Goal: Information Seeking & Learning: Compare options

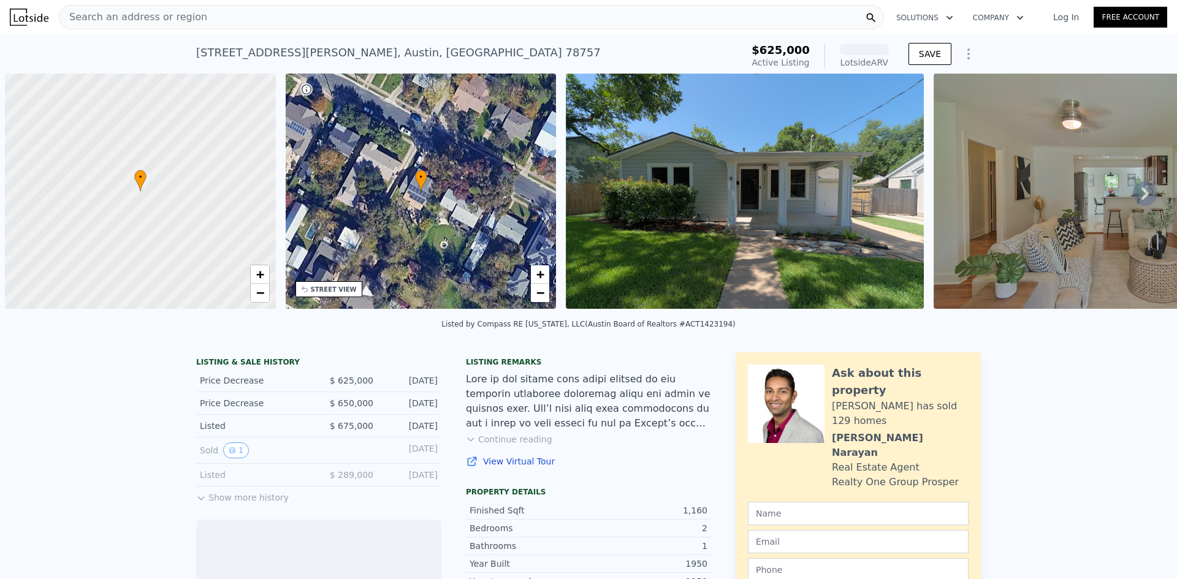
scroll to position [0, 5]
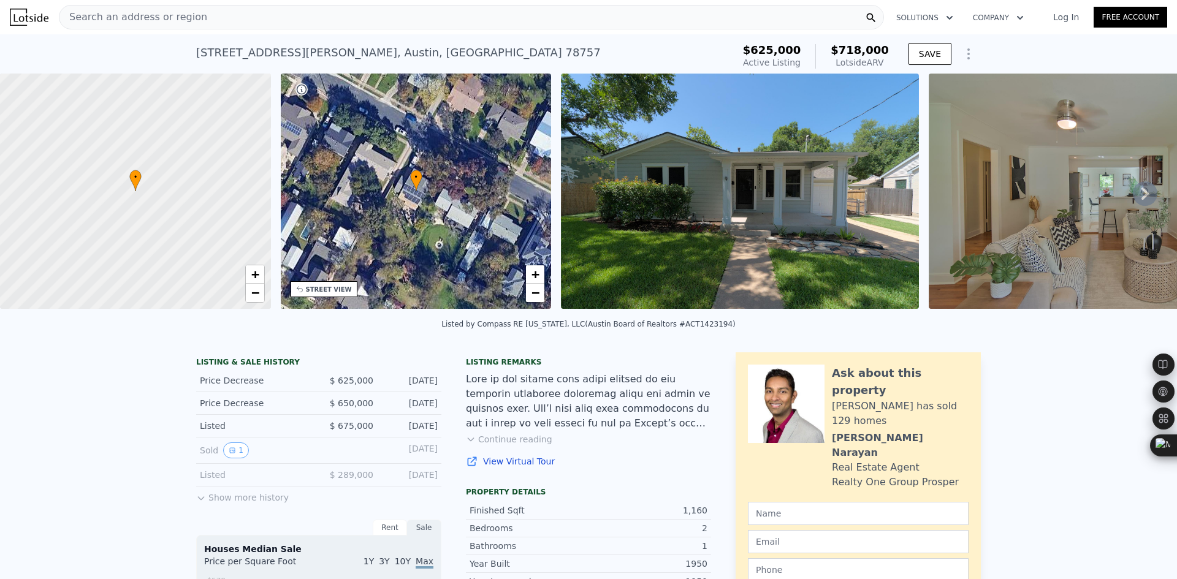
click at [170, 25] on div "Search an address or region" at bounding box center [133, 17] width 148 height 23
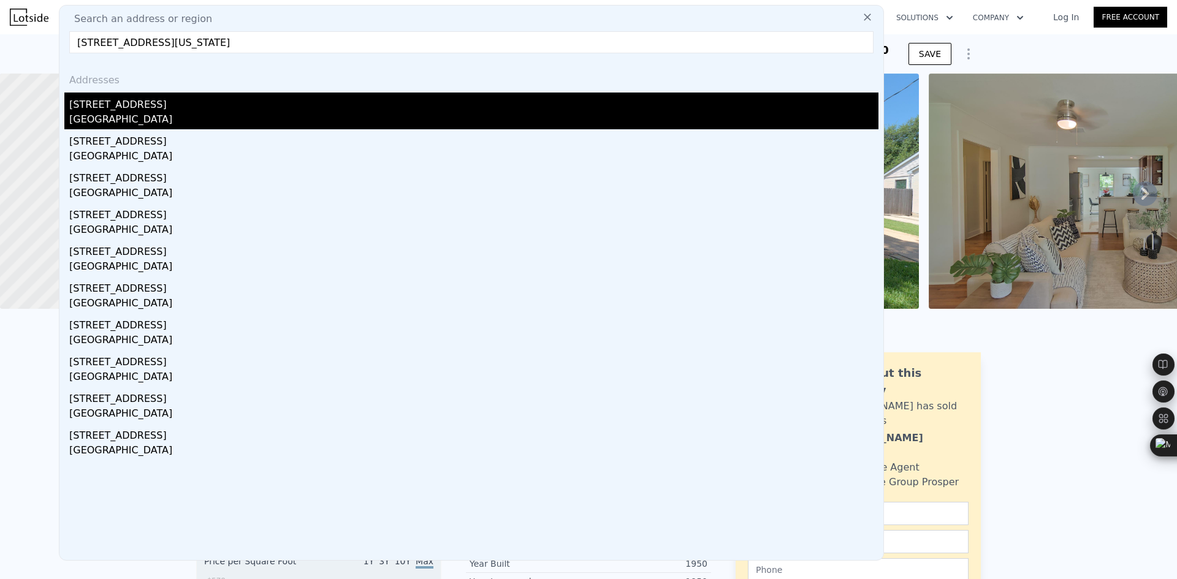
type input "8415 Bowling Green Dr, Austin, Texas 78757"
click at [171, 111] on div "8415 Bowling Green Dr" at bounding box center [473, 103] width 809 height 20
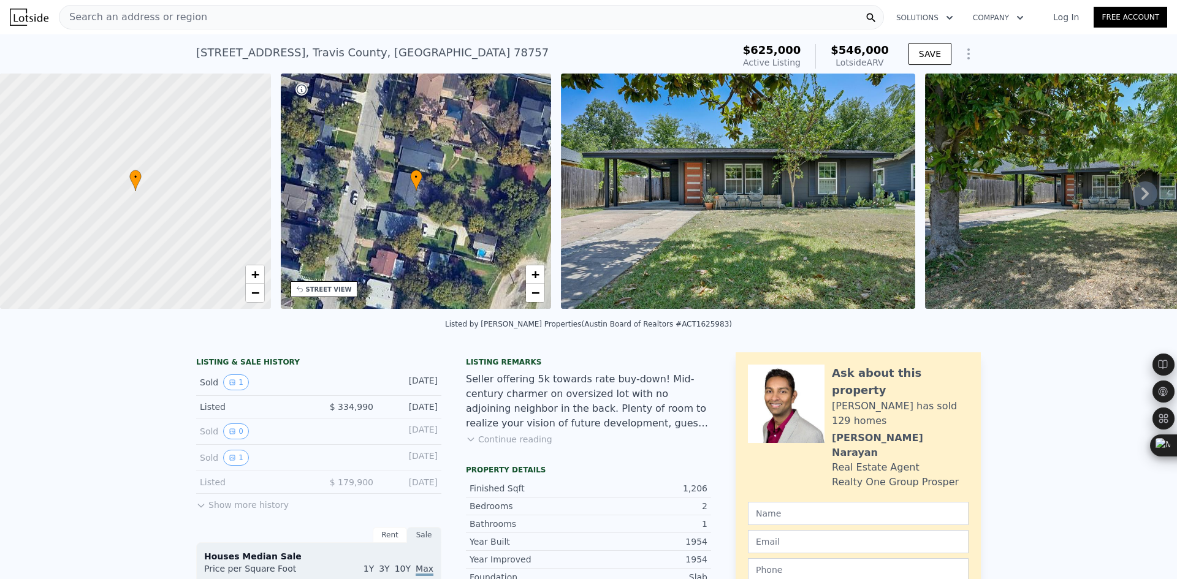
click at [153, 18] on span "Search an address or region" at bounding box center [133, 17] width 148 height 15
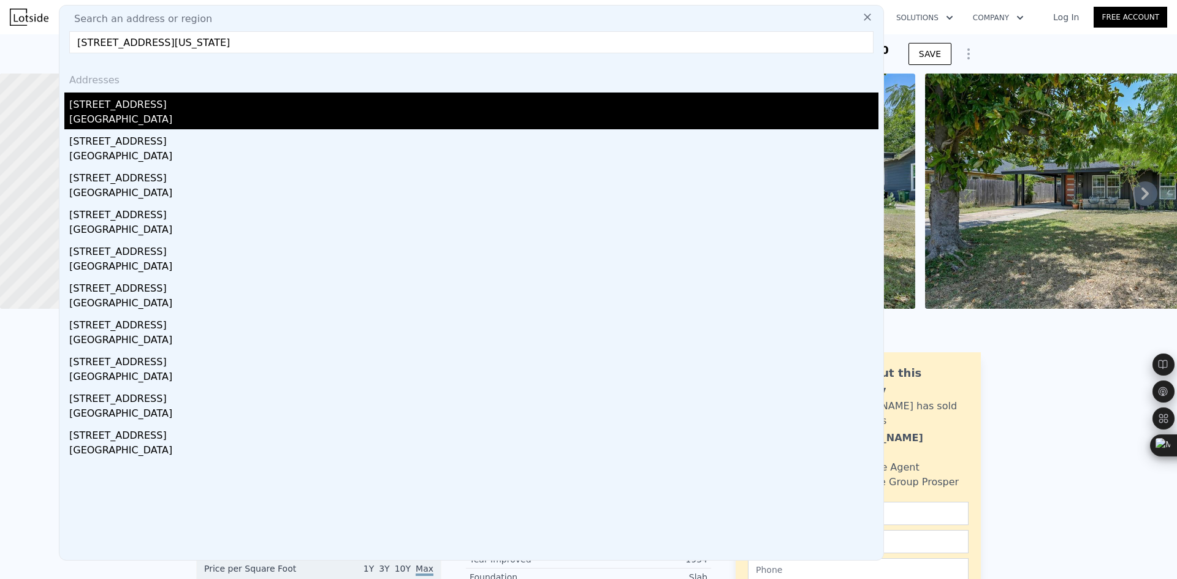
type input "[STREET_ADDRESS][US_STATE]"
click at [171, 106] on div "[STREET_ADDRESS]" at bounding box center [473, 103] width 809 height 20
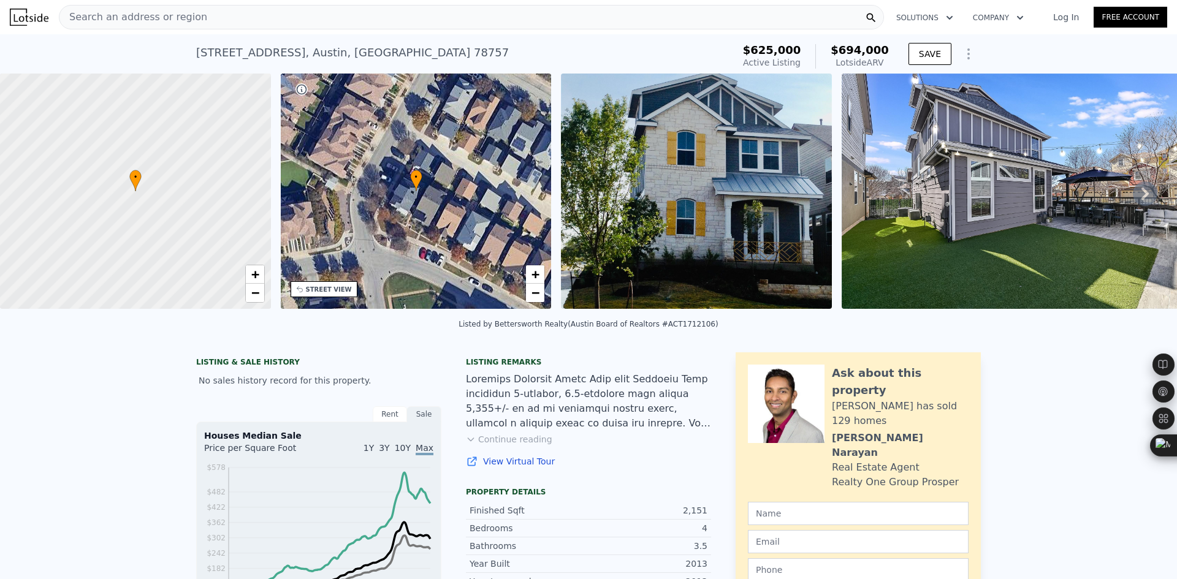
click at [143, 13] on span "Search an address or region" at bounding box center [133, 17] width 148 height 15
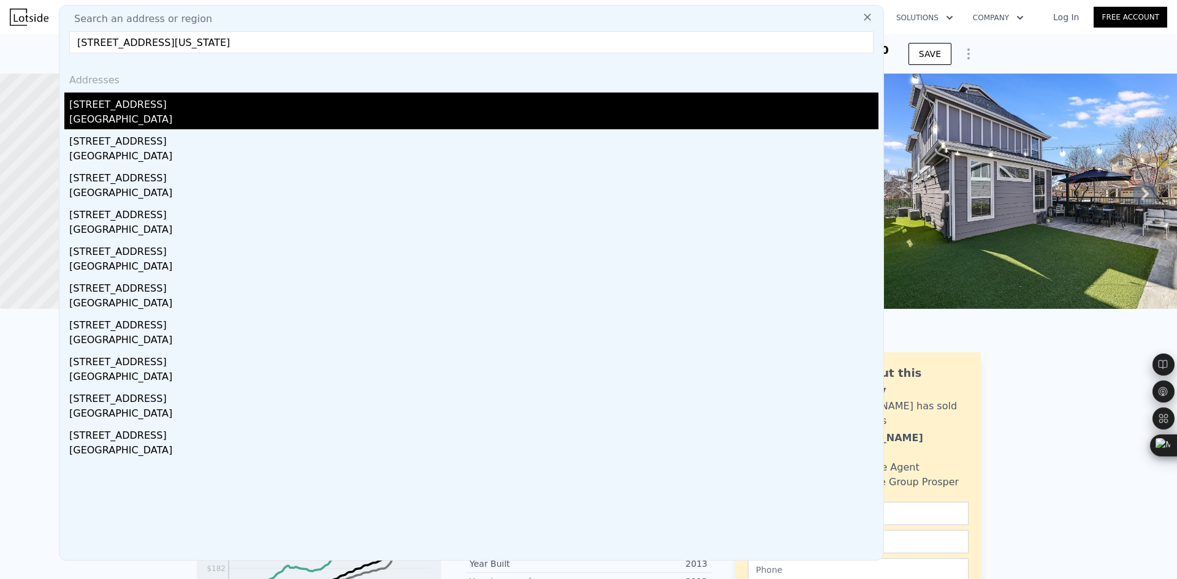
type input "[STREET_ADDRESS][US_STATE]"
click at [140, 113] on div "[GEOGRAPHIC_DATA]" at bounding box center [473, 120] width 809 height 17
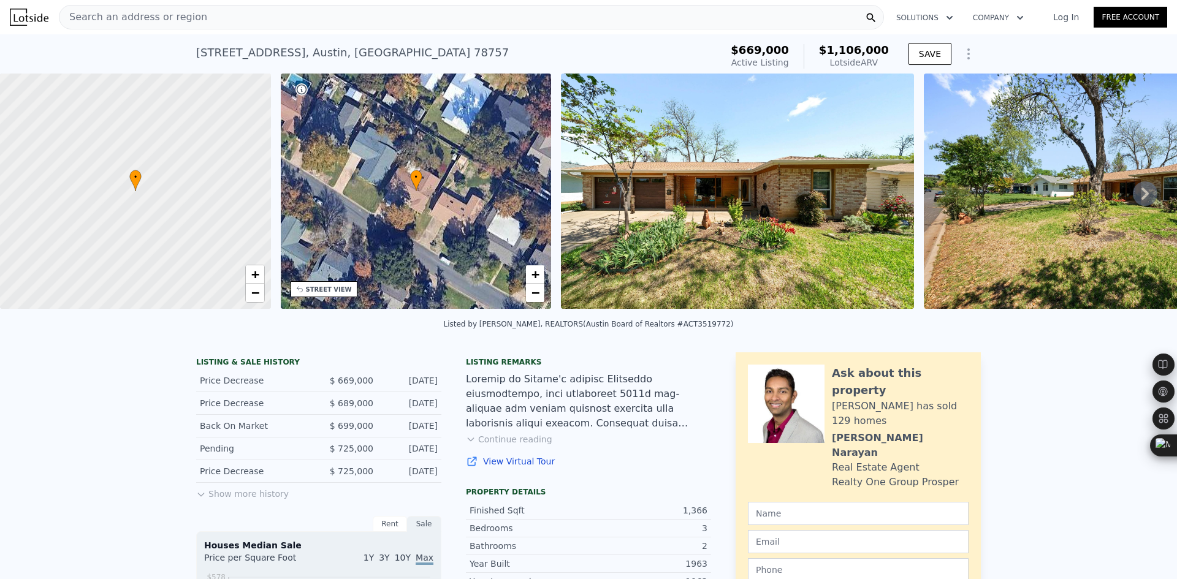
click at [158, 15] on span "Search an address or region" at bounding box center [133, 17] width 148 height 15
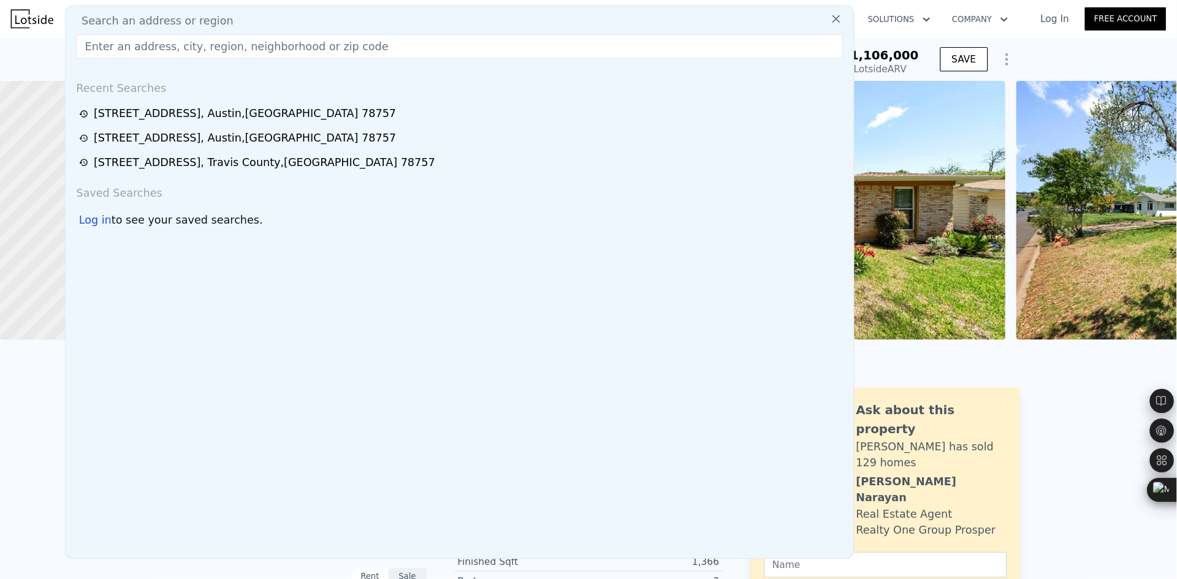
scroll to position [0, 5]
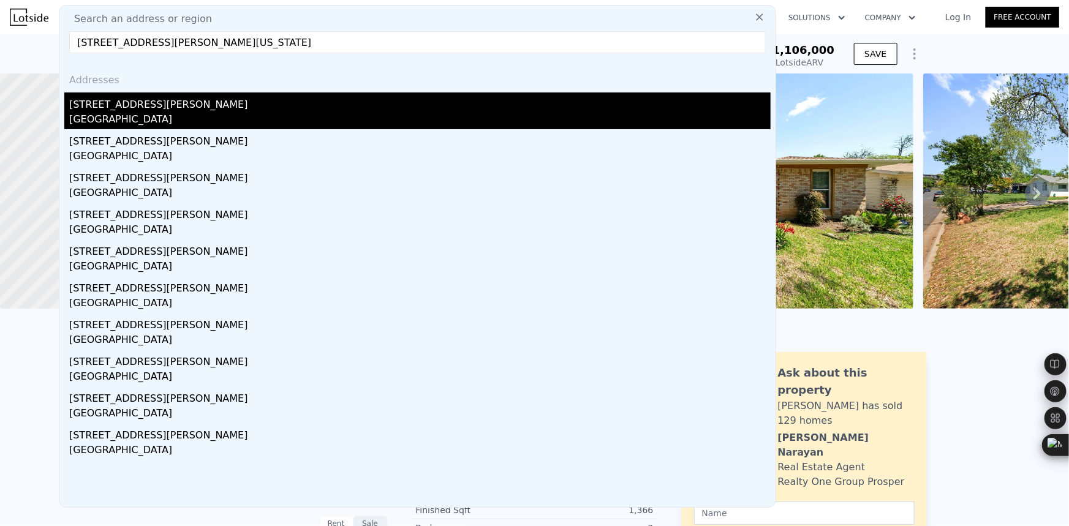
type input "7111 Grover Ave, Austin, Texas 78757"
click at [142, 109] on div "[STREET_ADDRESS][PERSON_NAME]" at bounding box center [420, 103] width 702 height 20
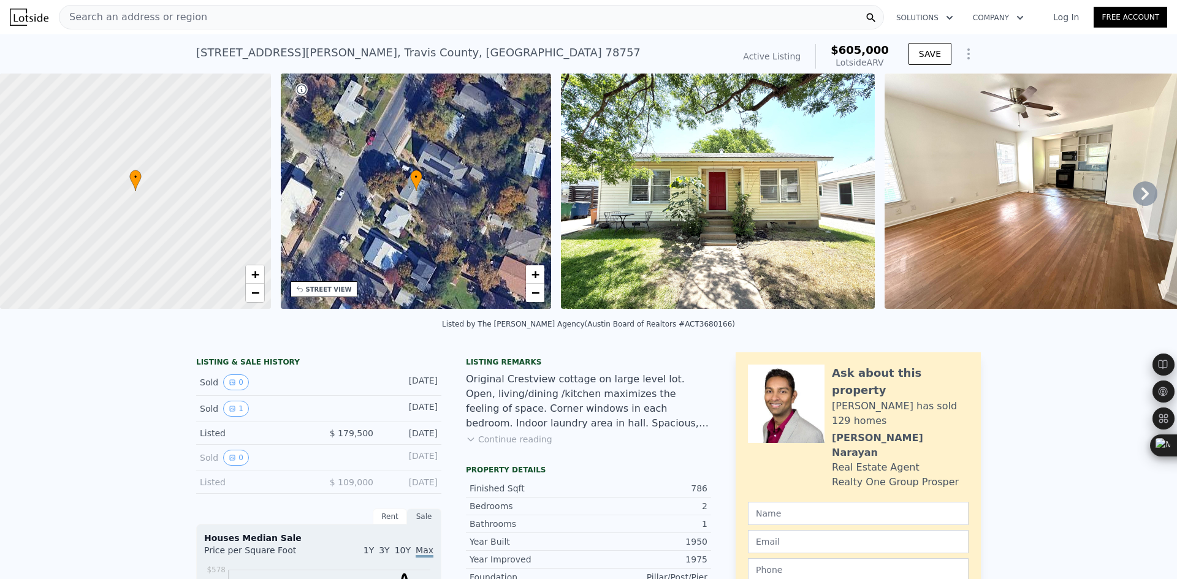
click at [218, 29] on div "Search an address or region" at bounding box center [471, 17] width 825 height 25
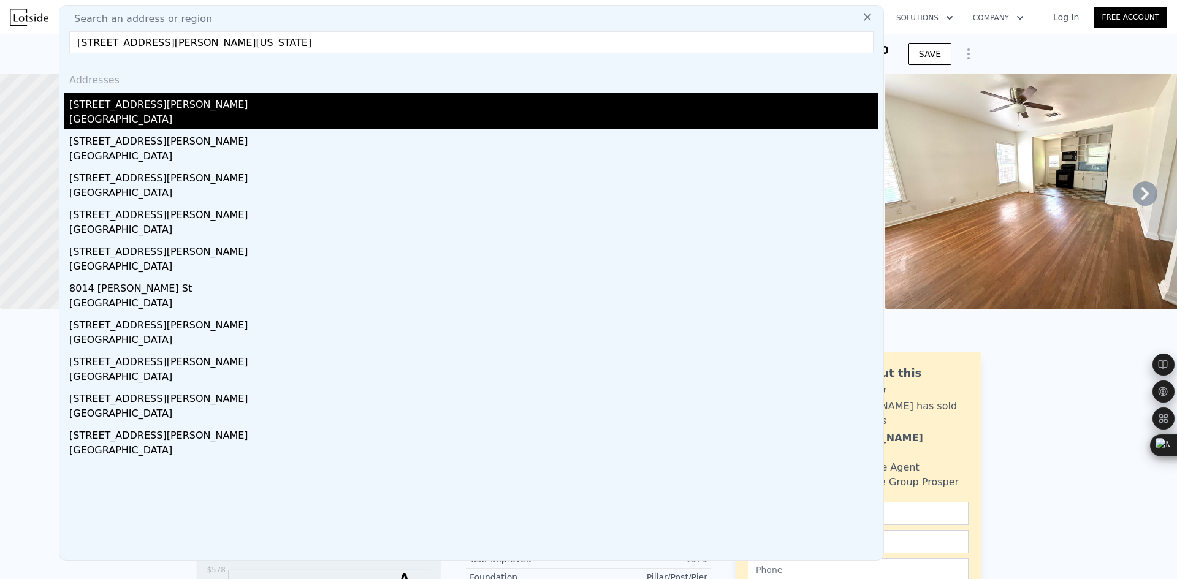
type input "7610 Gault St, Austin, Texas 78757"
click at [186, 96] on div "[STREET_ADDRESS][PERSON_NAME]" at bounding box center [473, 103] width 809 height 20
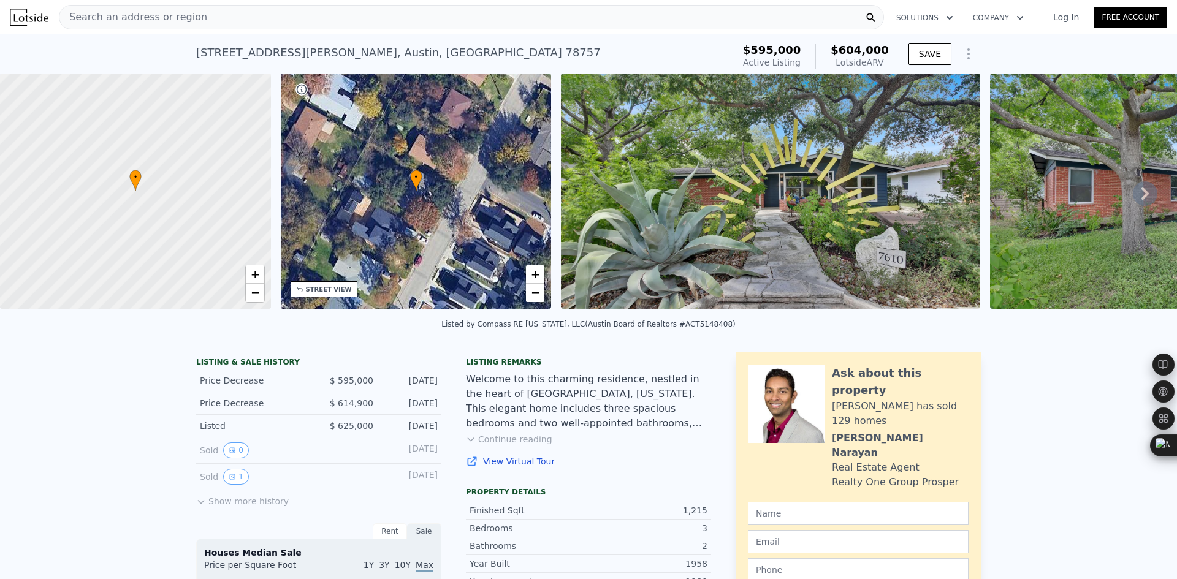
click at [208, 26] on div "Search an address or region" at bounding box center [471, 17] width 825 height 25
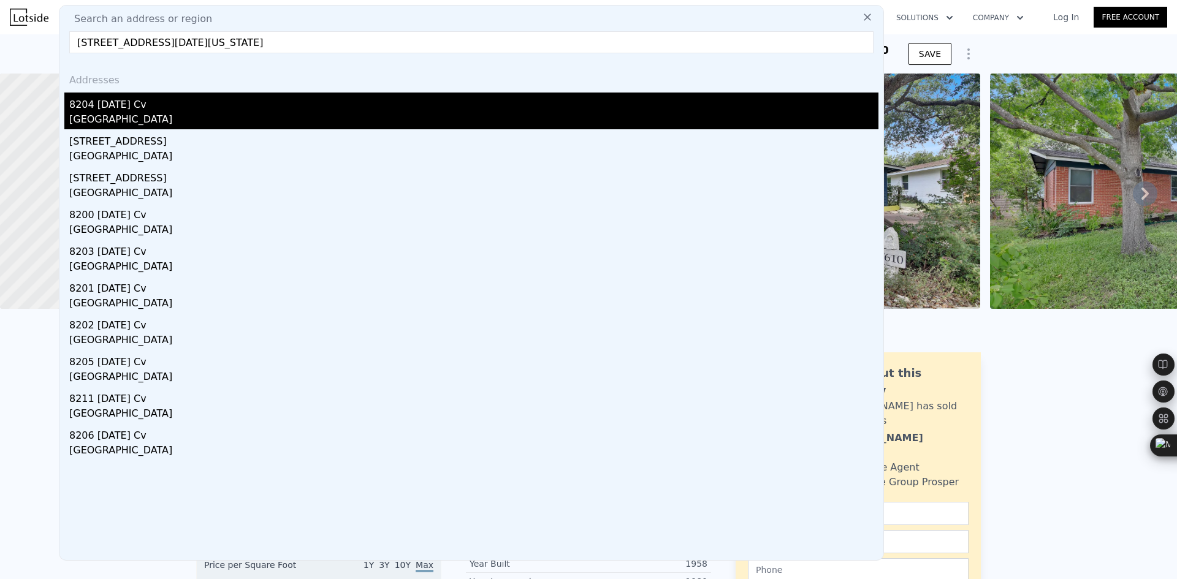
type input "8204 Easter Cv, Austin, Texas 78757"
click at [189, 118] on div "[GEOGRAPHIC_DATA]" at bounding box center [473, 120] width 809 height 17
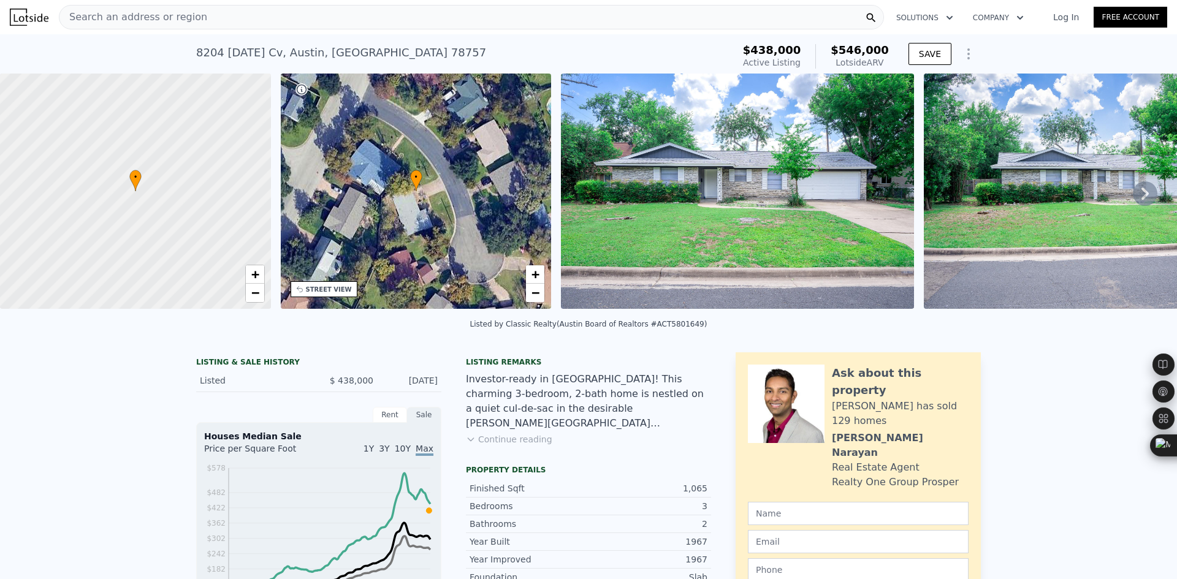
click at [183, 20] on span "Search an address or region" at bounding box center [133, 17] width 148 height 15
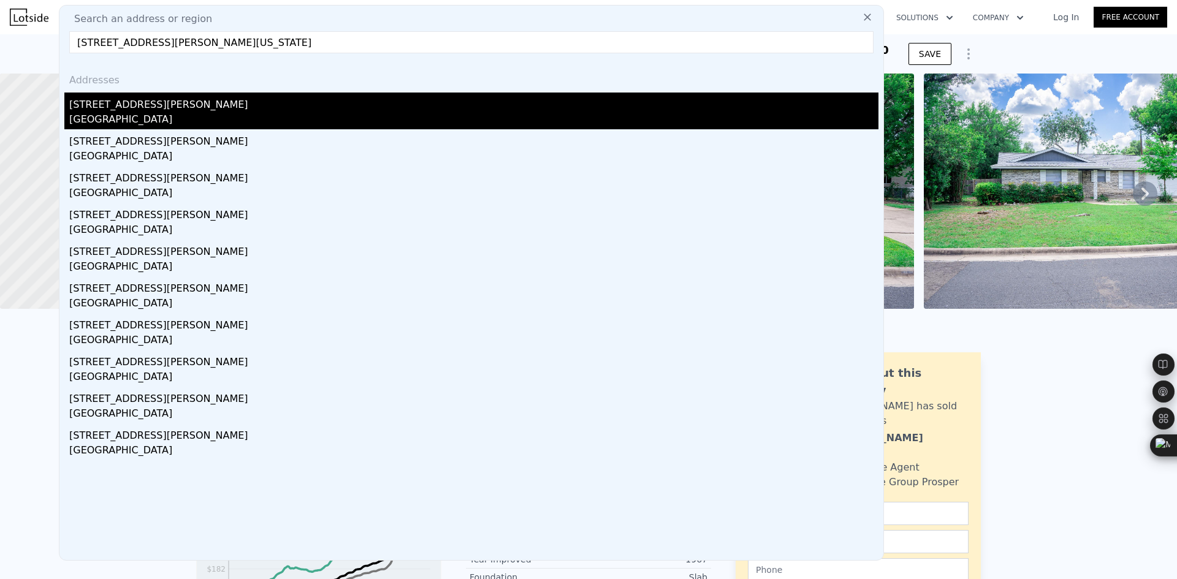
type input "3905 Willbert Rd, Austin, Texas 78751"
click at [186, 112] on div "3905 Willbert Rd" at bounding box center [473, 103] width 809 height 20
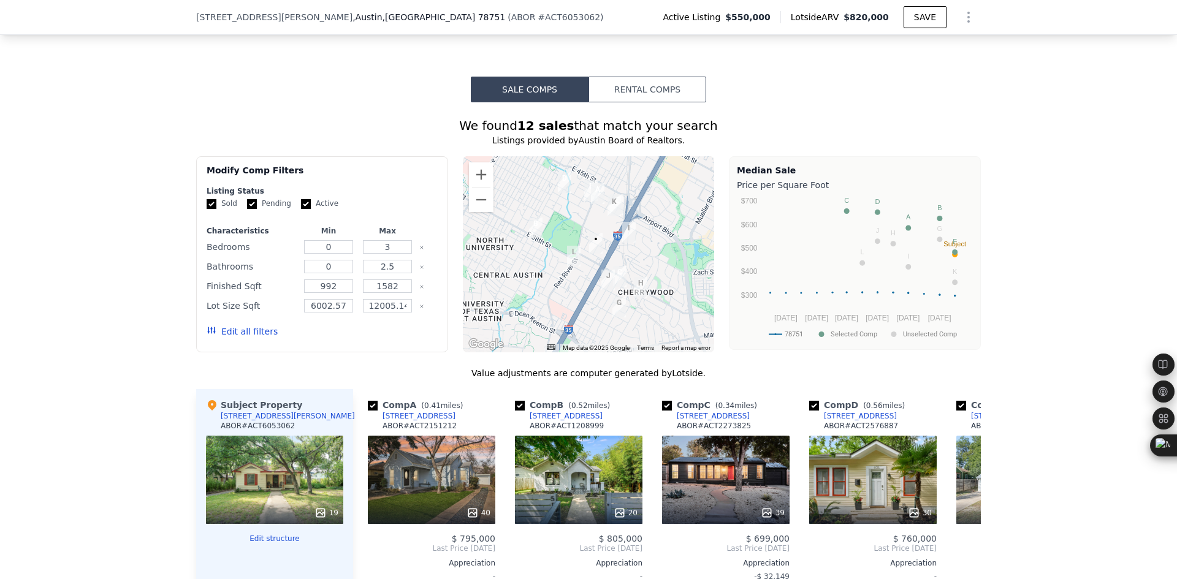
scroll to position [1221, 0]
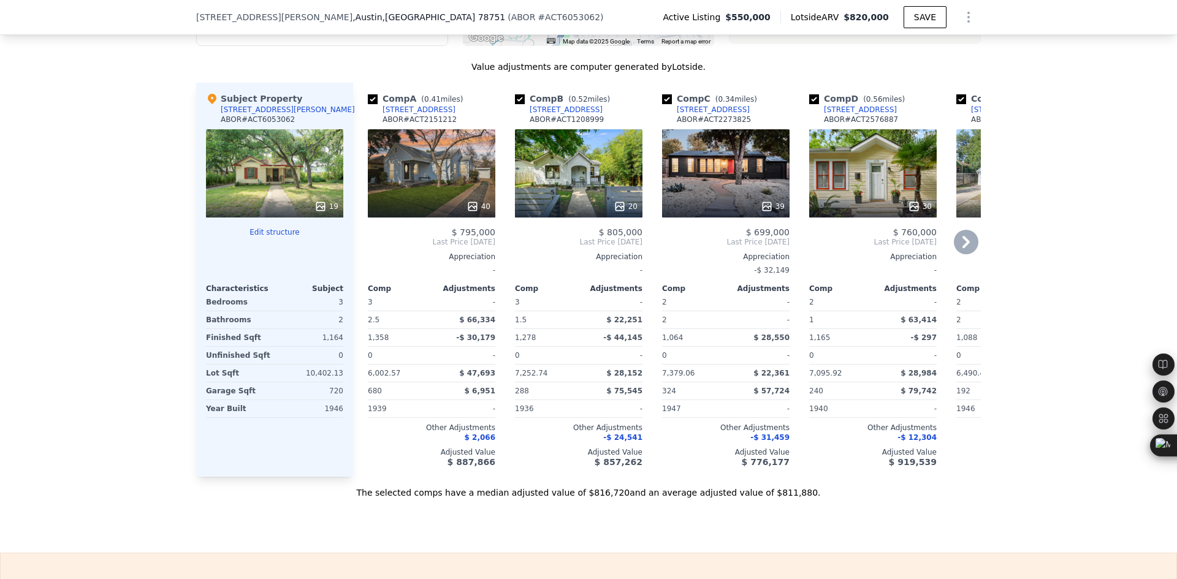
click at [965, 252] on icon at bounding box center [966, 242] width 25 height 25
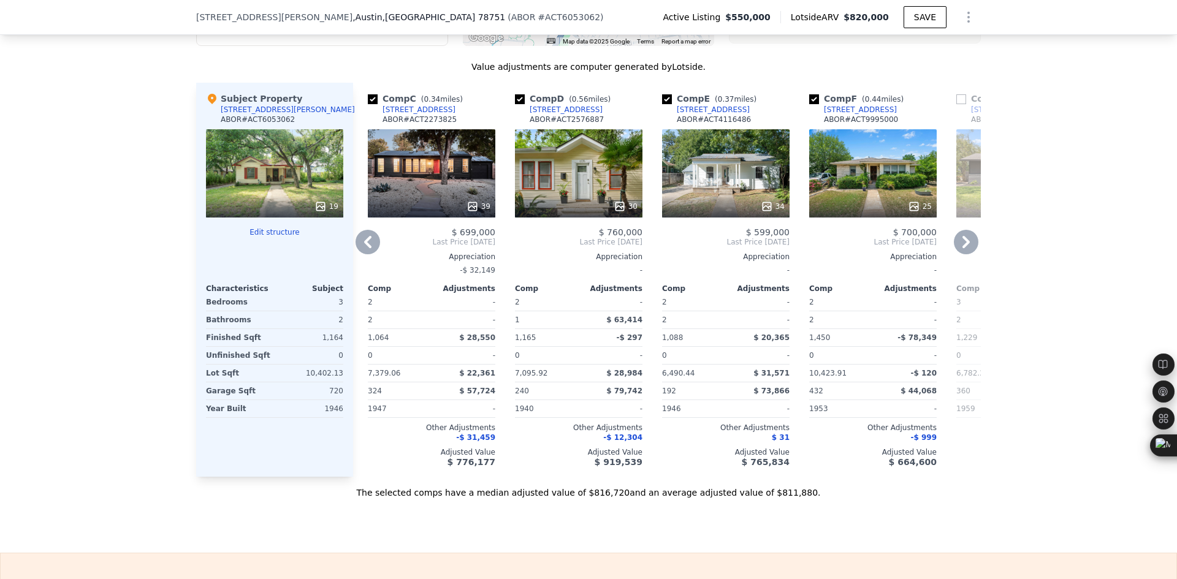
click at [965, 252] on icon at bounding box center [966, 242] width 25 height 25
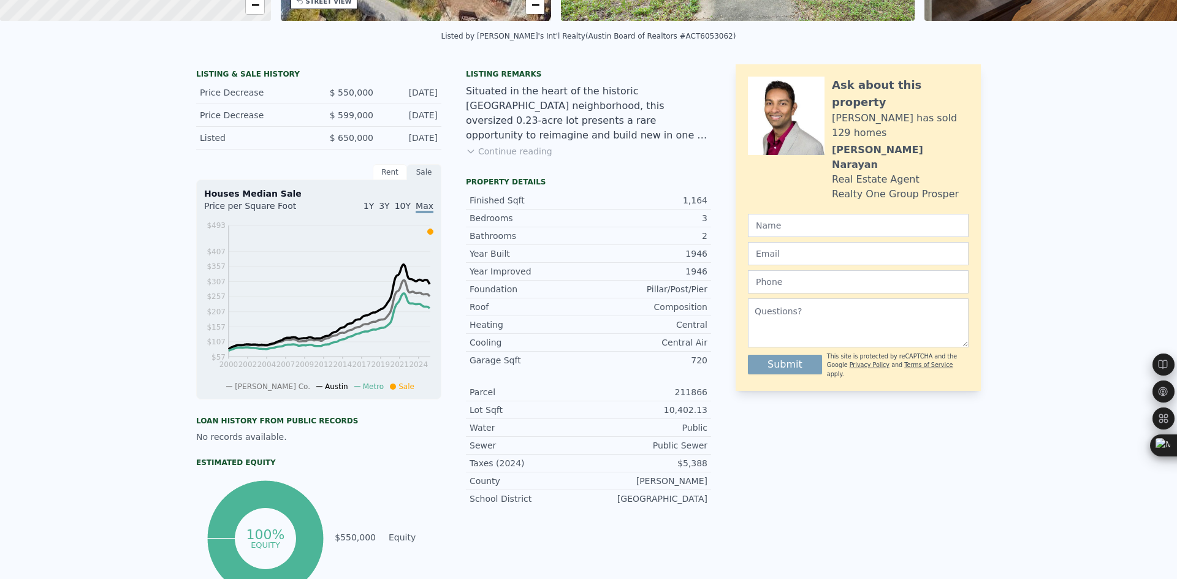
scroll to position [0, 0]
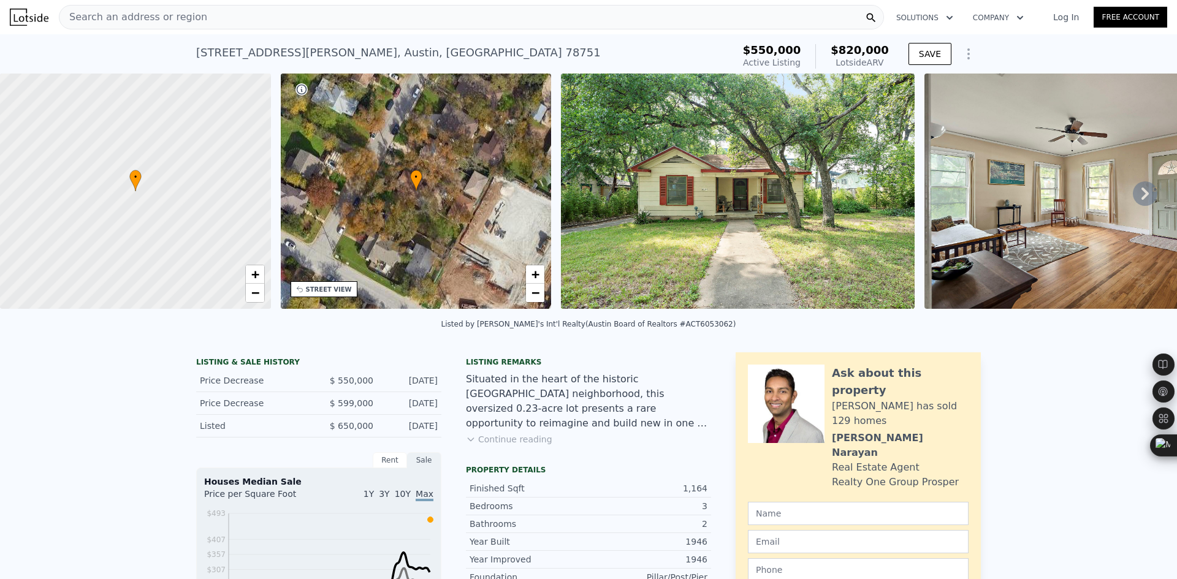
click at [289, 56] on div "3905 Willbert Rd , Austin , TX 78751" at bounding box center [398, 52] width 405 height 17
copy div "3905 Willbert Rd , Austin , TX 78751 Active at $550k (~ARV $820k )"
click at [276, 22] on div "Search an address or region" at bounding box center [471, 17] width 825 height 25
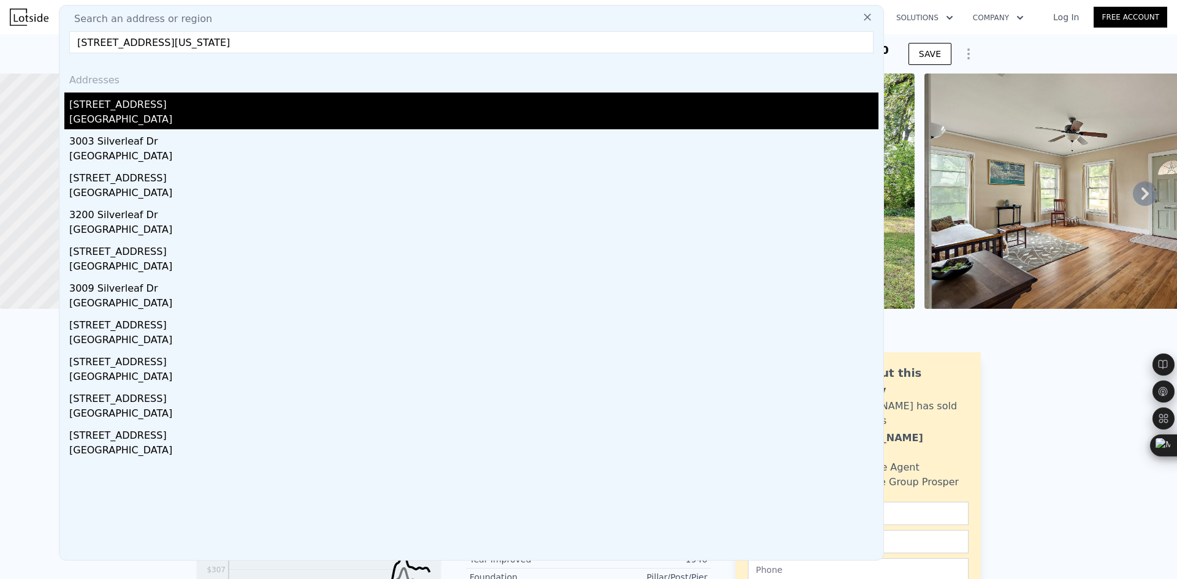
type input "3206 Silverleaf Dr, Austin, Texas 78757"
click at [186, 101] on div "3206 Silverleaf Dr" at bounding box center [473, 103] width 809 height 20
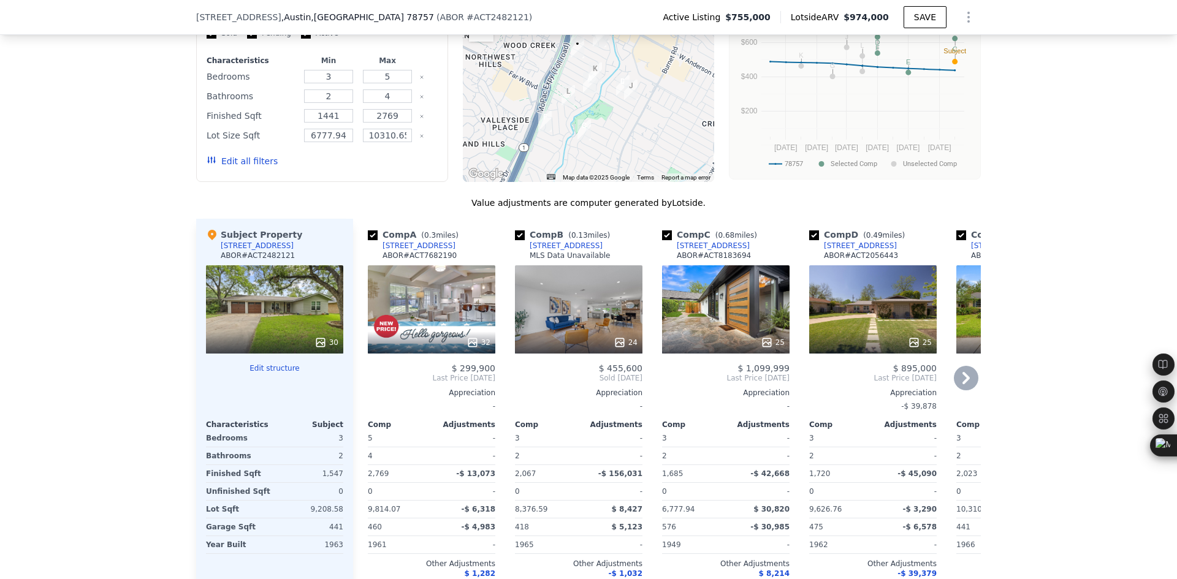
scroll to position [1221, 0]
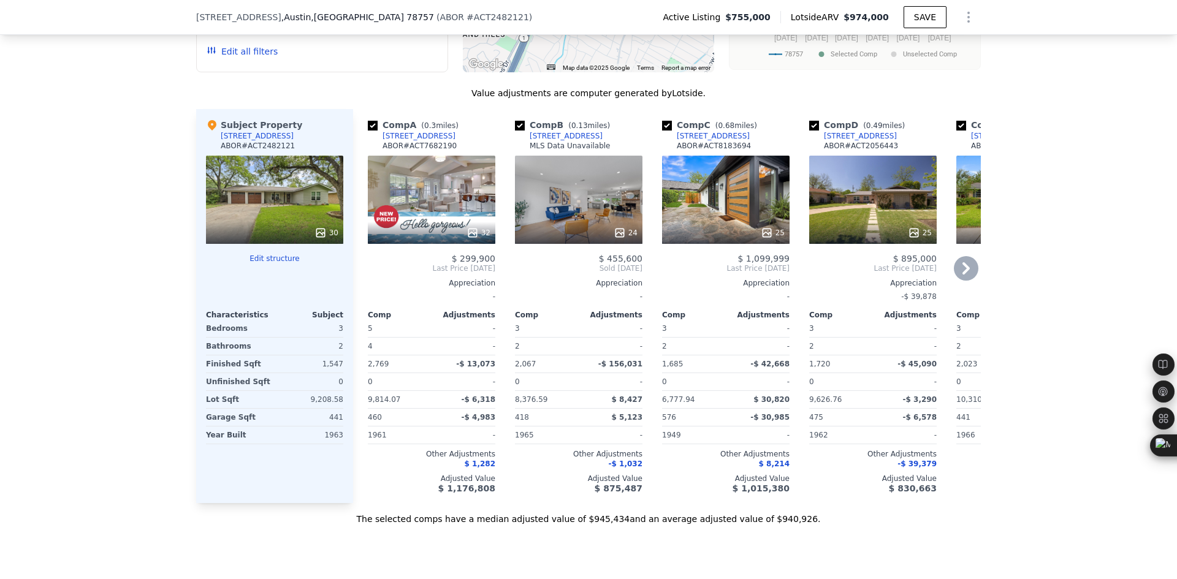
click at [962, 275] on icon at bounding box center [965, 268] width 7 height 12
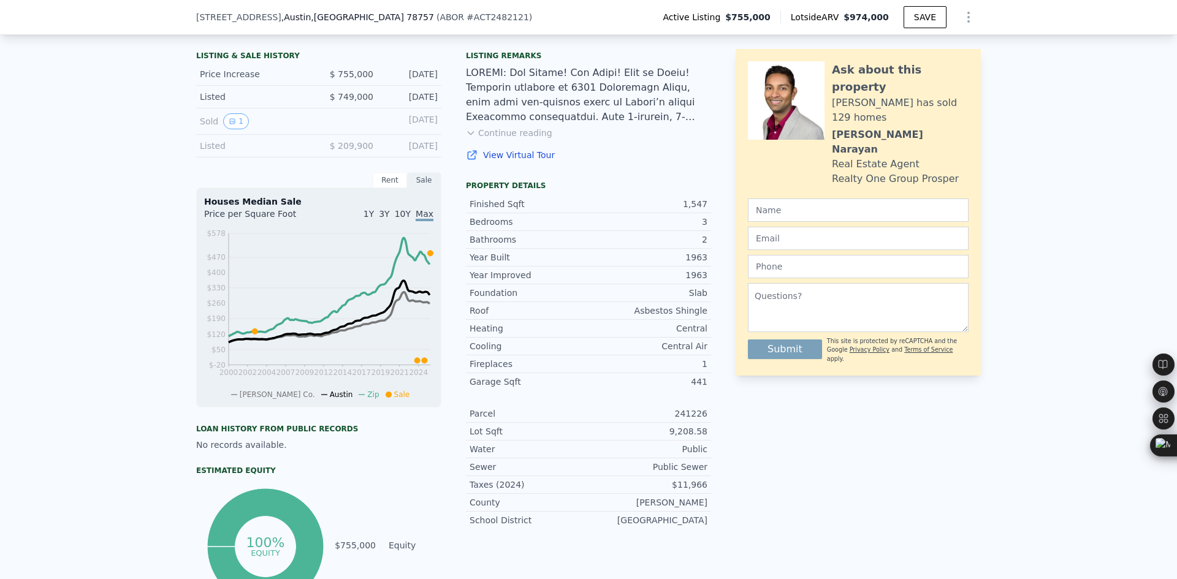
scroll to position [0, 0]
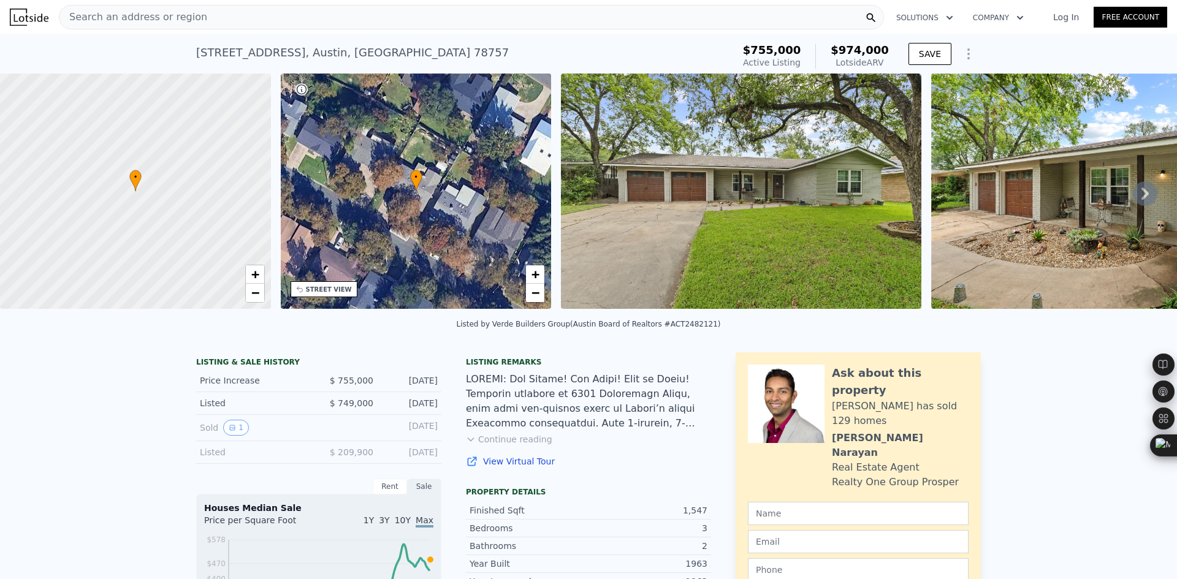
click at [248, 49] on div "3206 Silverleaf Dr , Austin , TX 78757" at bounding box center [352, 52] width 313 height 17
copy div "3206 Silverleaf Dr , Austin , TX 78757 Active at $755k (~ARV $974k )"
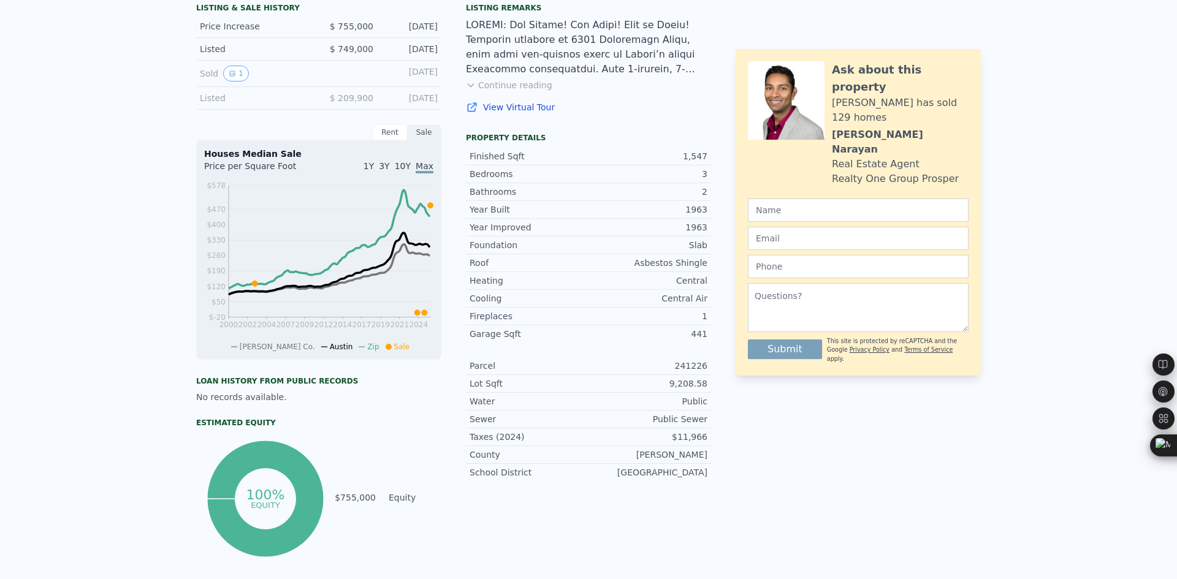
scroll to position [4, 0]
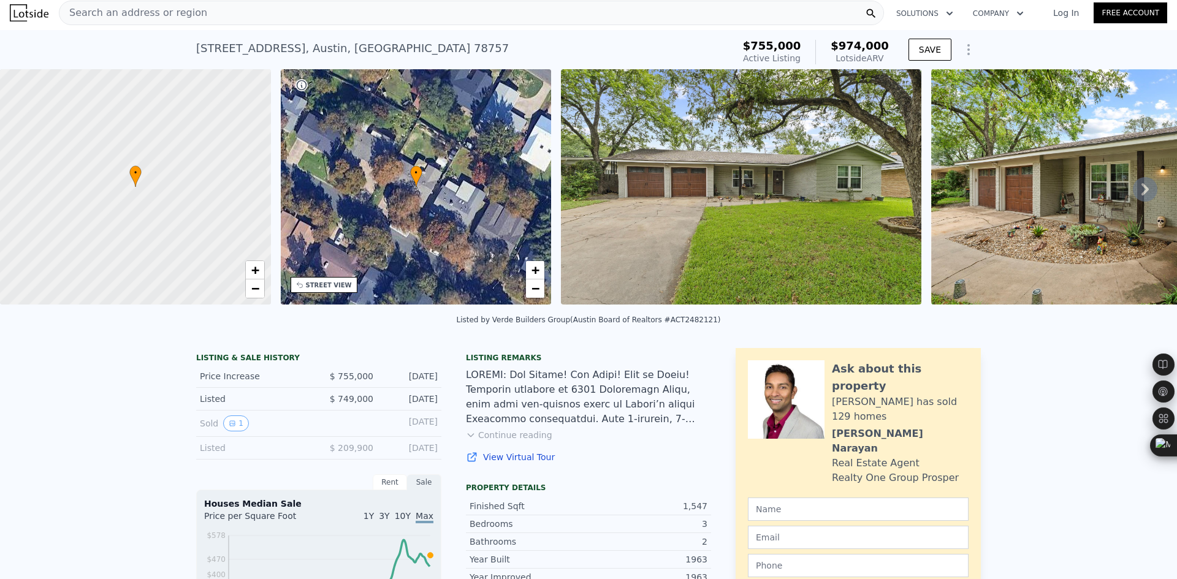
click at [1133, 192] on icon at bounding box center [1145, 189] width 25 height 25
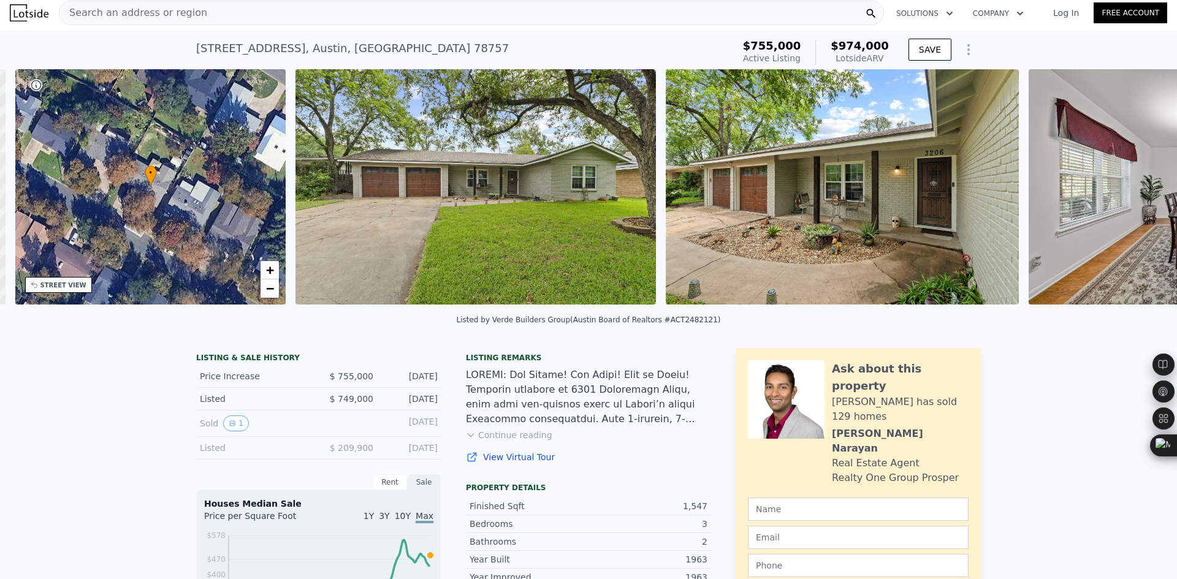
scroll to position [0, 286]
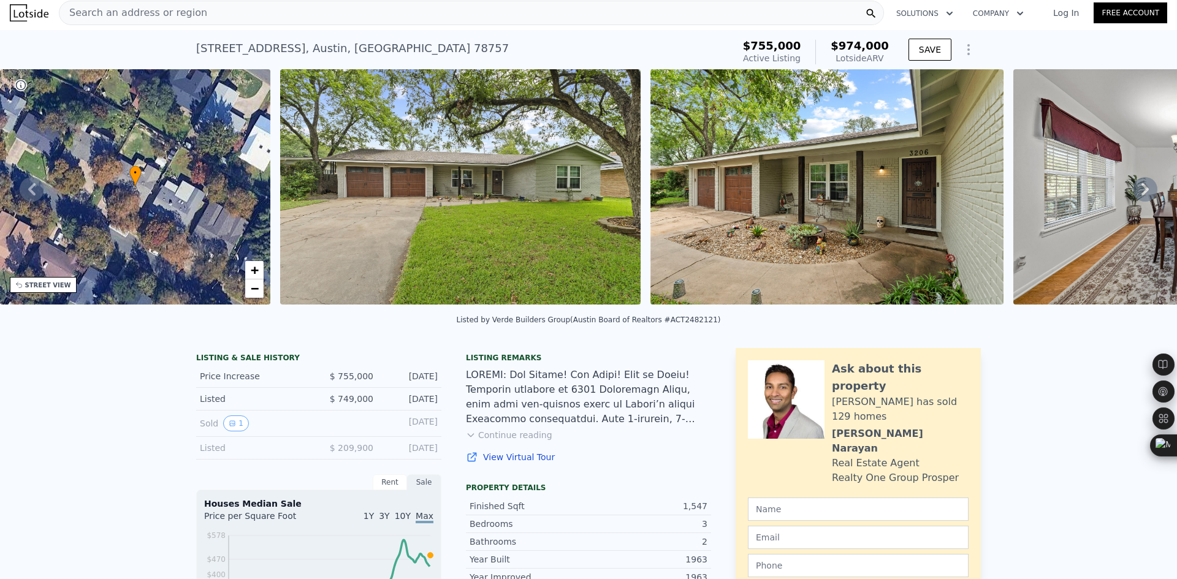
click at [1133, 192] on icon at bounding box center [1145, 189] width 25 height 25
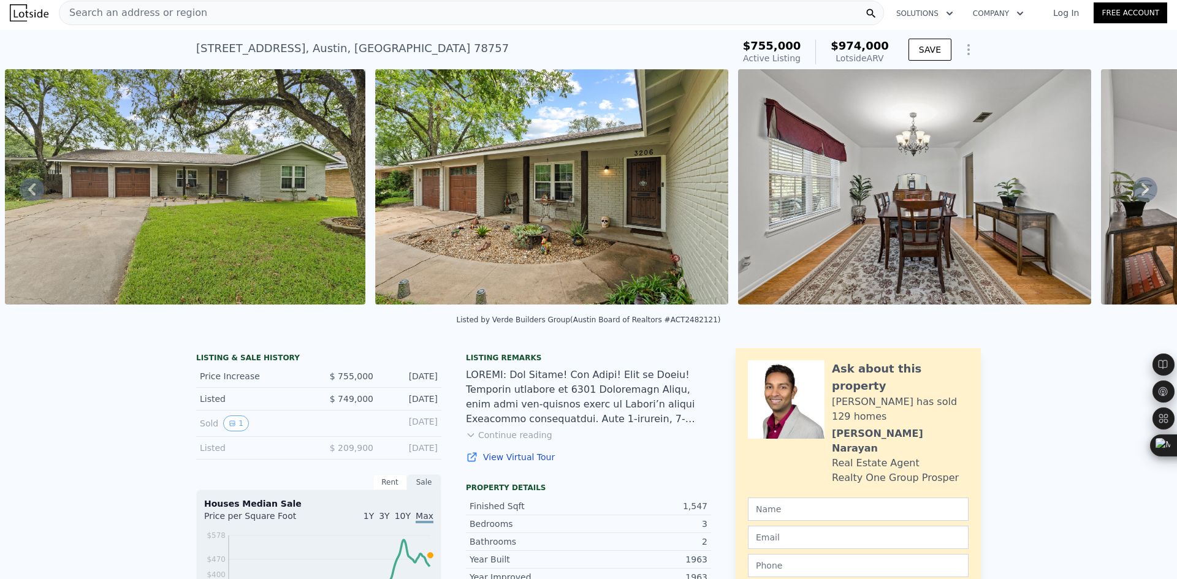
click at [1133, 192] on icon at bounding box center [1145, 189] width 25 height 25
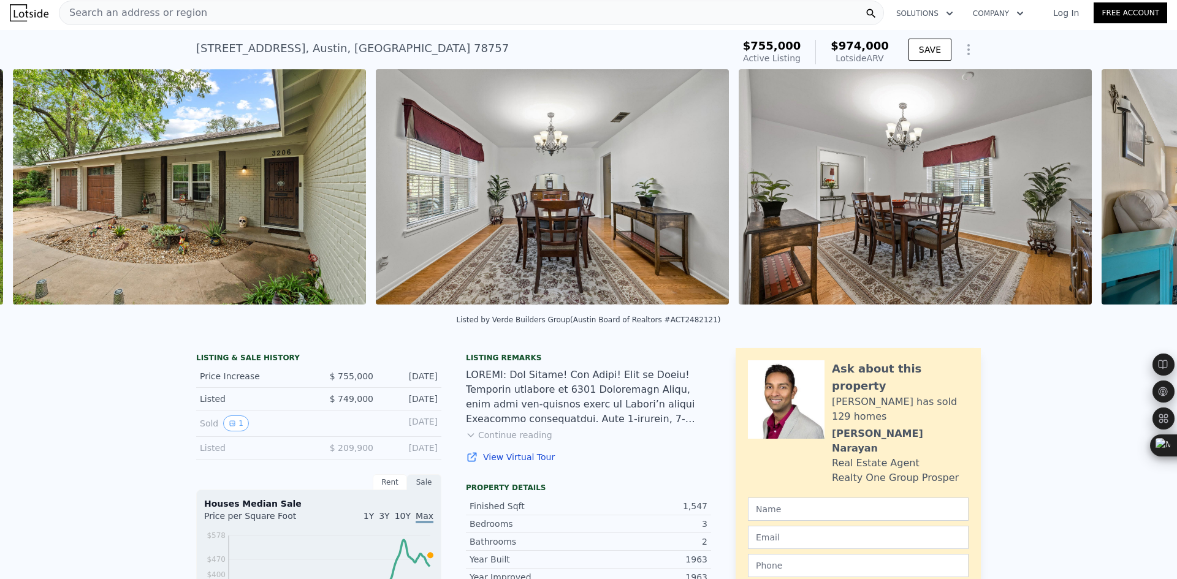
scroll to position [0, 931]
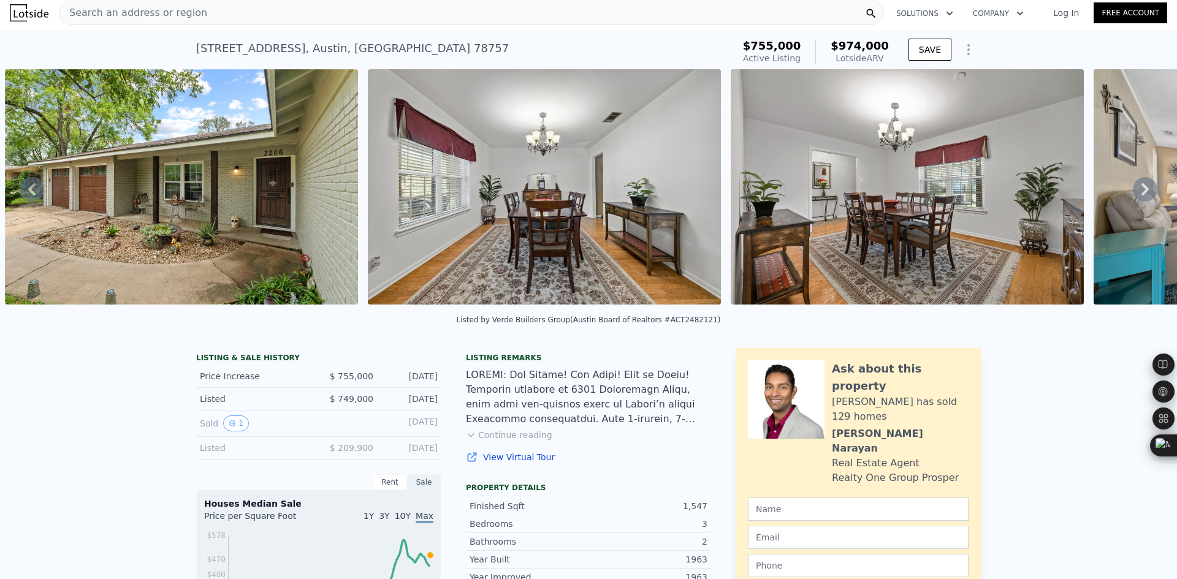
click at [1133, 192] on icon at bounding box center [1145, 189] width 25 height 25
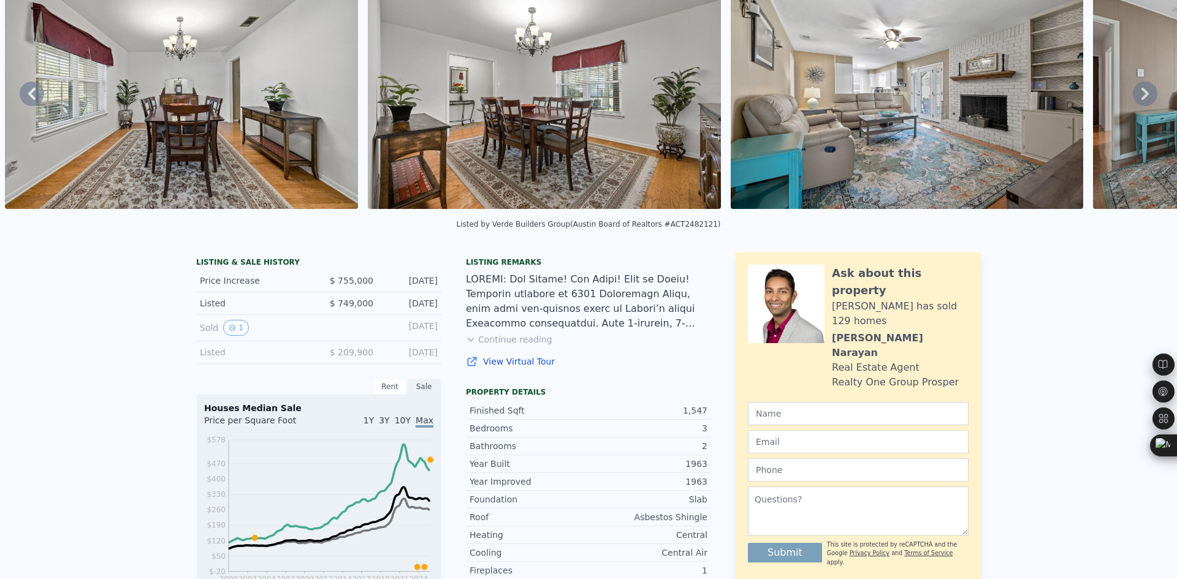
scroll to position [0, 0]
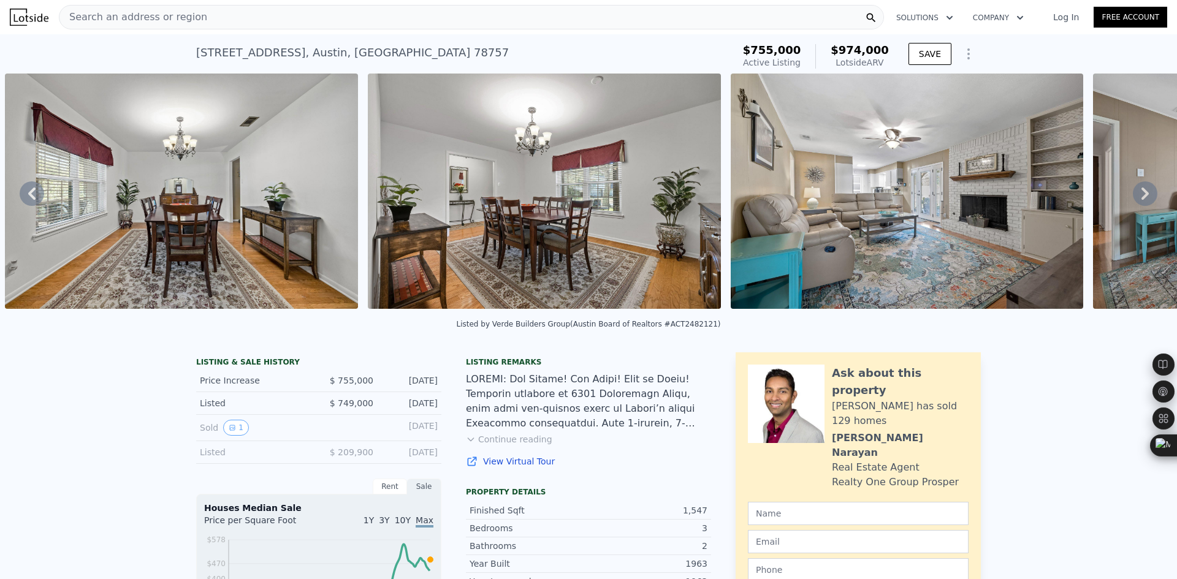
click at [194, 14] on div "Search an address or region" at bounding box center [471, 17] width 825 height 25
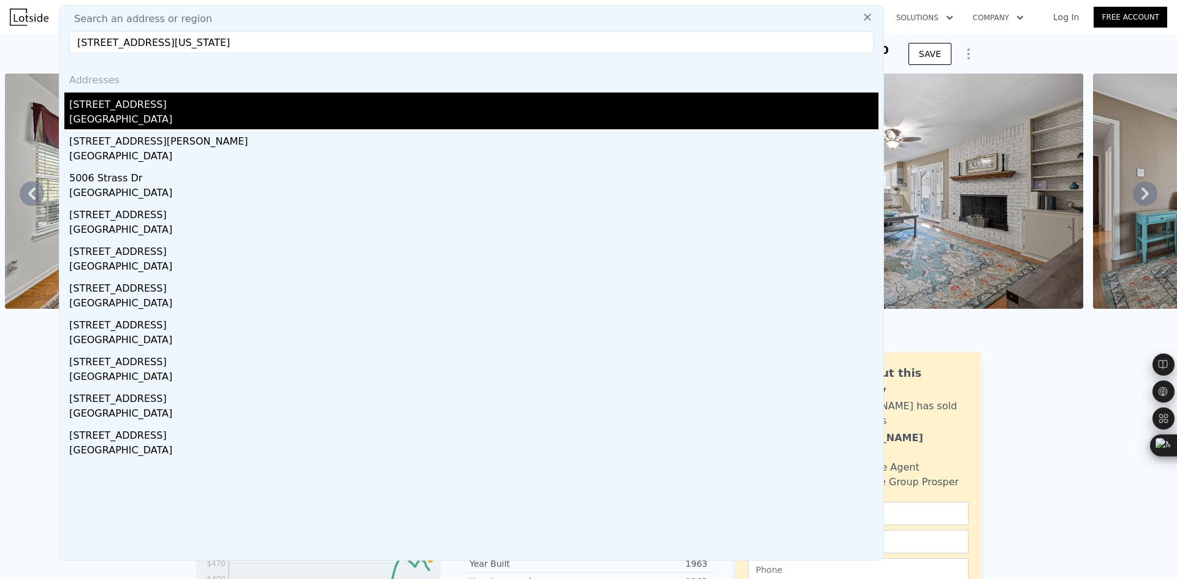
type input "5006 Westfield Dr, Austin, Texas 78731"
click at [243, 114] on div "[GEOGRAPHIC_DATA]" at bounding box center [473, 120] width 809 height 17
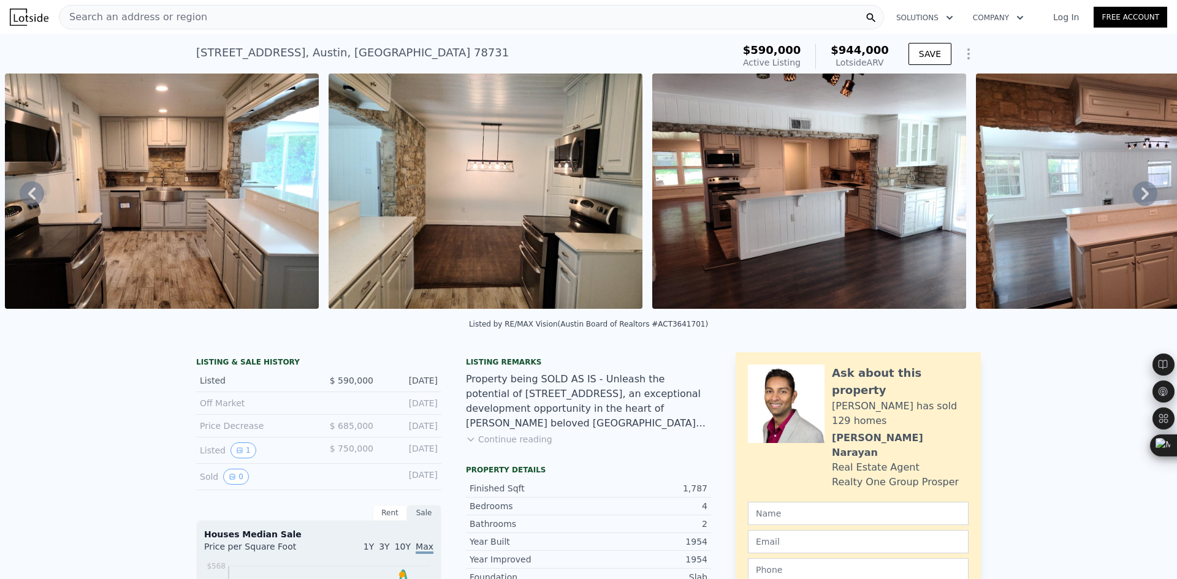
click at [235, 49] on div "5006 Westfield Dr , Austin , TX 78731" at bounding box center [352, 52] width 313 height 17
copy div "5006 Westfield Dr , Austin , TX 78731 Active at $590k (~ARV $944k )"
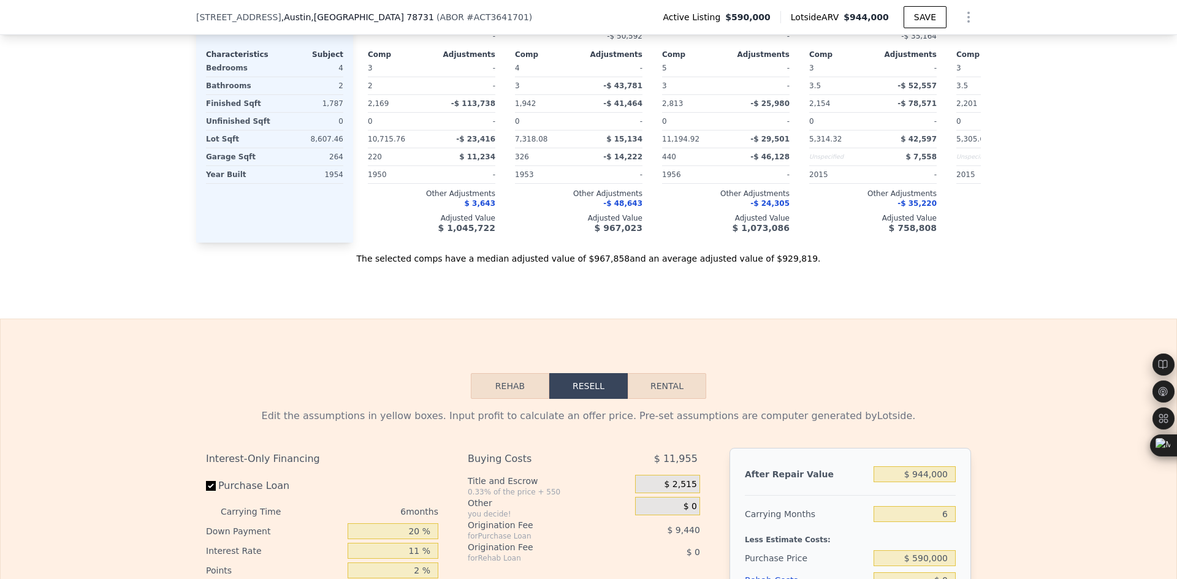
scroll to position [1119, 0]
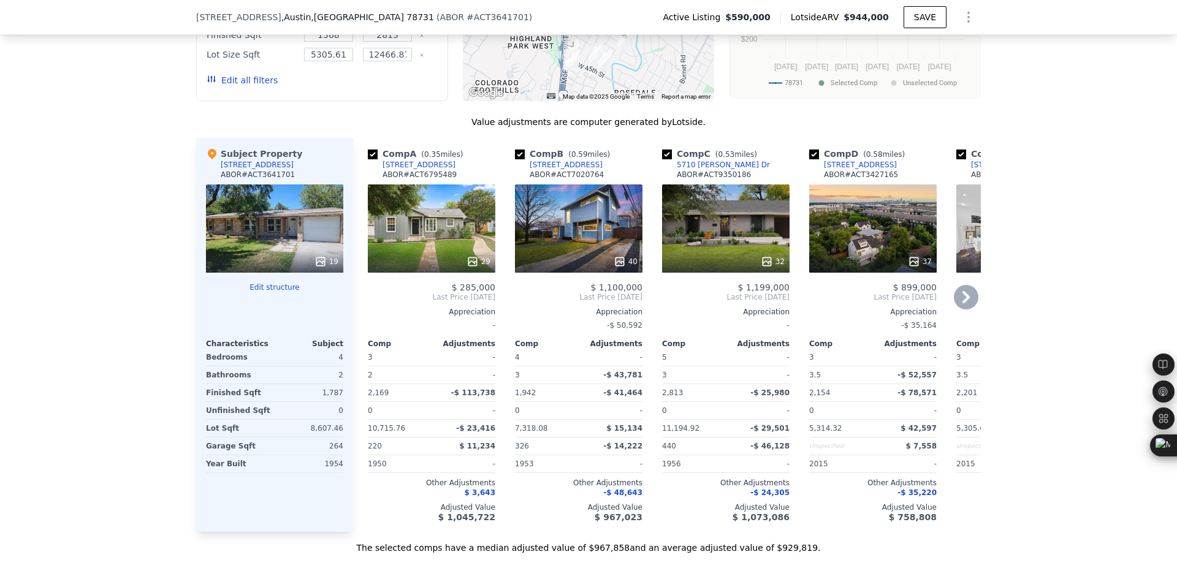
click at [962, 310] on icon at bounding box center [966, 297] width 25 height 25
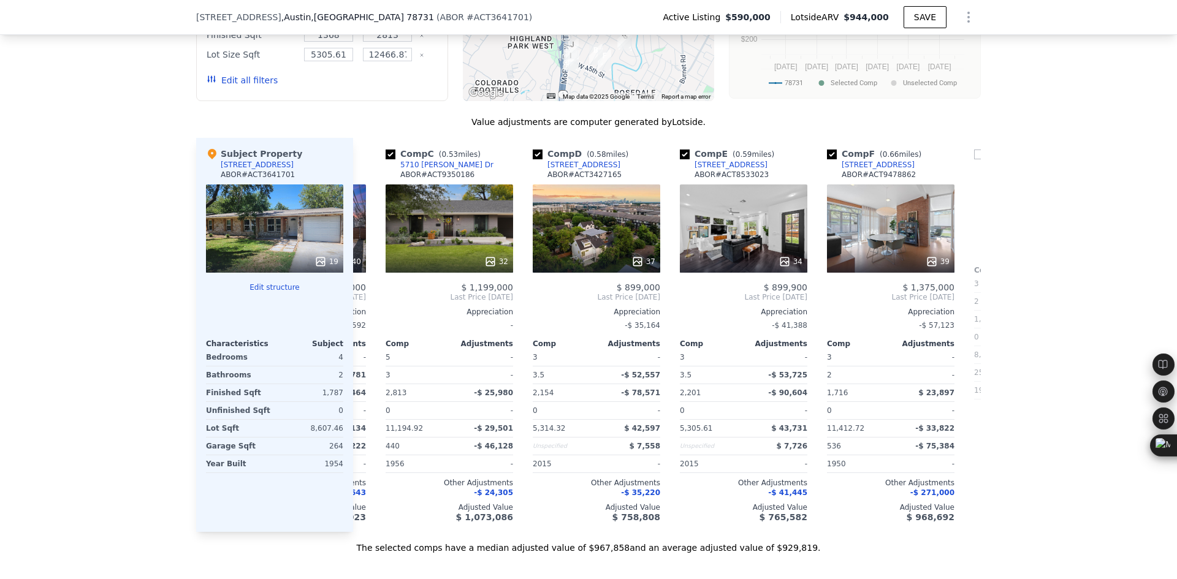
scroll to position [0, 294]
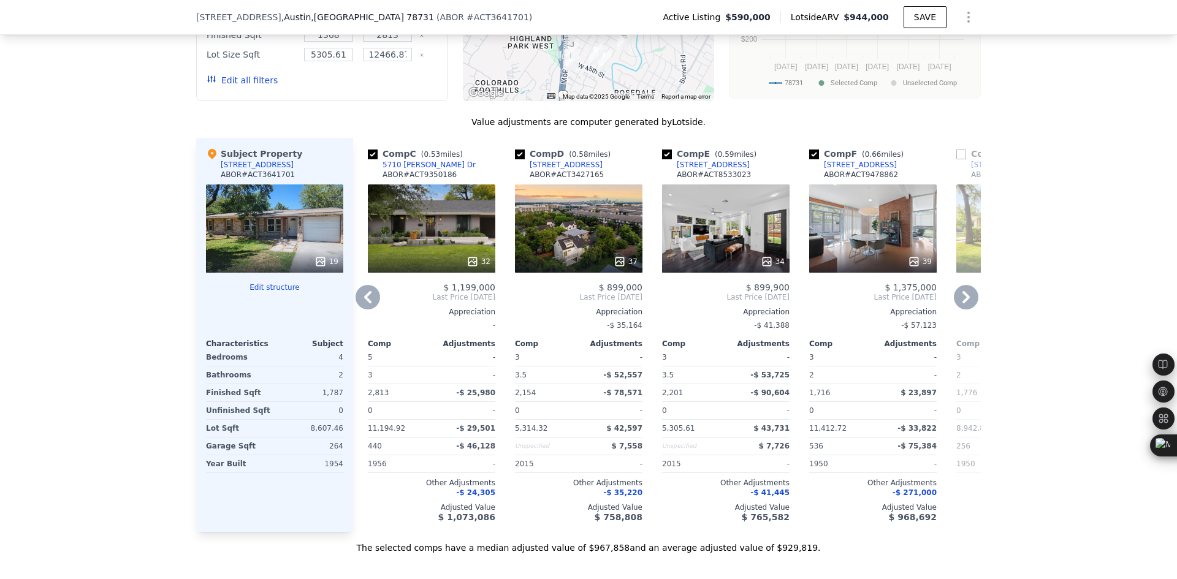
click at [358, 310] on icon at bounding box center [367, 297] width 25 height 25
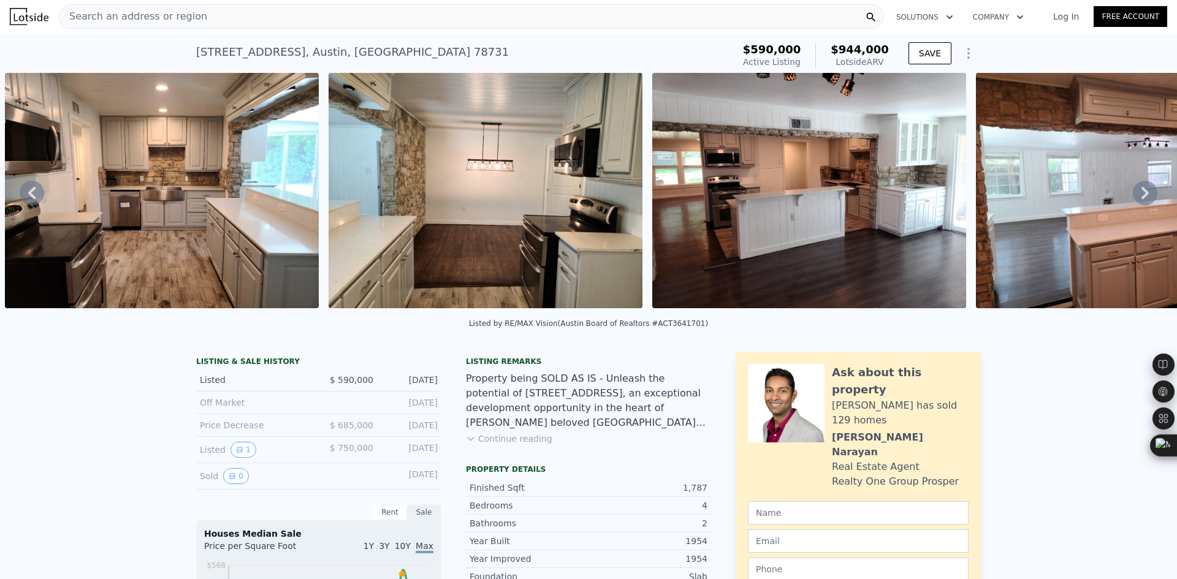
scroll to position [0, 0]
click at [164, 21] on span "Search an address or region" at bounding box center [133, 17] width 148 height 15
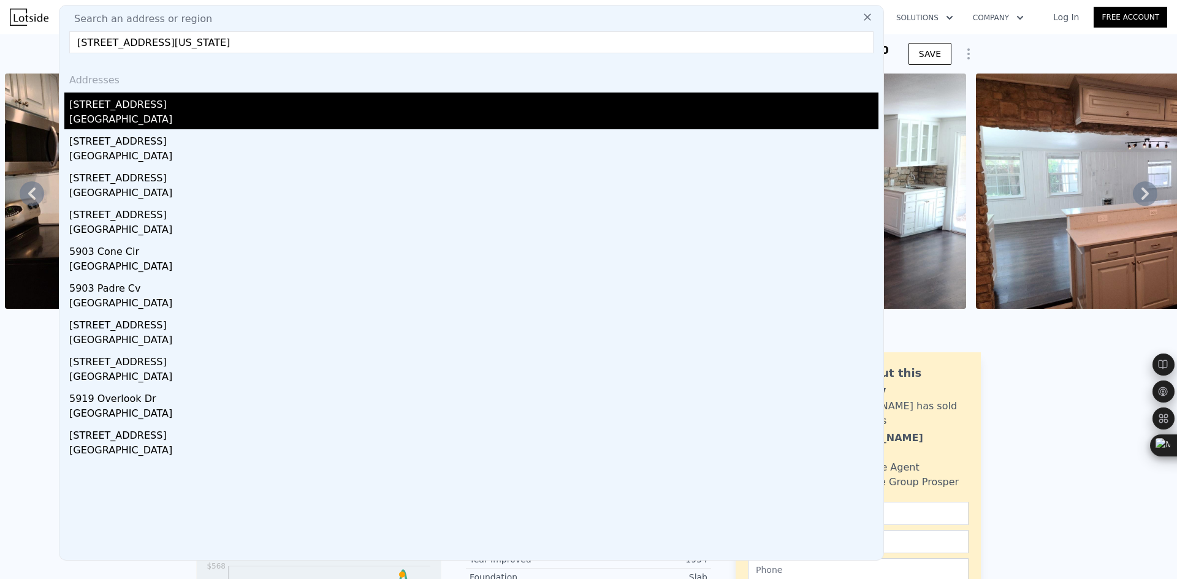
type input "5903 Overlook Dr, Austin, Texas 78731"
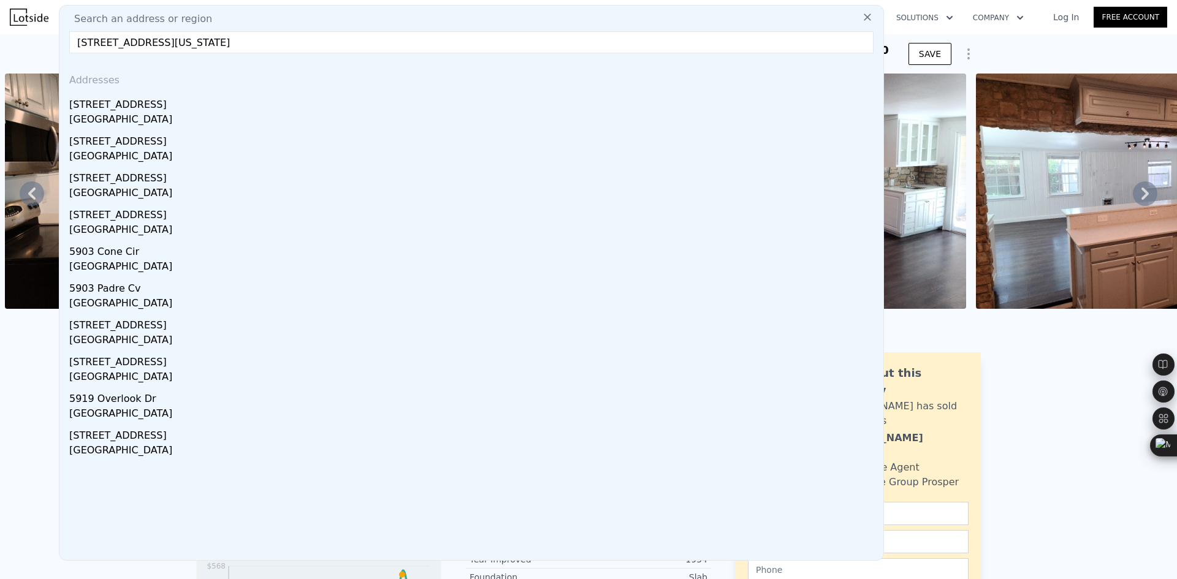
click at [184, 113] on div "[GEOGRAPHIC_DATA]" at bounding box center [473, 120] width 809 height 17
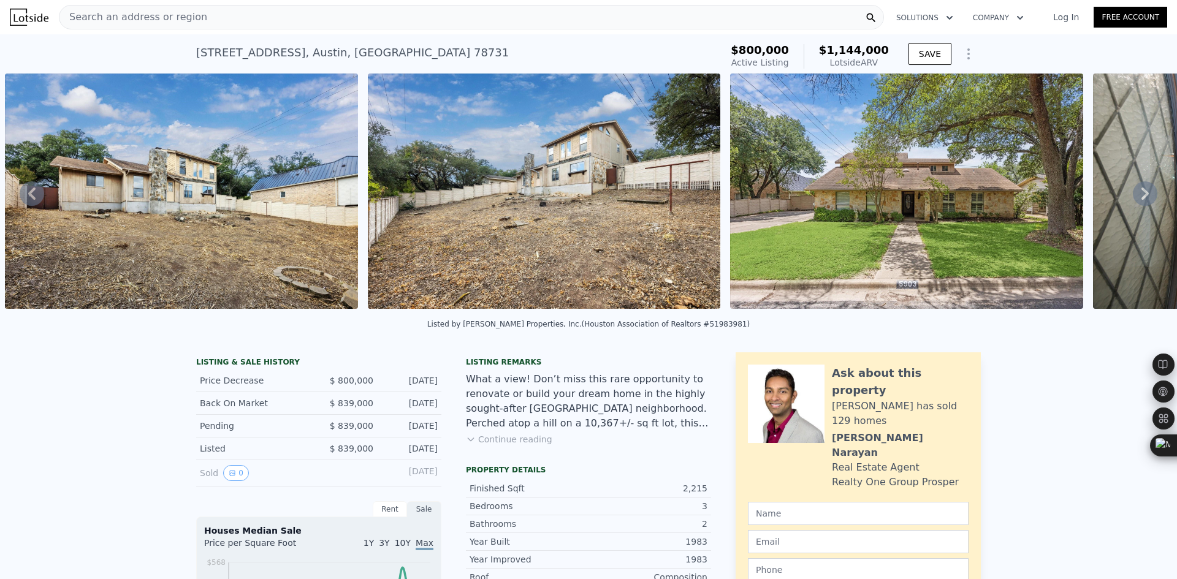
click at [1133, 191] on icon at bounding box center [1145, 193] width 25 height 25
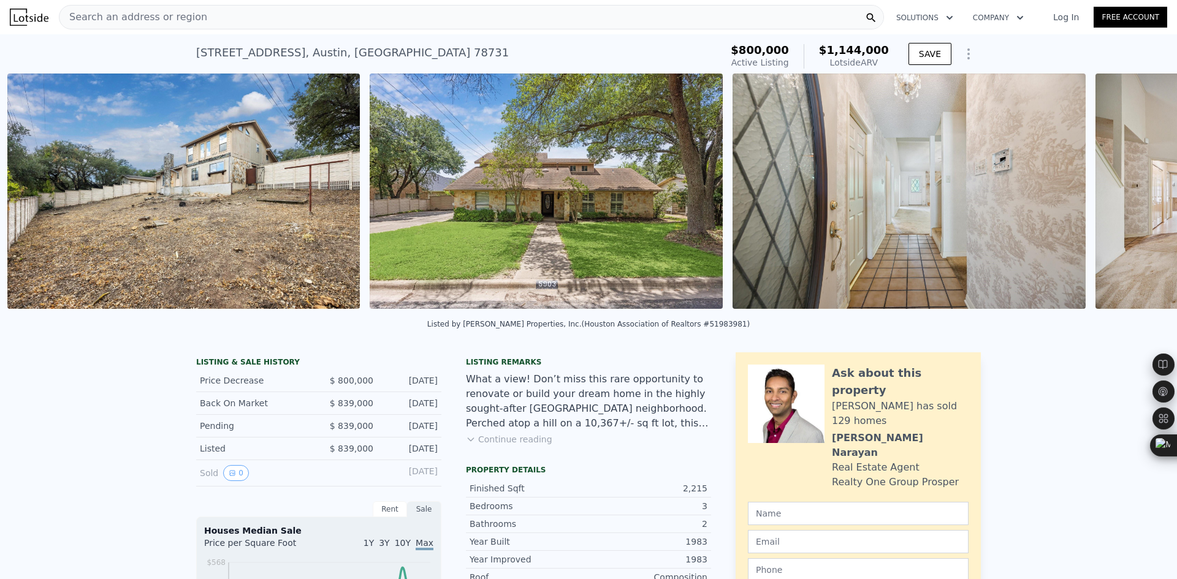
scroll to position [0, 1765]
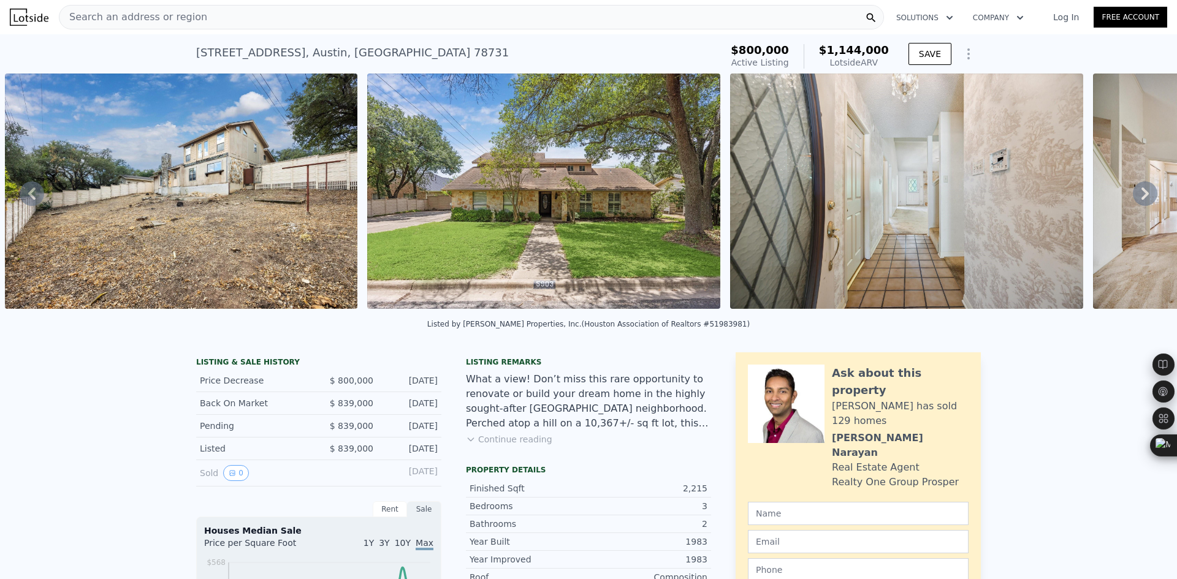
click at [1133, 191] on icon at bounding box center [1145, 193] width 25 height 25
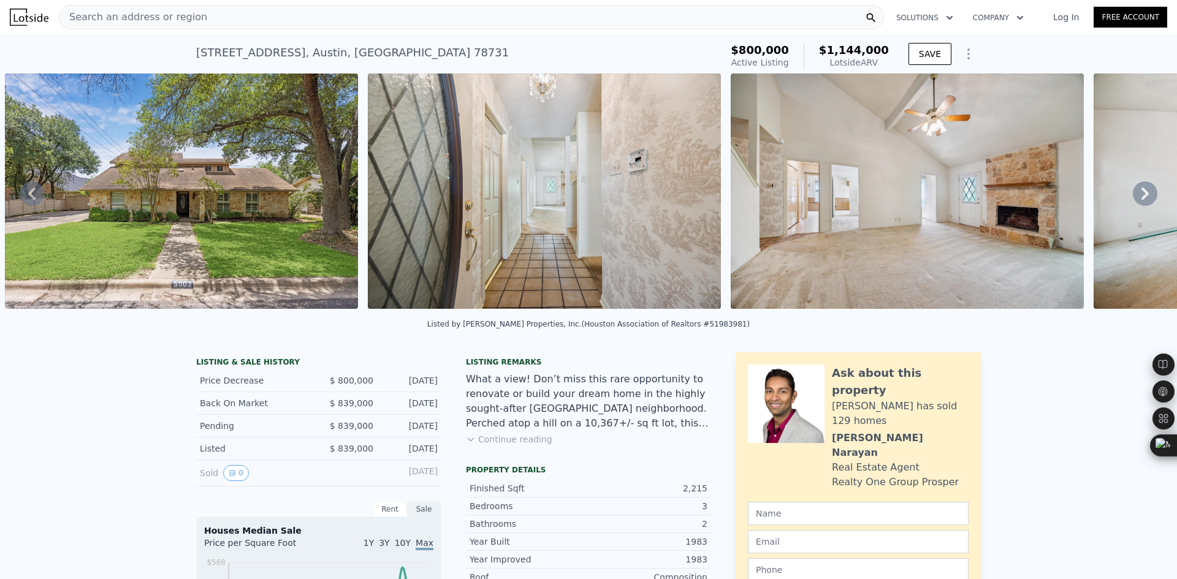
click at [1133, 191] on icon at bounding box center [1145, 193] width 25 height 25
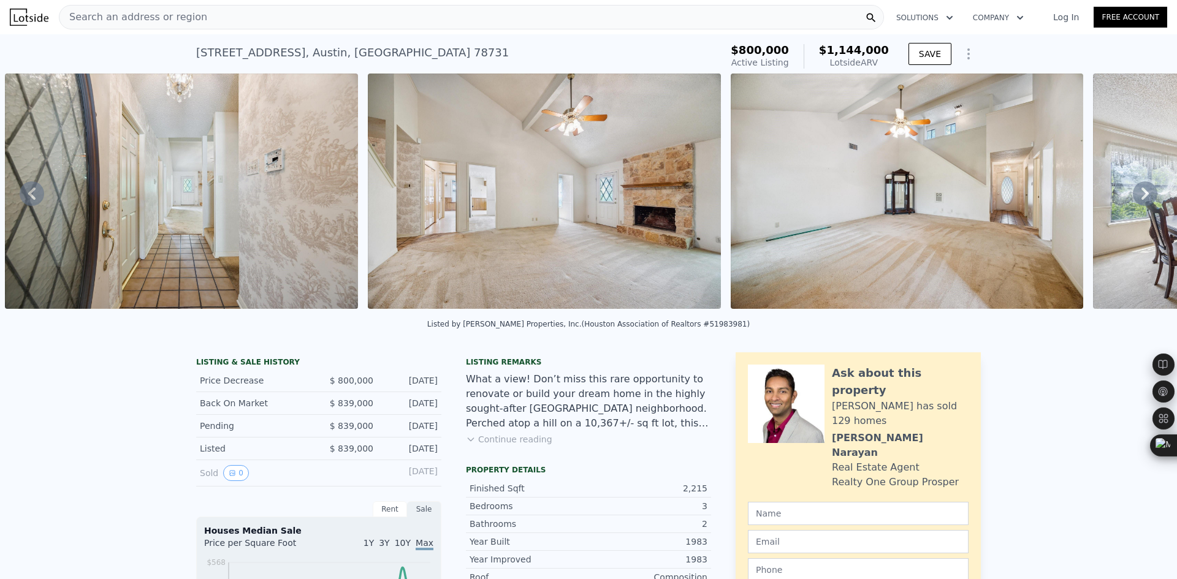
click at [1133, 191] on icon at bounding box center [1145, 193] width 25 height 25
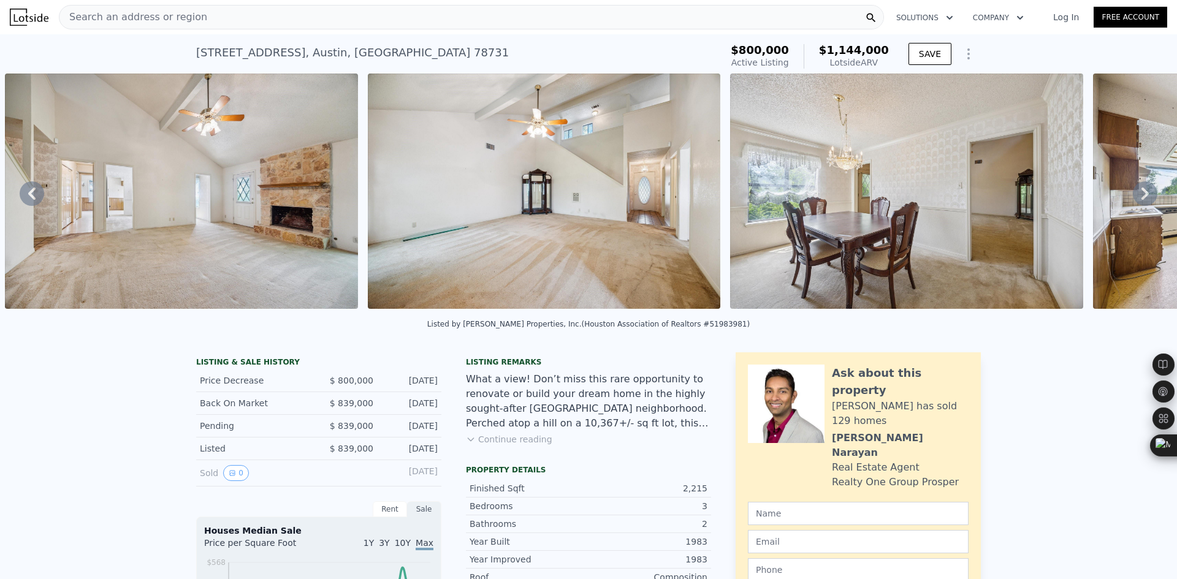
click at [1133, 191] on icon at bounding box center [1145, 193] width 25 height 25
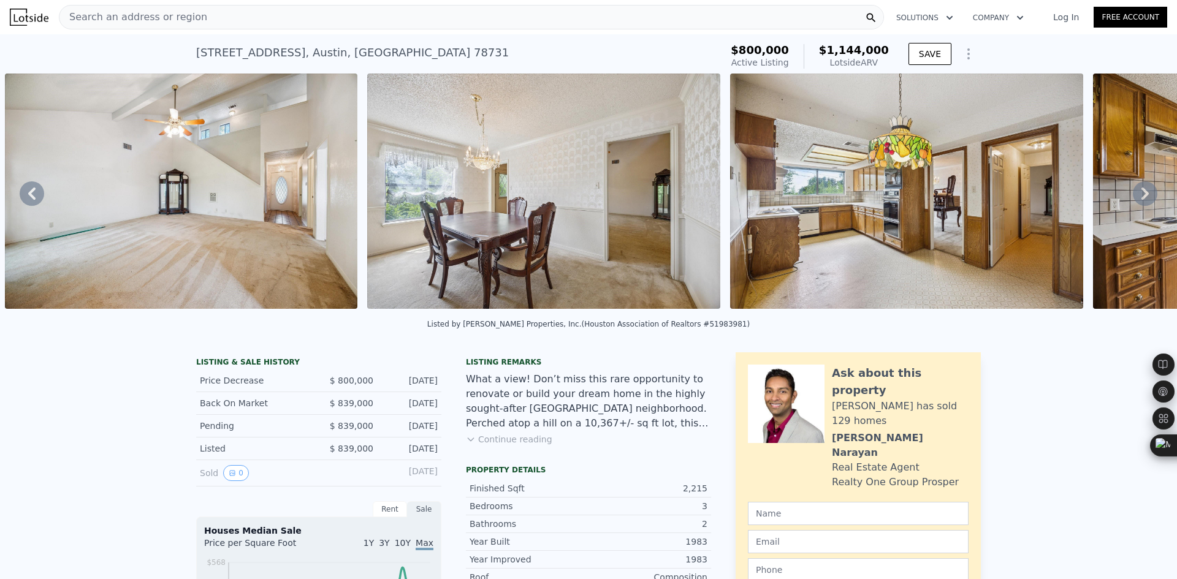
click at [1133, 191] on icon at bounding box center [1145, 193] width 25 height 25
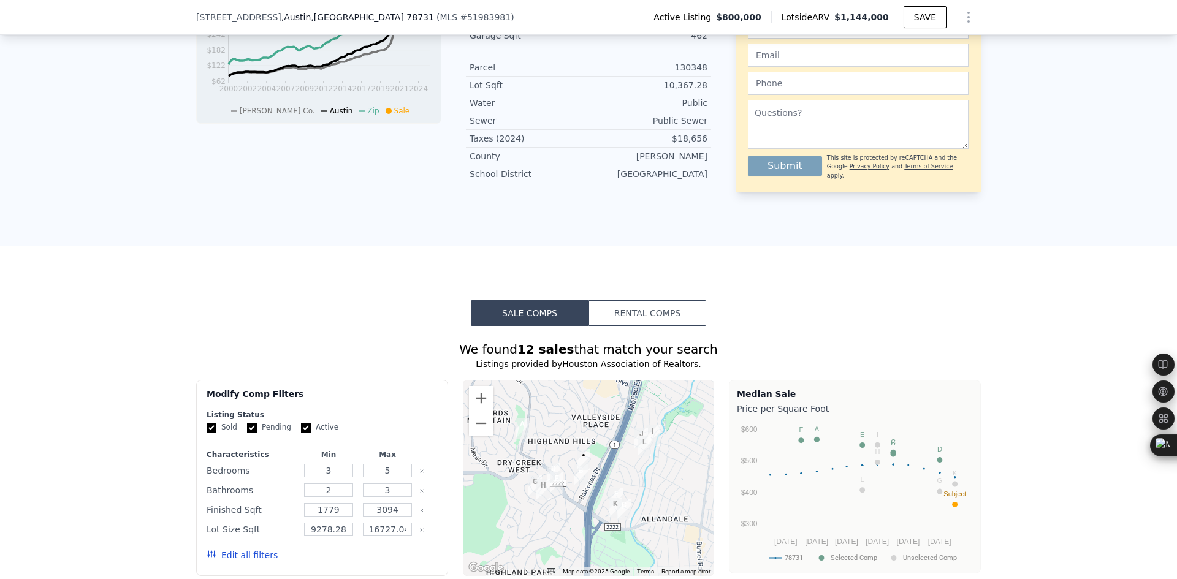
scroll to position [1017, 0]
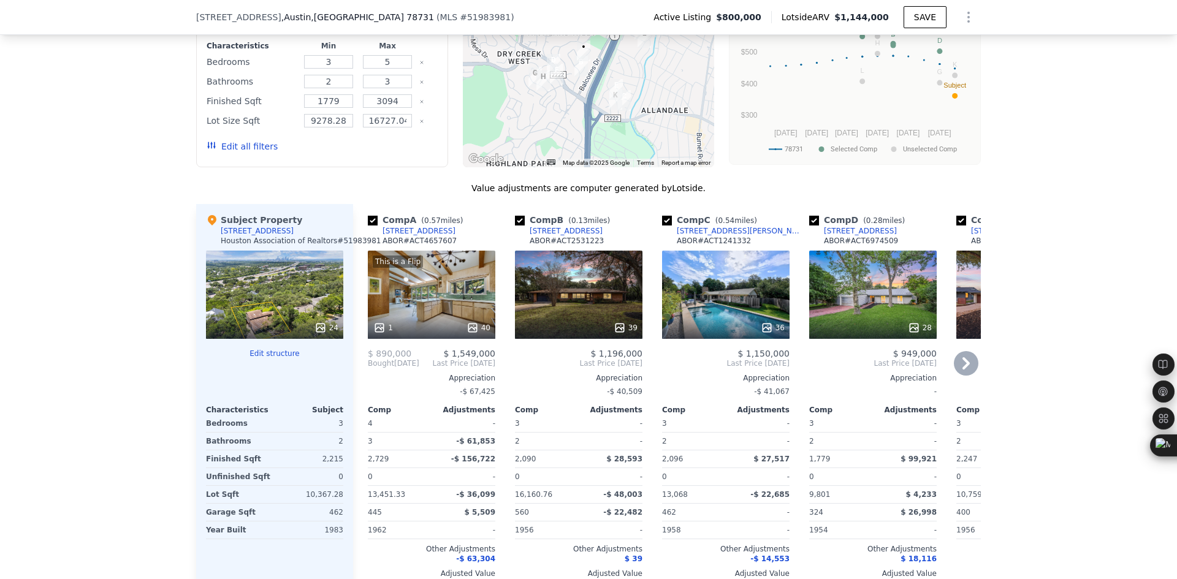
click at [961, 376] on icon at bounding box center [966, 363] width 25 height 25
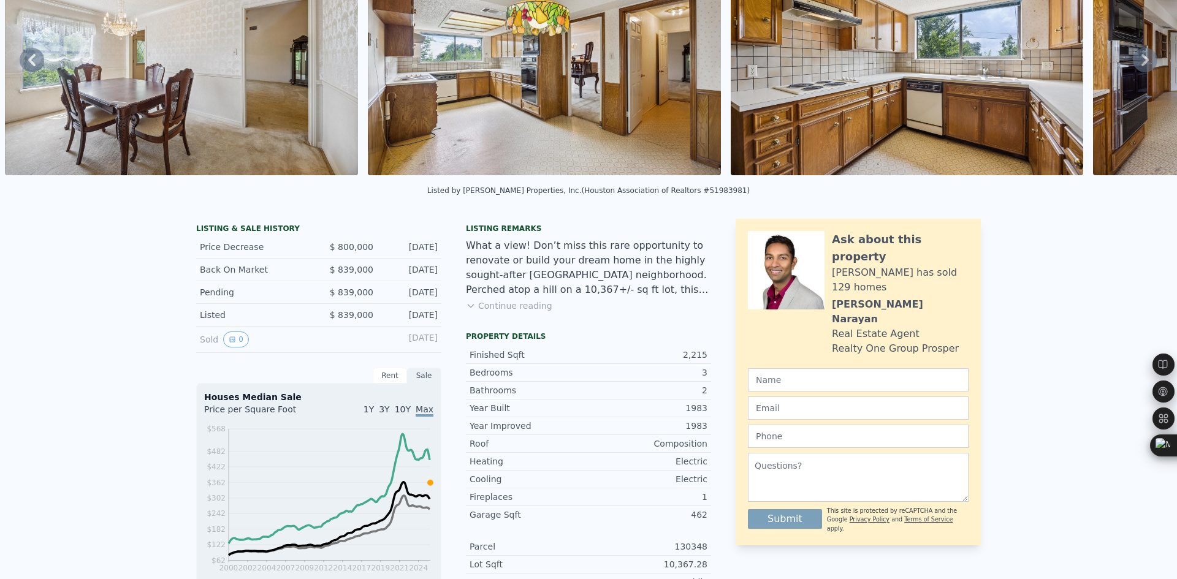
scroll to position [0, 0]
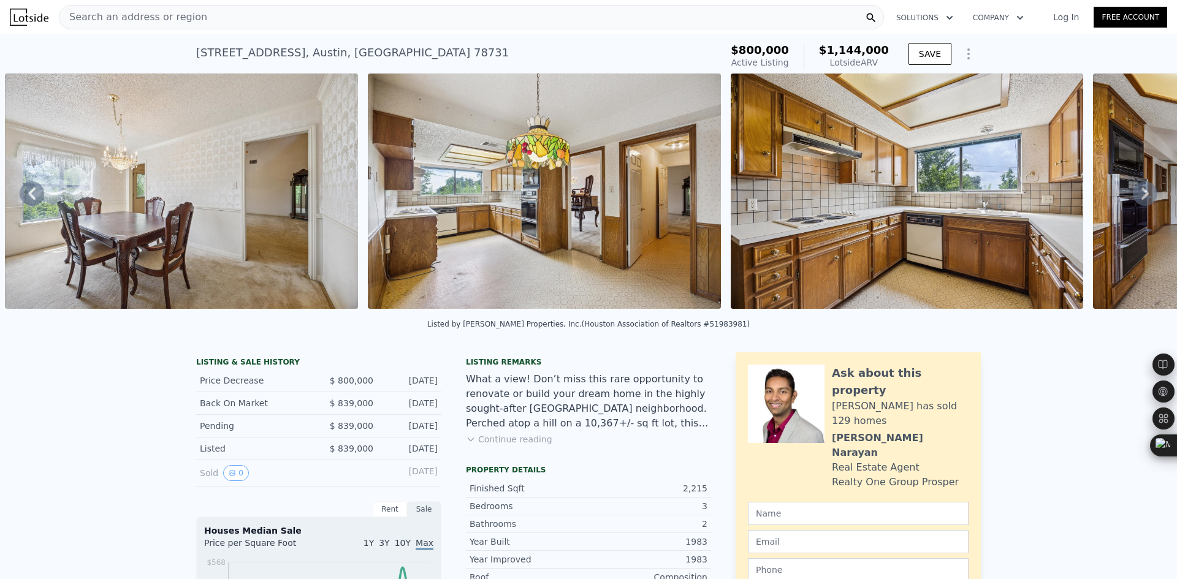
click at [215, 14] on div "Search an address or region" at bounding box center [471, 17] width 825 height 25
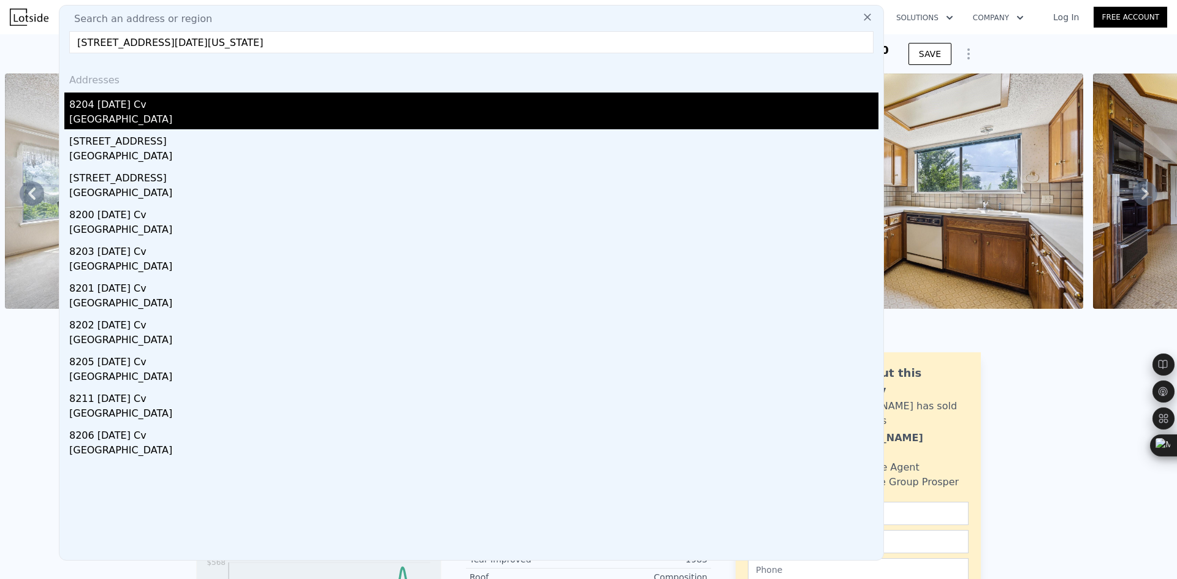
type input "8204 Easter Cv, Austin, Texas 78757"
click at [260, 106] on div "8204 Easter Cv" at bounding box center [473, 103] width 809 height 20
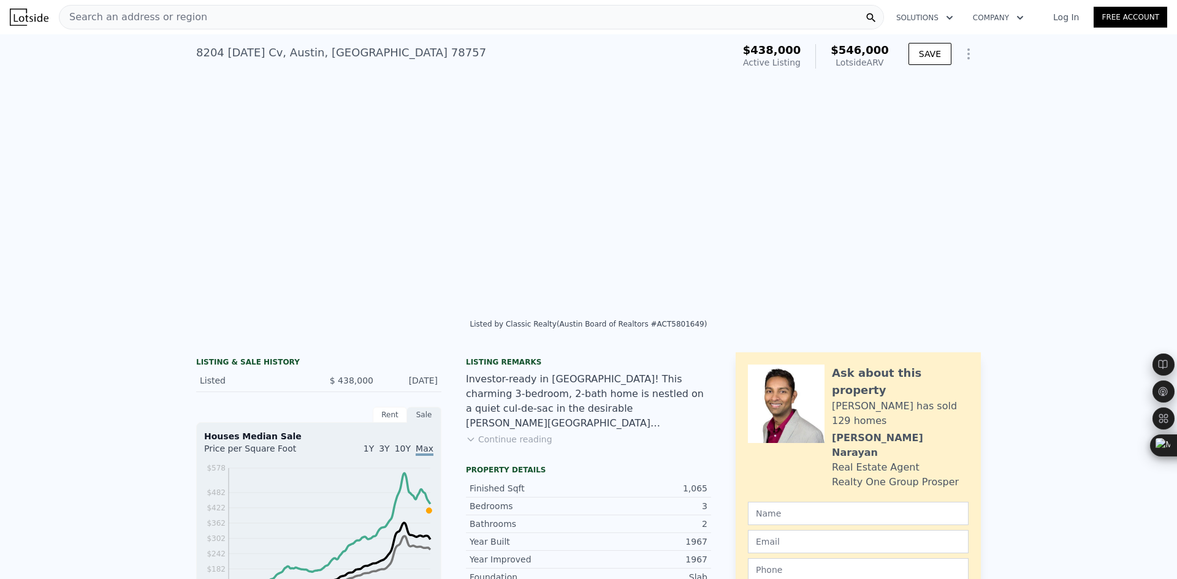
type input "2"
type input "3"
type input "1"
type input "2"
type input "1000"
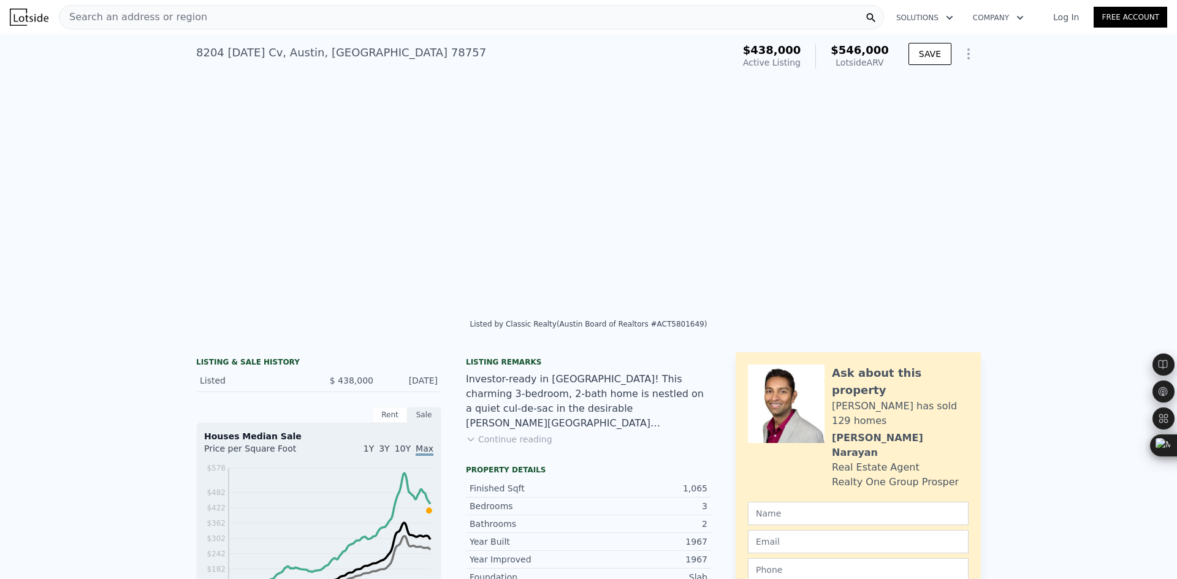
type input "1549"
type input "6904.26"
type input "11421.43"
type input "$ 546,000"
type input "5"
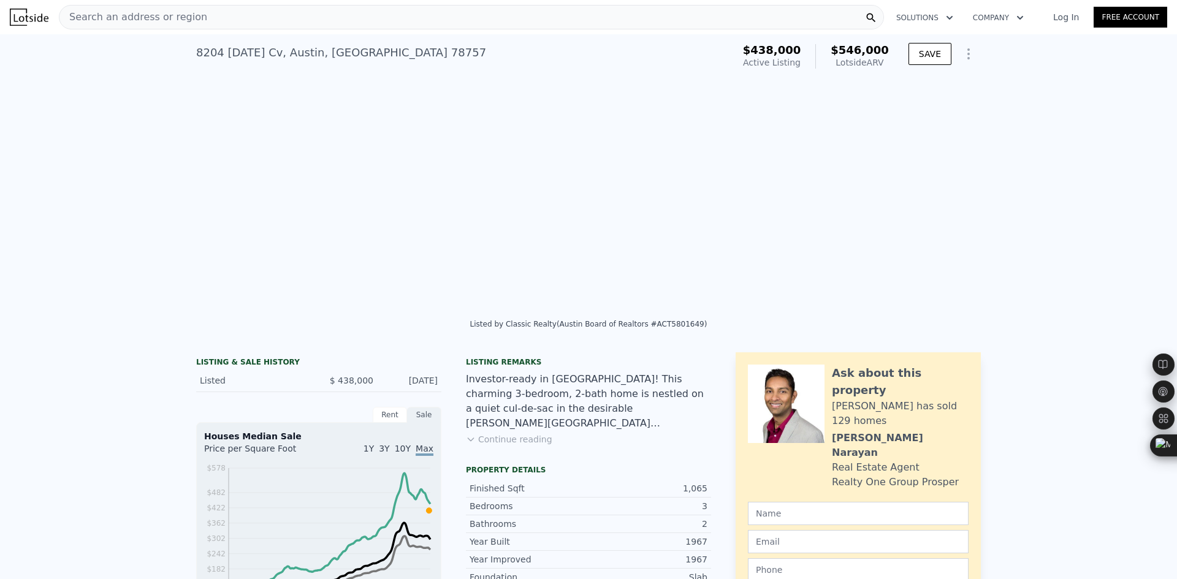
type input "$ 48,177"
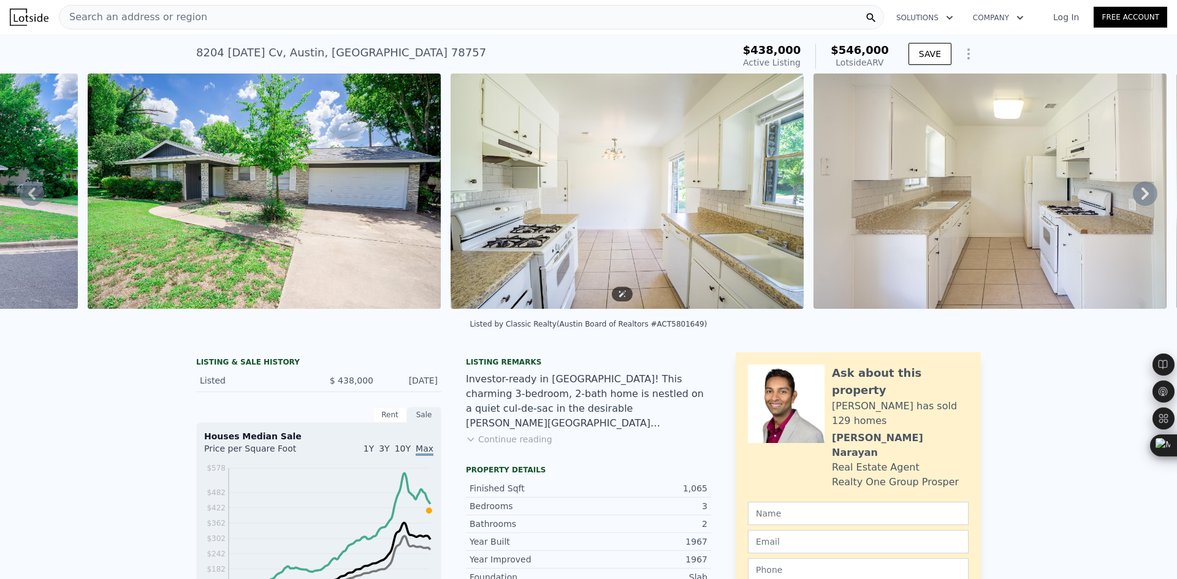
scroll to position [0, 1204]
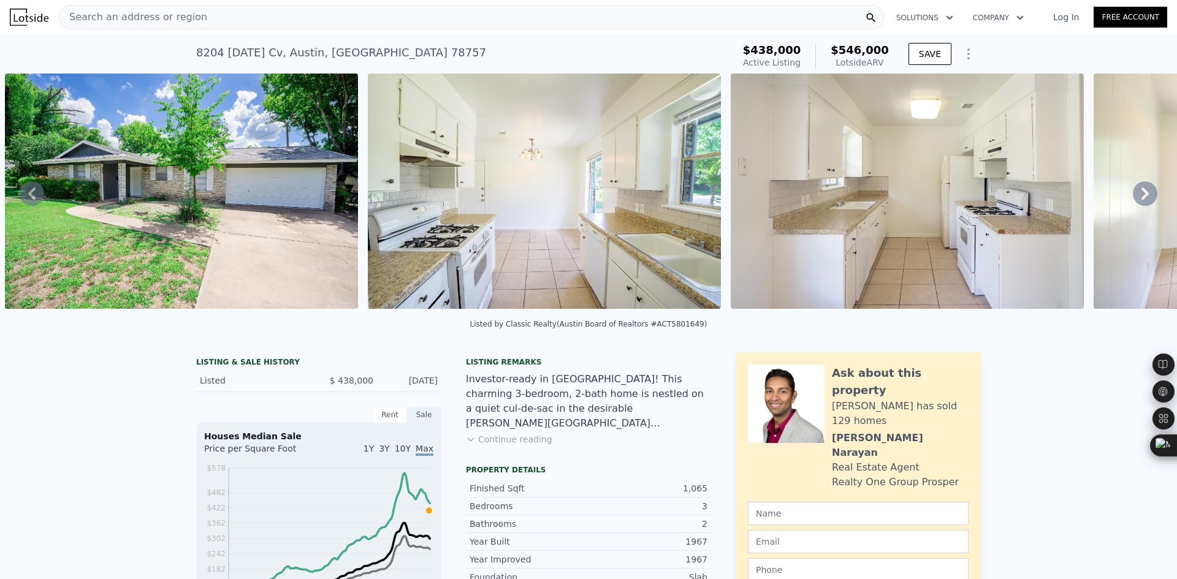
click at [198, 26] on div "Search an address or region" at bounding box center [471, 17] width 825 height 25
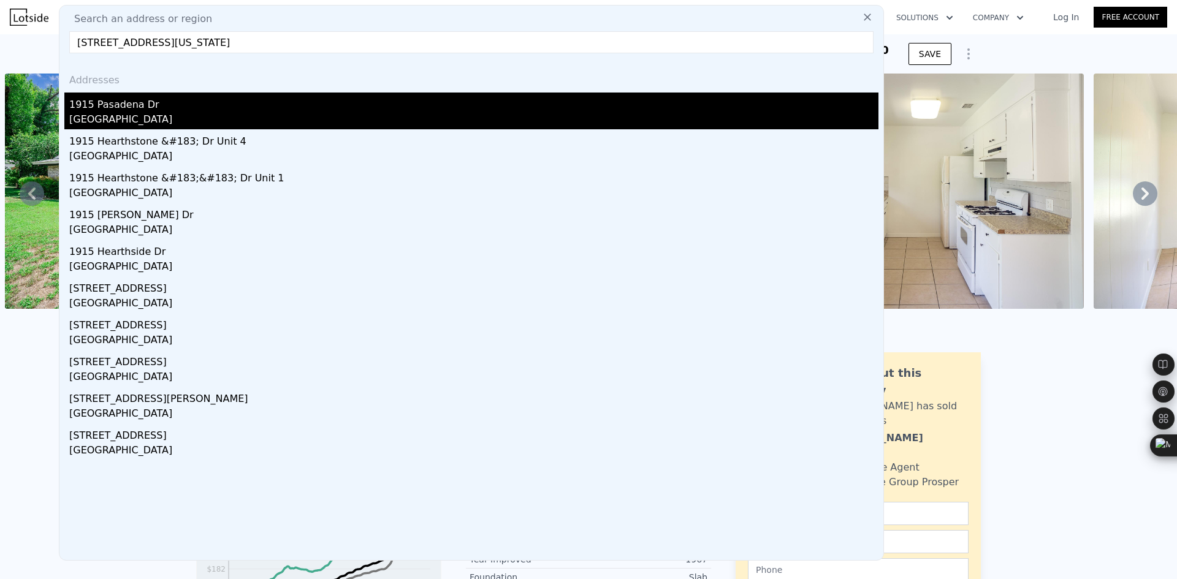
type input "1915 Pasadena Dr, Austin, Texas 78757"
click at [178, 107] on div "1915 Pasadena Dr" at bounding box center [473, 103] width 809 height 20
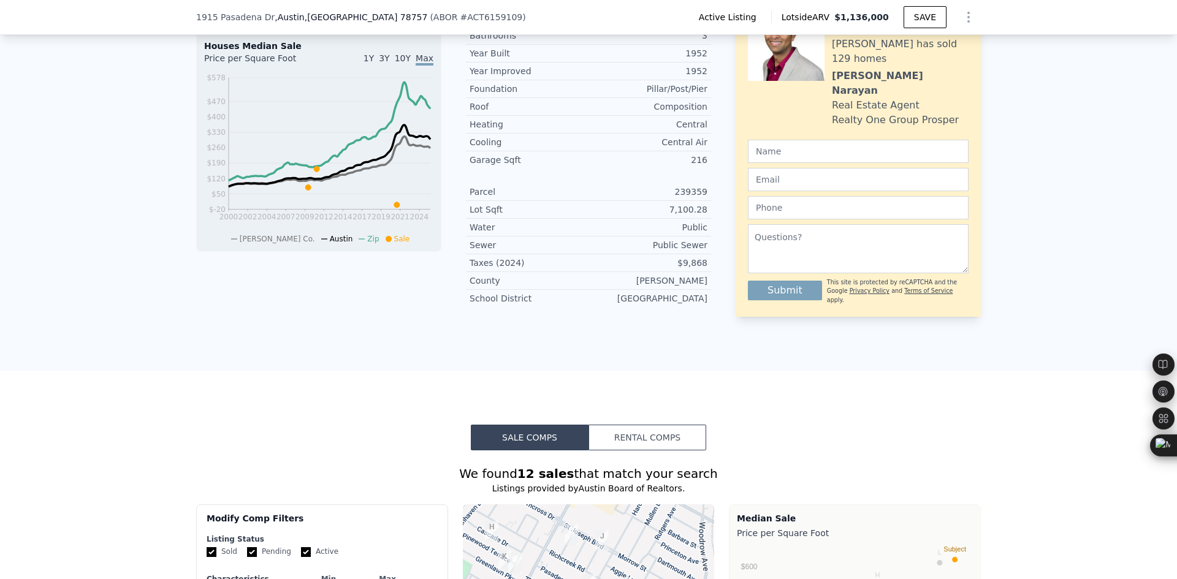
scroll to position [1017, 0]
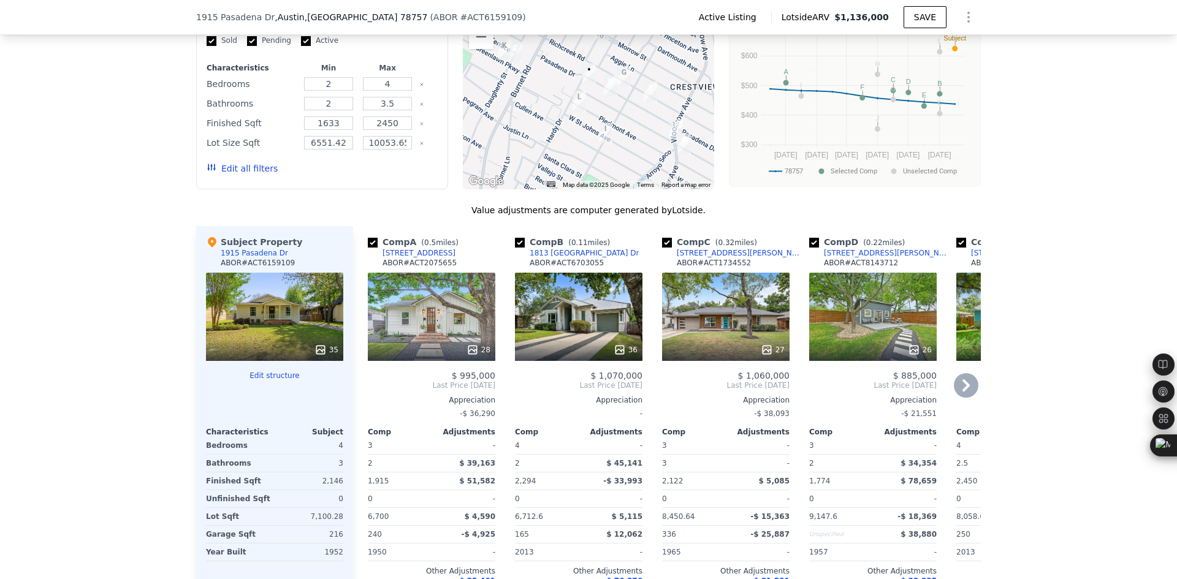
click at [962, 392] on icon at bounding box center [965, 385] width 7 height 12
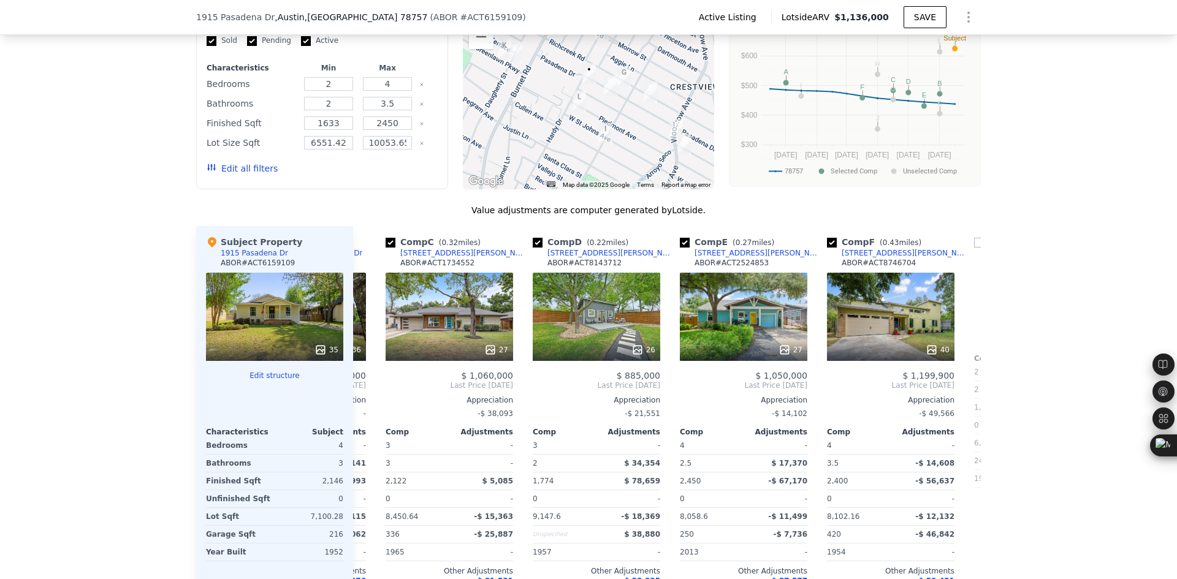
scroll to position [0, 294]
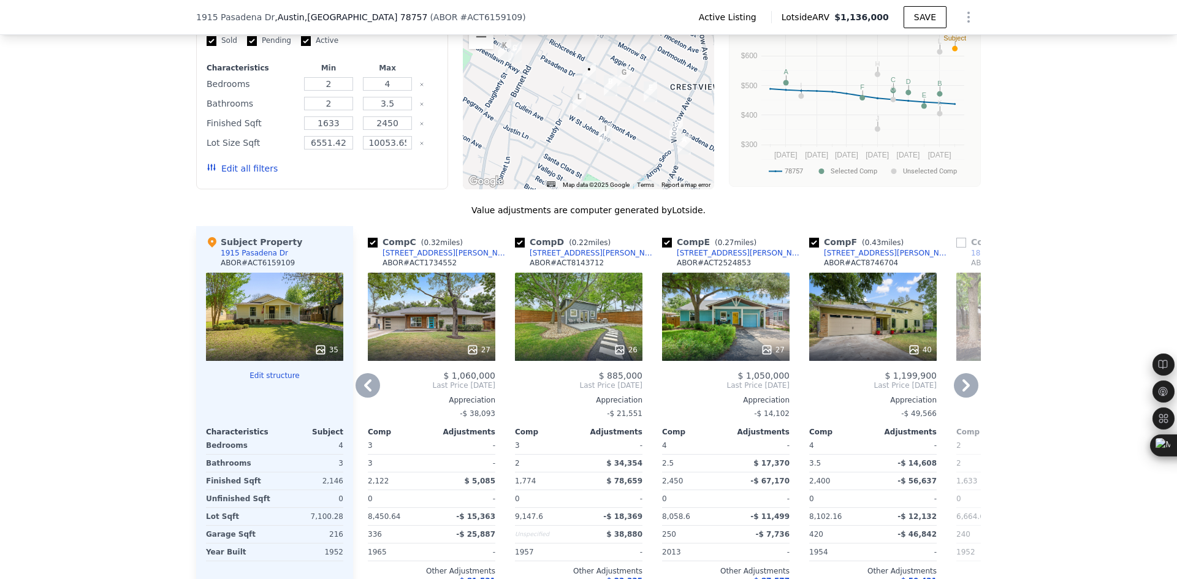
click at [962, 392] on icon at bounding box center [965, 385] width 7 height 12
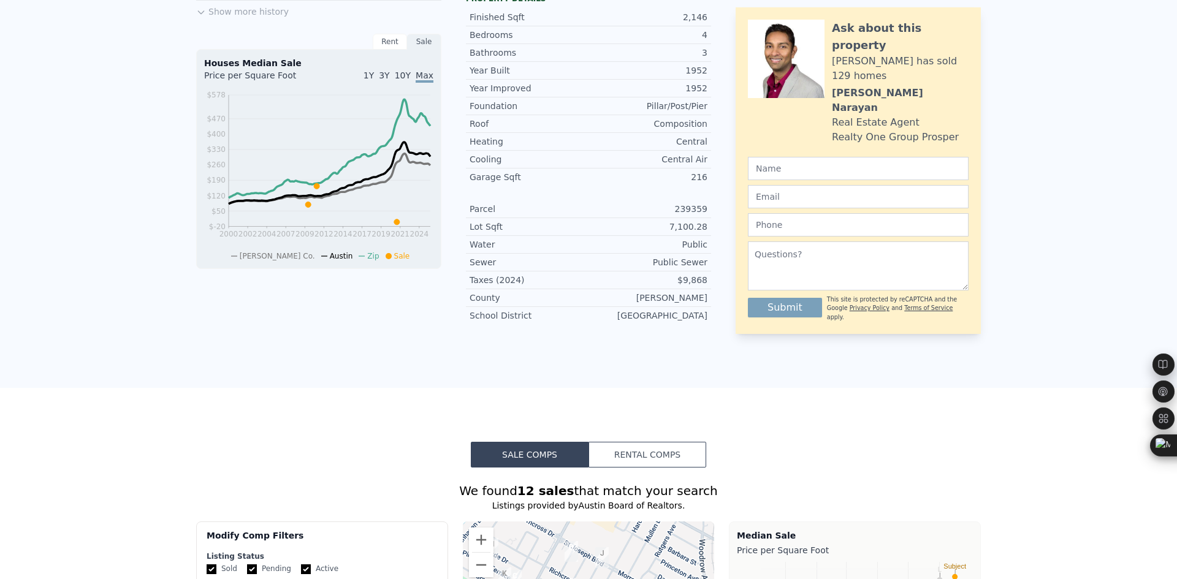
scroll to position [0, 0]
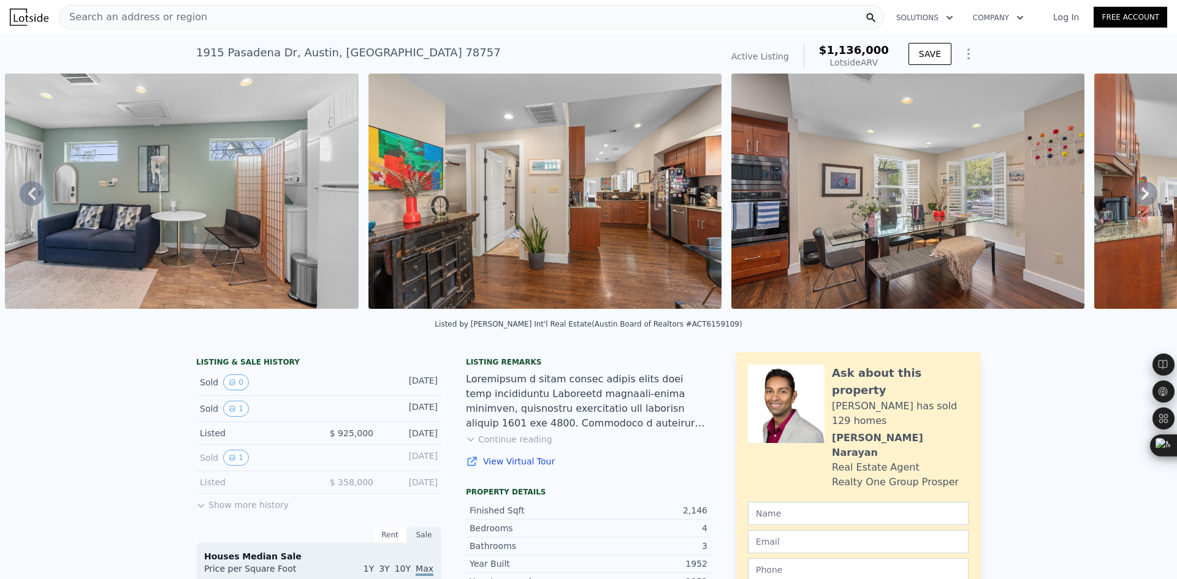
click at [195, 21] on div "Search an address or region" at bounding box center [471, 17] width 825 height 25
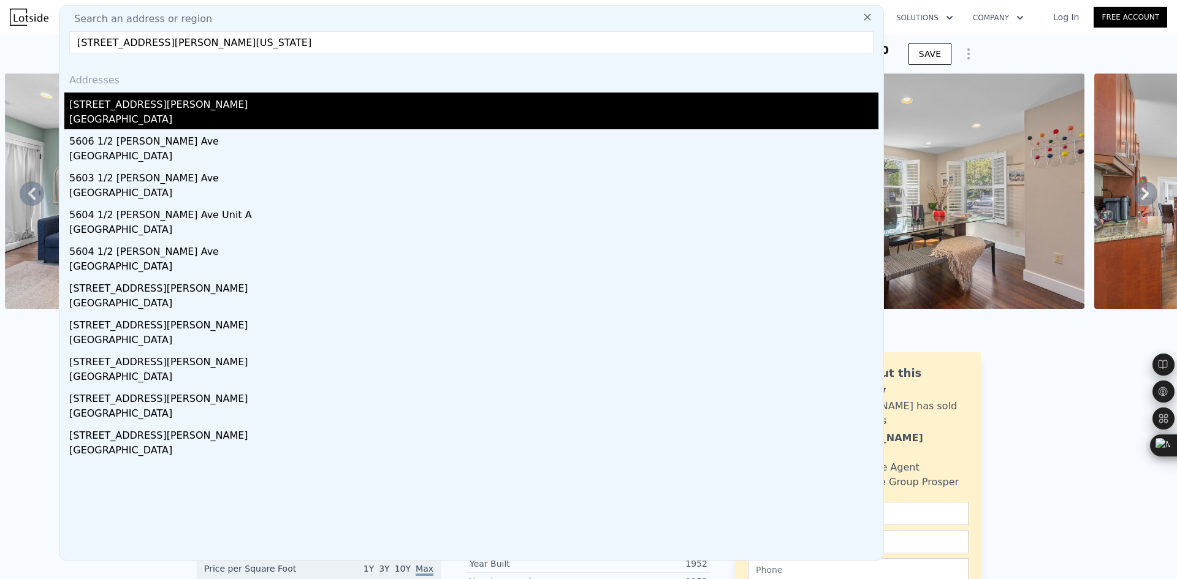
type input "[STREET_ADDRESS][PERSON_NAME][US_STATE]"
click at [183, 106] on div "[STREET_ADDRESS][PERSON_NAME]" at bounding box center [473, 103] width 809 height 20
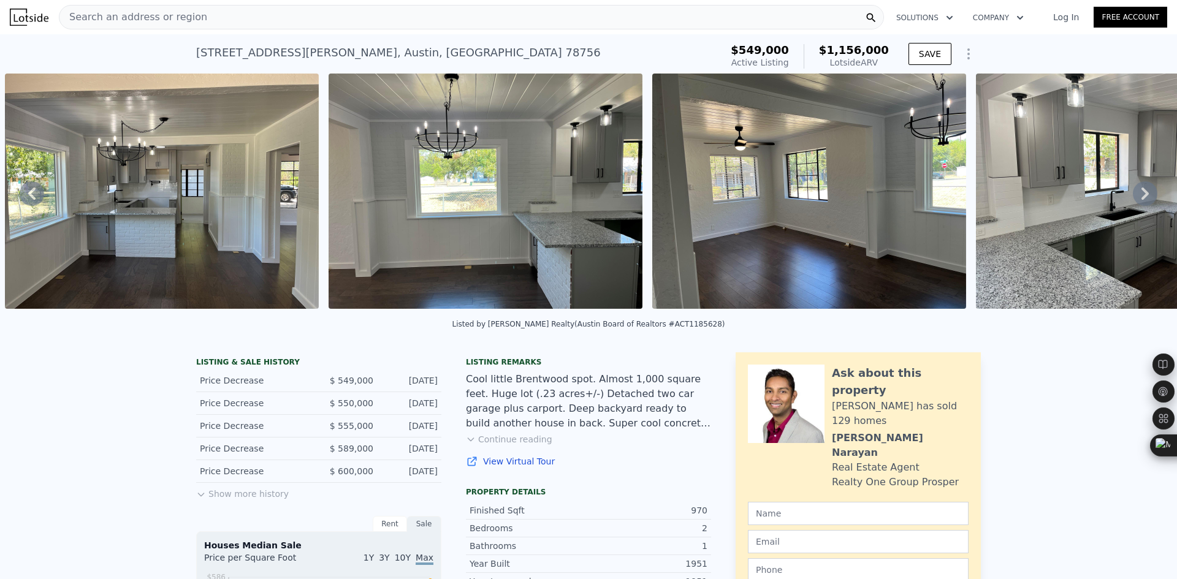
click at [1133, 199] on icon at bounding box center [1145, 193] width 25 height 25
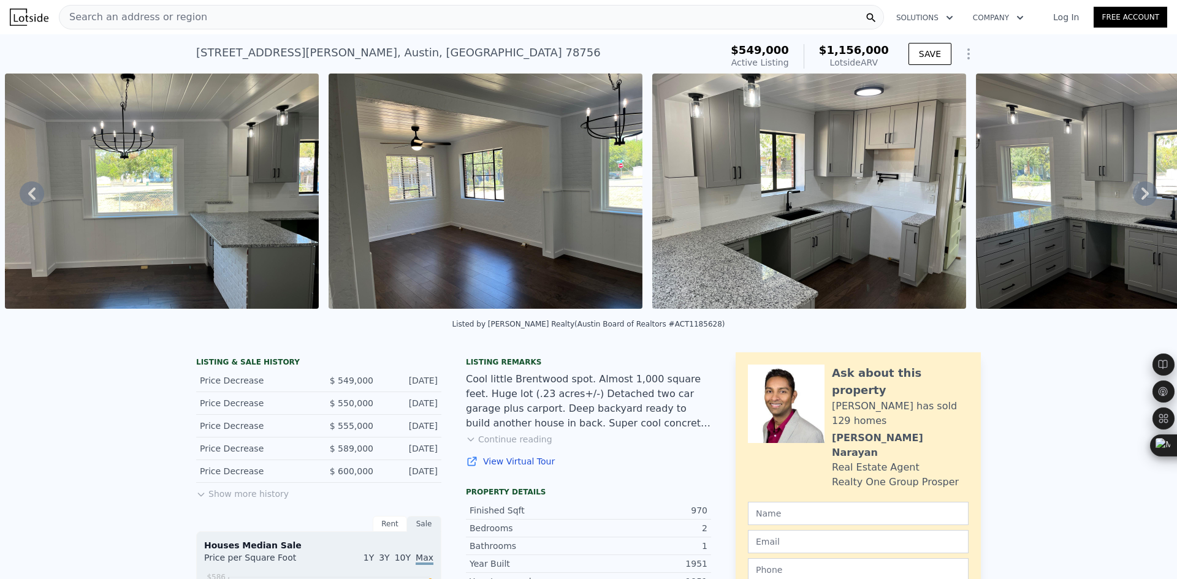
click at [1133, 199] on icon at bounding box center [1145, 193] width 25 height 25
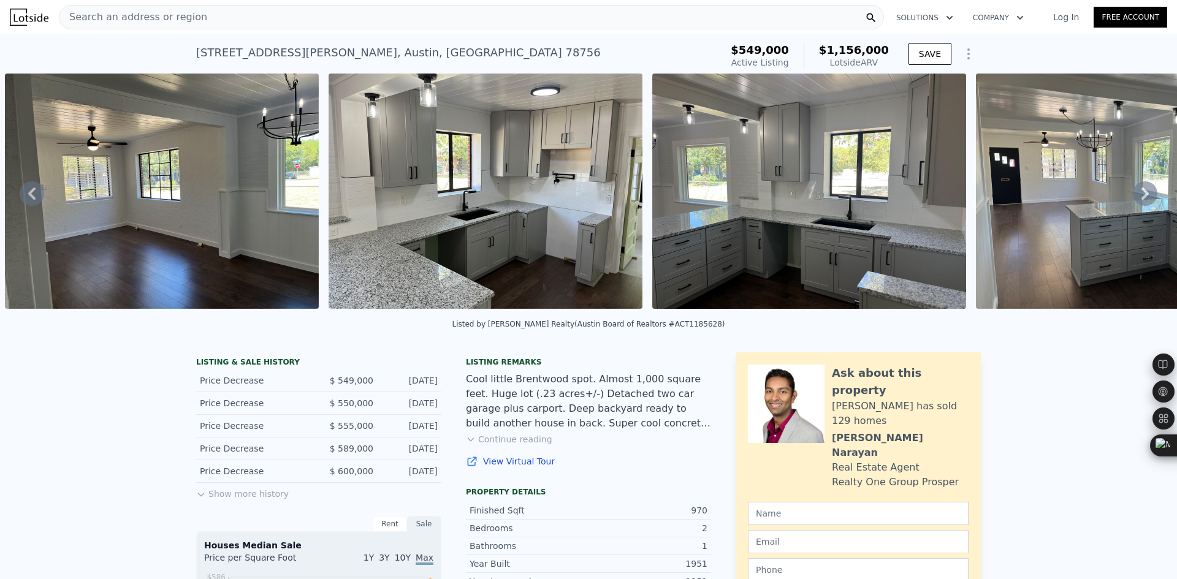
click at [1133, 199] on icon at bounding box center [1145, 193] width 25 height 25
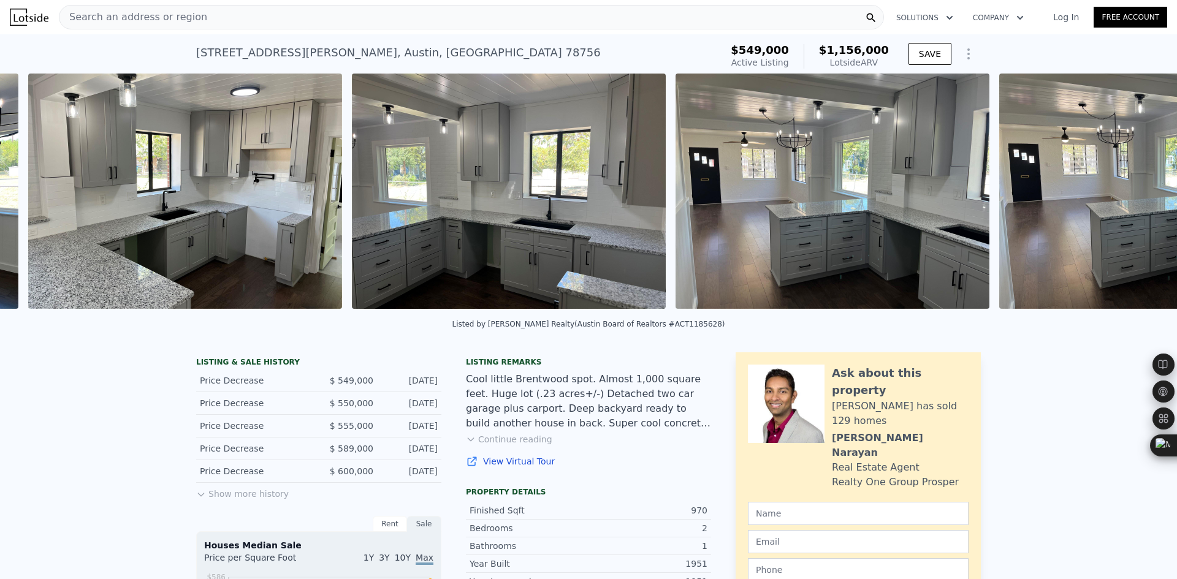
scroll to position [0, 2092]
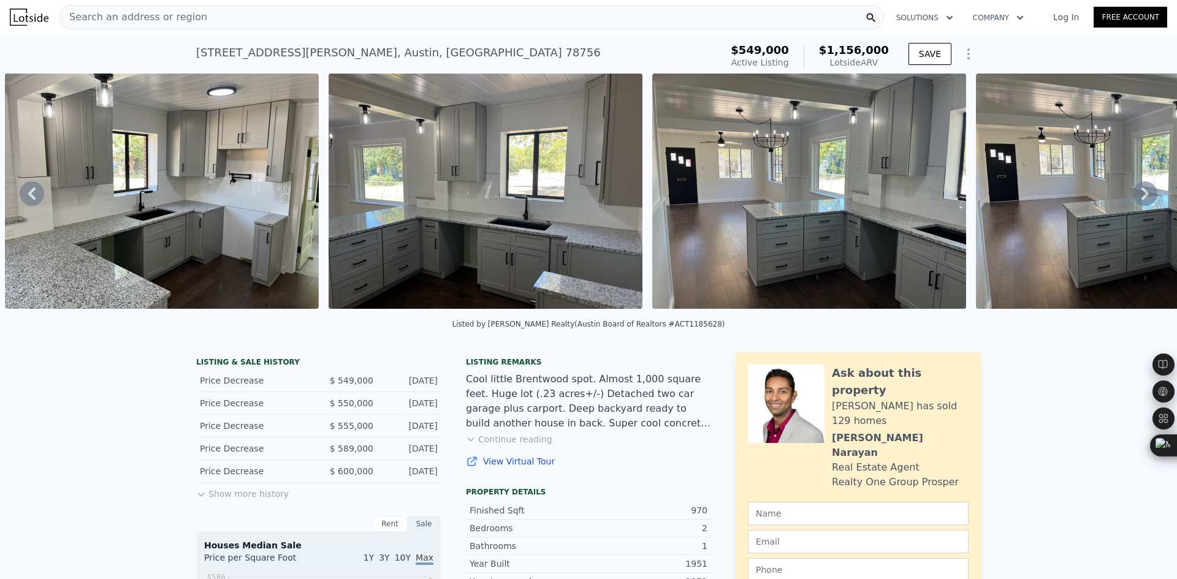
click at [1133, 199] on icon at bounding box center [1145, 193] width 25 height 25
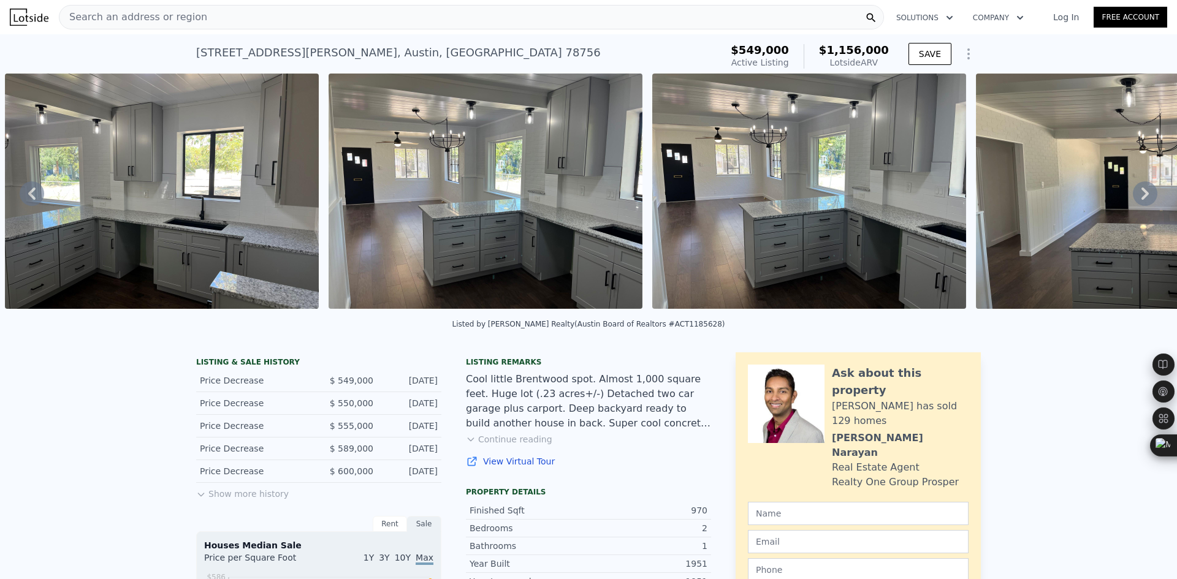
click at [1133, 199] on icon at bounding box center [1145, 193] width 25 height 25
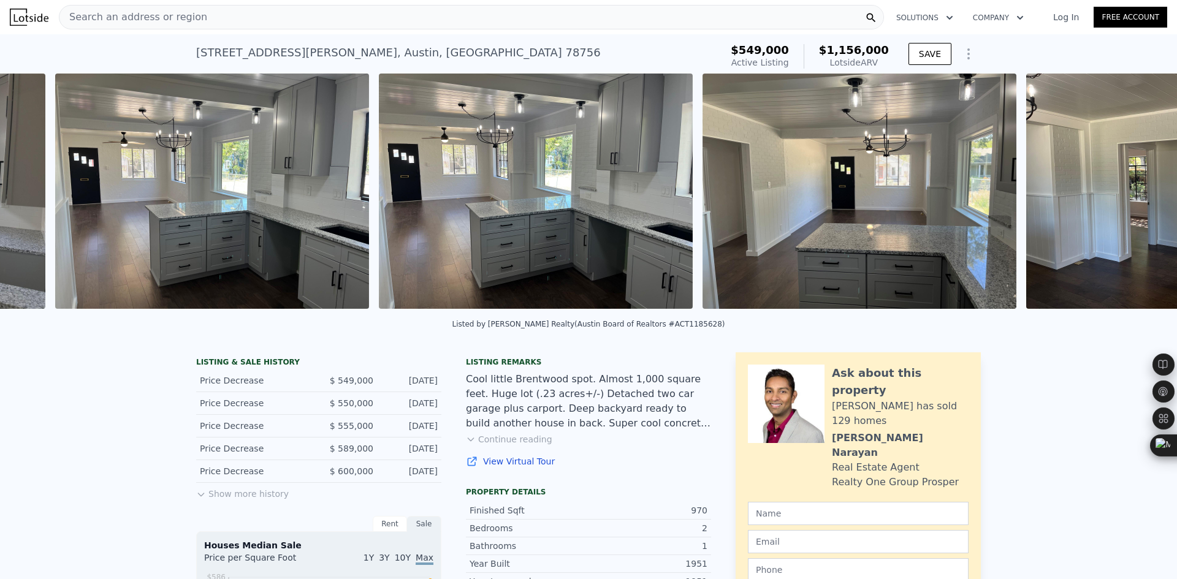
scroll to position [0, 2740]
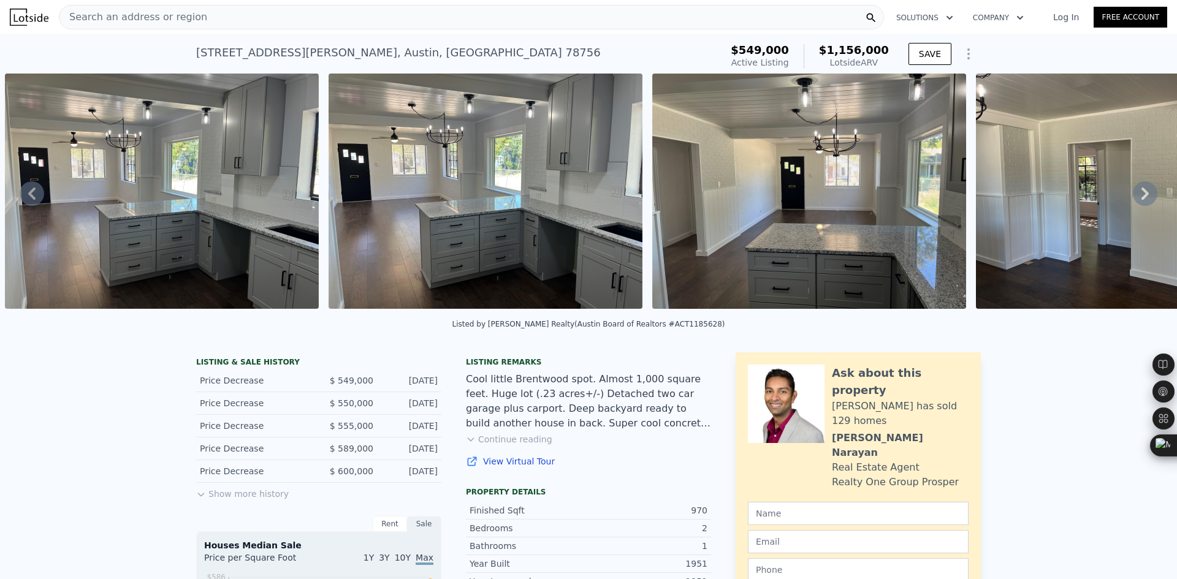
click at [1133, 199] on icon at bounding box center [1145, 193] width 25 height 25
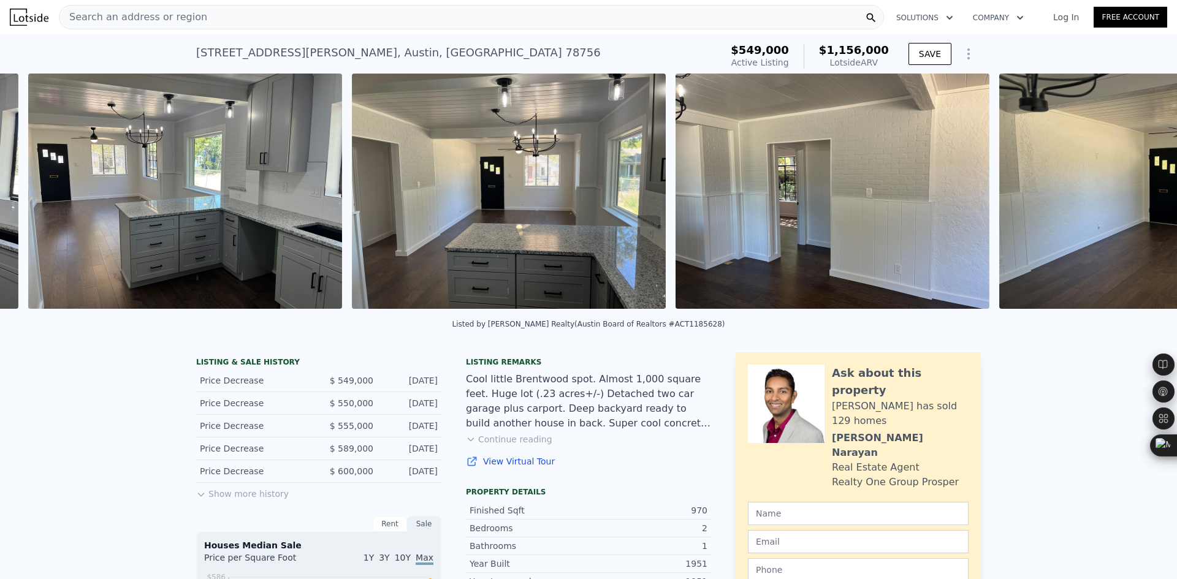
scroll to position [0, 3063]
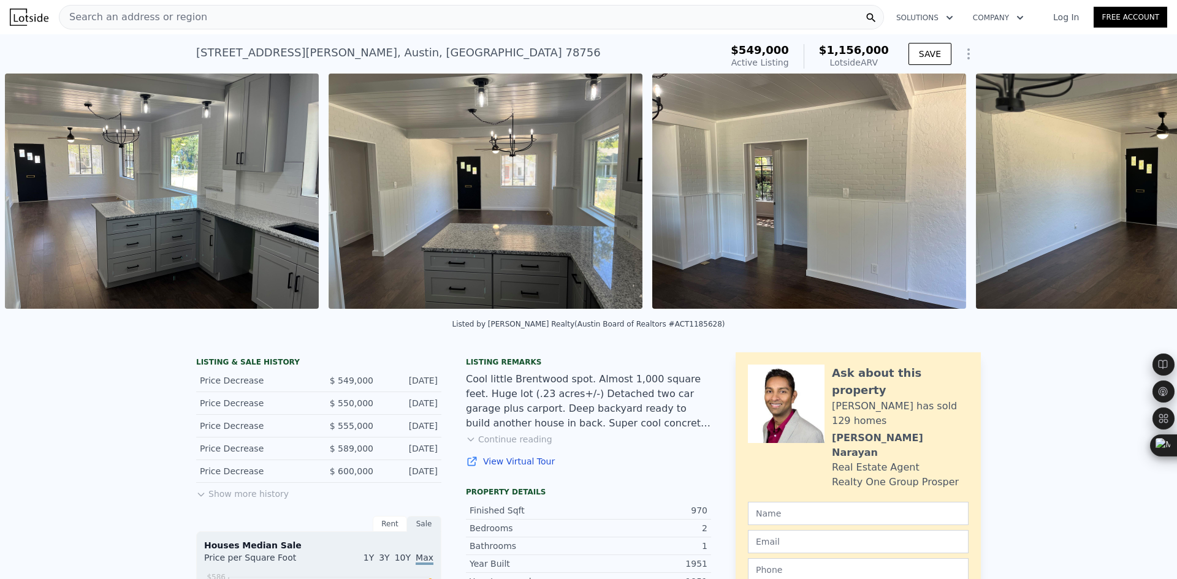
click at [1129, 199] on div "• + − • + − STREET VIEW Loading... SATELLITE VIEW" at bounding box center [588, 194] width 1177 height 240
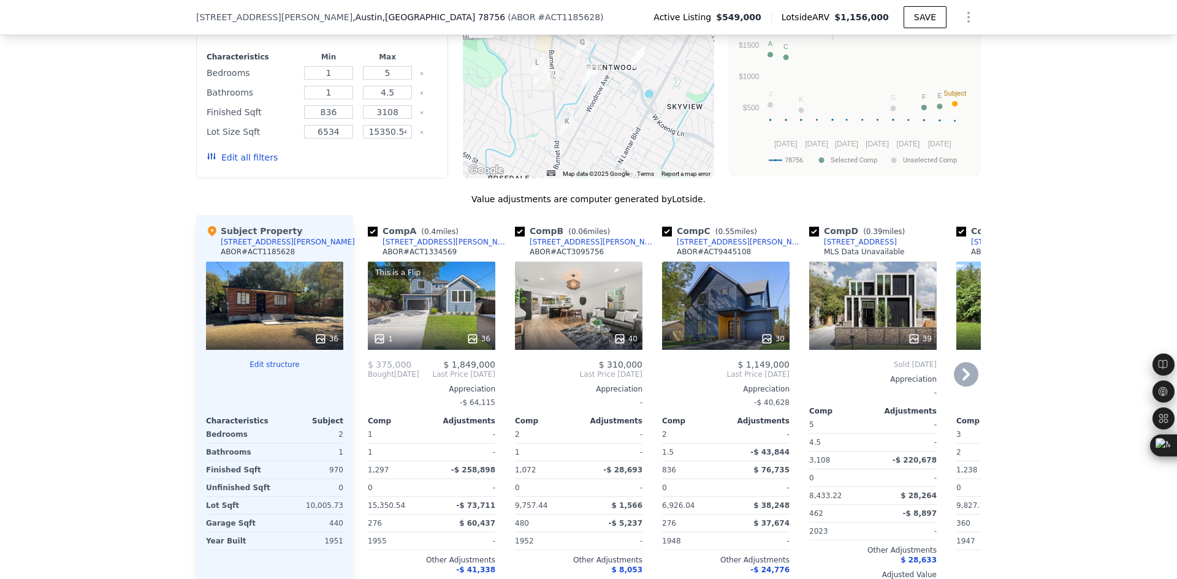
scroll to position [1119, 0]
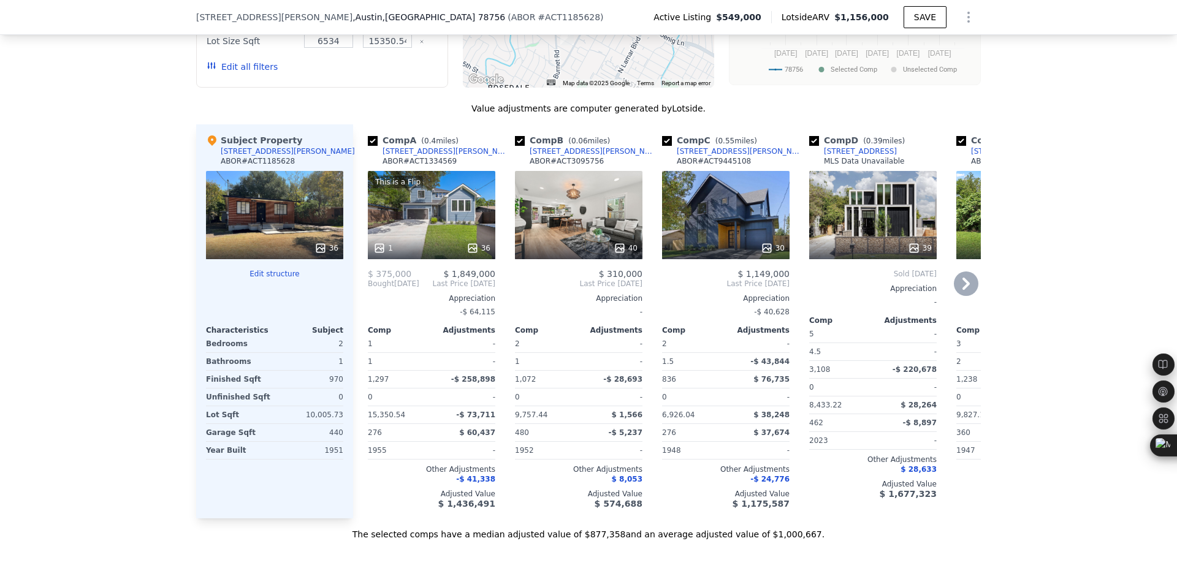
click at [963, 290] on icon at bounding box center [965, 284] width 7 height 12
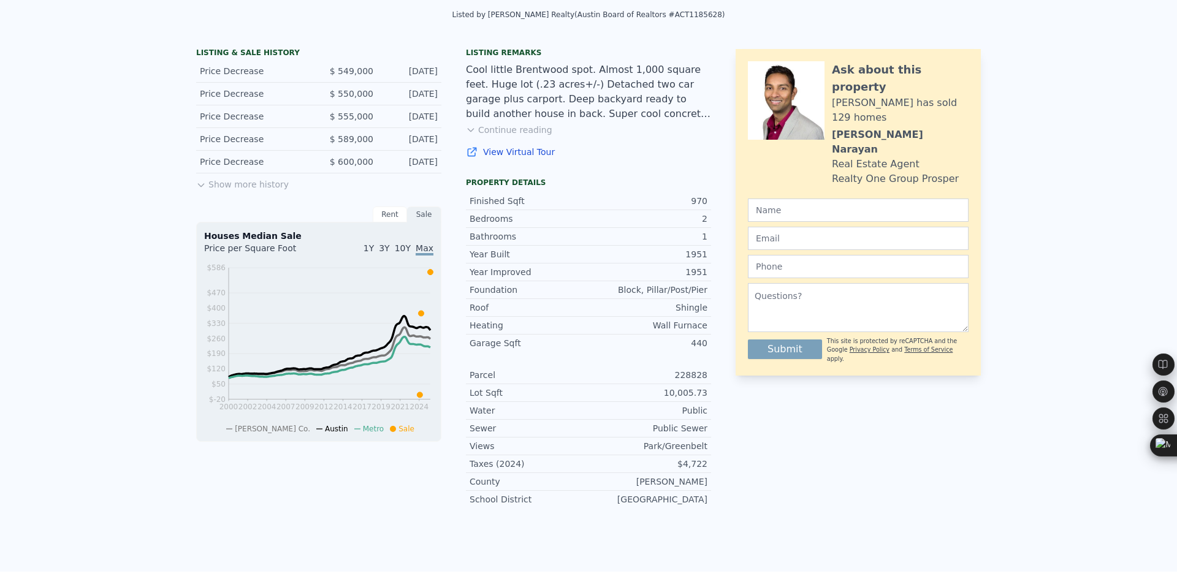
scroll to position [0, 0]
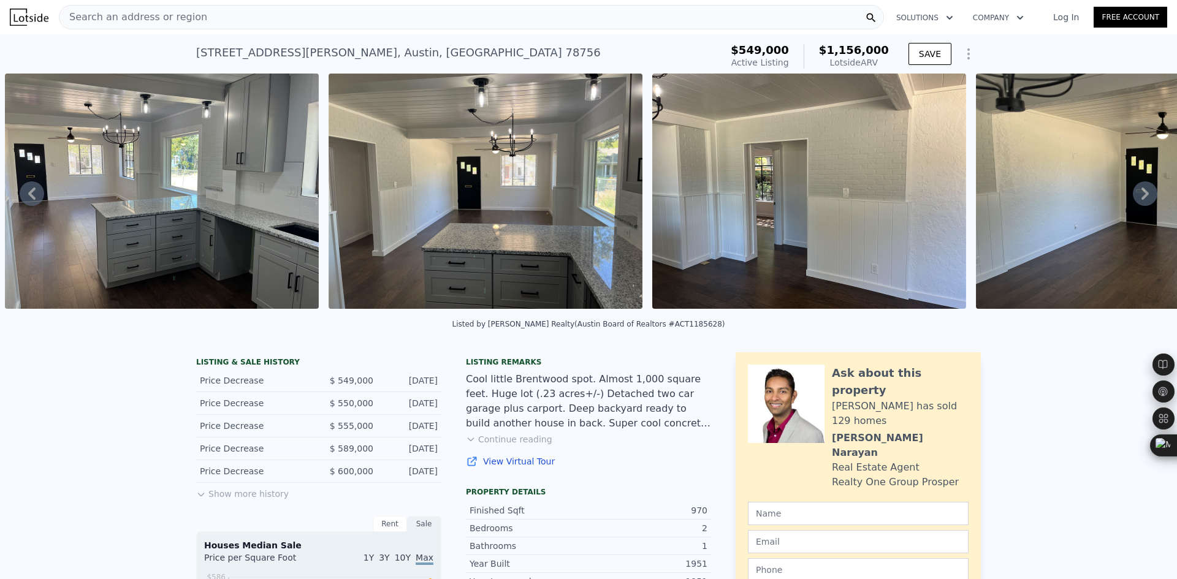
click at [308, 52] on div "5611 Joe Sayers Ave , Austin , TX 78756" at bounding box center [398, 52] width 405 height 17
copy div "5611 Joe Sayers Ave , Austin , TX 78756 Active at $549k (~ARV $1.156m )"
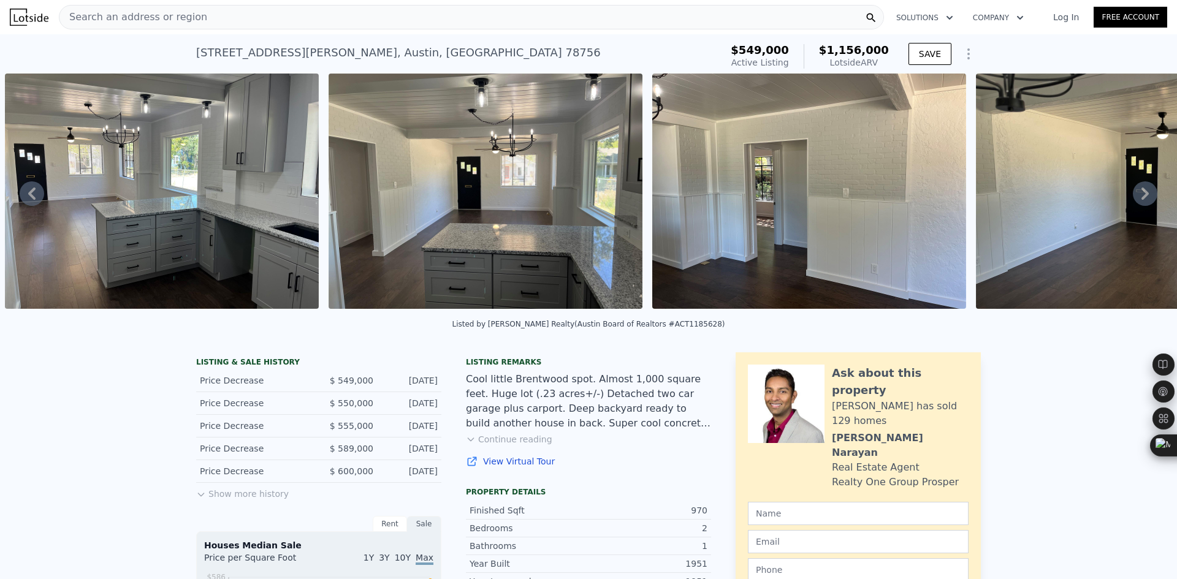
click at [164, 21] on span "Search an address or region" at bounding box center [133, 17] width 148 height 15
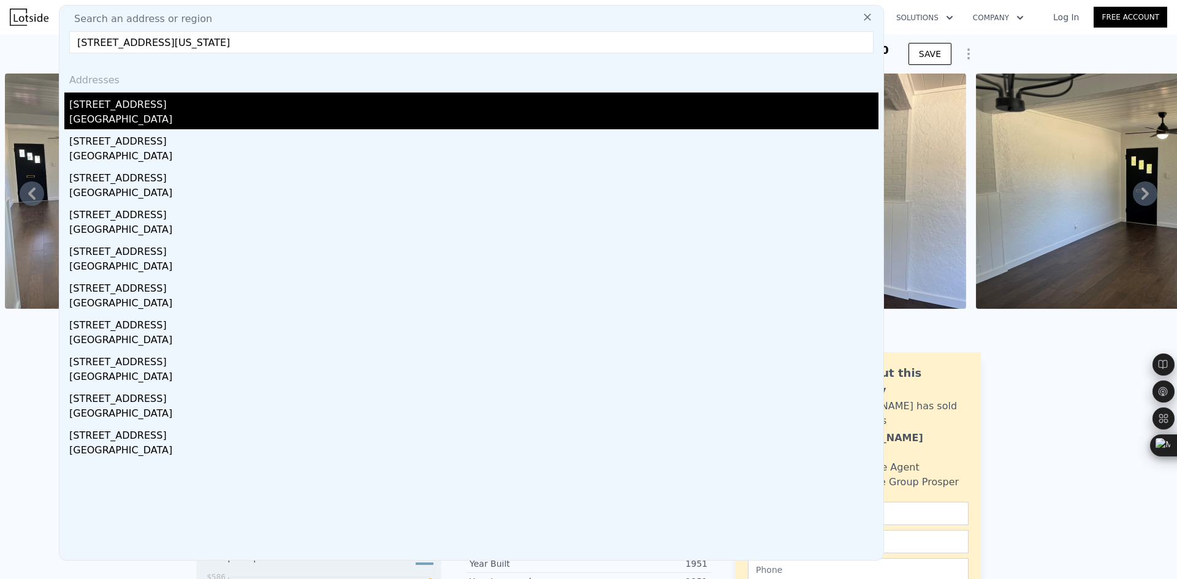
type input "700 W North Loop Blvd, Austin, Texas 78751"
click at [164, 108] on div "700 W North Loop Blvd" at bounding box center [473, 103] width 809 height 20
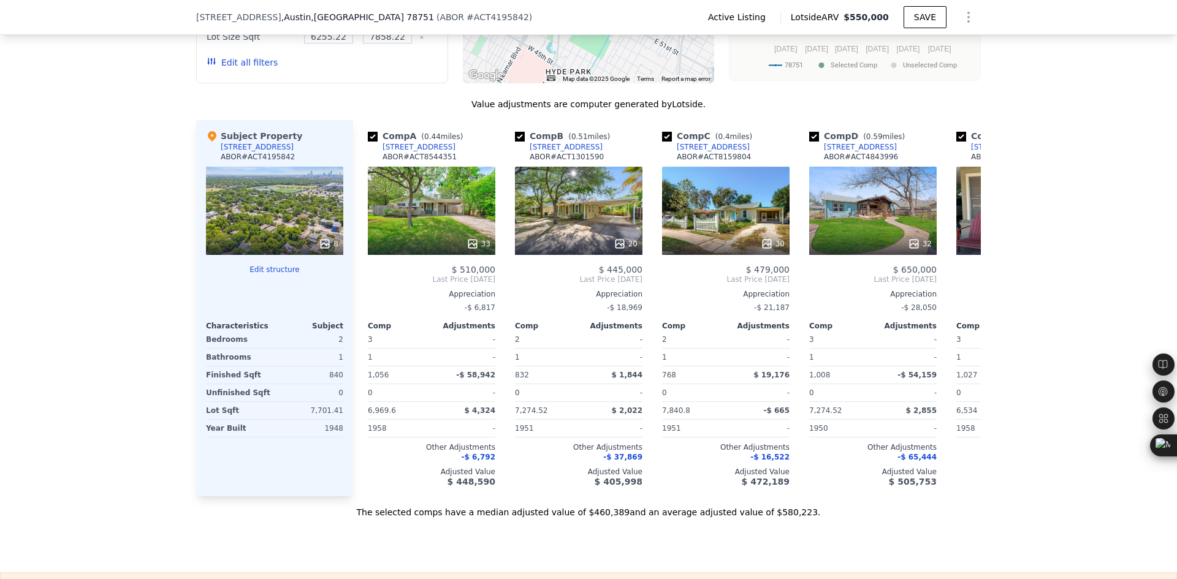
scroll to position [1119, 0]
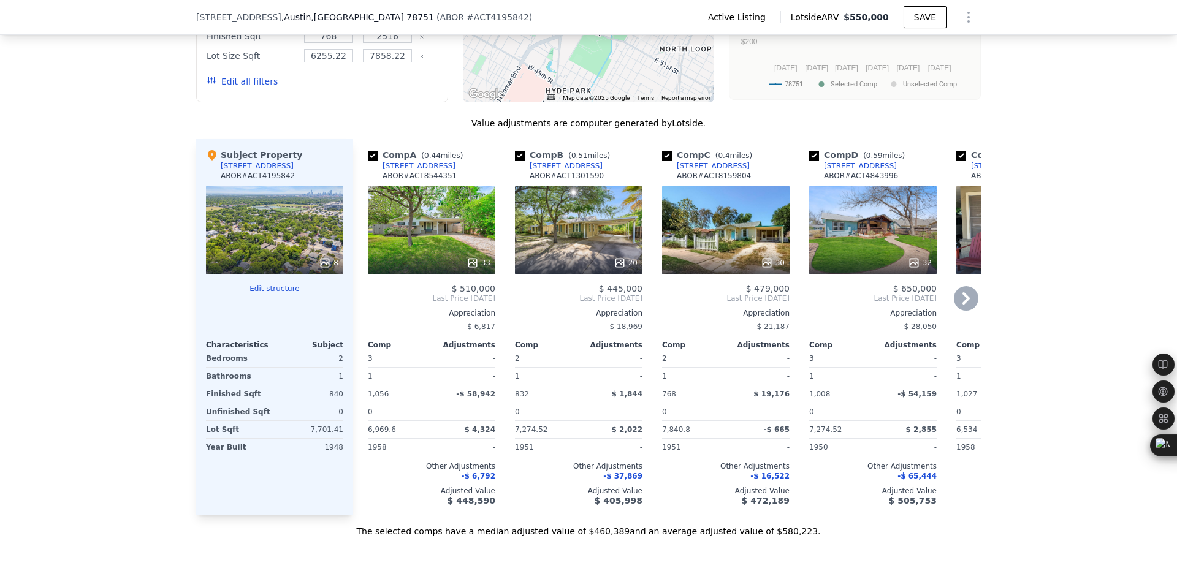
click at [973, 303] on icon at bounding box center [966, 298] width 25 height 25
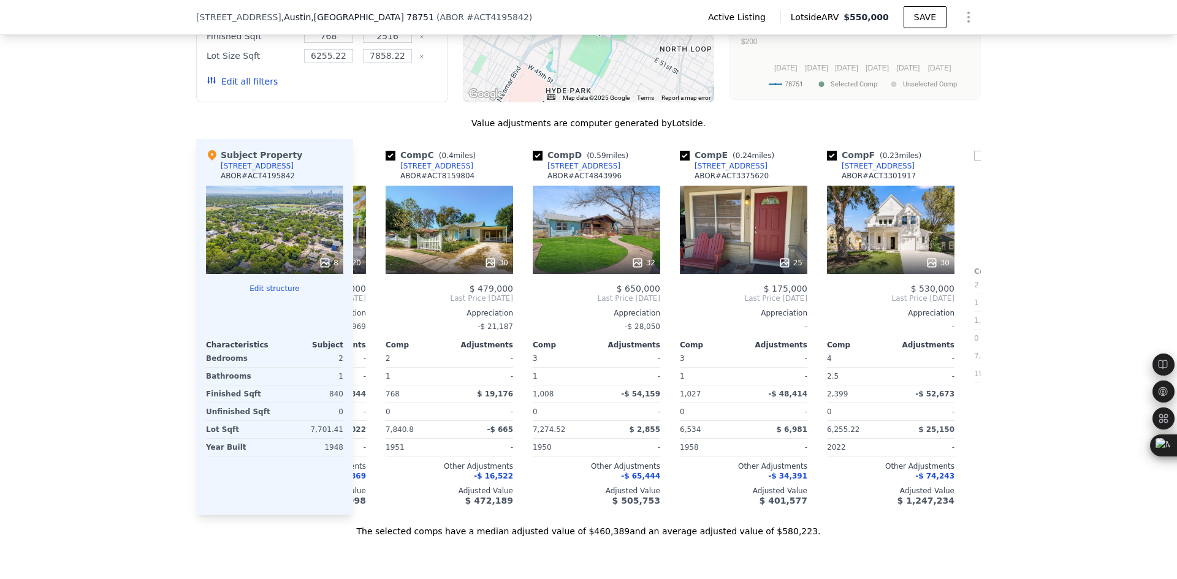
scroll to position [0, 294]
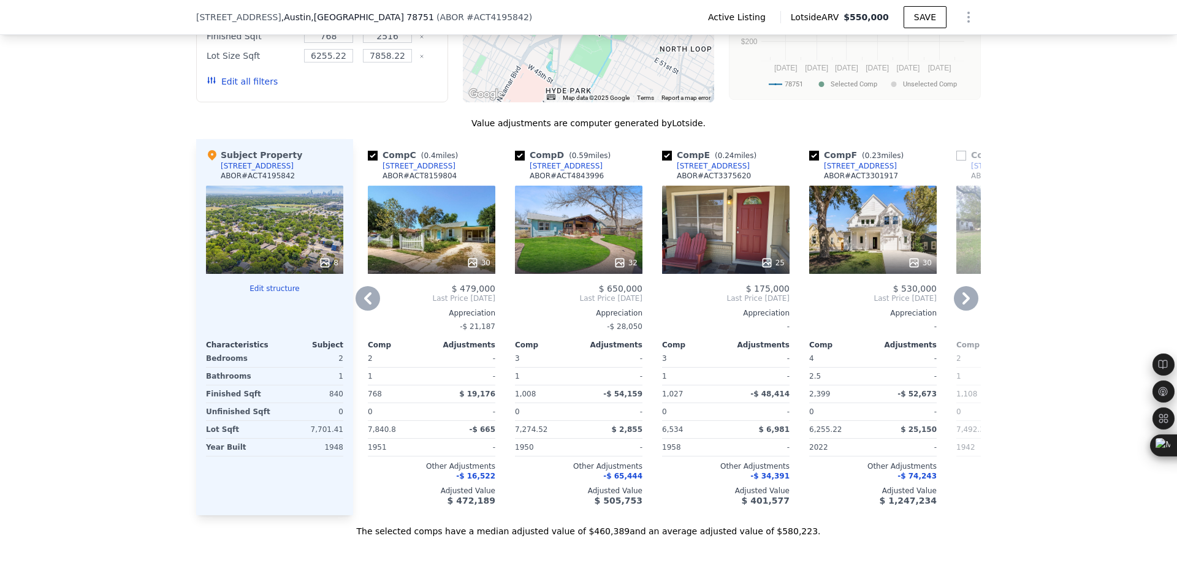
click at [965, 308] on icon at bounding box center [966, 298] width 25 height 25
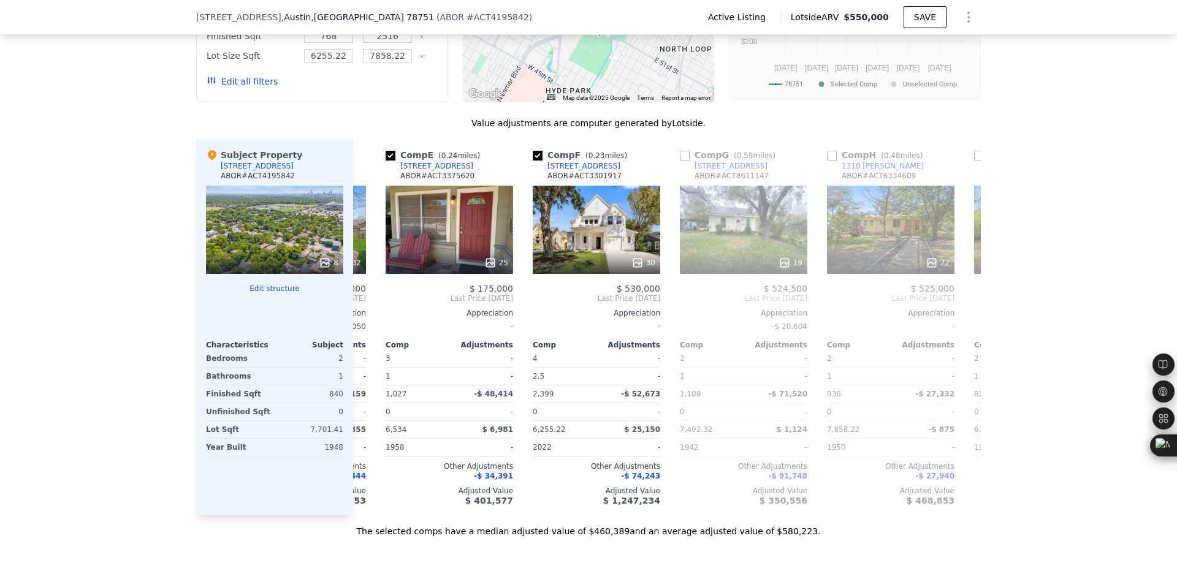
scroll to position [0, 588]
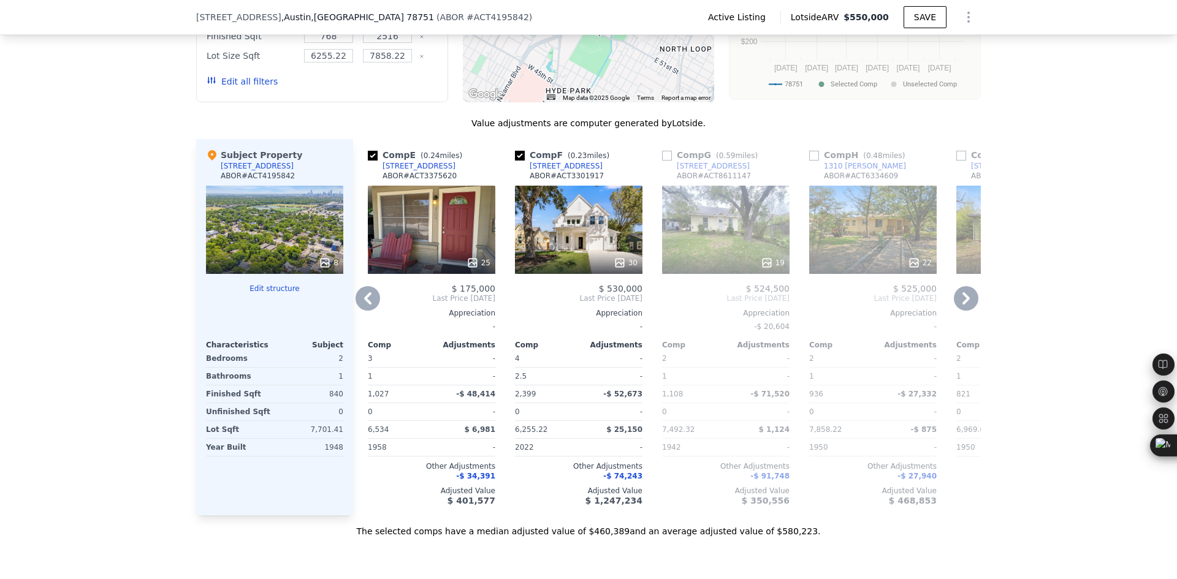
click at [366, 311] on icon at bounding box center [367, 298] width 25 height 25
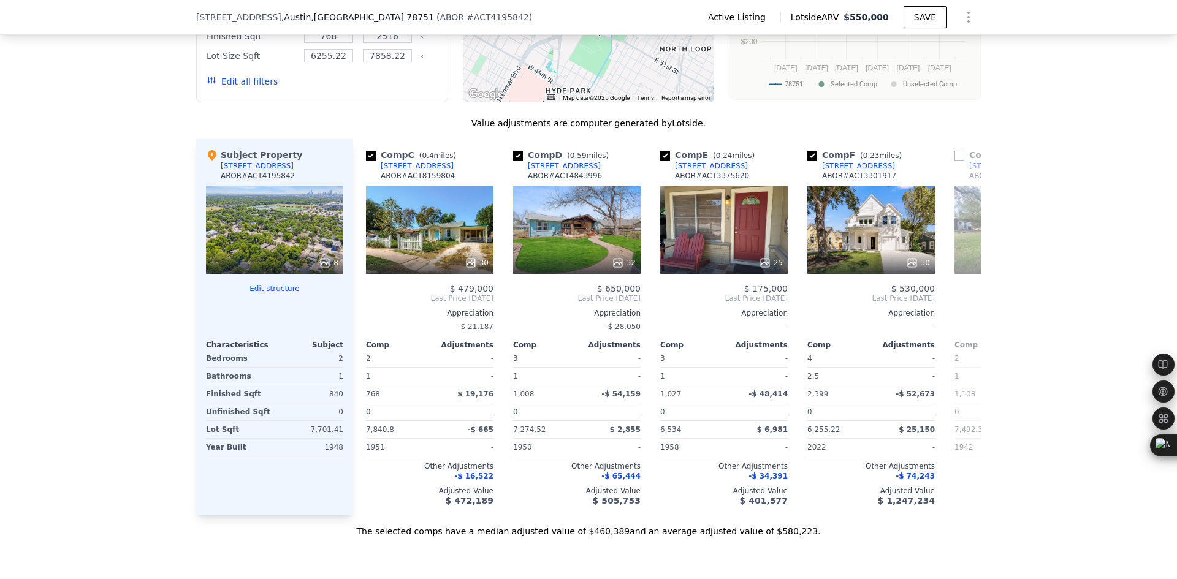
scroll to position [0, 294]
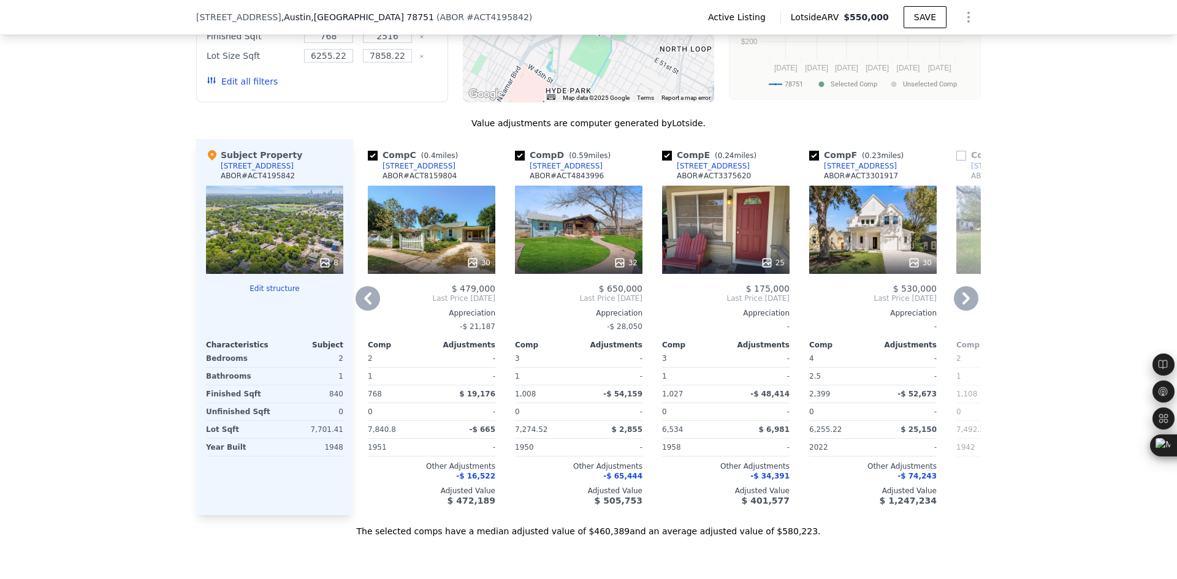
click at [366, 311] on icon at bounding box center [367, 298] width 25 height 25
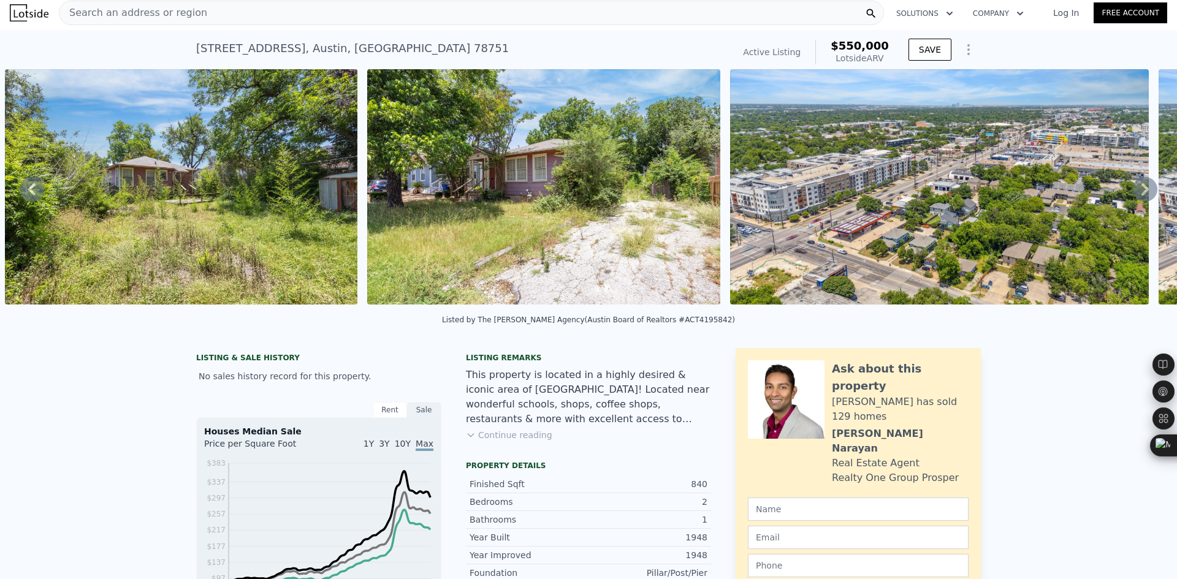
scroll to position [0, 0]
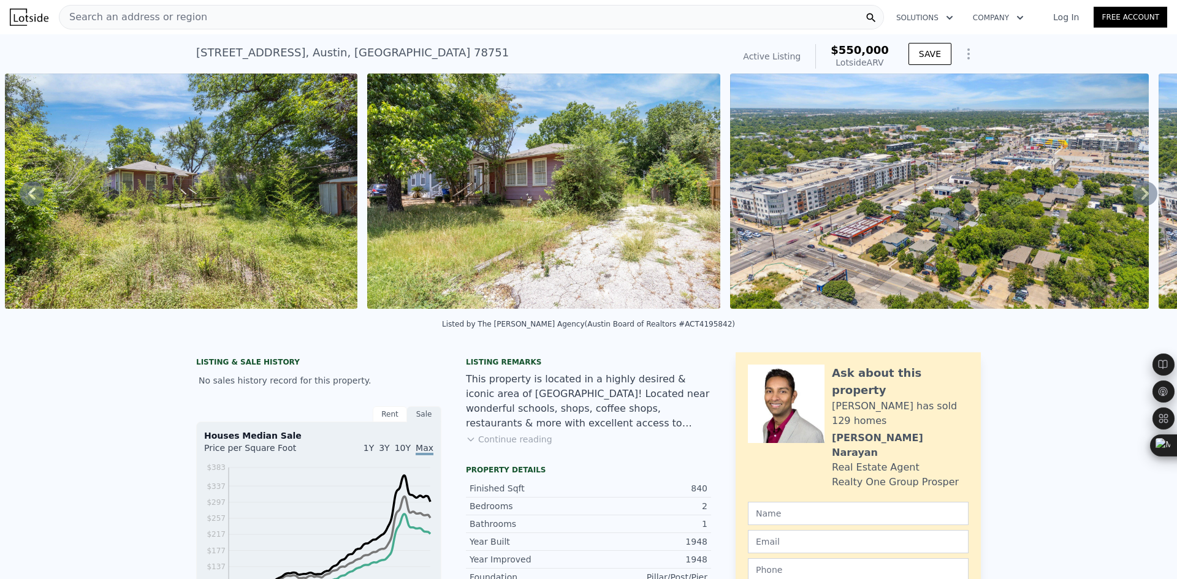
click at [213, 22] on div "Search an address or region" at bounding box center [471, 17] width 825 height 25
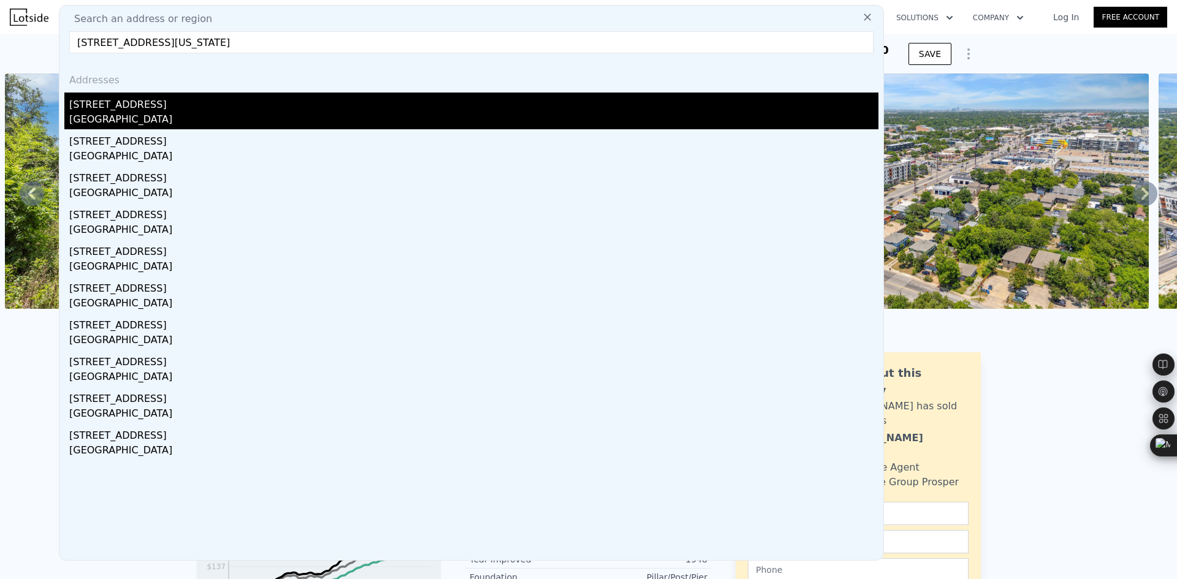
type input "7001 Twin Crest Dr, Austin, Texas 78752"
click at [278, 104] on div "7001 Twin Crest Dr" at bounding box center [473, 103] width 809 height 20
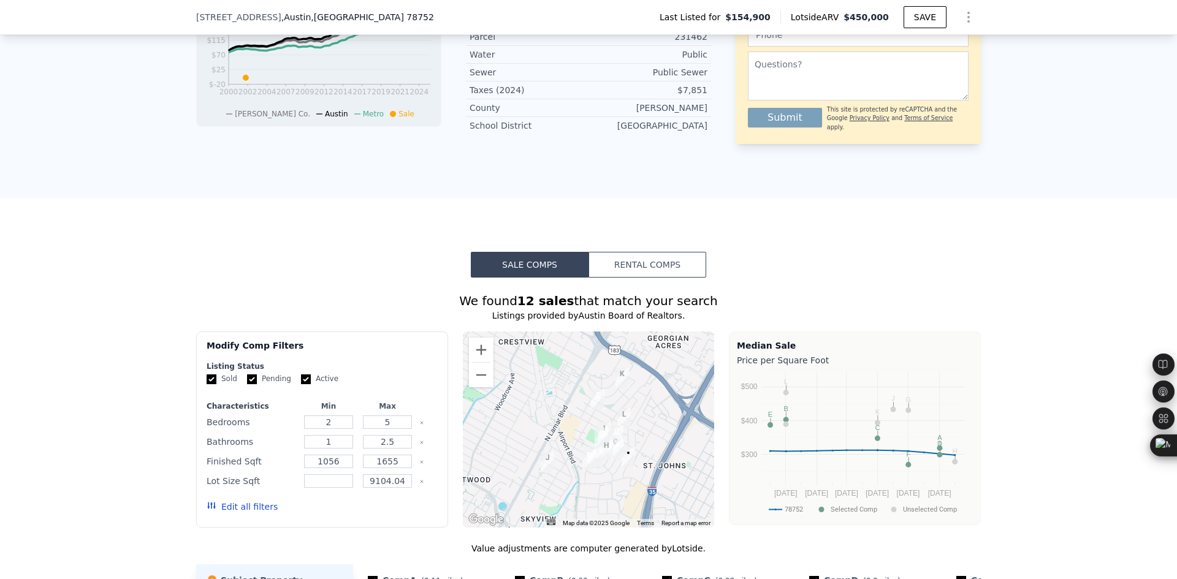
scroll to position [915, 0]
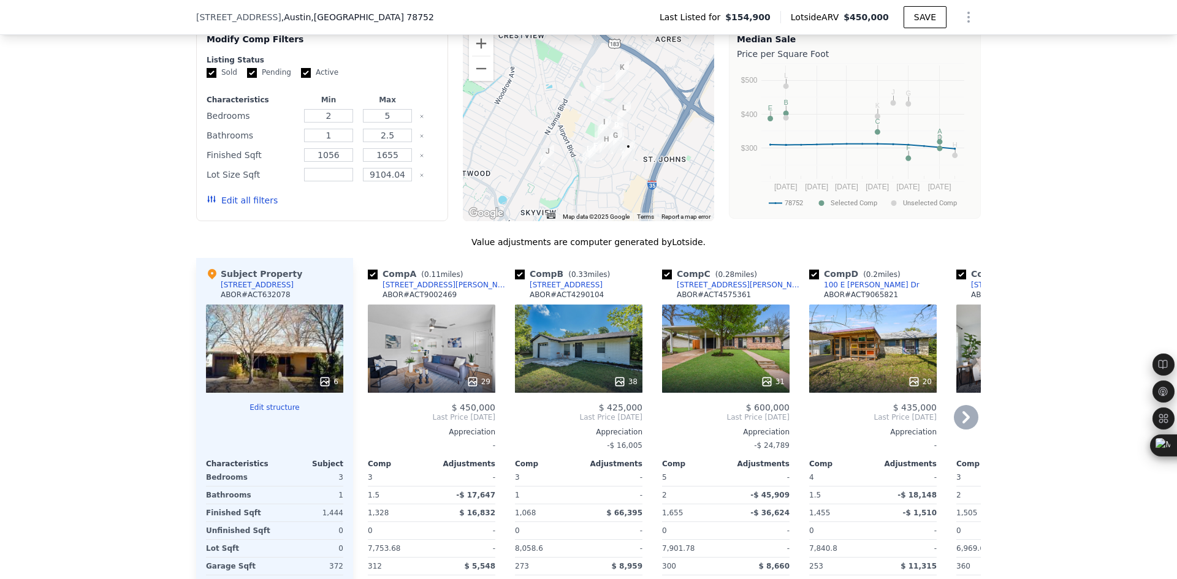
click at [962, 424] on icon at bounding box center [965, 417] width 7 height 12
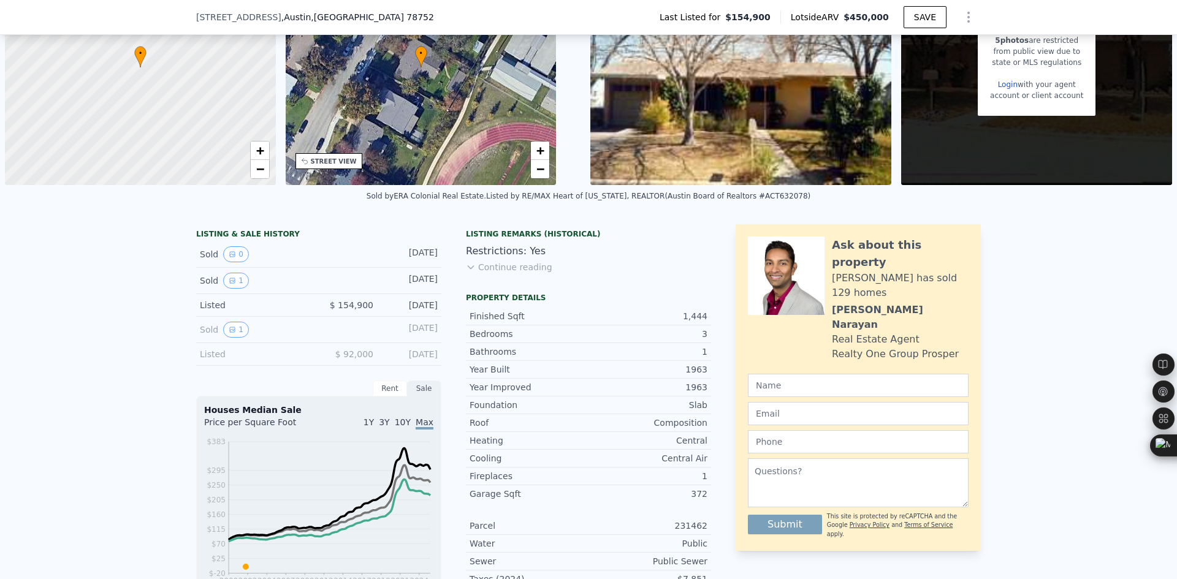
scroll to position [4, 0]
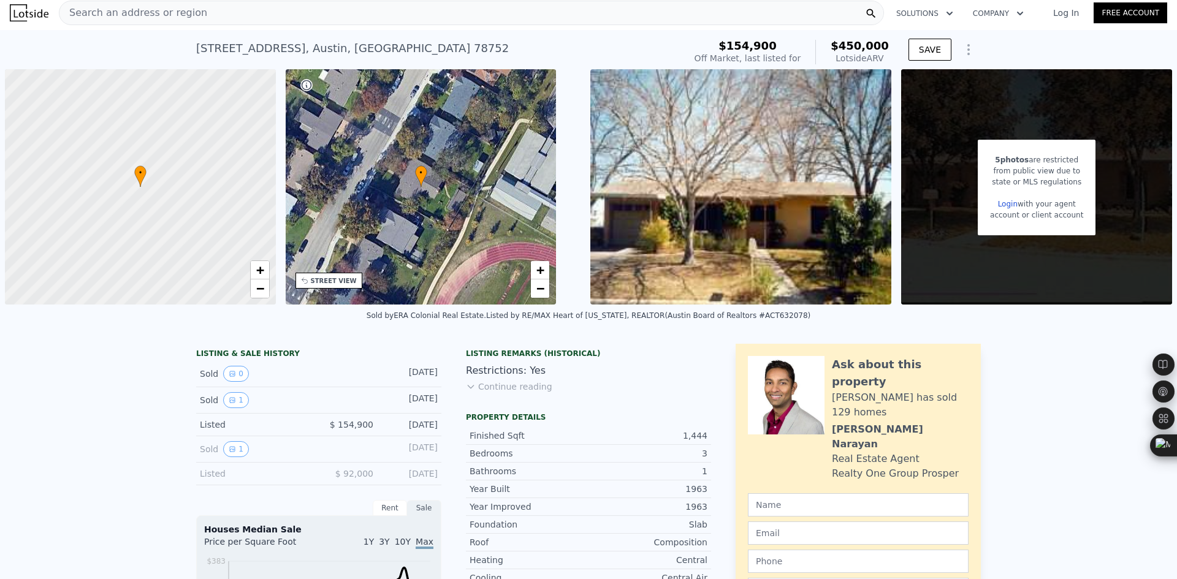
click at [292, 1] on div "Search an address or region" at bounding box center [471, 13] width 825 height 25
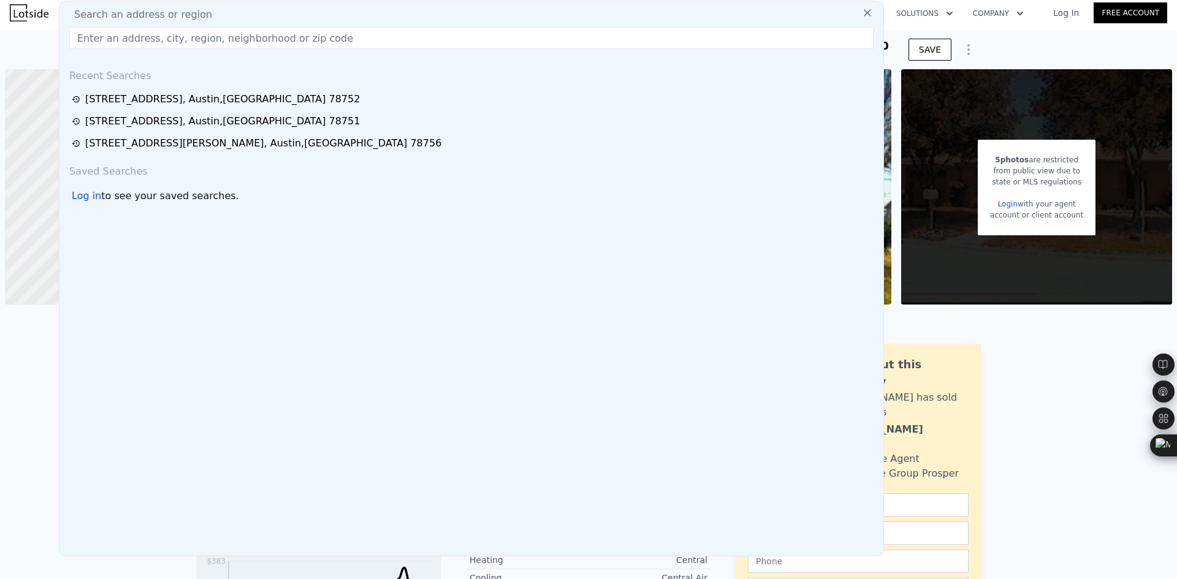
type input "6302 Gato Path, Austin, Texas 78731"
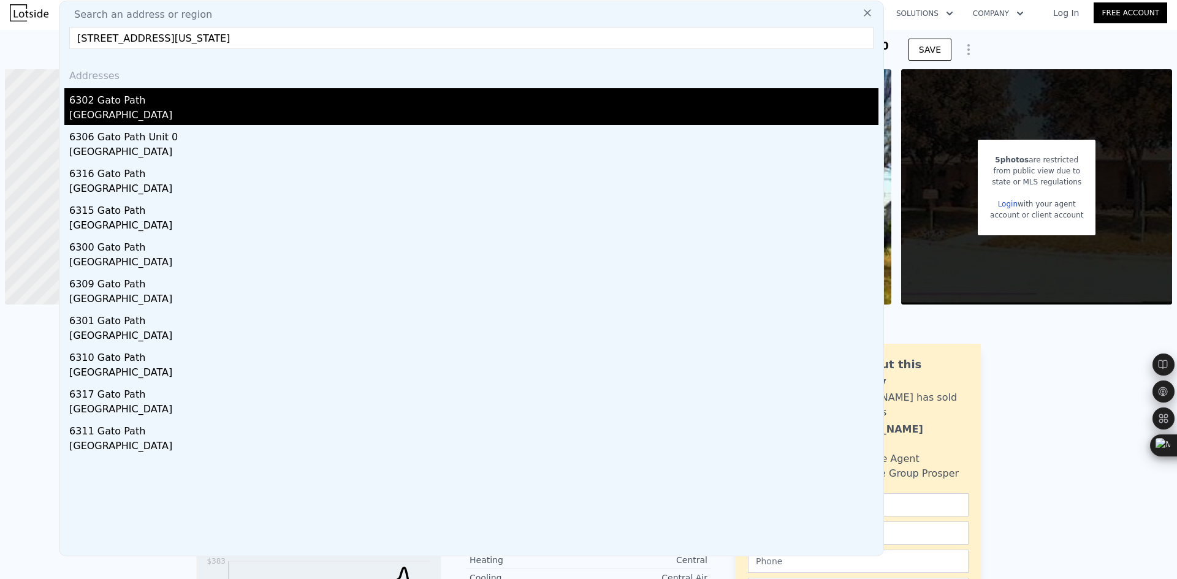
click at [219, 102] on div "6302 Gato Path" at bounding box center [473, 98] width 809 height 20
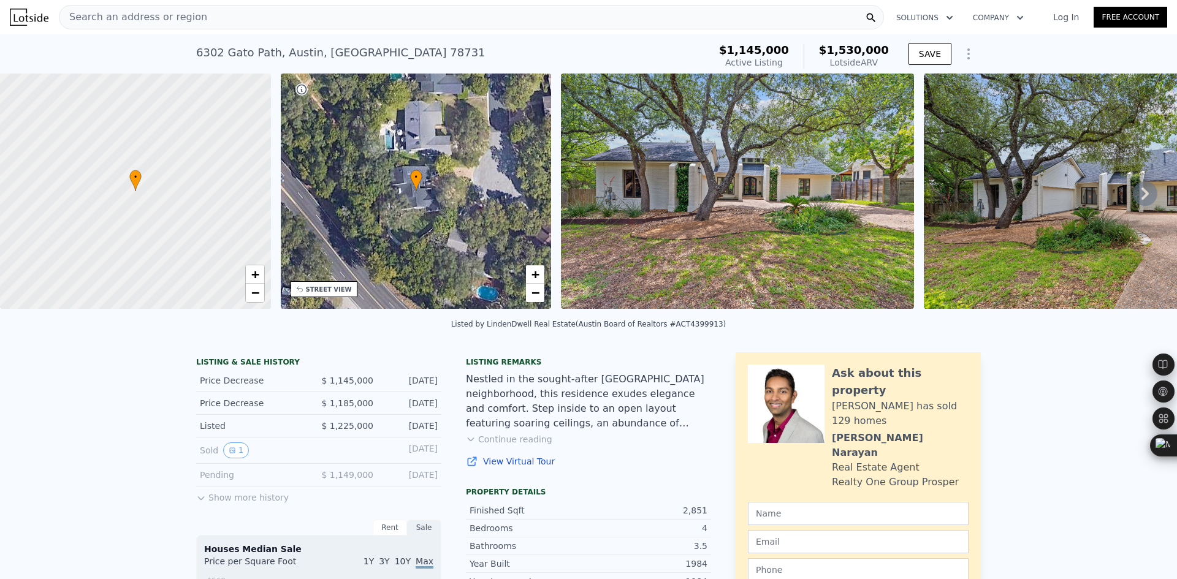
click at [259, 54] on div "6302 Gato Path , Austin , TX 78731" at bounding box center [340, 52] width 289 height 17
copy div "6302 Gato Path , Austin , TX 78731 Active at $1.145m (~ARV $1.530m )"
click at [198, 21] on div "Search an address or region" at bounding box center [471, 17] width 825 height 25
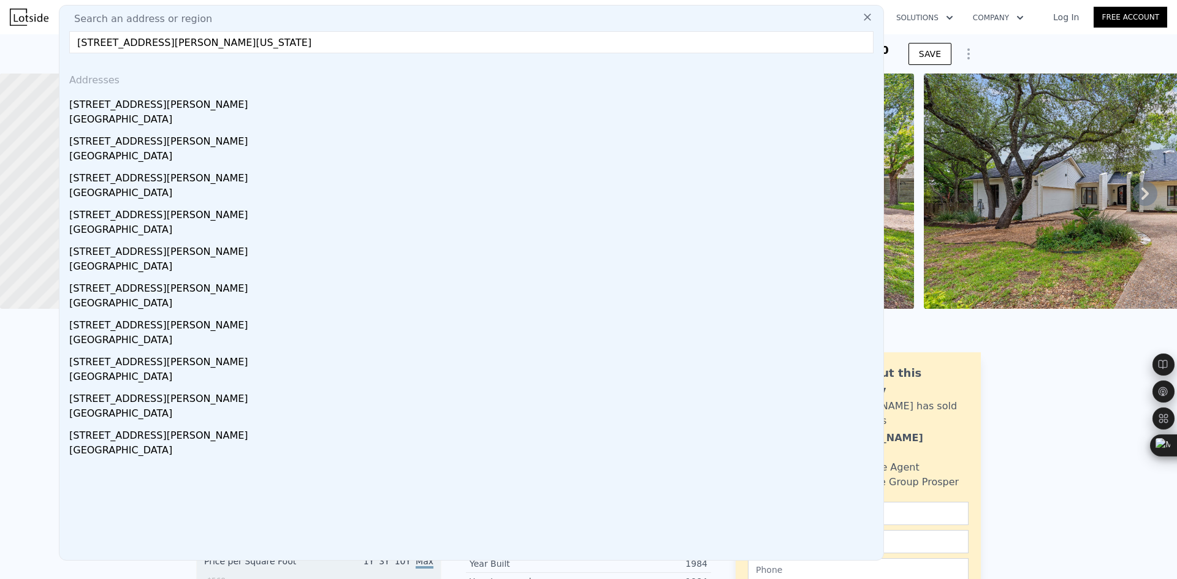
type input "200 W Odell St, Austin, Texas 78752"
click at [162, 110] on div "200 W Odell St" at bounding box center [473, 103] width 809 height 20
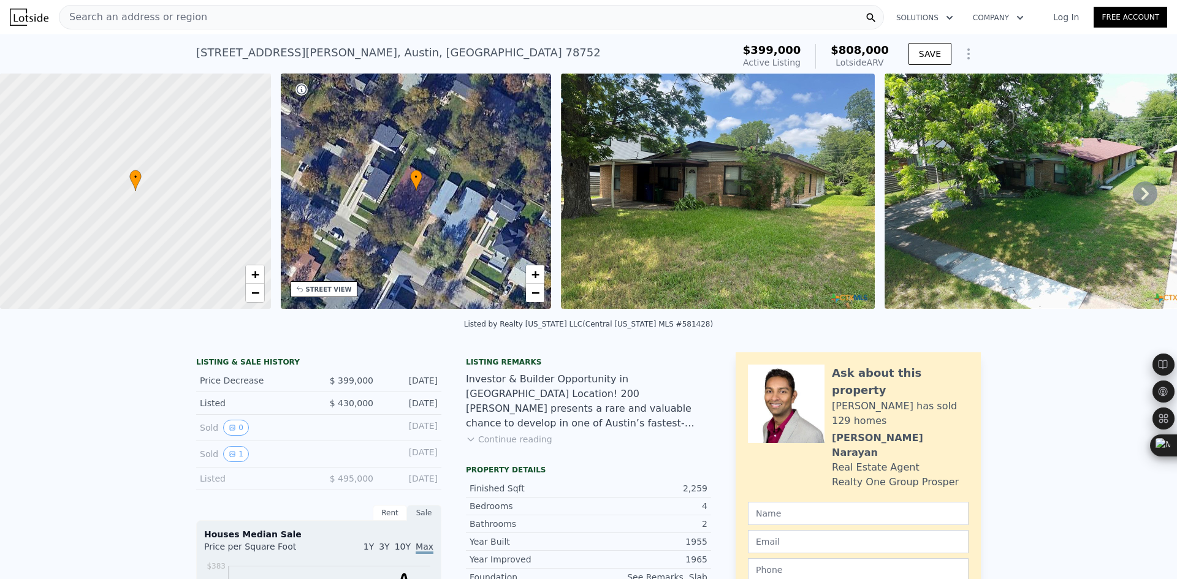
click at [202, 18] on div "Search an address or region" at bounding box center [471, 17] width 825 height 25
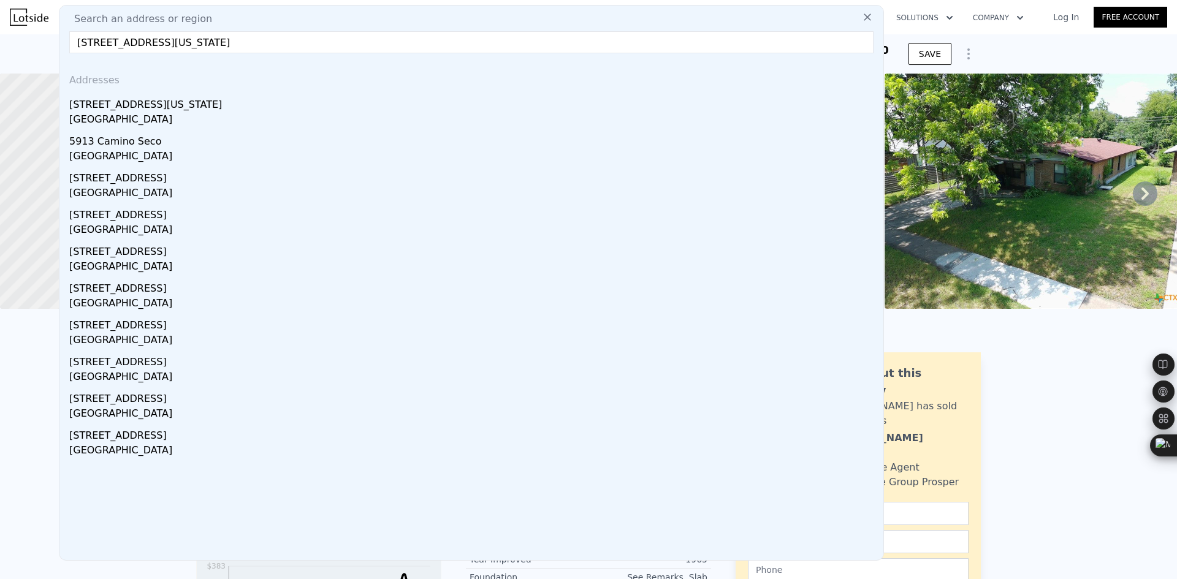
click at [182, 45] on input "5913 N West Pl, Austin, Texas 78731" at bounding box center [471, 42] width 804 height 22
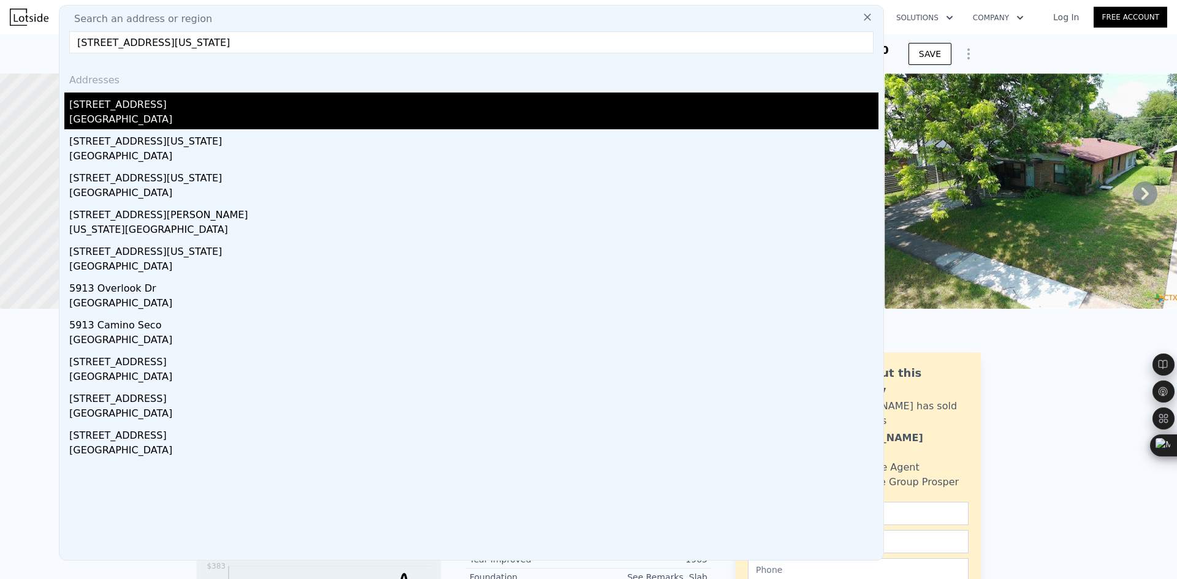
type input "5913 N West Pl, Texas 78731"
click at [174, 107] on div "5913 N West Pl" at bounding box center [473, 103] width 809 height 20
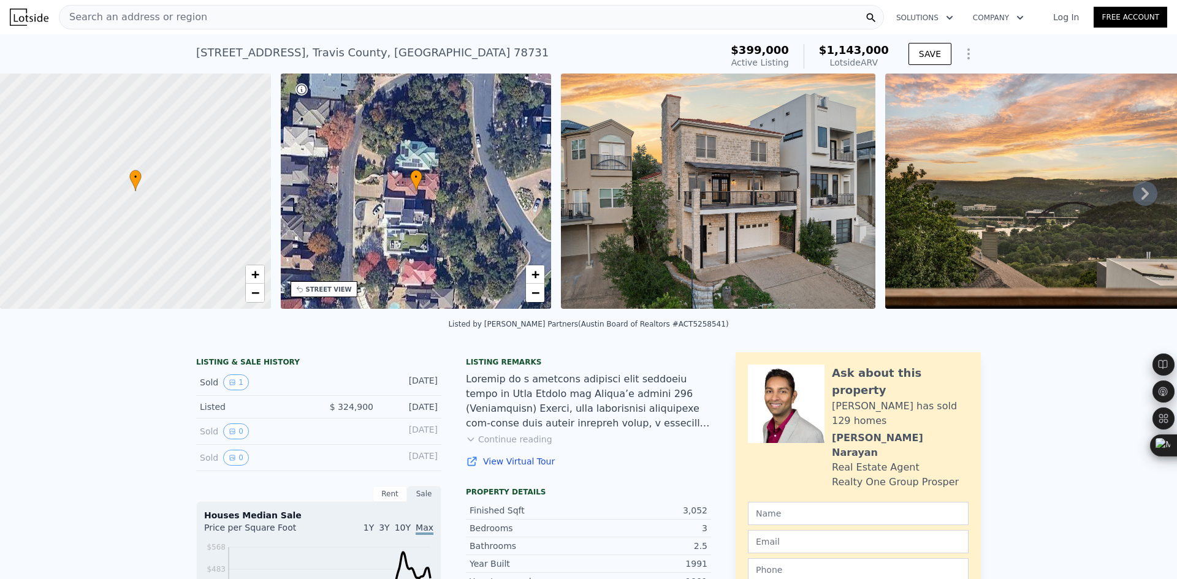
click at [187, 27] on div "Search an address or region" at bounding box center [133, 17] width 148 height 23
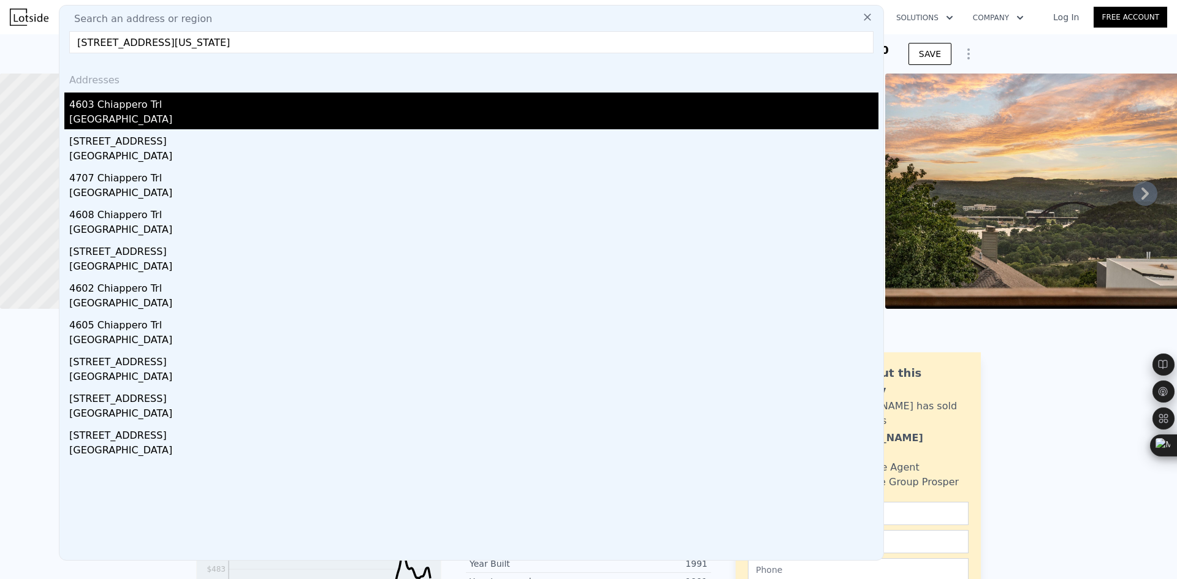
type input "4603 Chiappero Trl, Austin, Texas 78731"
click at [156, 104] on div "4603 Chiappero Trl" at bounding box center [473, 103] width 809 height 20
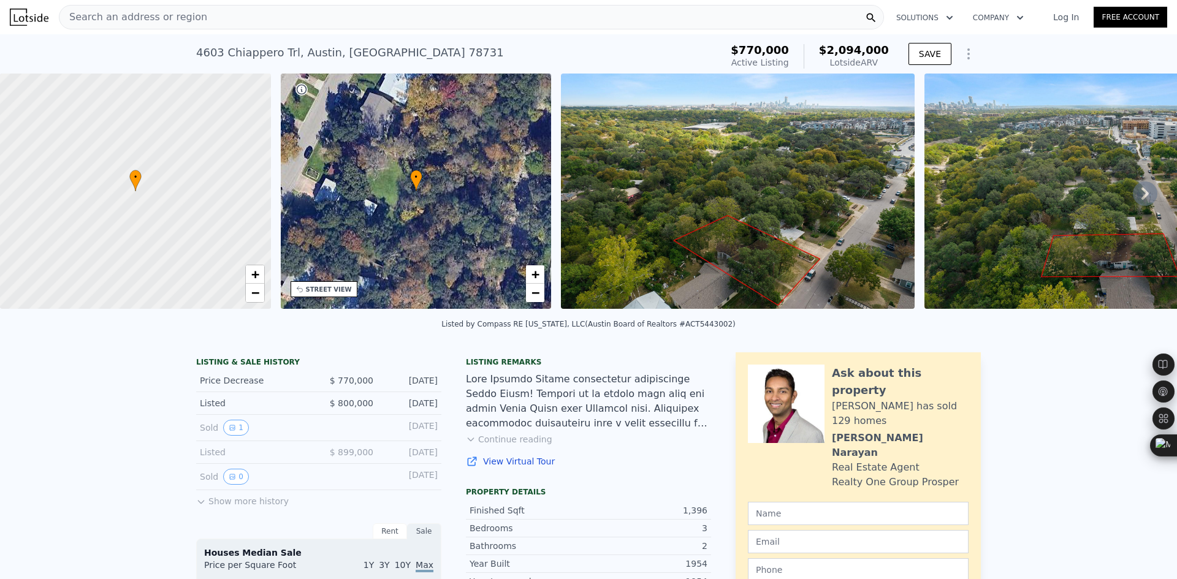
click at [182, 19] on span "Search an address or region" at bounding box center [133, 17] width 148 height 15
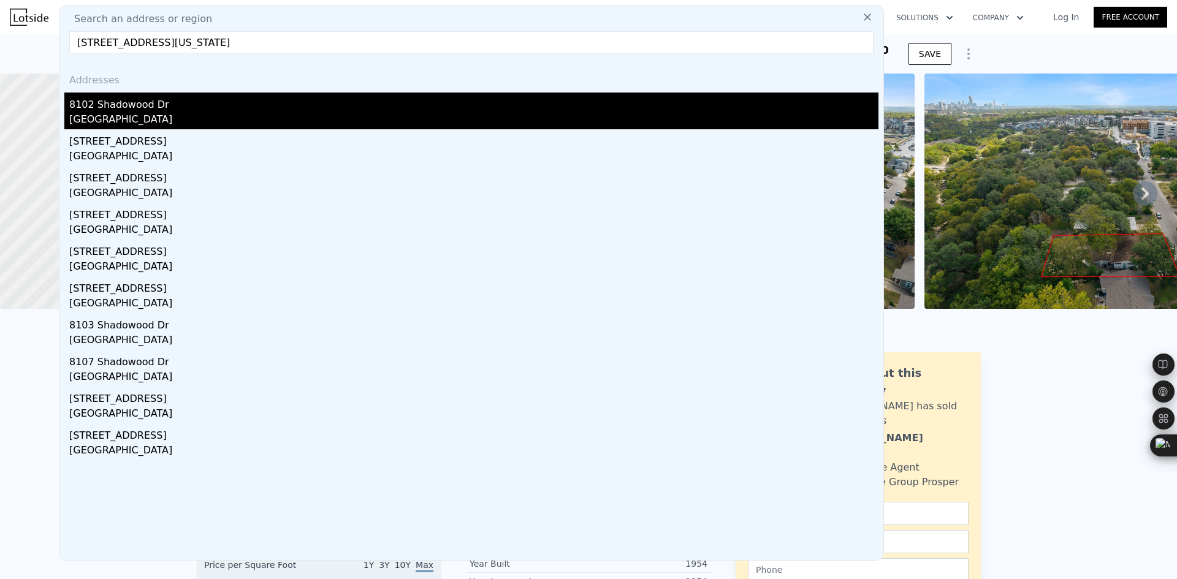
type input "8102 Shadowood Dr, Austin, Texas 78757"
click at [193, 107] on div "8102 Shadowood Dr" at bounding box center [473, 103] width 809 height 20
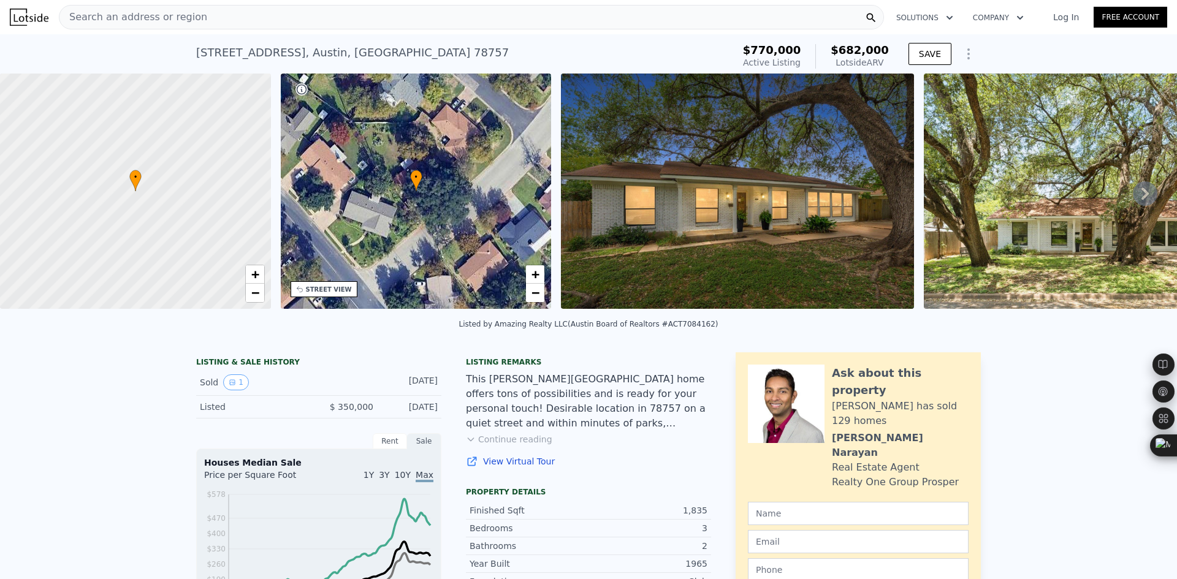
click at [182, 26] on div "Search an address or region" at bounding box center [133, 17] width 148 height 23
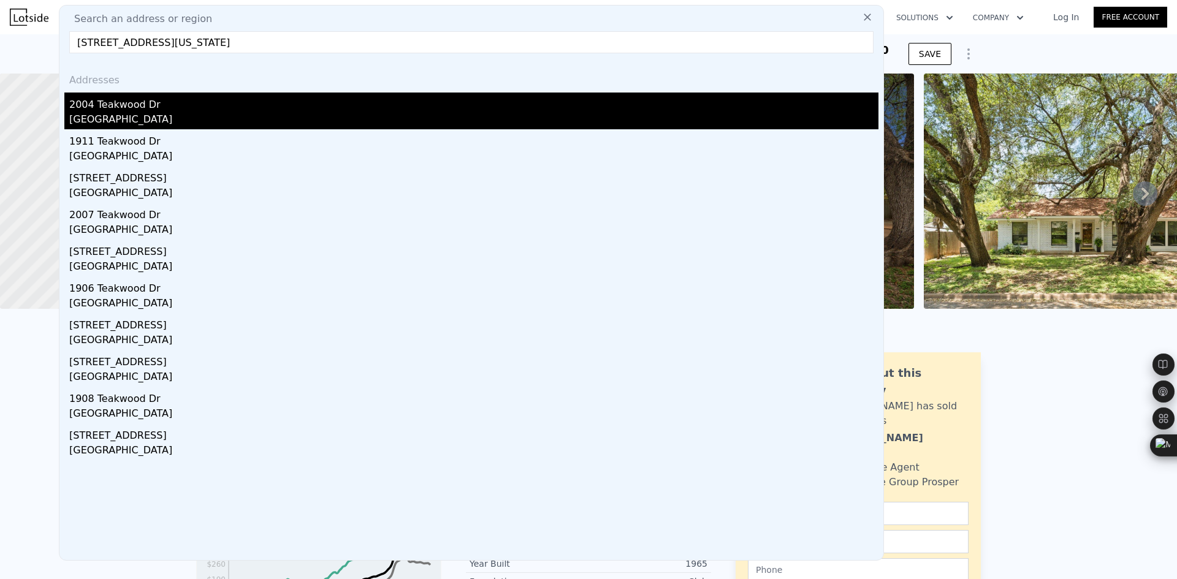
type input "[STREET_ADDRESS][US_STATE]"
click at [212, 103] on div "2004 Teakwood Dr" at bounding box center [473, 103] width 809 height 20
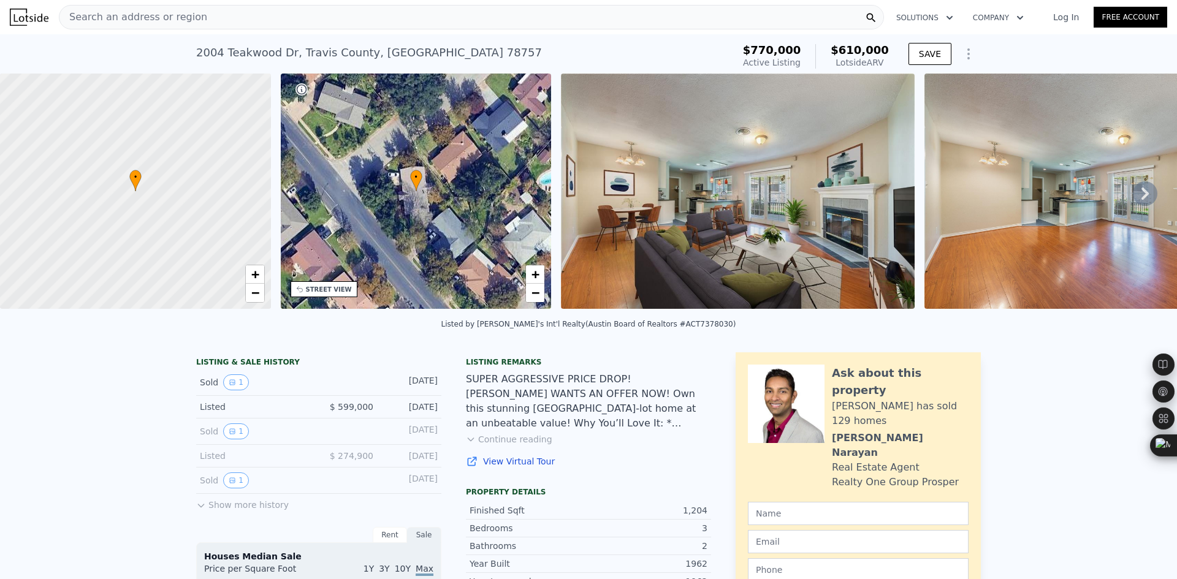
click at [194, 22] on div "Search an address or region" at bounding box center [471, 17] width 825 height 25
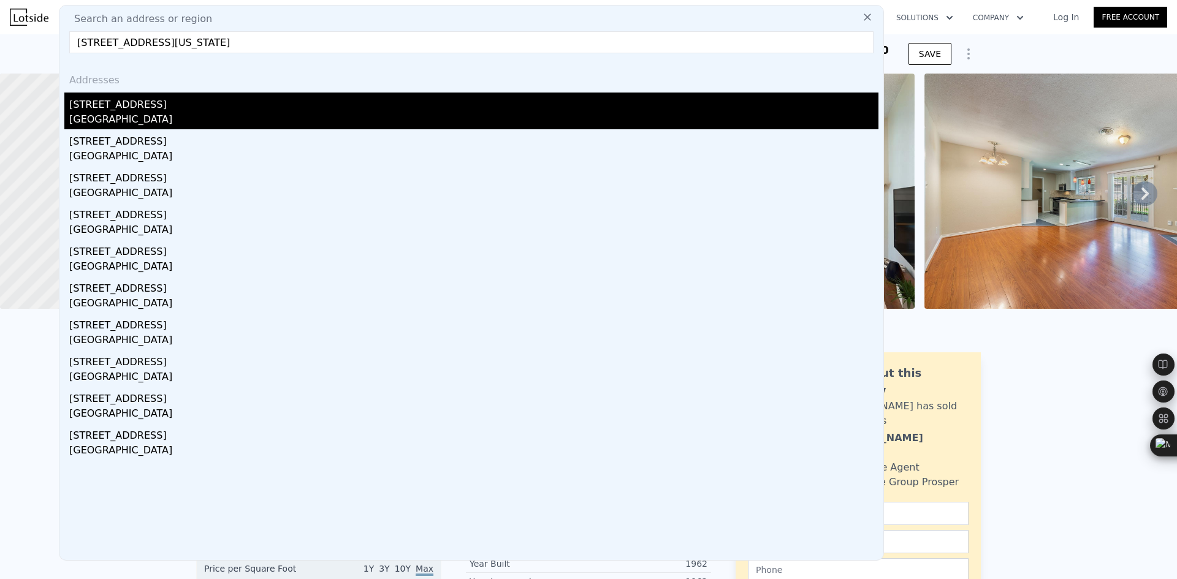
type input "6203 Ledge Mountain Dr, Austin, Texas 78731"
click at [153, 115] on div "[GEOGRAPHIC_DATA]" at bounding box center [473, 120] width 809 height 17
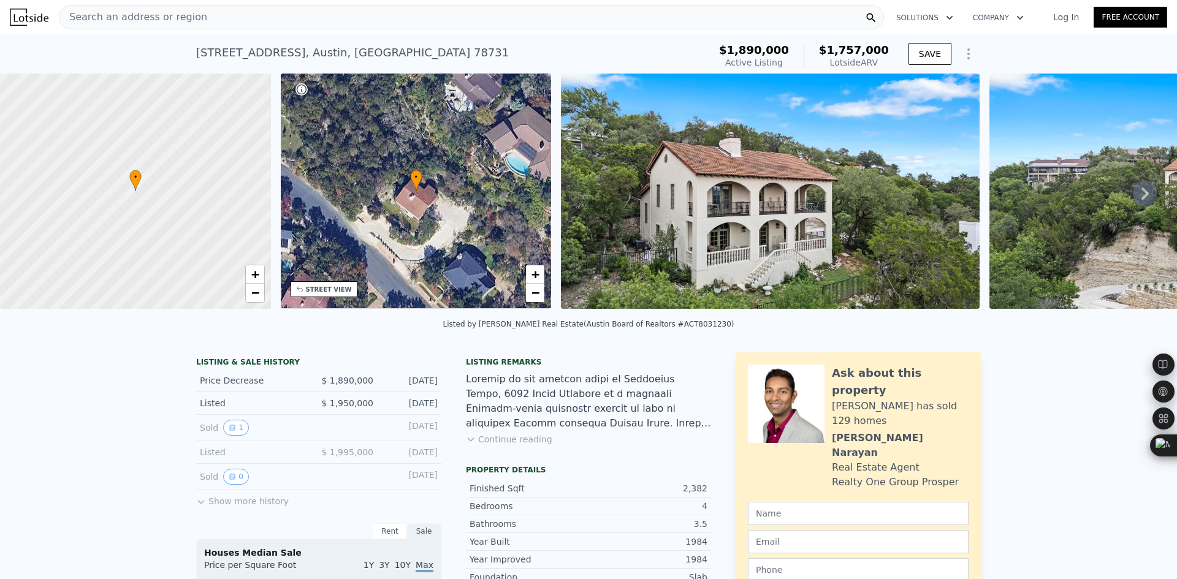
click at [183, 23] on span "Search an address or region" at bounding box center [133, 17] width 148 height 15
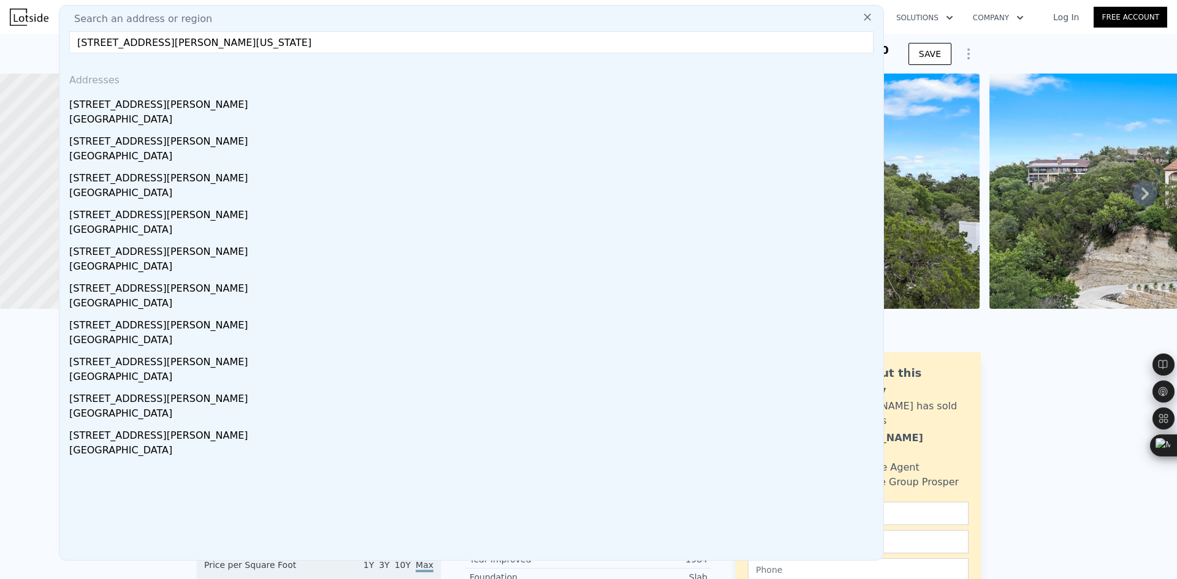
type input "5513 Jim Hogg Ave, Austin, Texas 78756"
click at [164, 107] on div "[STREET_ADDRESS][PERSON_NAME]" at bounding box center [473, 103] width 809 height 20
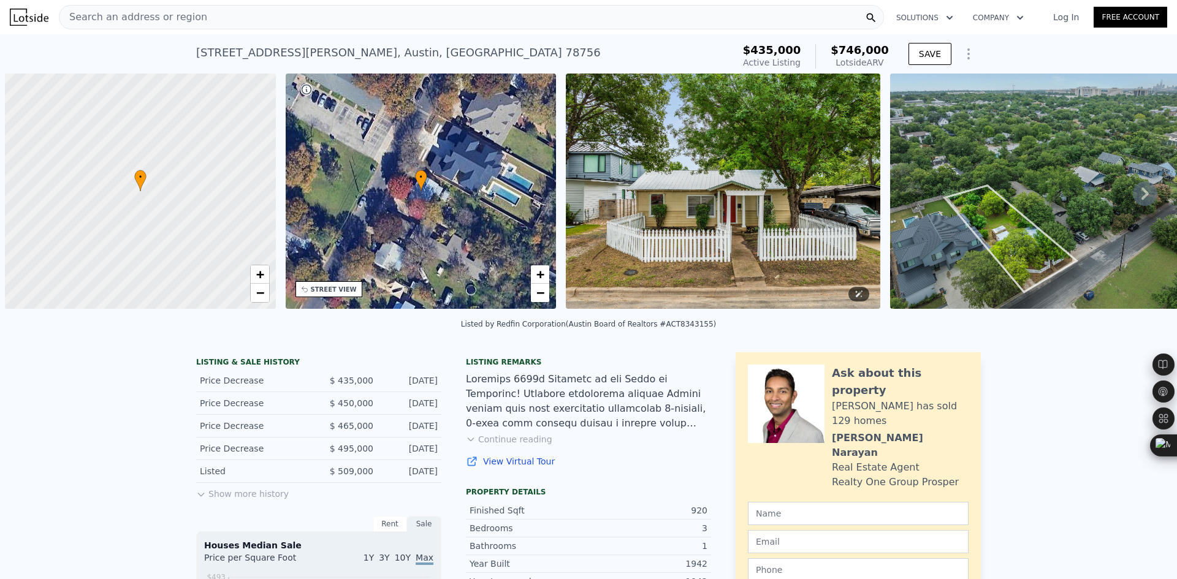
scroll to position [0, 5]
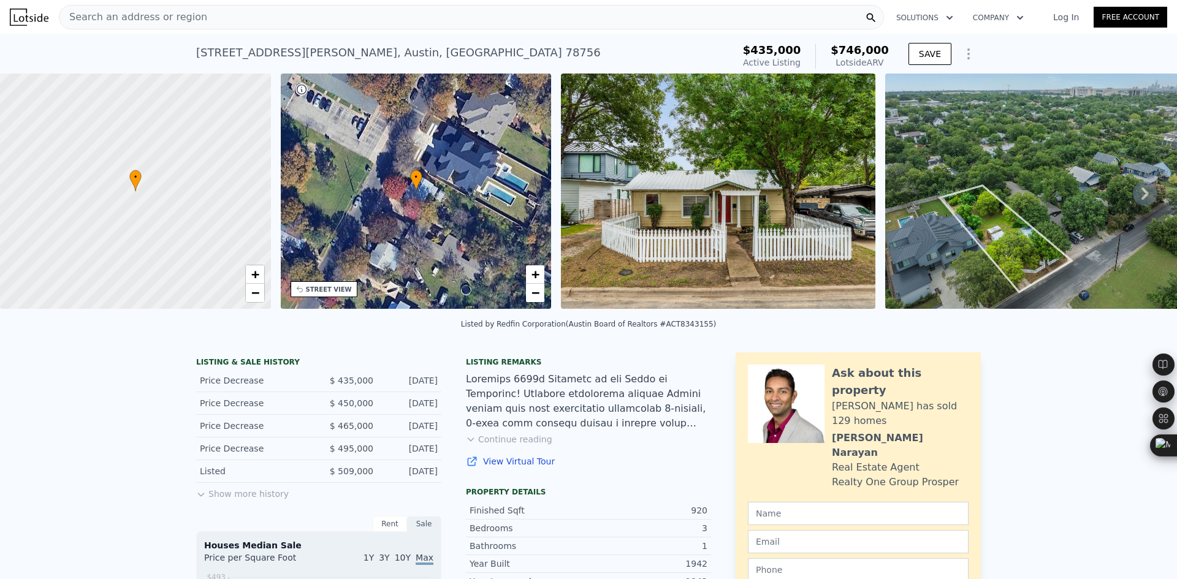
click at [181, 22] on span "Search an address or region" at bounding box center [133, 17] width 148 height 15
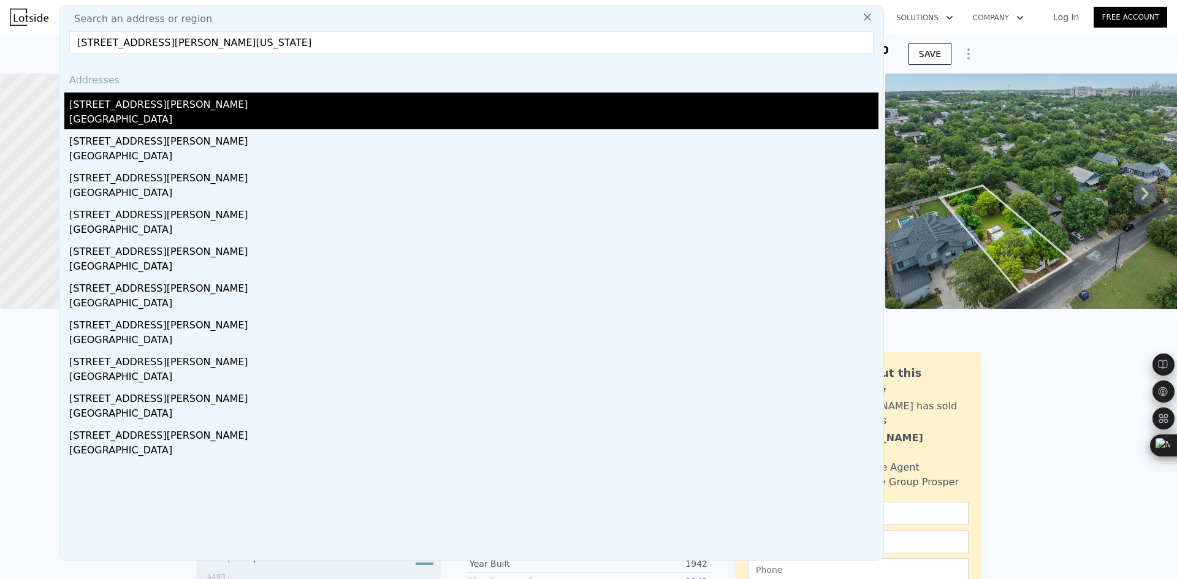
type input "[STREET_ADDRESS][PERSON_NAME][US_STATE]"
click at [164, 104] on div "[STREET_ADDRESS][PERSON_NAME]" at bounding box center [473, 103] width 809 height 20
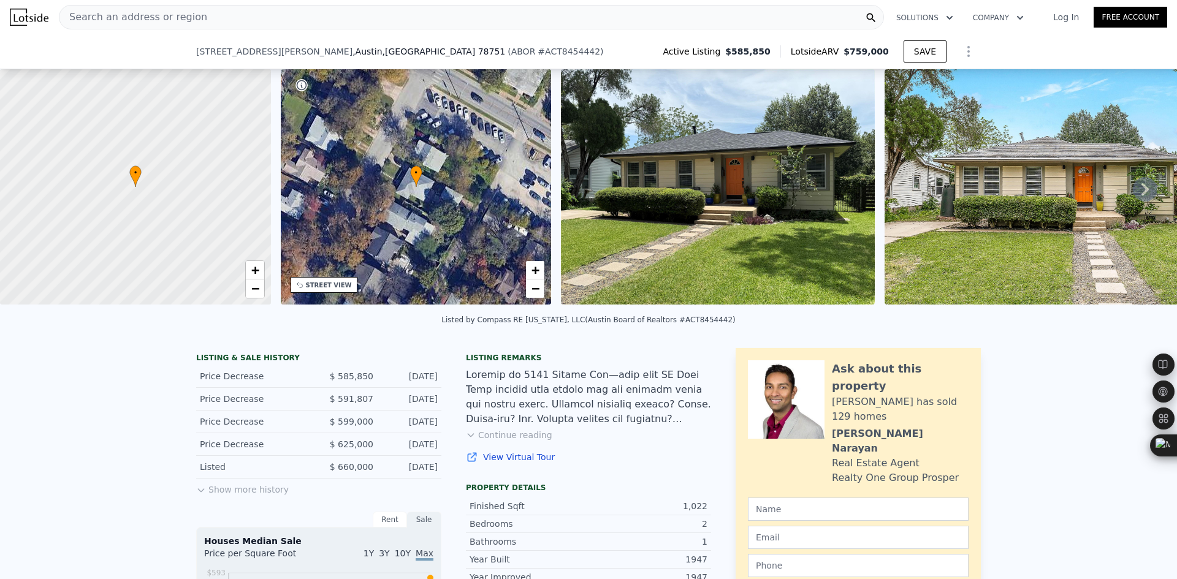
scroll to position [200, 0]
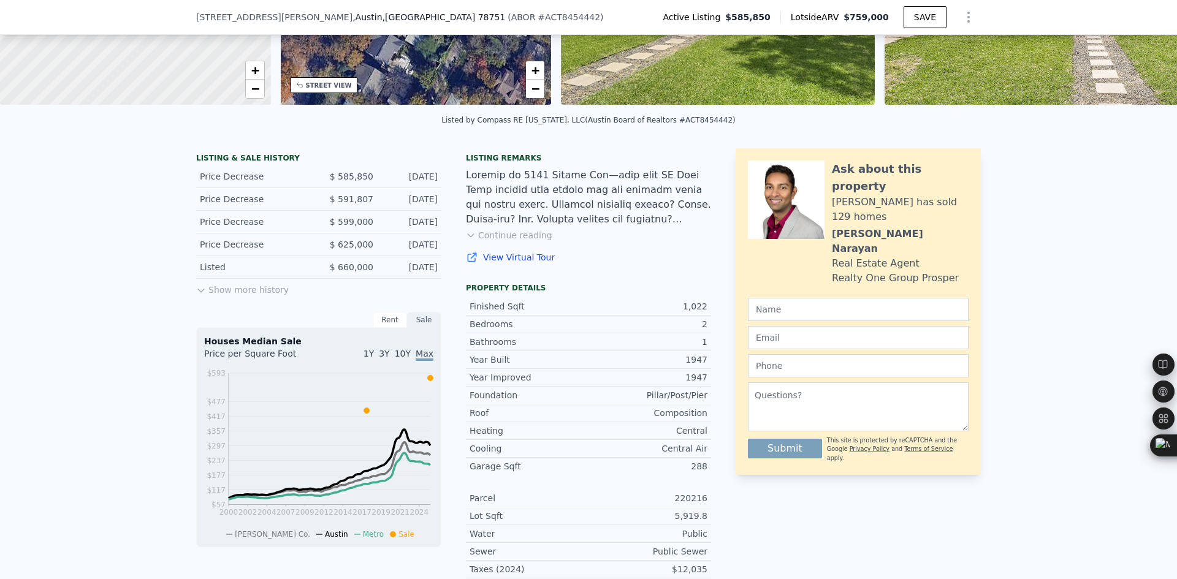
click at [525, 241] on button "Continue reading" at bounding box center [509, 235] width 86 height 12
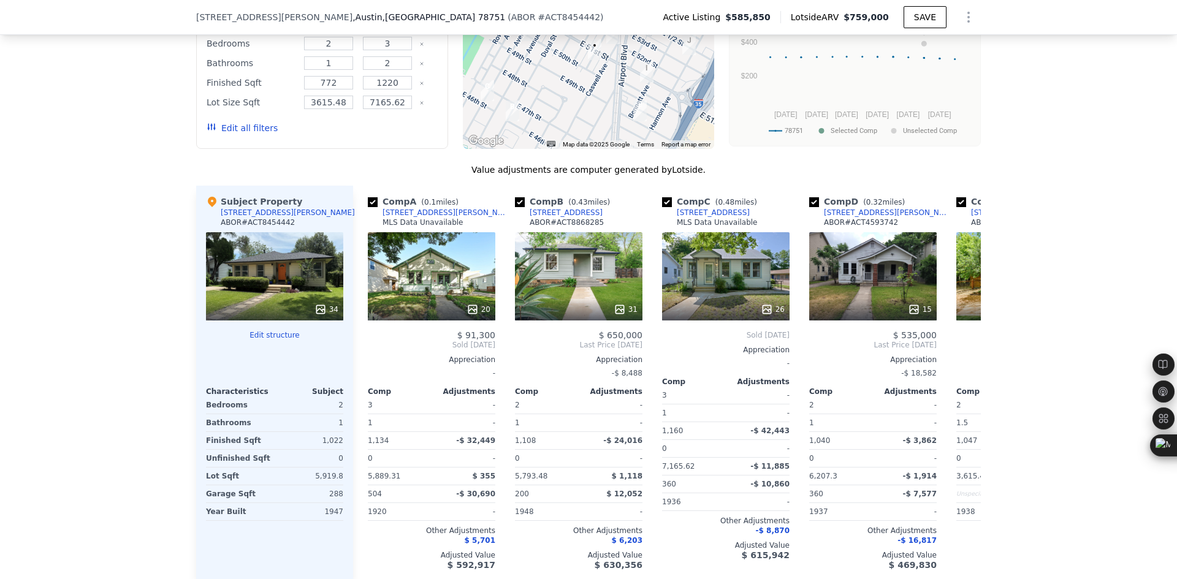
scroll to position [1426, 0]
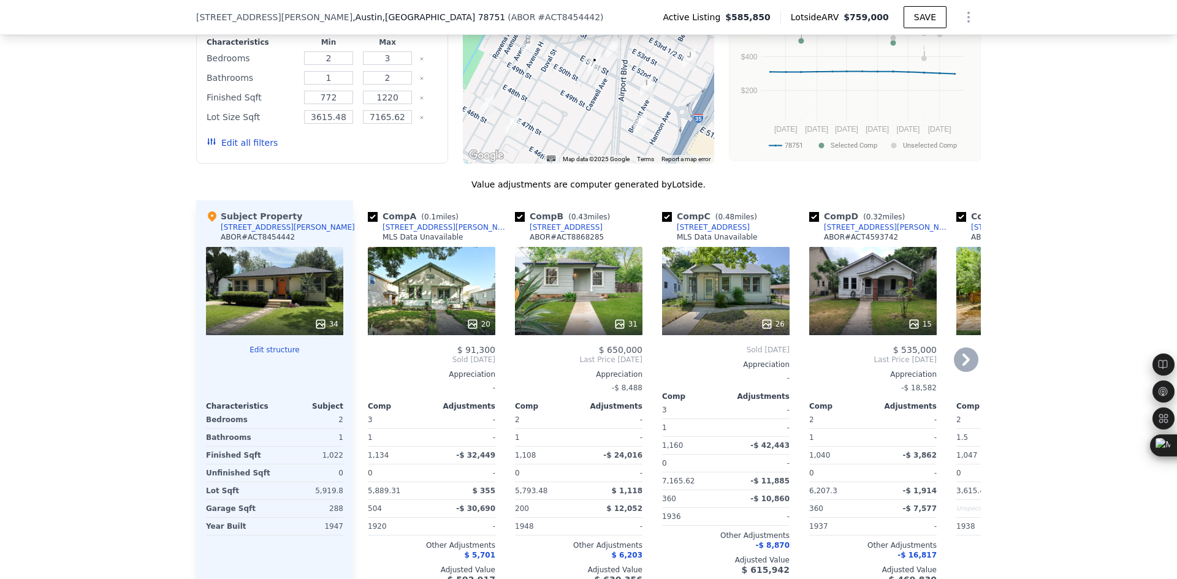
click at [830, 222] on div "[STREET_ADDRESS][PERSON_NAME]" at bounding box center [887, 227] width 127 height 10
click at [962, 354] on icon at bounding box center [965, 360] width 7 height 12
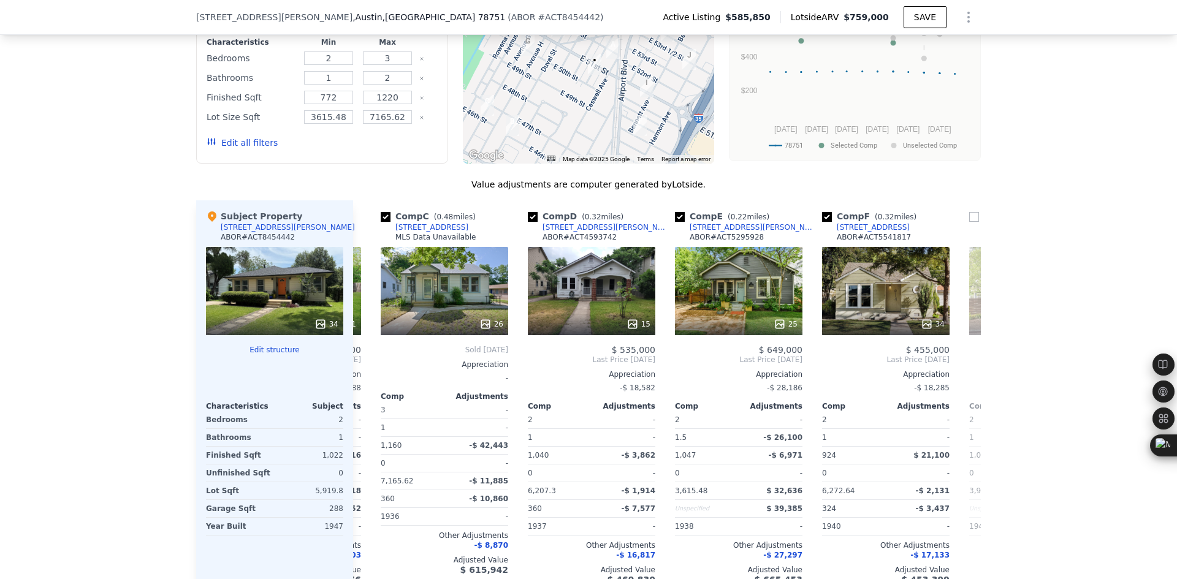
scroll to position [0, 294]
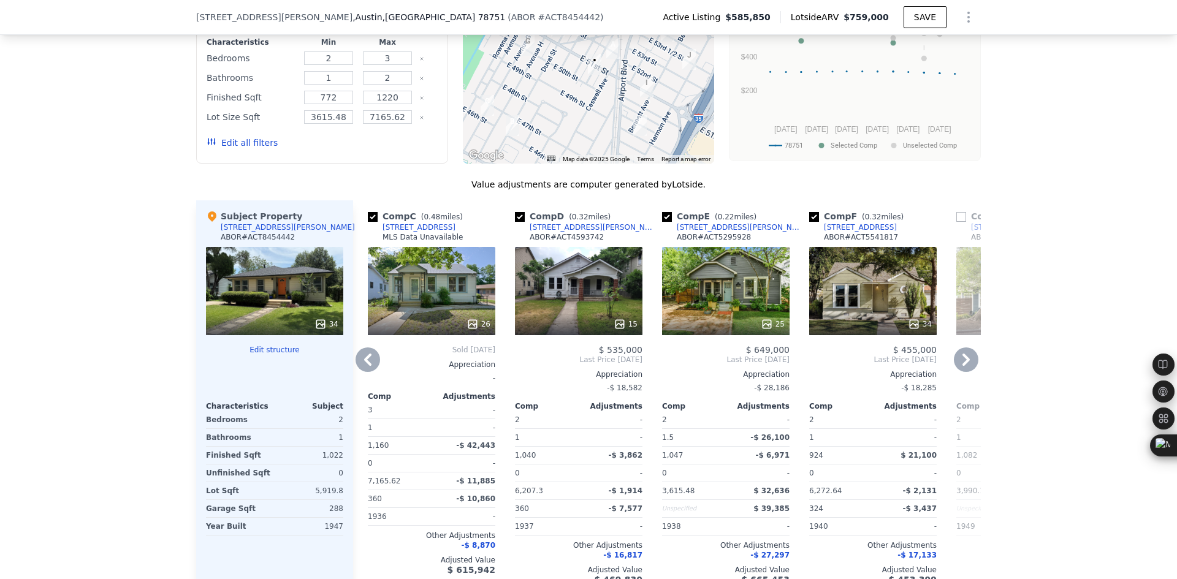
click at [962, 354] on icon at bounding box center [965, 360] width 7 height 12
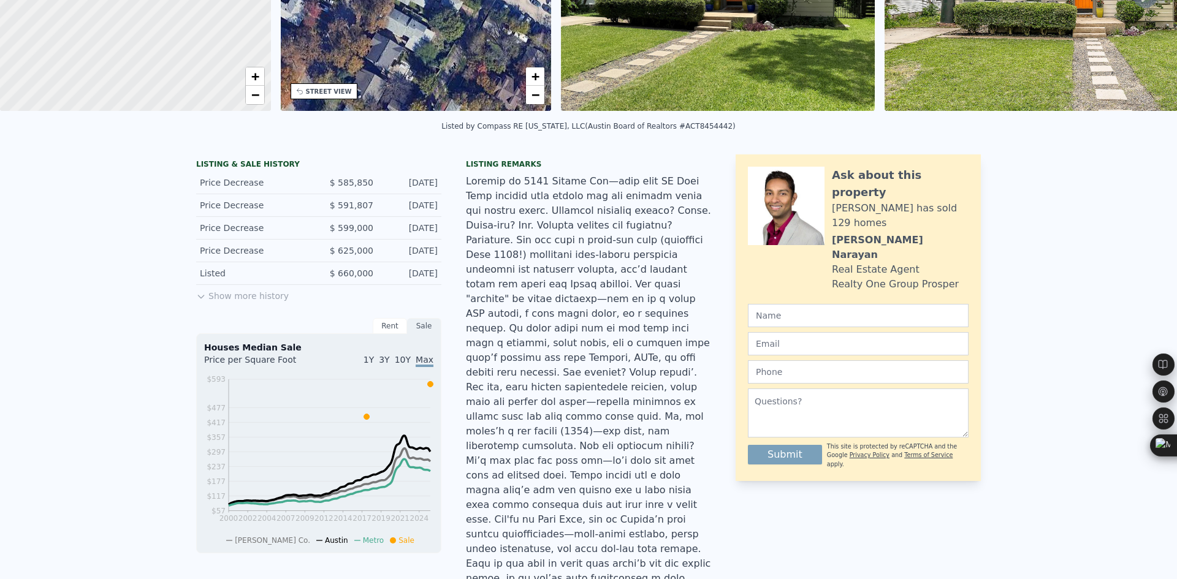
scroll to position [0, 0]
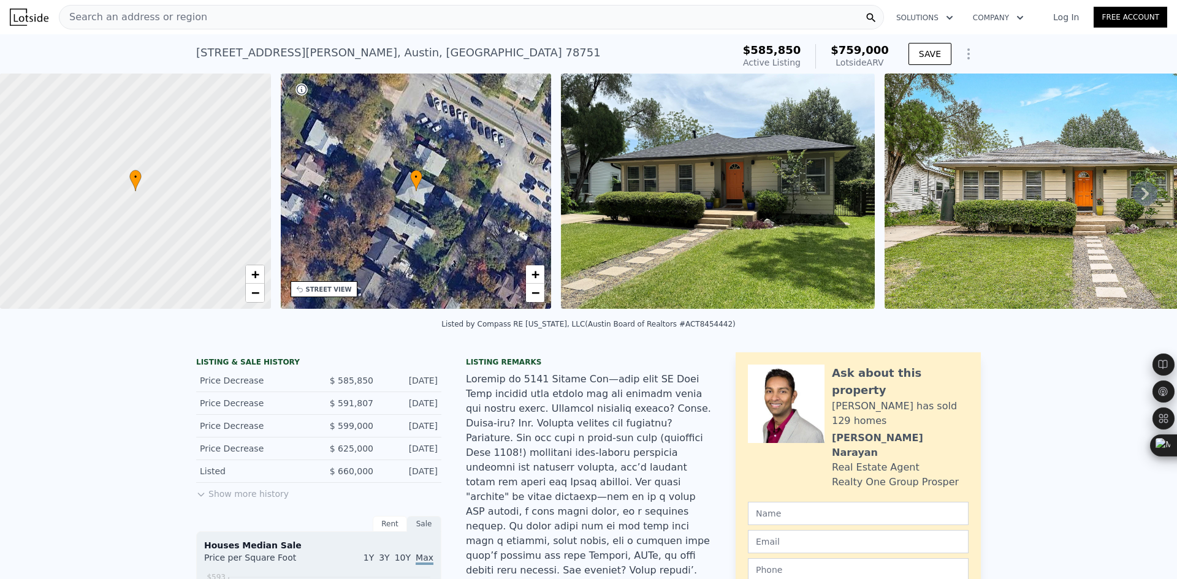
click at [202, 20] on div "Search an address or region" at bounding box center [471, 17] width 825 height 25
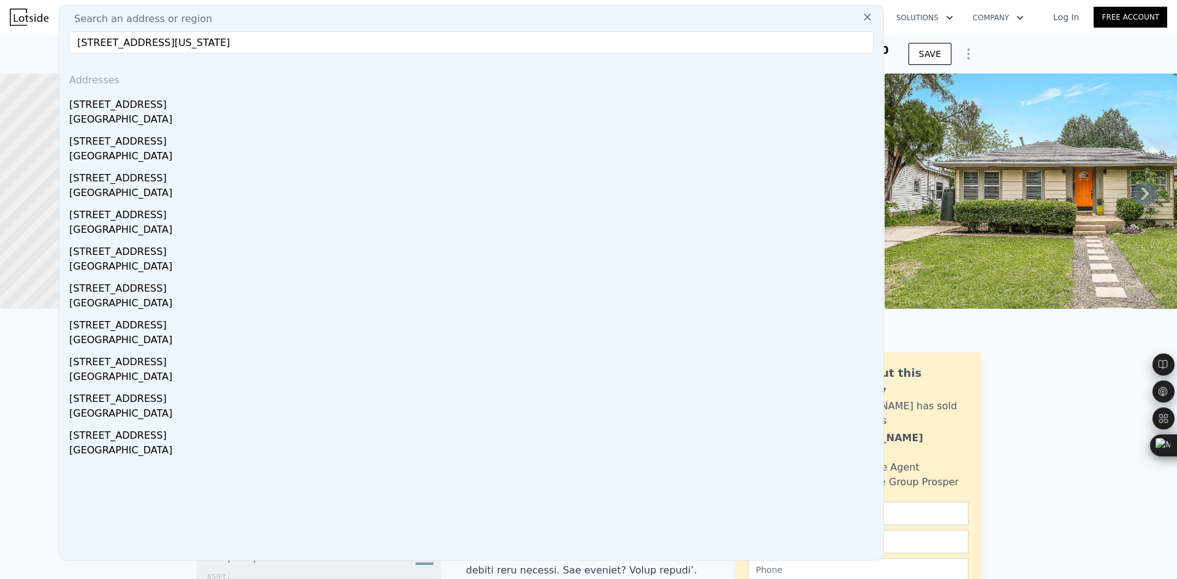
type input "[STREET_ADDRESS][US_STATE]"
click at [183, 107] on div "[STREET_ADDRESS]" at bounding box center [473, 103] width 809 height 20
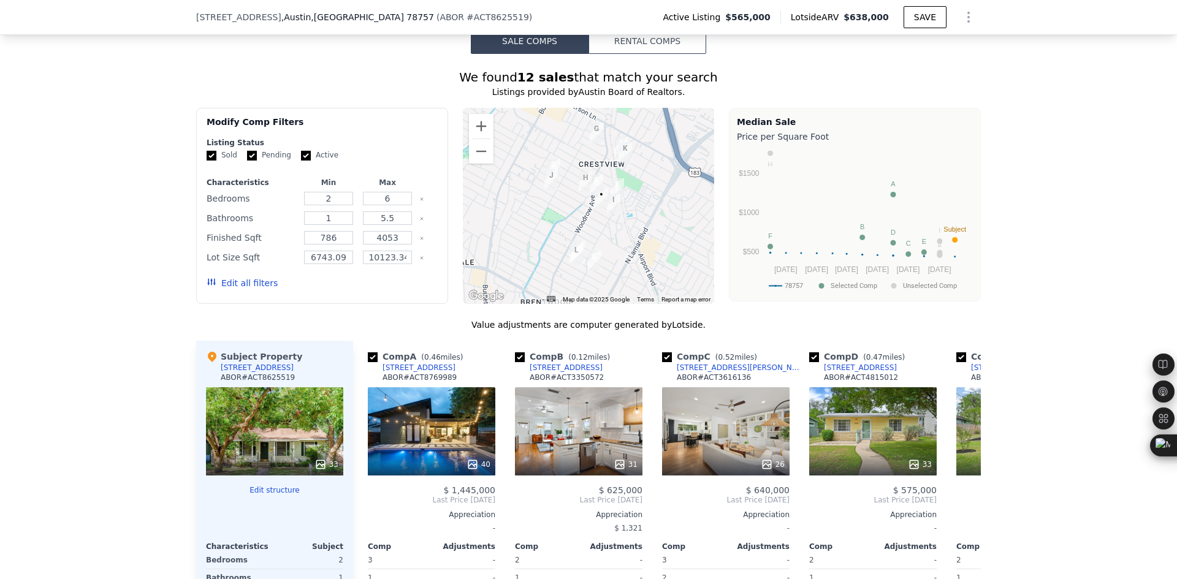
scroll to position [1324, 0]
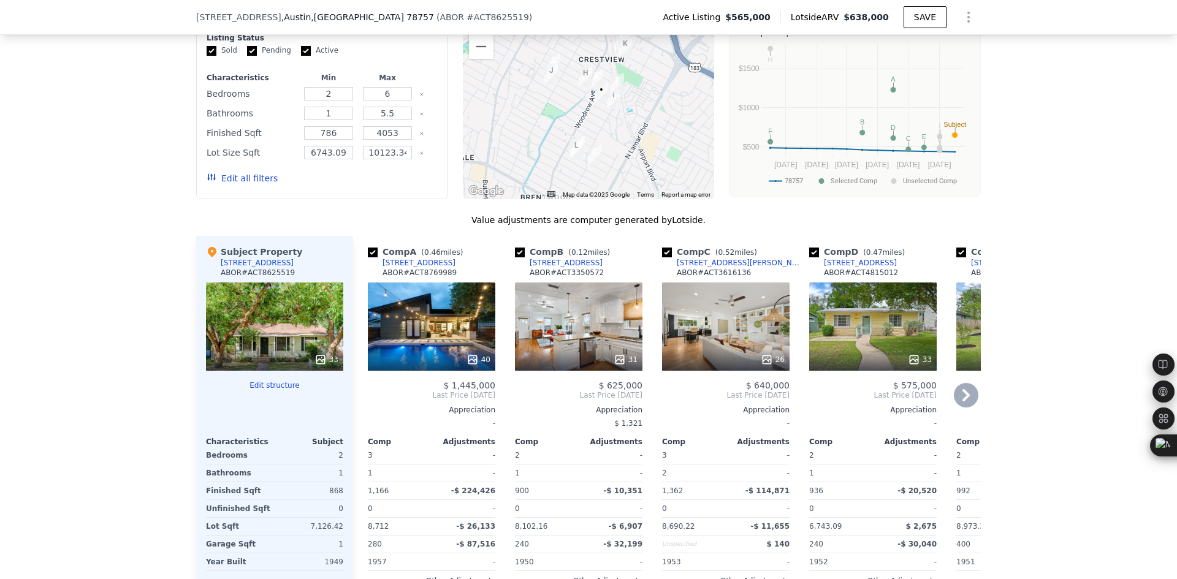
click at [962, 383] on icon at bounding box center [966, 395] width 25 height 25
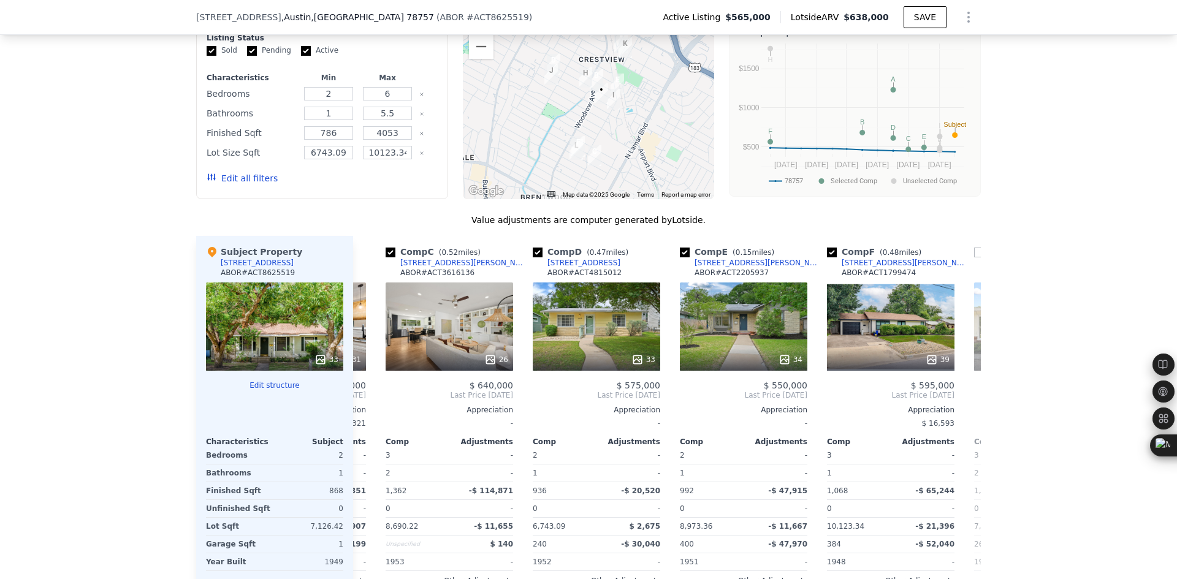
scroll to position [0, 294]
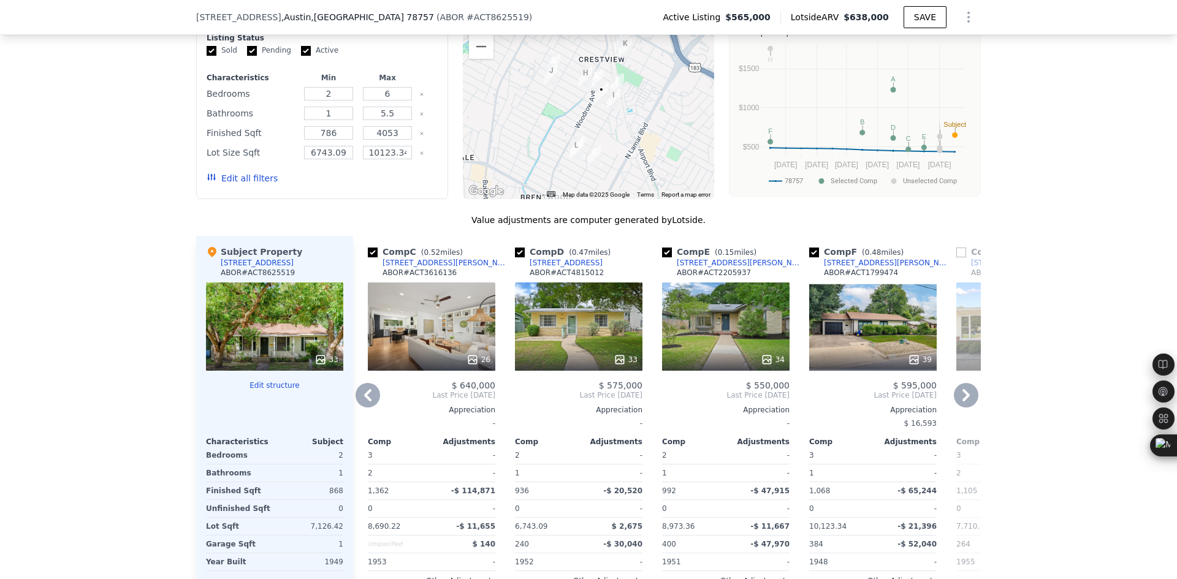
click at [358, 383] on icon at bounding box center [367, 395] width 25 height 25
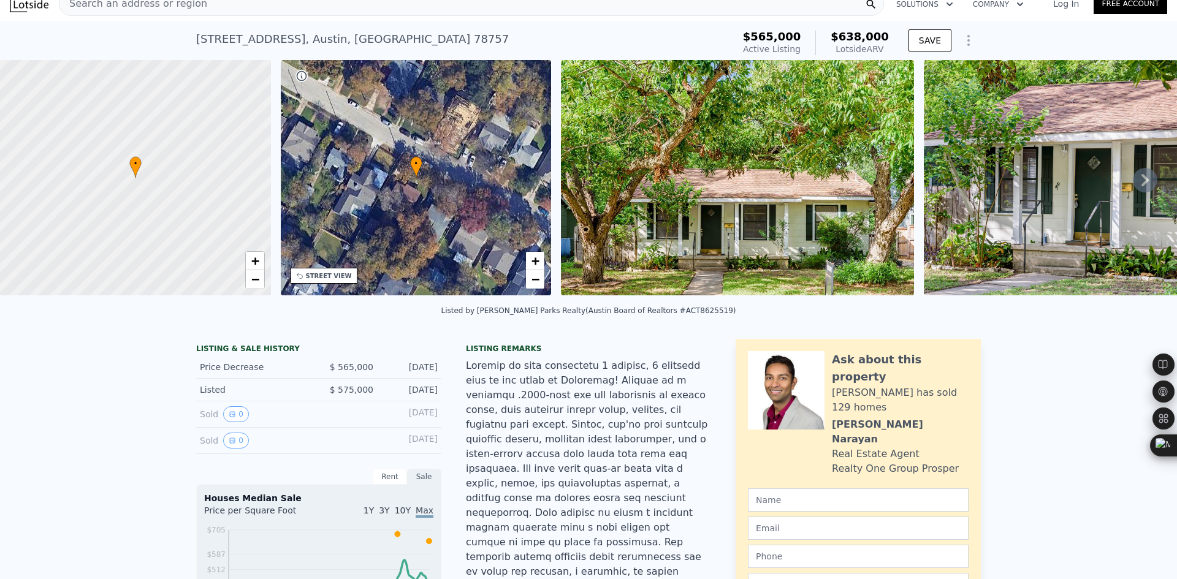
scroll to position [4, 0]
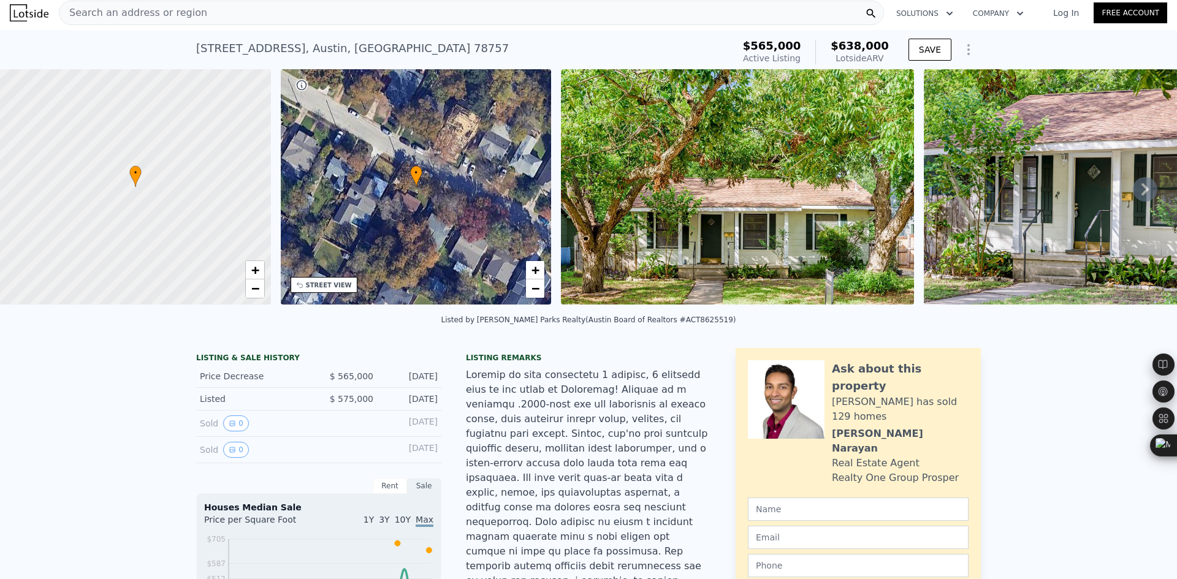
click at [205, 18] on div "Search an address or region" at bounding box center [471, 13] width 825 height 25
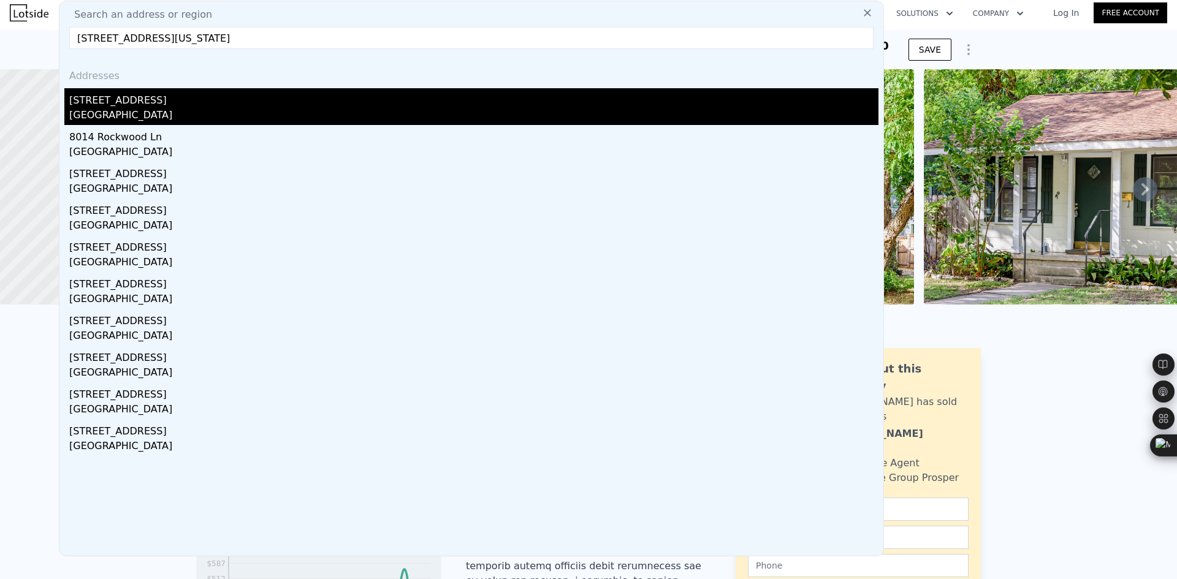
type input "[STREET_ADDRESS][US_STATE]"
click at [194, 96] on div "[STREET_ADDRESS]" at bounding box center [473, 98] width 809 height 20
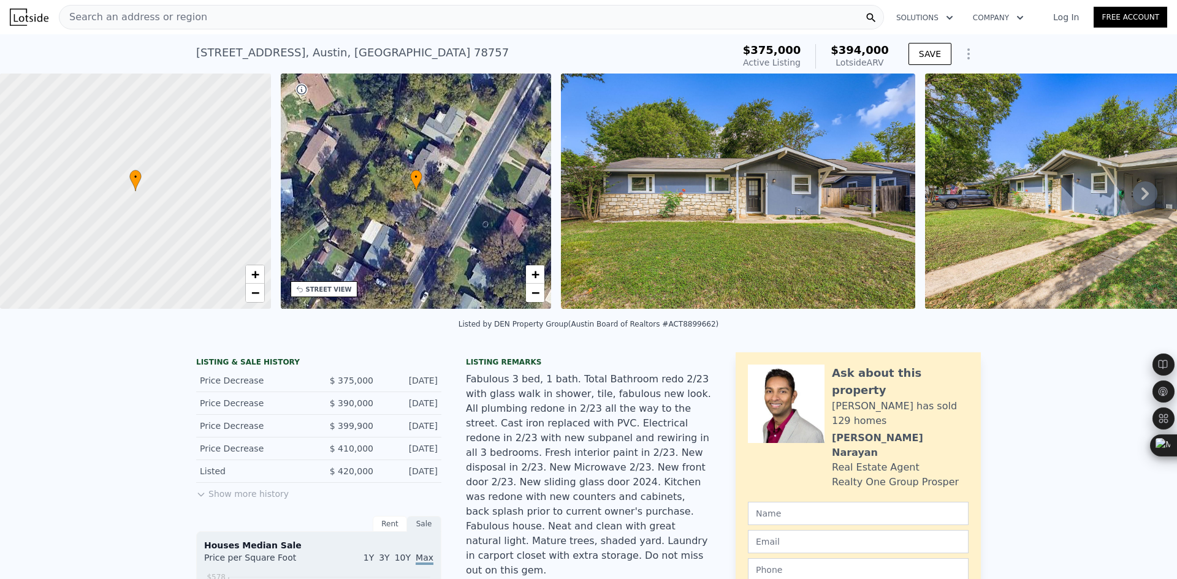
click at [199, 18] on div "Search an address or region" at bounding box center [471, 17] width 825 height 25
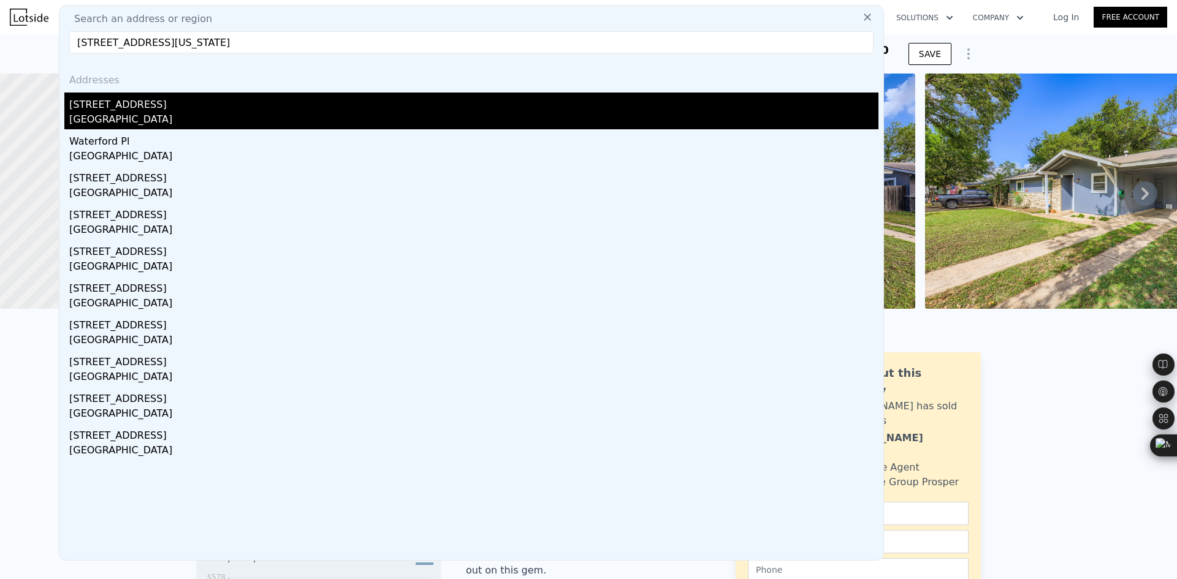
type input "[STREET_ADDRESS][US_STATE]"
click at [170, 107] on div "[STREET_ADDRESS]" at bounding box center [473, 103] width 809 height 20
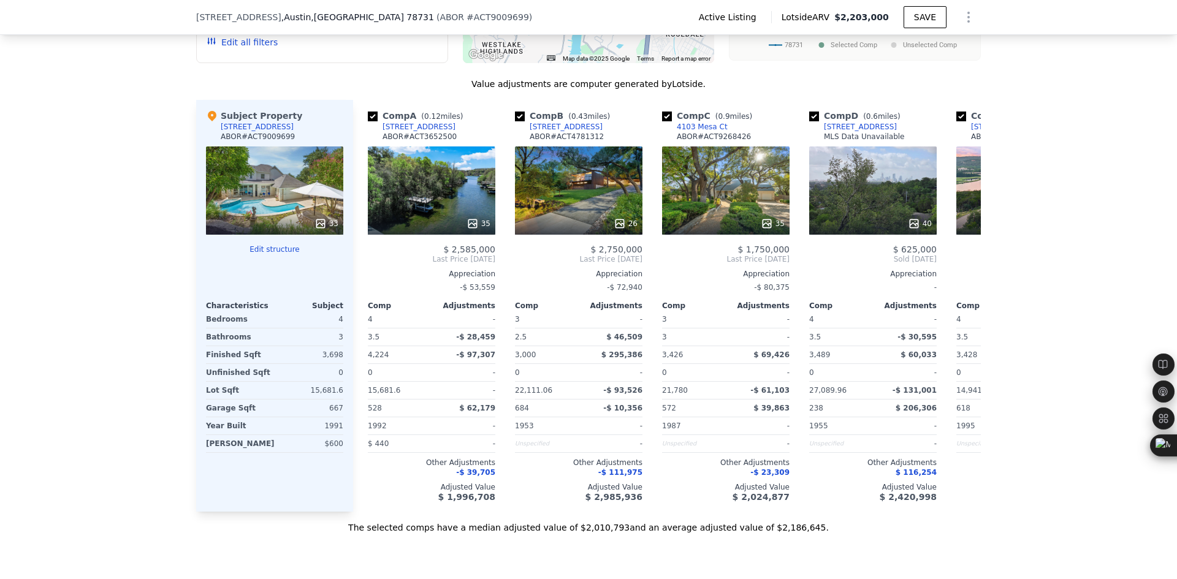
scroll to position [1426, 0]
click at [970, 246] on icon at bounding box center [966, 258] width 25 height 25
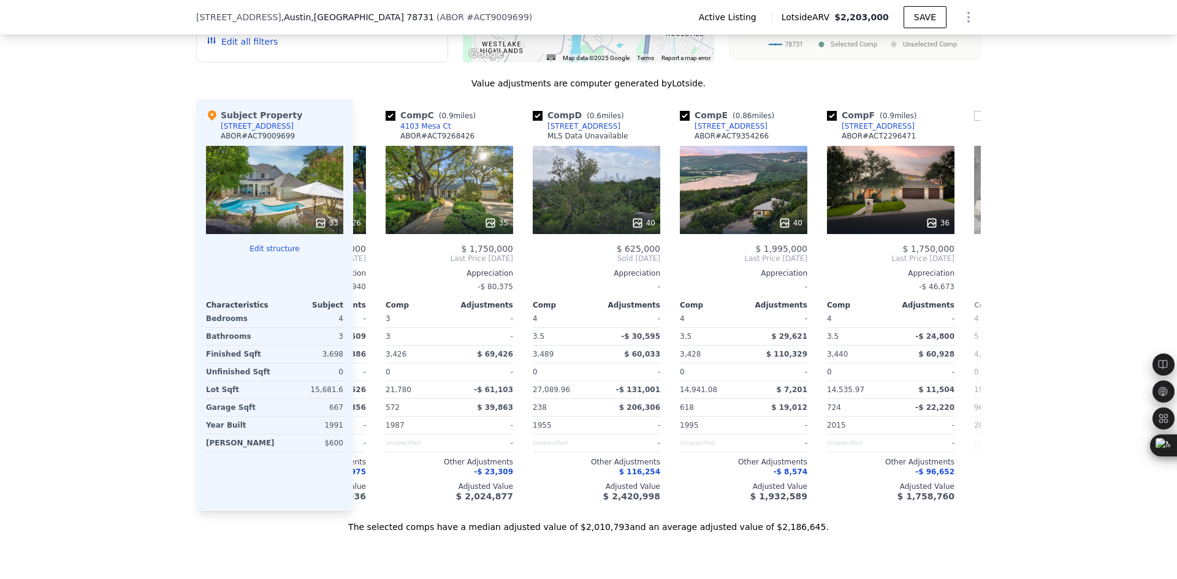
scroll to position [0, 294]
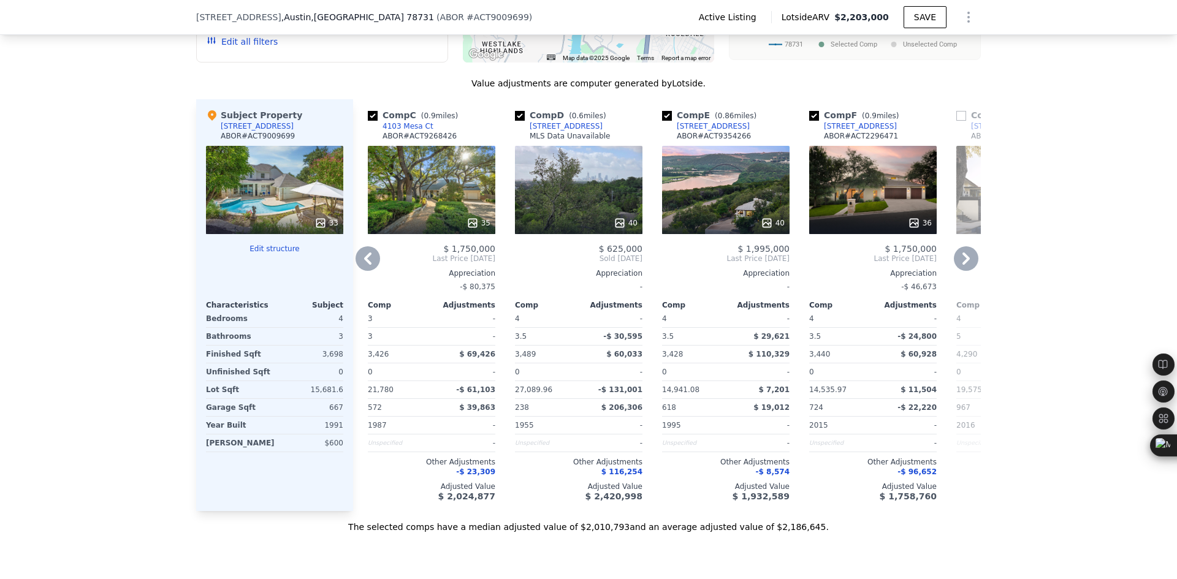
click at [967, 246] on icon at bounding box center [966, 258] width 25 height 25
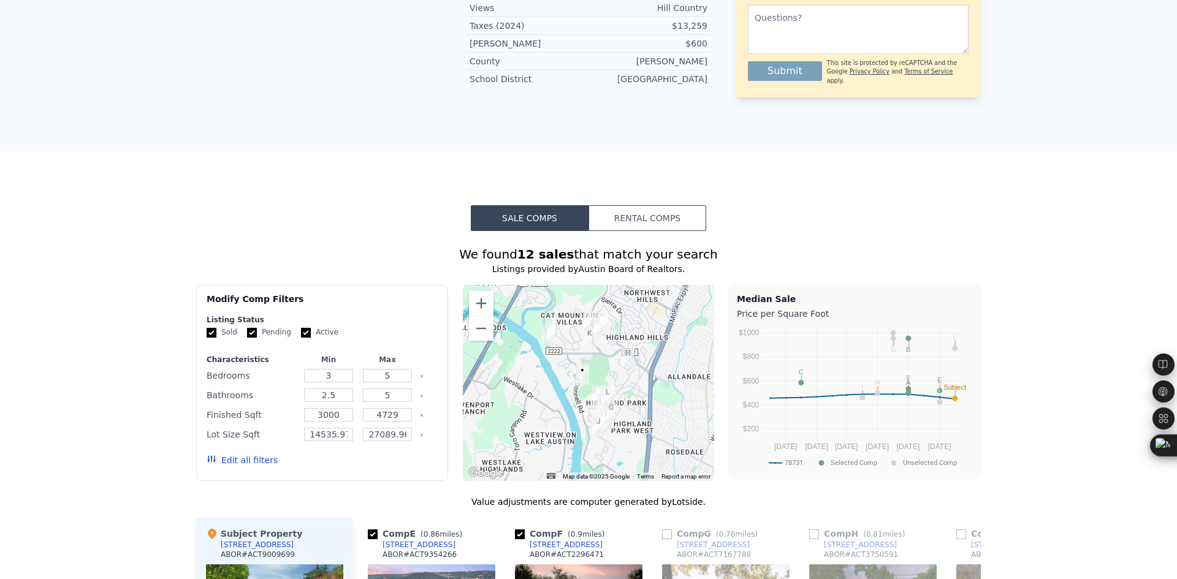
scroll to position [0, 0]
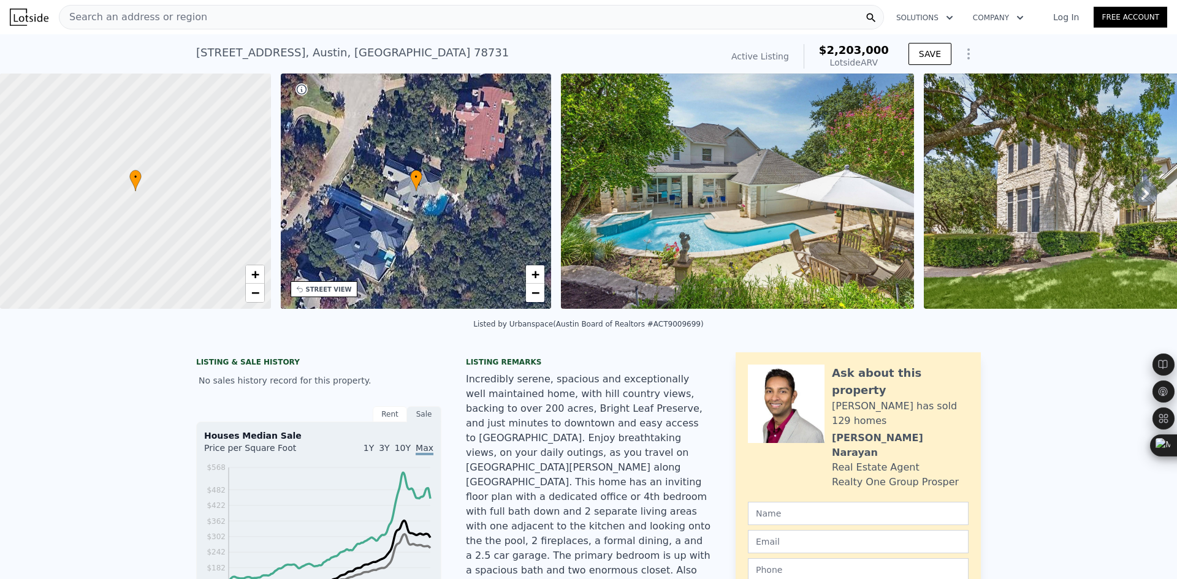
click at [197, 15] on div "Search an address or region" at bounding box center [471, 17] width 825 height 25
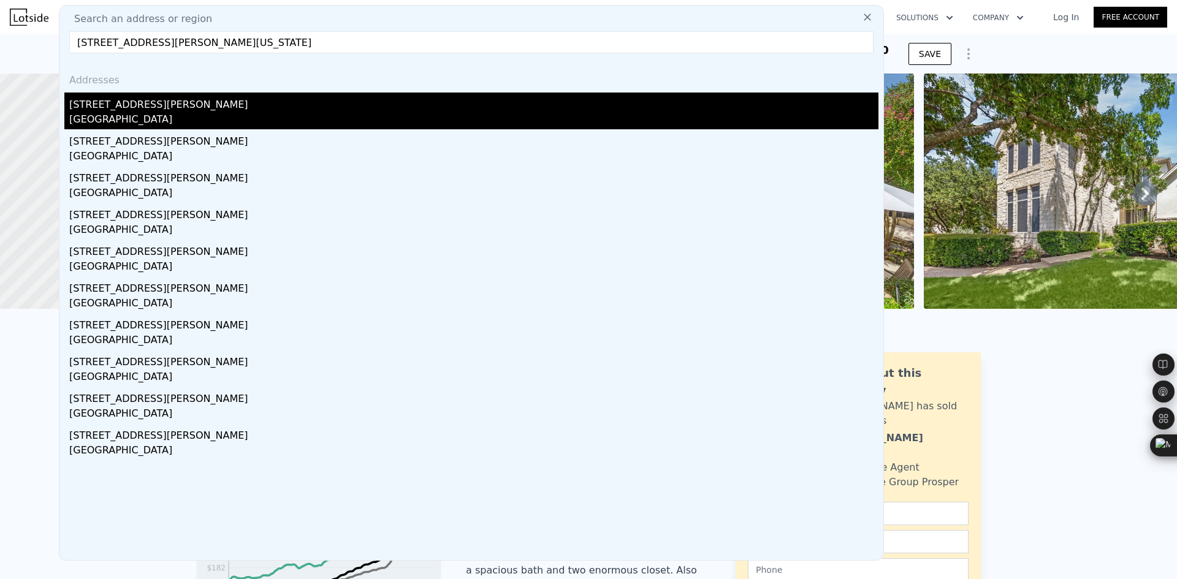
type input "[STREET_ADDRESS][PERSON_NAME][US_STATE]"
click at [158, 107] on div "[STREET_ADDRESS][PERSON_NAME]" at bounding box center [473, 103] width 809 height 20
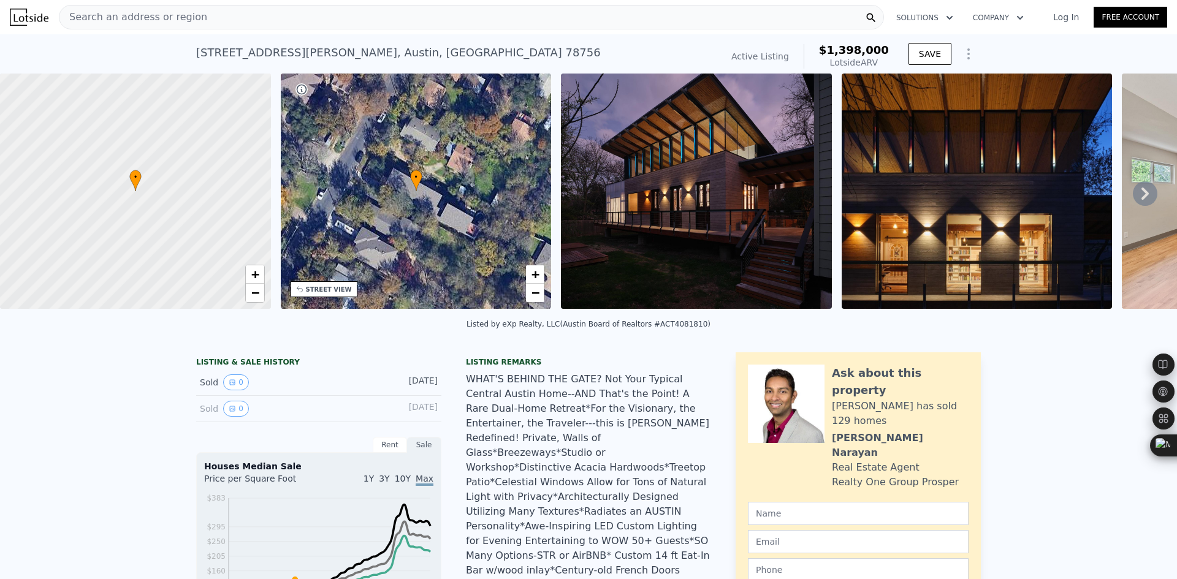
click at [180, 17] on span "Search an address or region" at bounding box center [133, 17] width 148 height 15
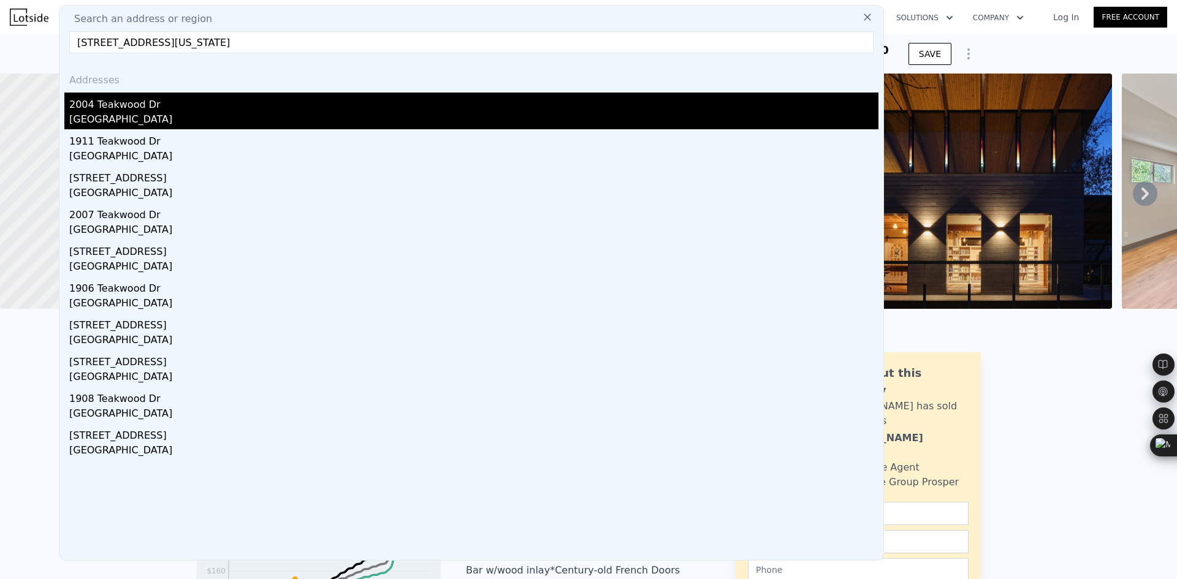
type input "[STREET_ADDRESS][US_STATE]"
click at [158, 110] on div "2004 Teakwood Dr" at bounding box center [473, 103] width 809 height 20
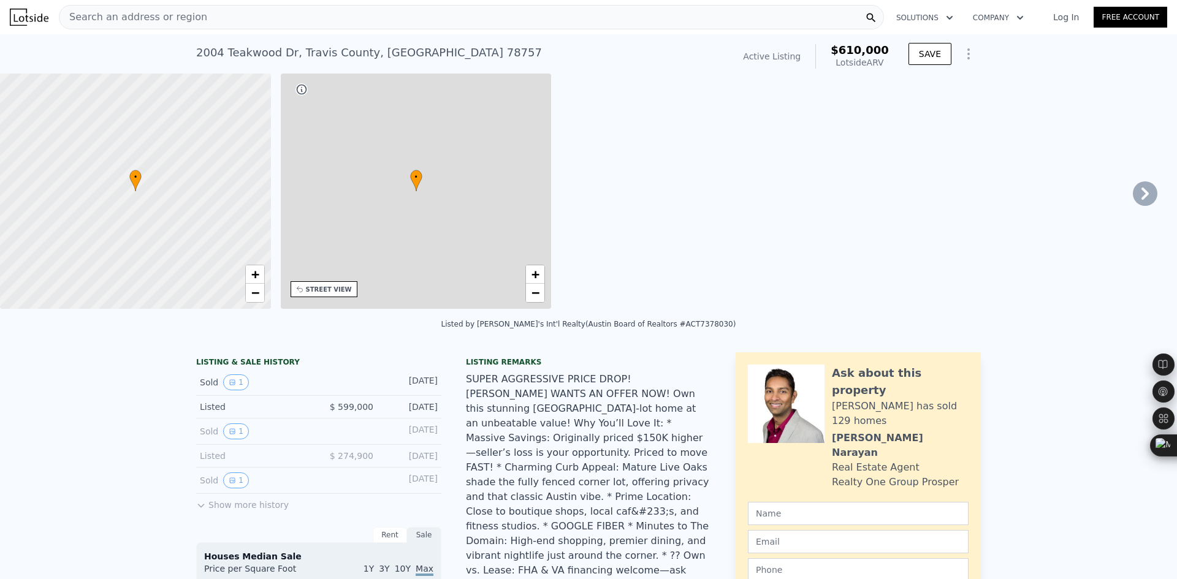
type input "2"
type input "4"
type input "2"
type input "1096"
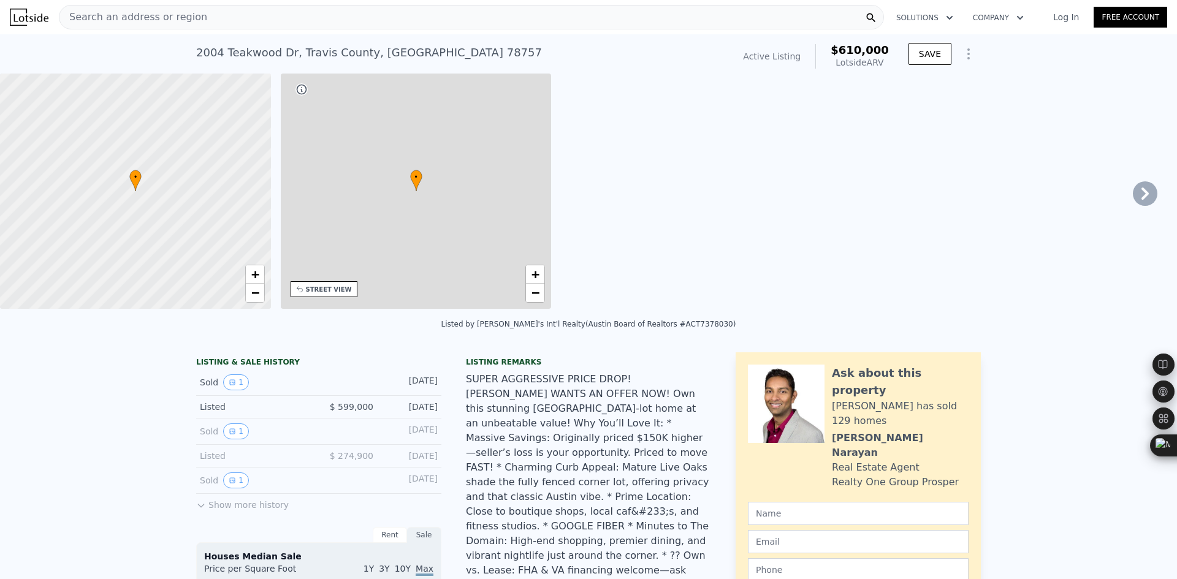
type input "1633"
type input "6904.26"
type input "11421.43"
type input "$ 610,000"
type input "5"
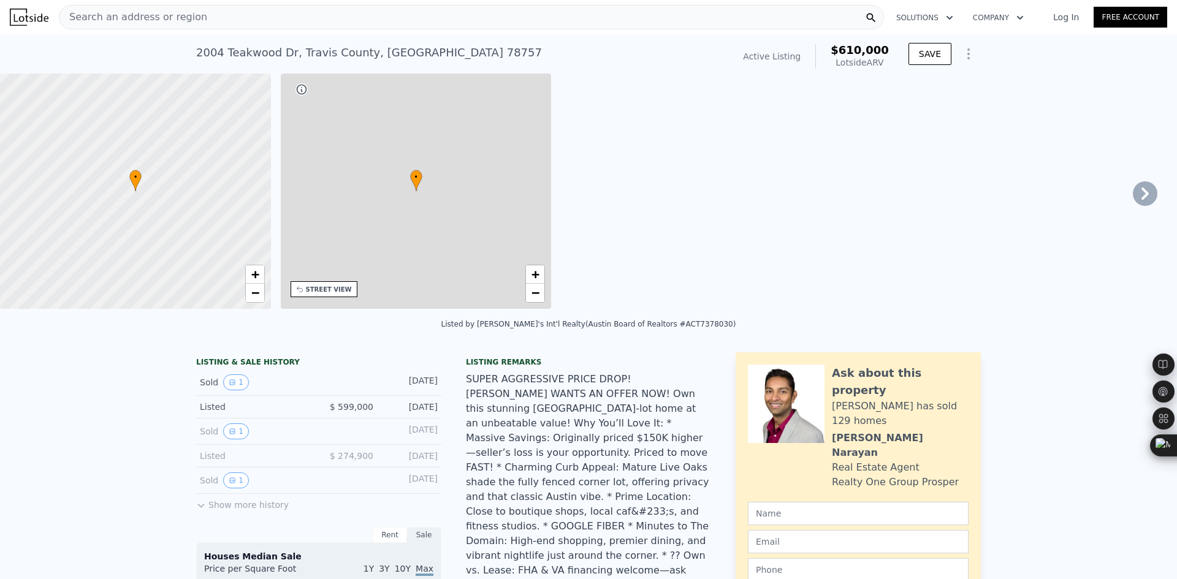
type input "$ 44,062"
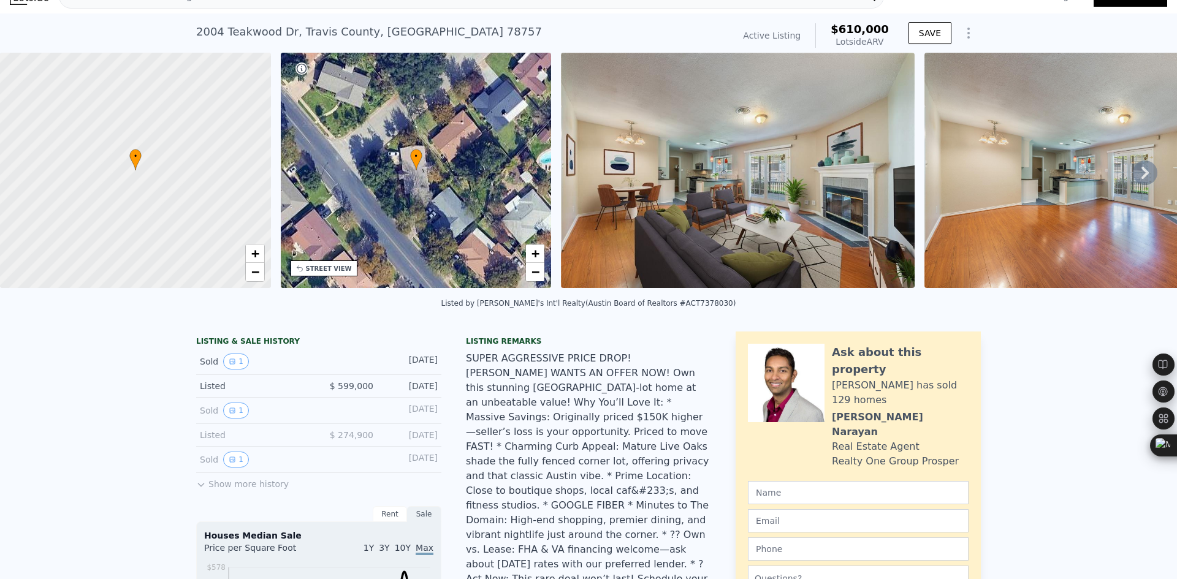
scroll to position [4, 0]
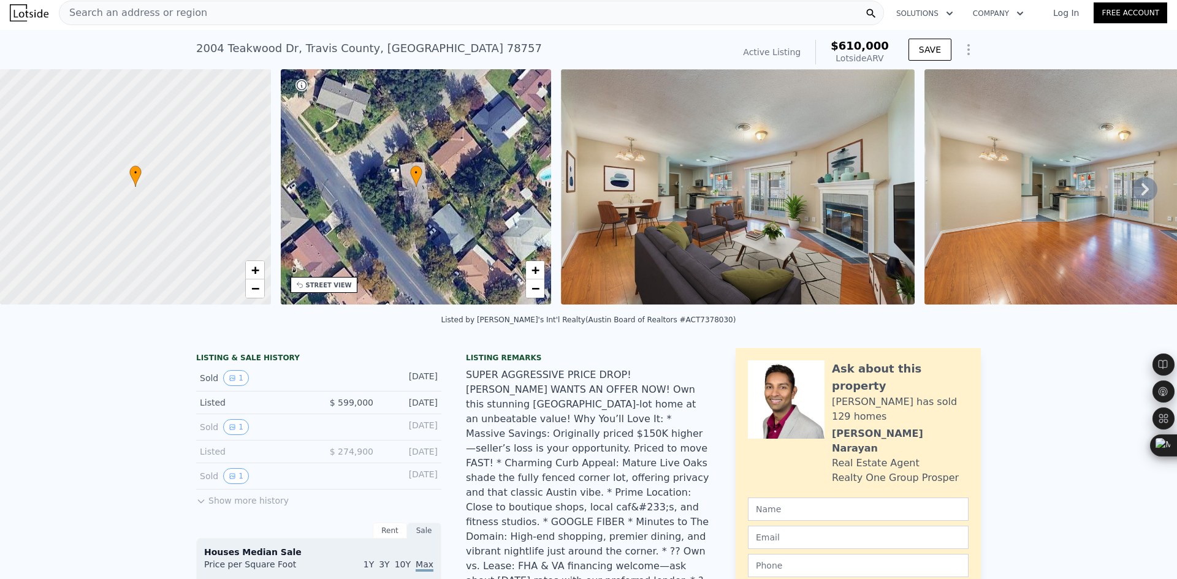
click at [188, 18] on span "Search an address or region" at bounding box center [133, 13] width 148 height 15
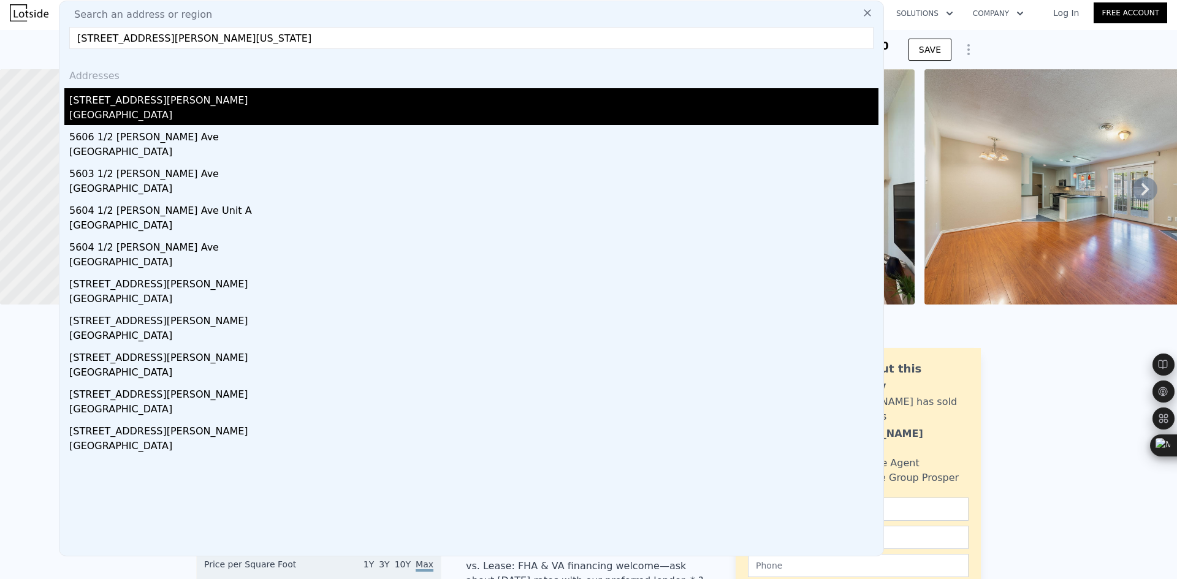
type input "[STREET_ADDRESS][PERSON_NAME][US_STATE]"
click at [163, 101] on div "[STREET_ADDRESS][PERSON_NAME]" at bounding box center [473, 98] width 809 height 20
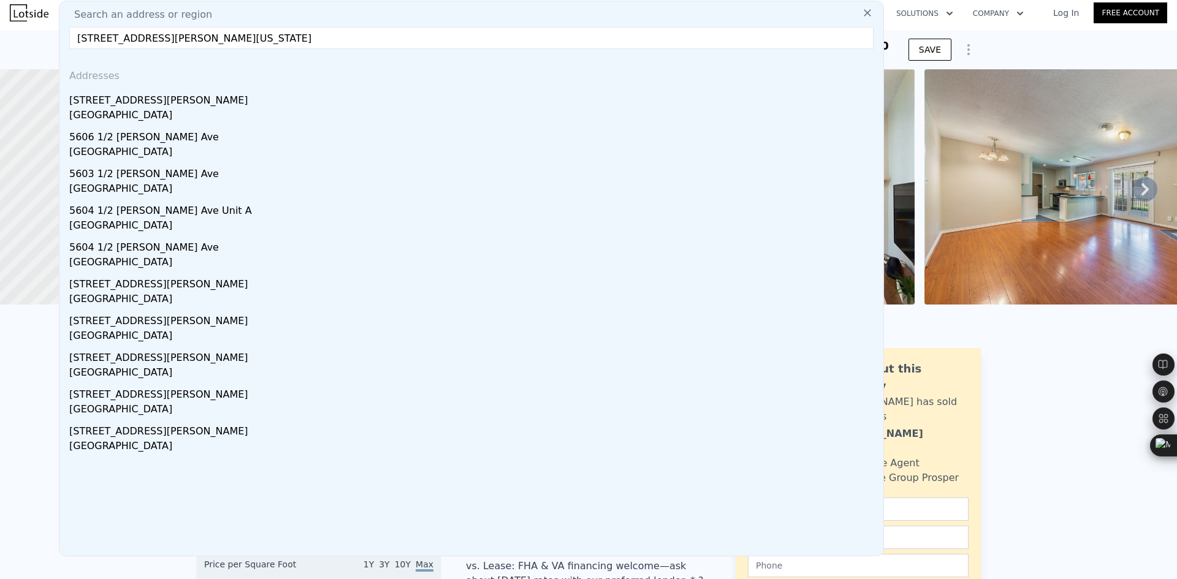
type input "1"
type input "5"
type input "1"
type input "4.5"
type input "836"
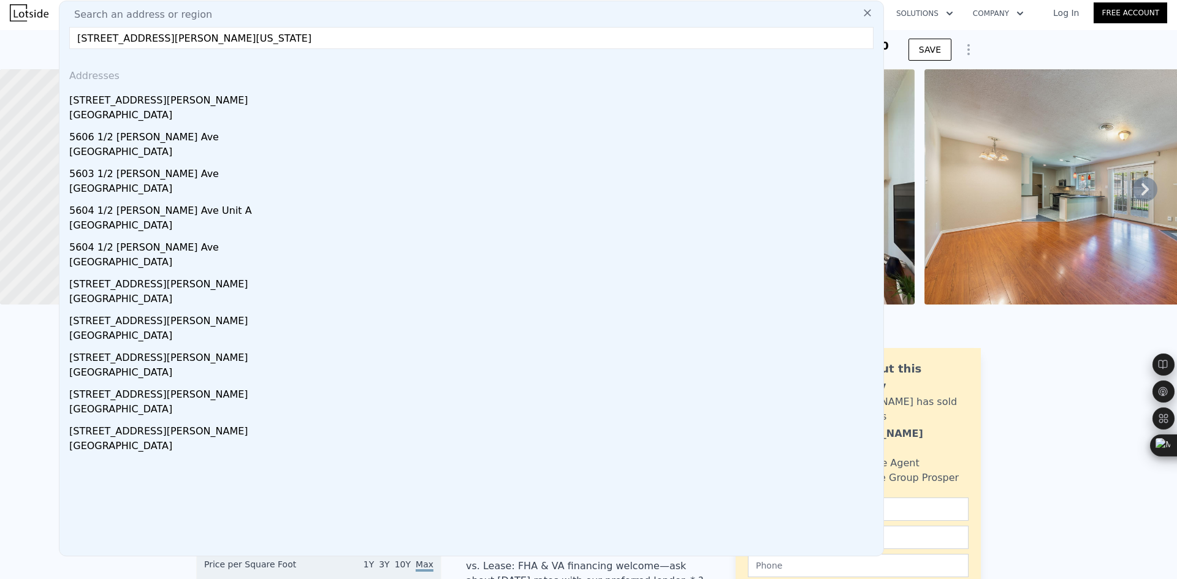
type input "3108"
type input "6534"
type input "15350.54"
type input "$ 1,156,000"
type input "7"
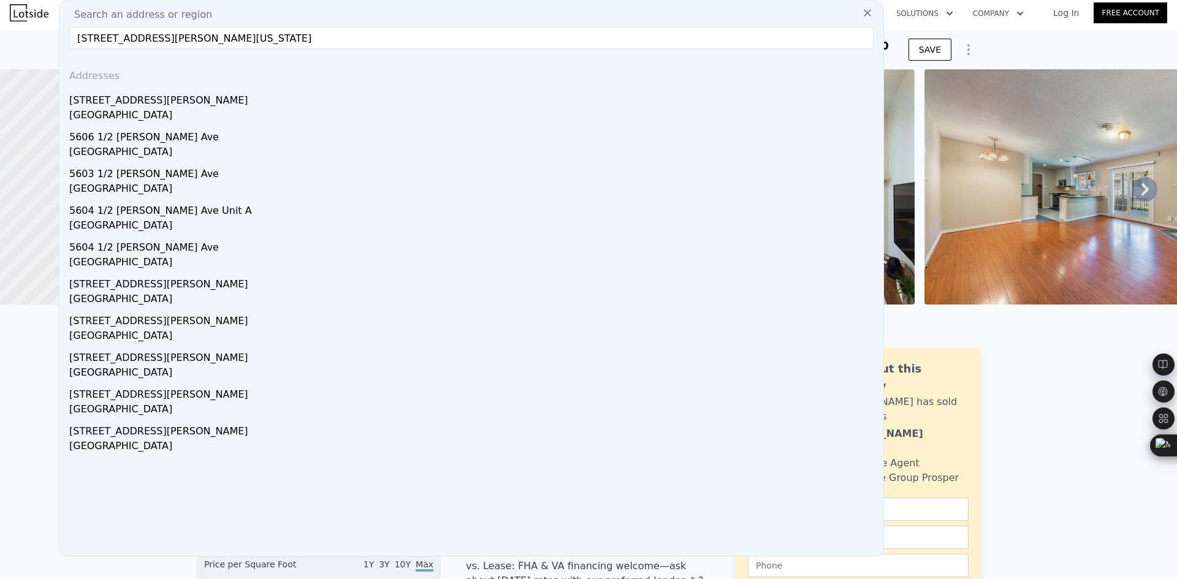
type input "$ 499,241"
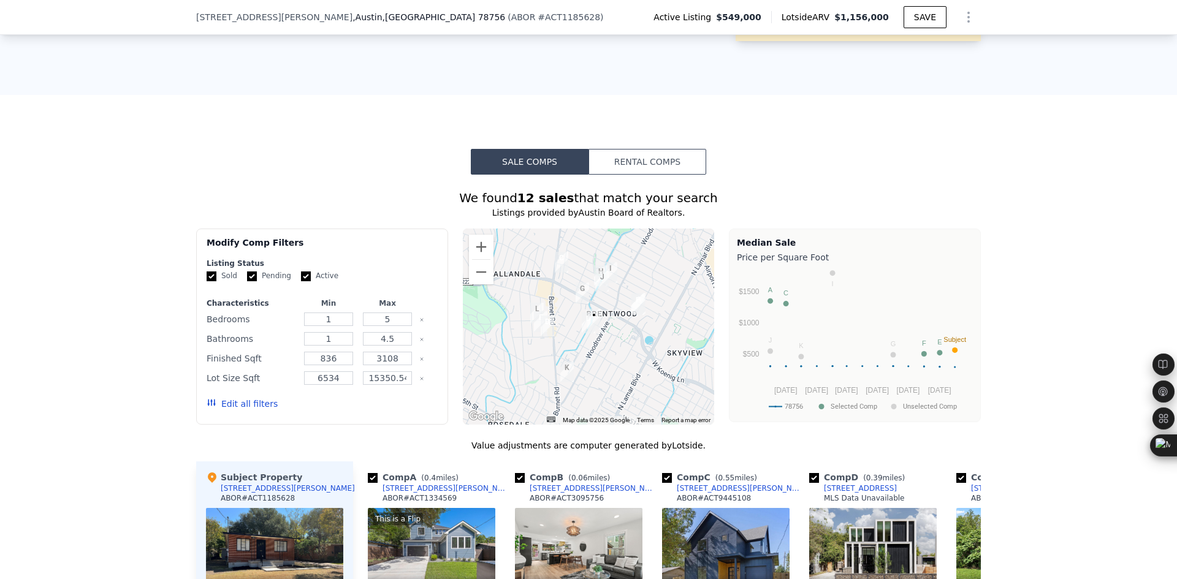
scroll to position [1123, 0]
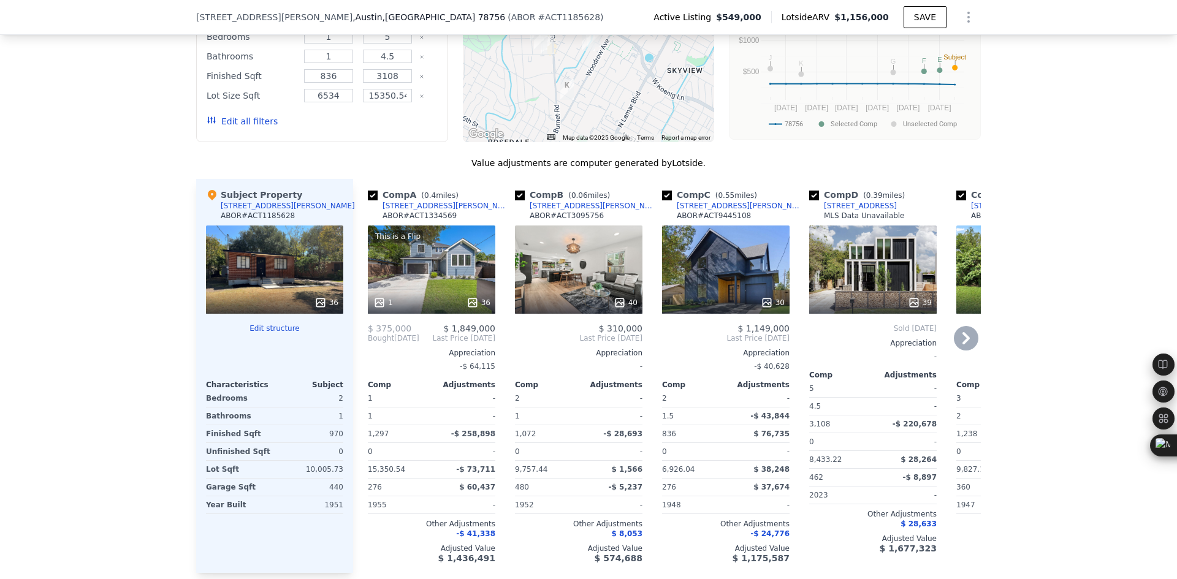
click at [966, 350] on icon at bounding box center [966, 338] width 25 height 25
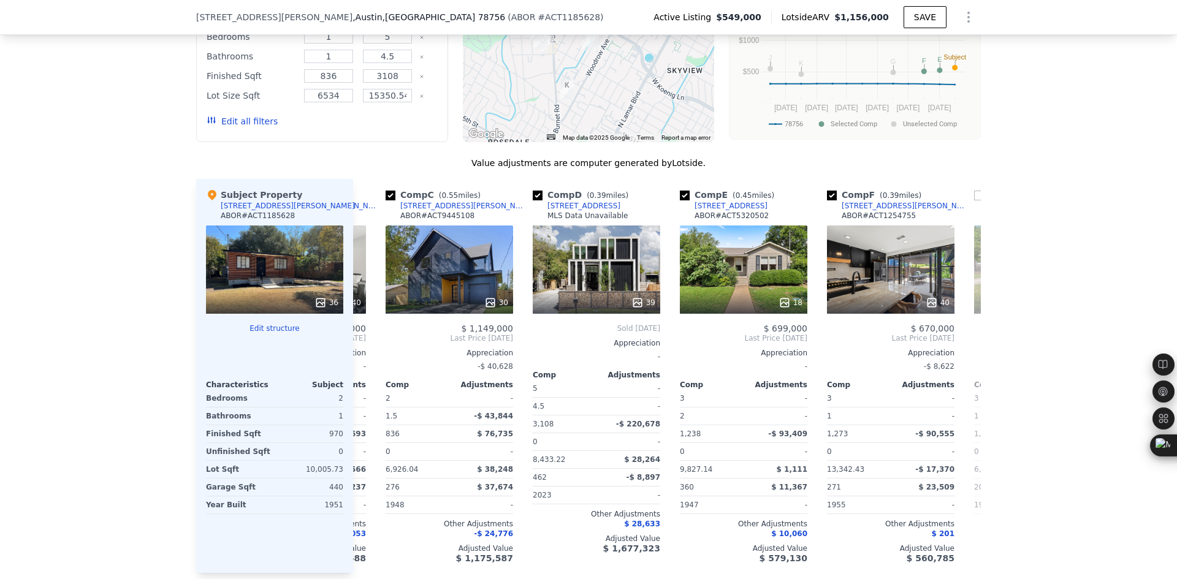
scroll to position [0, 294]
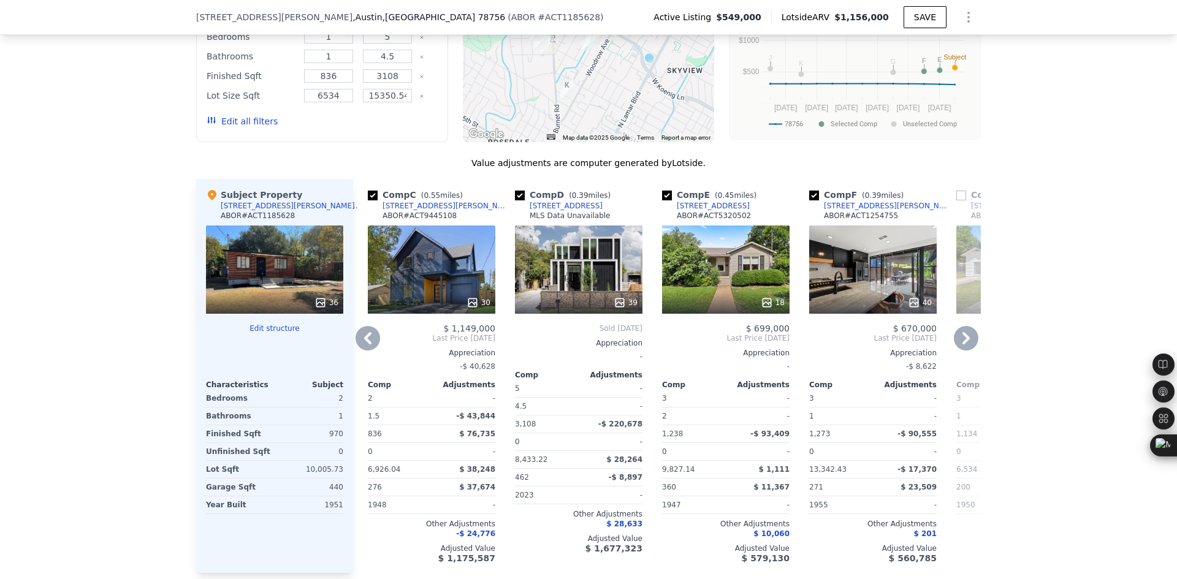
click at [960, 344] on icon at bounding box center [966, 338] width 25 height 25
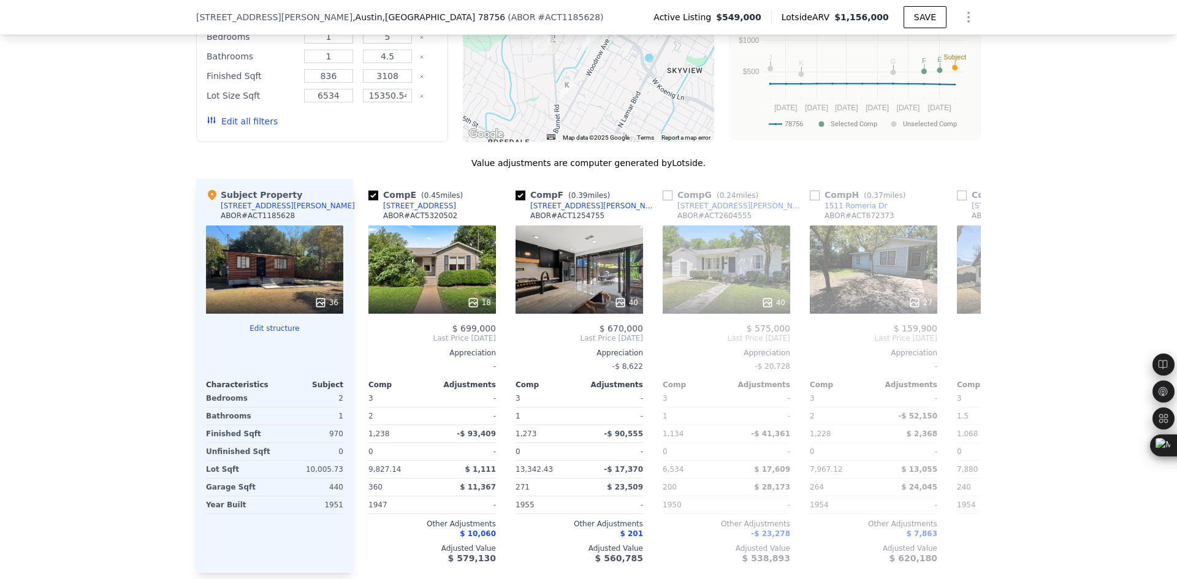
scroll to position [0, 588]
click at [363, 349] on icon at bounding box center [367, 338] width 25 height 25
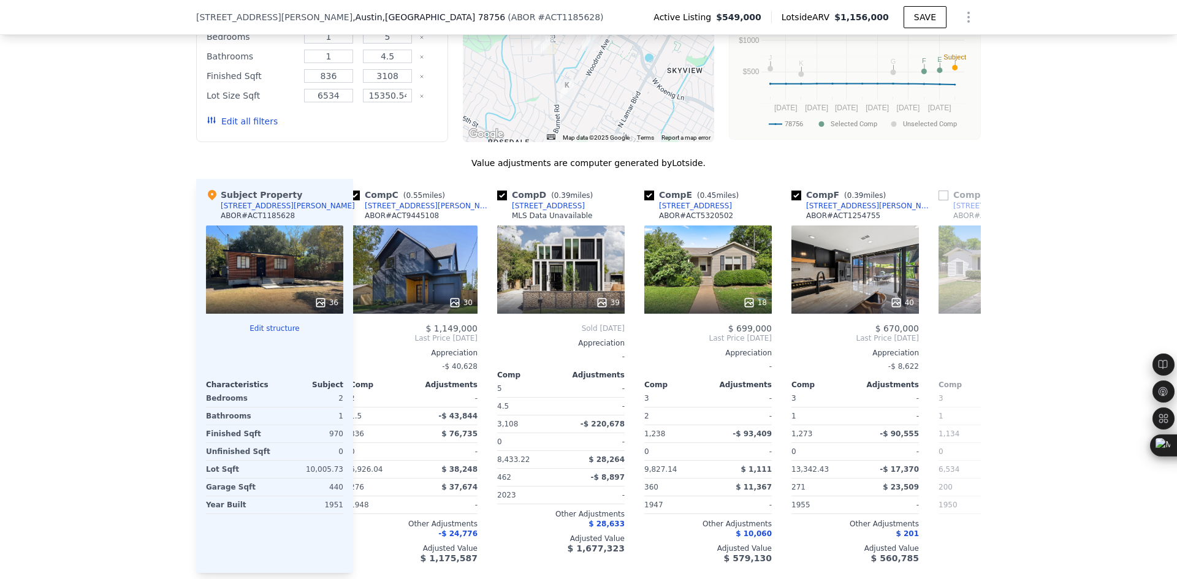
scroll to position [0, 294]
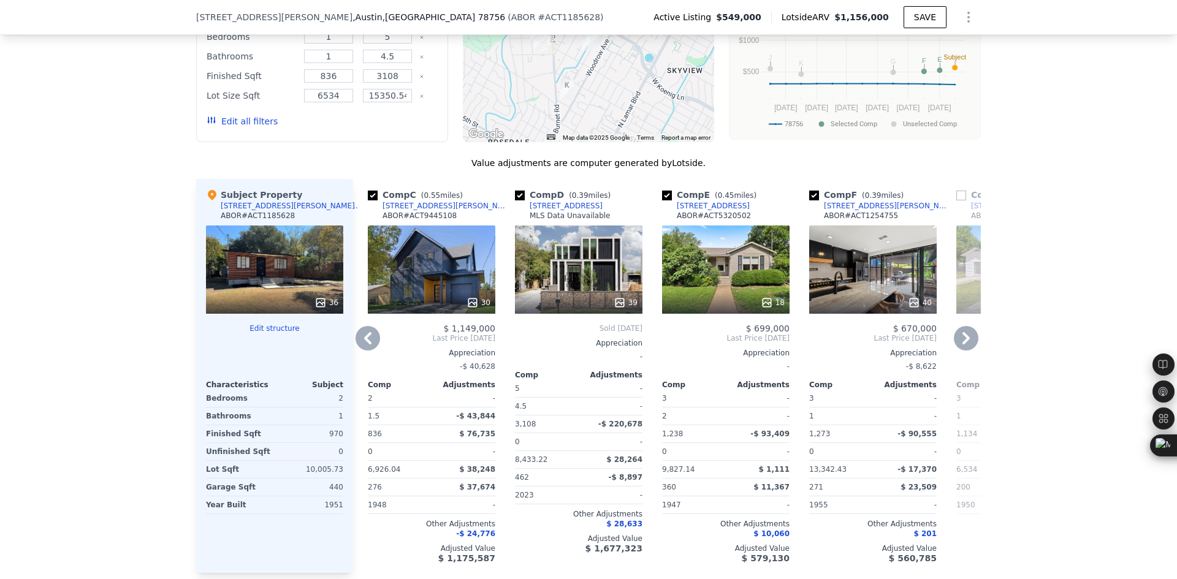
click at [363, 349] on icon at bounding box center [367, 338] width 25 height 25
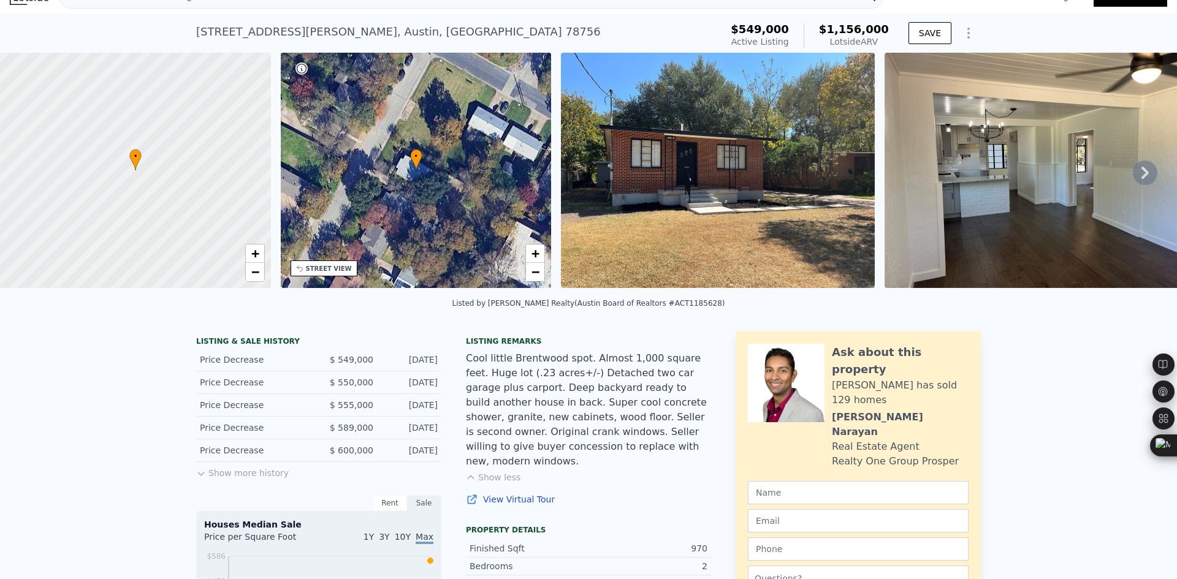
scroll to position [4, 0]
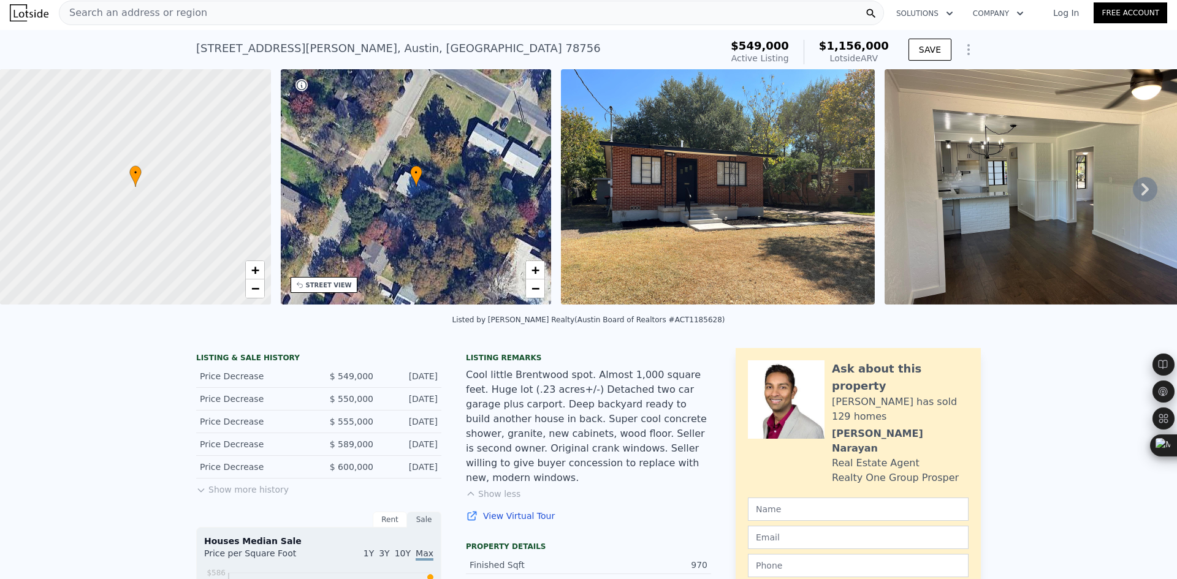
click at [249, 496] on button "Show more history" at bounding box center [242, 487] width 93 height 17
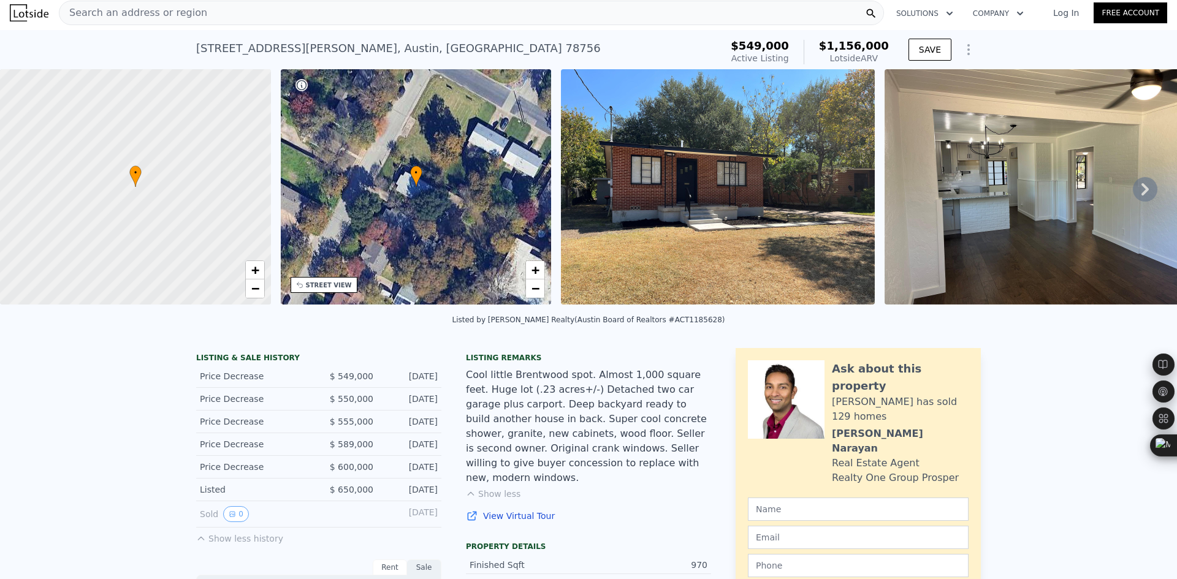
click at [161, 16] on span "Search an address or region" at bounding box center [133, 13] width 148 height 15
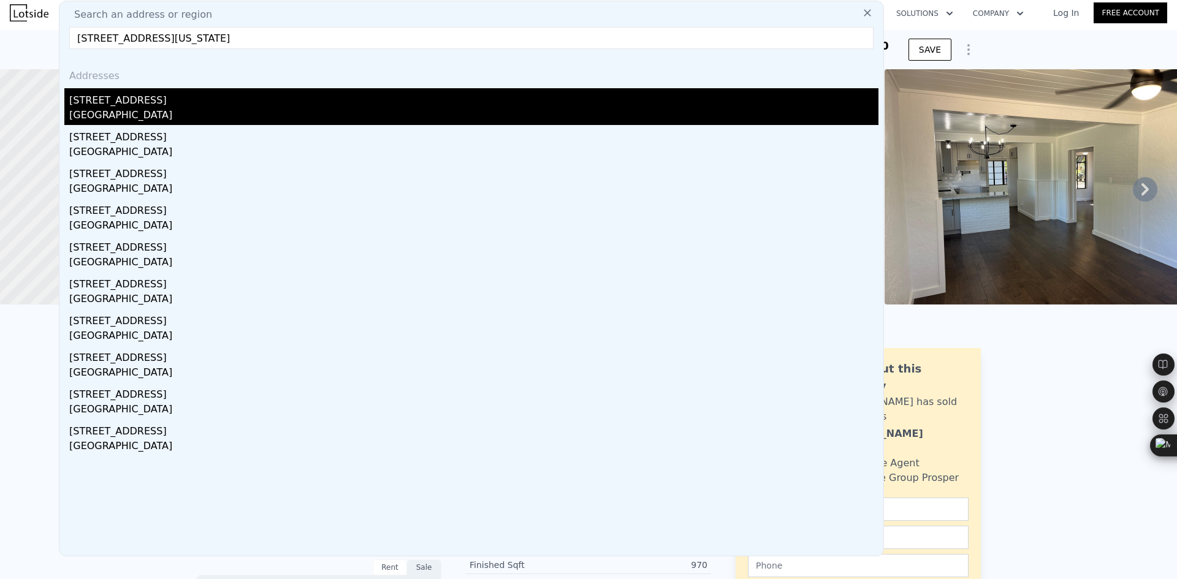
type input "[STREET_ADDRESS][US_STATE]"
click at [129, 99] on div "[STREET_ADDRESS]" at bounding box center [473, 98] width 809 height 20
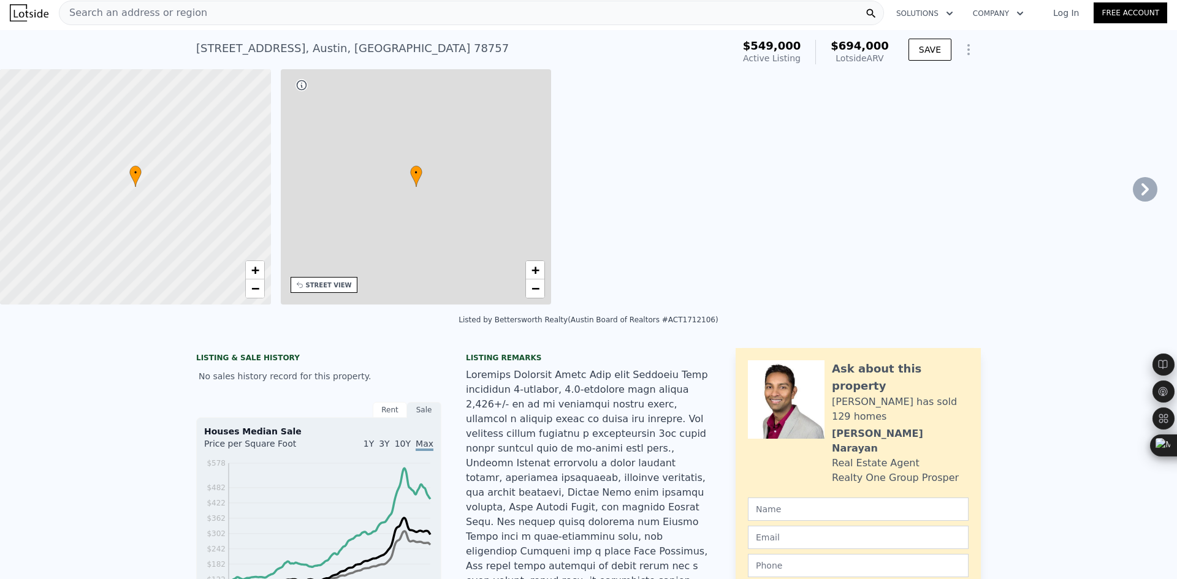
type input "3"
type input "4"
type input "2.5"
type input "3.5"
type input "1785"
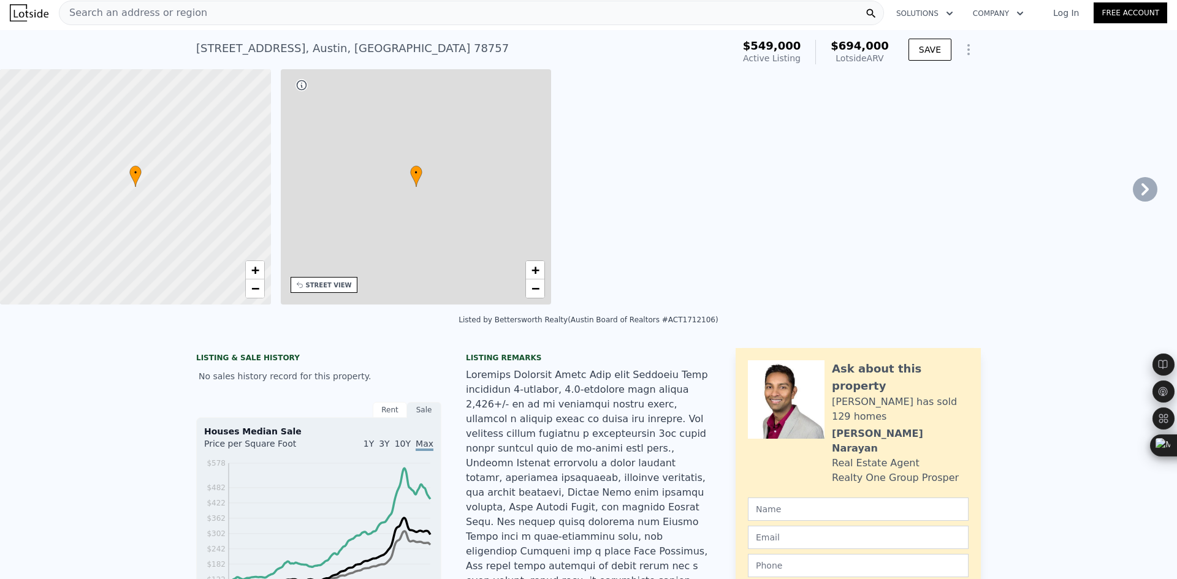
type input "2428"
type input "3253.93"
type input "5649.73"
type input "$ 694,000"
type input "4"
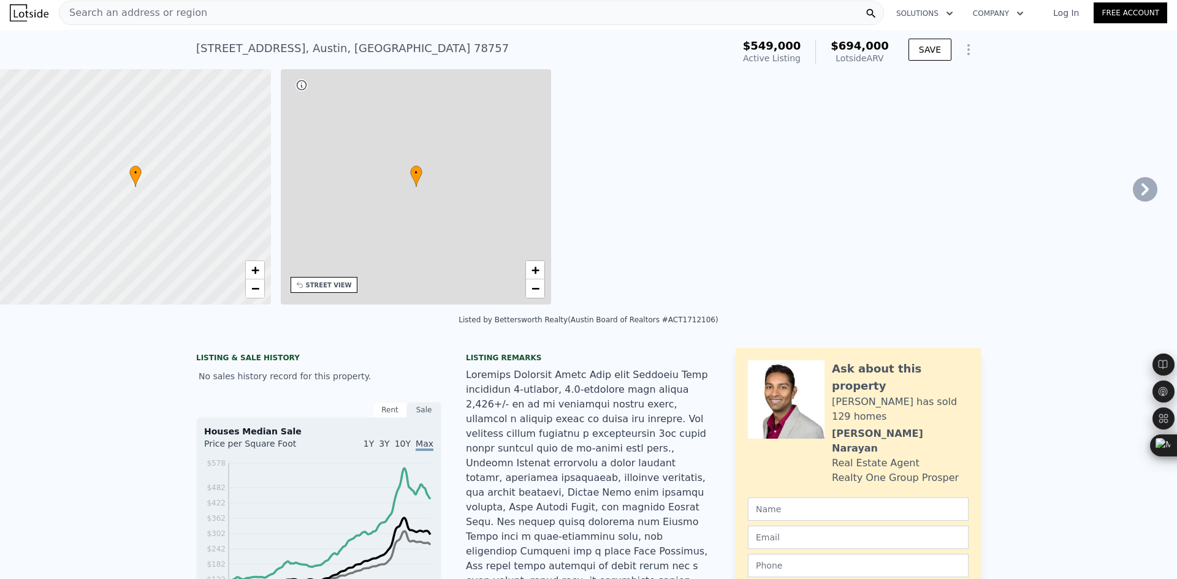
type input "-$ 188,651"
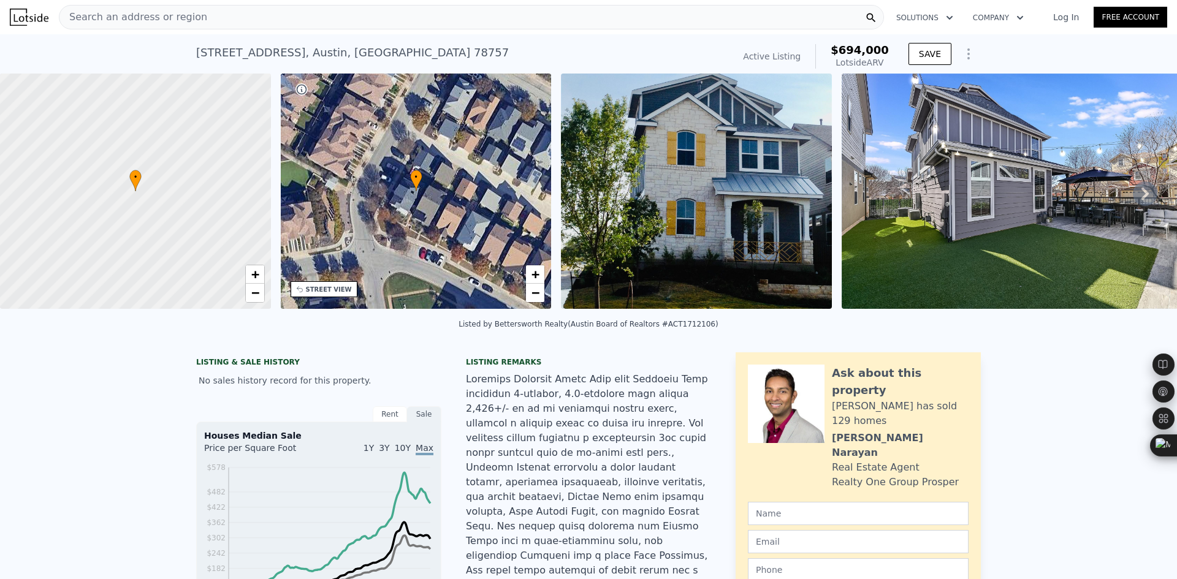
click at [190, 25] on div "Search an address or region" at bounding box center [471, 17] width 825 height 25
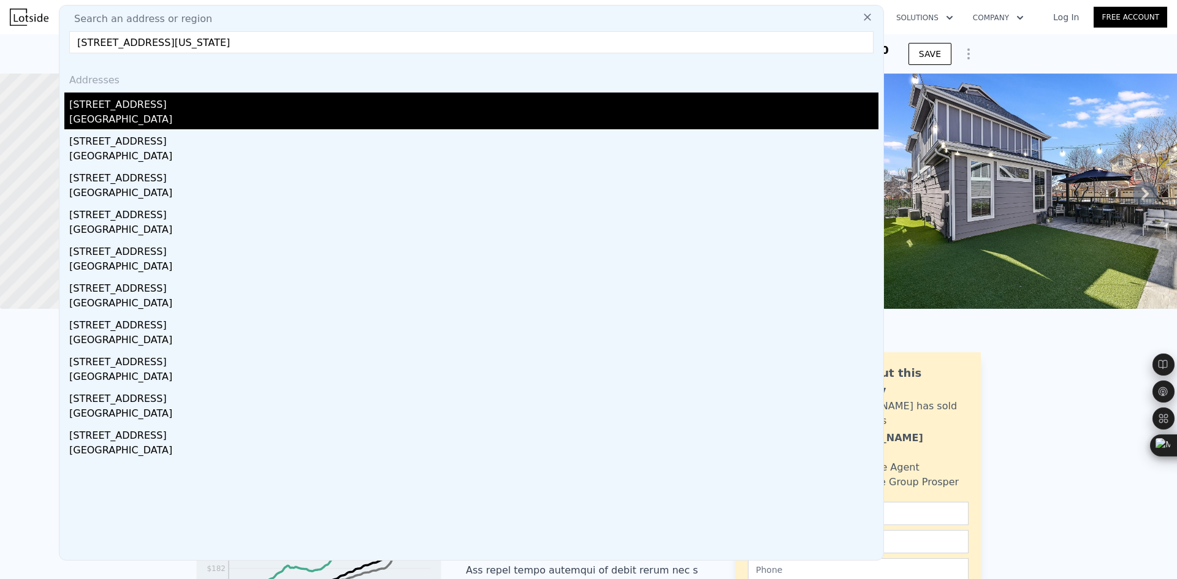
type input "[STREET_ADDRESS][US_STATE]"
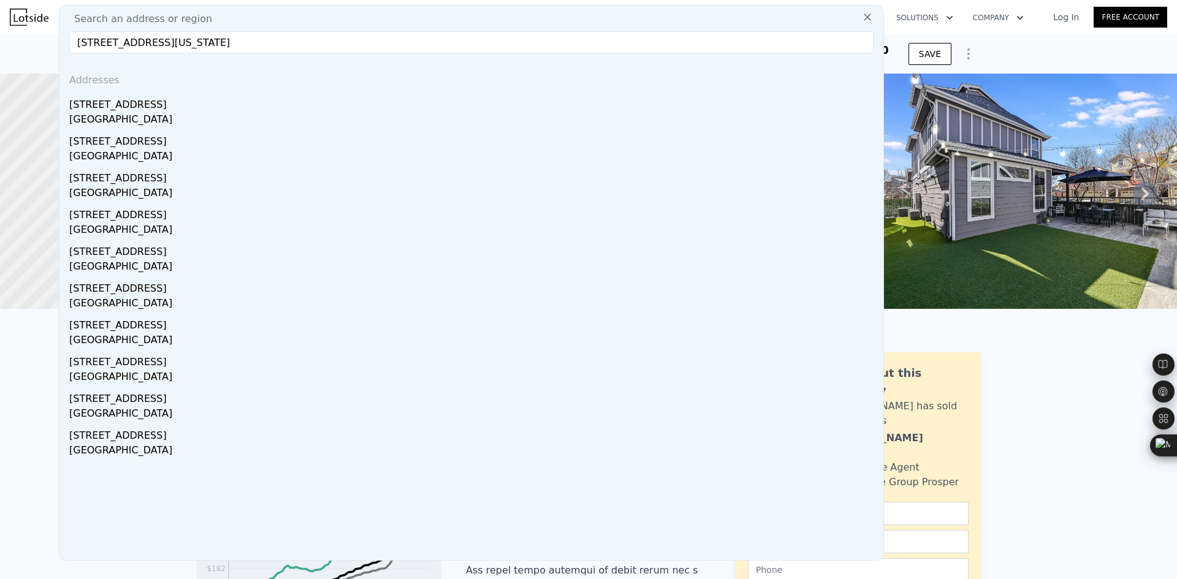
click at [147, 103] on div "[STREET_ADDRESS]" at bounding box center [473, 103] width 809 height 20
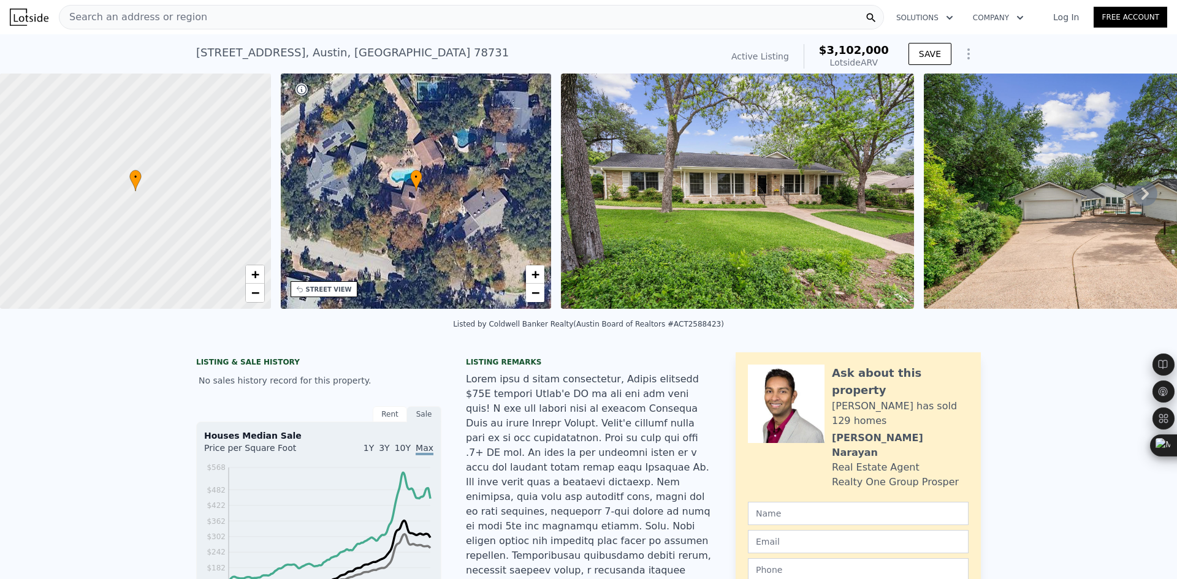
click at [172, 20] on span "Search an address or region" at bounding box center [133, 17] width 148 height 15
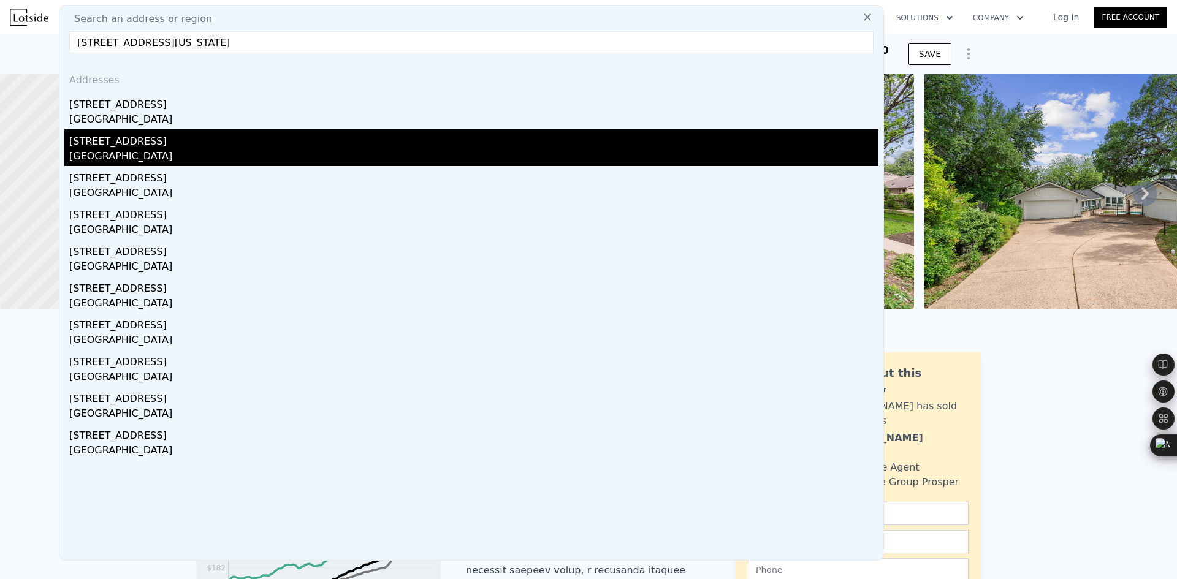
type input "[STREET_ADDRESS][US_STATE]"
click at [190, 144] on div "[STREET_ADDRESS]" at bounding box center [473, 139] width 809 height 20
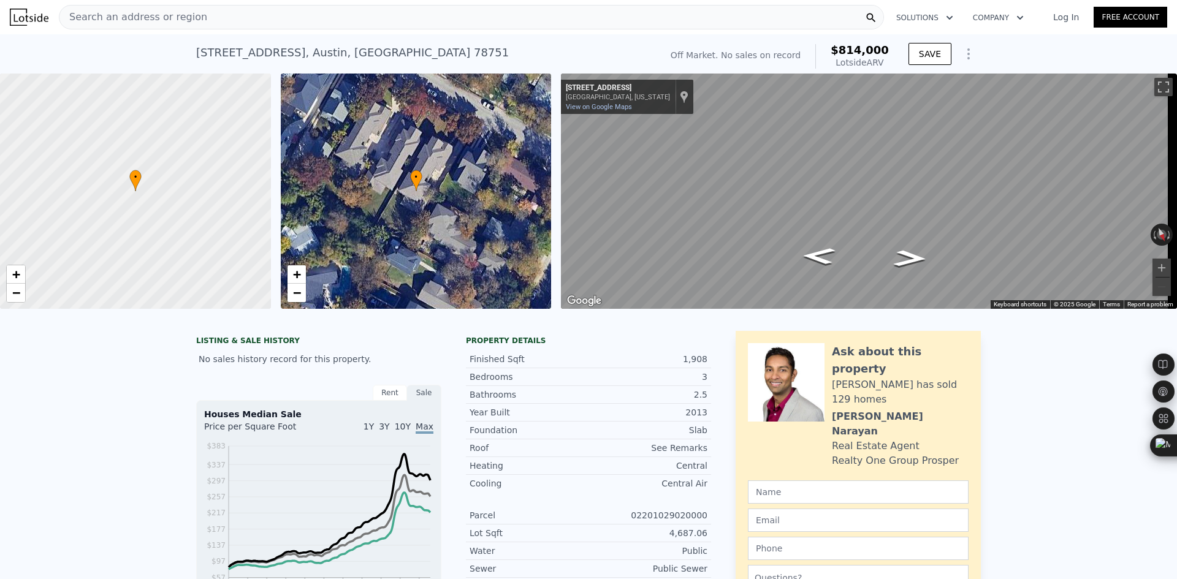
click at [188, 28] on div "Search an address or region" at bounding box center [133, 17] width 148 height 23
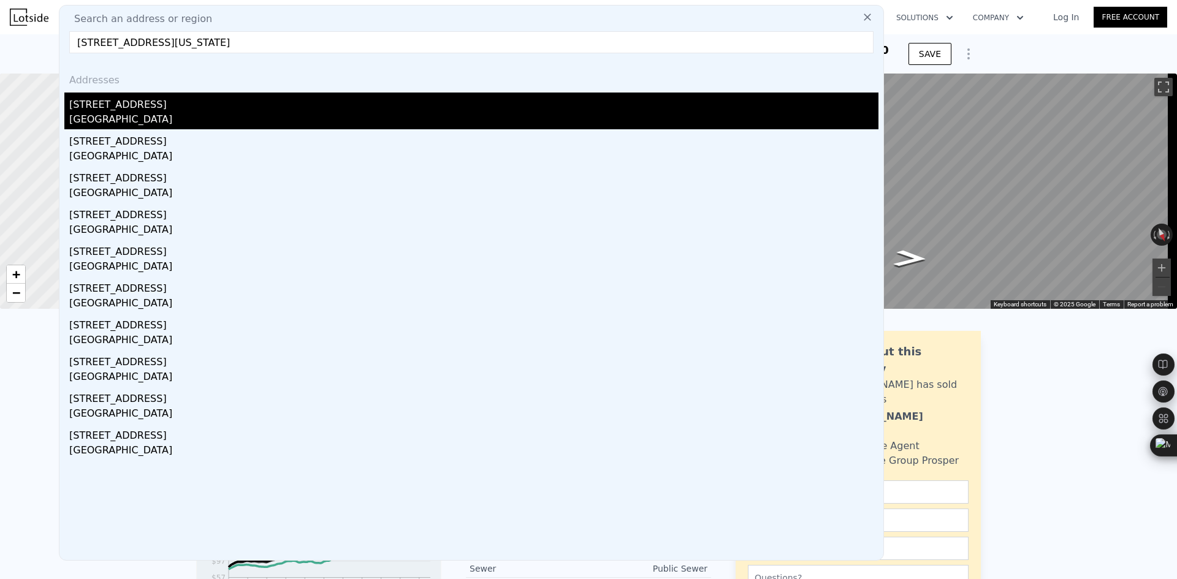
type input "[STREET_ADDRESS][US_STATE]"
click at [152, 111] on div "[STREET_ADDRESS]" at bounding box center [473, 103] width 809 height 20
type input "3"
type input "5"
type input "2"
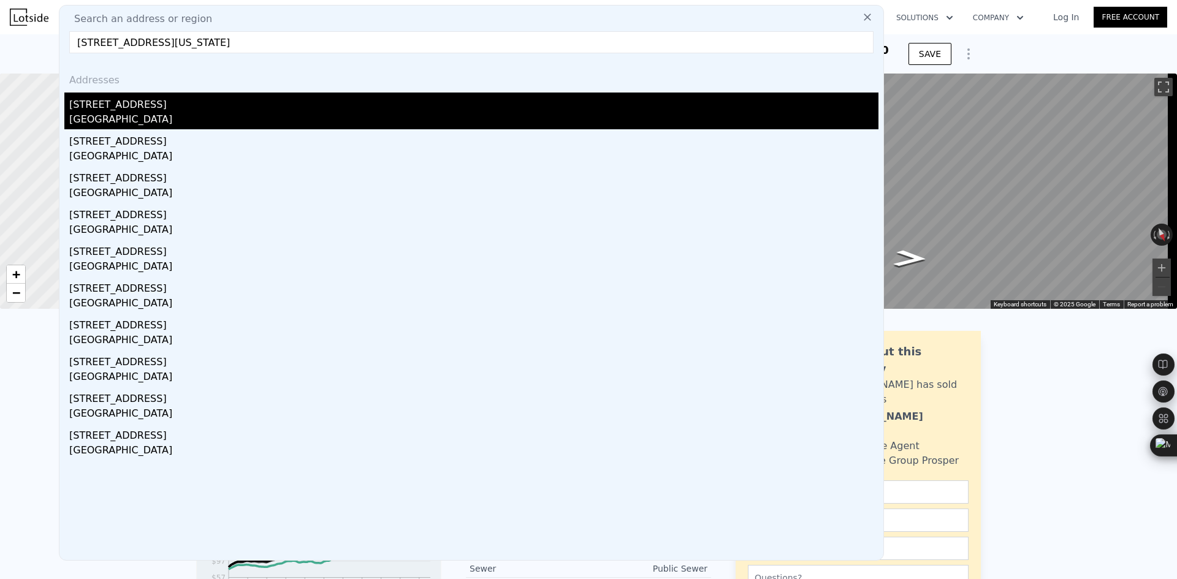
type input "4"
type input "1178"
type input "2769"
type input "7866.94"
type input "14414"
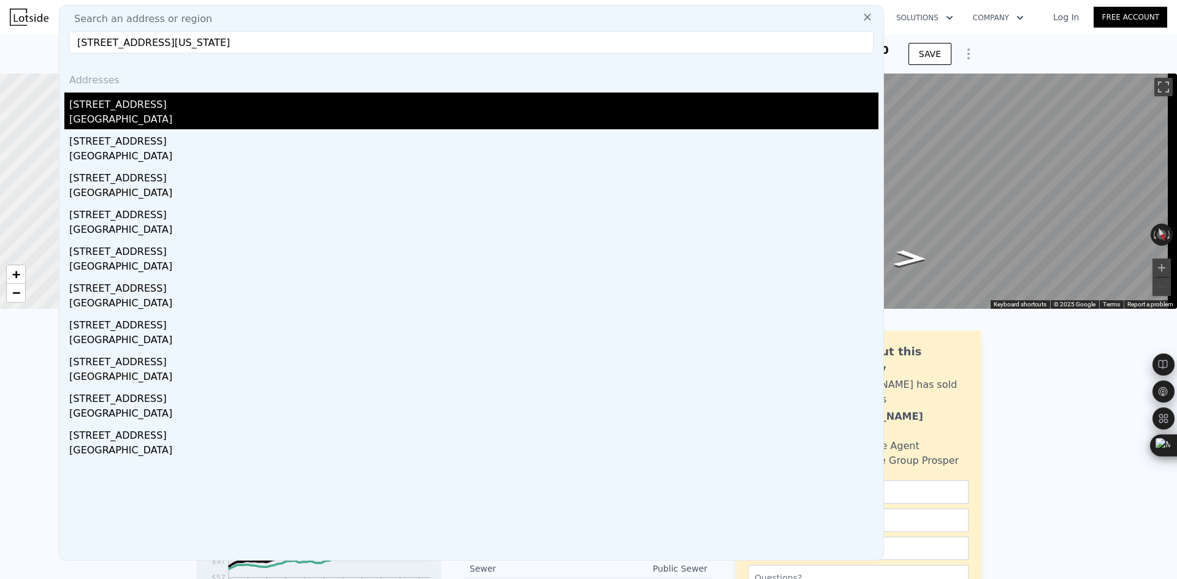
type input "$ 1,106,000"
type input "7"
type input "$ 322,236"
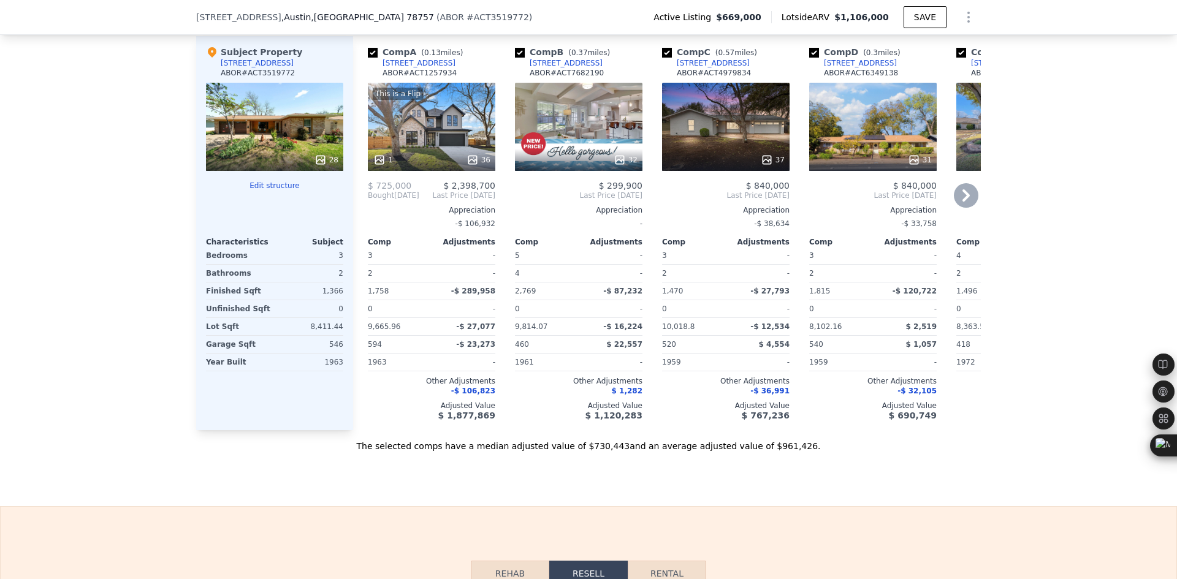
scroll to position [1324, 0]
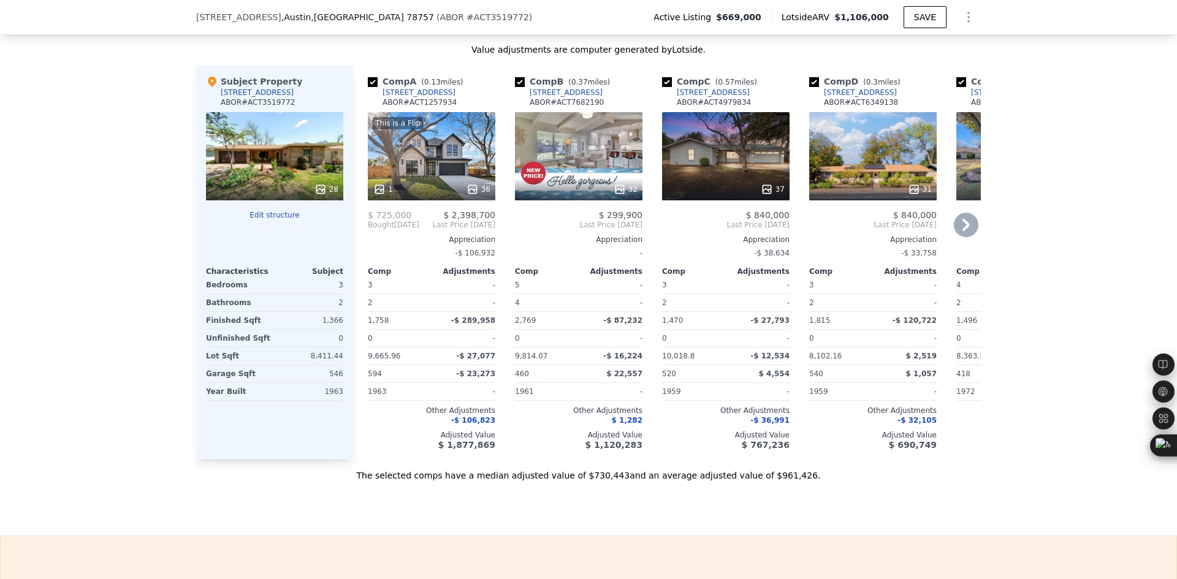
click at [958, 232] on icon at bounding box center [966, 225] width 25 height 25
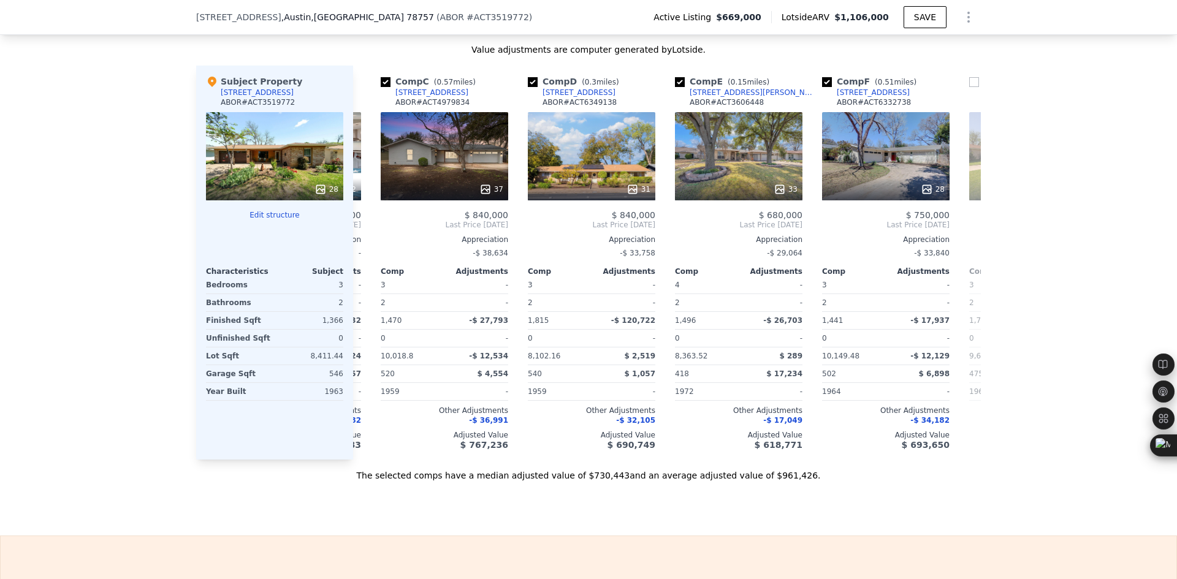
scroll to position [0, 294]
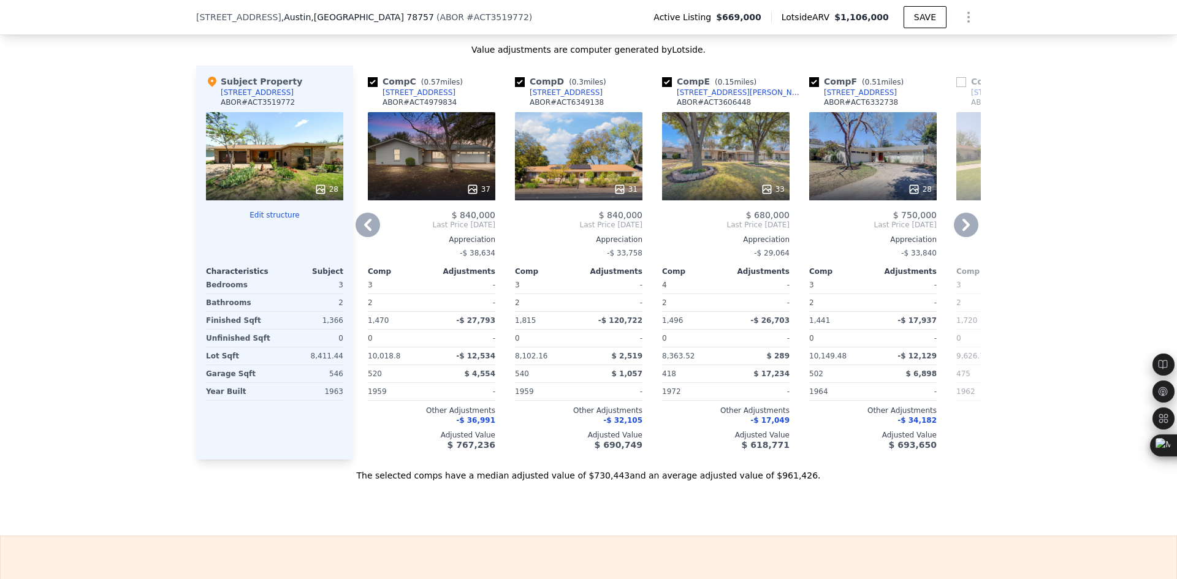
click at [964, 232] on icon at bounding box center [966, 225] width 25 height 25
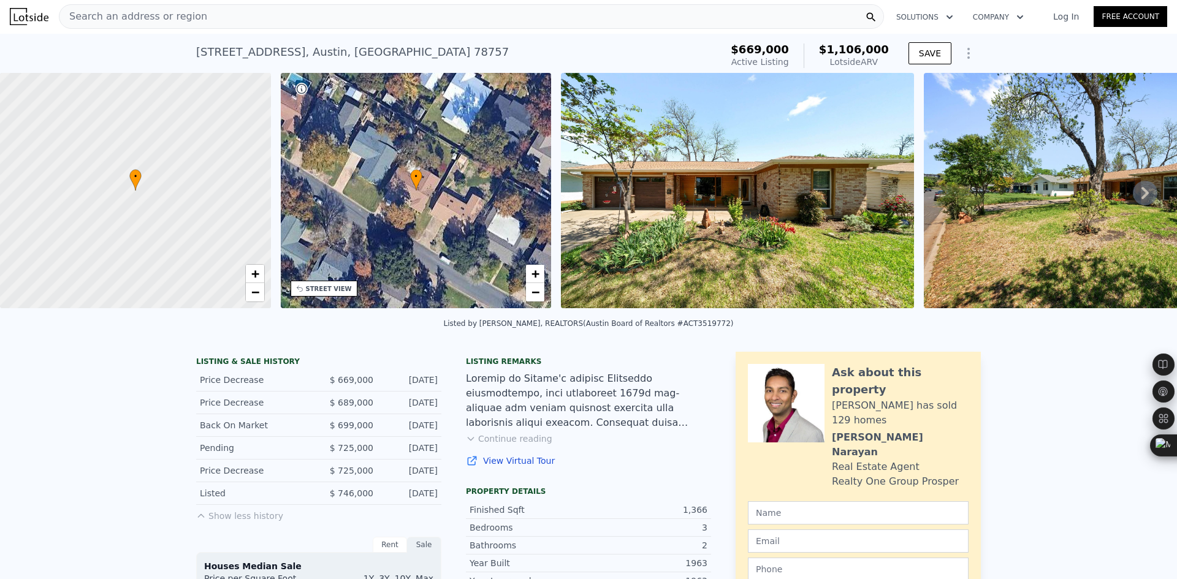
scroll to position [0, 0]
click at [1143, 196] on icon at bounding box center [1145, 193] width 25 height 25
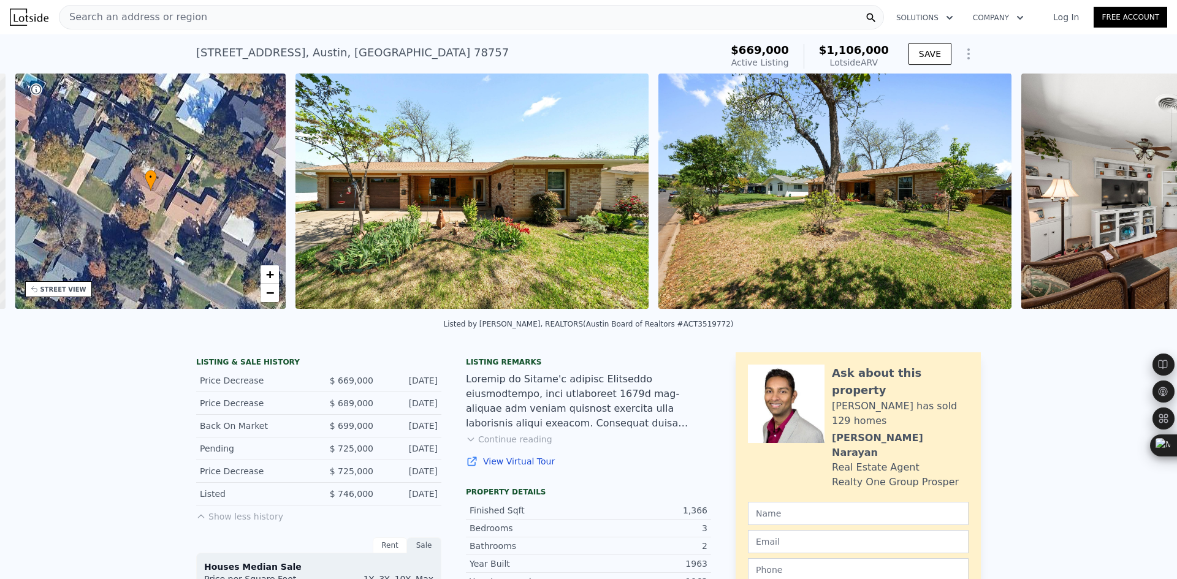
scroll to position [0, 286]
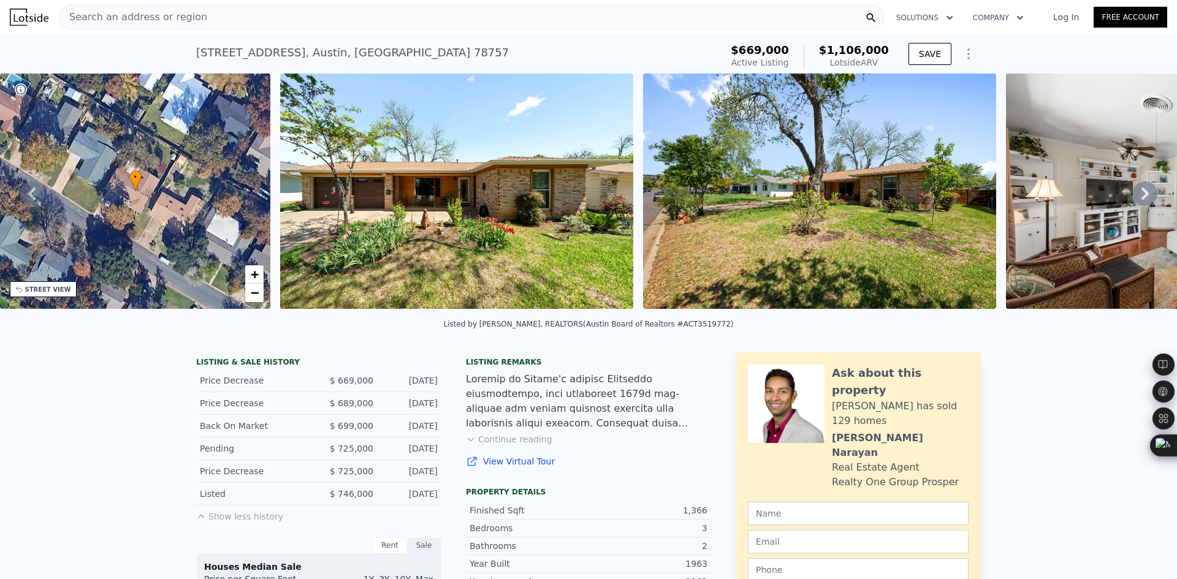
click at [159, 17] on span "Search an address or region" at bounding box center [133, 17] width 148 height 15
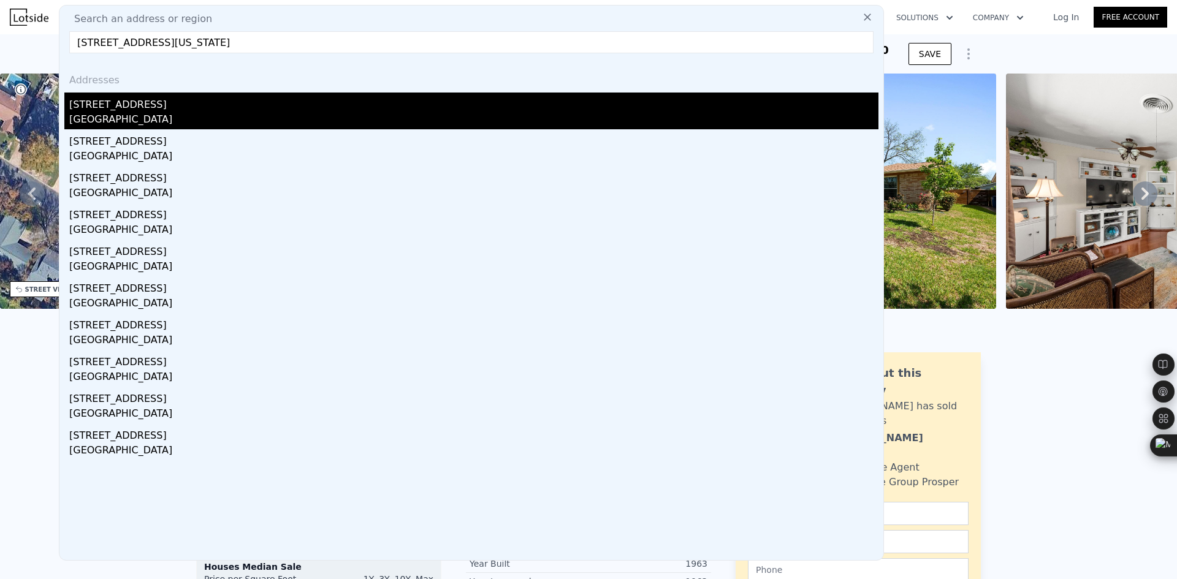
type input "[STREET_ADDRESS][US_STATE]"
click at [173, 104] on div "[STREET_ADDRESS]" at bounding box center [473, 103] width 809 height 20
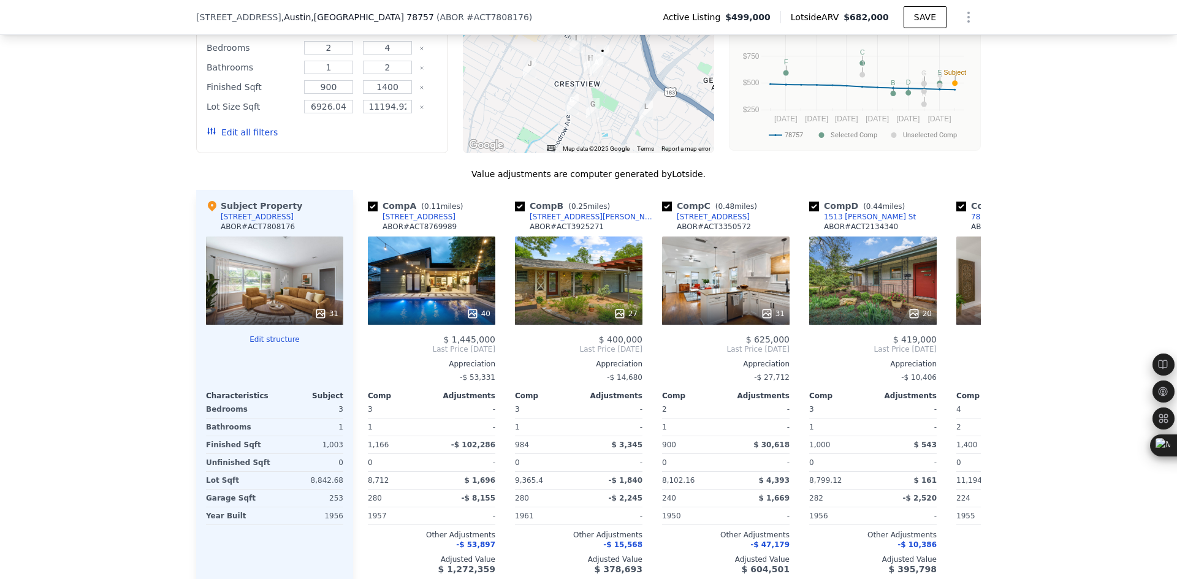
scroll to position [1119, 0]
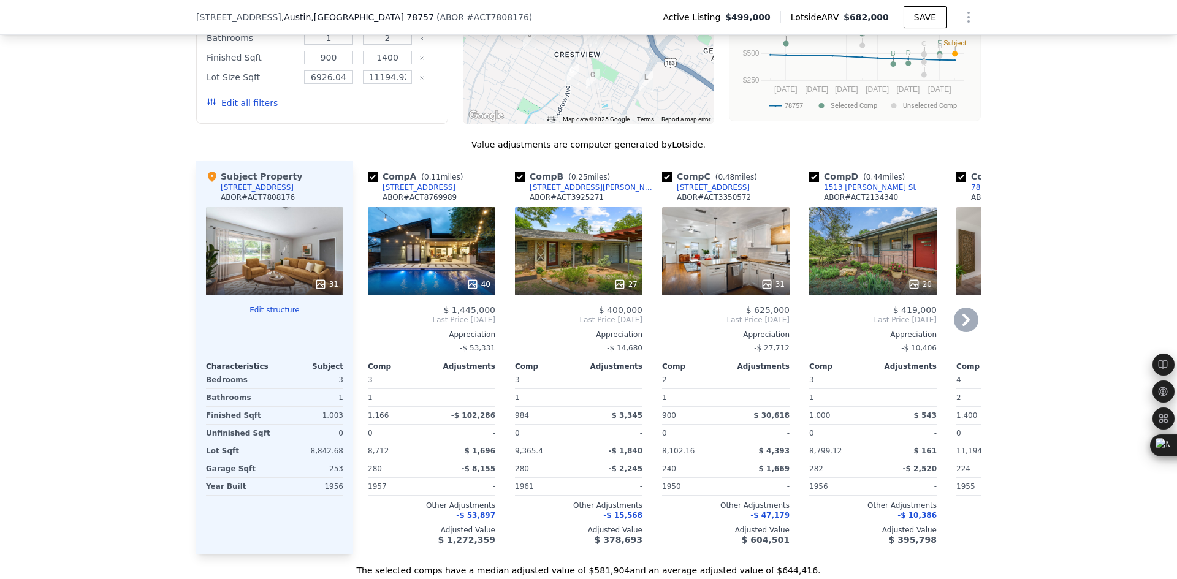
click at [955, 327] on icon at bounding box center [966, 320] width 25 height 25
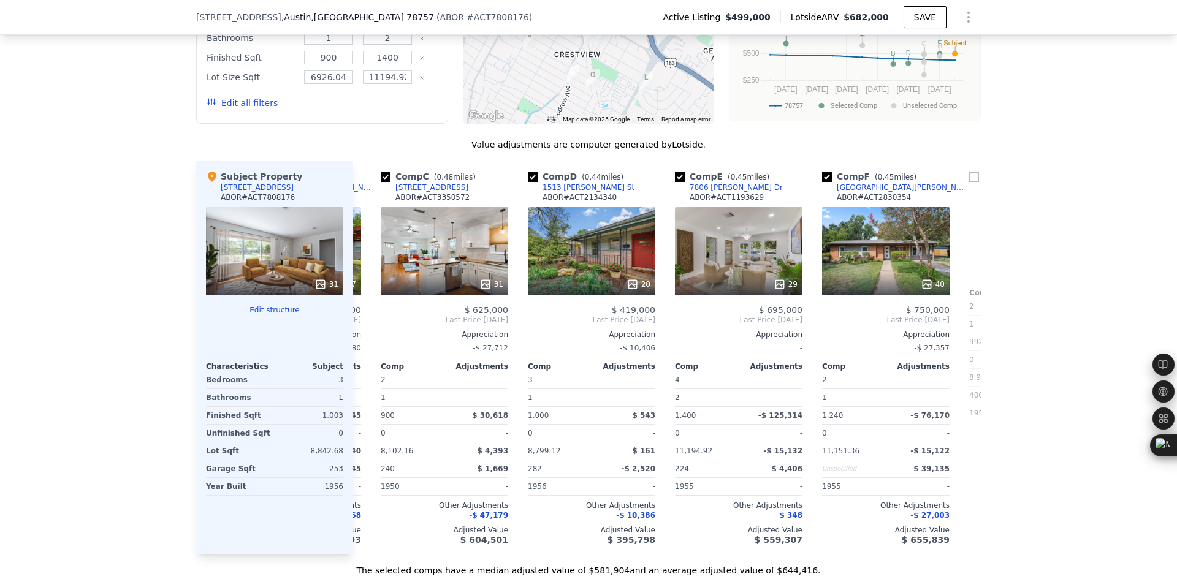
scroll to position [0, 294]
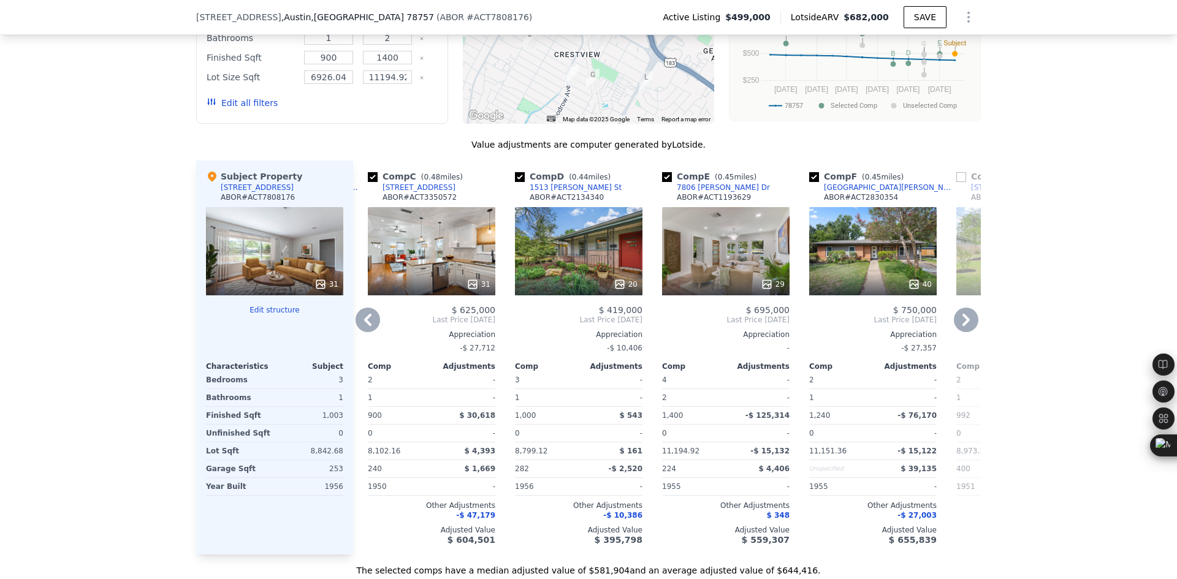
click at [955, 327] on icon at bounding box center [966, 320] width 25 height 25
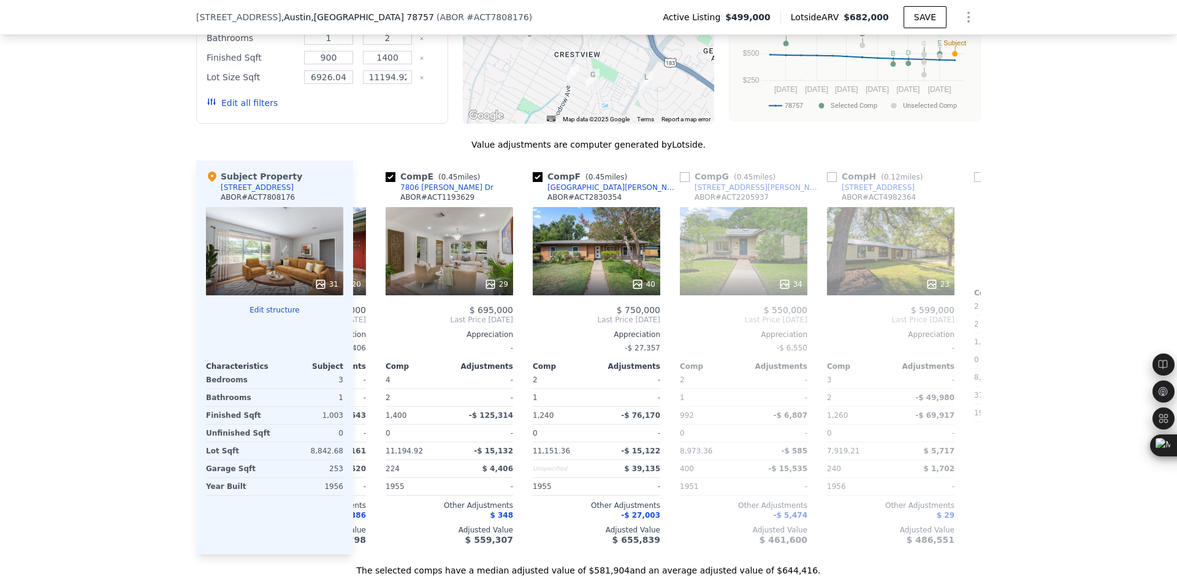
scroll to position [0, 588]
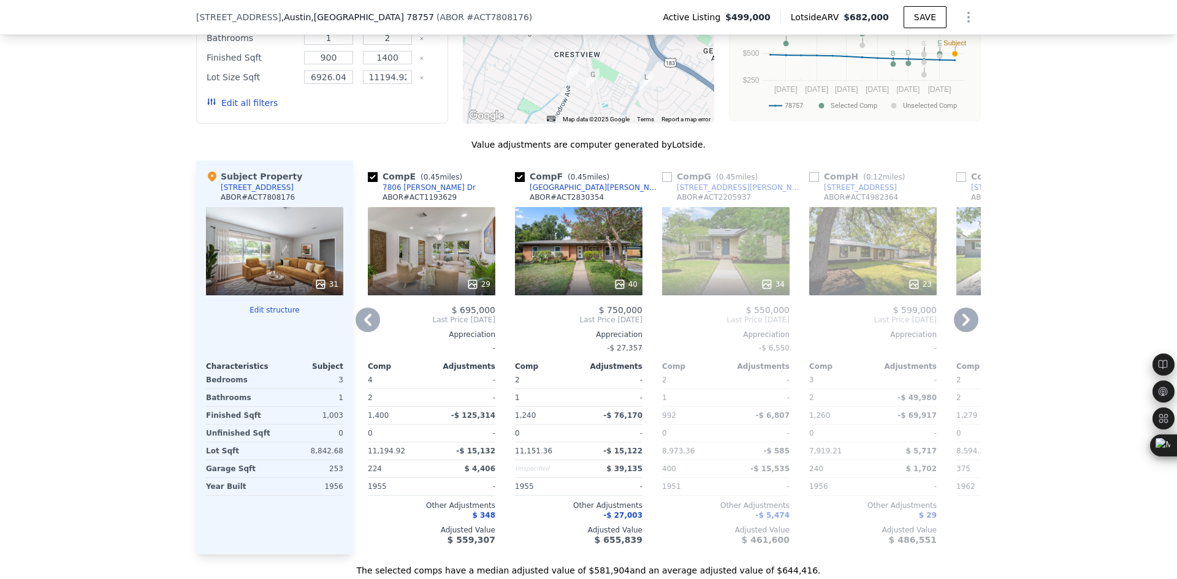
click at [376, 325] on span "Last Price [DATE]" at bounding box center [431, 320] width 127 height 10
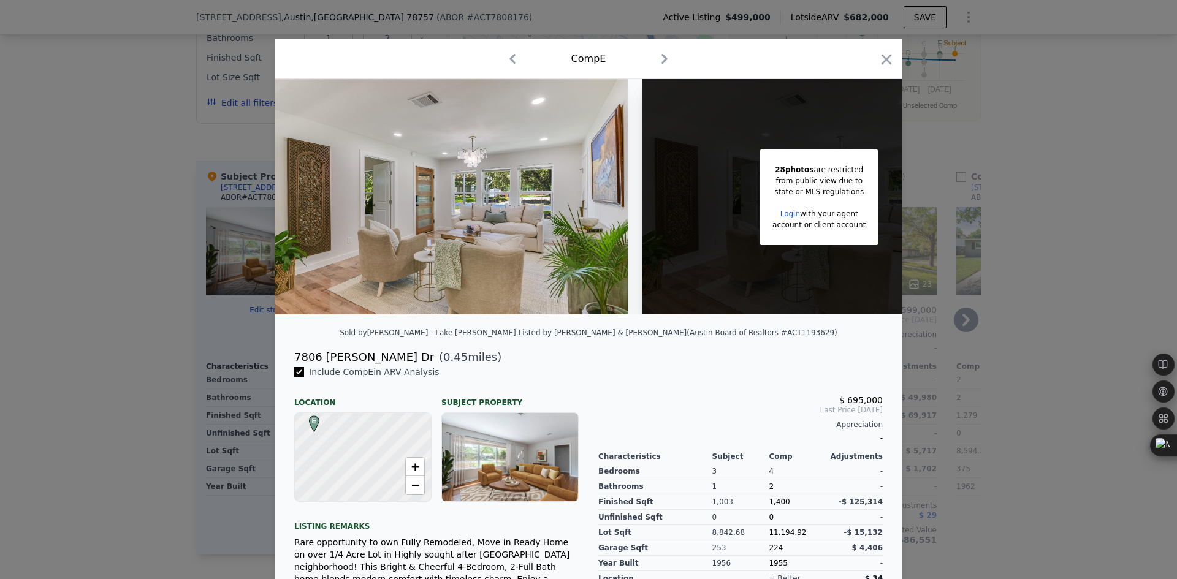
drag, startPoint x: 884, startPoint y: 51, endPoint x: 685, endPoint y: 200, distance: 249.6
click at [883, 53] on icon "button" at bounding box center [886, 59] width 17 height 17
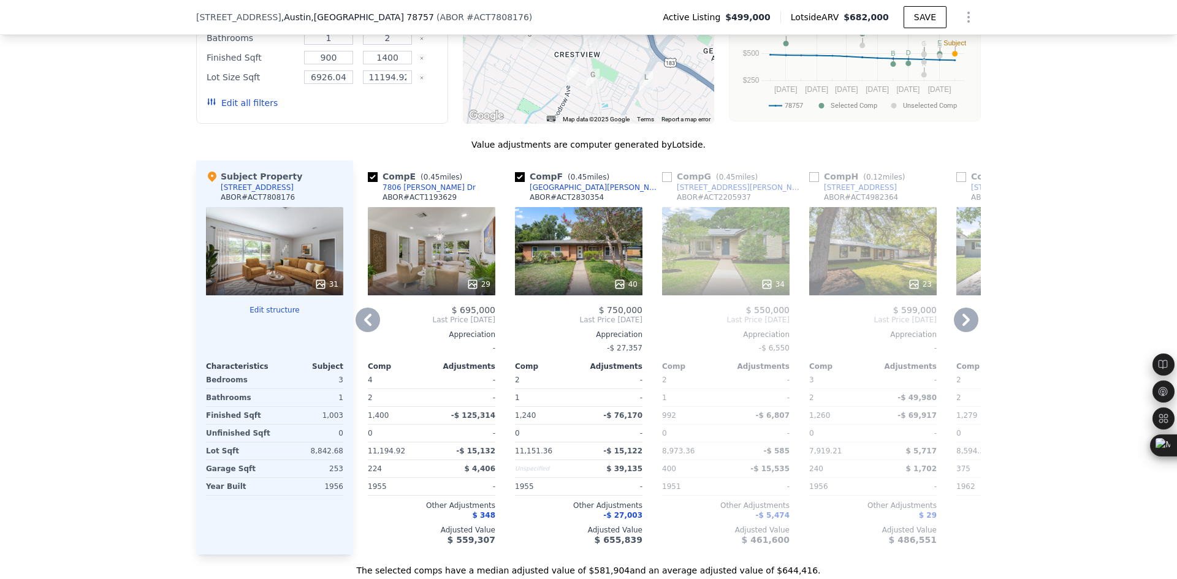
click at [364, 326] on icon at bounding box center [367, 320] width 7 height 12
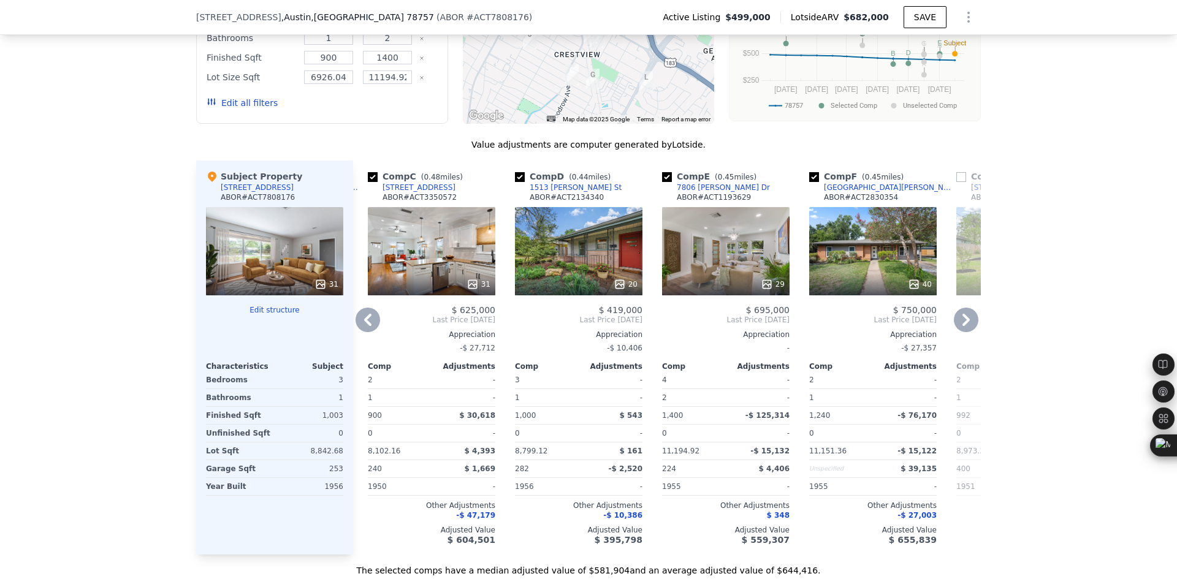
click at [364, 326] on icon at bounding box center [367, 320] width 7 height 12
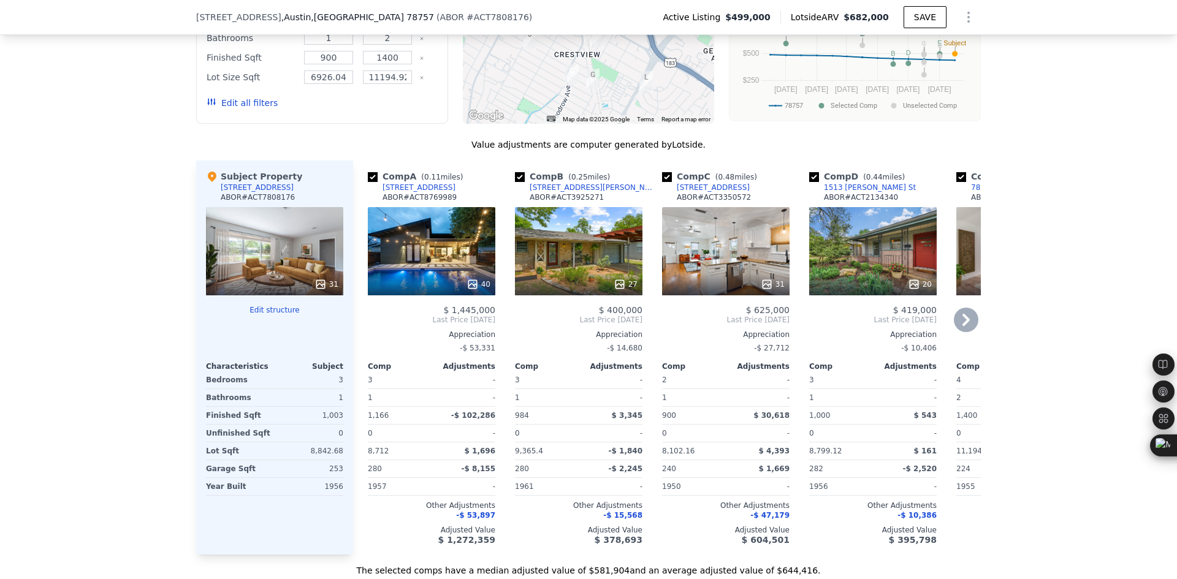
click at [368, 325] on span "Last Price [DATE]" at bounding box center [431, 320] width 127 height 10
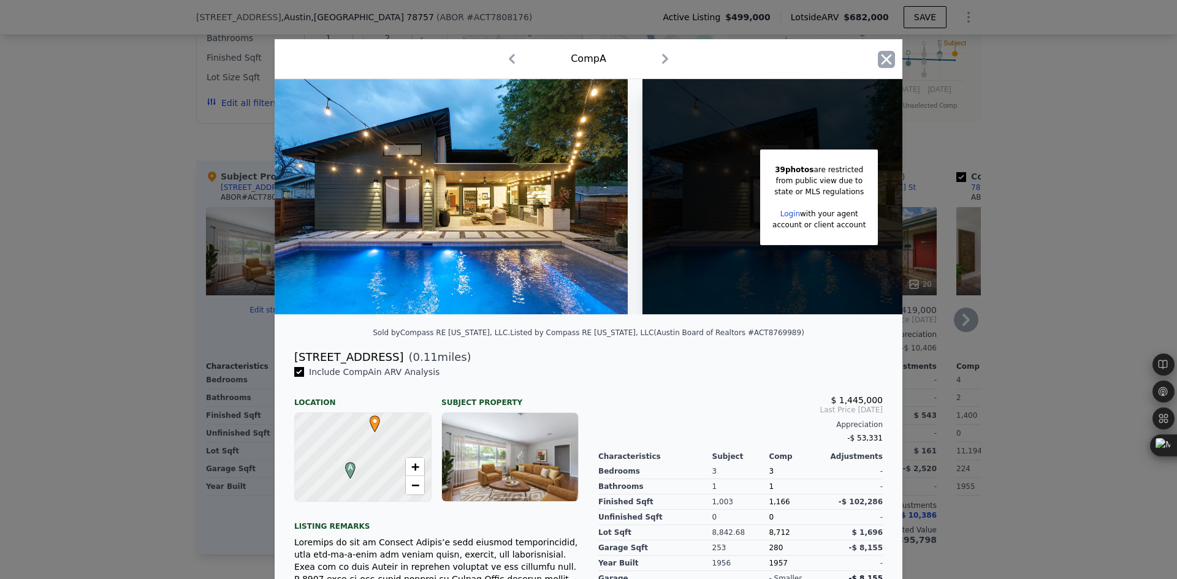
click at [878, 61] on icon "button" at bounding box center [886, 59] width 17 height 17
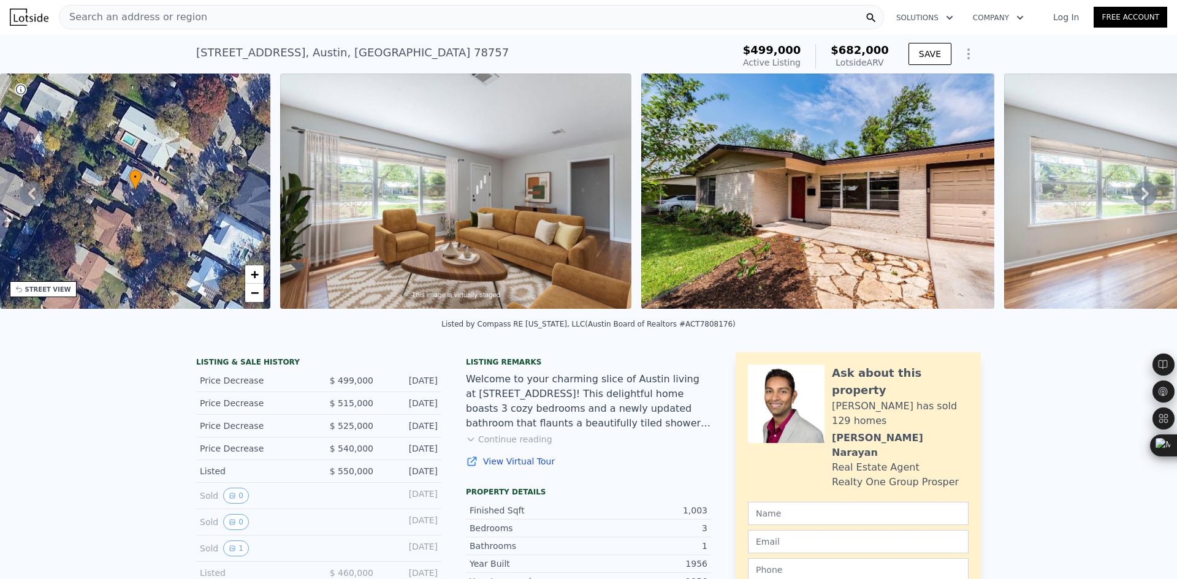
click at [158, 20] on span "Search an address or region" at bounding box center [133, 17] width 148 height 15
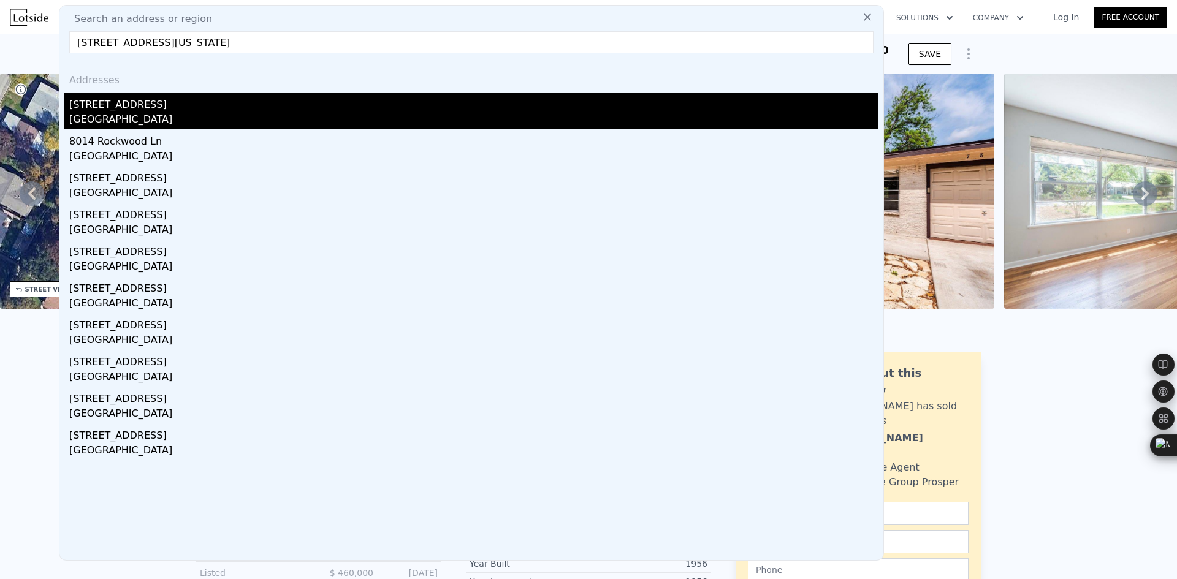
type input "[STREET_ADDRESS][US_STATE]"
click at [190, 107] on div "[STREET_ADDRESS]" at bounding box center [473, 103] width 809 height 20
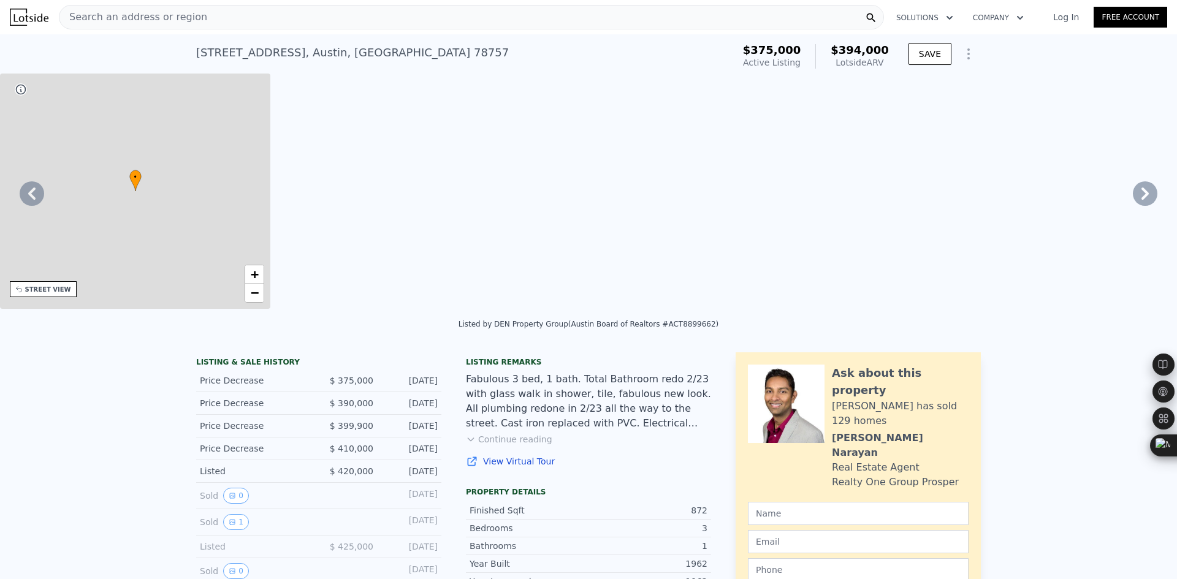
type input "720"
type input "1614"
type input "6947.82"
type input "10101.56"
type input "$ 394,000"
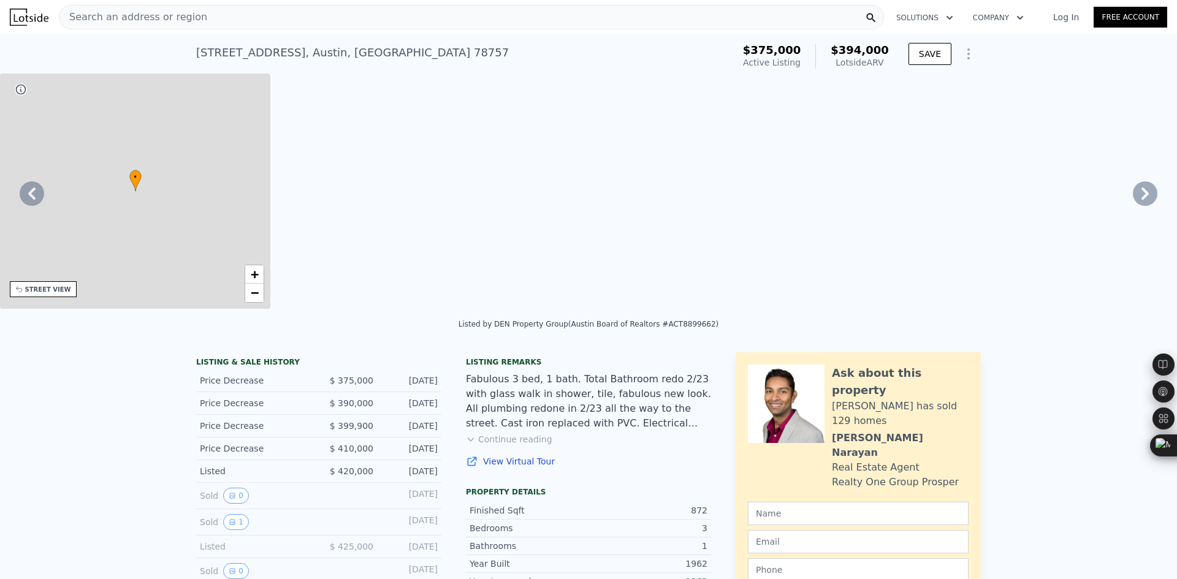
type input "4"
type input "-$ 24,576"
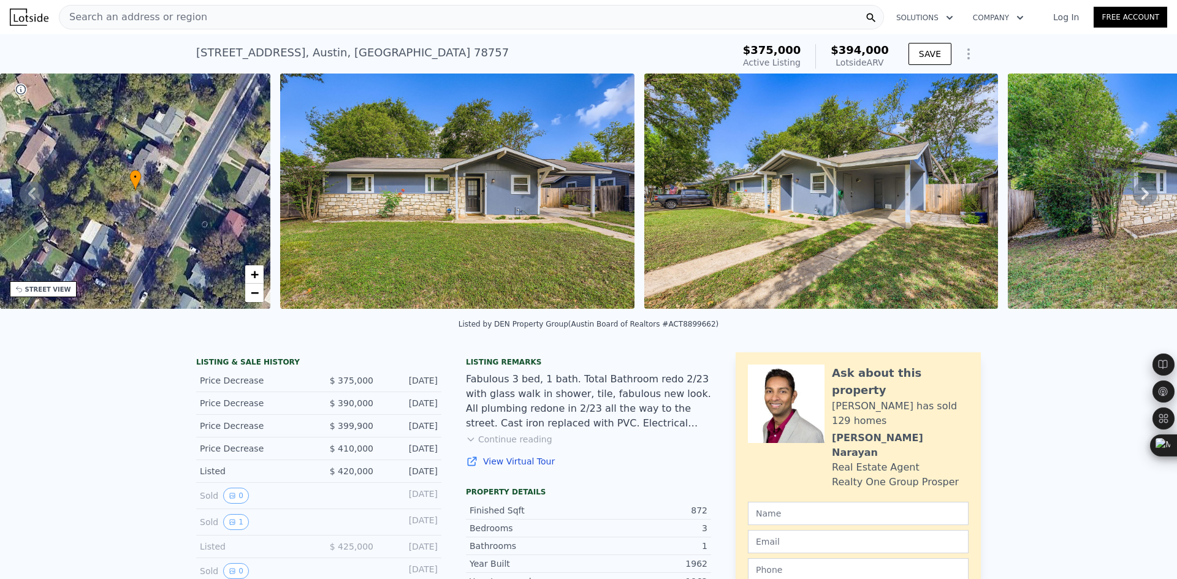
click at [1136, 199] on icon at bounding box center [1145, 193] width 25 height 25
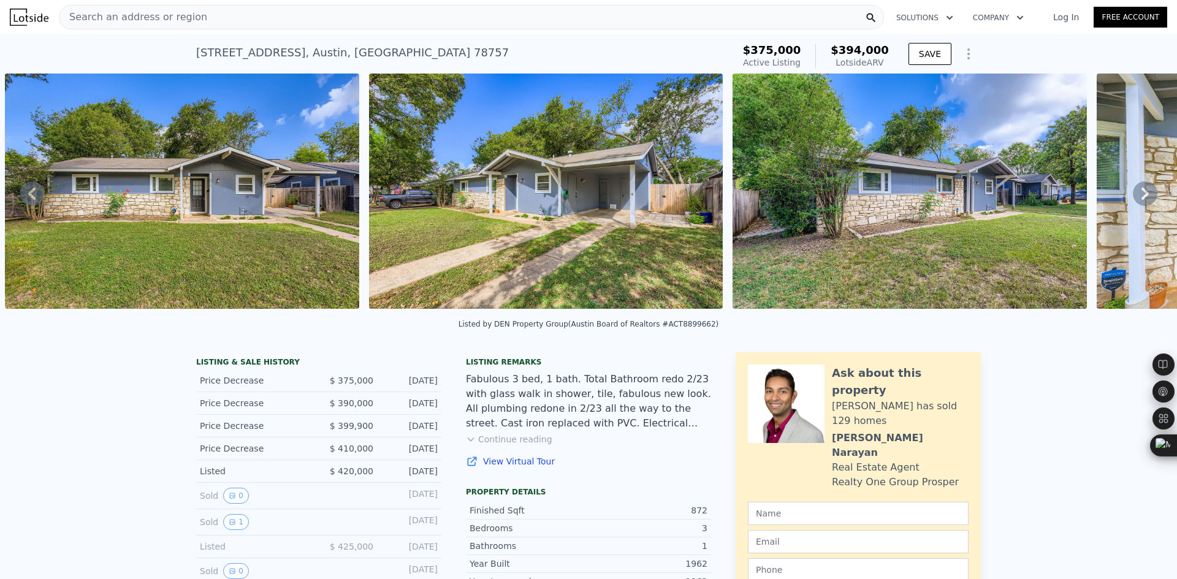
click at [1141, 200] on icon at bounding box center [1144, 194] width 7 height 12
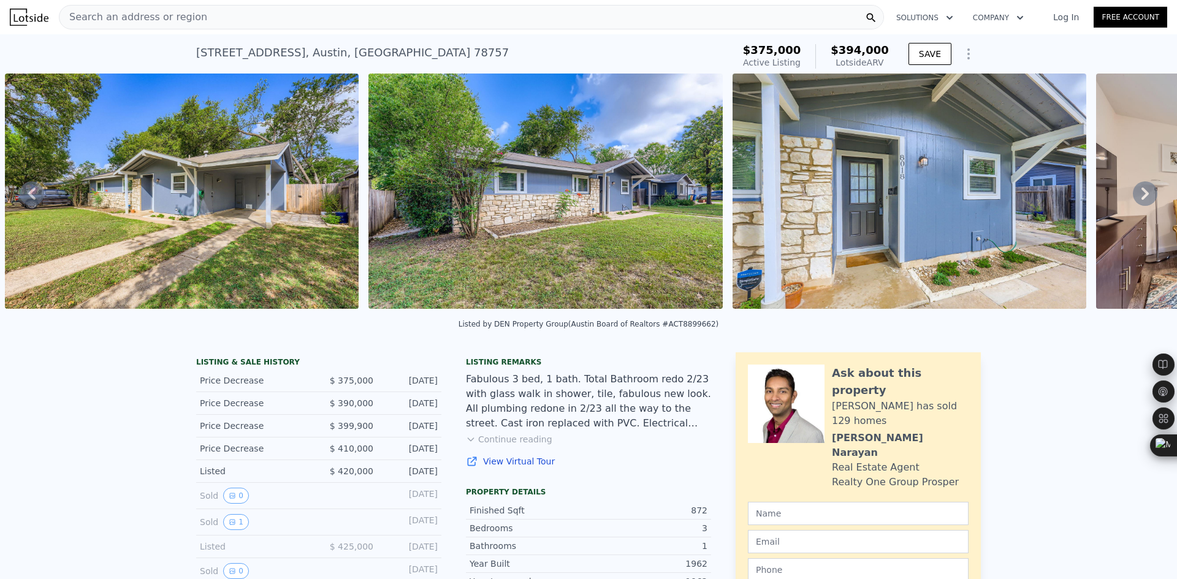
click at [1141, 200] on icon at bounding box center [1144, 194] width 7 height 12
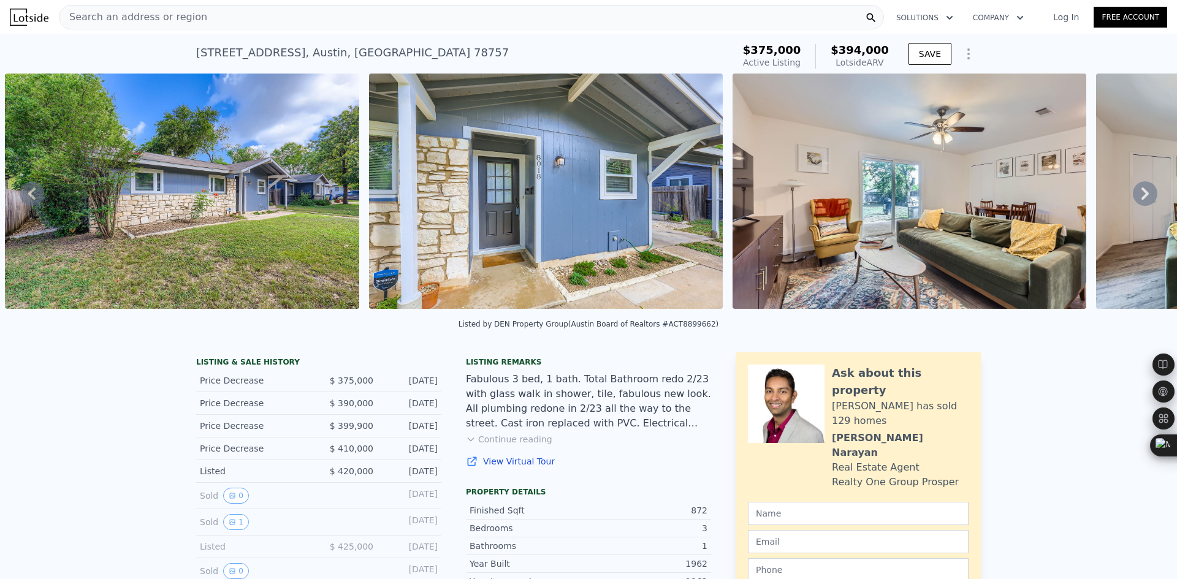
click at [1141, 200] on icon at bounding box center [1144, 194] width 7 height 12
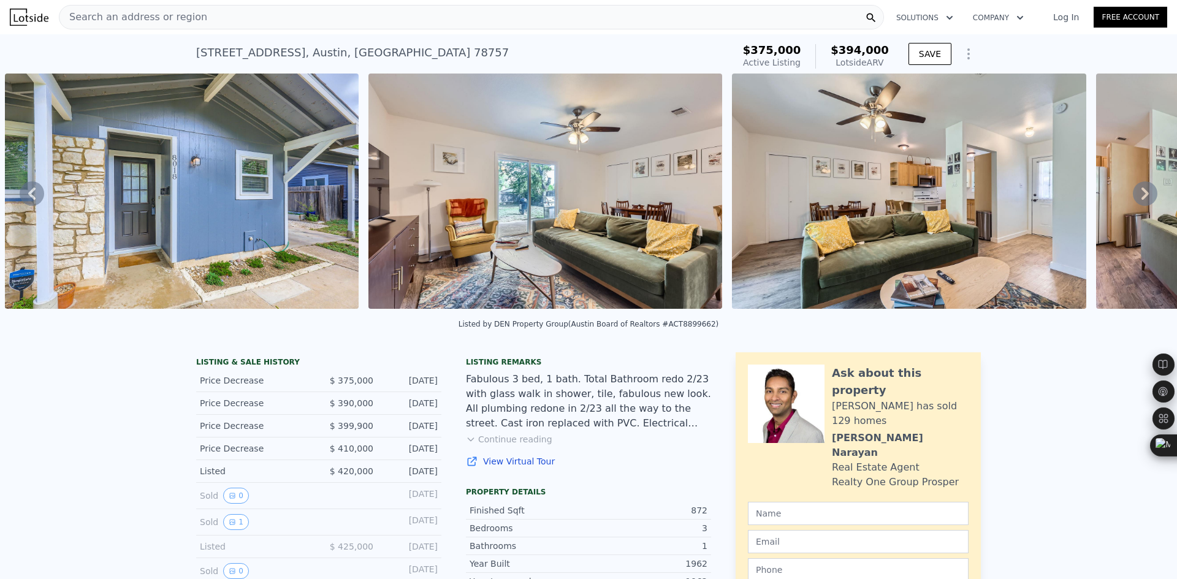
click at [1141, 200] on icon at bounding box center [1144, 194] width 7 height 12
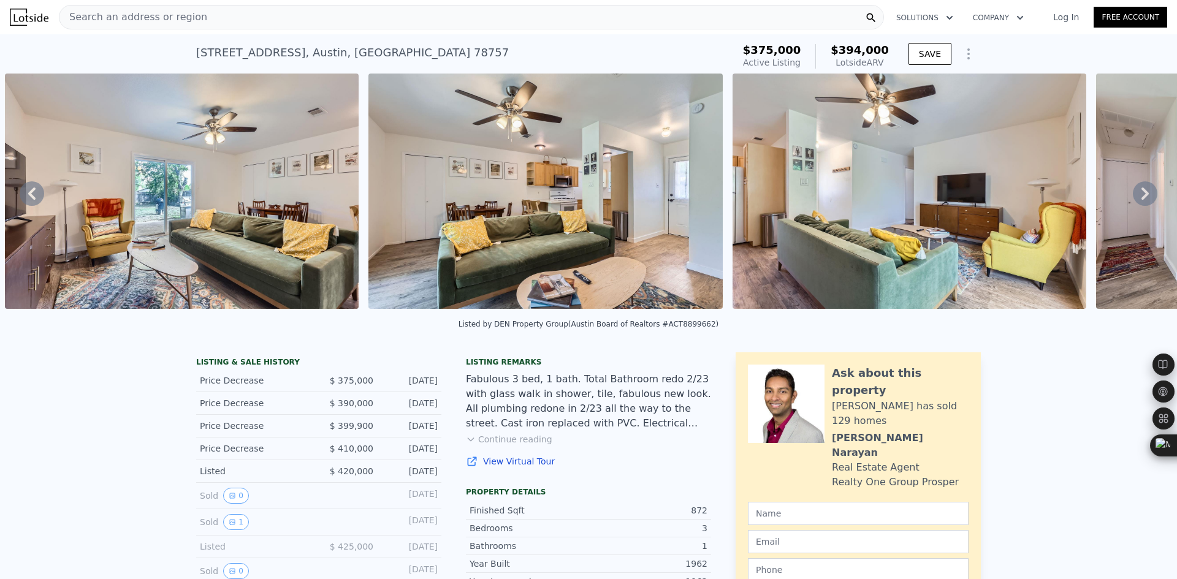
click at [1141, 200] on icon at bounding box center [1144, 194] width 7 height 12
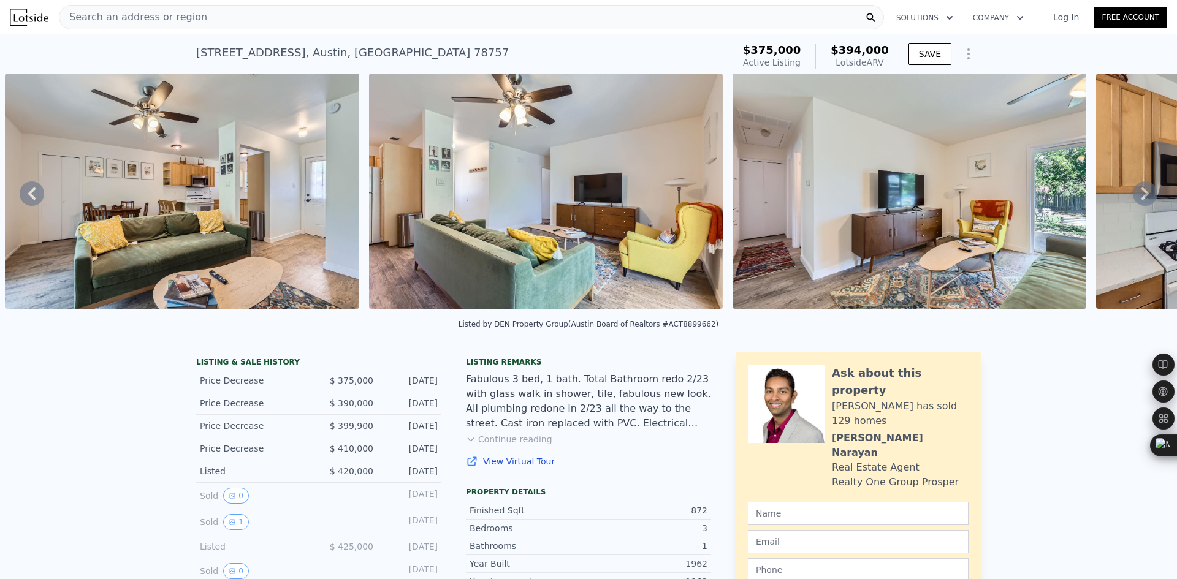
click at [1141, 200] on icon at bounding box center [1144, 194] width 7 height 12
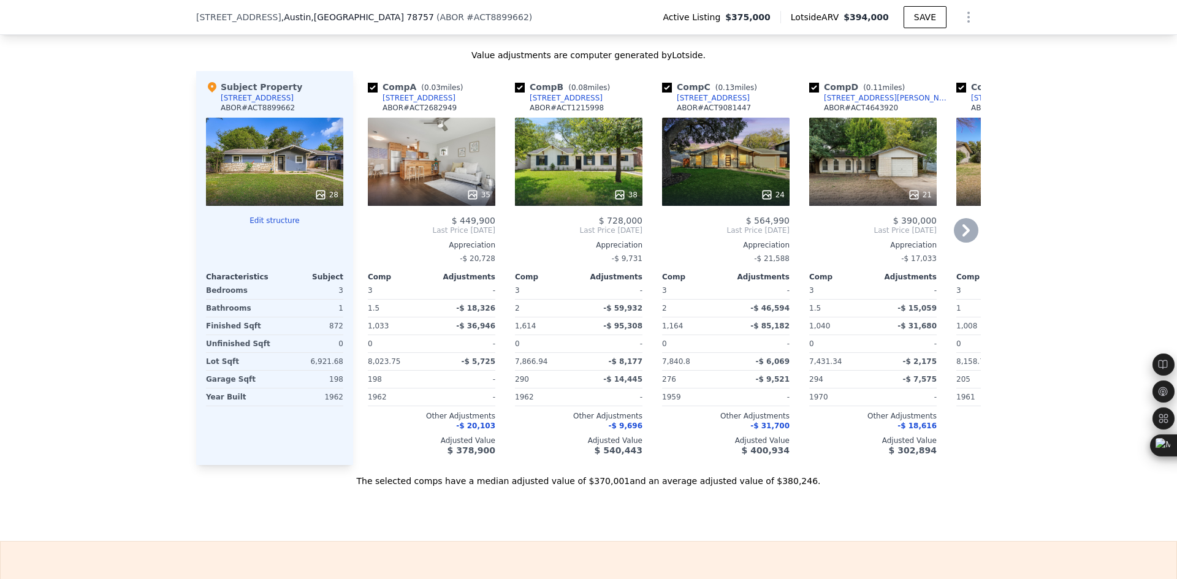
scroll to position [1221, 0]
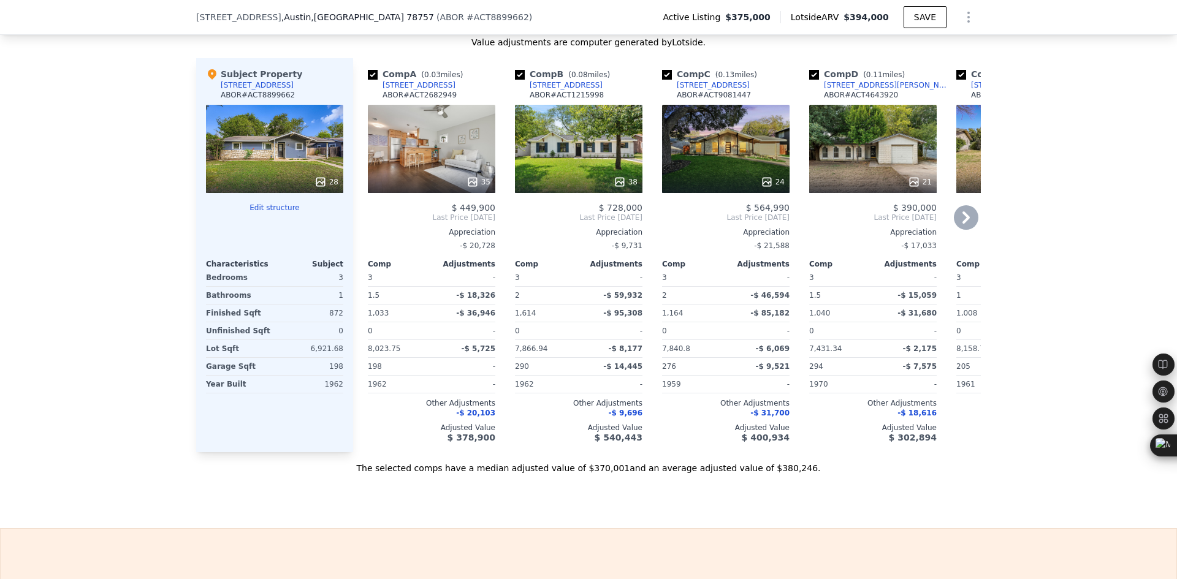
click at [228, 17] on span "[STREET_ADDRESS]" at bounding box center [238, 17] width 85 height 12
click at [212, 18] on span "[STREET_ADDRESS]" at bounding box center [238, 17] width 85 height 12
drag, startPoint x: 177, startPoint y: 19, endPoint x: 332, endPoint y: 26, distance: 155.2
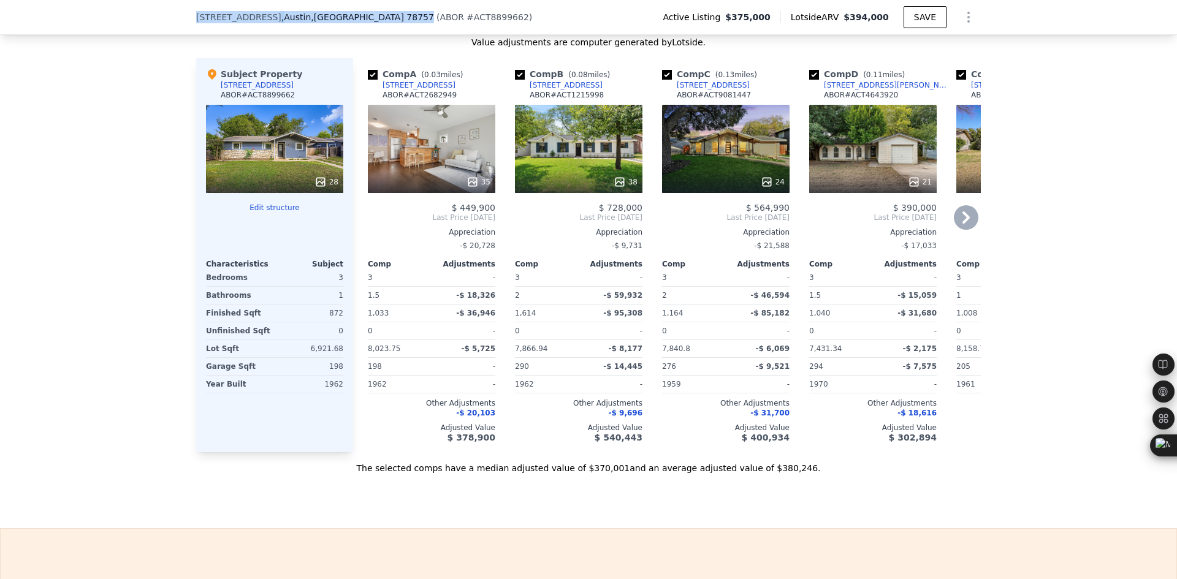
click at [332, 26] on div "[STREET_ADDRESS] ( ABOR # ACT8899662 ) Active Listing $375,000 Lotside ARV $394…" at bounding box center [588, 17] width 1177 height 35
copy div "[STREET_ADDRESS]"
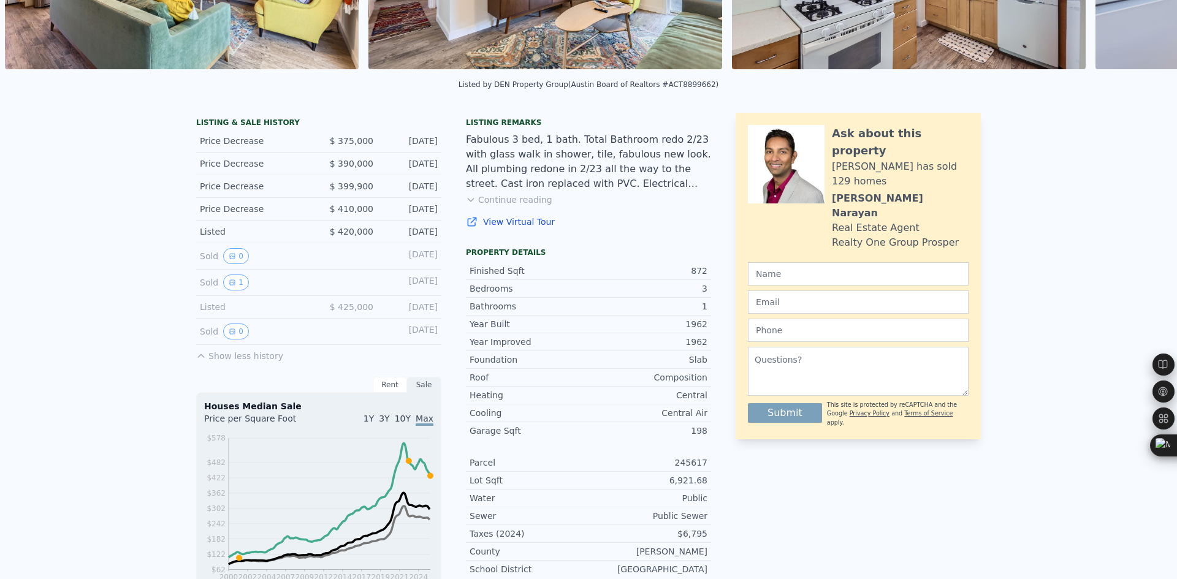
scroll to position [0, 0]
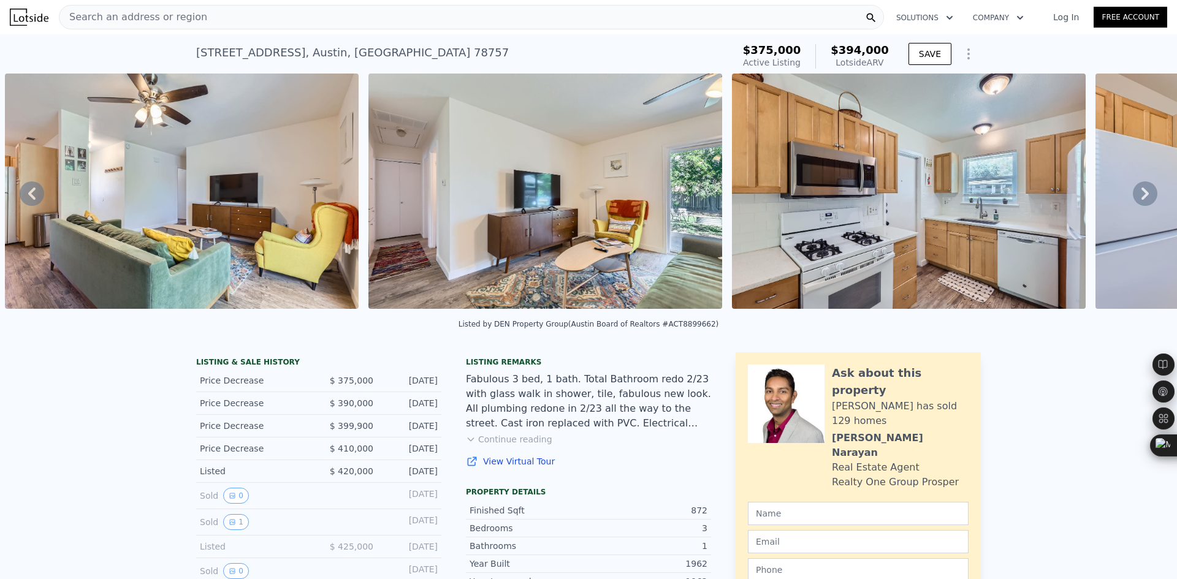
click at [510, 444] on button "Continue reading" at bounding box center [509, 439] width 86 height 12
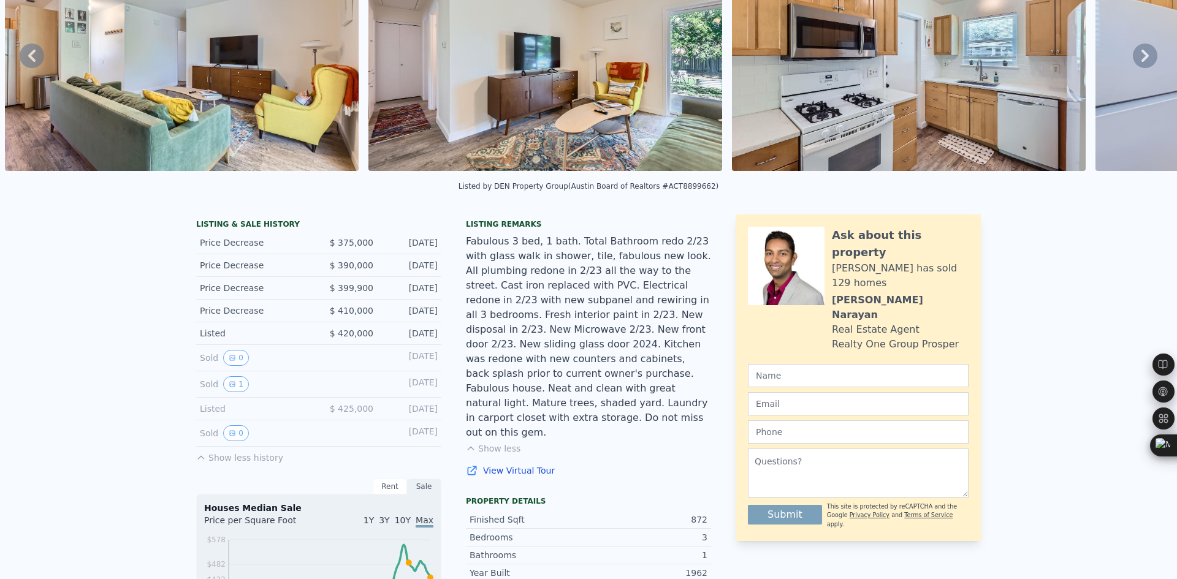
scroll to position [4, 0]
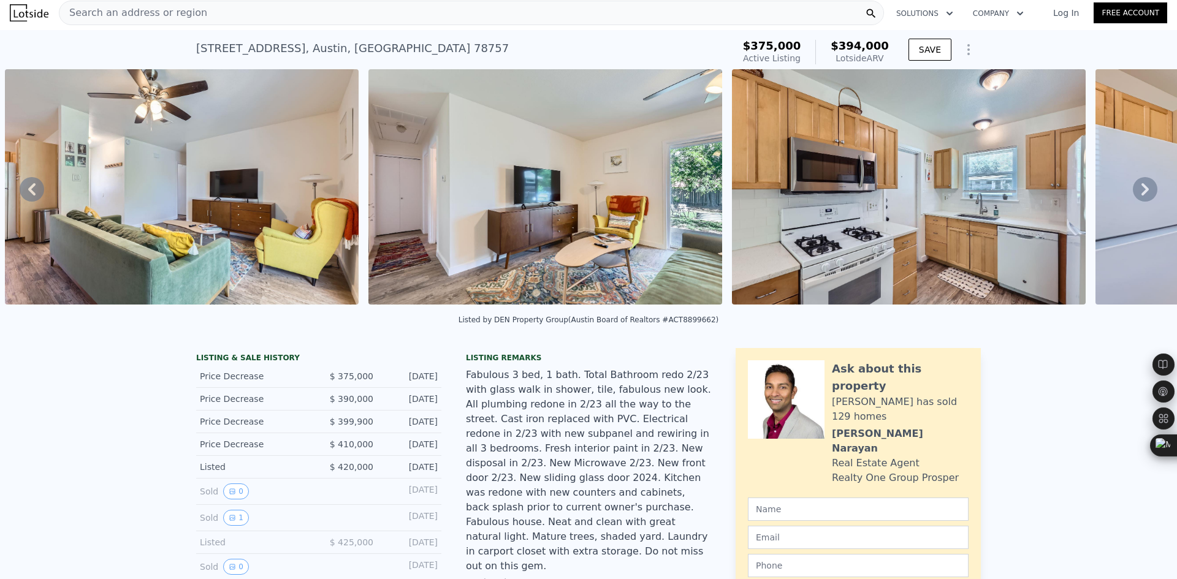
click at [1139, 197] on icon at bounding box center [1145, 189] width 25 height 25
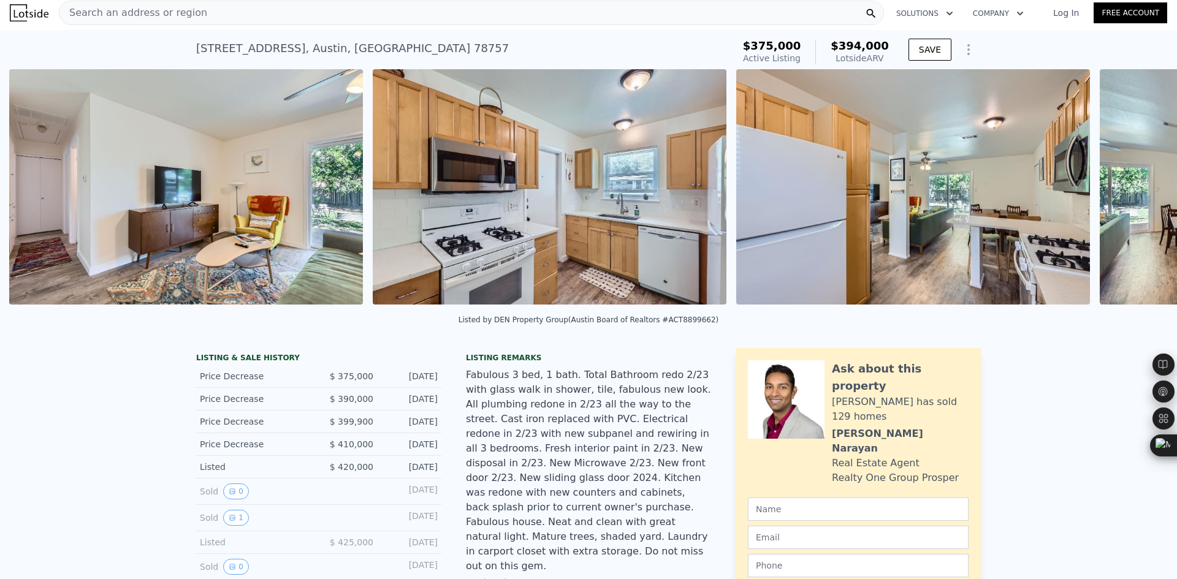
scroll to position [0, 3107]
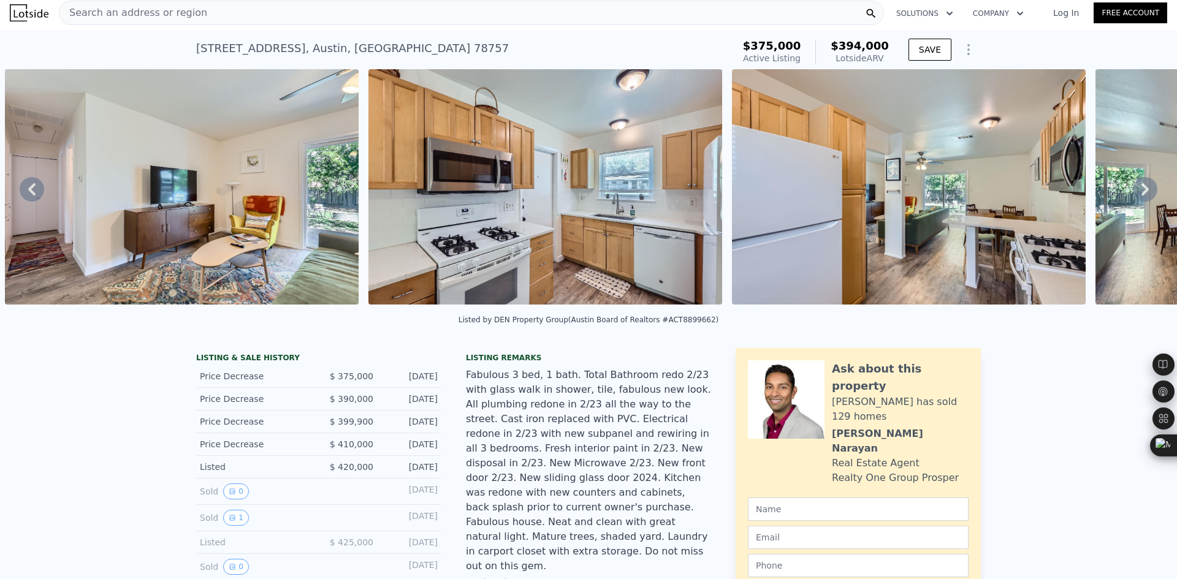
click at [1139, 197] on icon at bounding box center [1145, 189] width 25 height 25
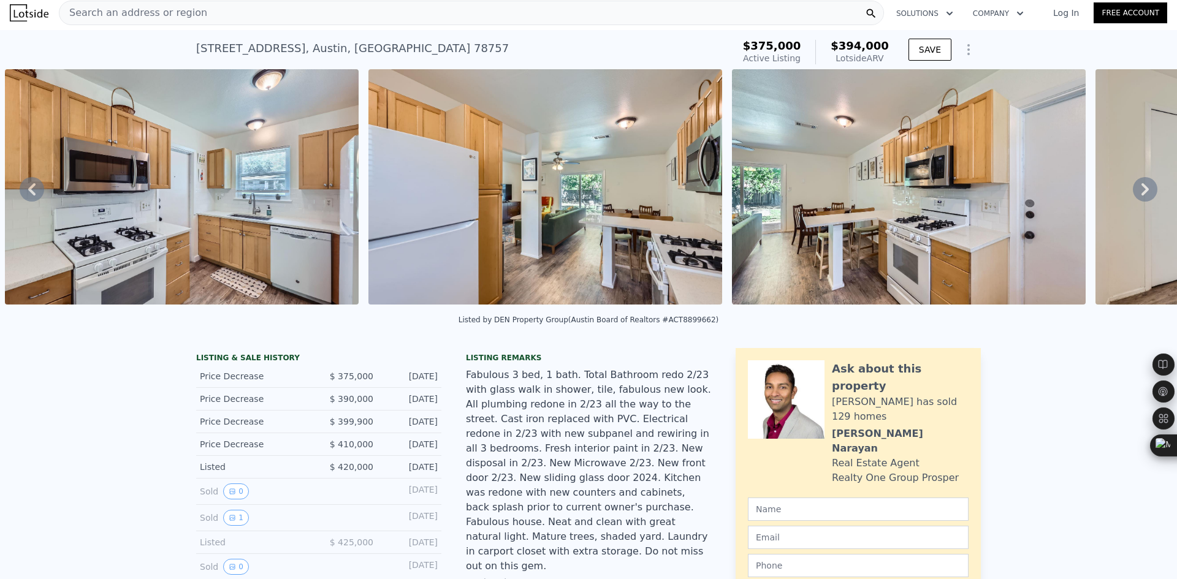
click at [1139, 197] on icon at bounding box center [1145, 189] width 25 height 25
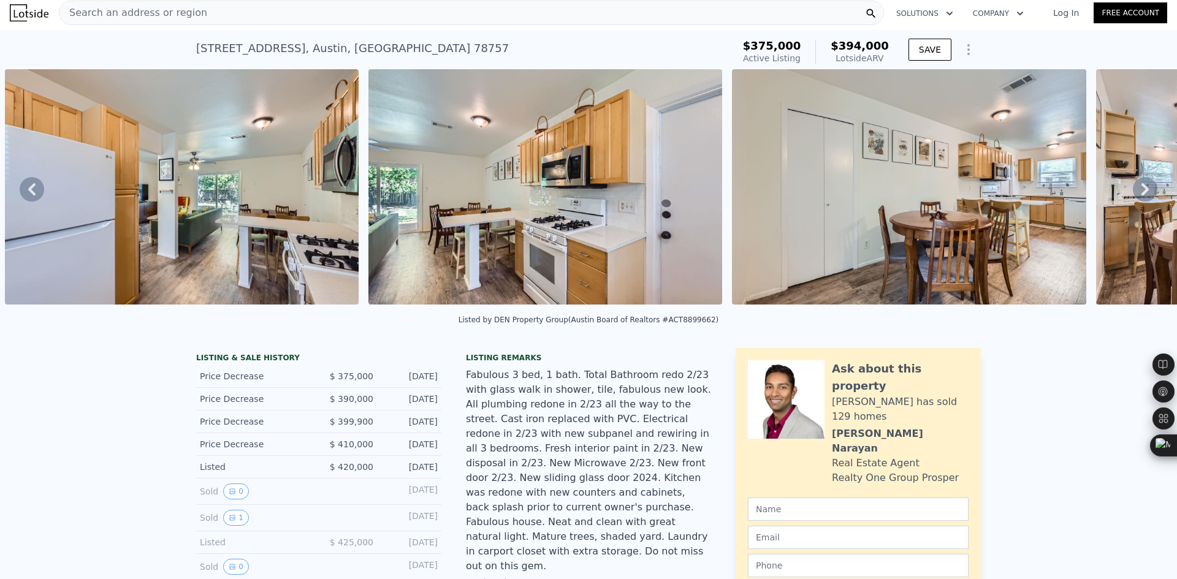
click at [1139, 197] on icon at bounding box center [1145, 189] width 25 height 25
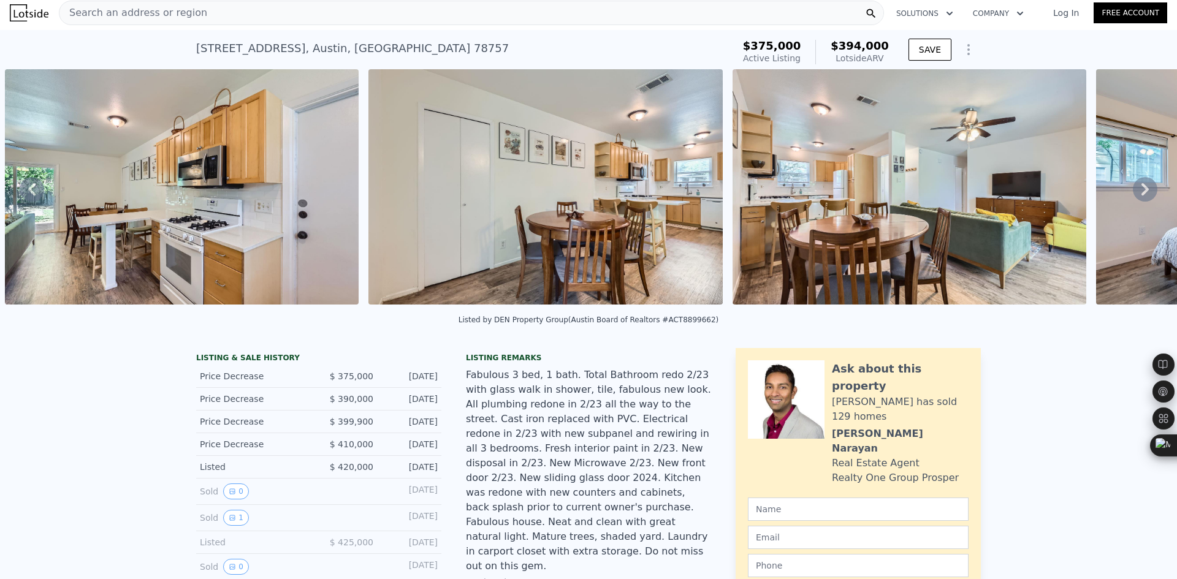
click at [1139, 197] on icon at bounding box center [1145, 189] width 25 height 25
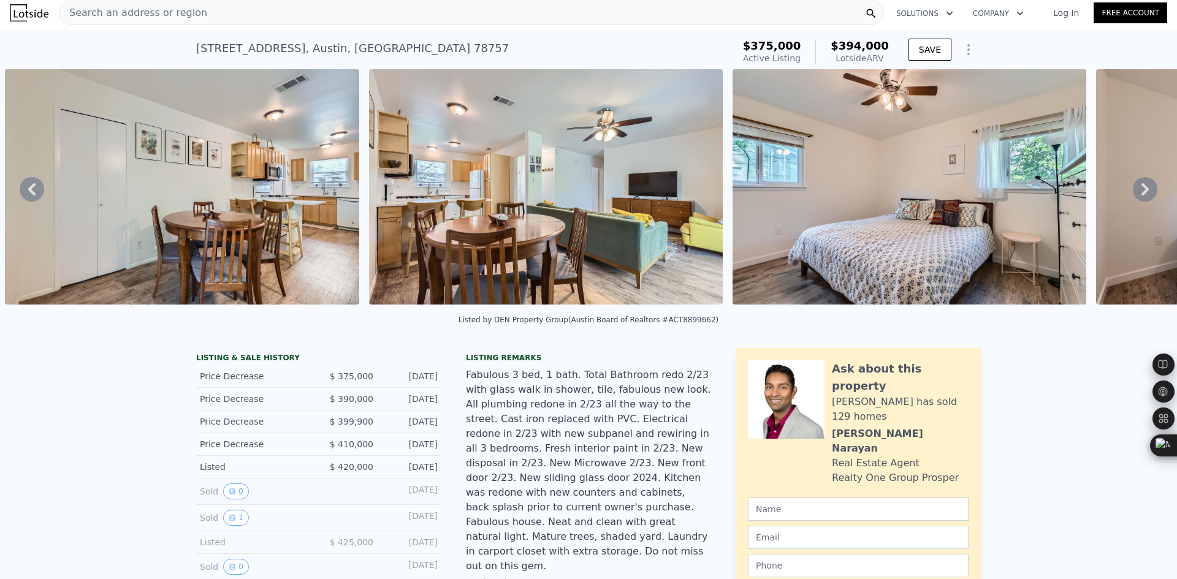
click at [1139, 197] on icon at bounding box center [1145, 189] width 25 height 25
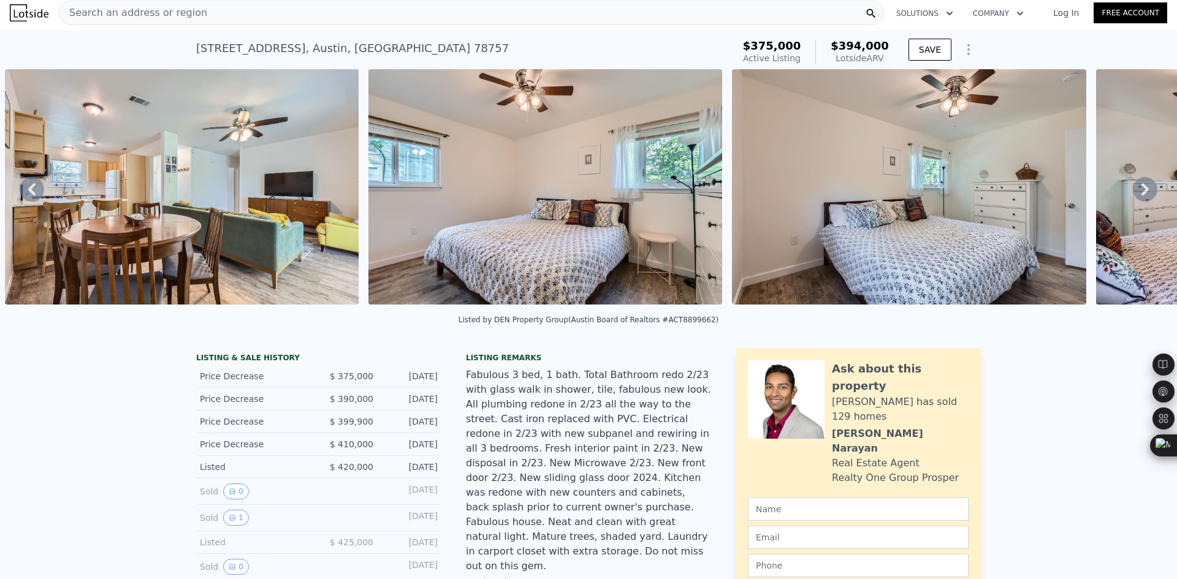
click at [1139, 197] on icon at bounding box center [1145, 189] width 25 height 25
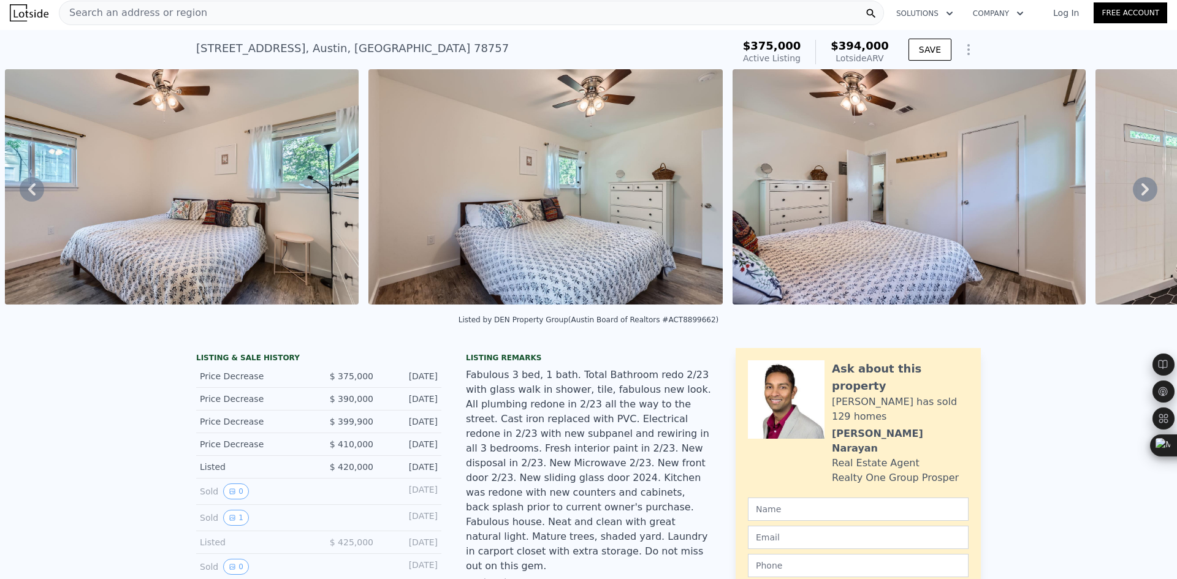
click at [1139, 197] on icon at bounding box center [1145, 189] width 25 height 25
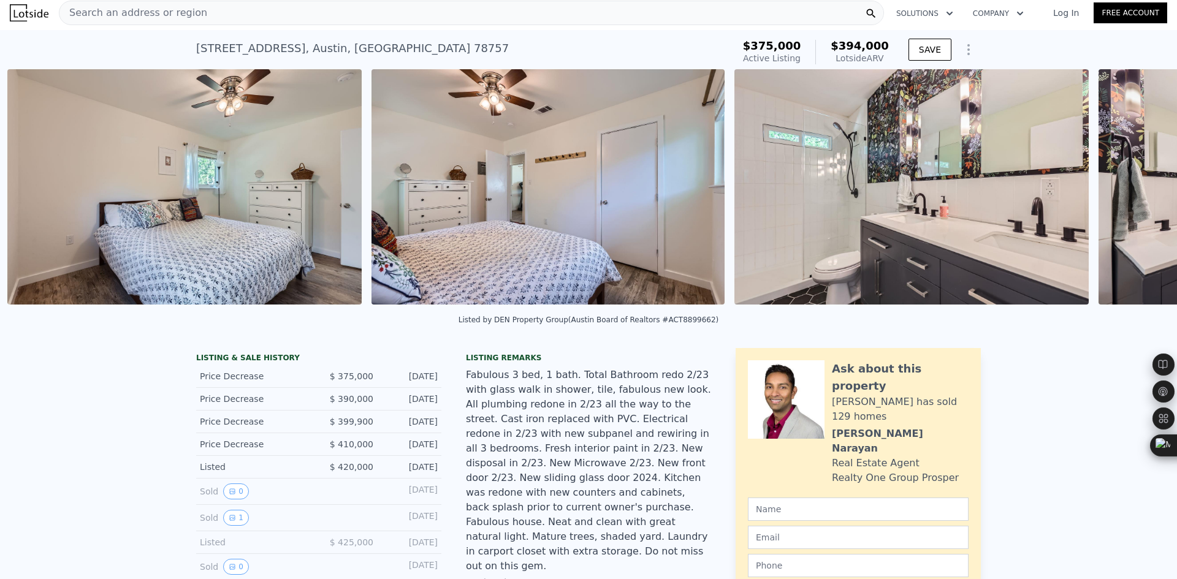
scroll to position [0, 5651]
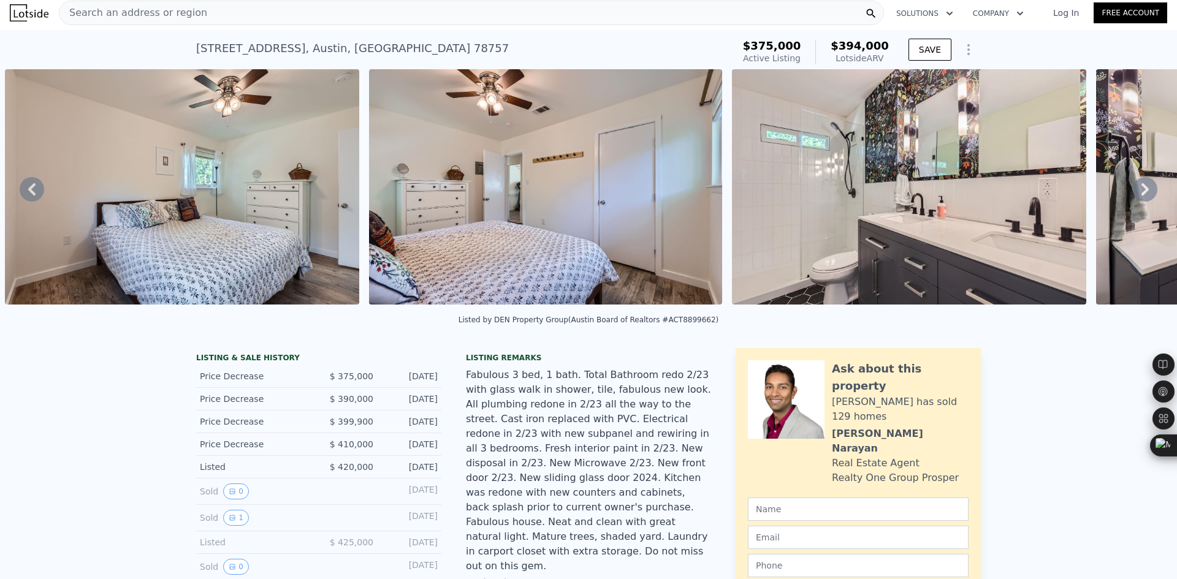
click at [1133, 194] on icon at bounding box center [1145, 189] width 25 height 25
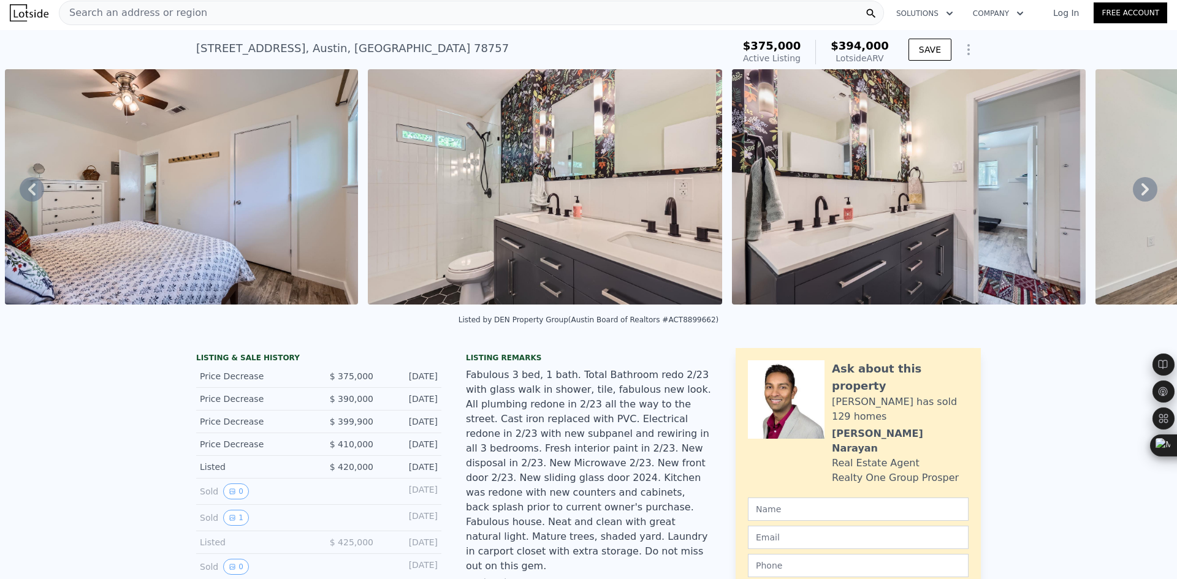
click at [1133, 194] on icon at bounding box center [1145, 189] width 25 height 25
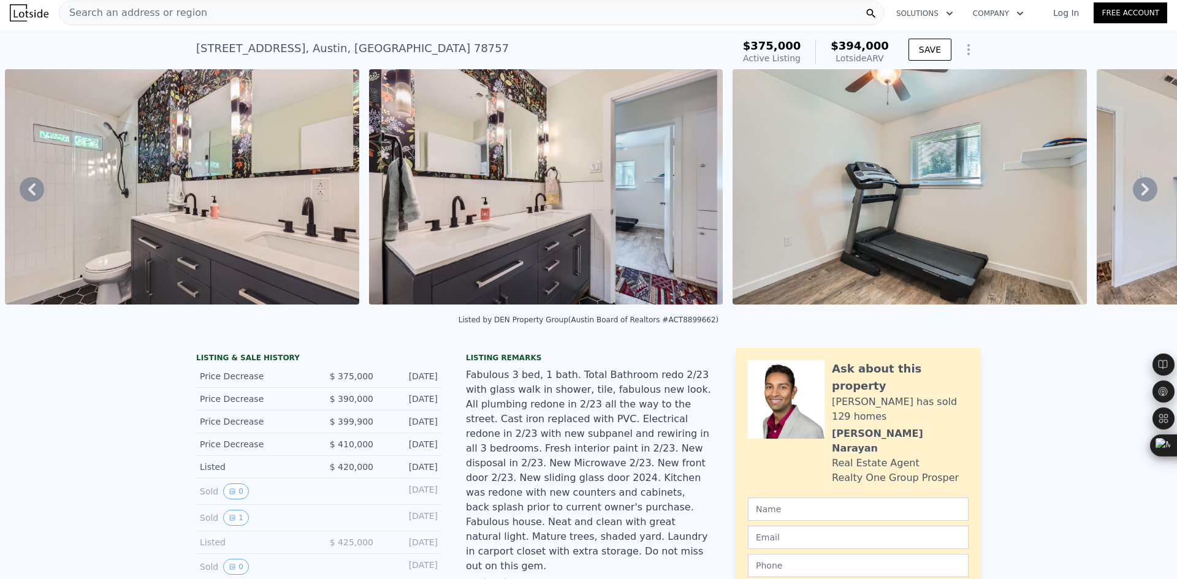
click at [1133, 194] on icon at bounding box center [1145, 189] width 25 height 25
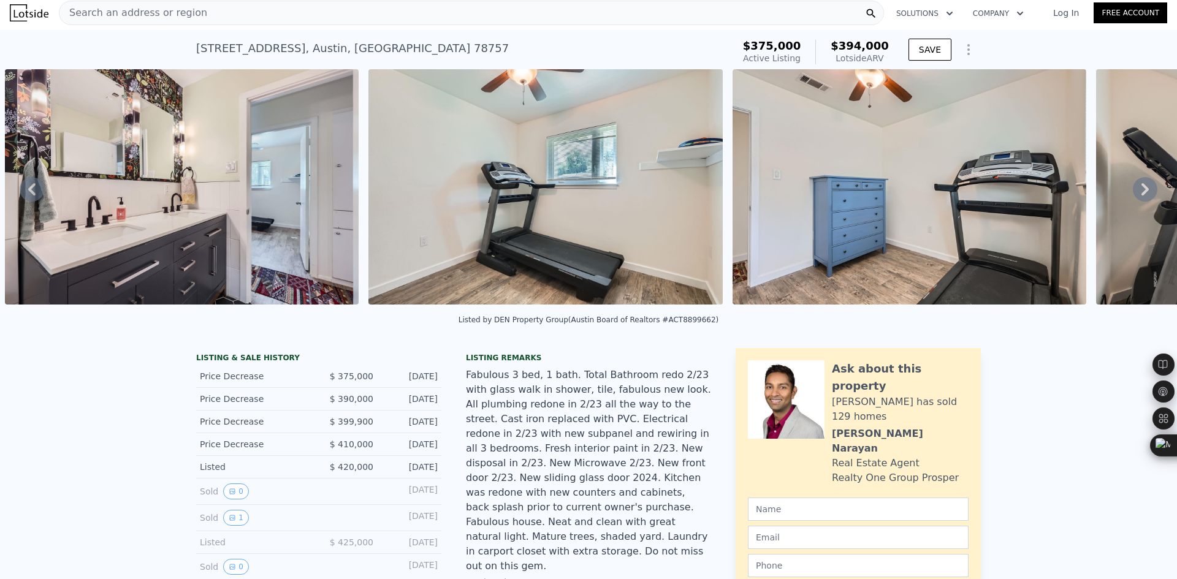
click at [1133, 194] on icon at bounding box center [1145, 189] width 25 height 25
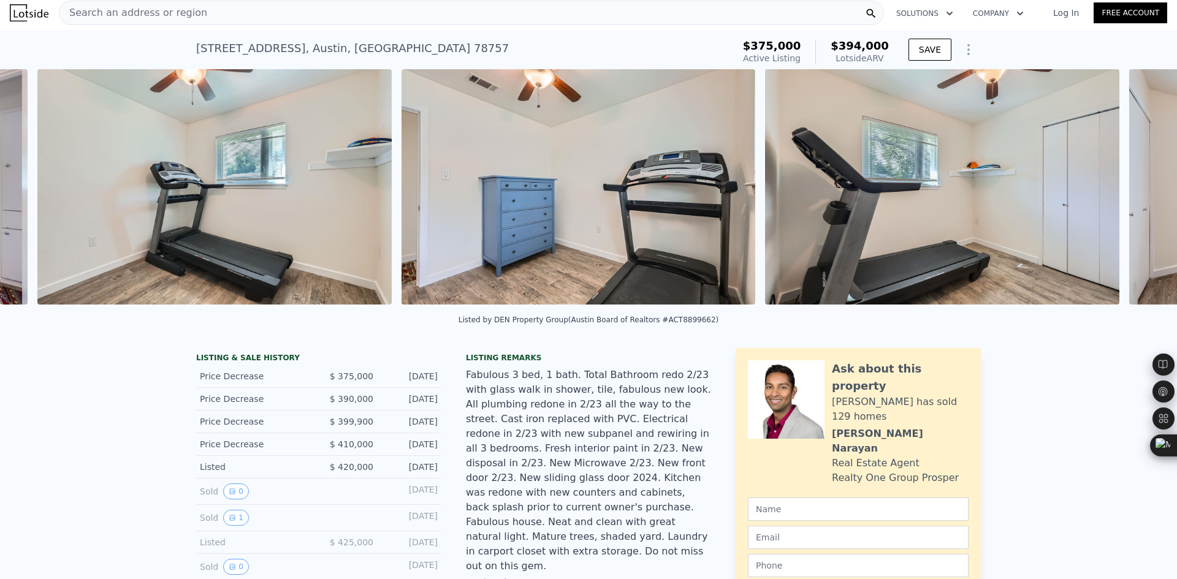
scroll to position [0, 7106]
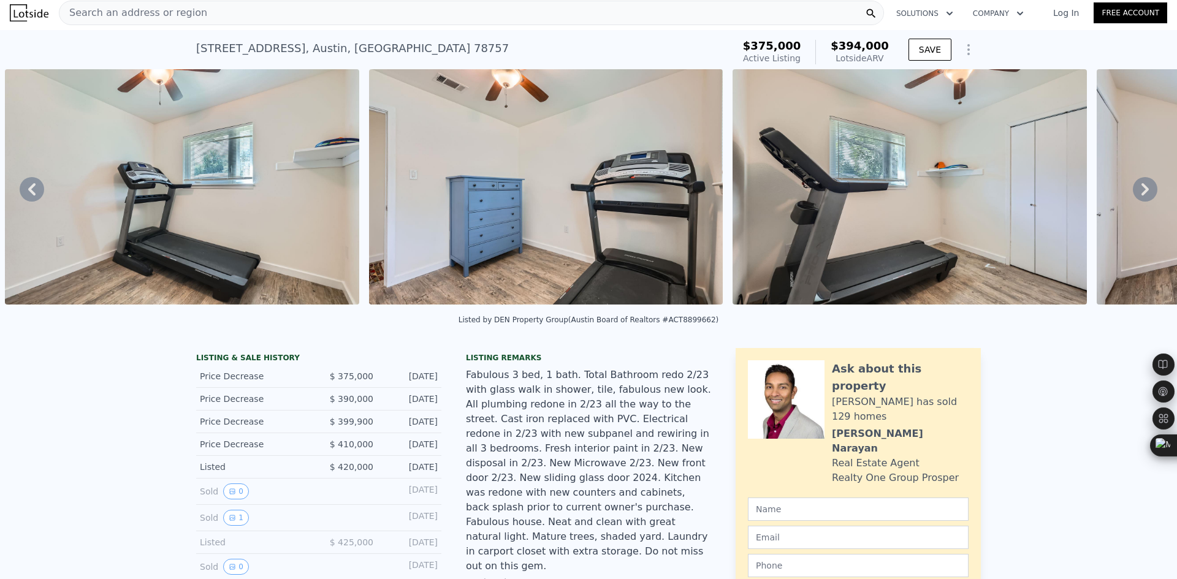
click at [1130, 194] on div "• + − • + − STREET VIEW ← Move left → Move right ↑ Move up ↓ Move down + Zoom i…" at bounding box center [588, 189] width 1177 height 240
click at [1133, 194] on icon at bounding box center [1145, 189] width 25 height 25
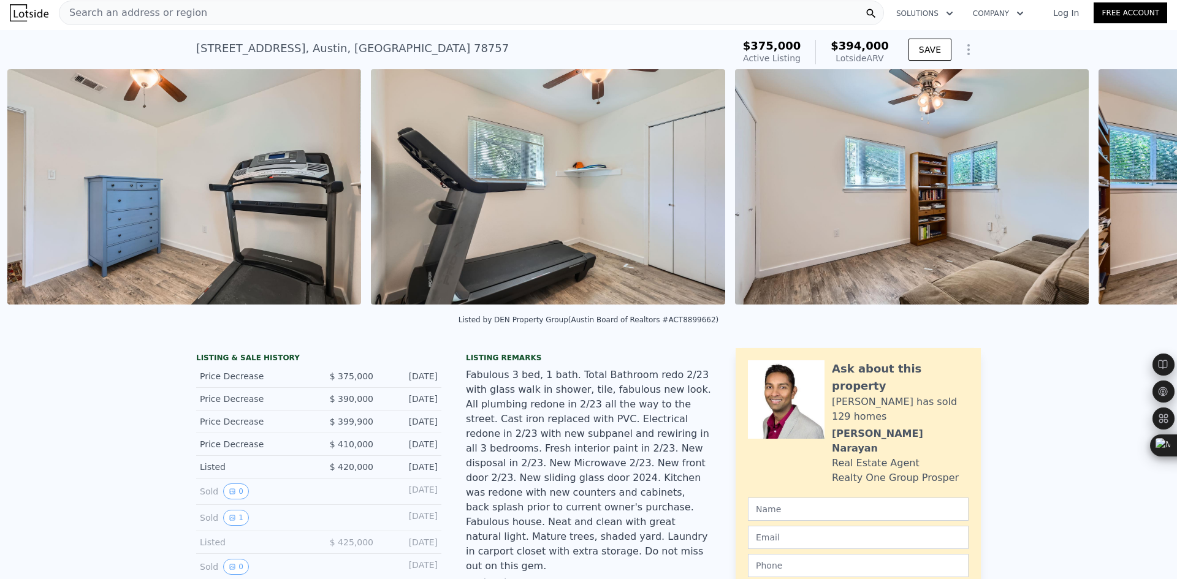
scroll to position [0, 7470]
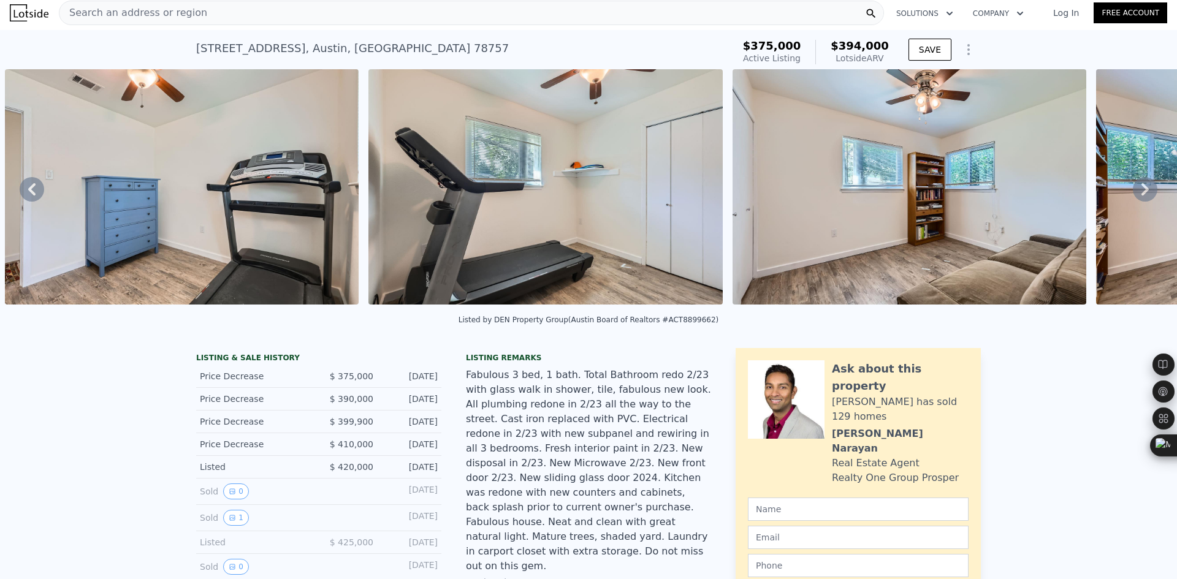
click at [164, 17] on span "Search an address or region" at bounding box center [133, 13] width 148 height 15
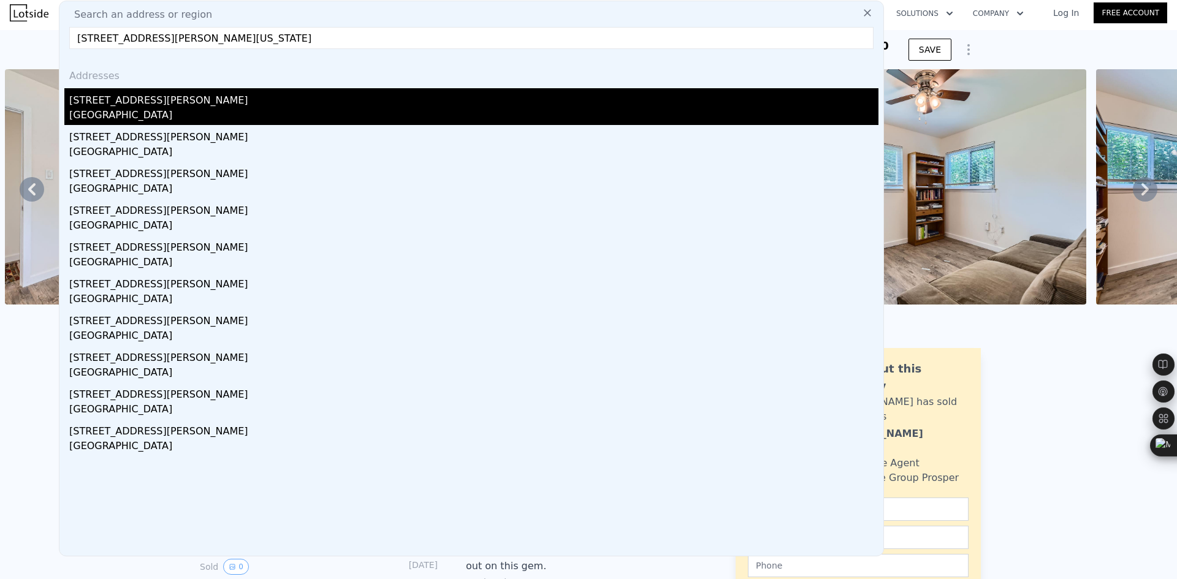
type input "[STREET_ADDRESS][PERSON_NAME][US_STATE]"
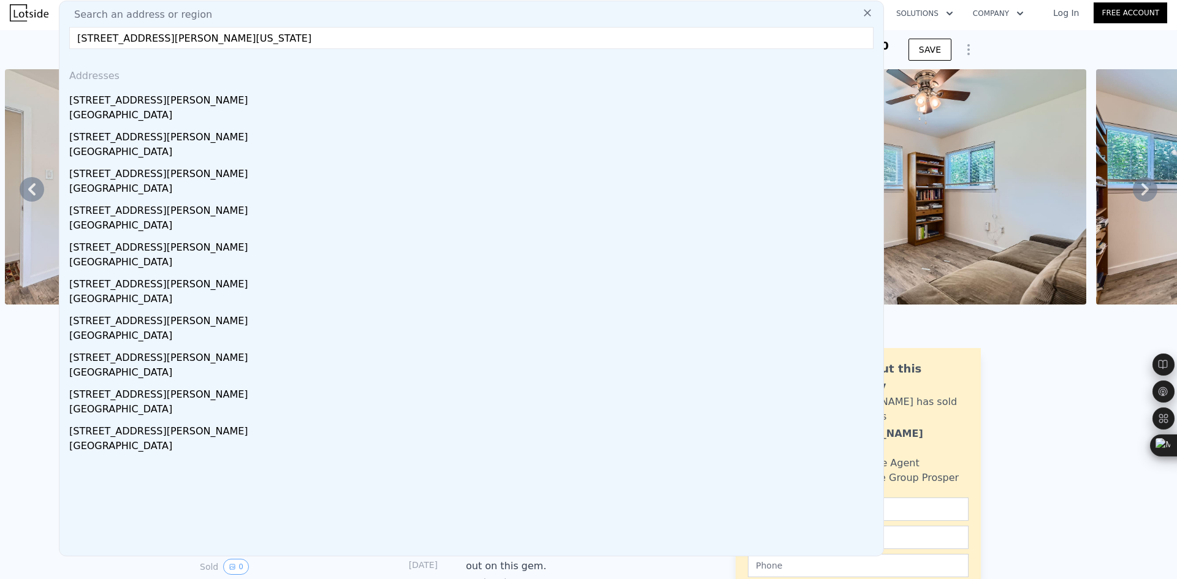
click at [152, 97] on div "[STREET_ADDRESS][PERSON_NAME]" at bounding box center [473, 98] width 809 height 20
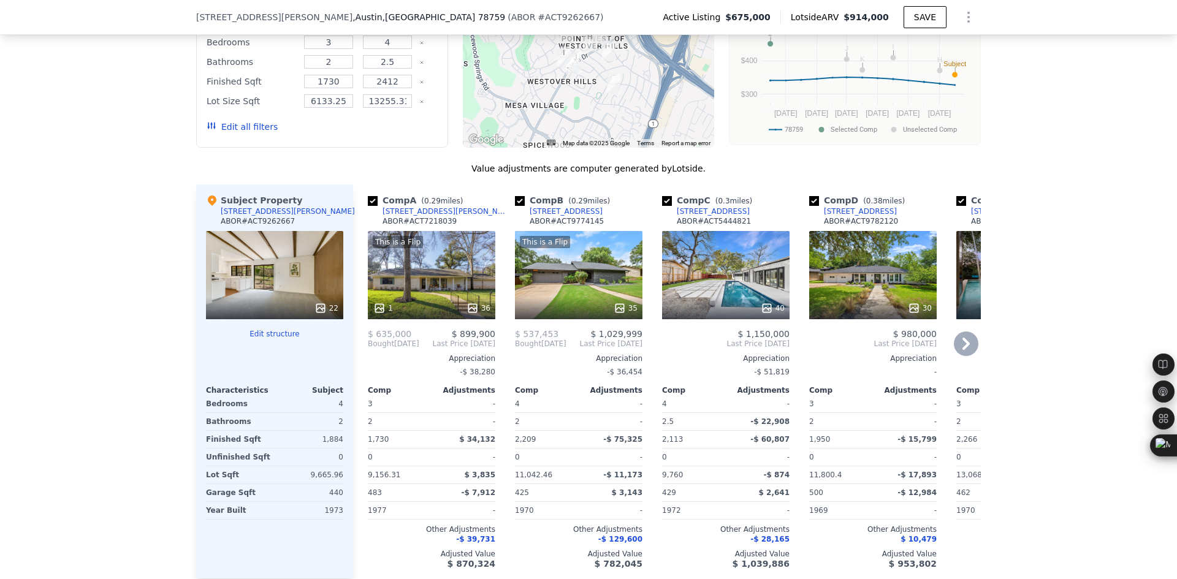
scroll to position [1226, 0]
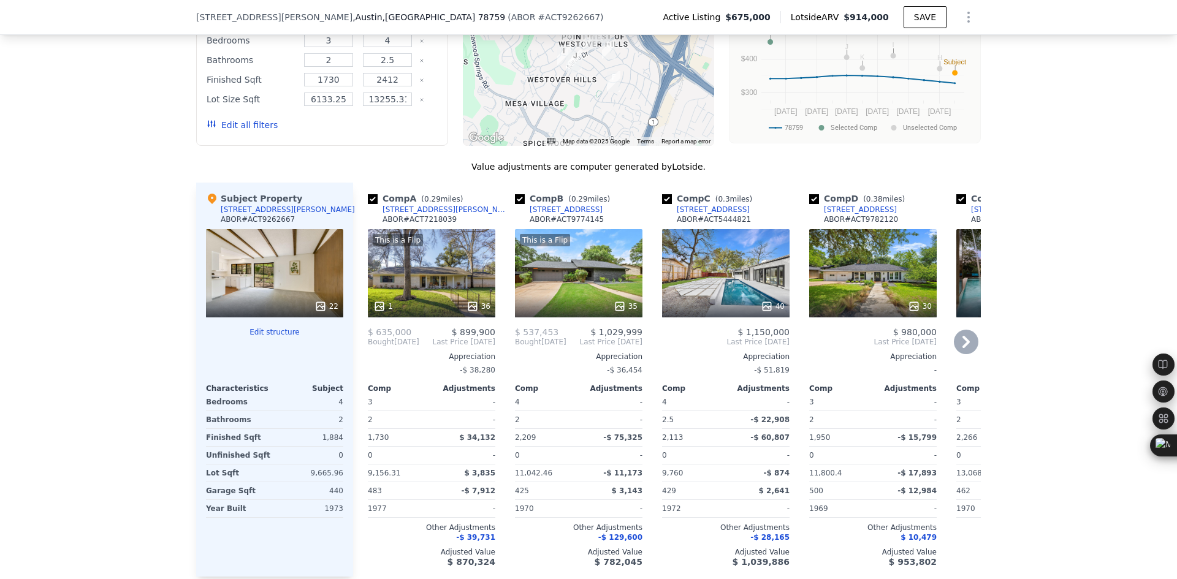
click at [962, 336] on icon at bounding box center [965, 342] width 7 height 12
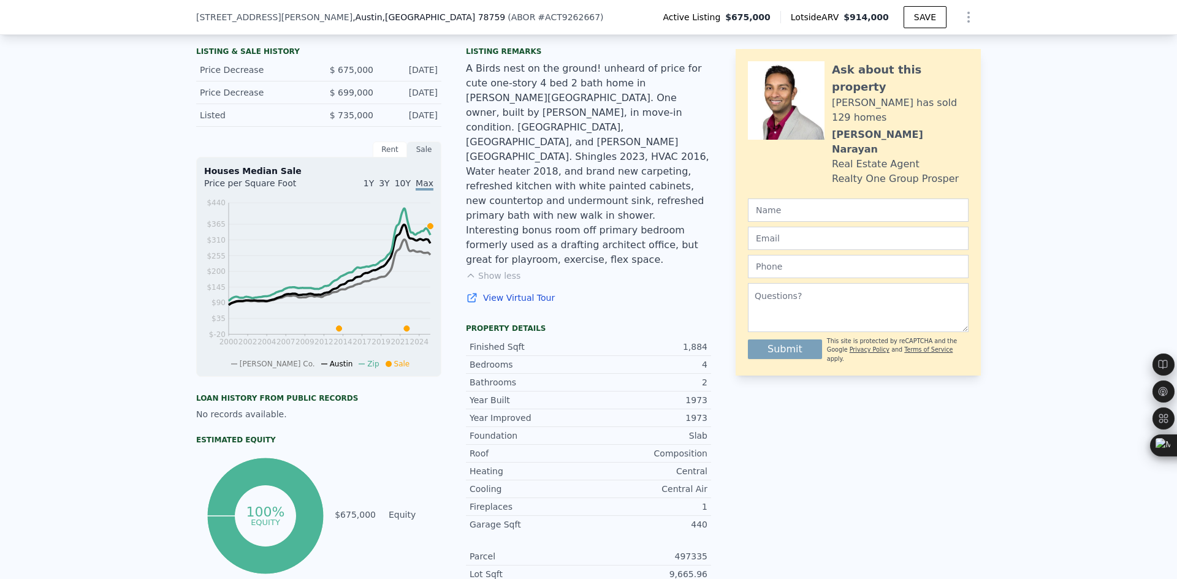
scroll to position [0, 0]
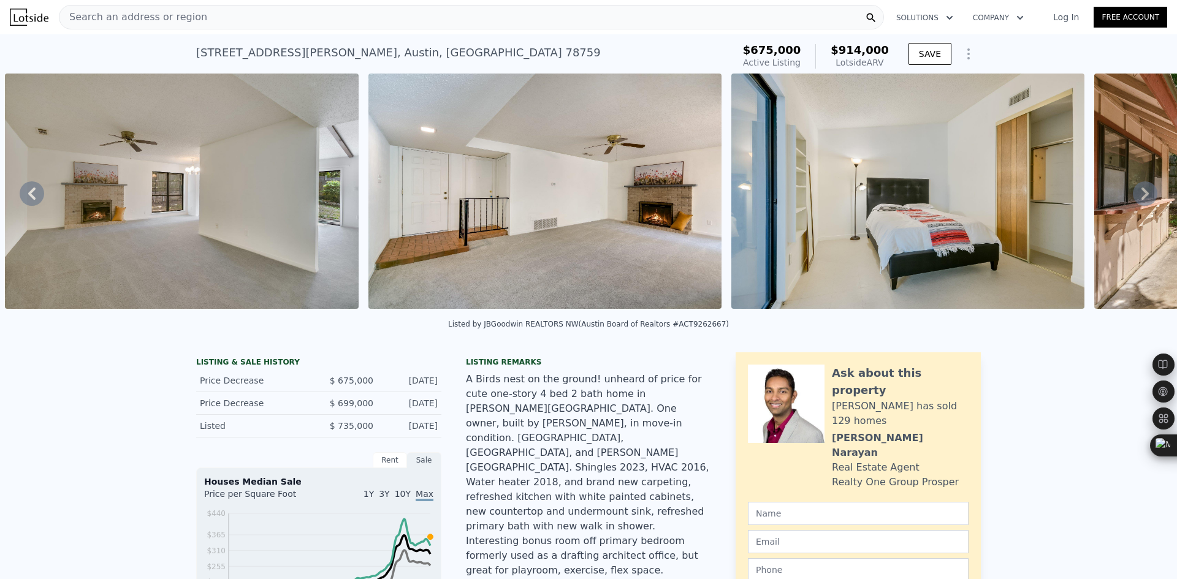
click at [163, 19] on span "Search an address or region" at bounding box center [133, 17] width 148 height 15
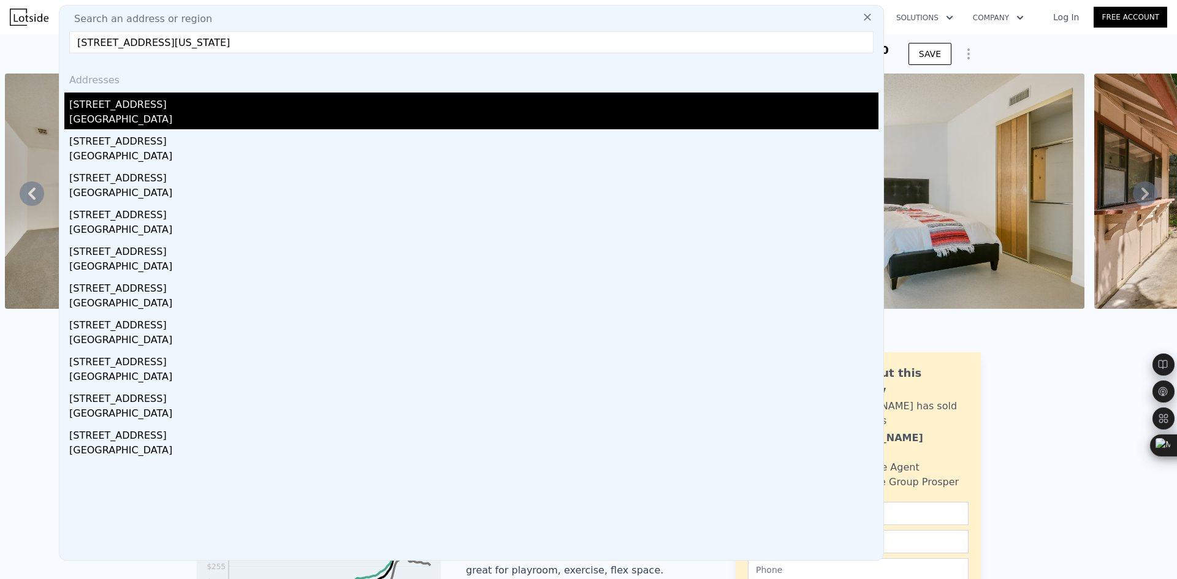
type input "[STREET_ADDRESS][US_STATE]"
click at [159, 102] on div "[STREET_ADDRESS]" at bounding box center [473, 103] width 809 height 20
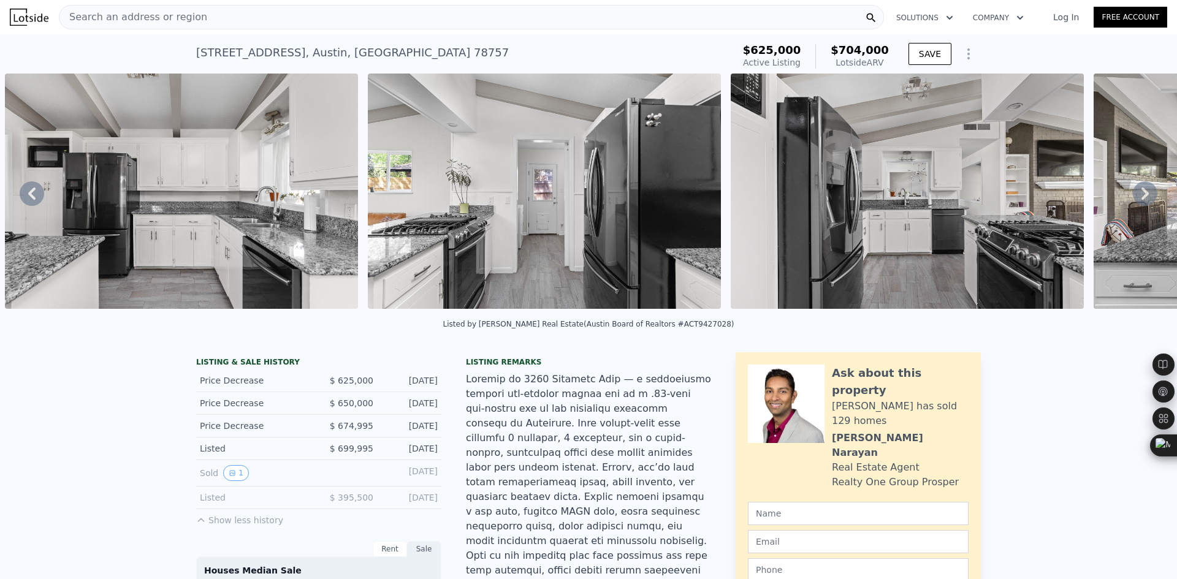
click at [203, 23] on div "Search an address or region" at bounding box center [471, 17] width 825 height 25
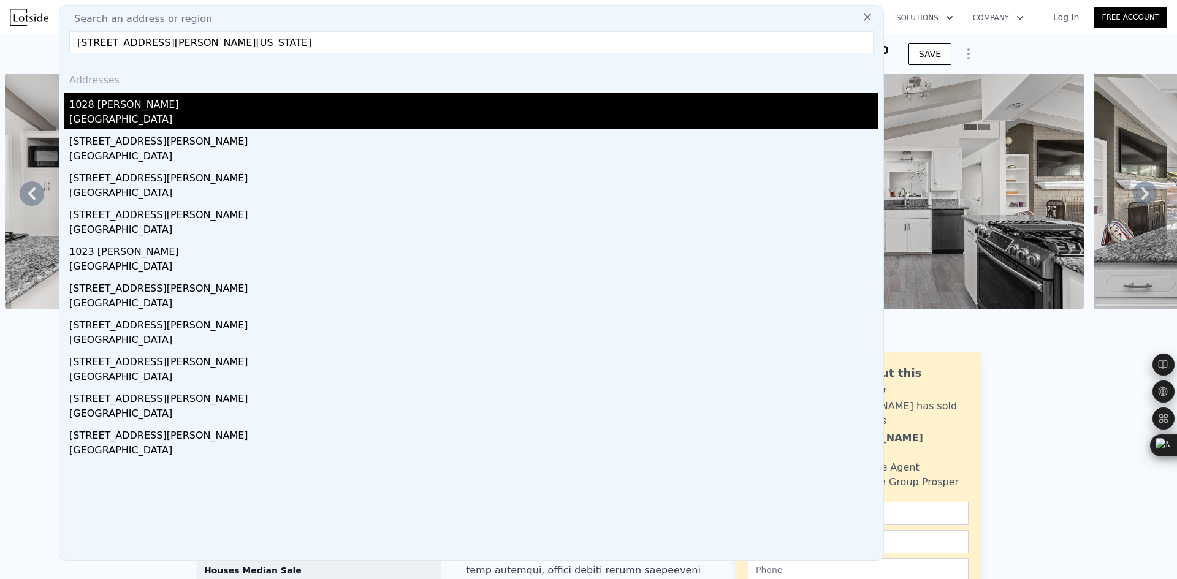
type input "[STREET_ADDRESS][PERSON_NAME][US_STATE]"
click at [174, 102] on div "1028 [PERSON_NAME]" at bounding box center [473, 103] width 809 height 20
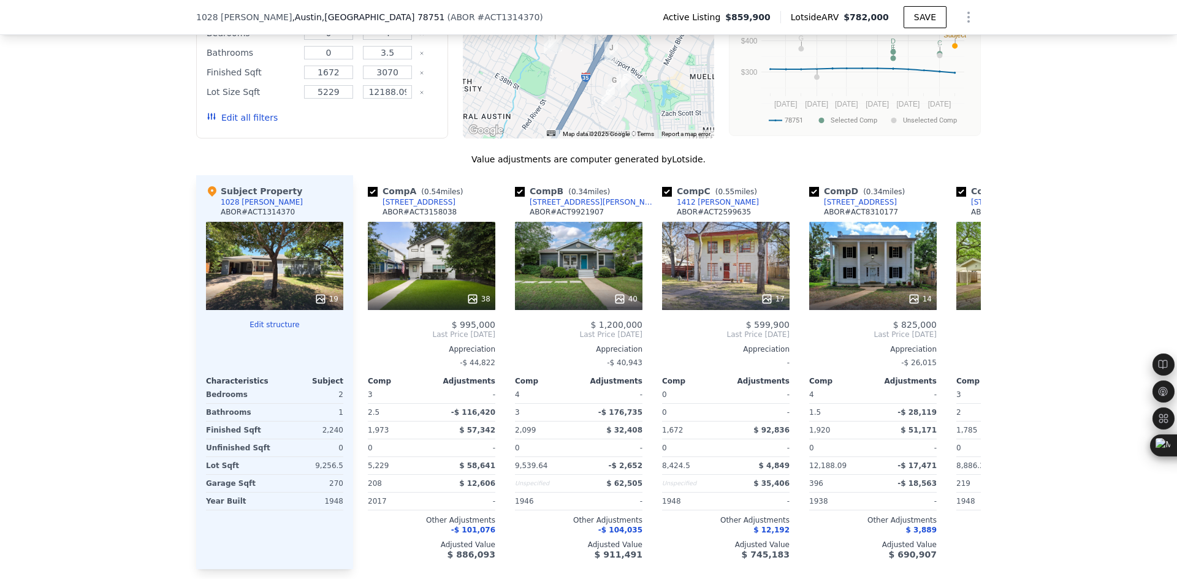
scroll to position [1221, 0]
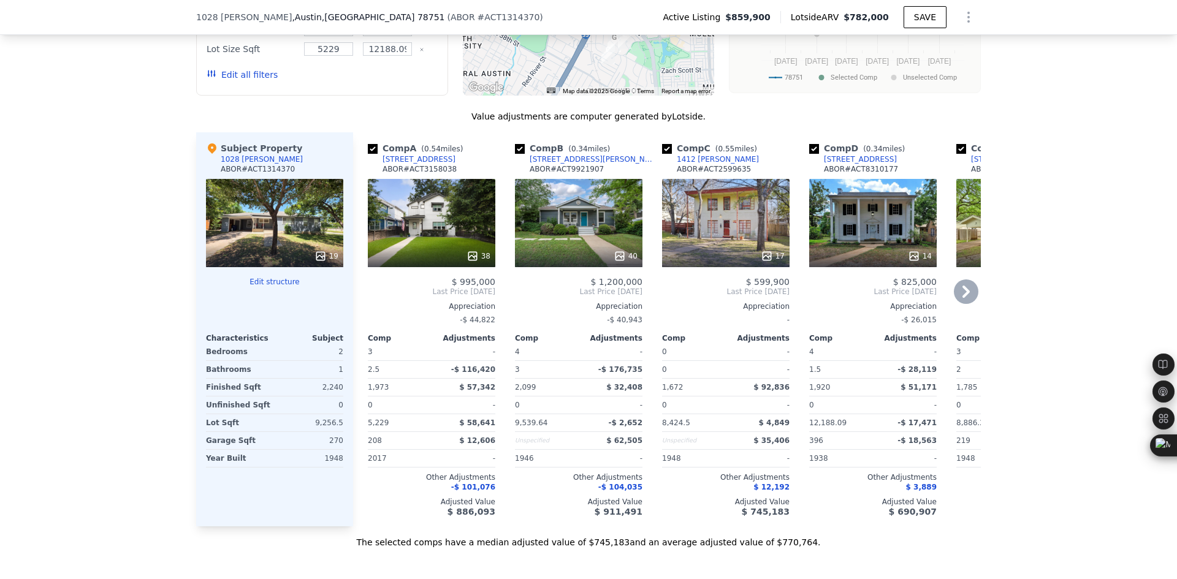
click at [958, 279] on icon at bounding box center [966, 291] width 25 height 25
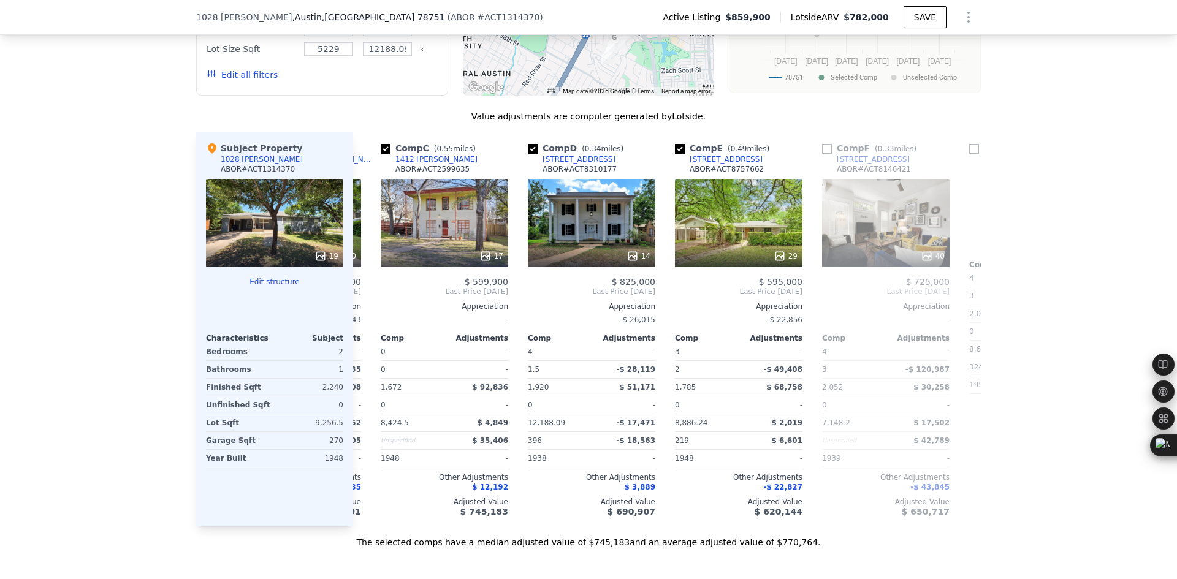
scroll to position [0, 294]
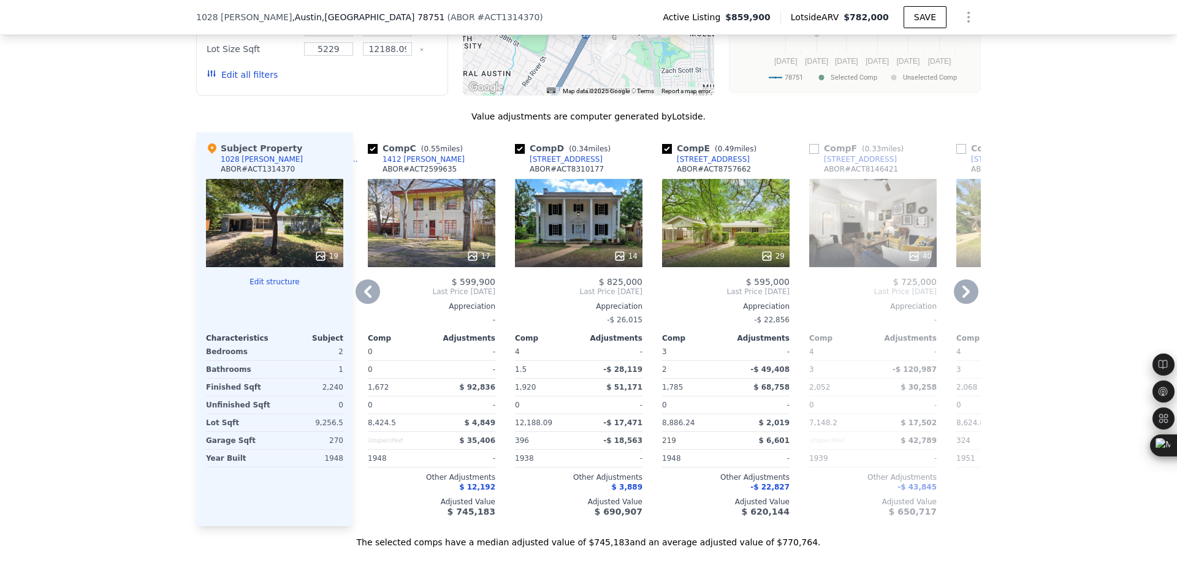
click at [954, 279] on icon at bounding box center [966, 291] width 25 height 25
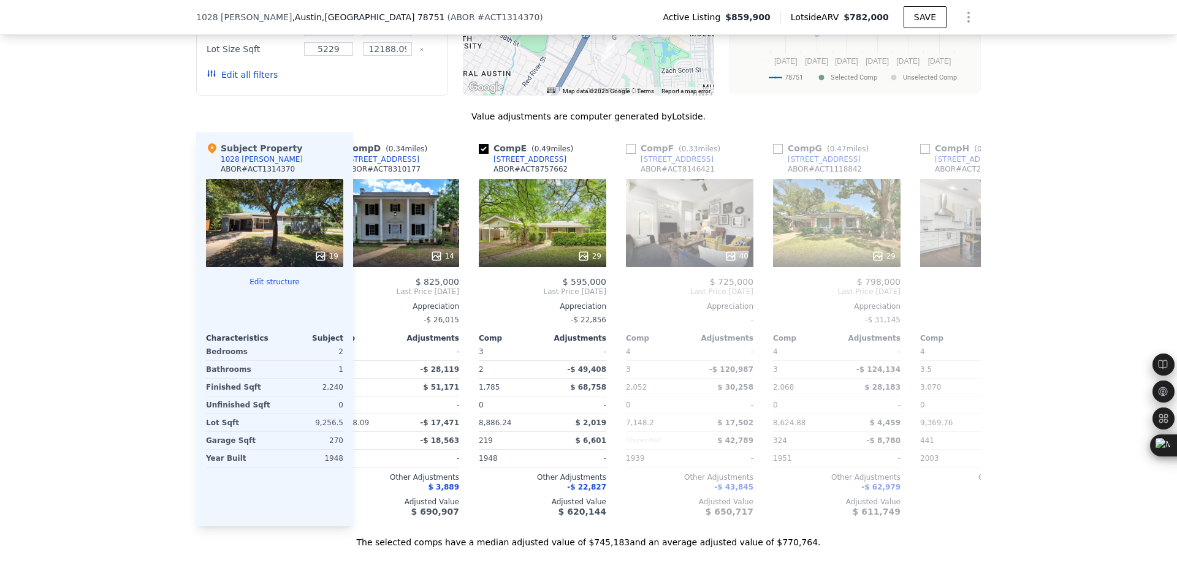
scroll to position [0, 588]
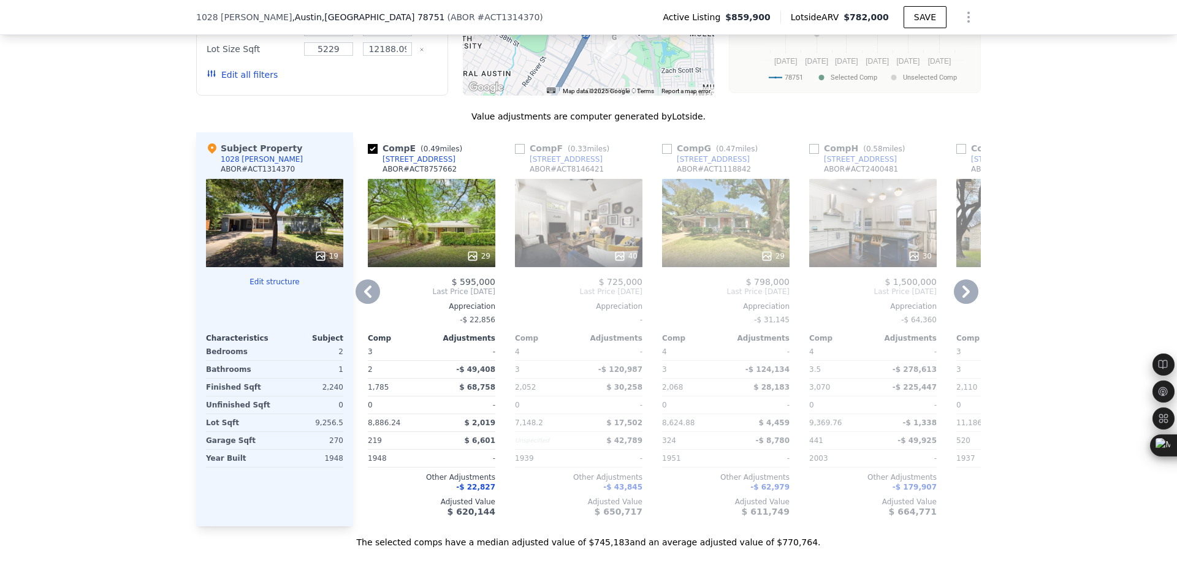
click at [365, 279] on icon at bounding box center [367, 291] width 25 height 25
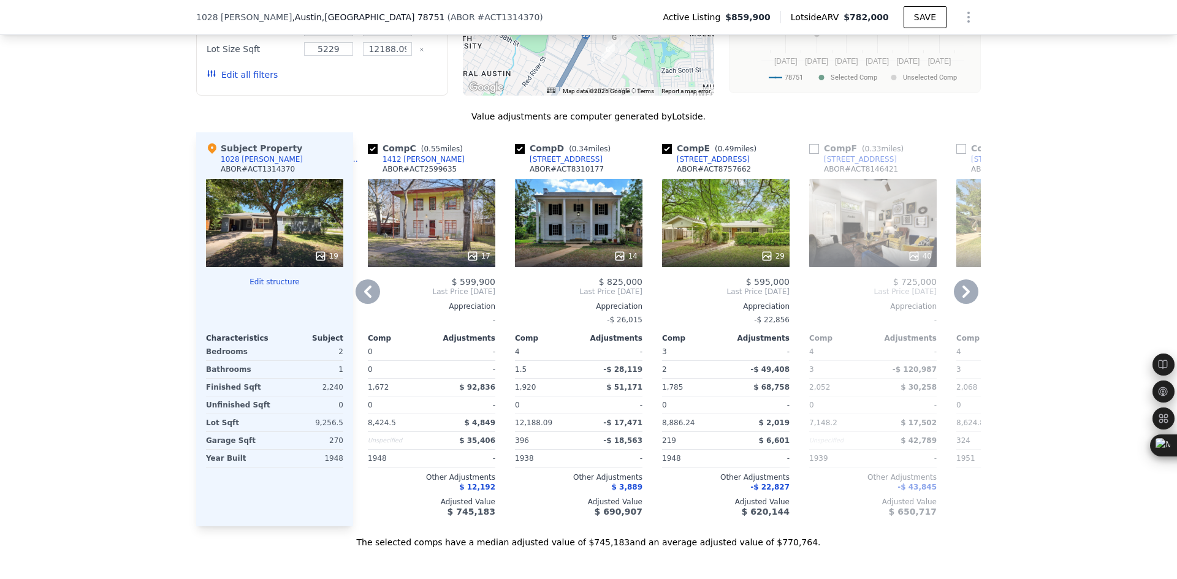
click at [365, 279] on icon at bounding box center [367, 291] width 25 height 25
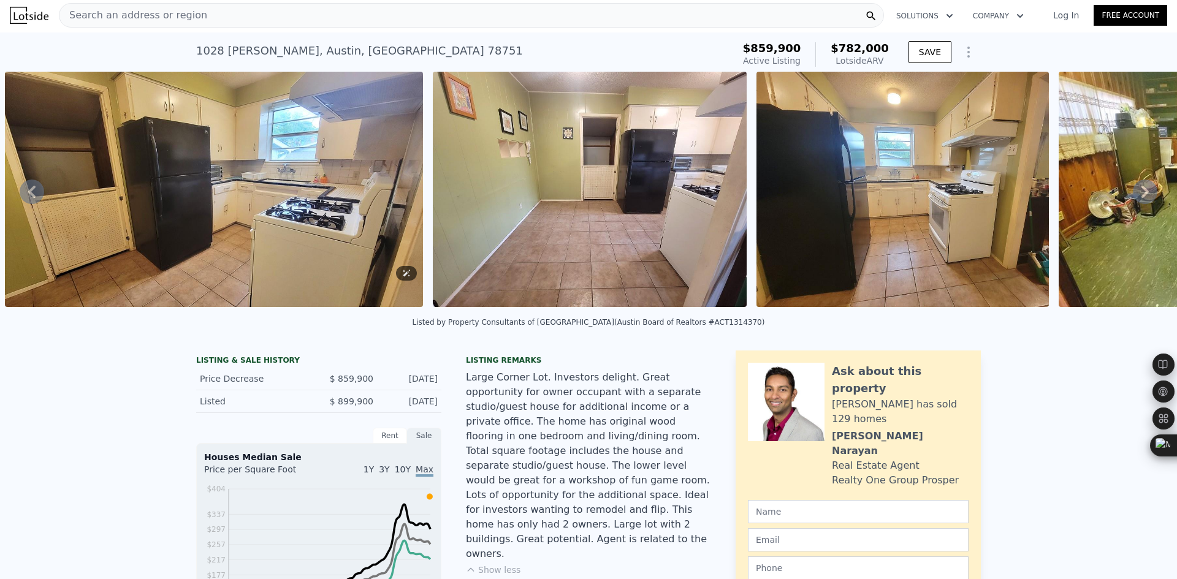
scroll to position [0, 0]
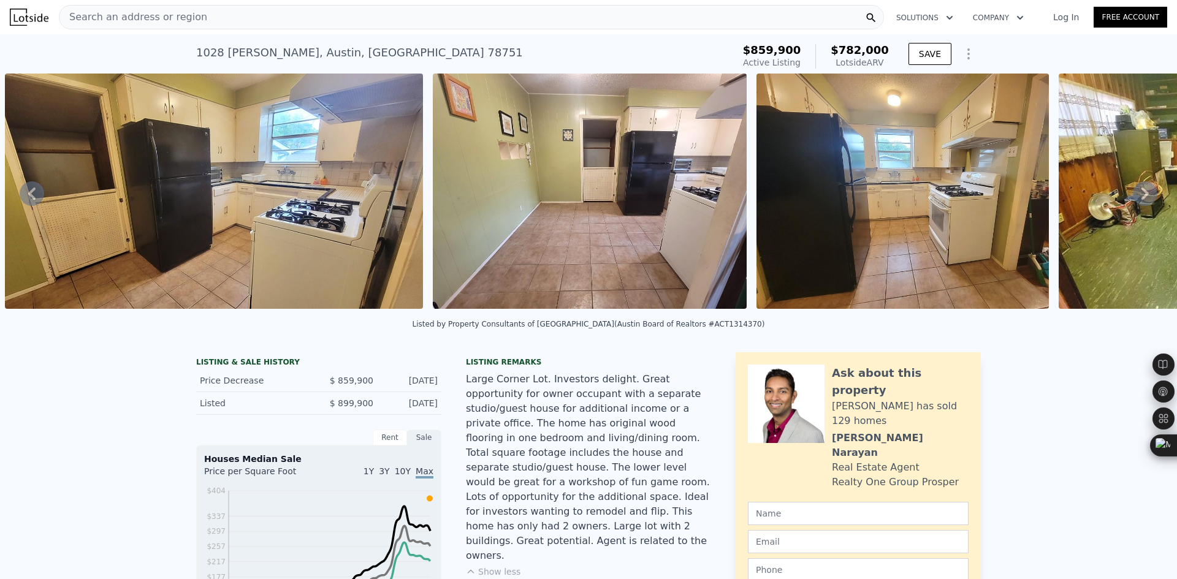
click at [258, 53] on div "[STREET_ADDRESS][PERSON_NAME]" at bounding box center [359, 52] width 327 height 17
copy div "[STREET_ADDRESS][PERSON_NAME] Active at $859,900 (~ARV $782k )"
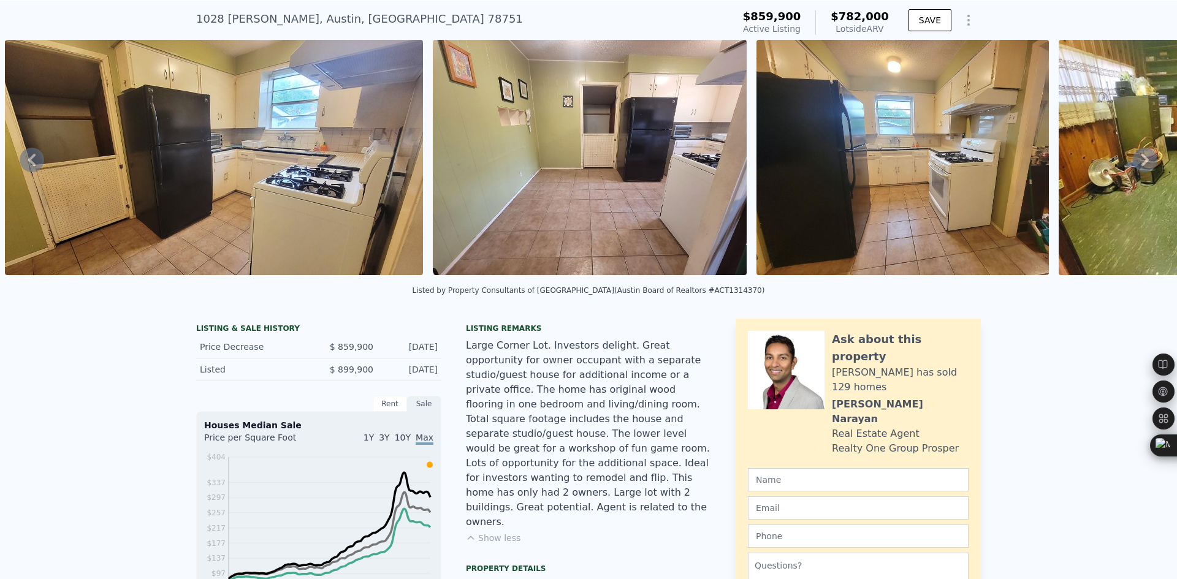
scroll to position [4, 0]
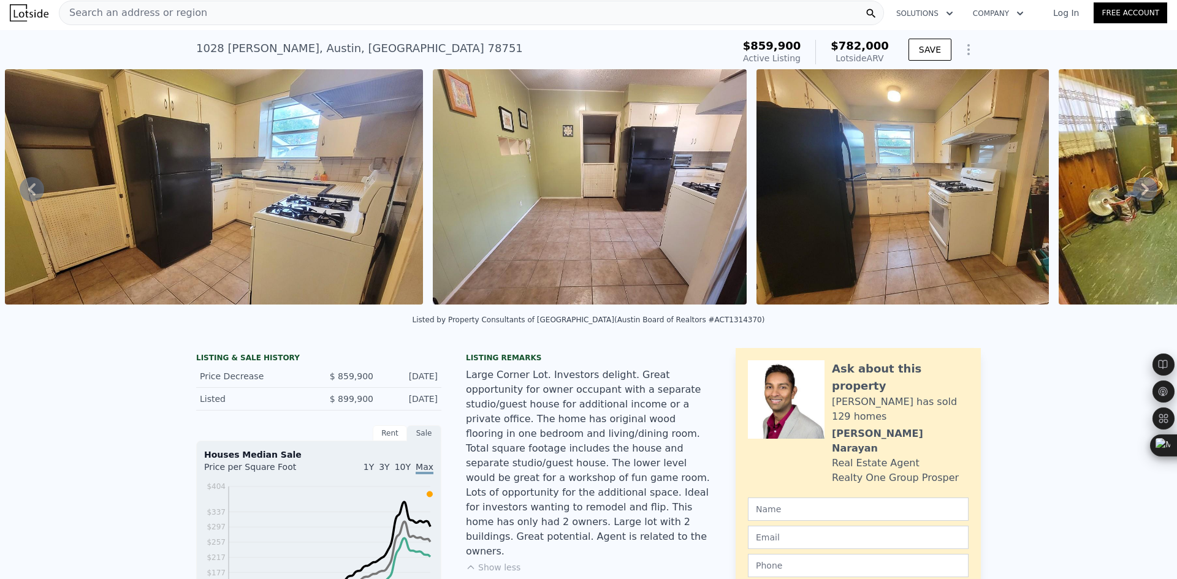
click at [1141, 195] on icon at bounding box center [1145, 189] width 25 height 25
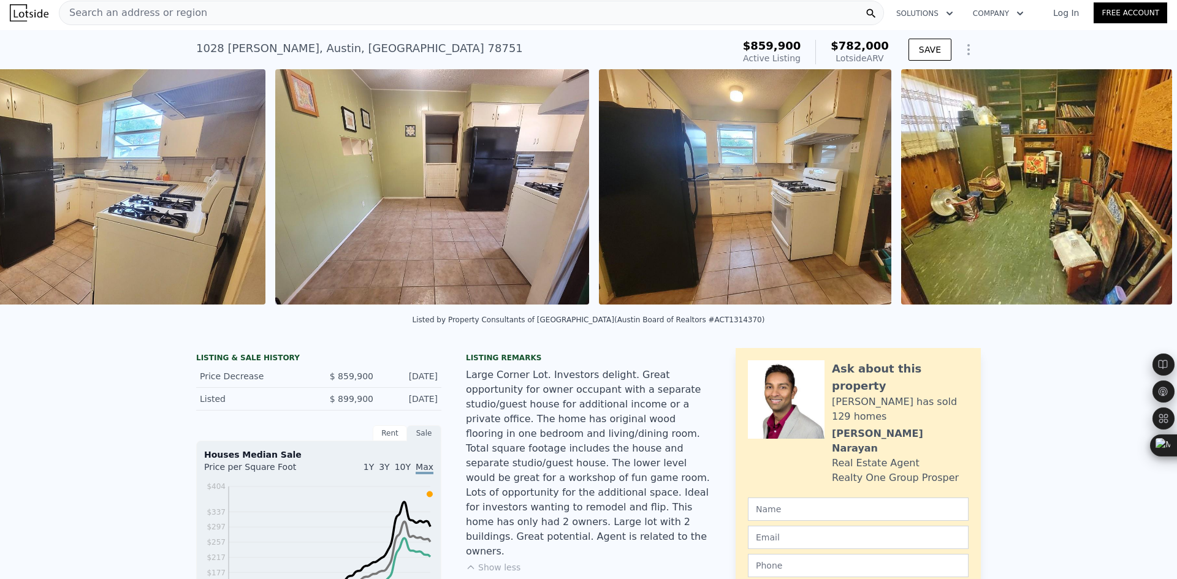
scroll to position [0, 4978]
click at [1139, 194] on img at bounding box center [1036, 186] width 271 height 235
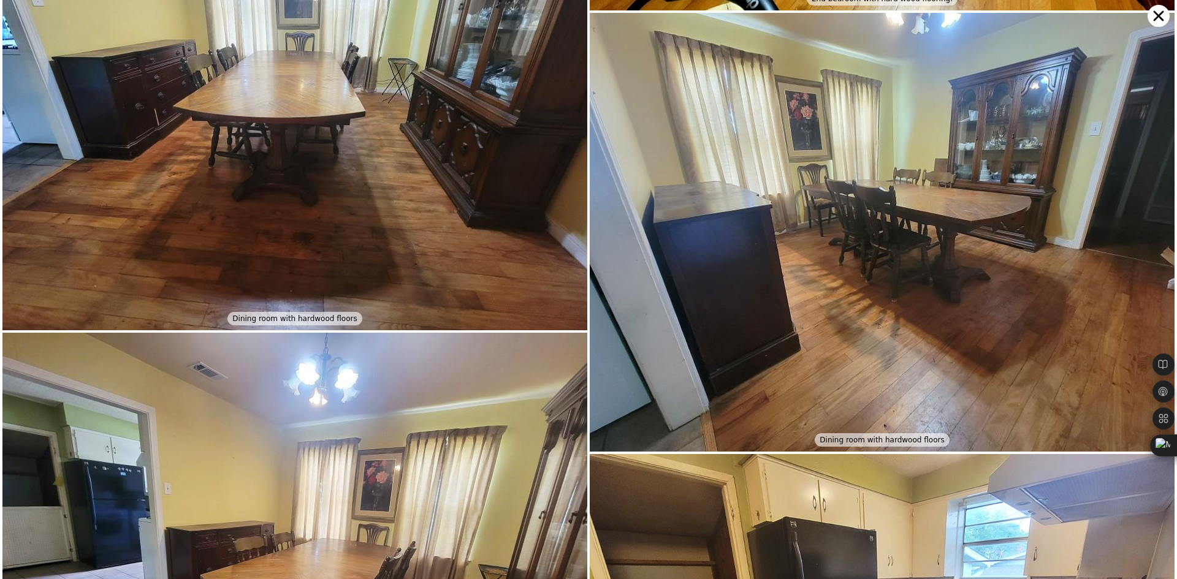
scroll to position [2129, 0]
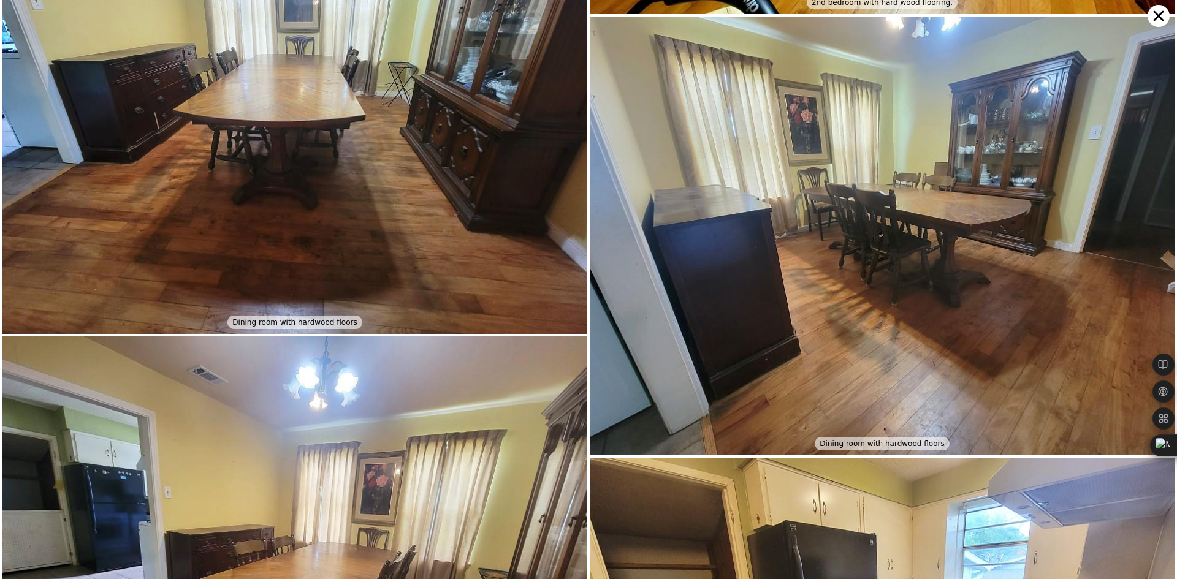
click at [1153, 15] on icon at bounding box center [1158, 16] width 22 height 22
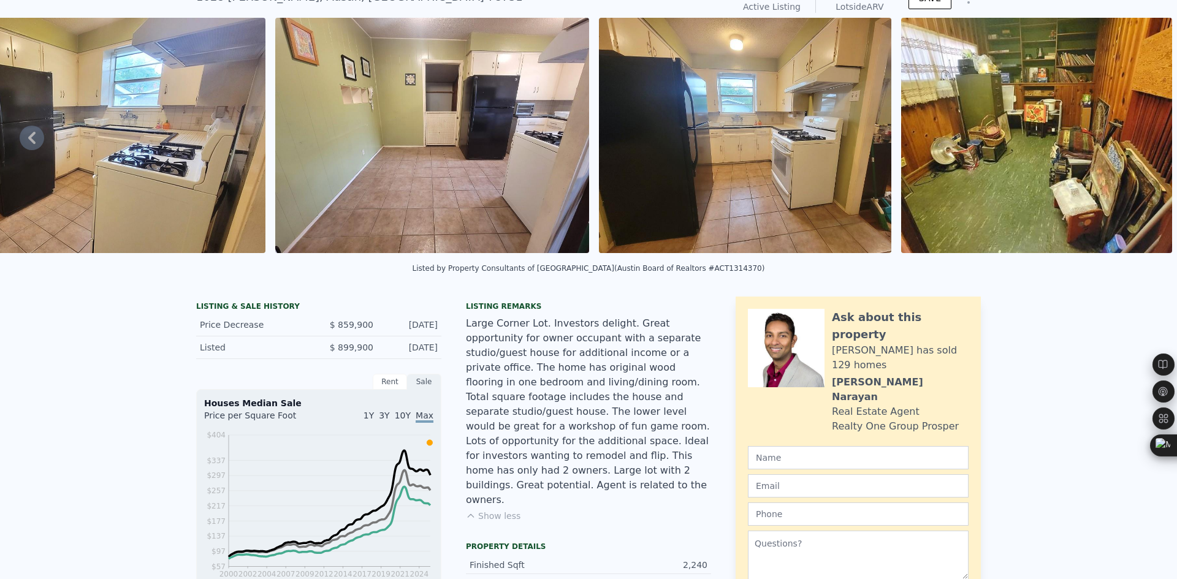
scroll to position [0, 0]
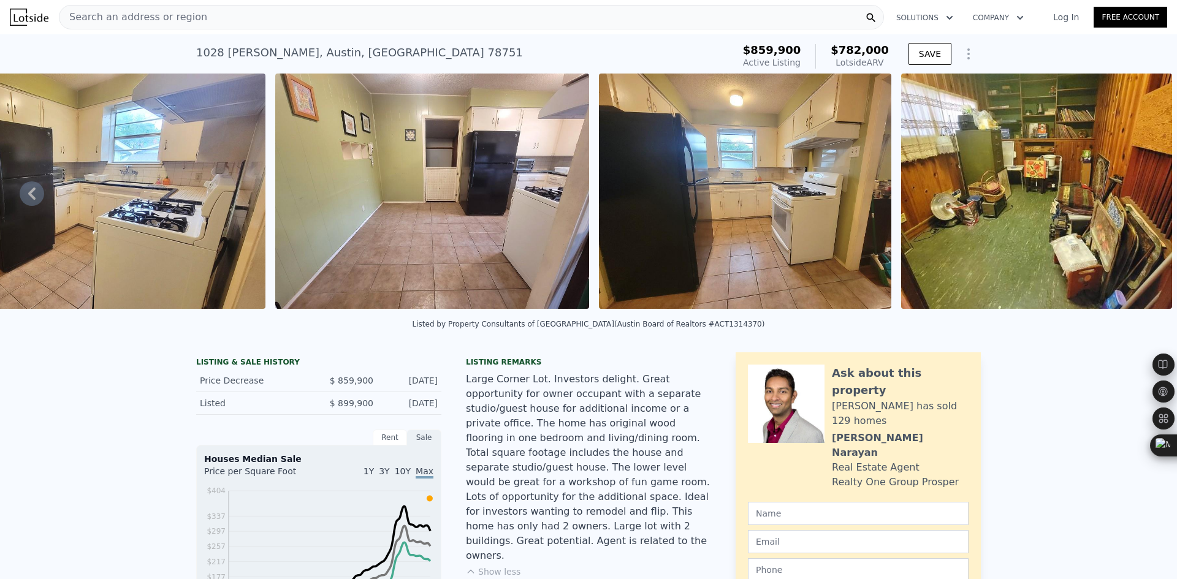
click at [167, 17] on span "Search an address or region" at bounding box center [133, 17] width 148 height 15
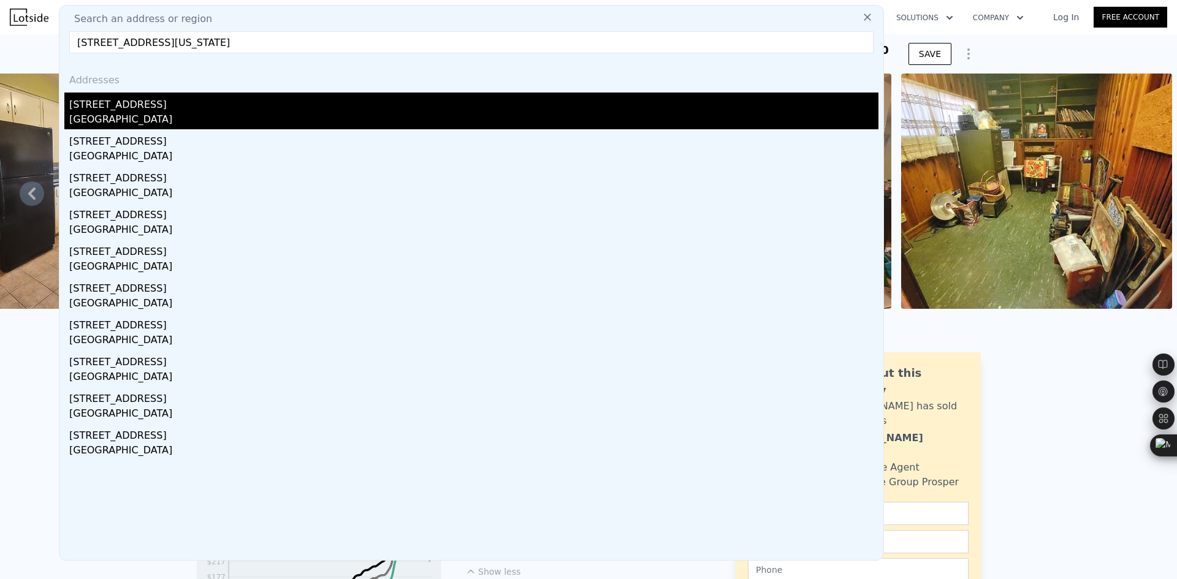
type input "[STREET_ADDRESS][US_STATE]"
click at [139, 116] on div "[GEOGRAPHIC_DATA]" at bounding box center [473, 120] width 809 height 17
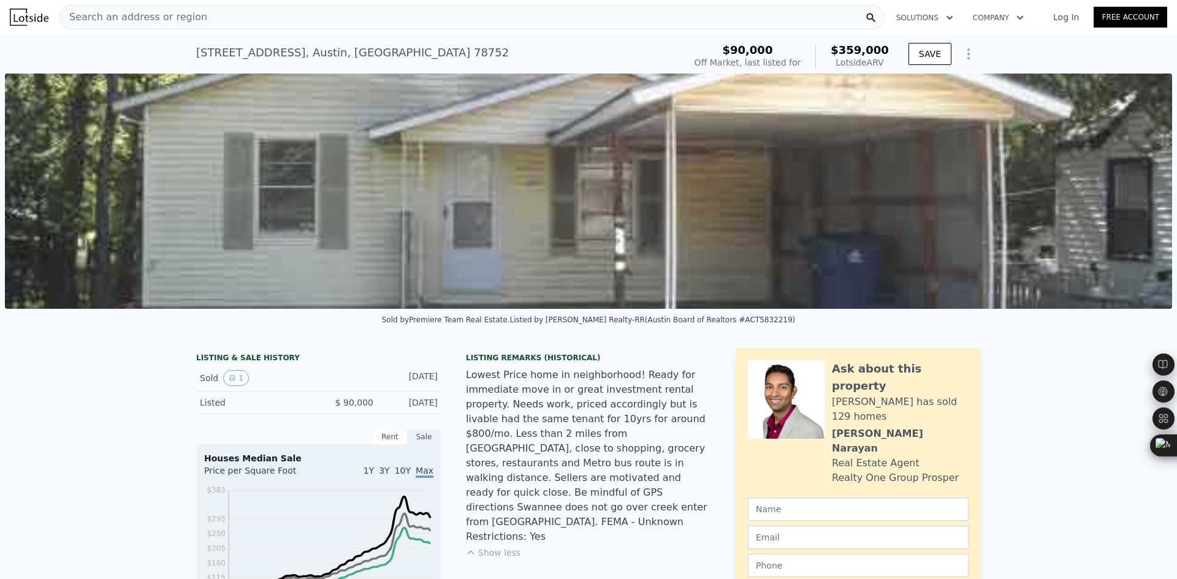
click at [176, 13] on span "Search an address or region" at bounding box center [133, 17] width 148 height 15
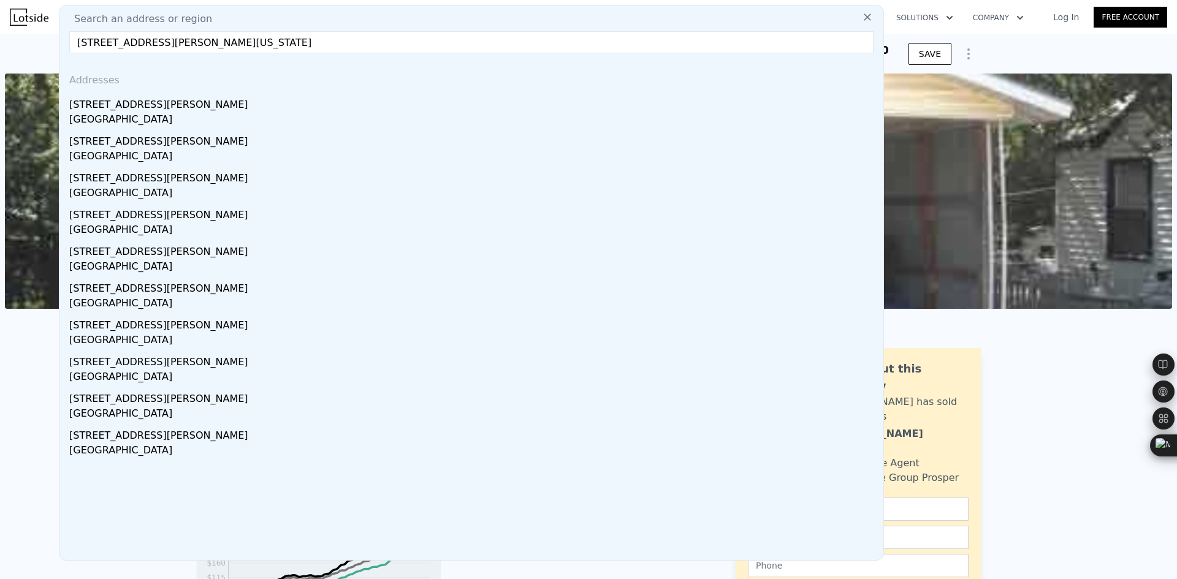
click at [196, 44] on input "[STREET_ADDRESS][PERSON_NAME][US_STATE]" at bounding box center [471, 42] width 804 height 22
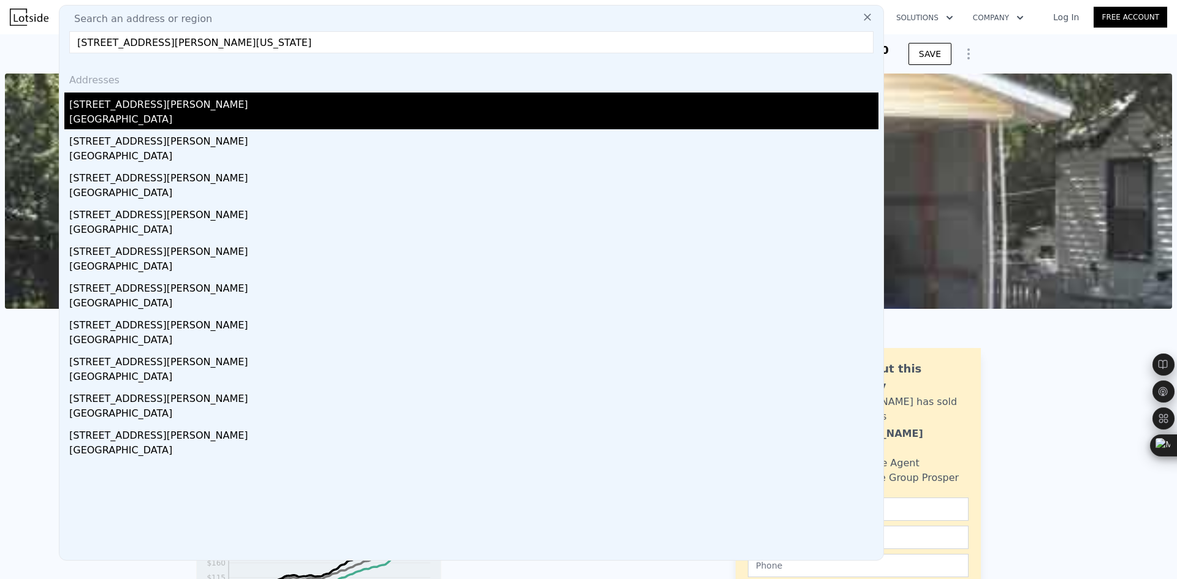
type input "[STREET_ADDRESS][PERSON_NAME][US_STATE]"
click at [240, 113] on div "[GEOGRAPHIC_DATA]" at bounding box center [473, 120] width 809 height 17
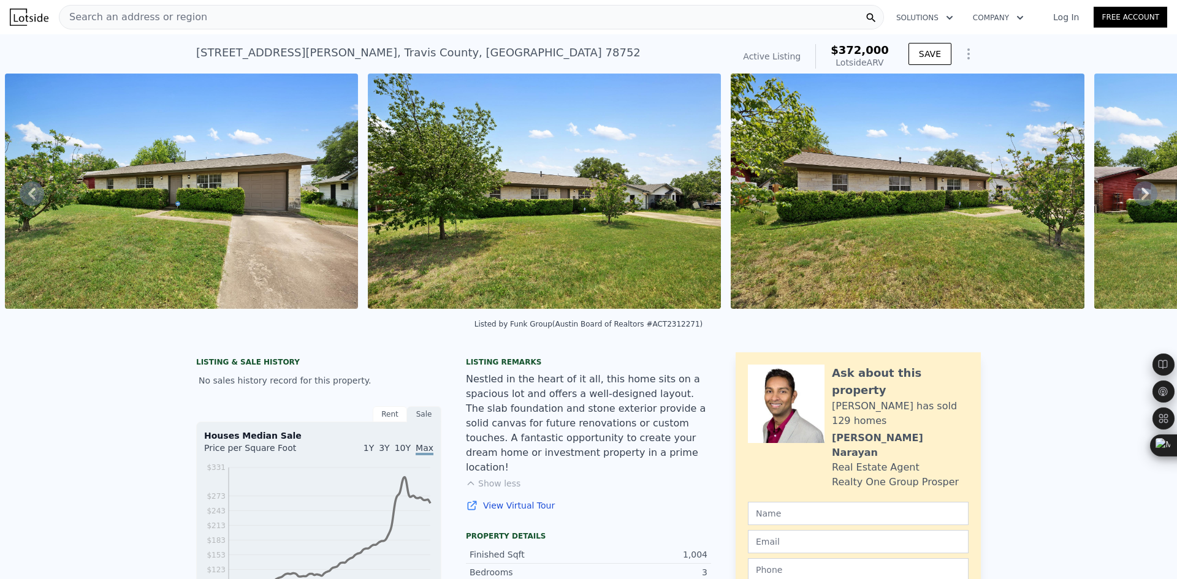
click at [158, 20] on span "Search an address or region" at bounding box center [133, 17] width 148 height 15
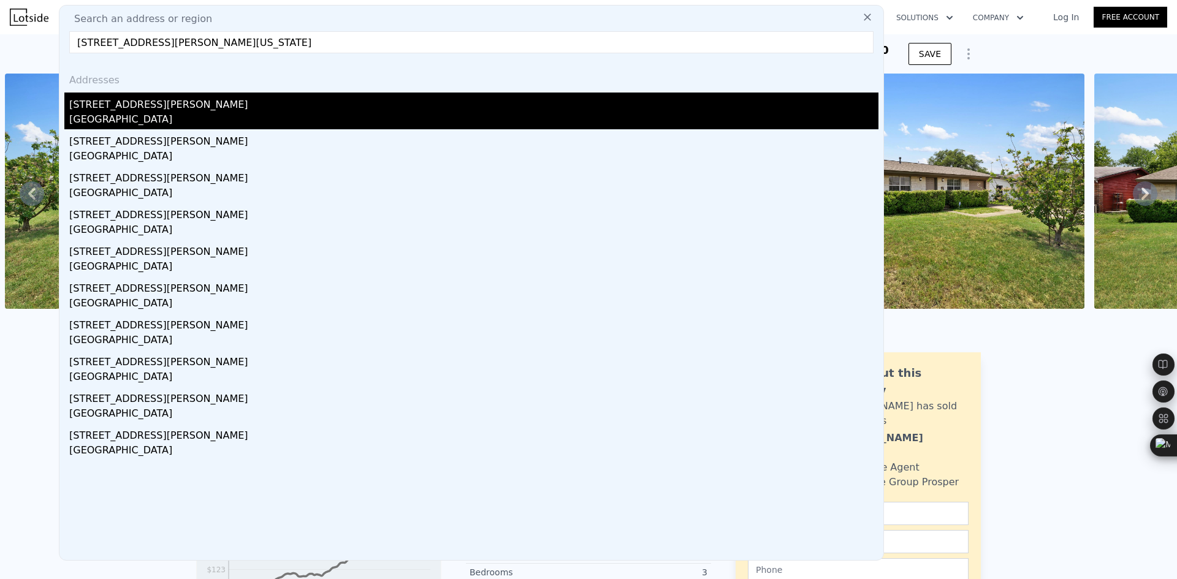
type input "[STREET_ADDRESS][PERSON_NAME][US_STATE]"
click at [150, 112] on div "[GEOGRAPHIC_DATA]" at bounding box center [473, 120] width 809 height 17
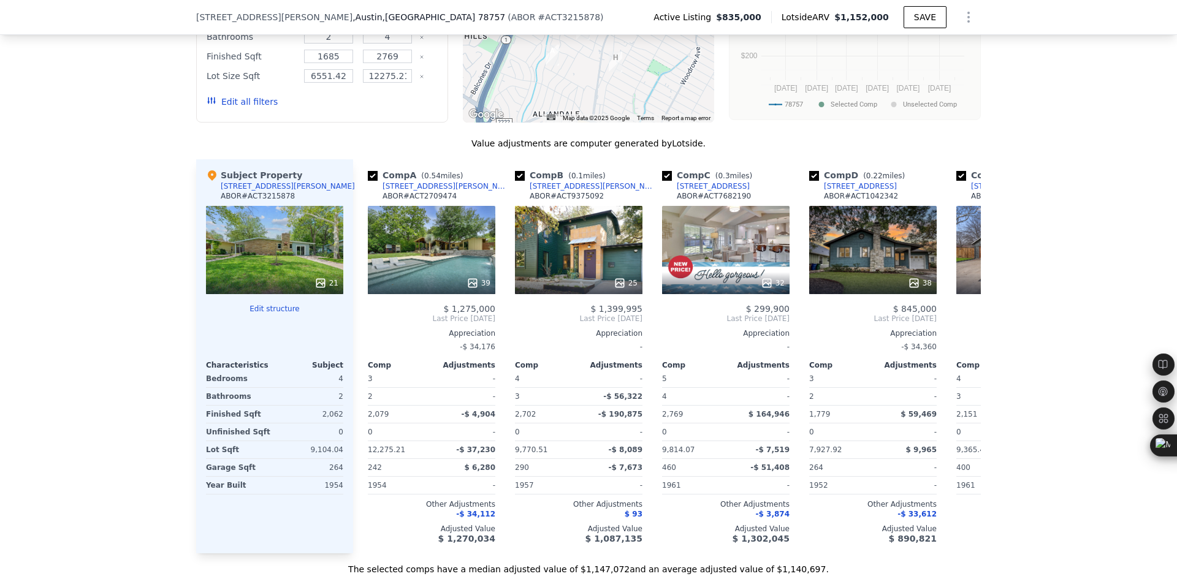
scroll to position [1426, 0]
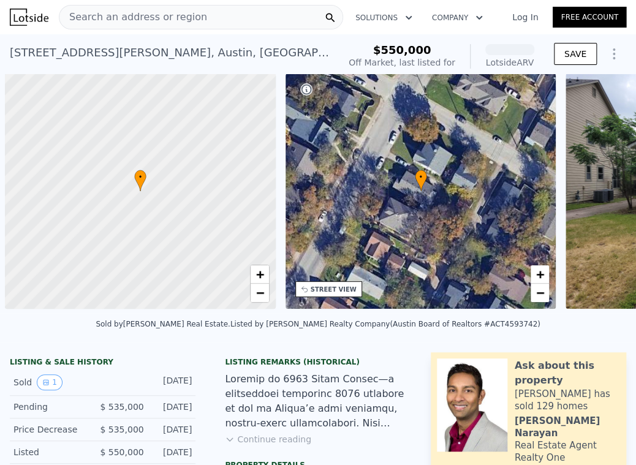
scroll to position [0, 5]
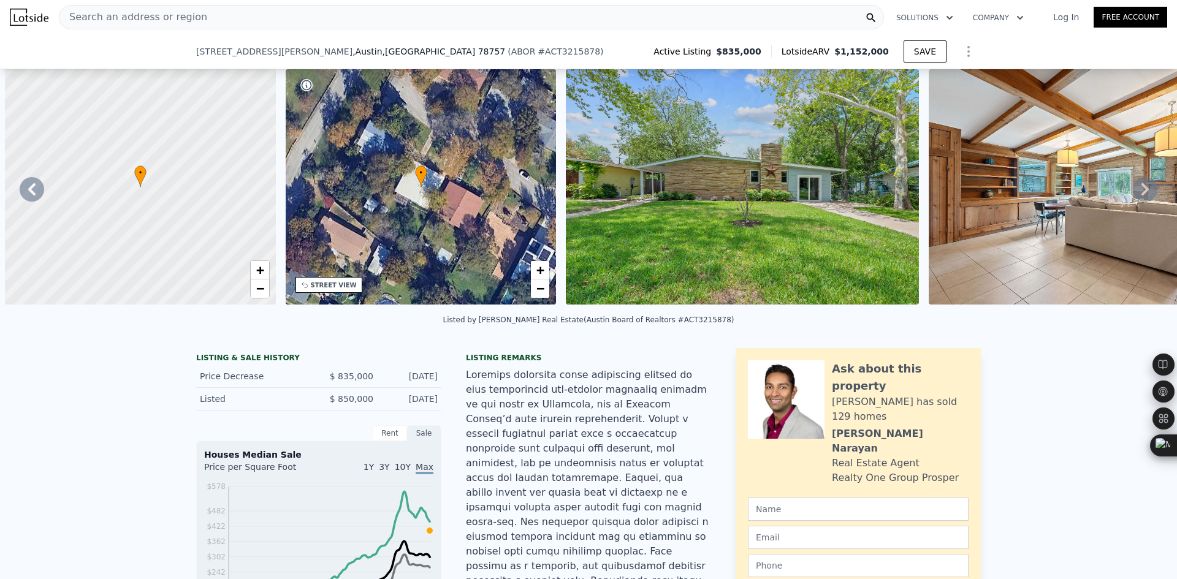
scroll to position [0, 561]
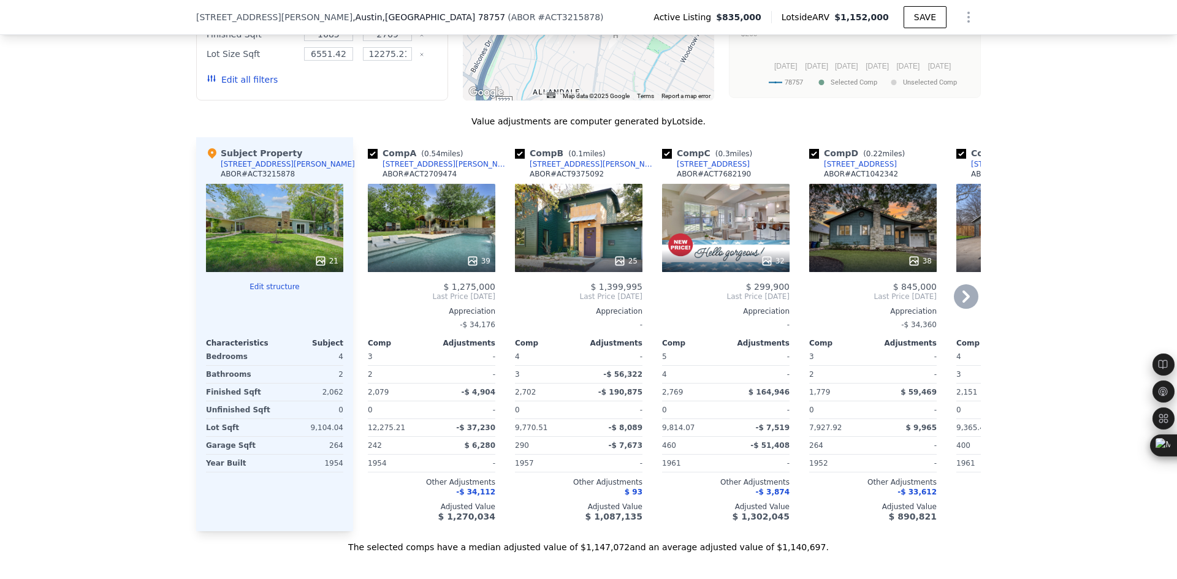
click at [962, 291] on icon at bounding box center [965, 297] width 7 height 12
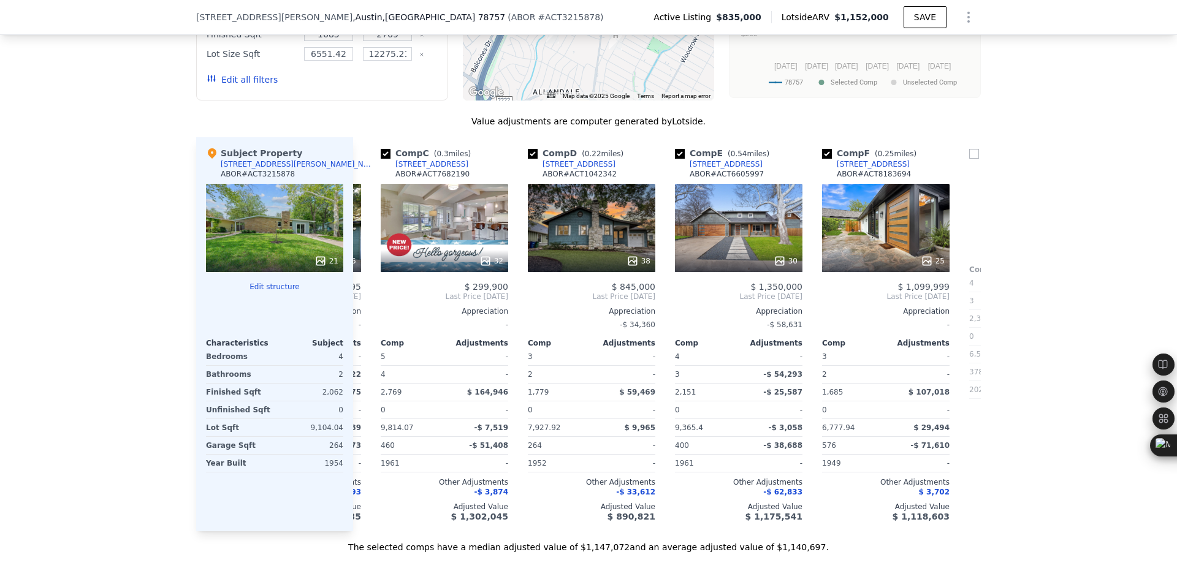
scroll to position [0, 294]
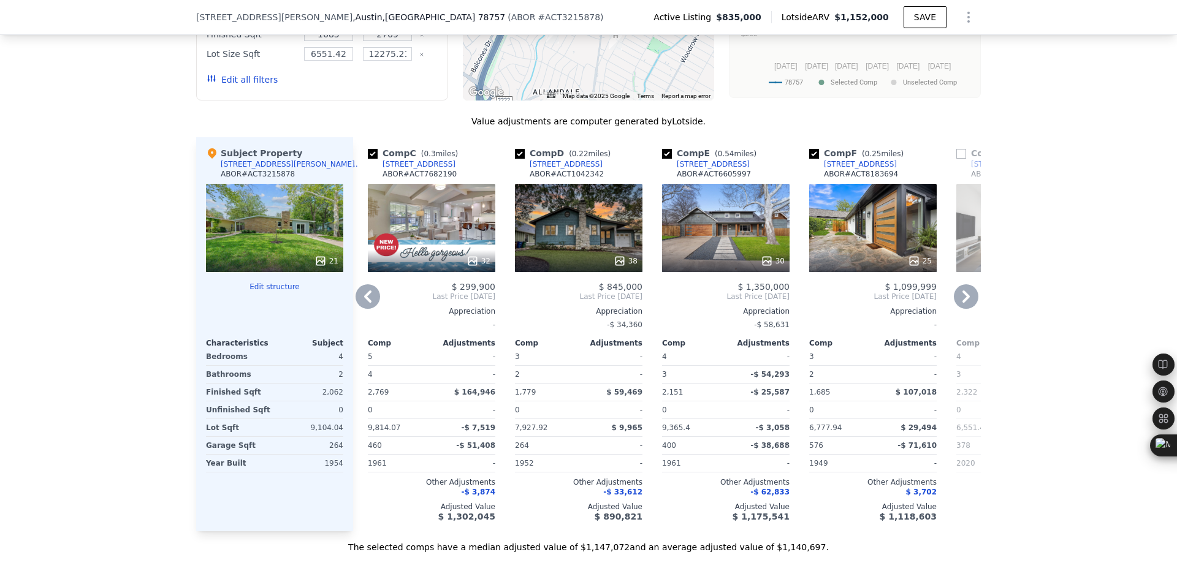
click at [962, 291] on icon at bounding box center [965, 297] width 7 height 12
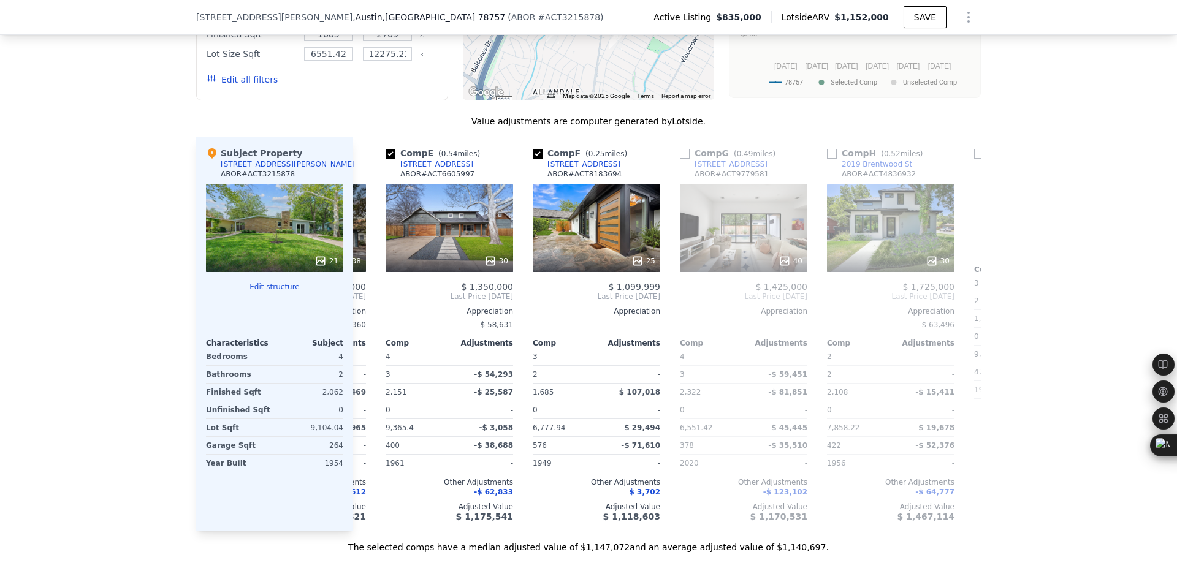
scroll to position [0, 588]
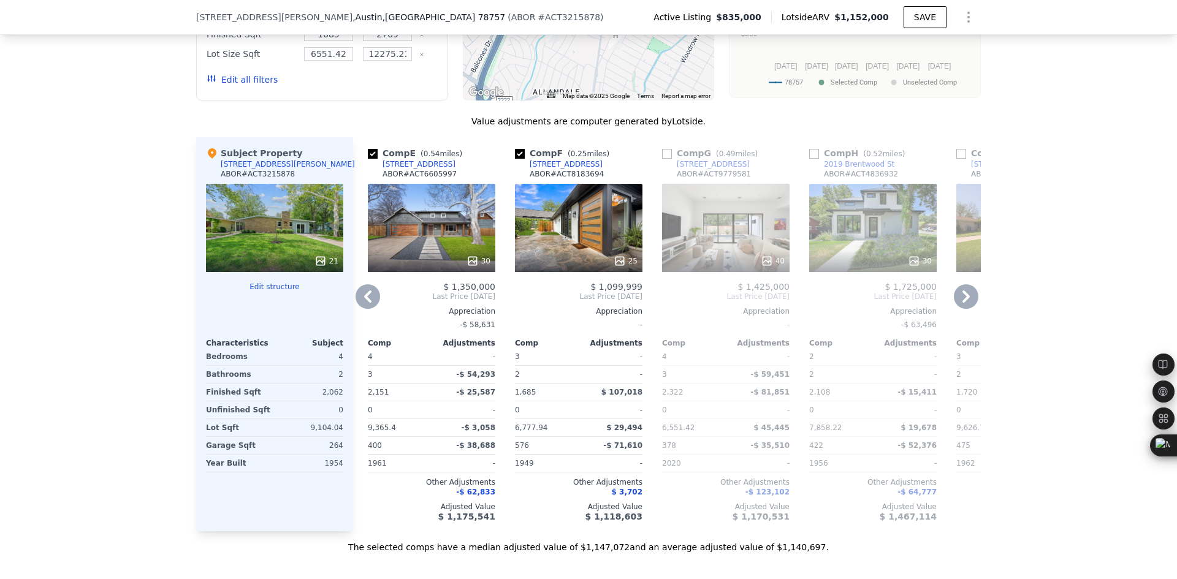
click at [962, 291] on icon at bounding box center [965, 297] width 7 height 12
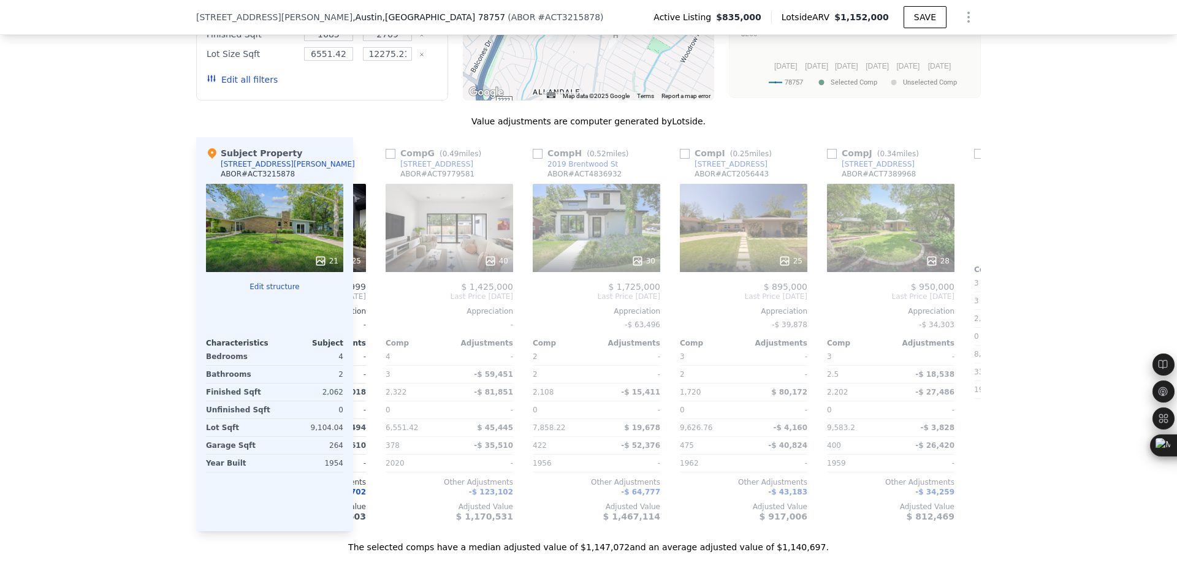
scroll to position [0, 883]
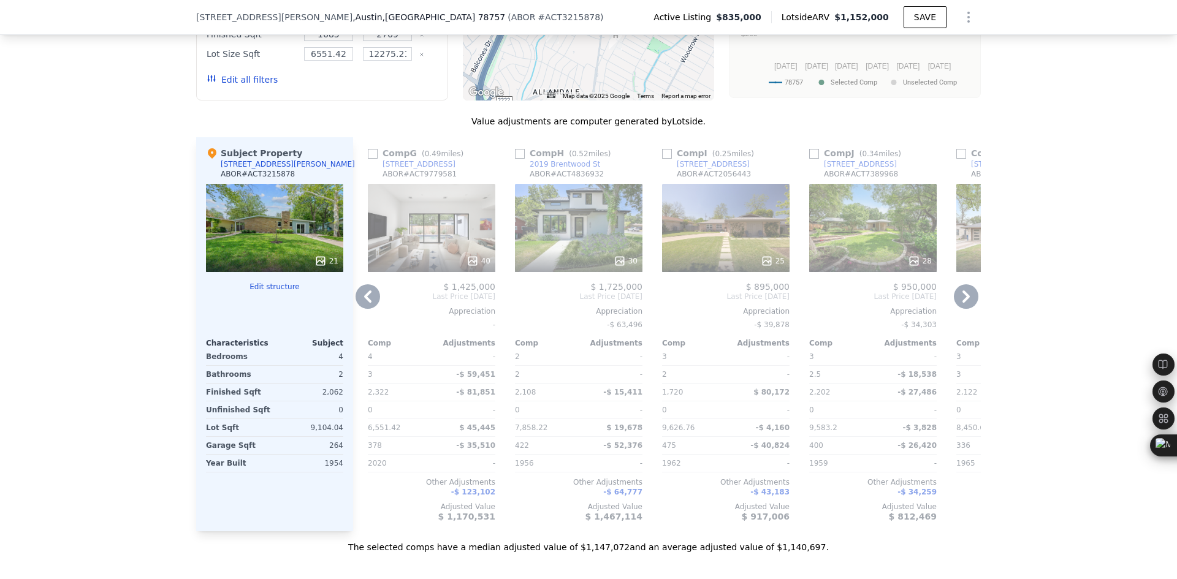
click at [364, 291] on icon at bounding box center [367, 297] width 7 height 12
click at [363, 248] on div "Comp A ( 0.54 miles) 6306 Wilbur Dr ABOR # ACT2709474 39 $ 1,275,000 Last Price…" at bounding box center [667, 334] width 628 height 394
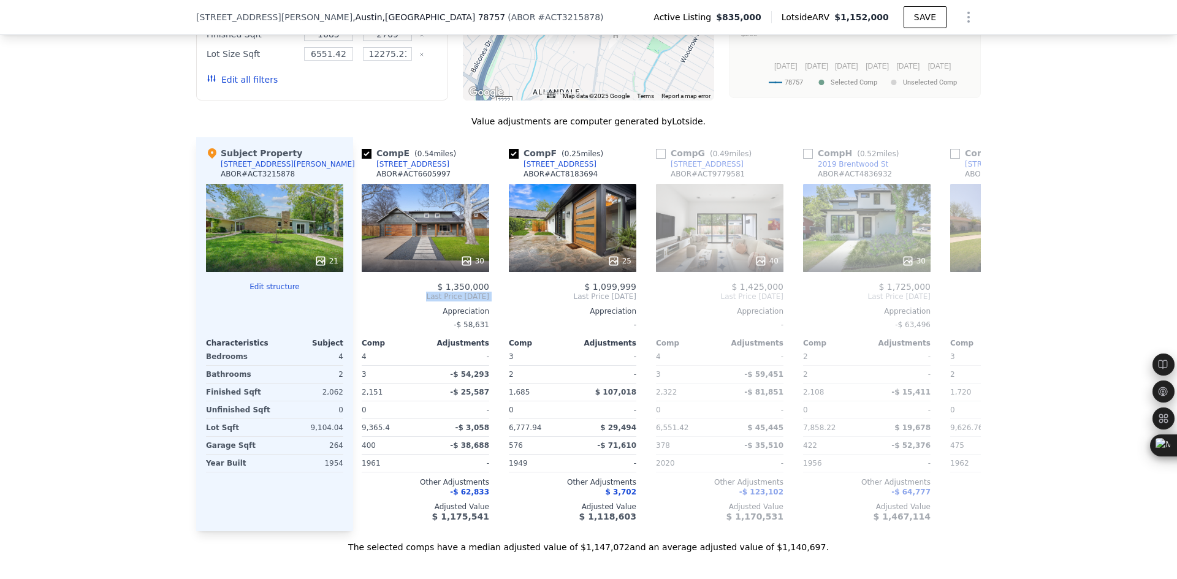
click at [363, 292] on span "Last Price May 2025" at bounding box center [425, 297] width 127 height 10
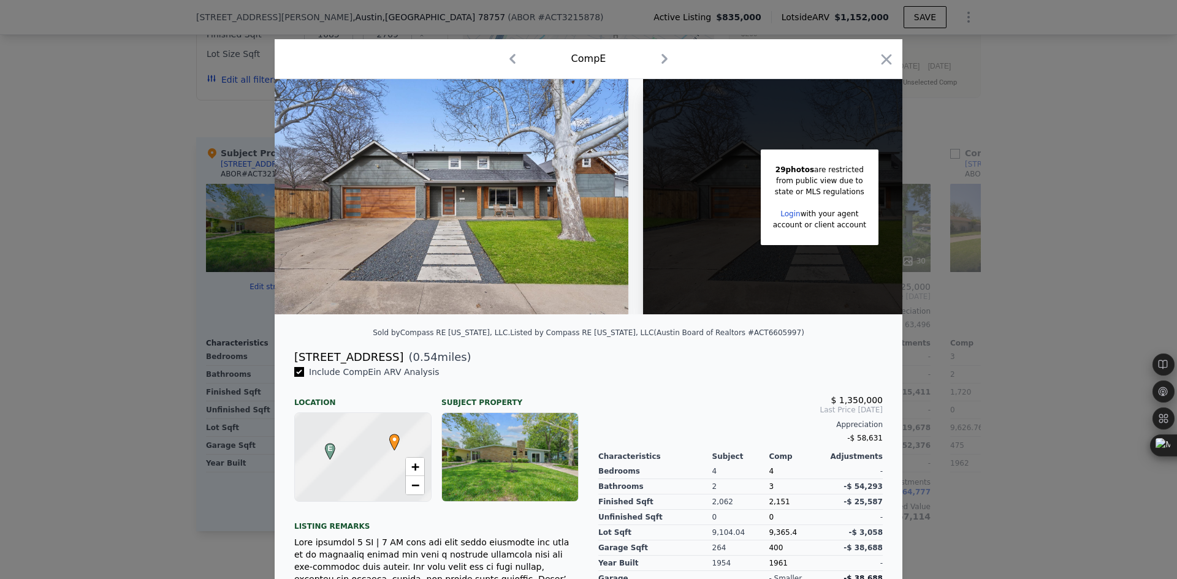
scroll to position [0, 588]
click at [118, 192] on div at bounding box center [588, 289] width 1177 height 579
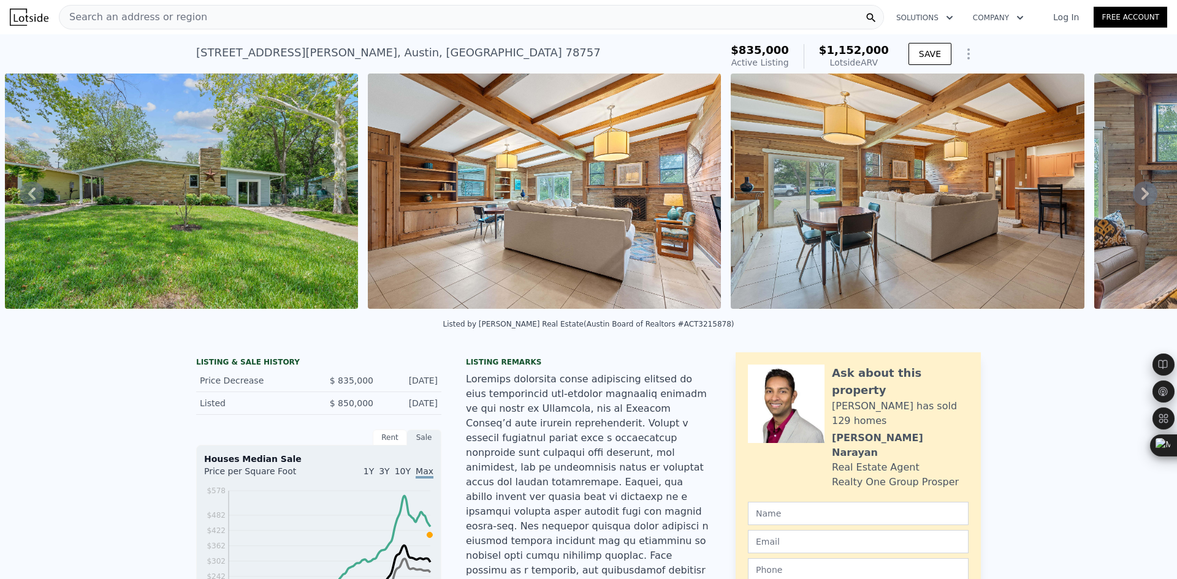
click at [169, 18] on span "Search an address or region" at bounding box center [133, 17] width 148 height 15
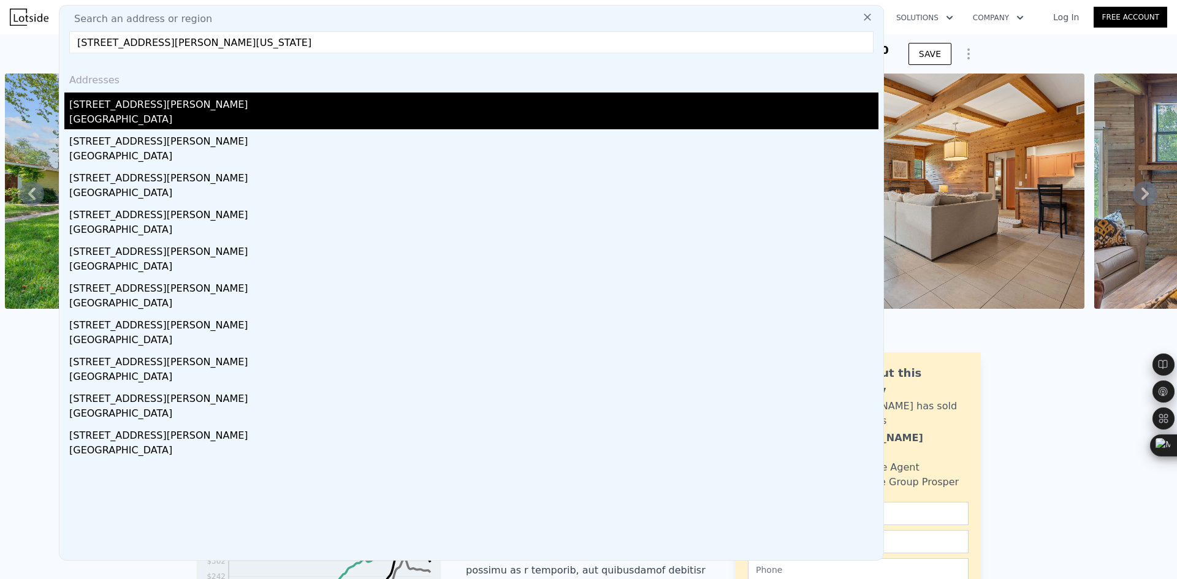
type input "7111 Grover Ave, Austin, Texas 78757"
click at [222, 106] on div "[STREET_ADDRESS][PERSON_NAME]" at bounding box center [473, 103] width 809 height 20
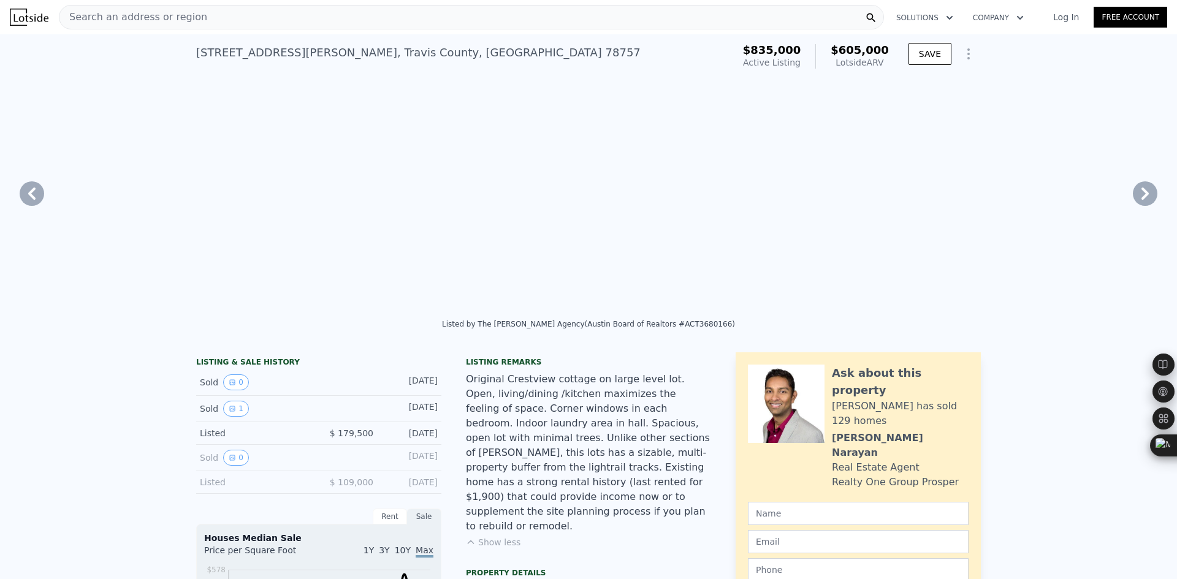
type input "1"
type input "6"
type input "1"
type input "5.5"
type input "792"
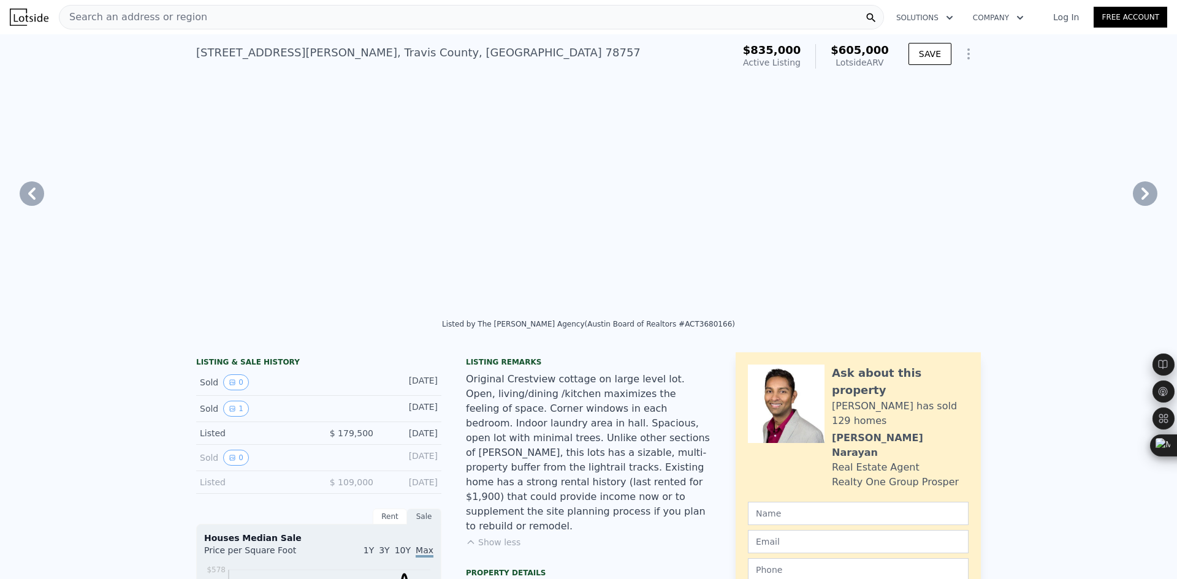
type input "4053"
type input "3798.43"
type input "9805.36"
type input "$ 605,000"
type input "5"
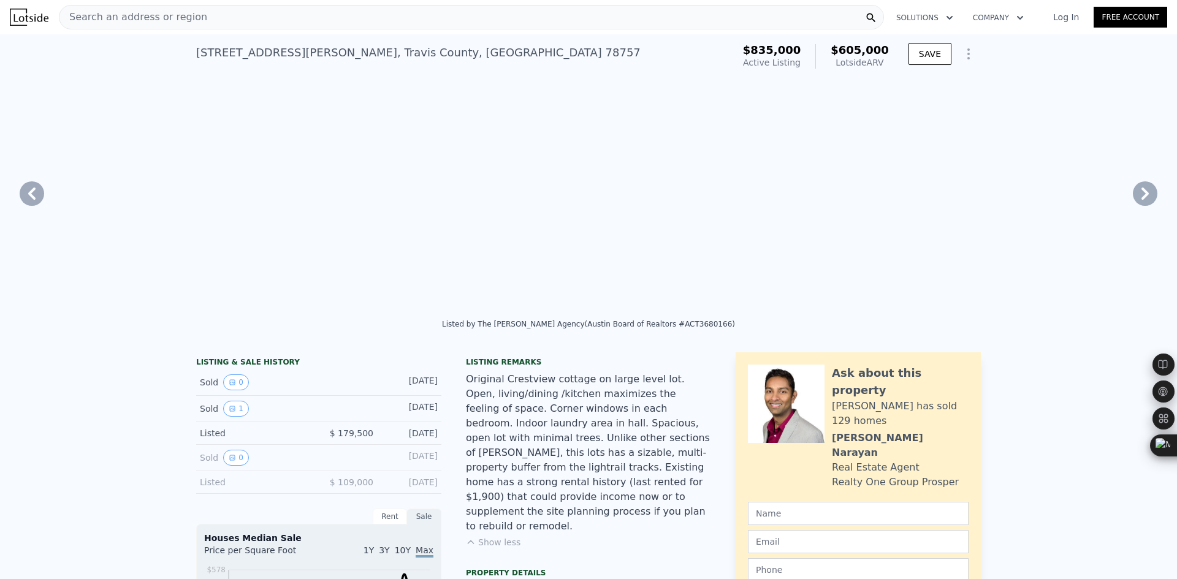
type input "$ 38,998"
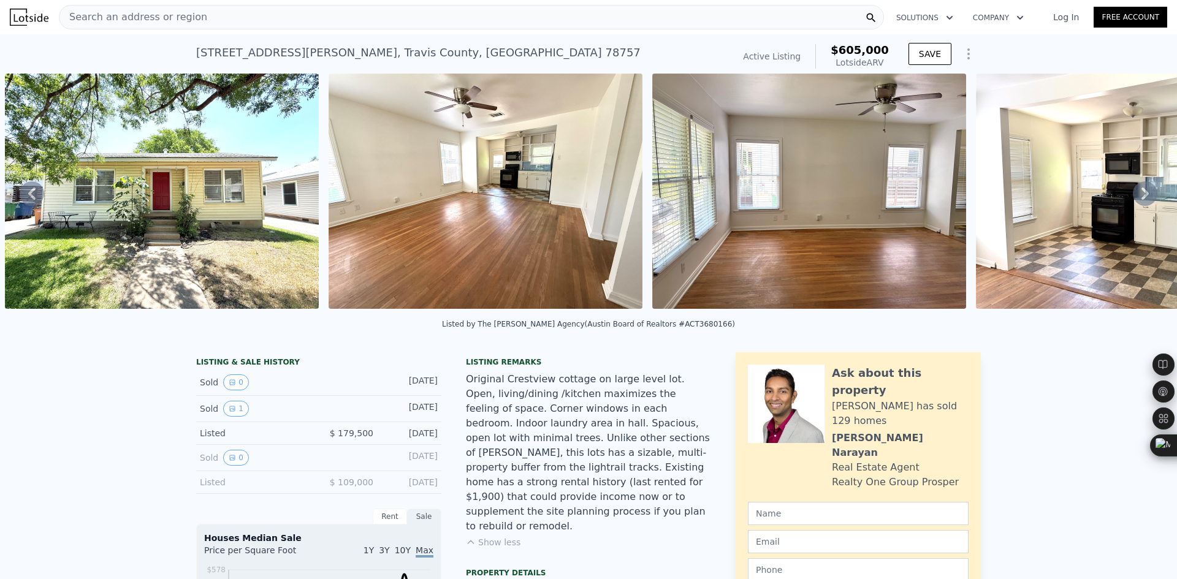
click at [164, 25] on div "Search an address or region" at bounding box center [133, 17] width 148 height 23
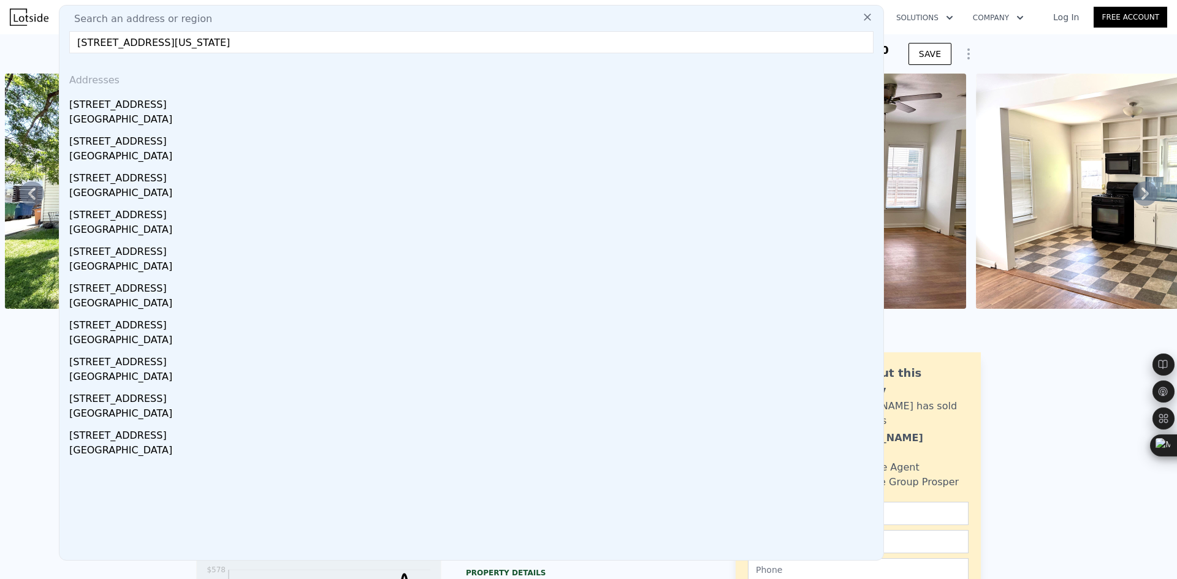
click at [215, 42] on input "3905 Independent Way, Austin, Texas 78731" at bounding box center [471, 42] width 804 height 22
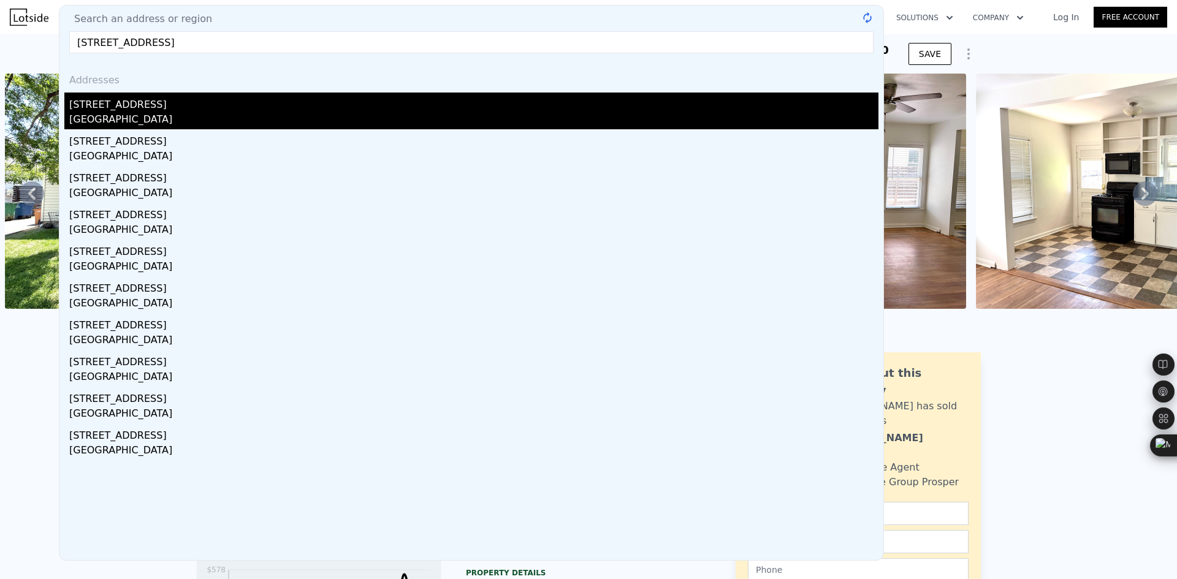
type input "3905 Independent Way, Texas 78731"
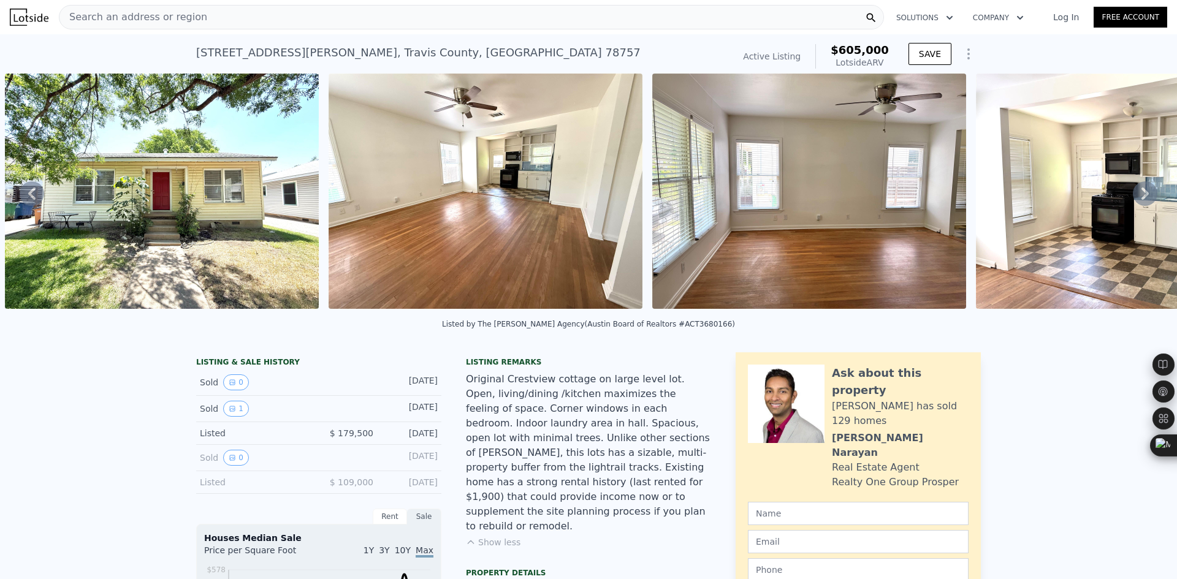
click at [172, 17] on span "Search an address or region" at bounding box center [133, 17] width 148 height 15
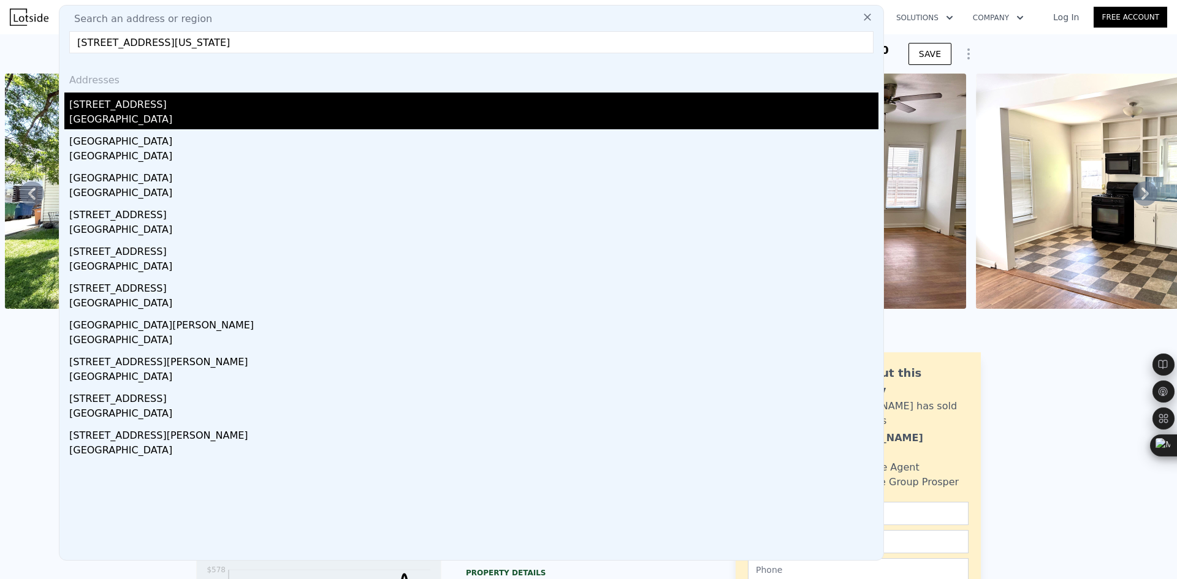
type input "5200 Avenue H, Austin, Texas 78751"
click at [143, 104] on div "5200 Avenue H" at bounding box center [473, 103] width 809 height 20
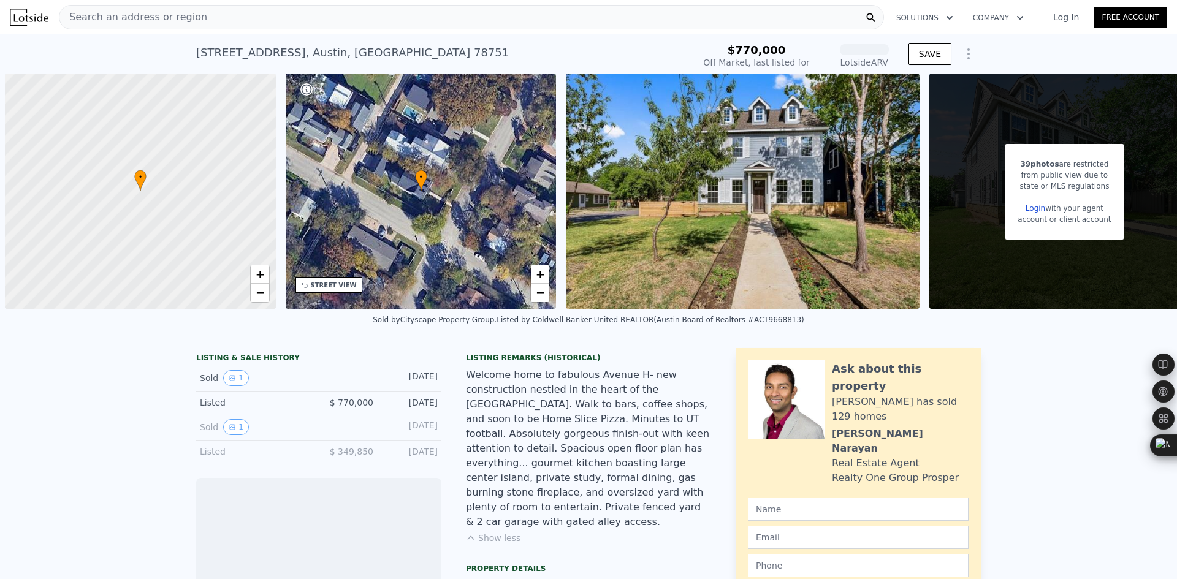
scroll to position [0, 5]
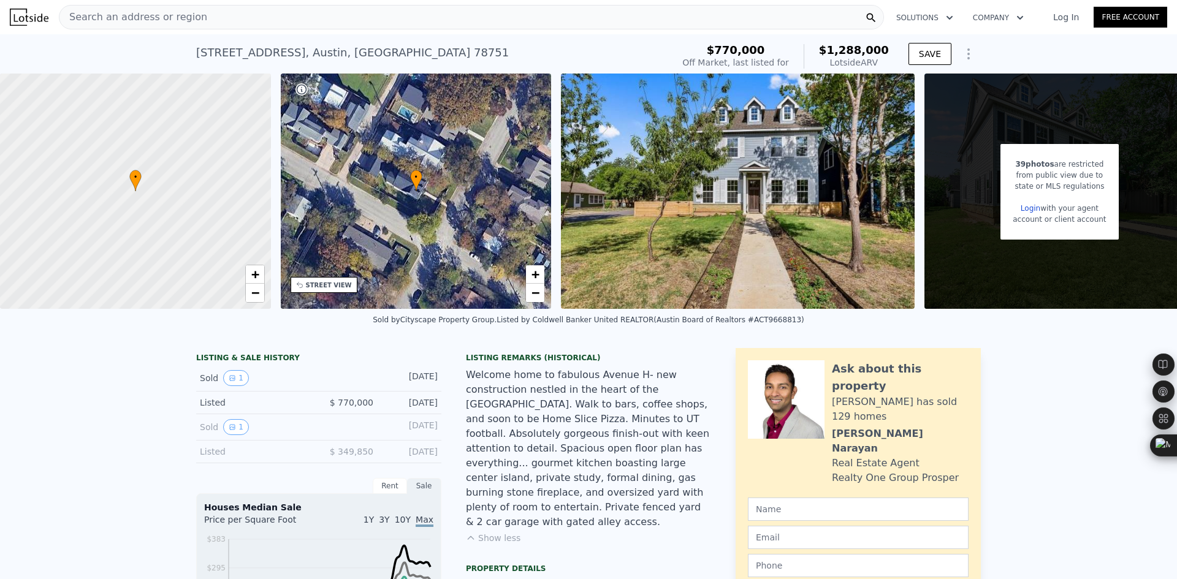
click at [156, 17] on span "Search an address or region" at bounding box center [133, 17] width 148 height 15
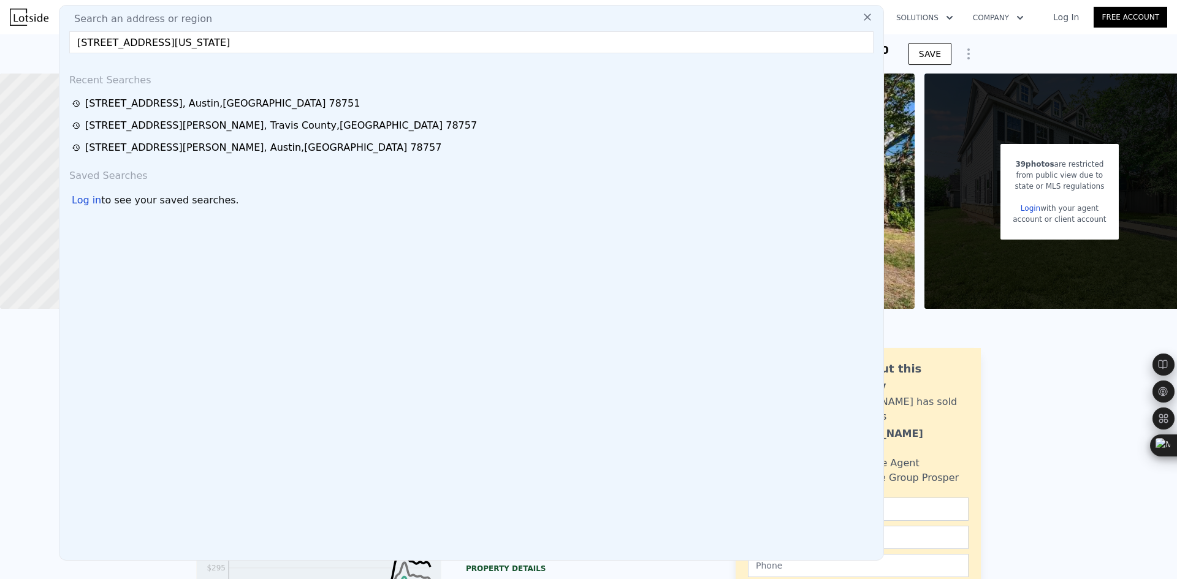
type input "7001 Twin Crest Dr, Austin, Texas 78752"
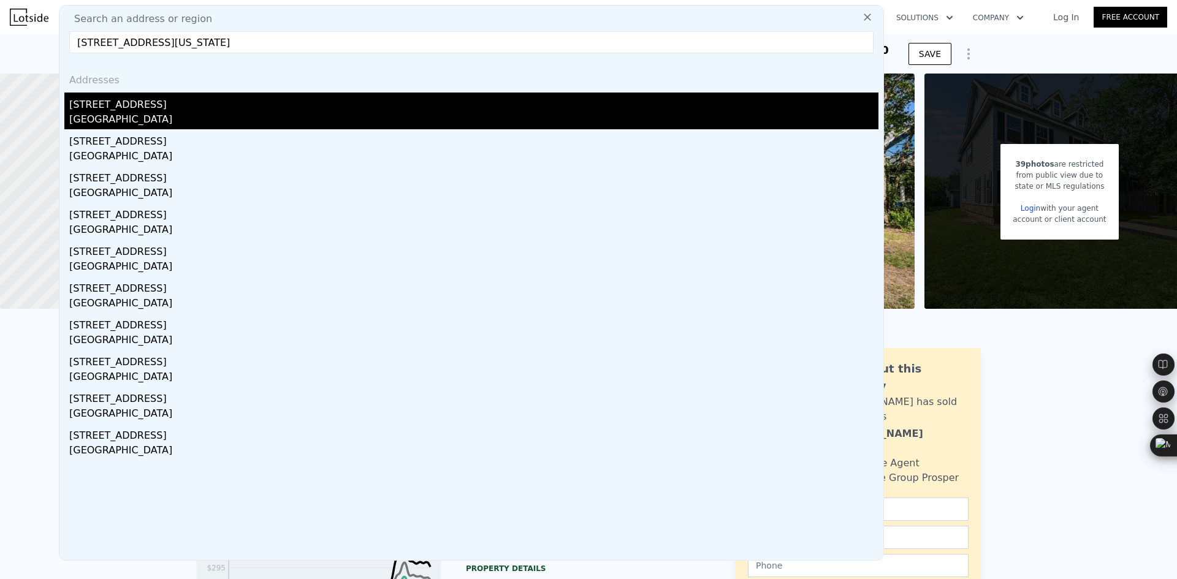
click at [137, 110] on div "7001 Twin Crest Dr" at bounding box center [473, 103] width 809 height 20
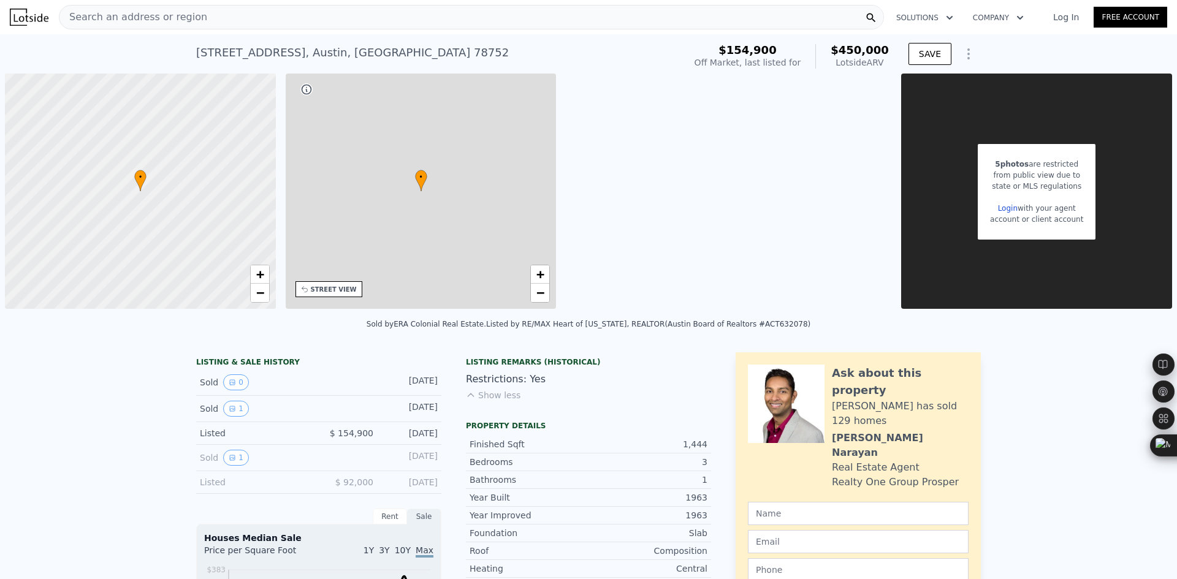
type input "2"
type input "1"
type input "2.5"
type input "1056"
type input "1655"
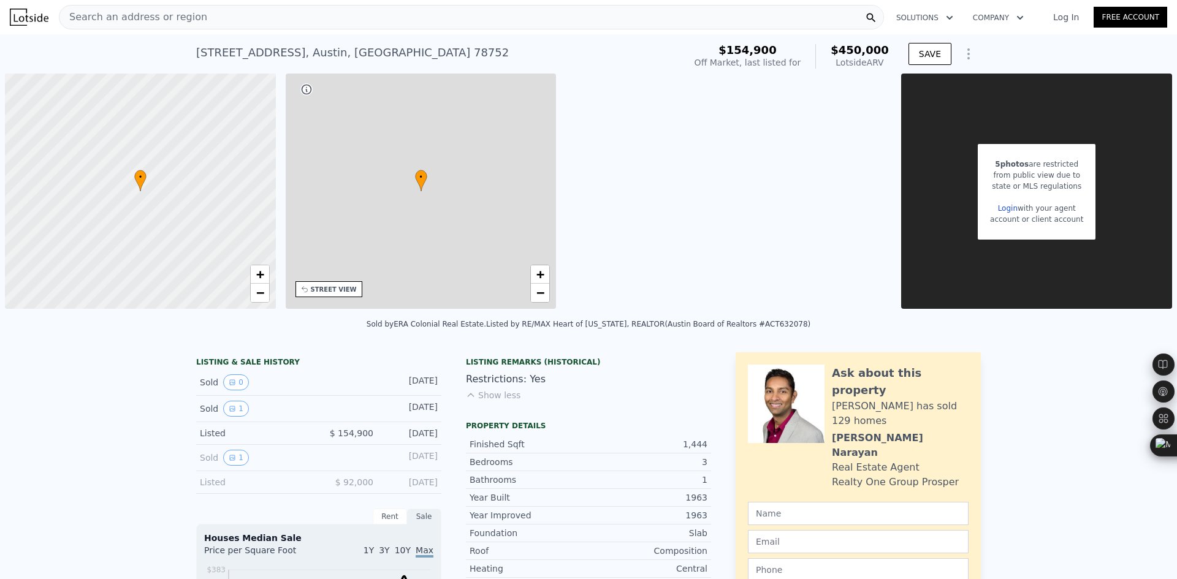
type input "9104.04"
type input "$ 450,000"
type input "4"
type input "$ 262,844"
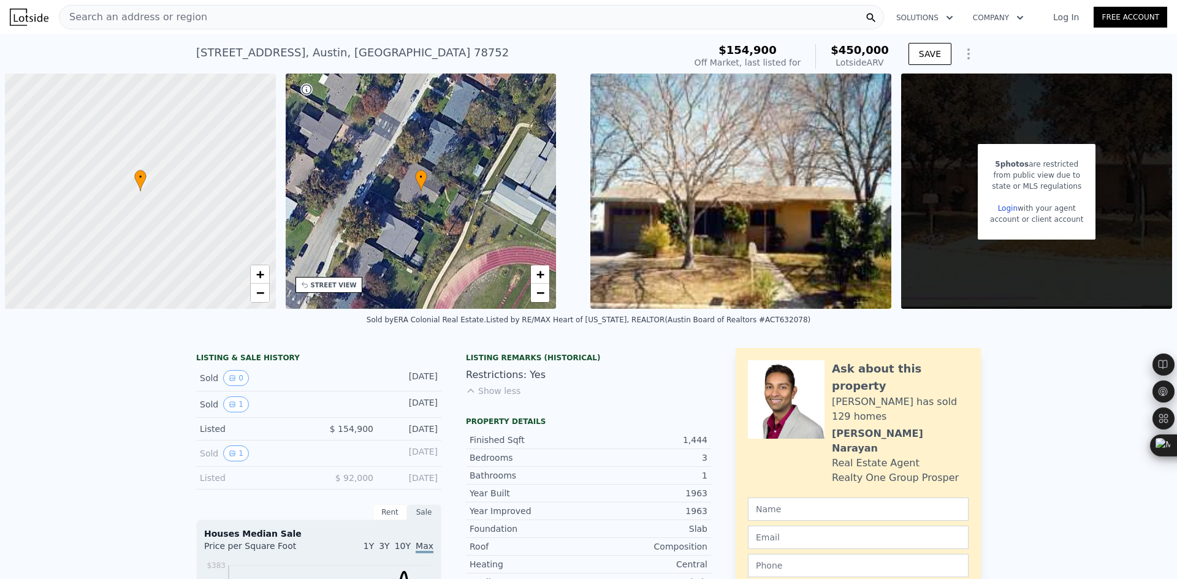
click at [161, 18] on span "Search an address or region" at bounding box center [133, 17] width 148 height 15
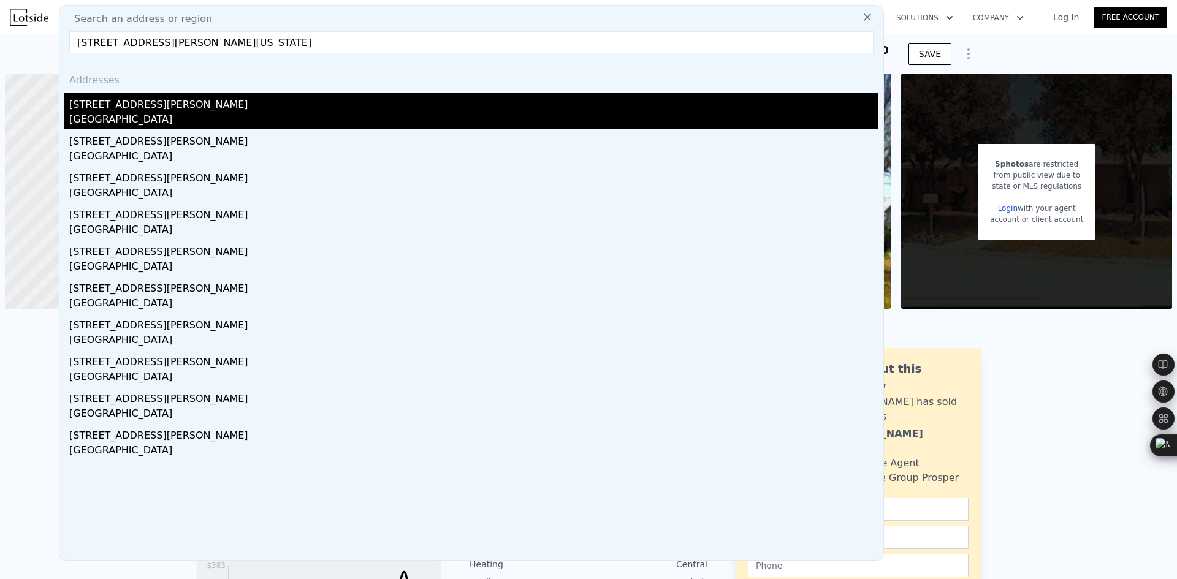
type input "1208 Karen Ave #3, Austin, Texas 78757"
click at [163, 113] on div "[GEOGRAPHIC_DATA]" at bounding box center [473, 120] width 809 height 17
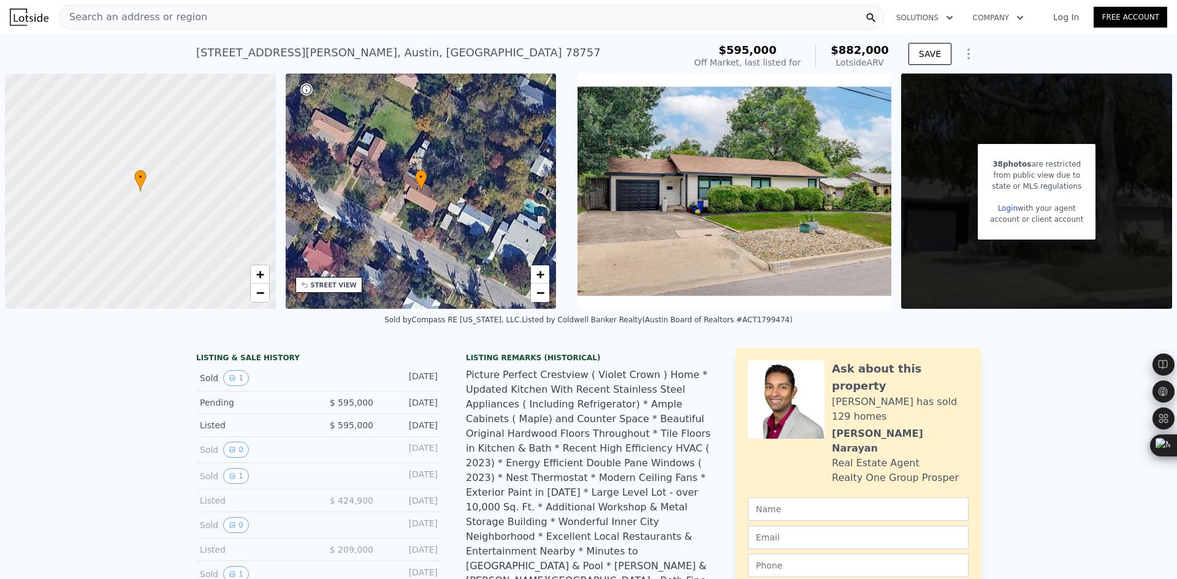
click at [246, 20] on div "Search an address or region" at bounding box center [471, 17] width 825 height 25
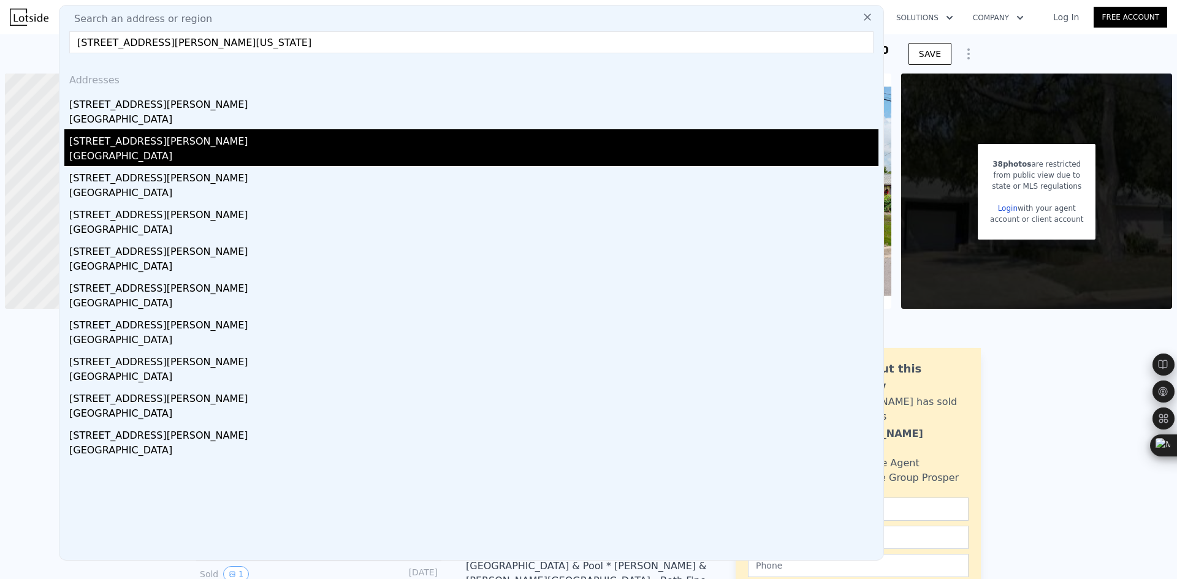
type input "1208 Karen Ave #3, Austin, Texas 78757"
click at [221, 141] on div "1208 Karen Ave Unit 3" at bounding box center [473, 139] width 809 height 20
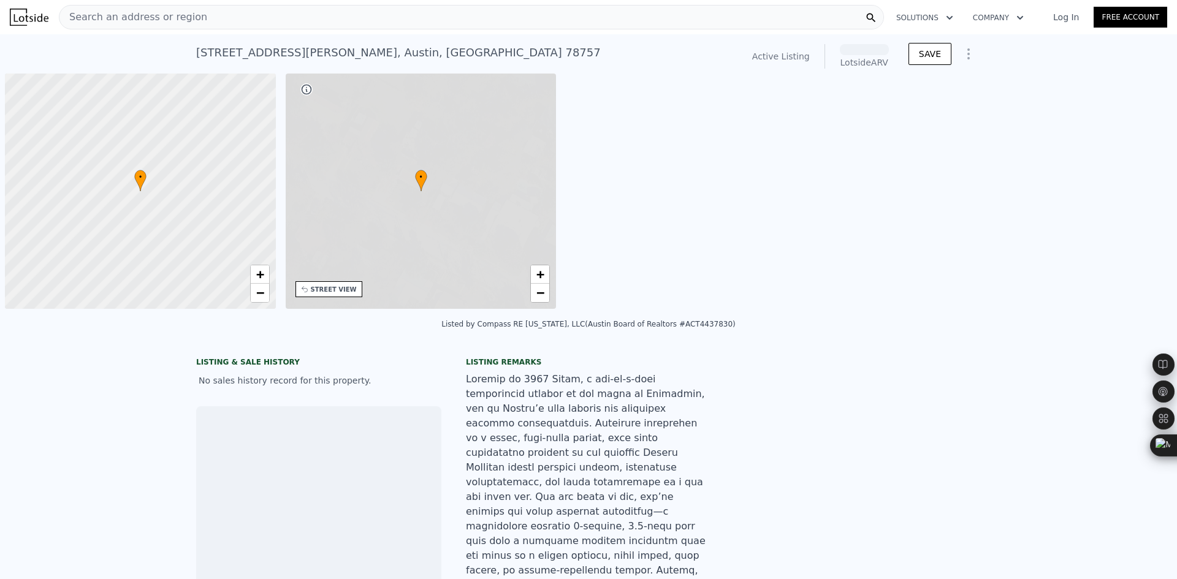
scroll to position [0, 5]
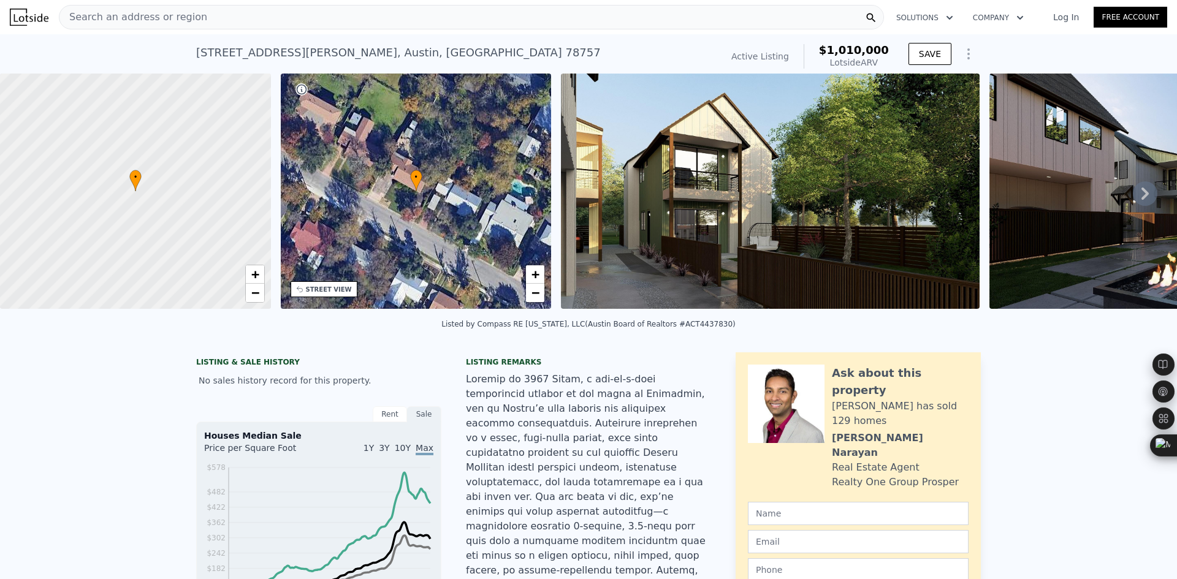
click at [177, 17] on span "Search an address or region" at bounding box center [133, 17] width 148 height 15
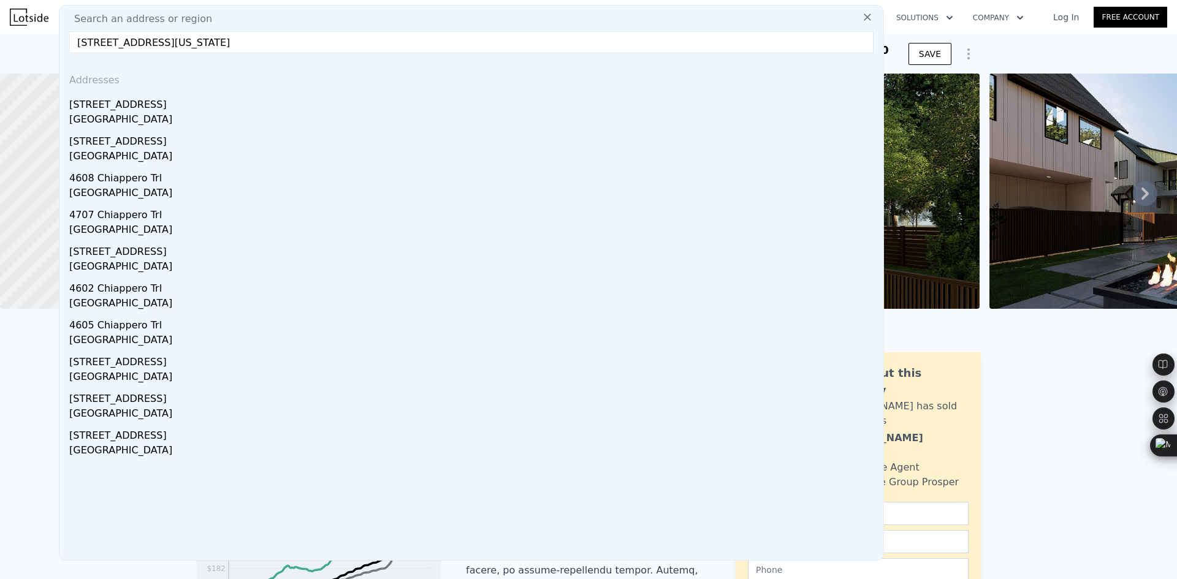
type input "4506 Chiappero Trl, Austin, Texas 78731"
click at [159, 114] on div "[GEOGRAPHIC_DATA]" at bounding box center [473, 120] width 809 height 17
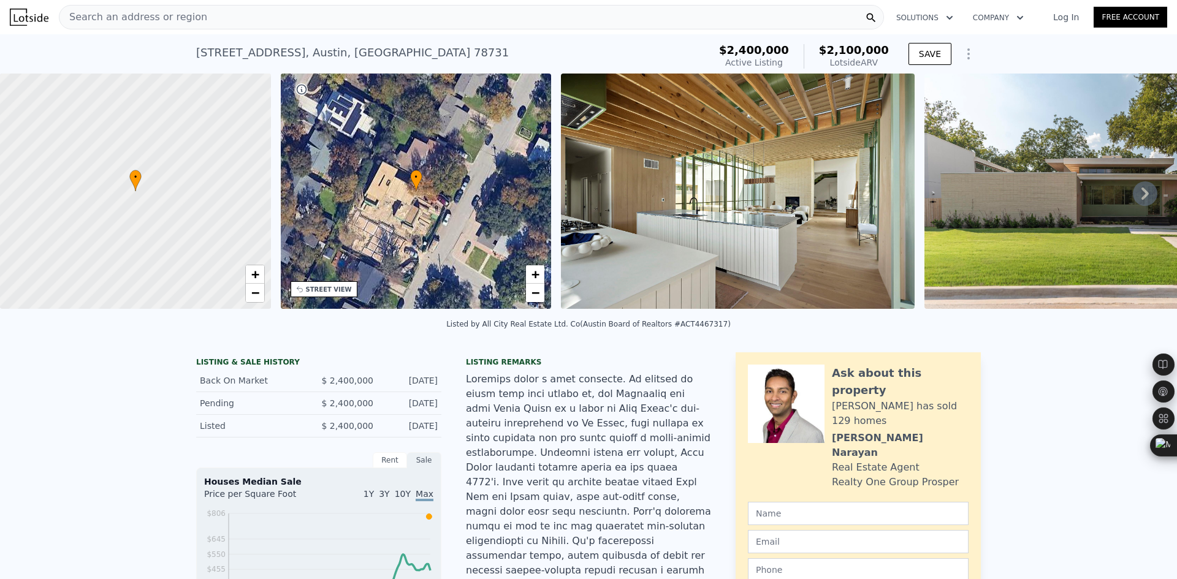
click at [184, 22] on span "Search an address or region" at bounding box center [133, 17] width 148 height 15
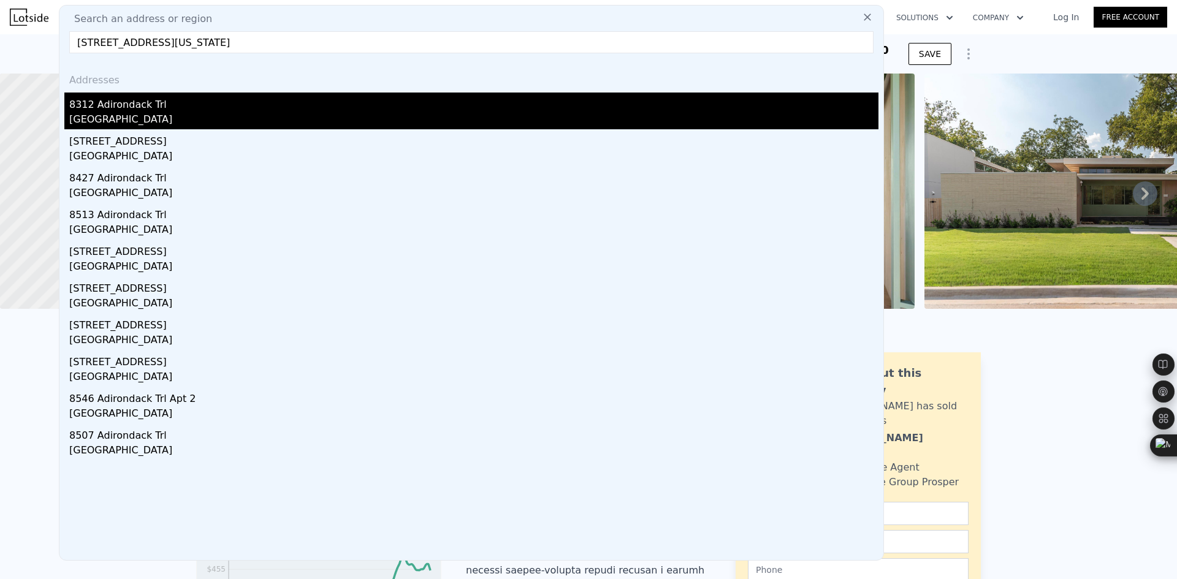
type input "8312 Adirondack Trl, Austin, Texas 78759"
click at [205, 108] on div "8312 Adirondack Trl" at bounding box center [473, 103] width 809 height 20
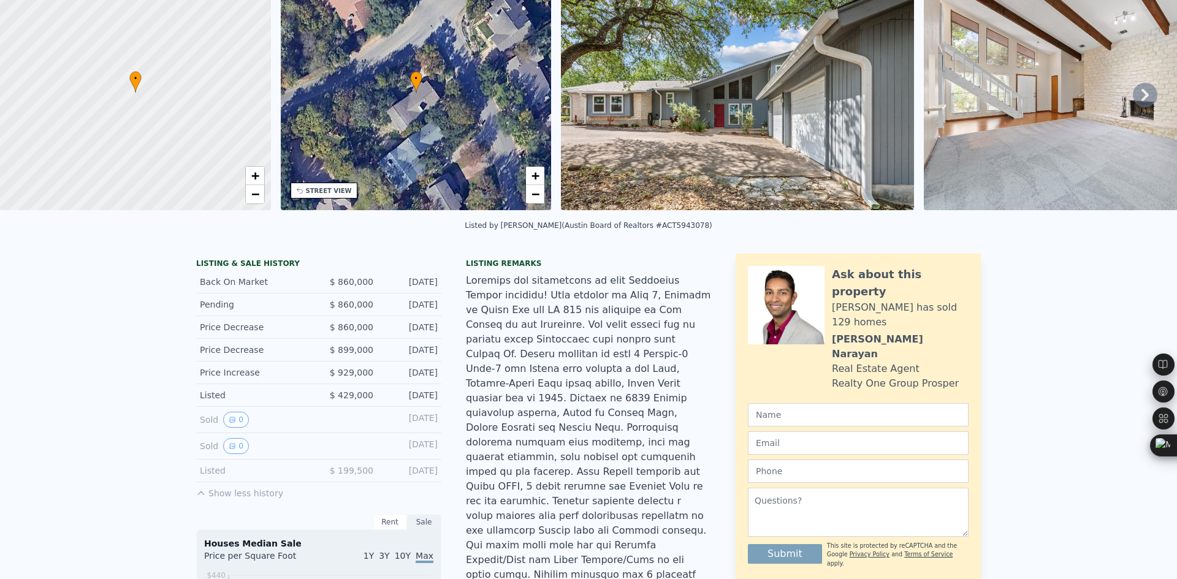
scroll to position [4, 0]
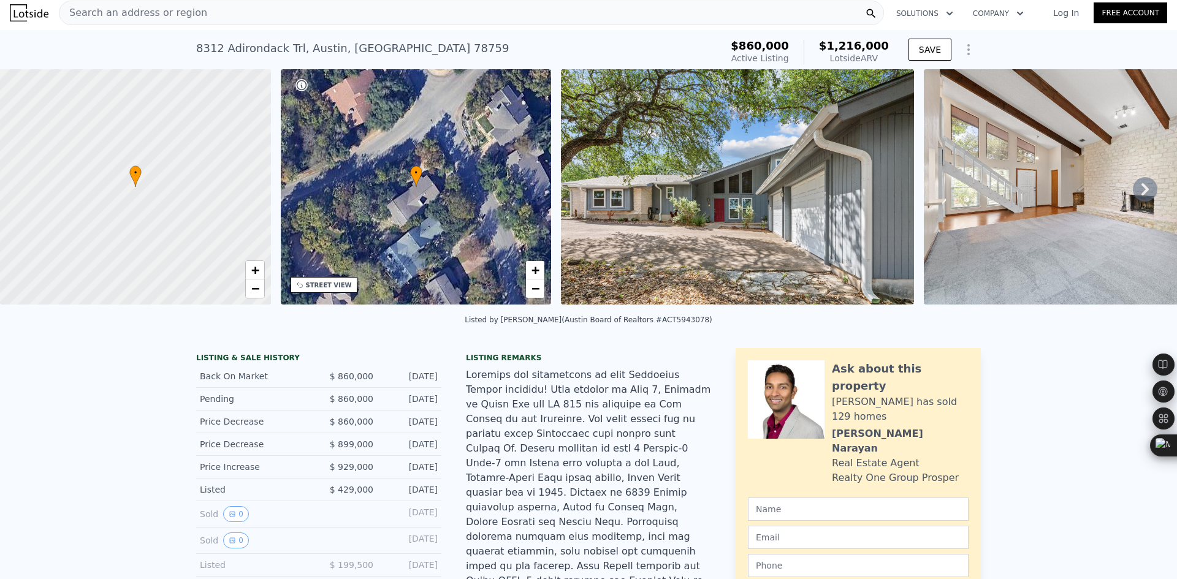
click at [1134, 193] on icon at bounding box center [1145, 189] width 25 height 25
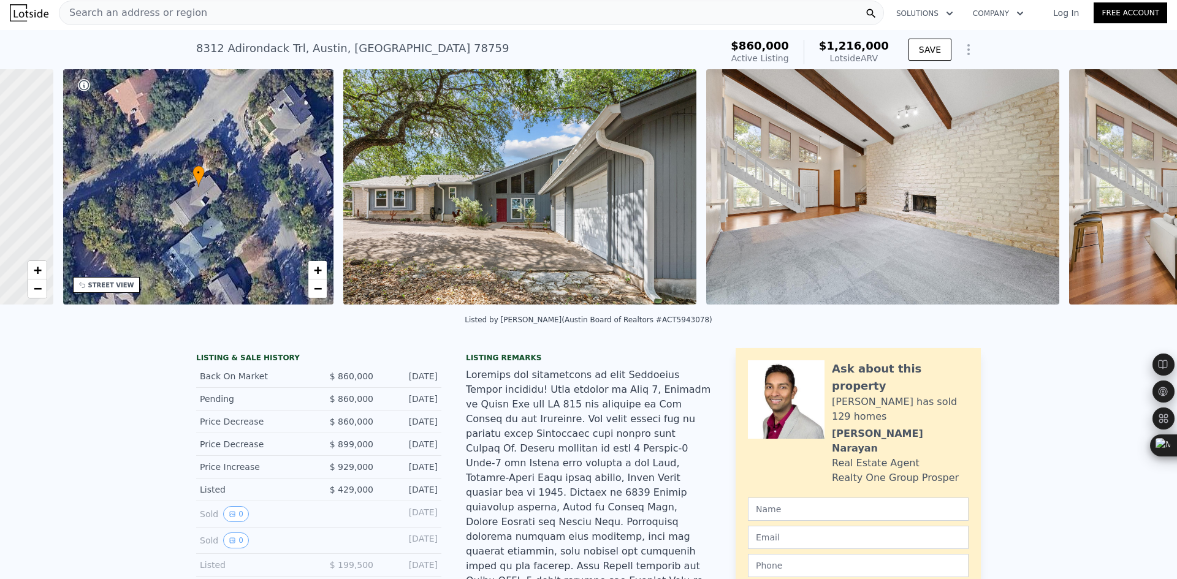
click at [1134, 193] on div "• + − • + − STREET VIEW ← Move left → Move right ↑ Move up ↓ Move down + Zoom i…" at bounding box center [588, 189] width 1177 height 240
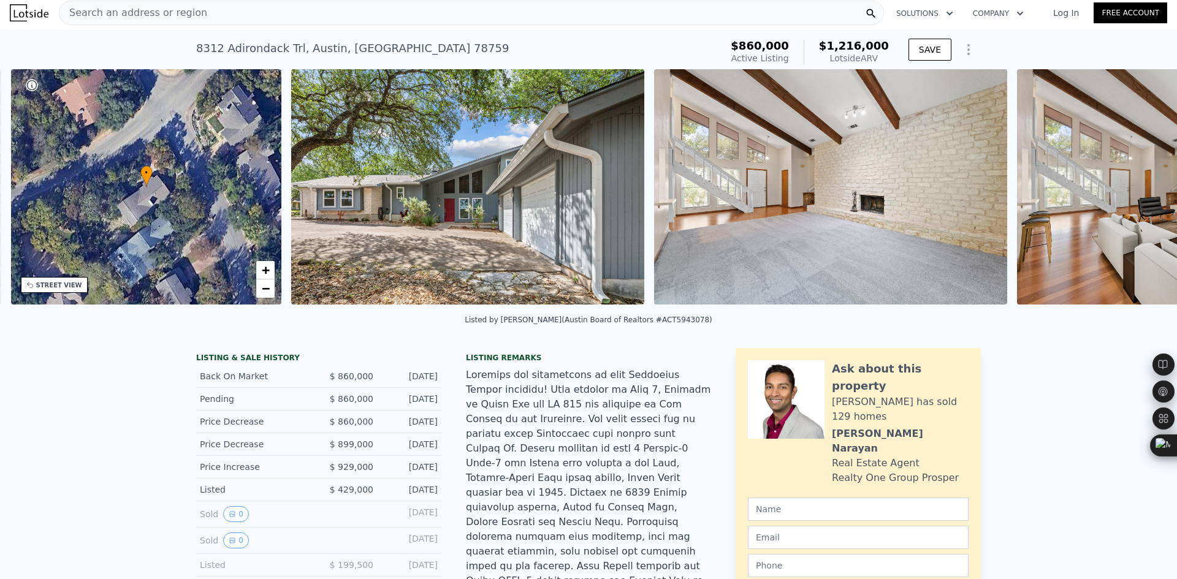
click at [1134, 193] on img at bounding box center [1193, 186] width 353 height 235
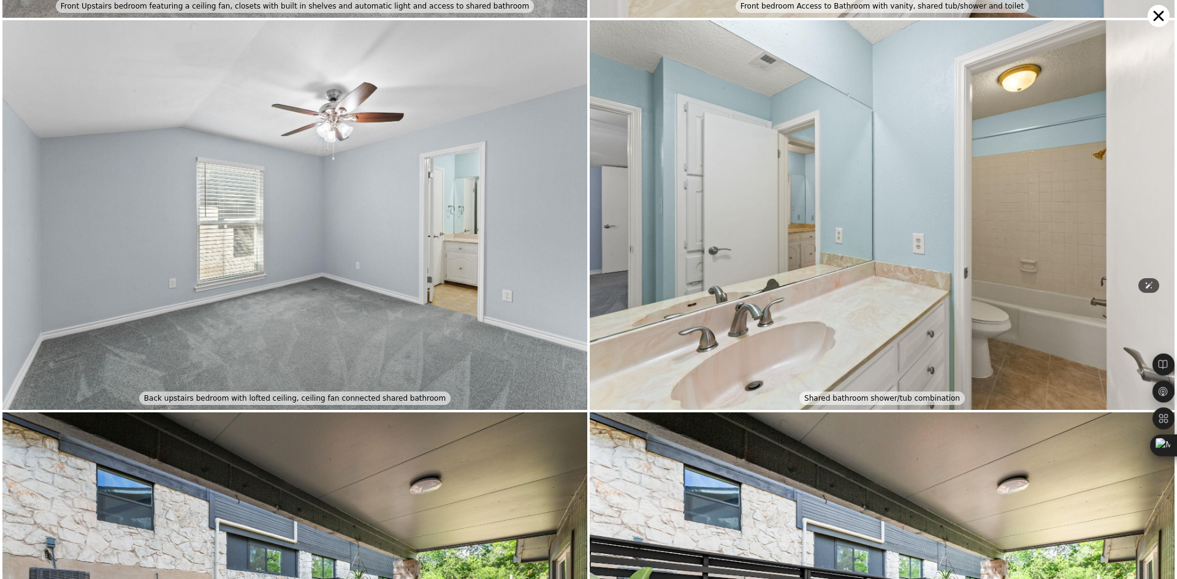
scroll to position [5058, 0]
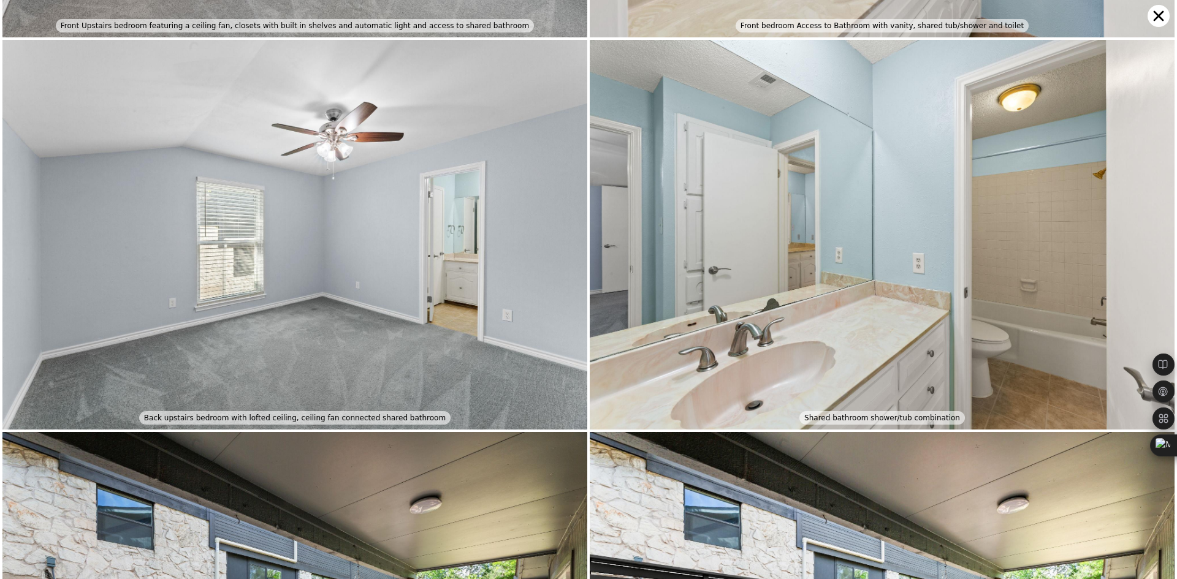
click at [1160, 13] on icon at bounding box center [1158, 16] width 22 height 22
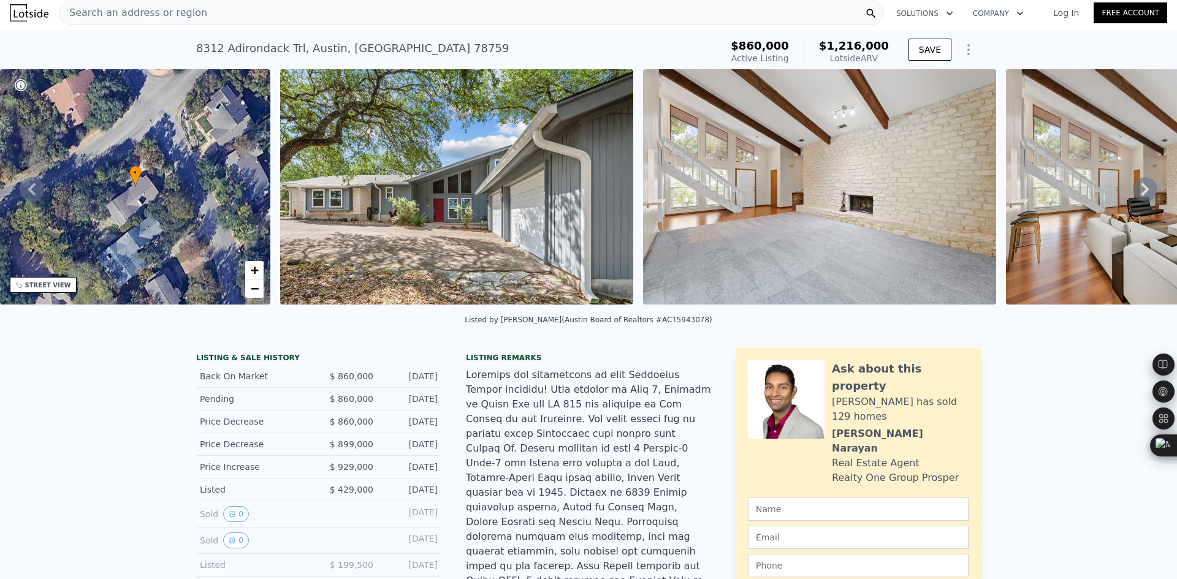
scroll to position [0, 0]
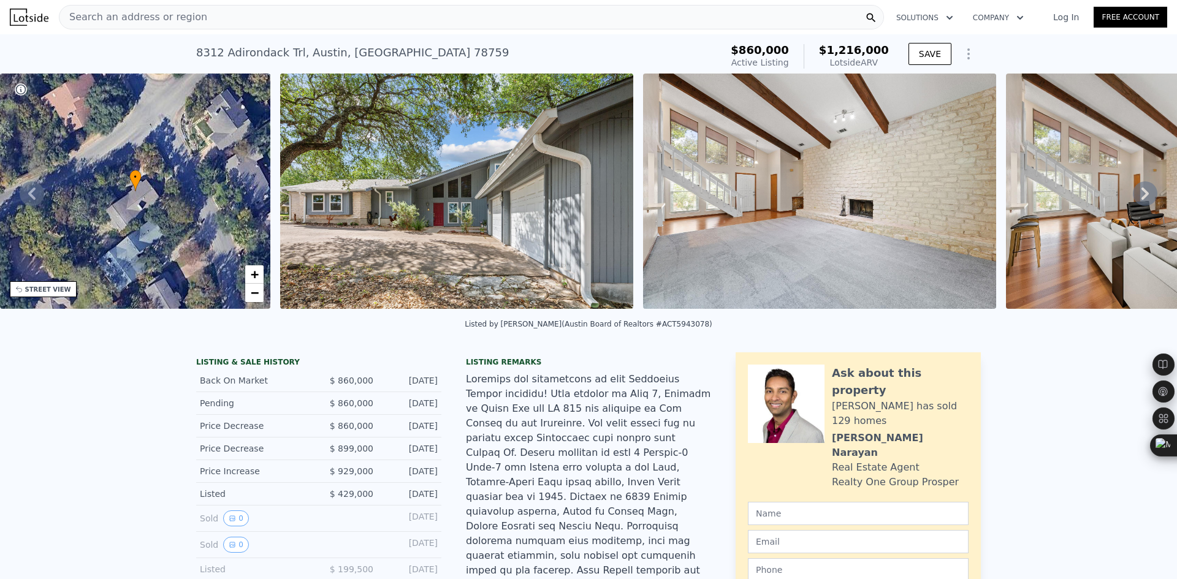
click at [229, 53] on div "8312 Adirondack Trl , Austin , TX 78759" at bounding box center [352, 52] width 313 height 17
click at [229, 51] on div "8312 Adirondack Trl , Austin , TX 78759" at bounding box center [352, 52] width 313 height 17
click at [226, 51] on div "8312 Adirondack Trl , Austin , TX 78759" at bounding box center [352, 52] width 313 height 17
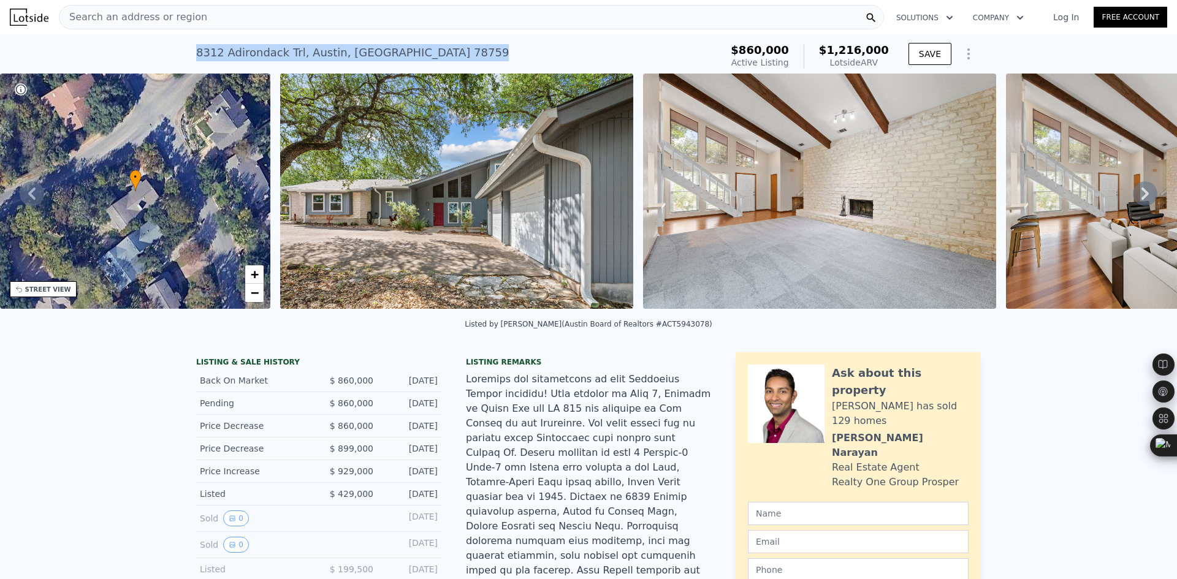
click at [226, 51] on div "8312 Adirondack Trl , Austin , TX 78759" at bounding box center [352, 52] width 313 height 17
copy div "8312 Adirondack Trl , Austin , TX 78759 Active at $860k (~ARV $1.216m )"
click at [199, 18] on div "Search an address or region" at bounding box center [471, 17] width 825 height 25
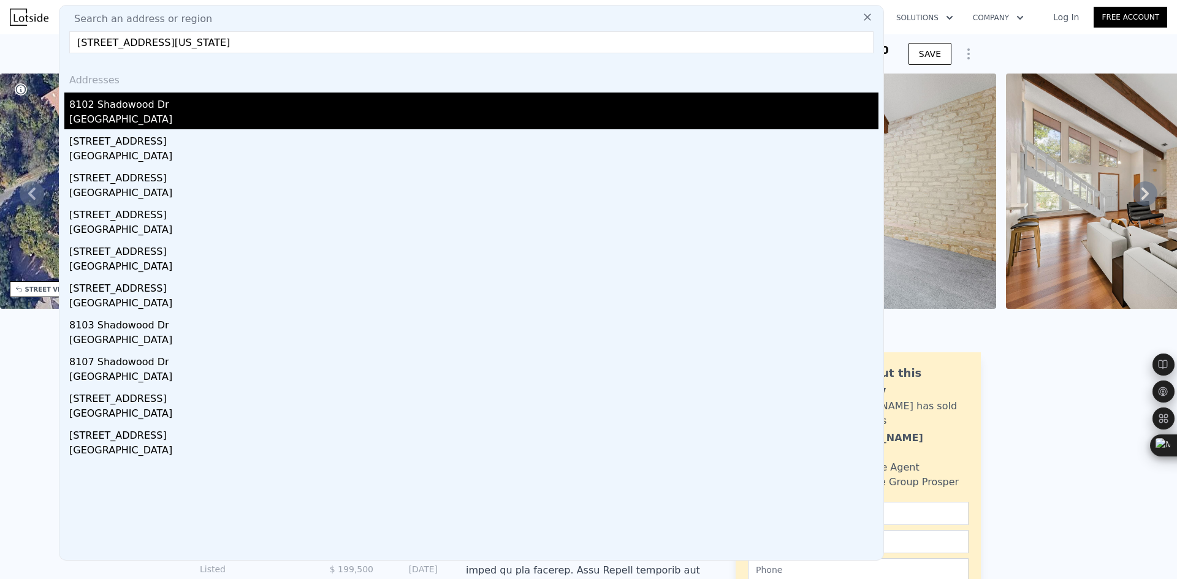
type input "8102 Shadowood Dr, Austin, Texas 78757"
click at [123, 118] on div "[GEOGRAPHIC_DATA]" at bounding box center [473, 120] width 809 height 17
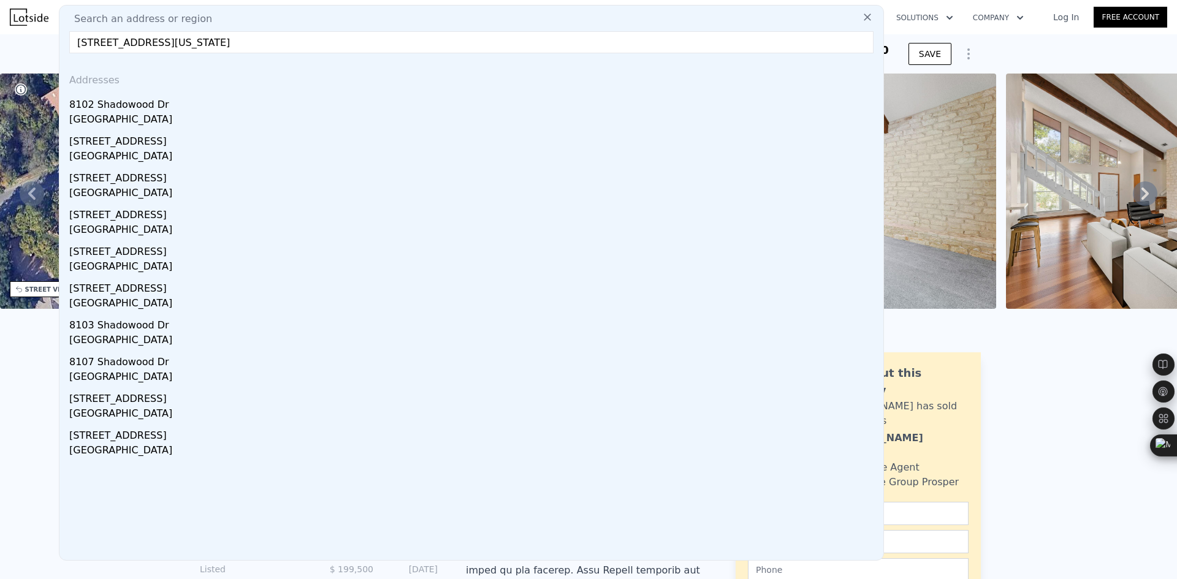
type input "3"
type input "1326"
type input "2046"
type input "7244.03"
type input "11421.43"
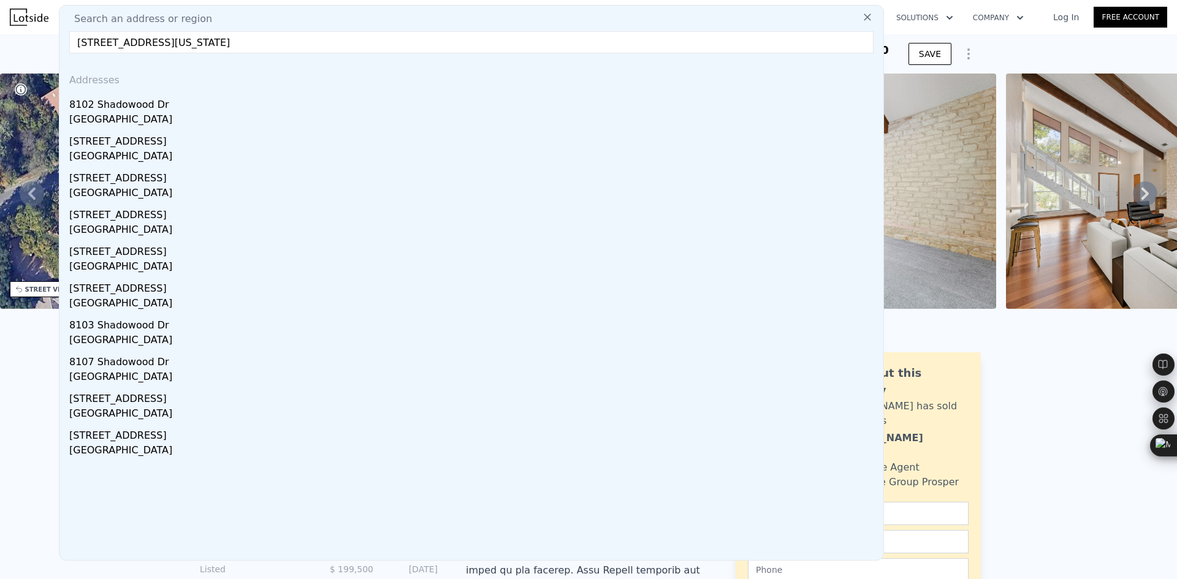
type input "$ 682,000"
type input "5"
type input "-$ 46,082"
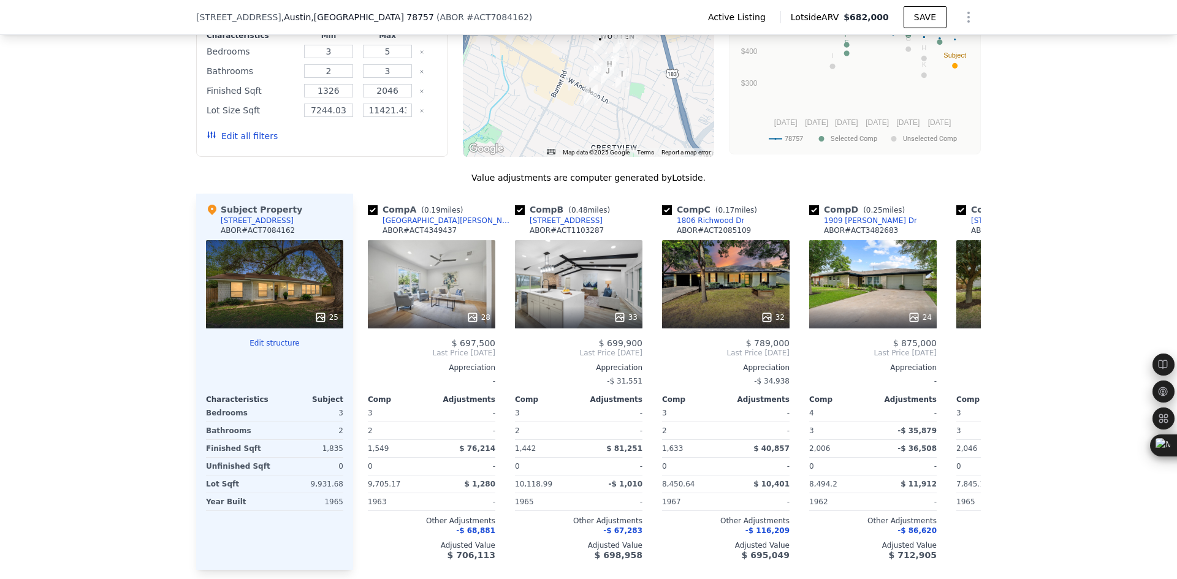
scroll to position [1221, 0]
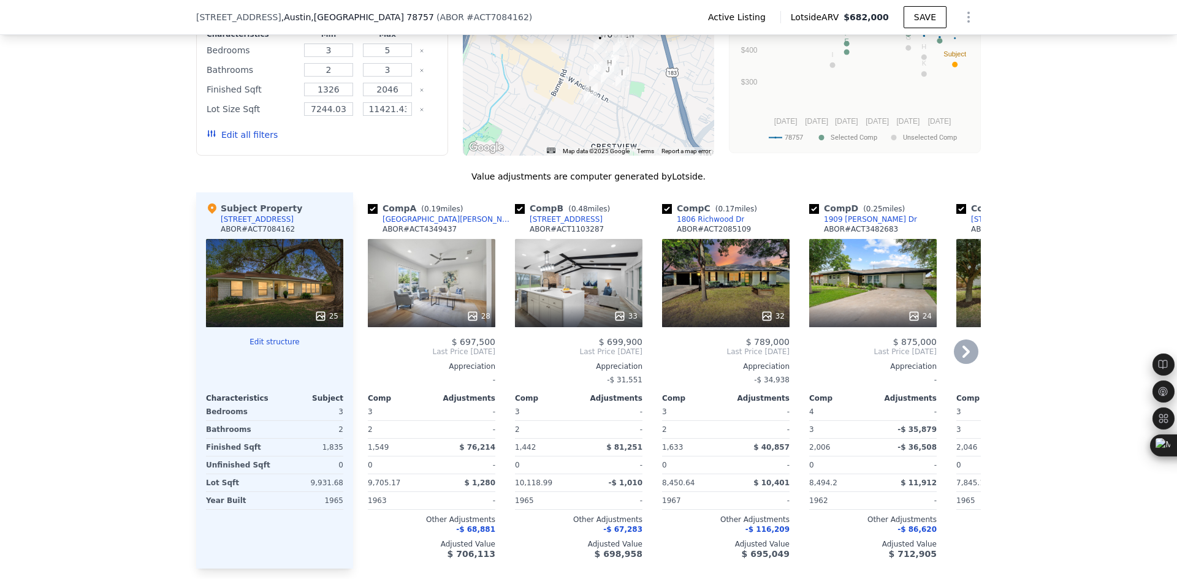
click at [962, 346] on icon at bounding box center [965, 352] width 7 height 12
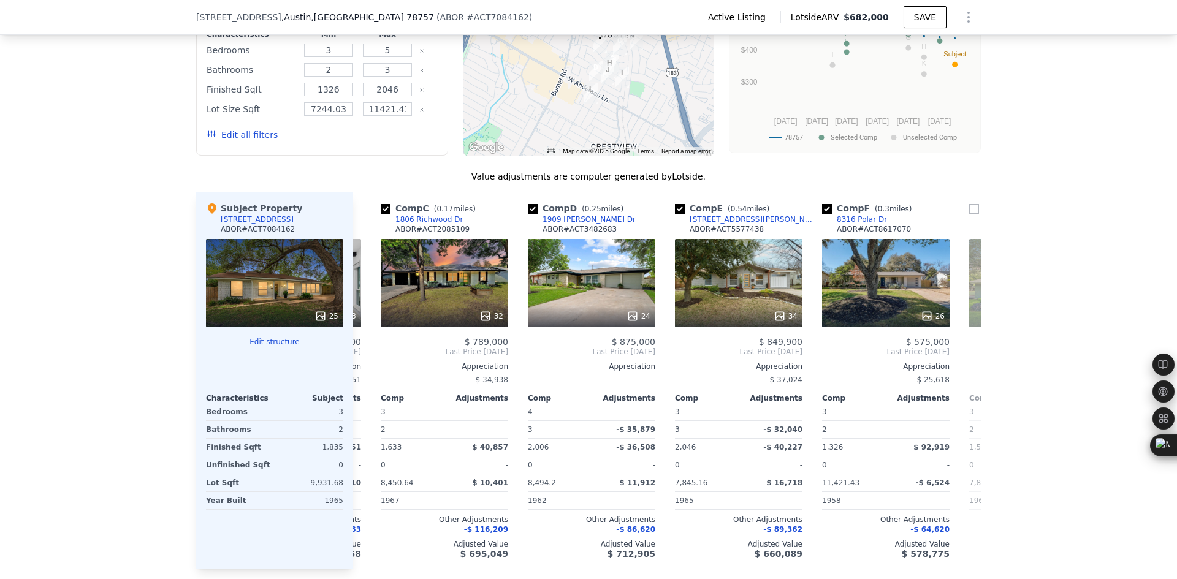
scroll to position [0, 294]
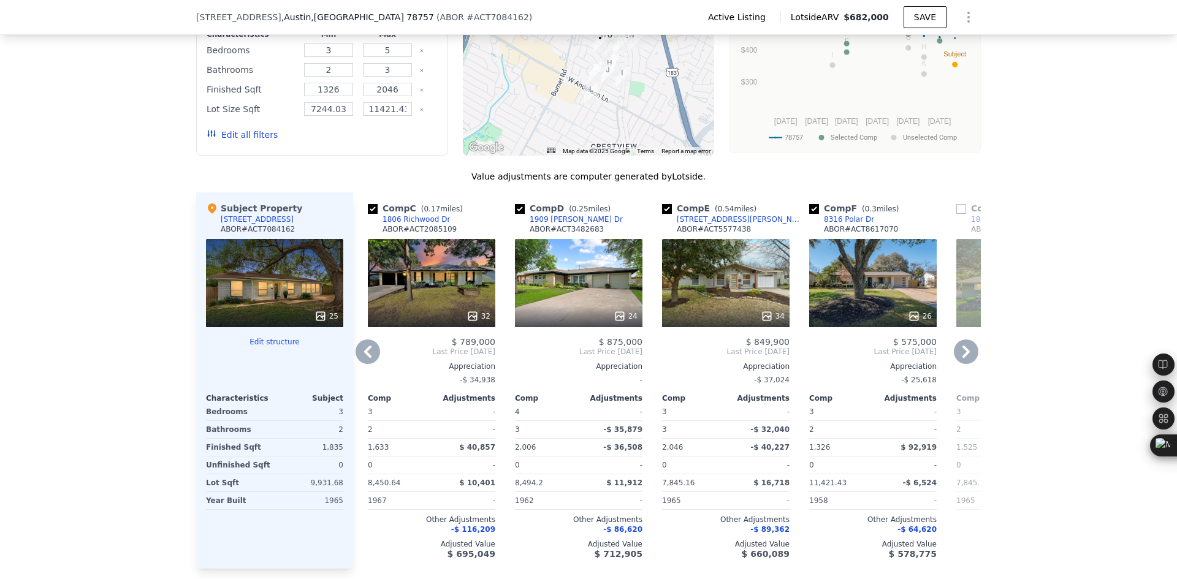
click at [957, 340] on icon at bounding box center [966, 352] width 25 height 25
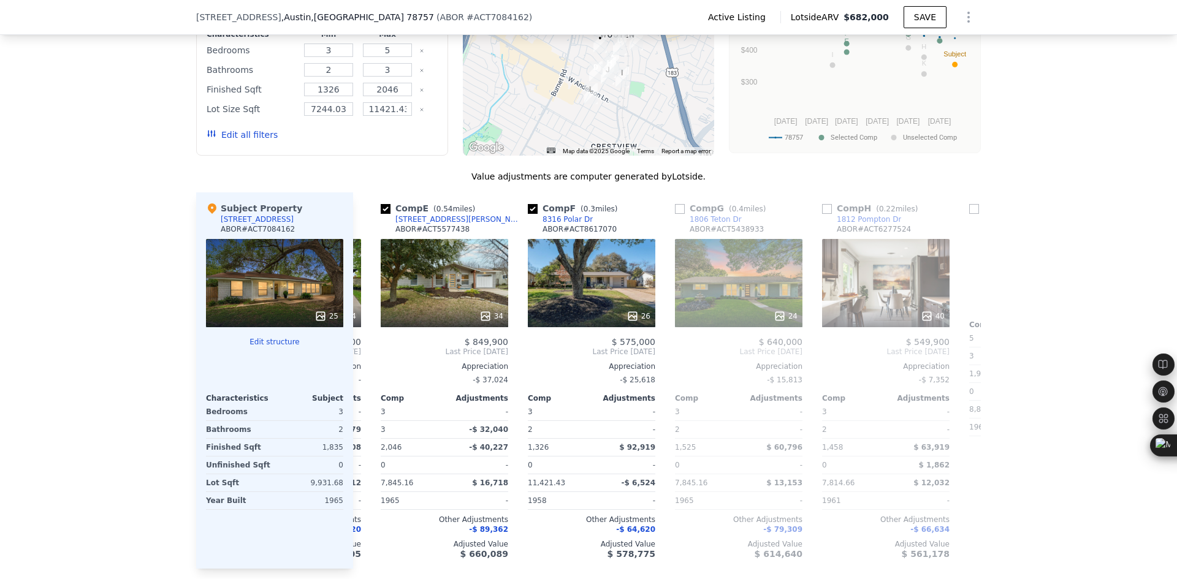
scroll to position [0, 588]
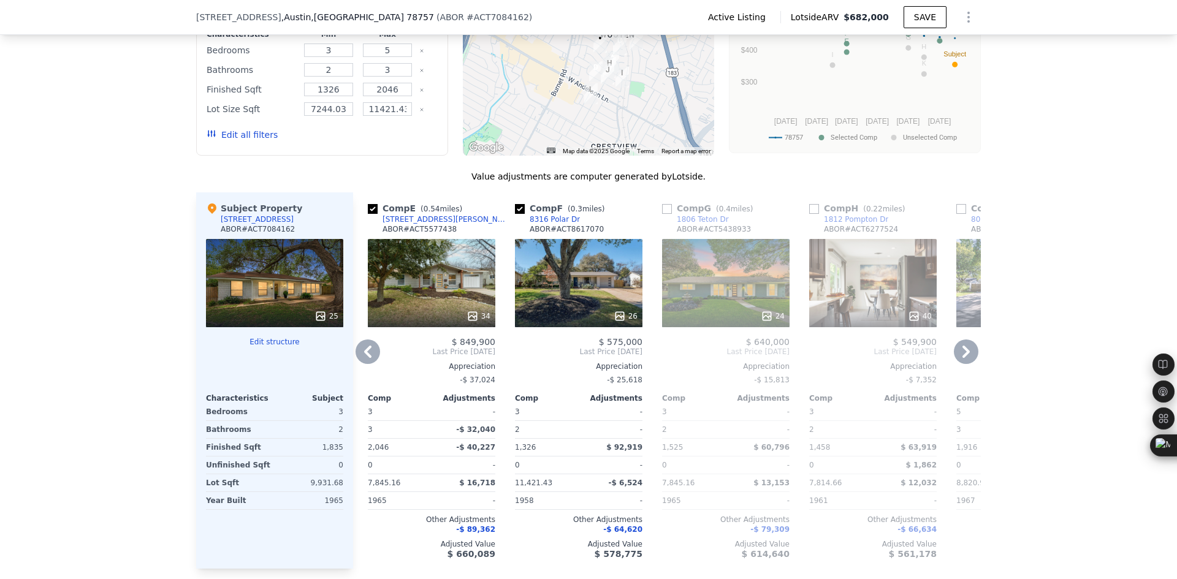
click at [360, 340] on icon at bounding box center [367, 352] width 25 height 25
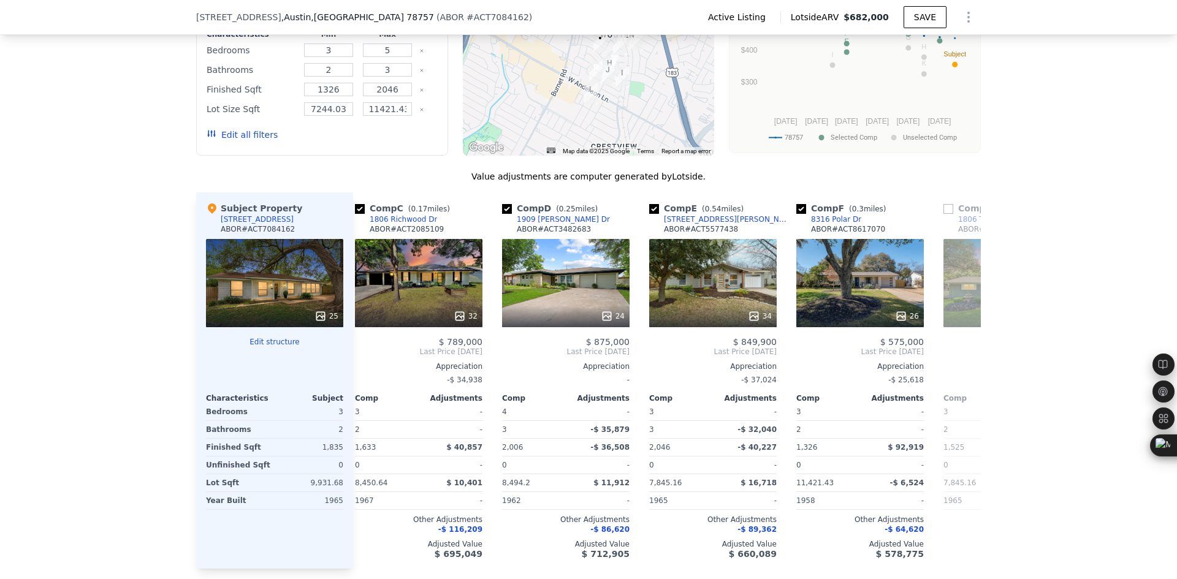
scroll to position [0, 294]
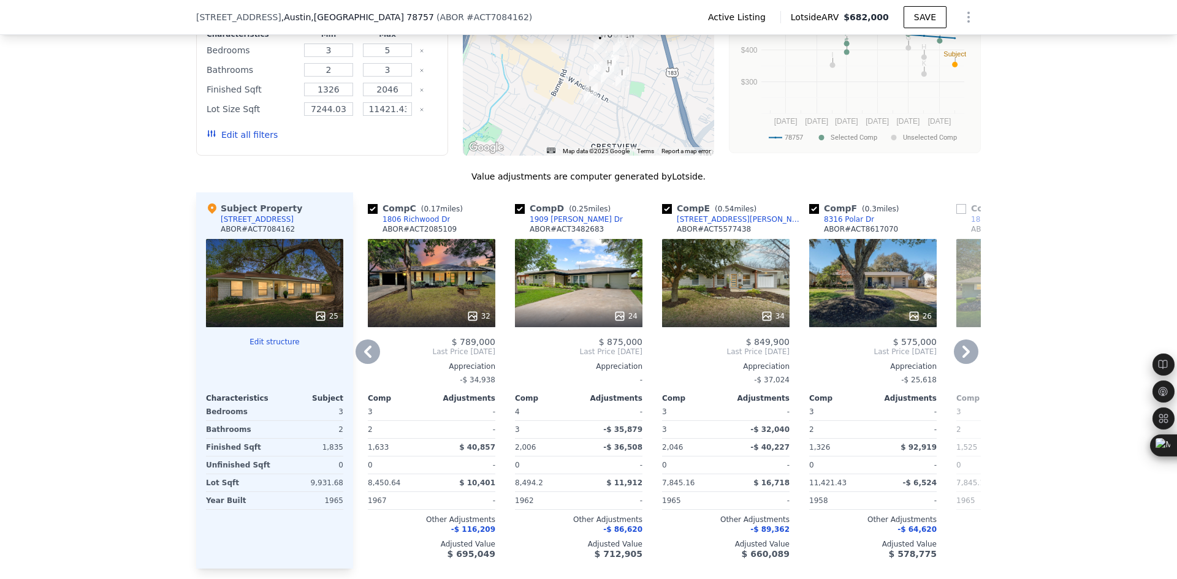
click at [360, 340] on icon at bounding box center [367, 352] width 25 height 25
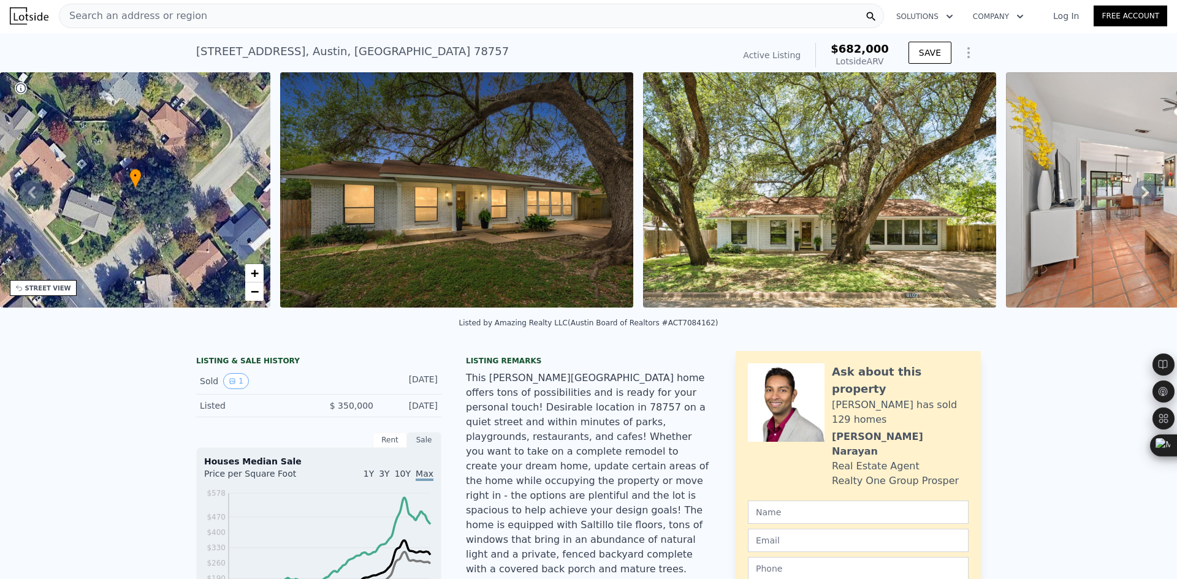
scroll to position [0, 0]
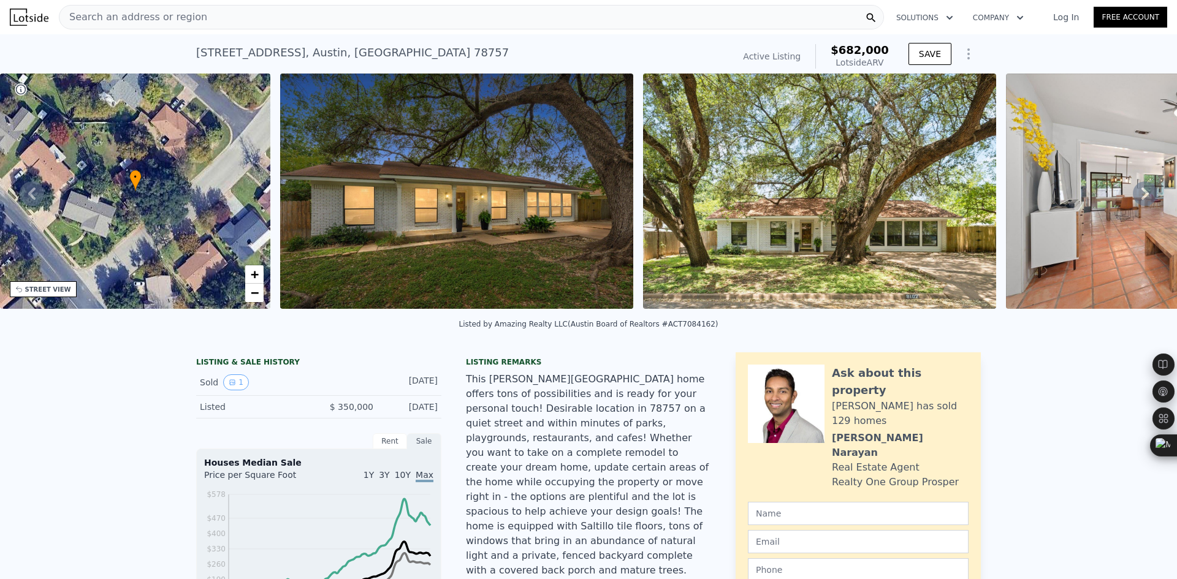
click at [173, 20] on span "Search an address or region" at bounding box center [133, 17] width 148 height 15
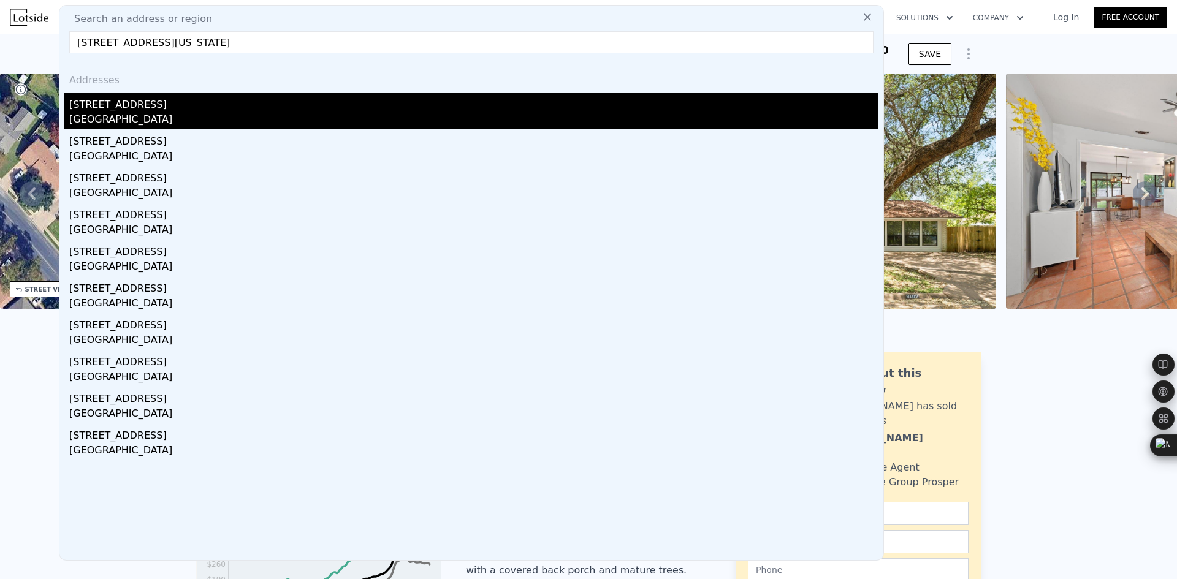
type input "3518 Lakeland Dr, Austin, Texas 78731"
click at [173, 104] on div "3518 Lakeland Dr" at bounding box center [473, 103] width 809 height 20
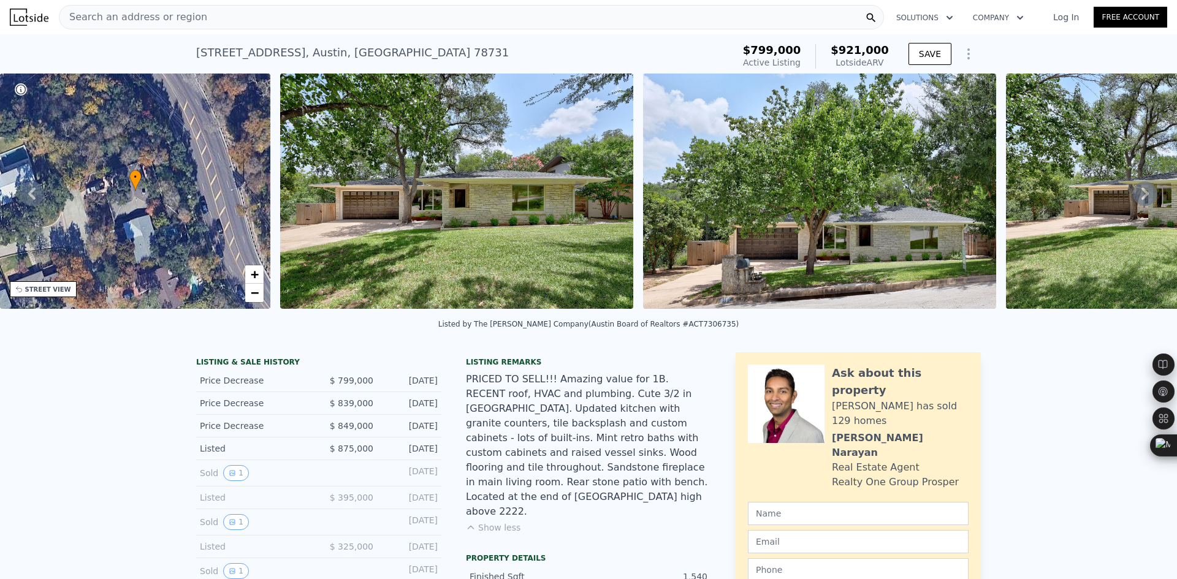
drag, startPoint x: 534, startPoint y: 419, endPoint x: 557, endPoint y: 425, distance: 23.1
click at [566, 425] on div "PRICED TO SELL!!! Amazing value for 1B. RECENT roof, HVAC and plumbing. Cute 3/…" at bounding box center [588, 445] width 245 height 147
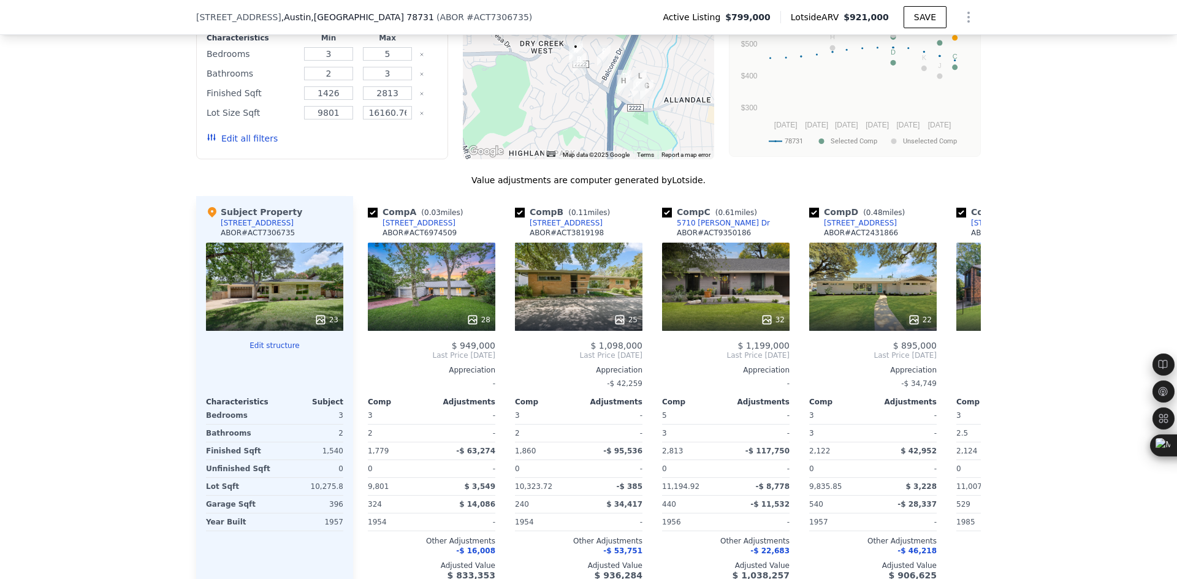
scroll to position [1324, 0]
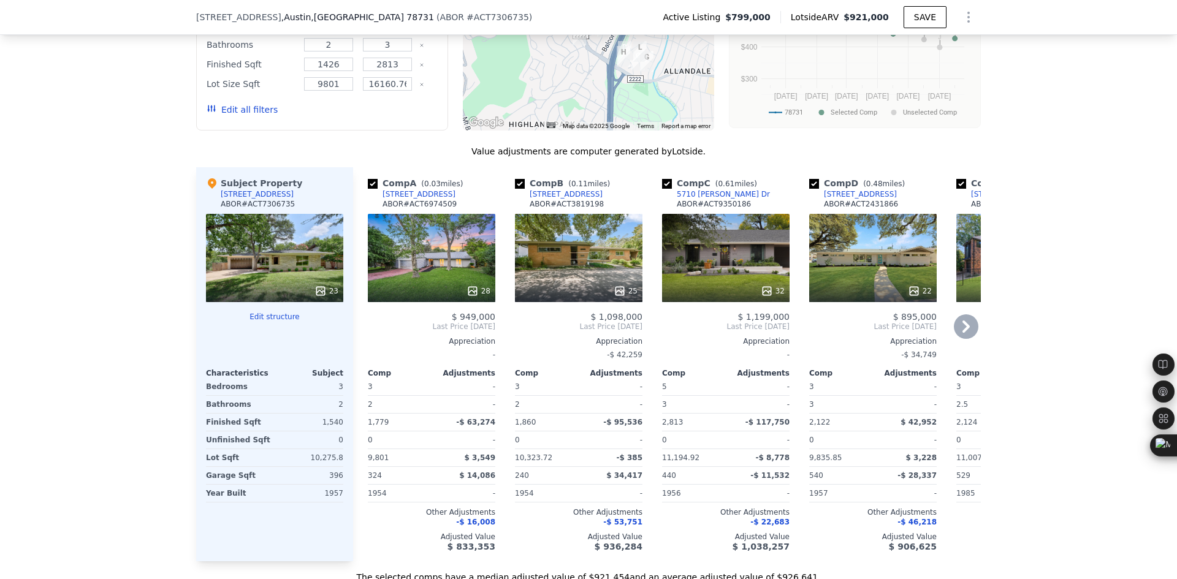
click at [960, 334] on icon at bounding box center [966, 326] width 25 height 25
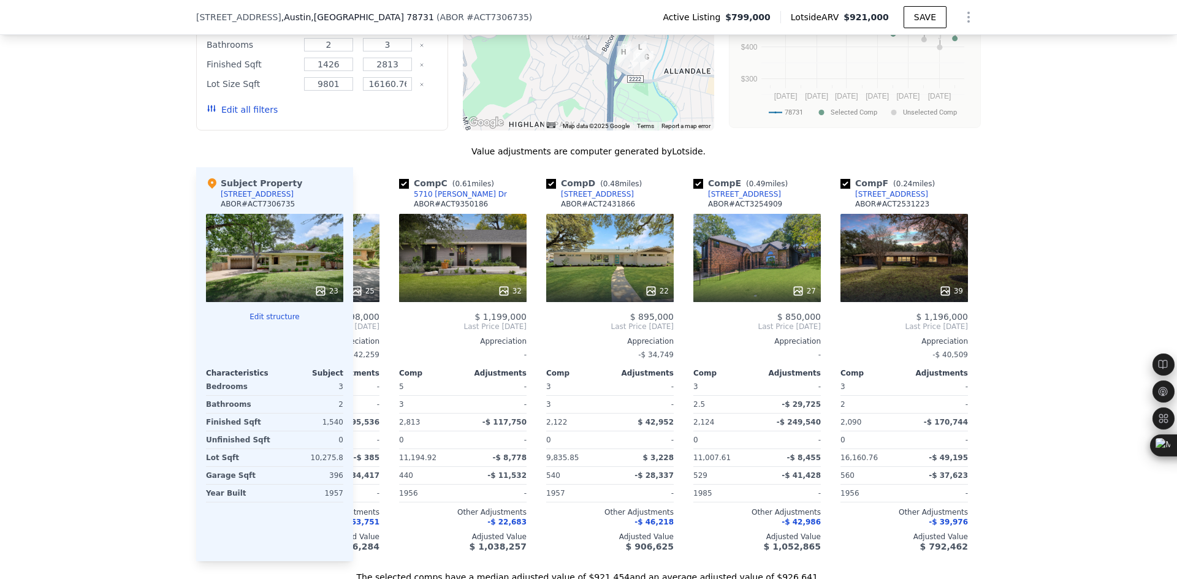
scroll to position [0, 294]
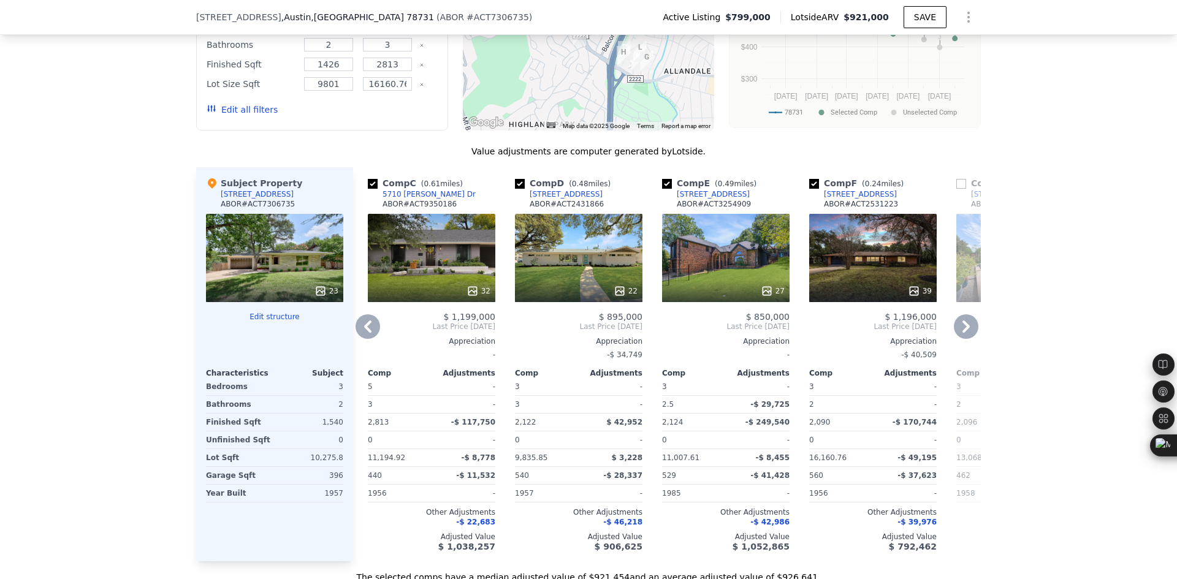
click at [960, 334] on icon at bounding box center [966, 326] width 25 height 25
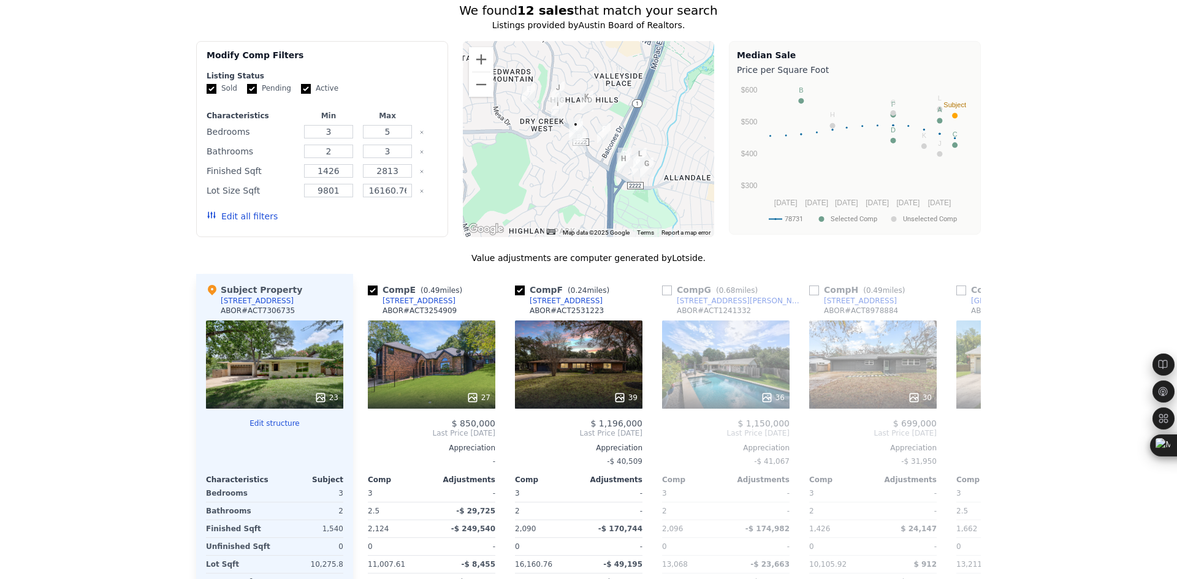
scroll to position [0, 0]
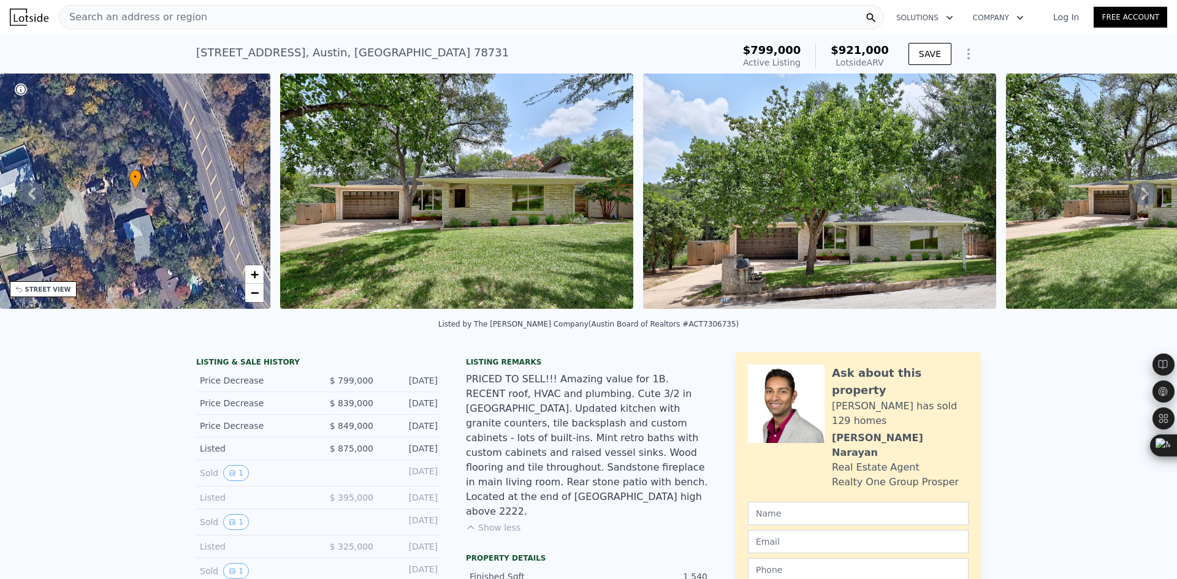
click at [157, 20] on span "Search an address or region" at bounding box center [133, 17] width 148 height 15
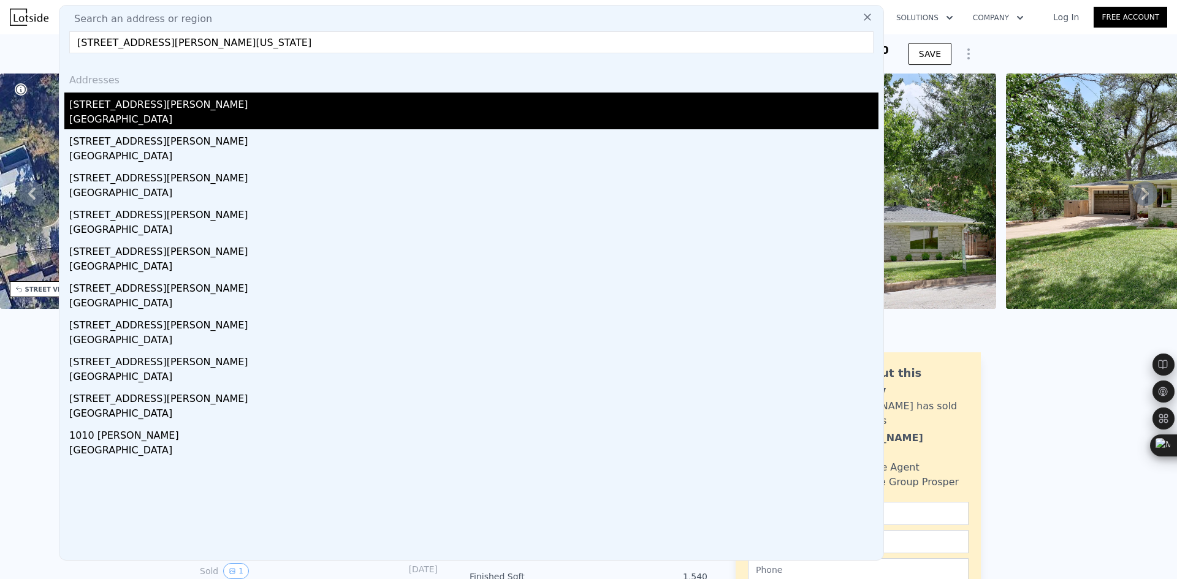
type input "913 Taulbee Ln, Austin, Texas 78757"
click at [184, 115] on div "[GEOGRAPHIC_DATA]" at bounding box center [473, 120] width 809 height 17
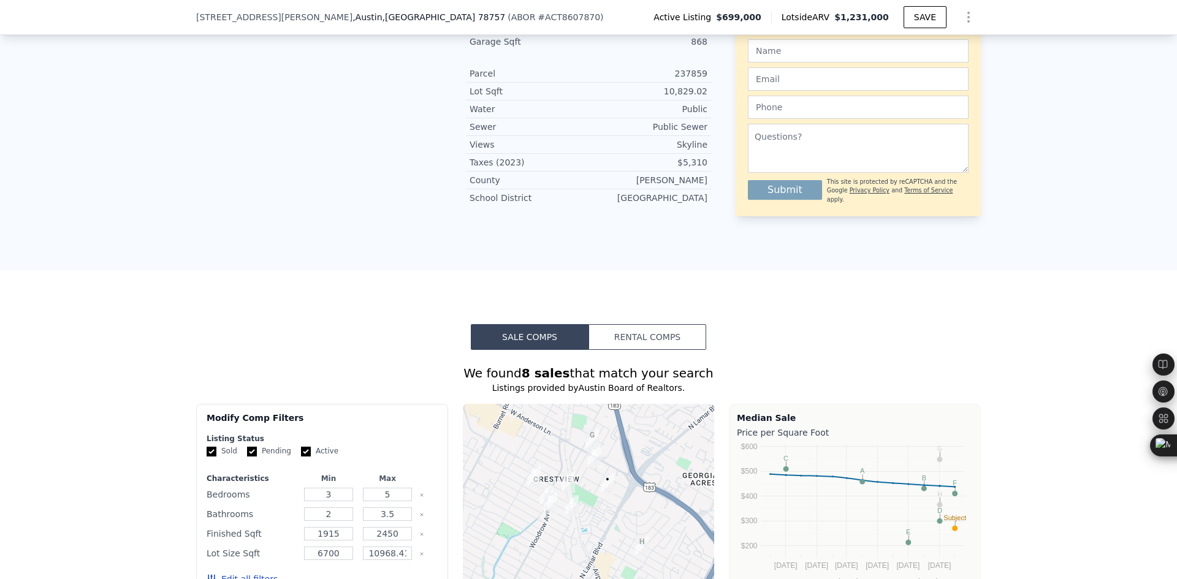
scroll to position [1528, 0]
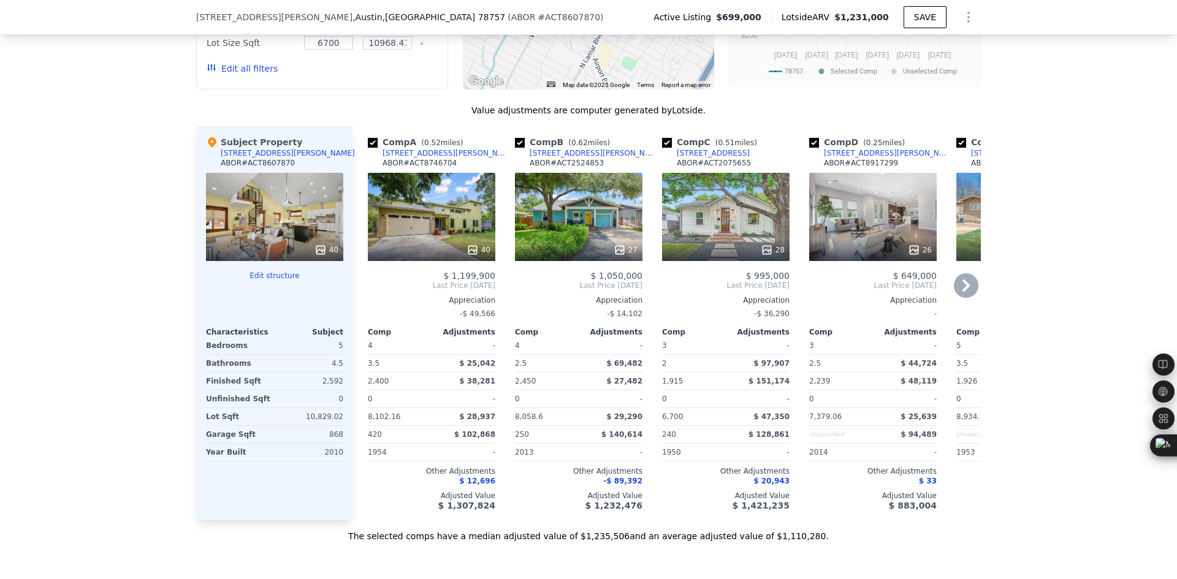
click at [962, 273] on icon at bounding box center [966, 285] width 25 height 25
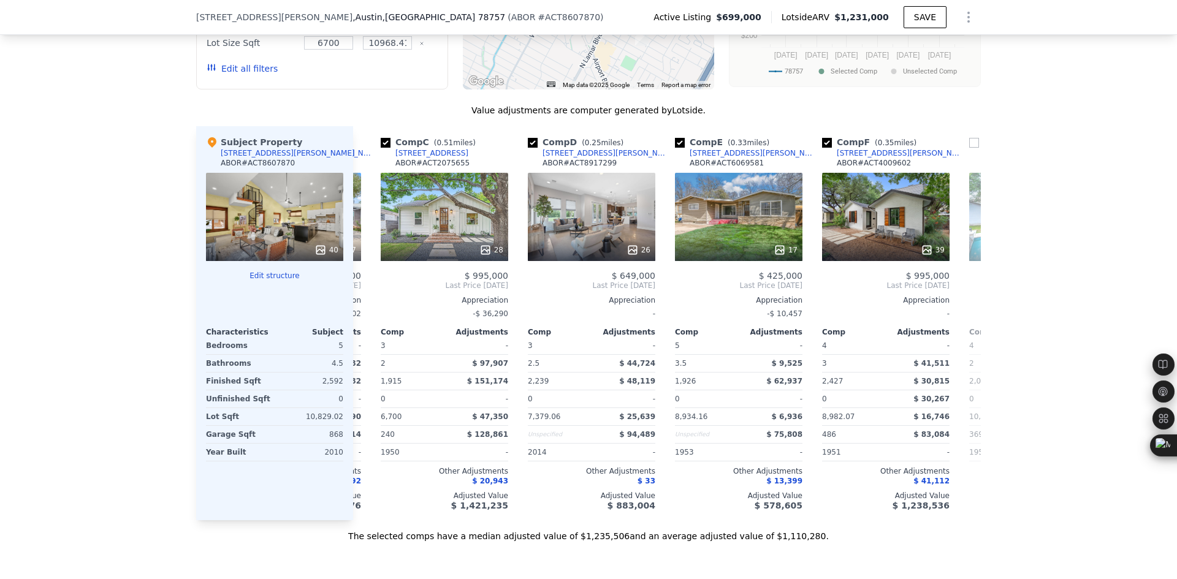
scroll to position [0, 294]
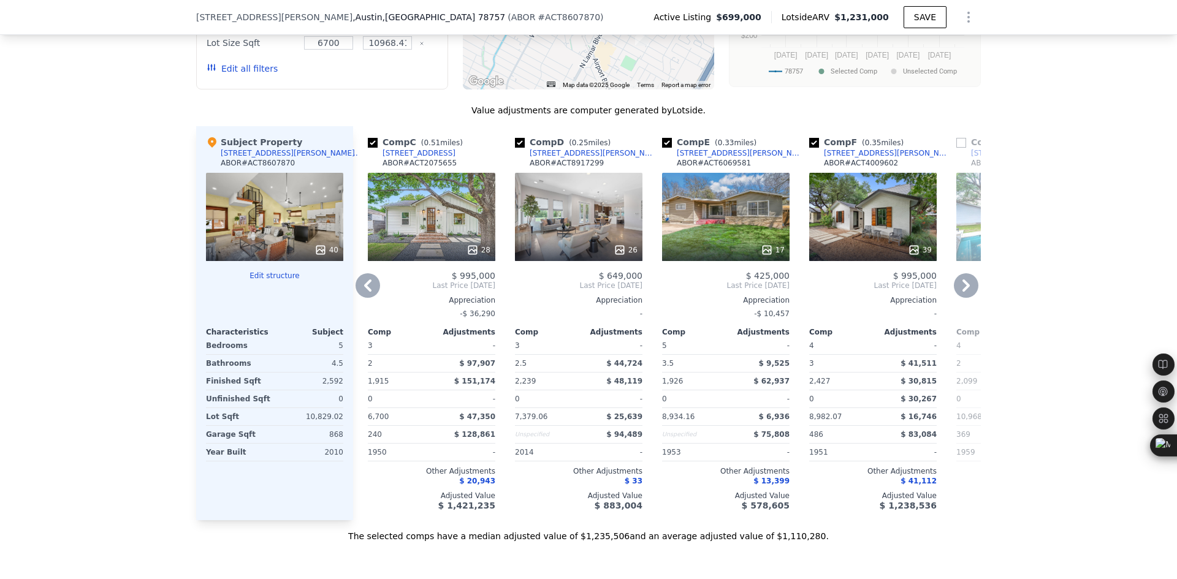
click at [962, 279] on icon at bounding box center [965, 285] width 7 height 12
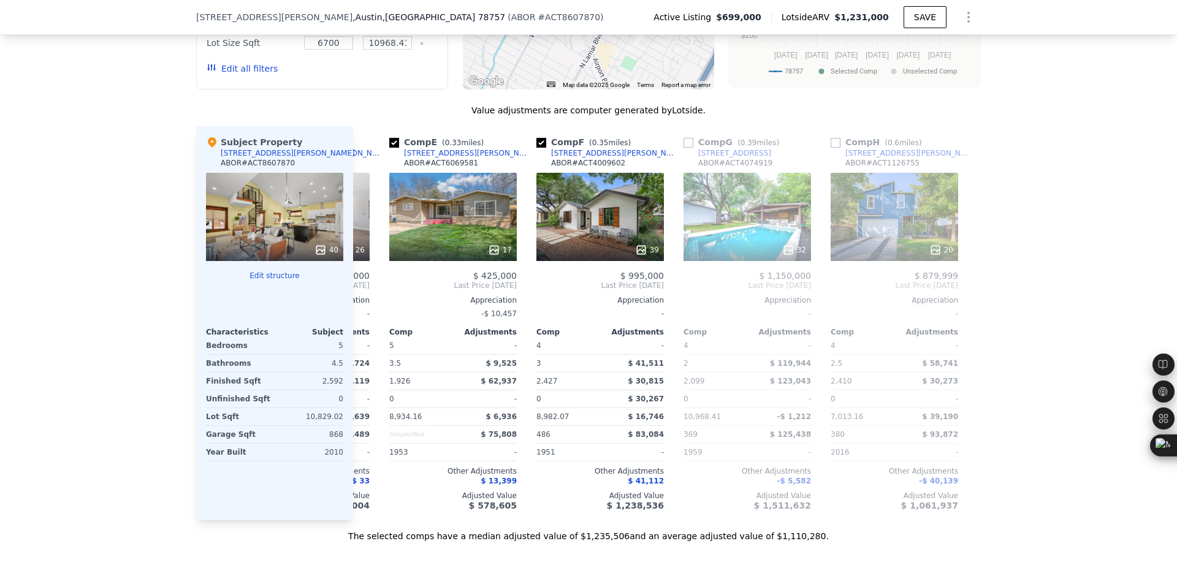
scroll to position [0, 579]
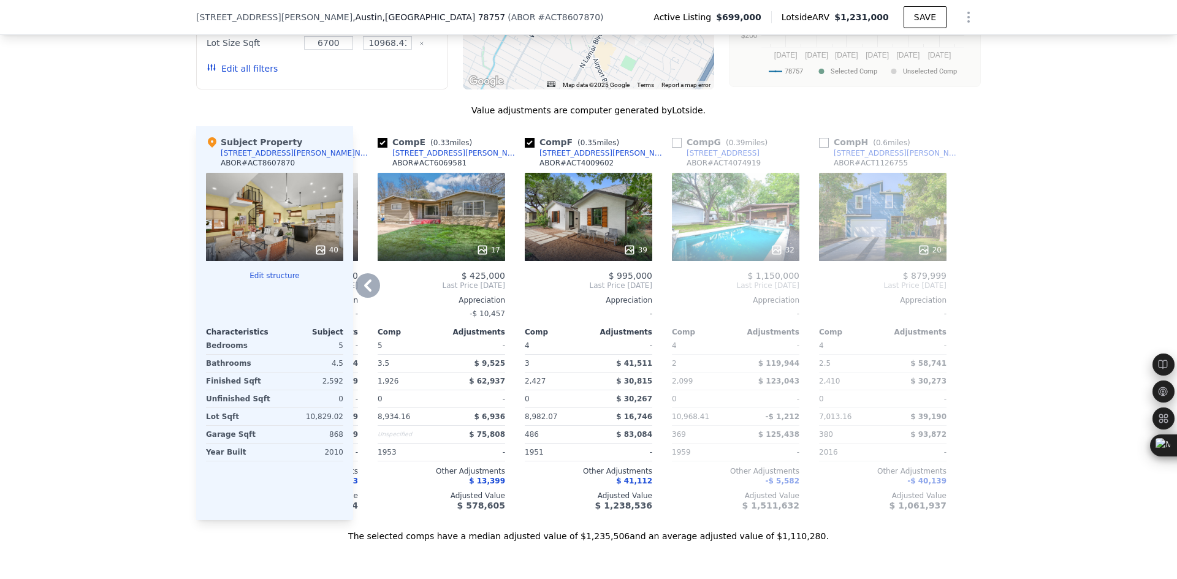
click at [370, 273] on icon at bounding box center [367, 285] width 25 height 25
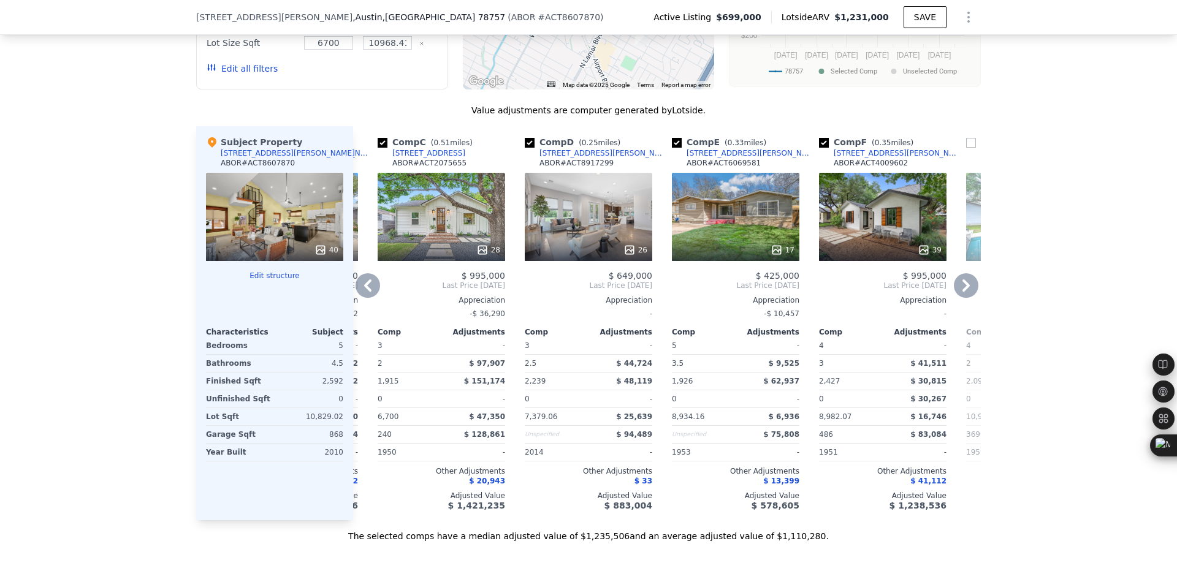
click at [370, 273] on icon at bounding box center [367, 285] width 25 height 25
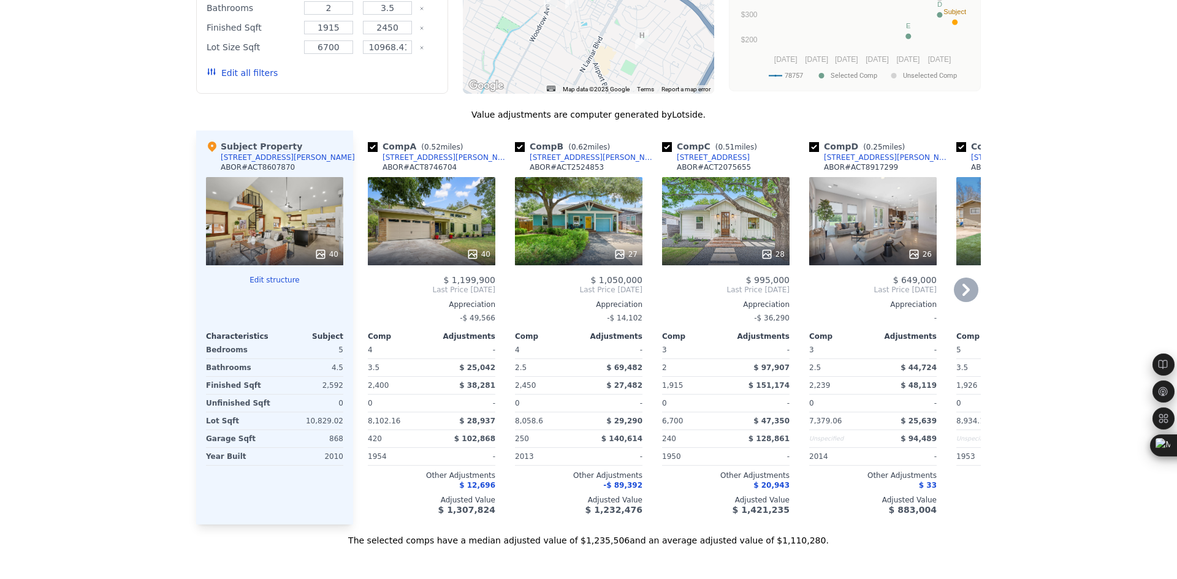
scroll to position [0, 0]
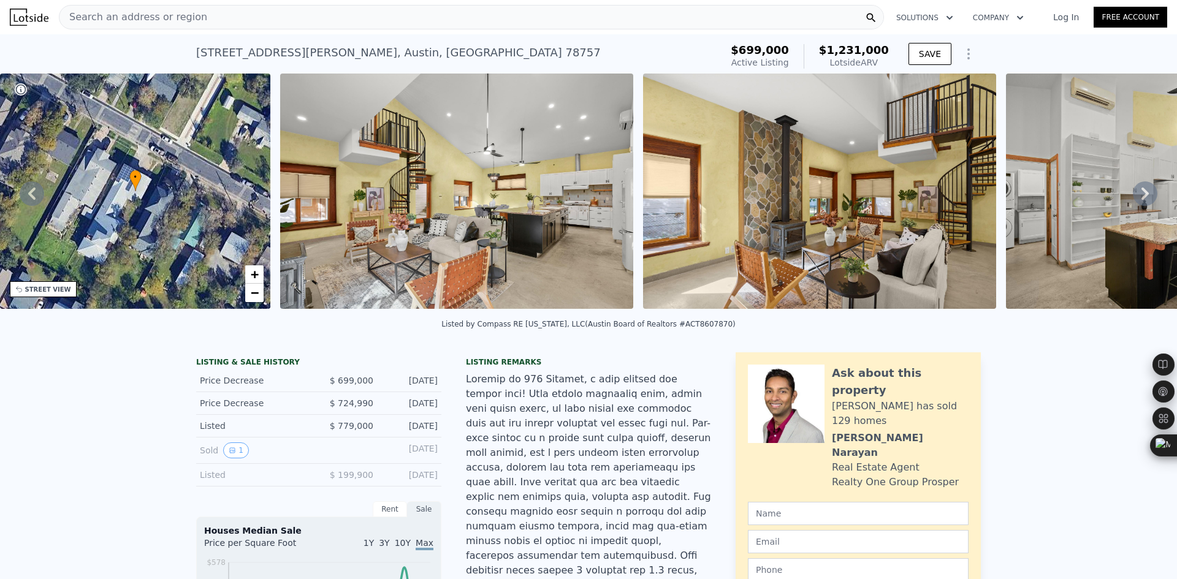
click at [202, 18] on div "Search an address or region" at bounding box center [471, 17] width 825 height 25
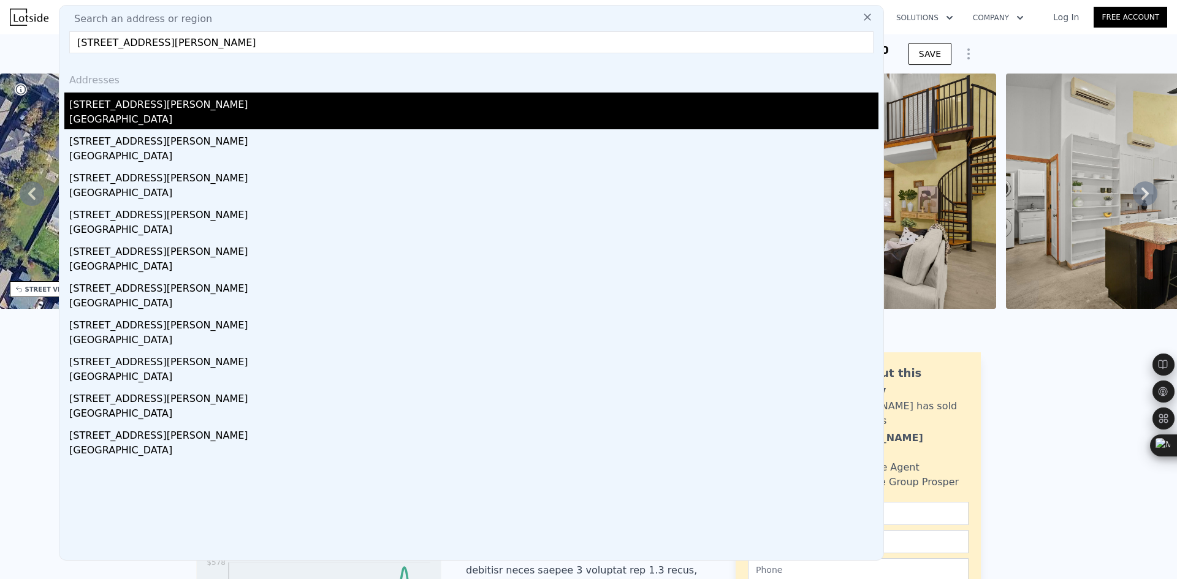
type input "3905 Willbert Rd Austin, TX 78751"
click at [177, 102] on div "3905 Willbert Rd" at bounding box center [473, 103] width 809 height 20
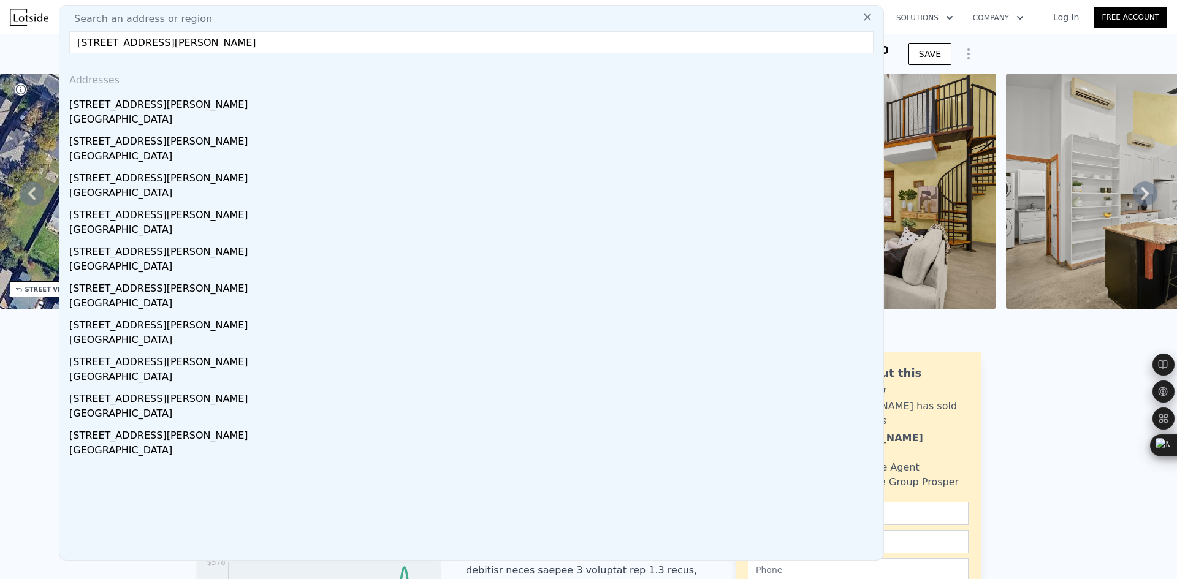
type input "0"
type input "3"
type input "0"
type input "2.5"
type input "992"
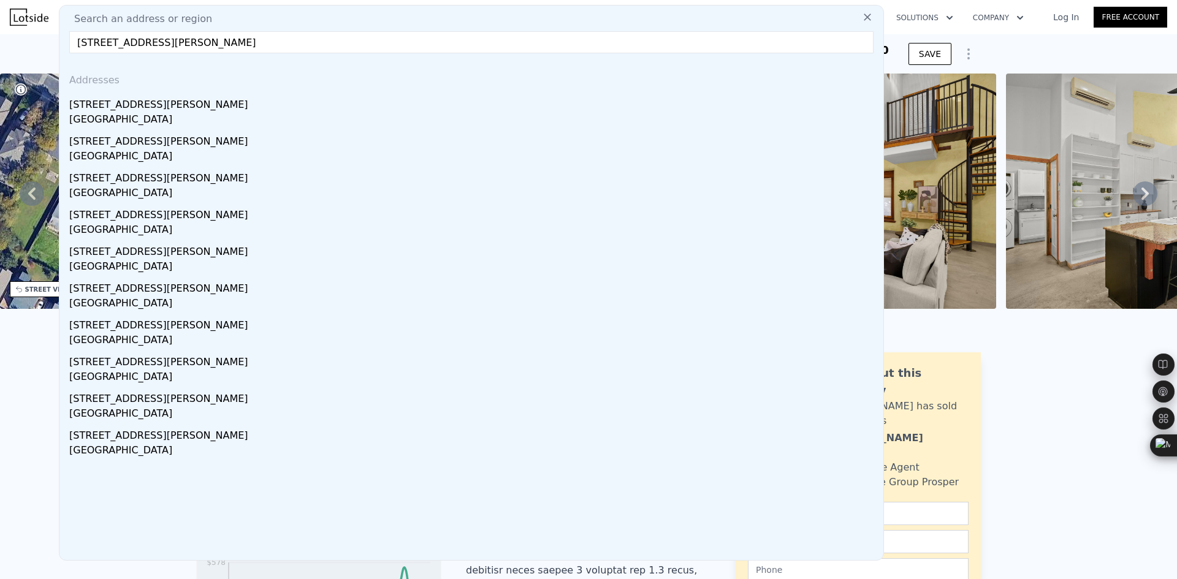
type input "1582"
type input "6002.57"
type input "12005.14"
type input "$ 820,000"
type input "$ 185,315"
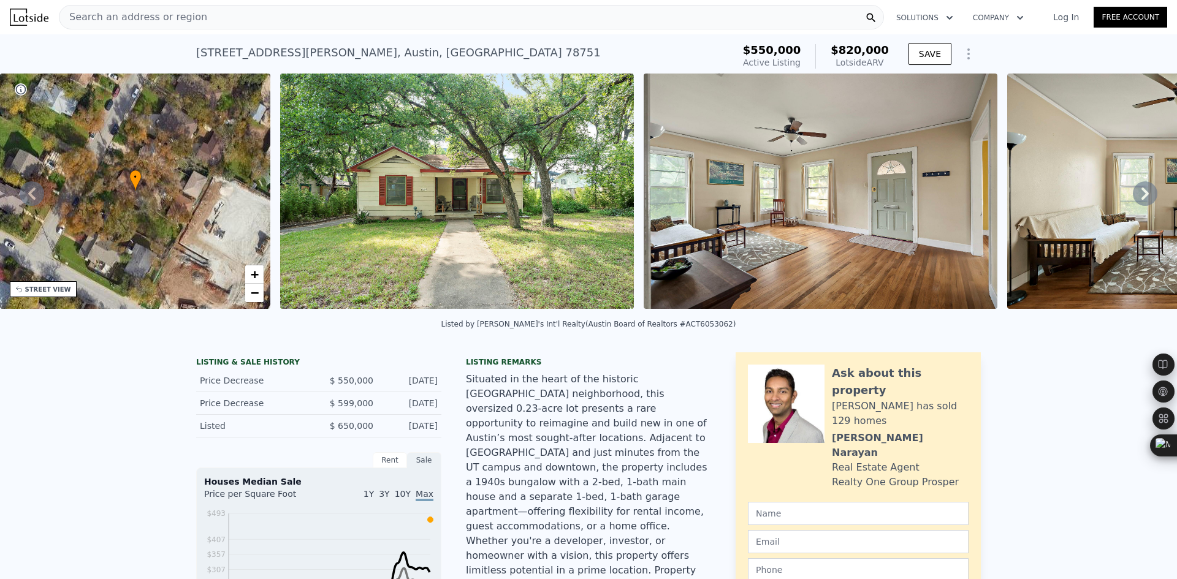
click at [177, 13] on span "Search an address or region" at bounding box center [133, 17] width 148 height 15
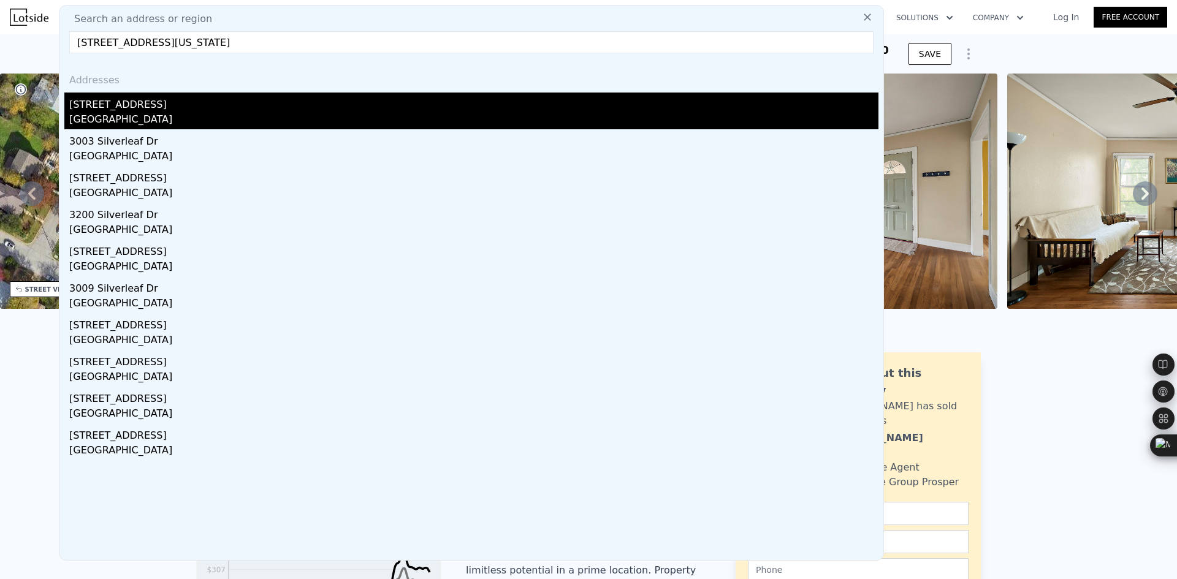
type input "3206 Silverleaf Dr, Austin, Texas 78757"
click at [159, 112] on div "[GEOGRAPHIC_DATA]" at bounding box center [473, 120] width 809 height 17
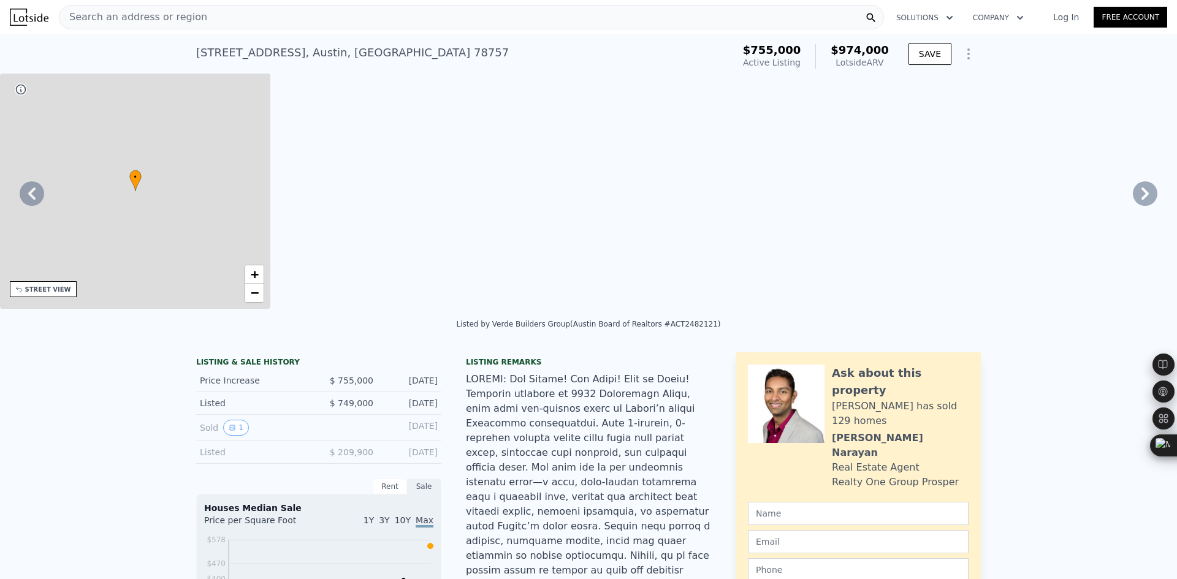
type input "3"
type input "5"
type input "2"
type input "4"
type input "1441"
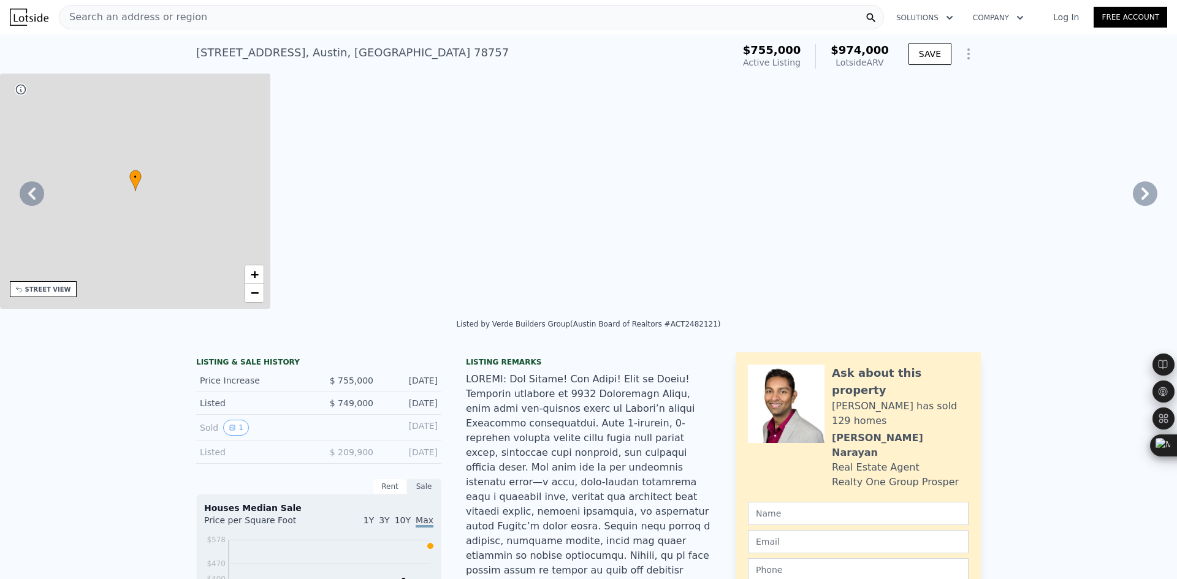
type input "2769"
type input "6777.94"
type input "10310.65"
type input "$ 974,000"
type input "$ 109,452"
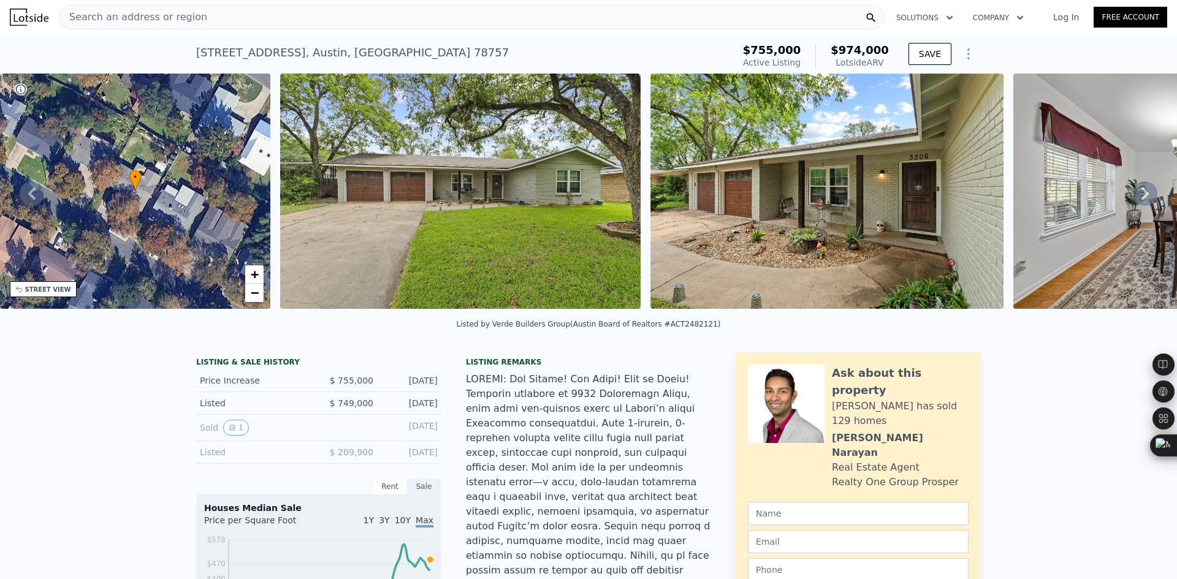
click at [181, 18] on span "Search an address or region" at bounding box center [133, 17] width 148 height 15
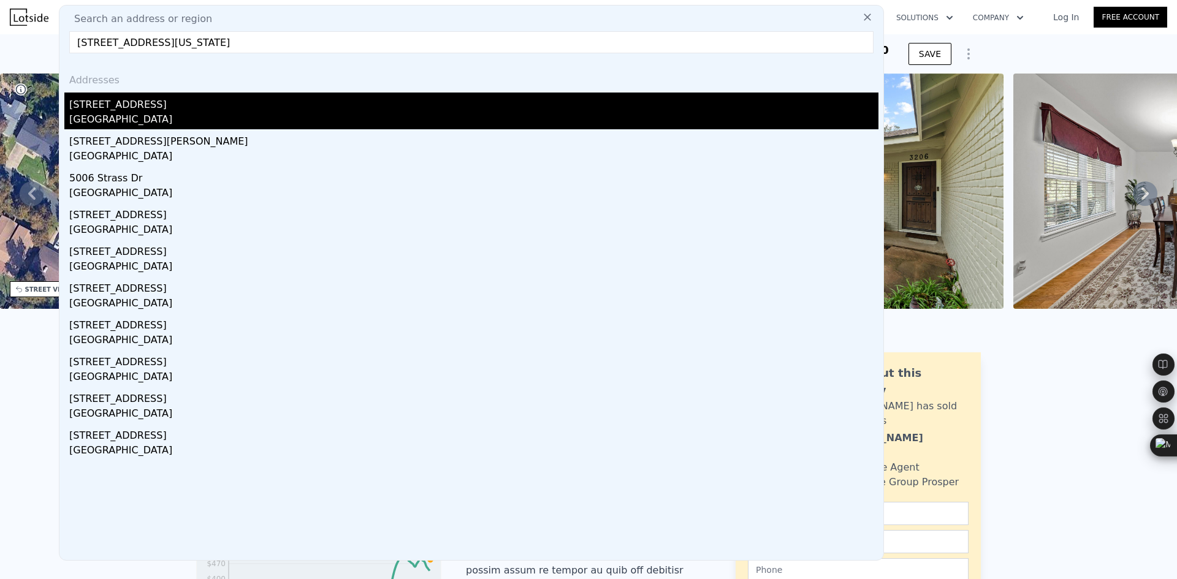
type input "5006 Westfield Dr, Austin, Texas 78731"
click at [164, 116] on div "[GEOGRAPHIC_DATA]" at bounding box center [473, 120] width 809 height 17
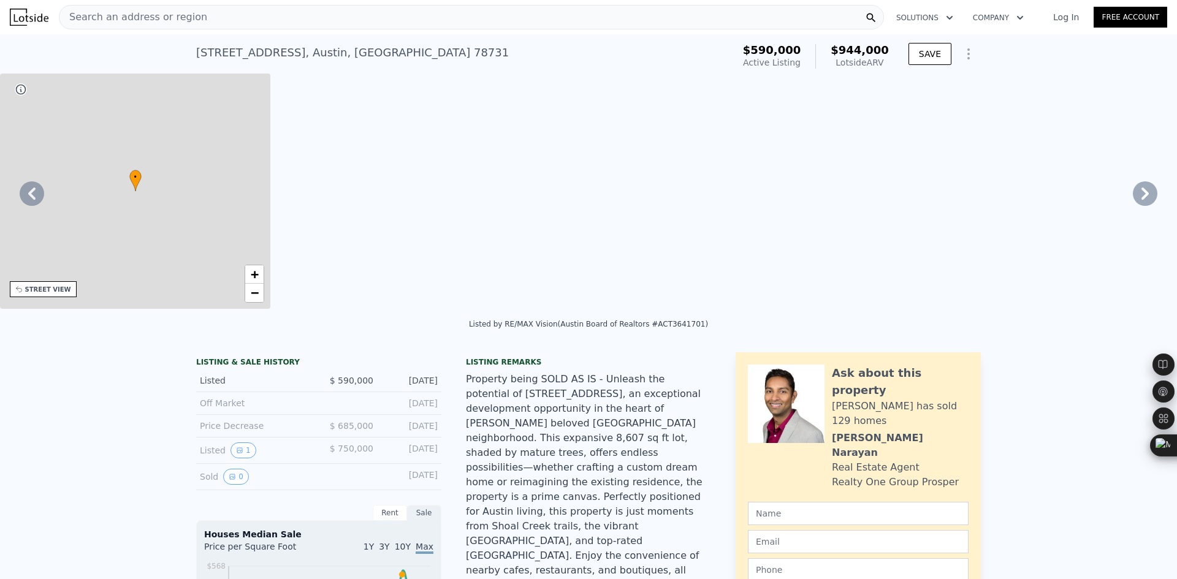
type input "2"
type input "1"
type input "4.5"
type input "1368"
type input "2813"
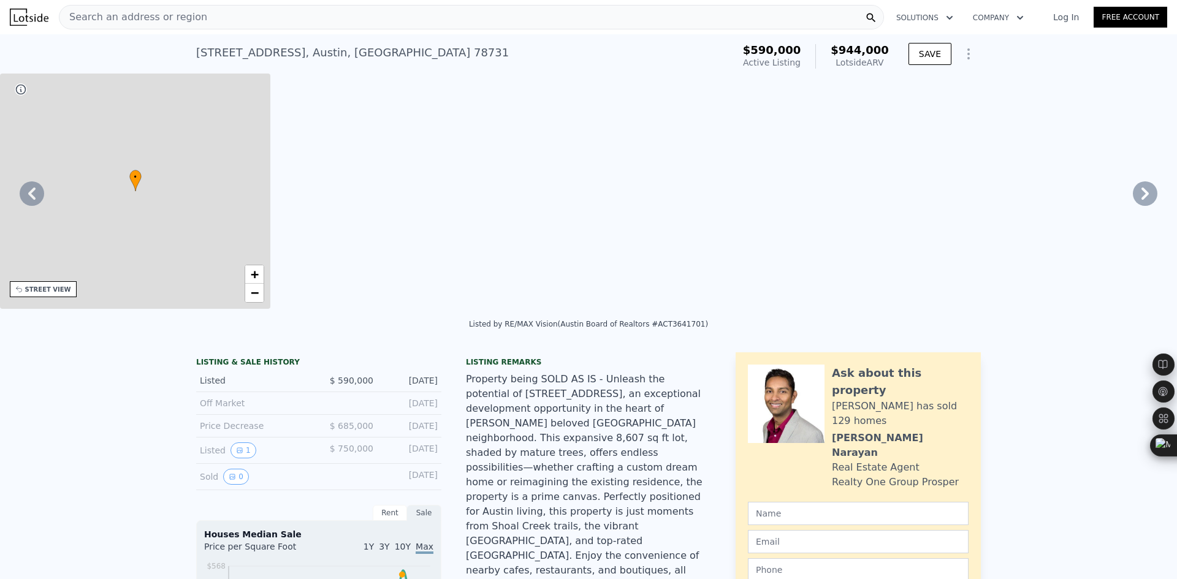
type input "5305.61"
type input "12466.87"
type input "$ 944,000"
type input "$ 256,562"
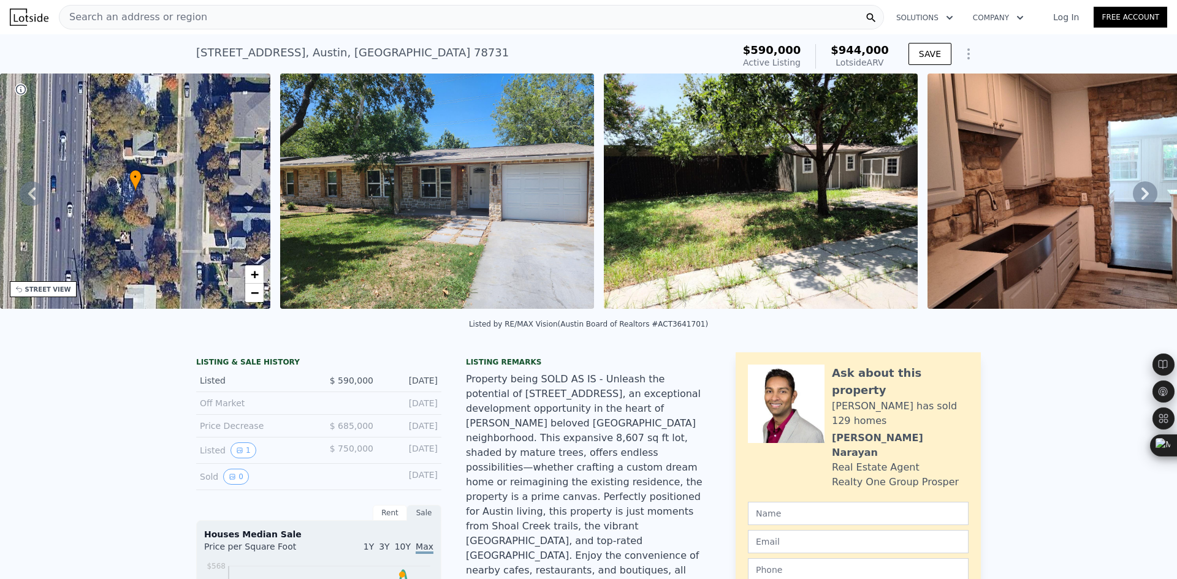
click at [171, 24] on span "Search an address or region" at bounding box center [133, 17] width 148 height 15
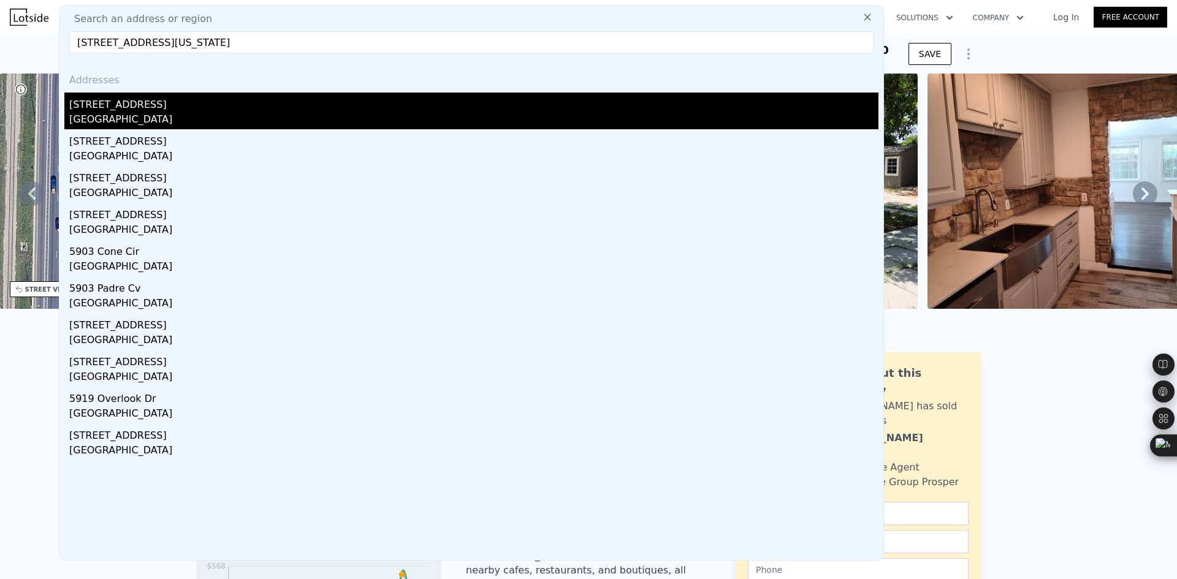
type input "5903 Overlook Dr, Austin, Texas 78731"
click at [140, 107] on div "5903 Overlook Dr" at bounding box center [473, 103] width 809 height 20
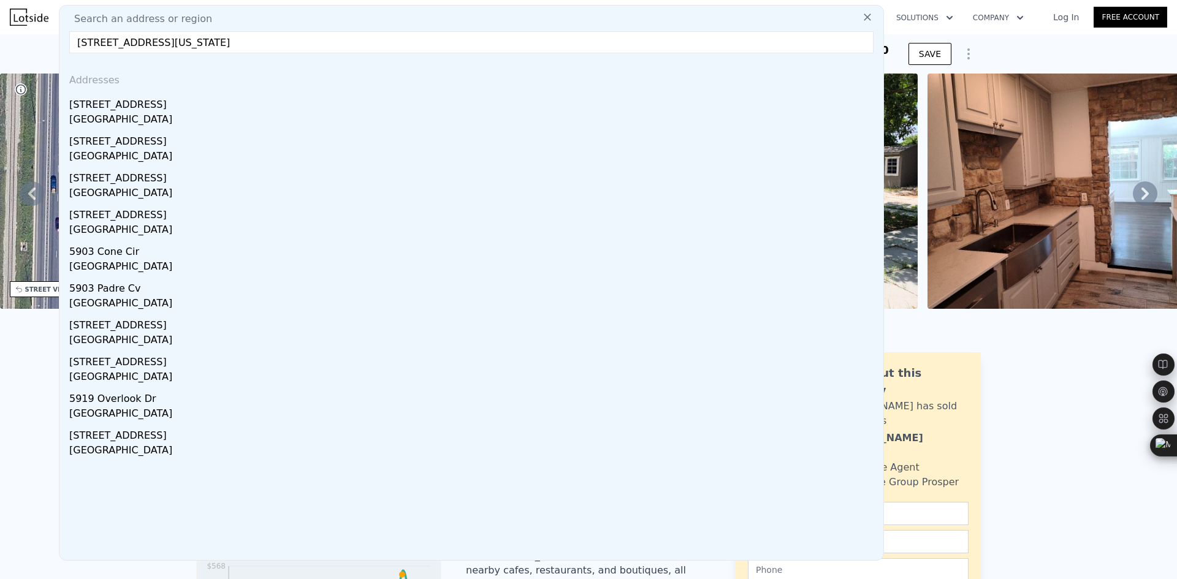
type input "3"
type input "2"
type input "3"
type input "1779"
type input "3094"
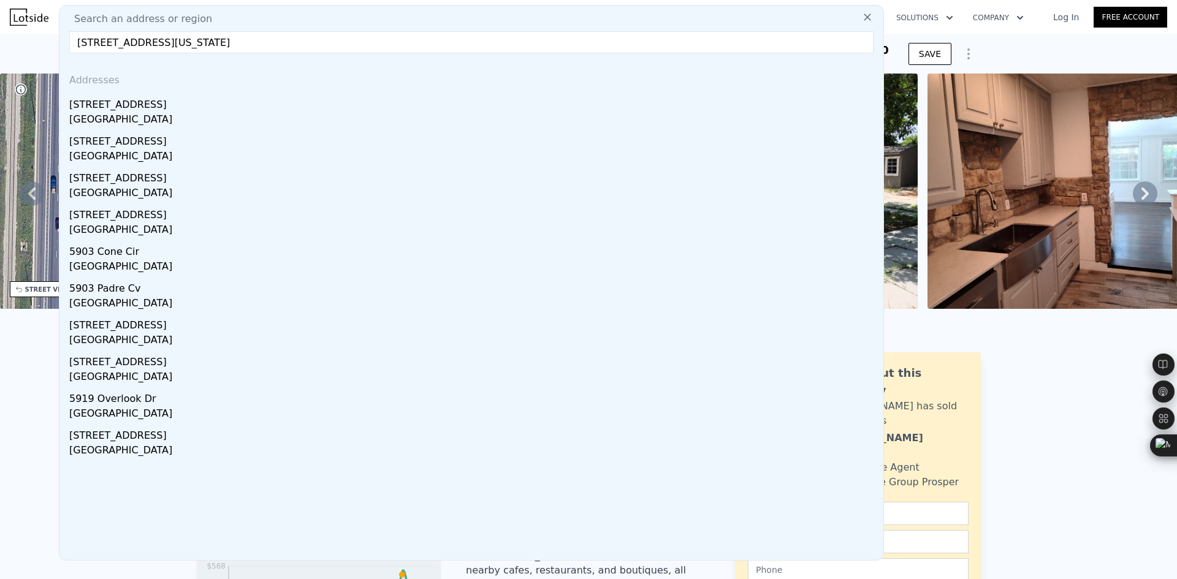
type input "9278.28"
type input "16727.04"
type input "$ 1,144,000"
type input "$ 218,729"
checkbox input "false"
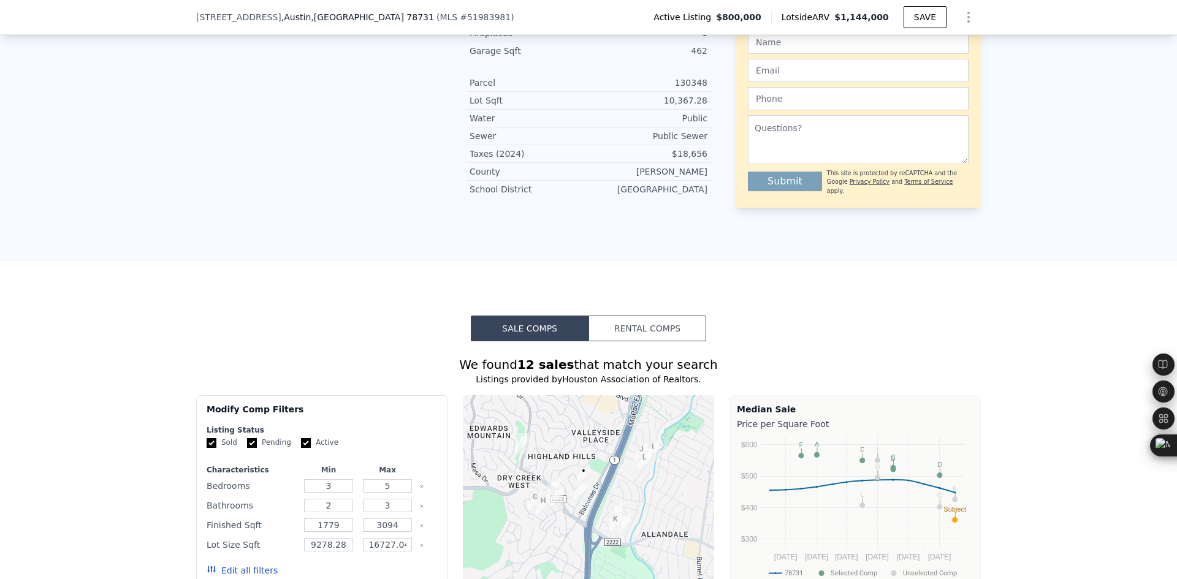
scroll to position [1221, 0]
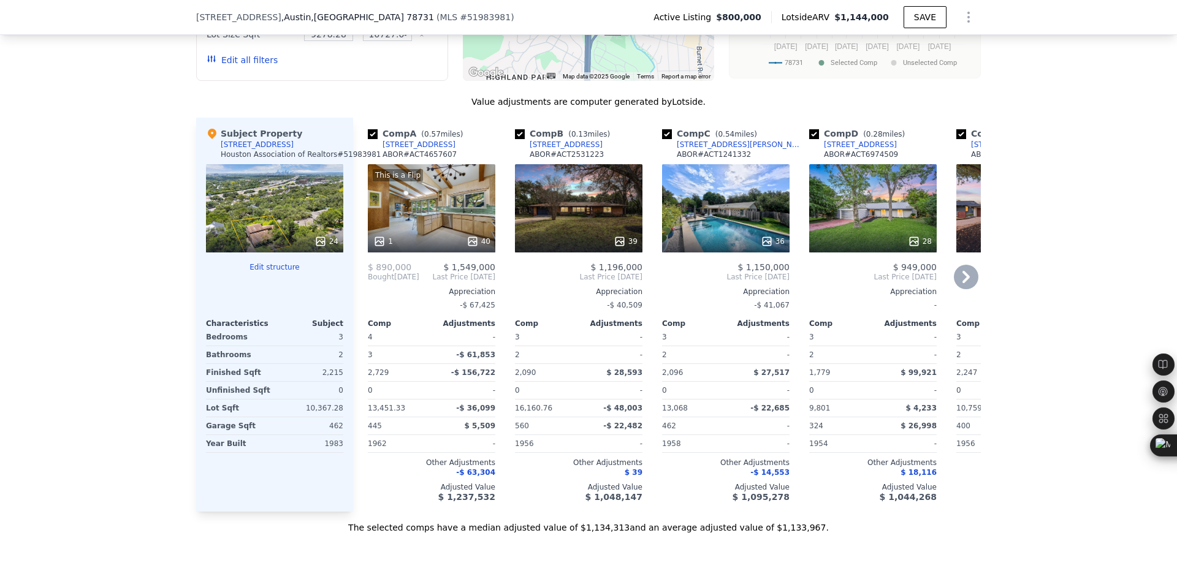
click at [962, 273] on icon at bounding box center [965, 277] width 7 height 12
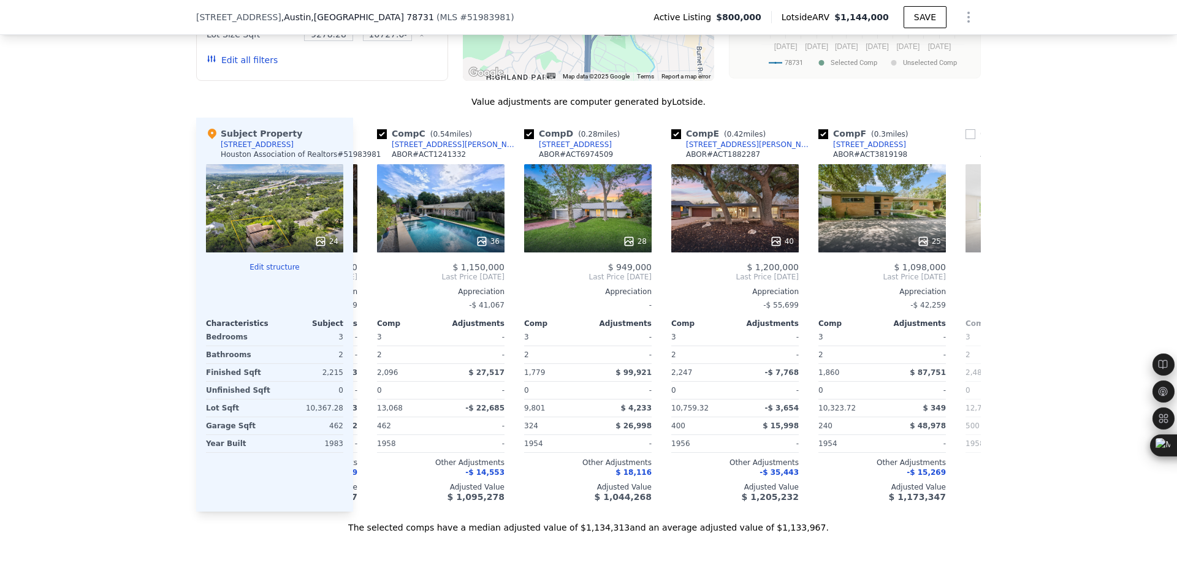
scroll to position [0, 294]
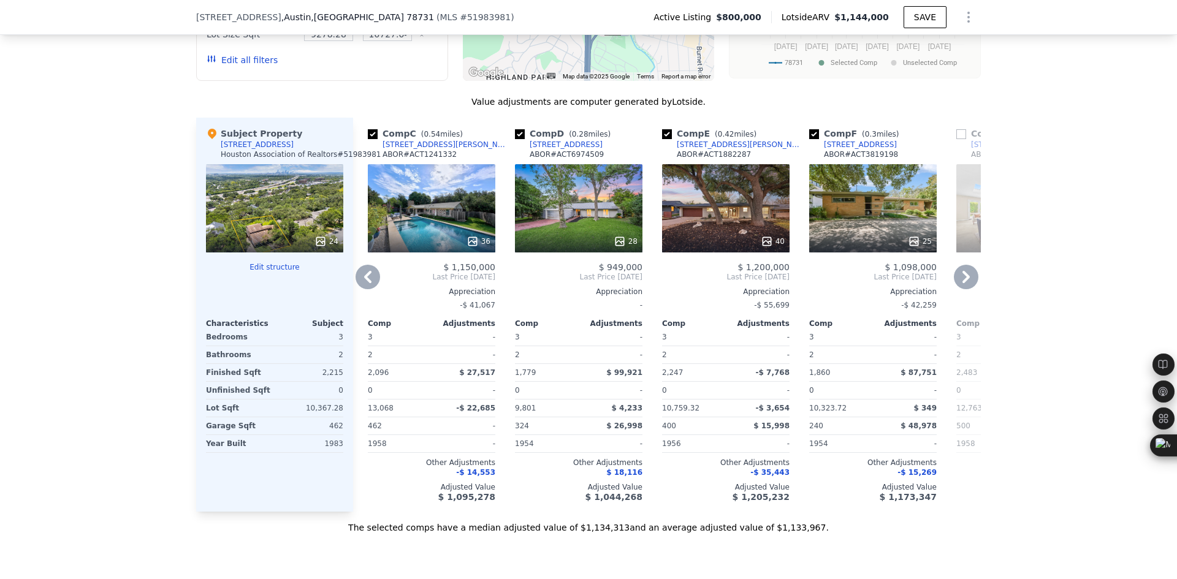
click at [962, 273] on icon at bounding box center [965, 277] width 7 height 12
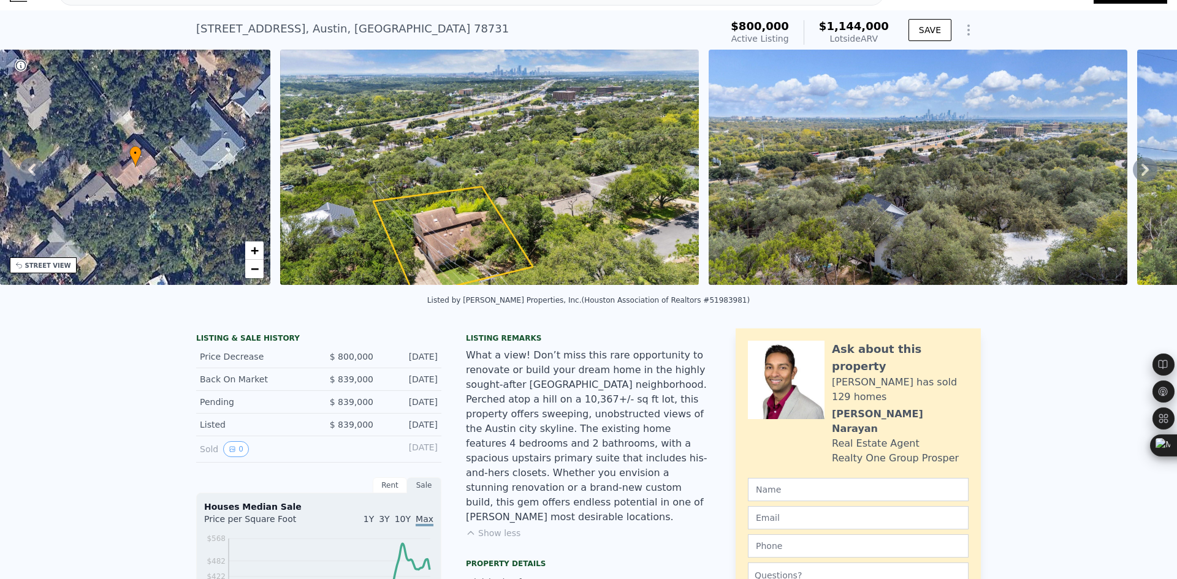
scroll to position [0, 0]
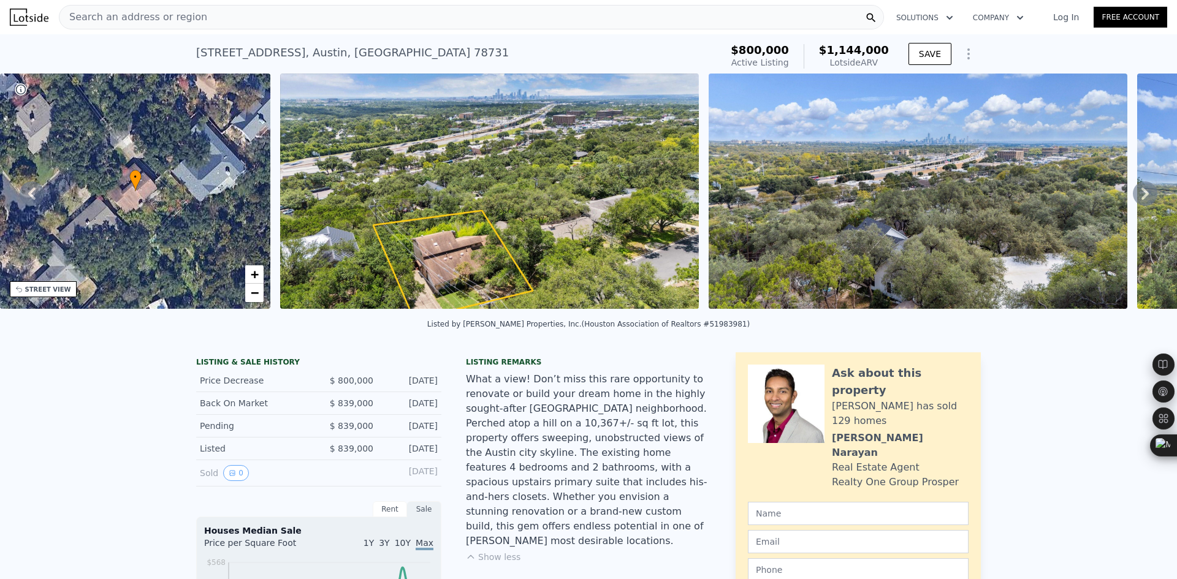
click at [220, 22] on div "Search an address or region" at bounding box center [471, 17] width 825 height 25
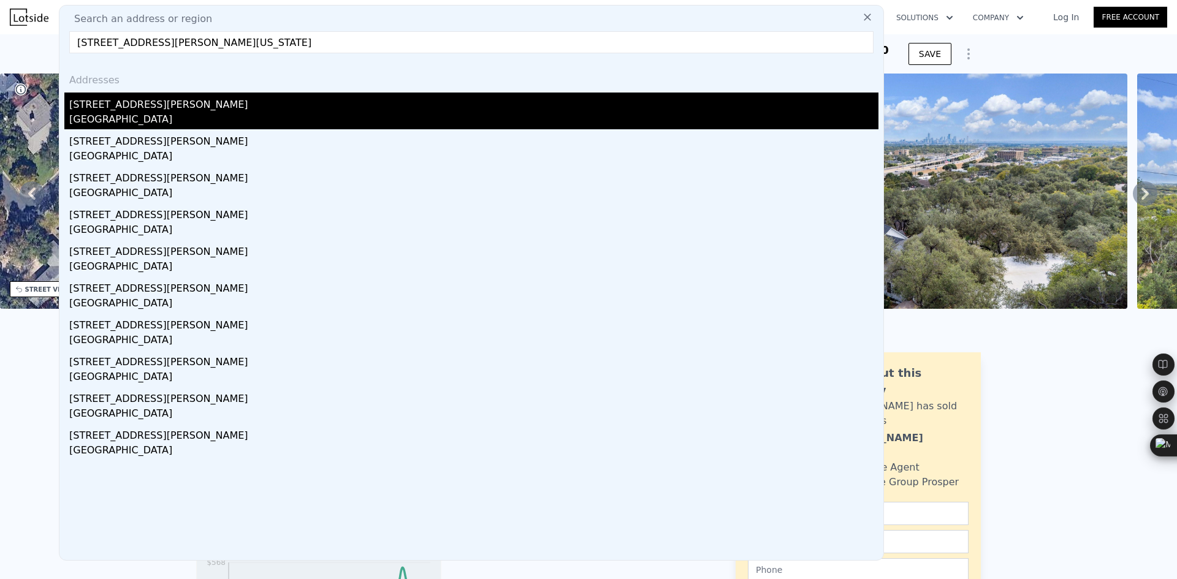
type input "3905 Willbert Rd, Austin, Texas 78751"
click at [168, 104] on div "3905 Willbert Rd" at bounding box center [473, 103] width 809 height 20
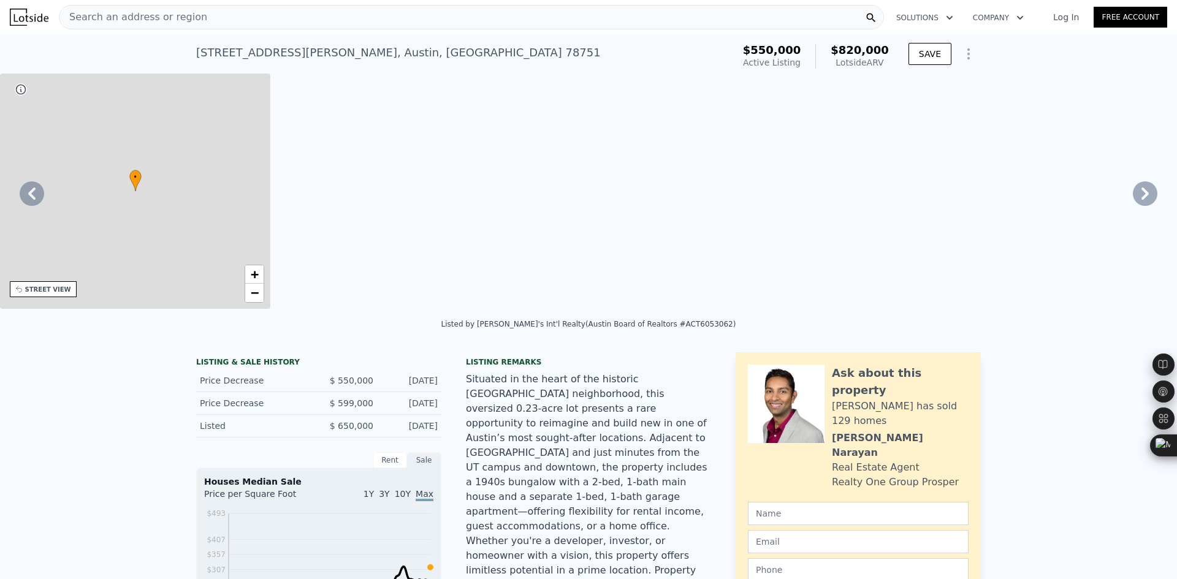
type input "0"
type input "3"
type input "0"
type input "2.5"
type input "992"
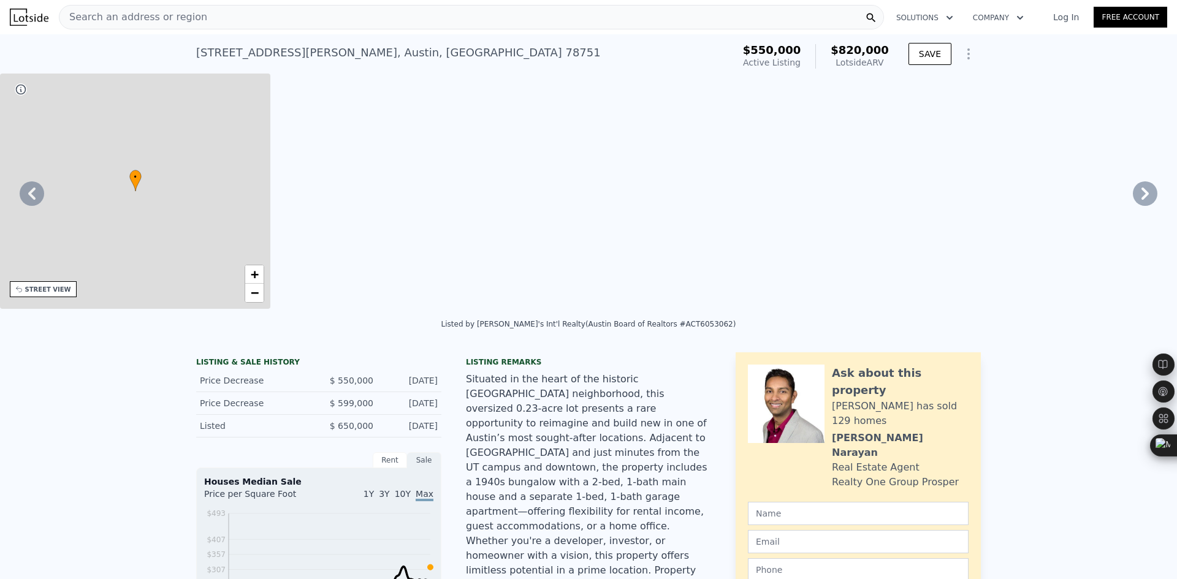
type input "1582"
type input "6002.57"
type input "12005.14"
type input "$ 820,000"
type input "$ 185,315"
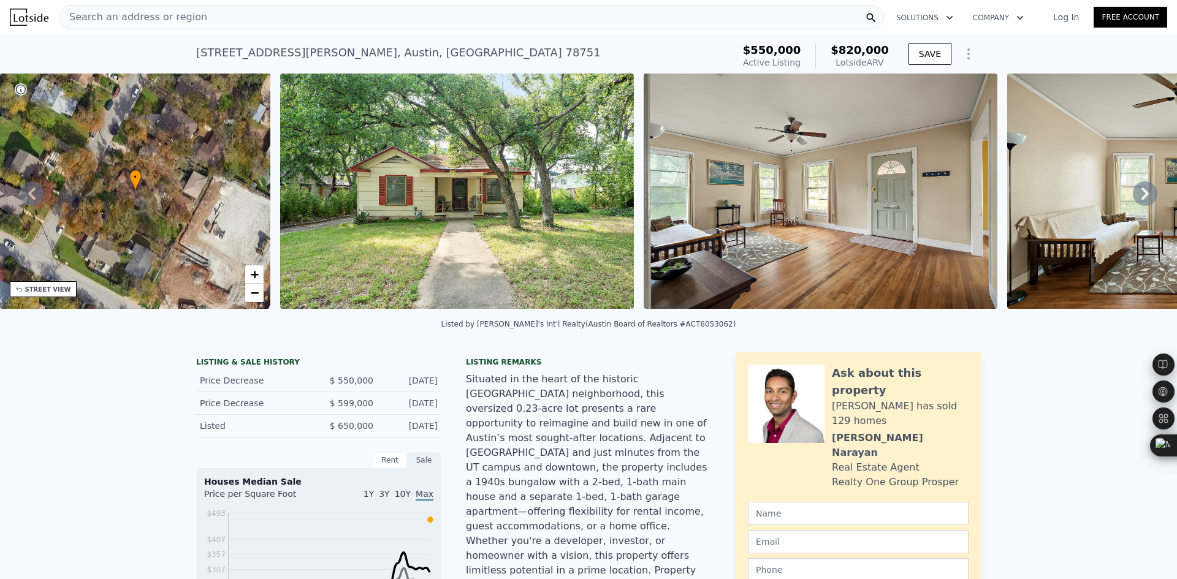
click at [1142, 192] on icon at bounding box center [1145, 193] width 25 height 25
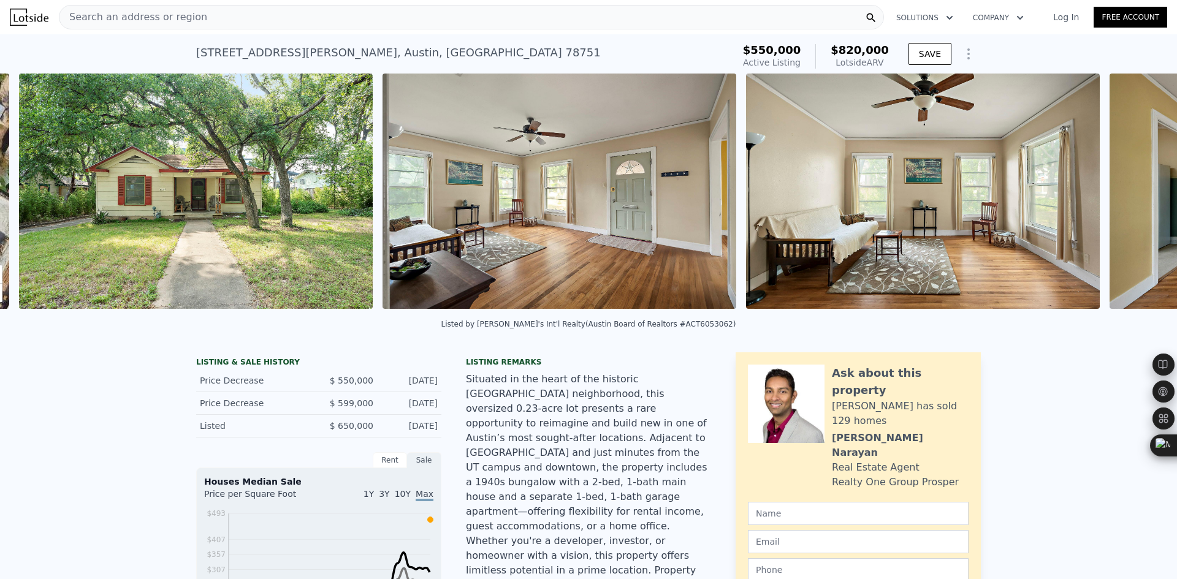
scroll to position [0, 561]
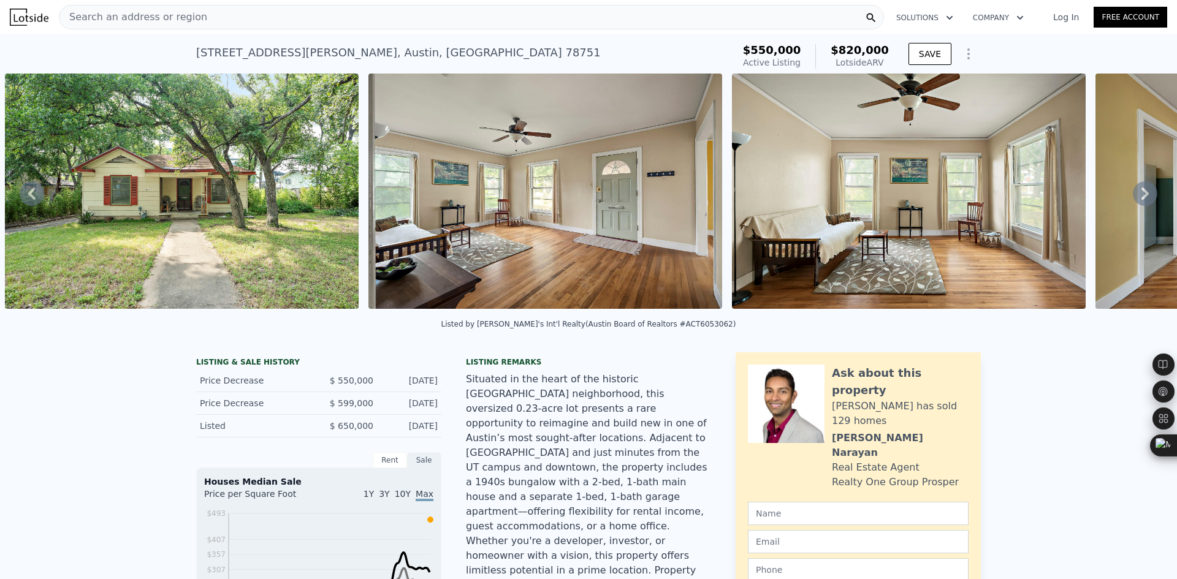
click at [1141, 194] on icon at bounding box center [1145, 193] width 25 height 25
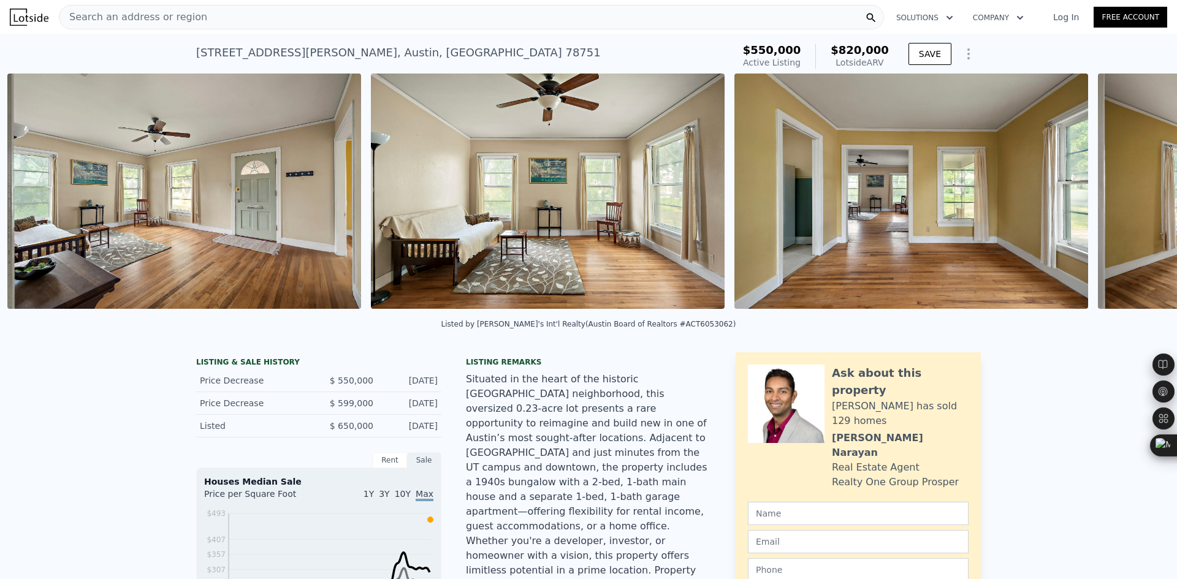
scroll to position [0, 924]
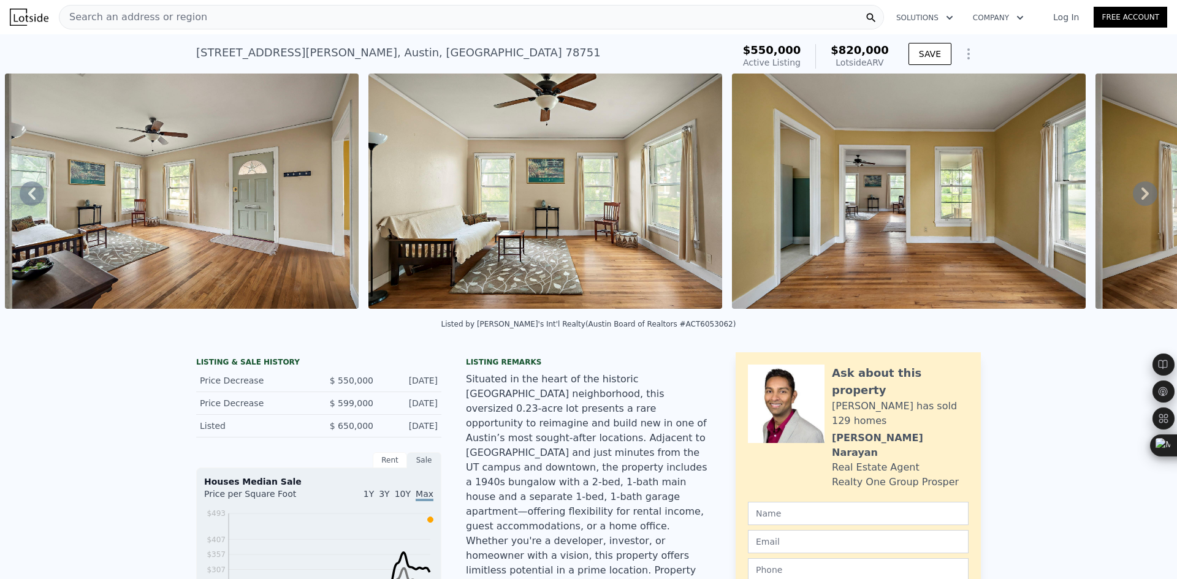
click at [541, 61] on div "3905 Willbert Rd , Austin , TX 78751 Active at $550k (~ARV $820k )" at bounding box center [462, 56] width 532 height 34
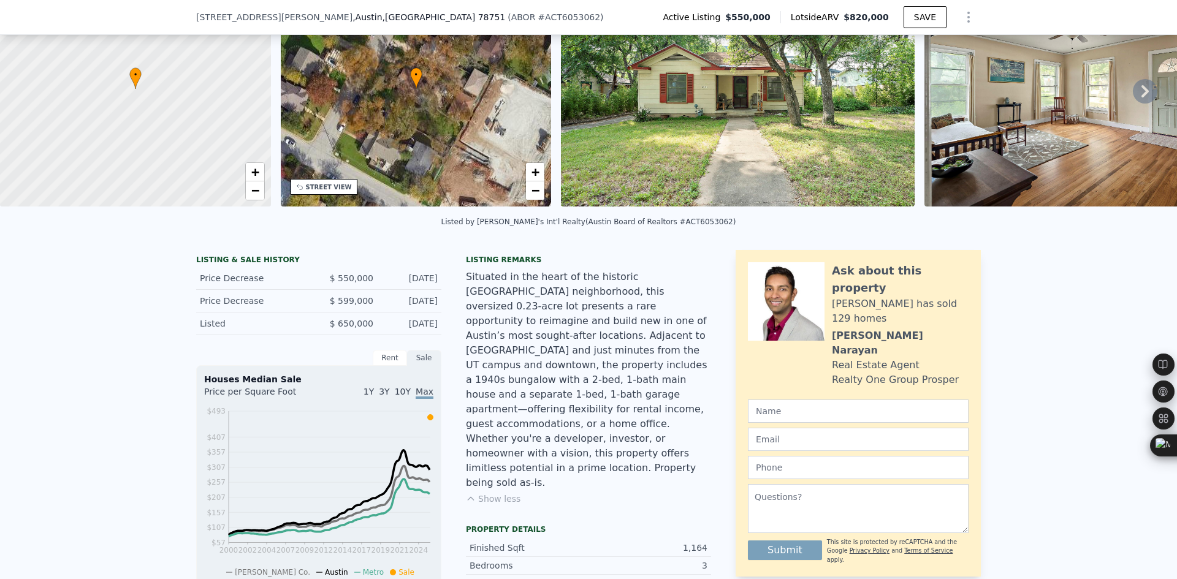
scroll to position [200, 0]
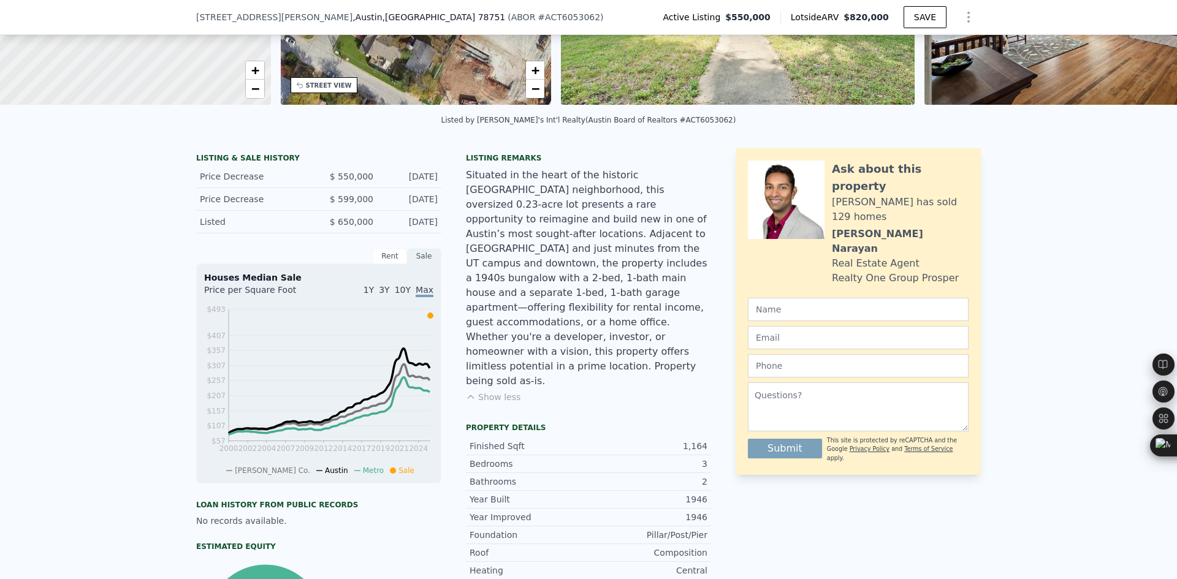
click at [501, 355] on div "Listing remarks Situated in the heart of the historic Hancock neighborhood, thi…" at bounding box center [588, 285] width 245 height 265
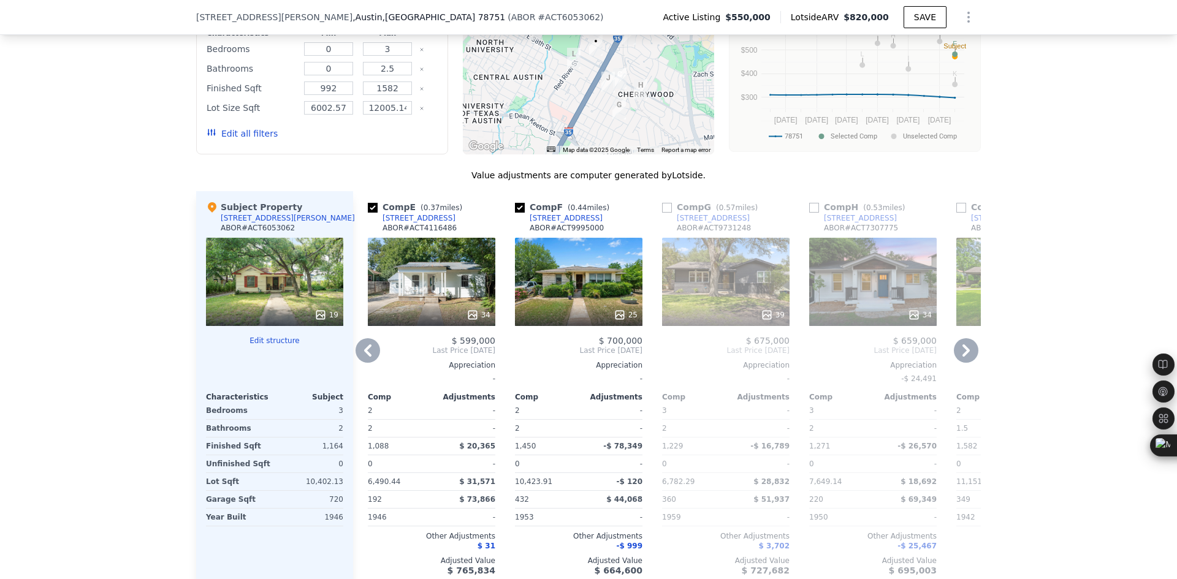
scroll to position [1221, 0]
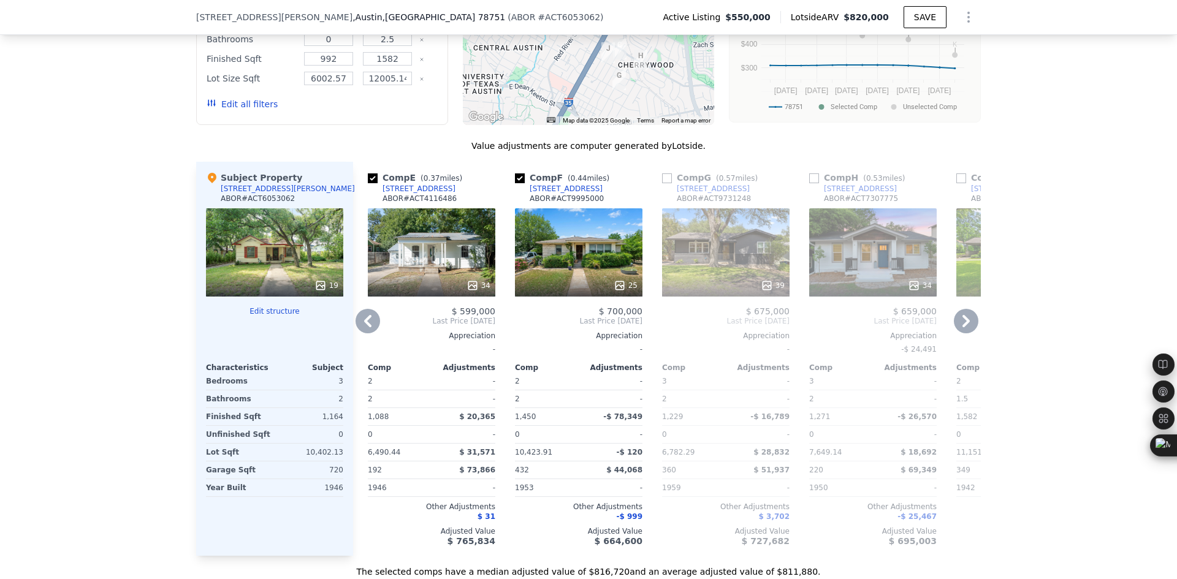
click at [960, 309] on icon at bounding box center [966, 321] width 25 height 25
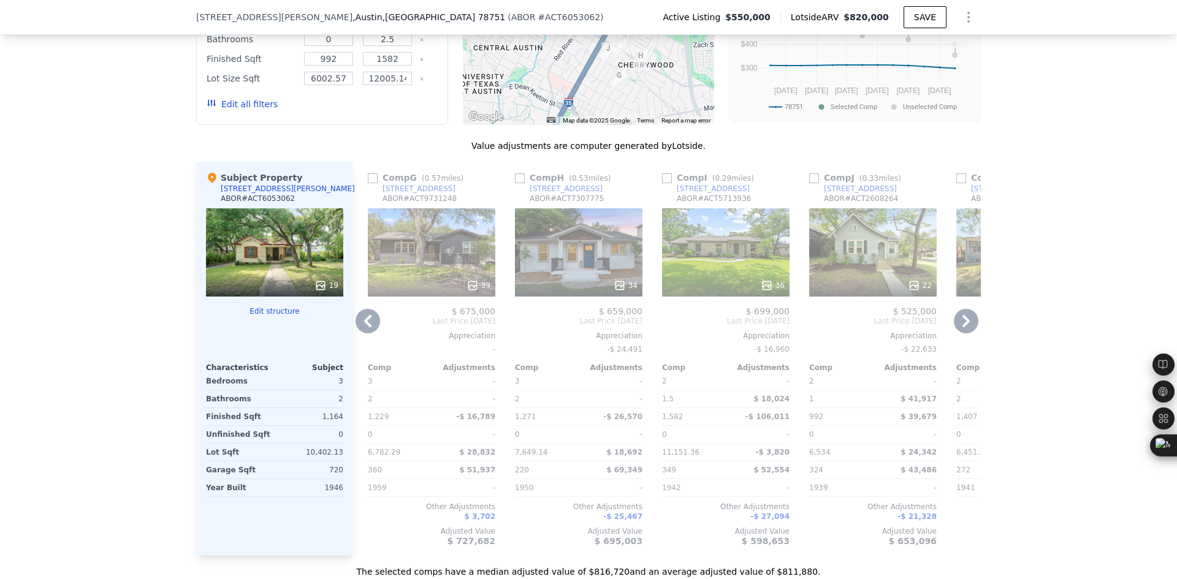
click at [960, 309] on icon at bounding box center [966, 321] width 25 height 25
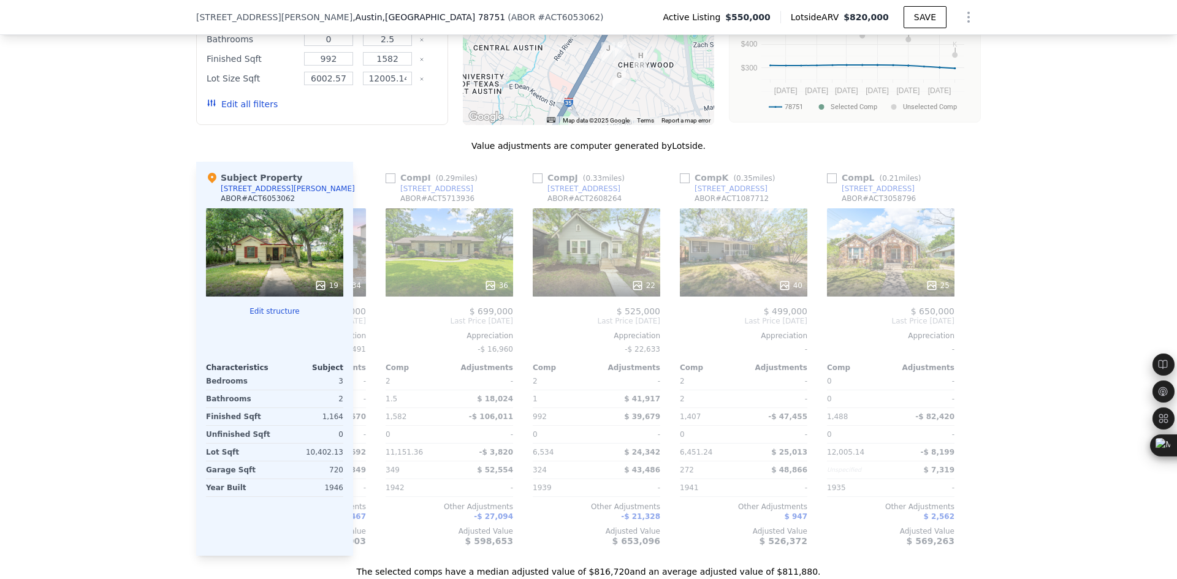
scroll to position [0, 1167]
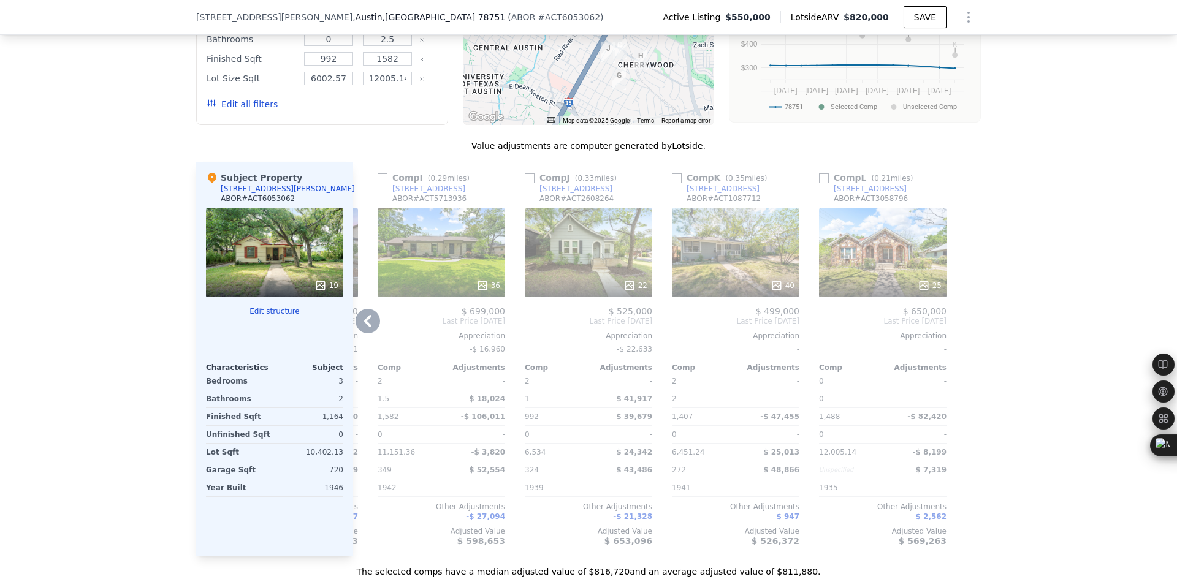
click at [365, 309] on icon at bounding box center [367, 321] width 25 height 25
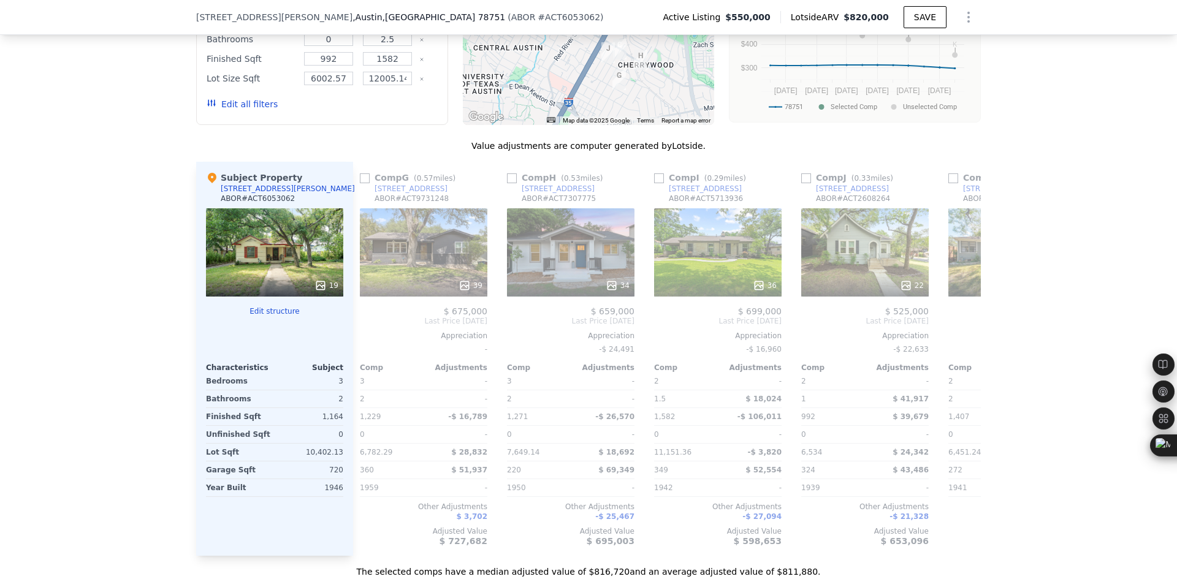
scroll to position [0, 873]
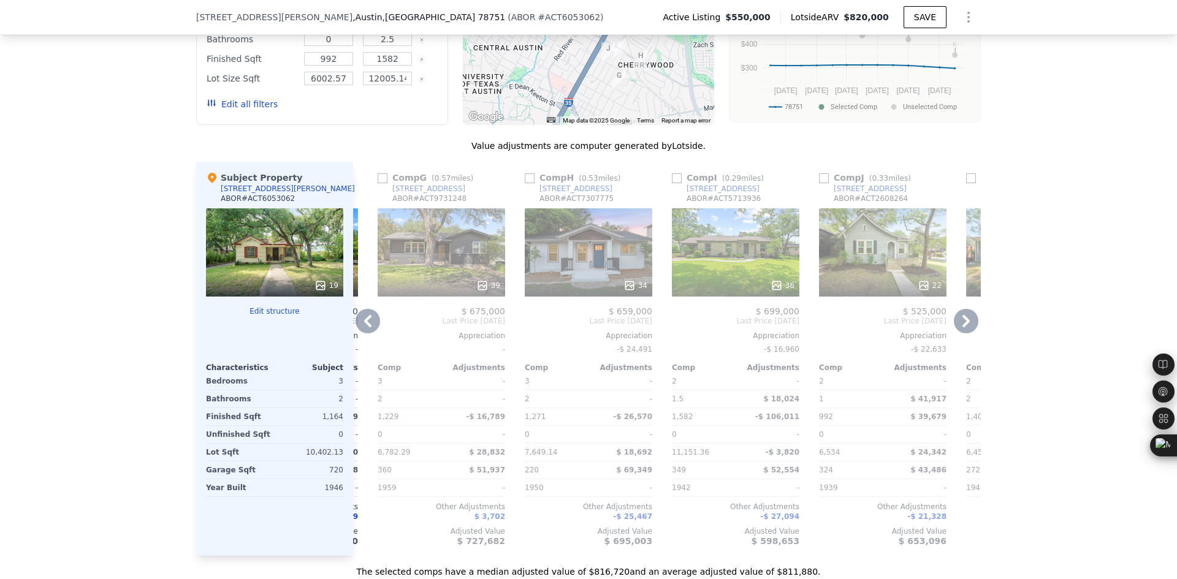
click at [365, 309] on icon at bounding box center [367, 321] width 25 height 25
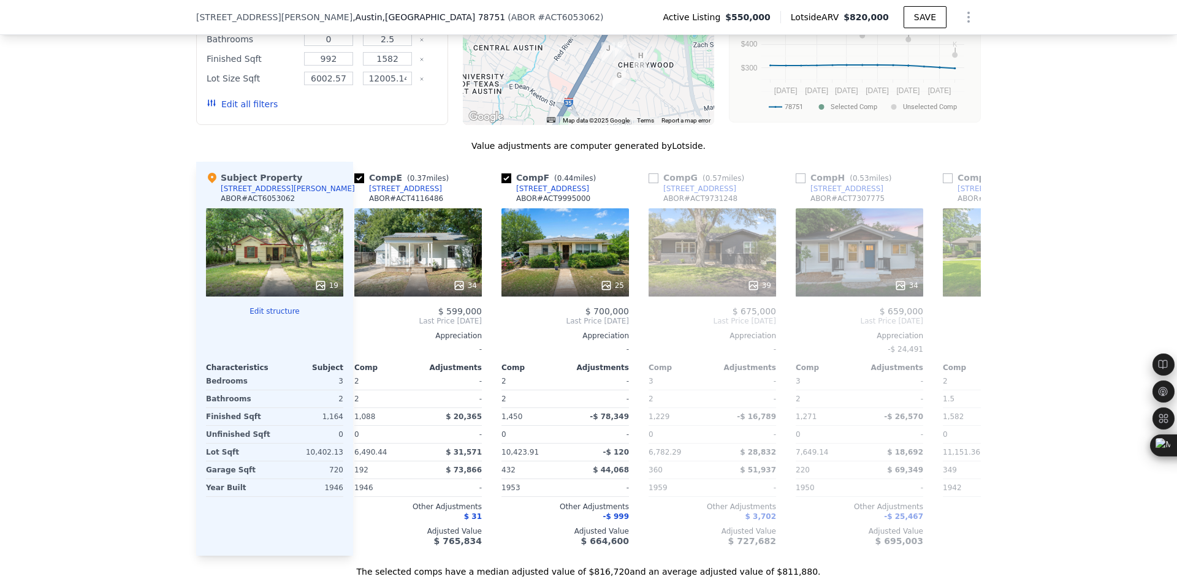
scroll to position [0, 579]
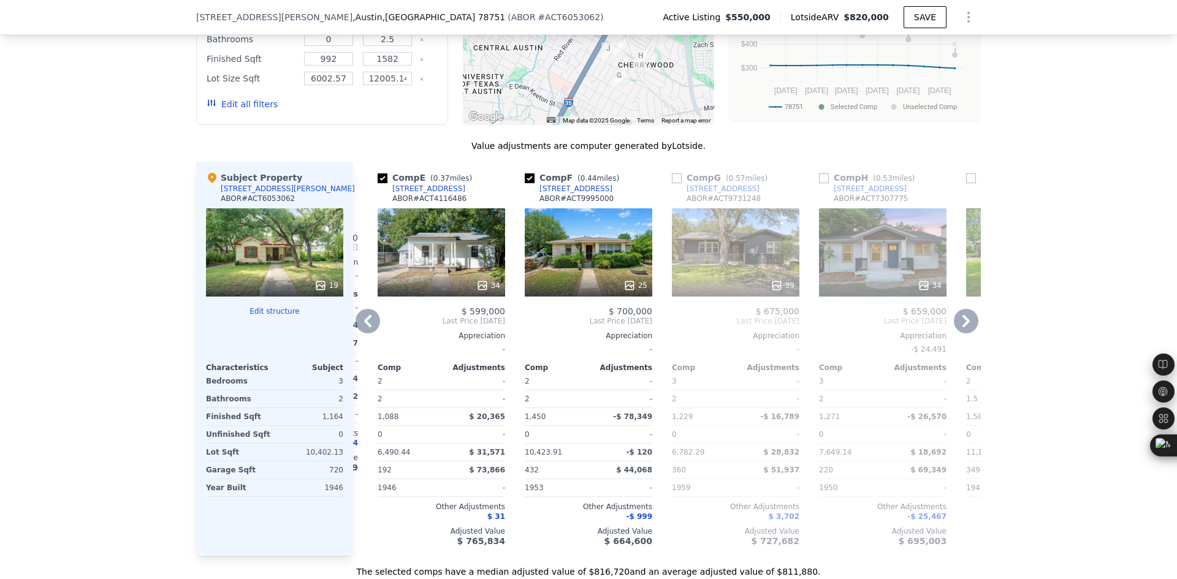
click at [966, 309] on icon at bounding box center [966, 321] width 25 height 25
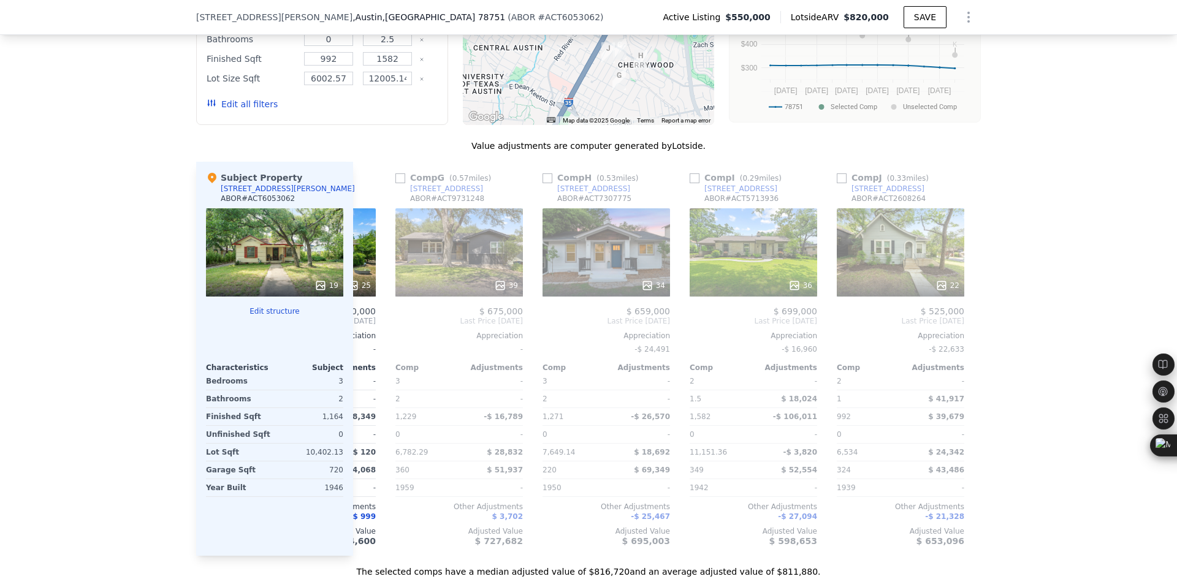
scroll to position [0, 873]
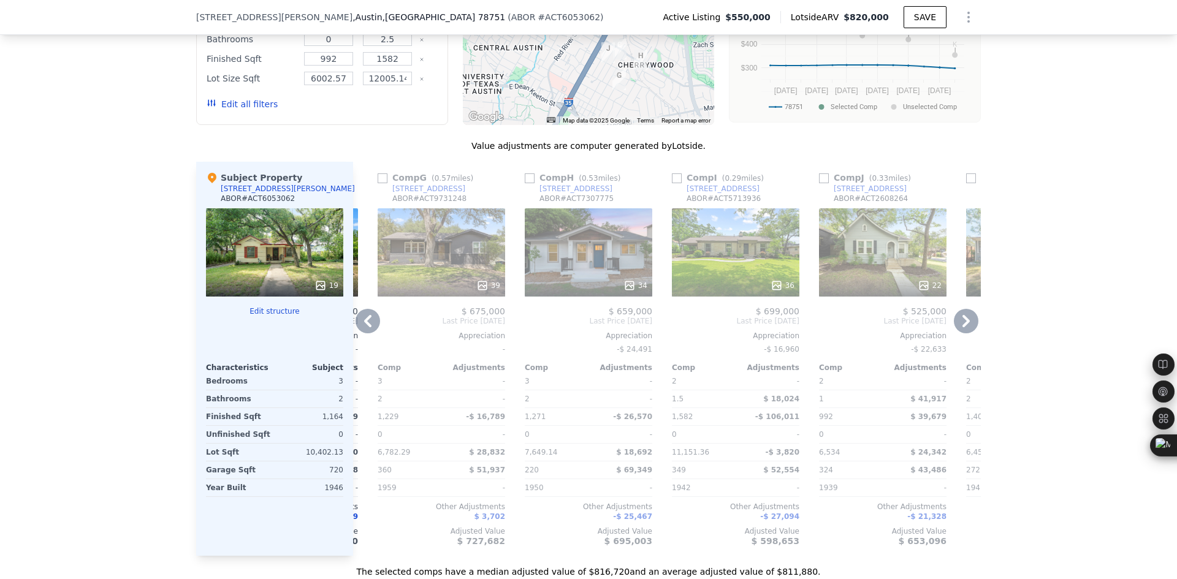
click at [954, 309] on icon at bounding box center [966, 321] width 25 height 25
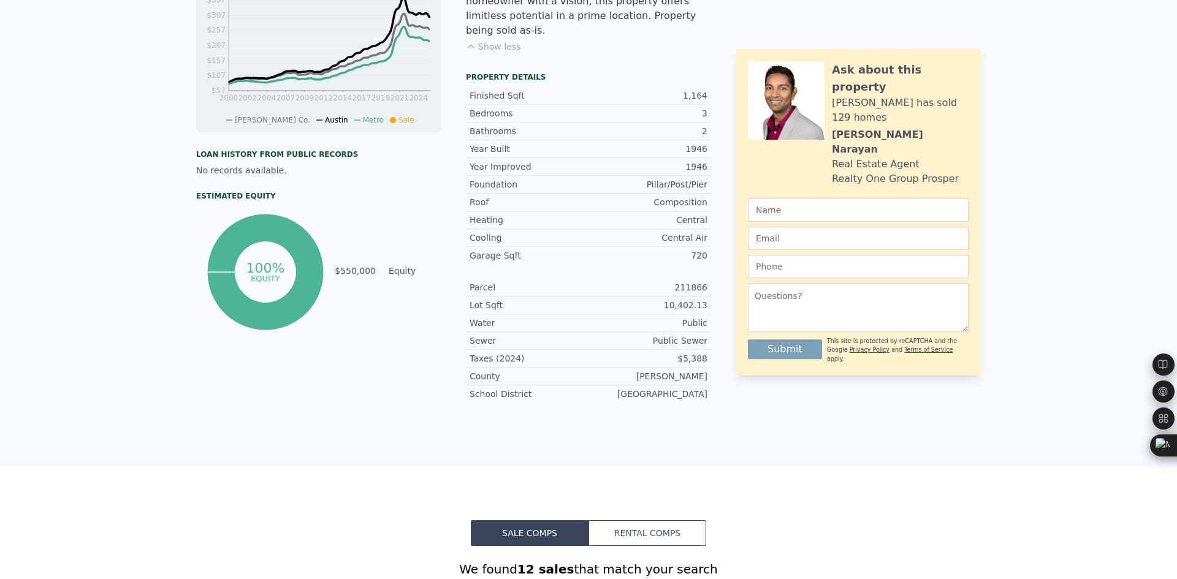
scroll to position [4, 0]
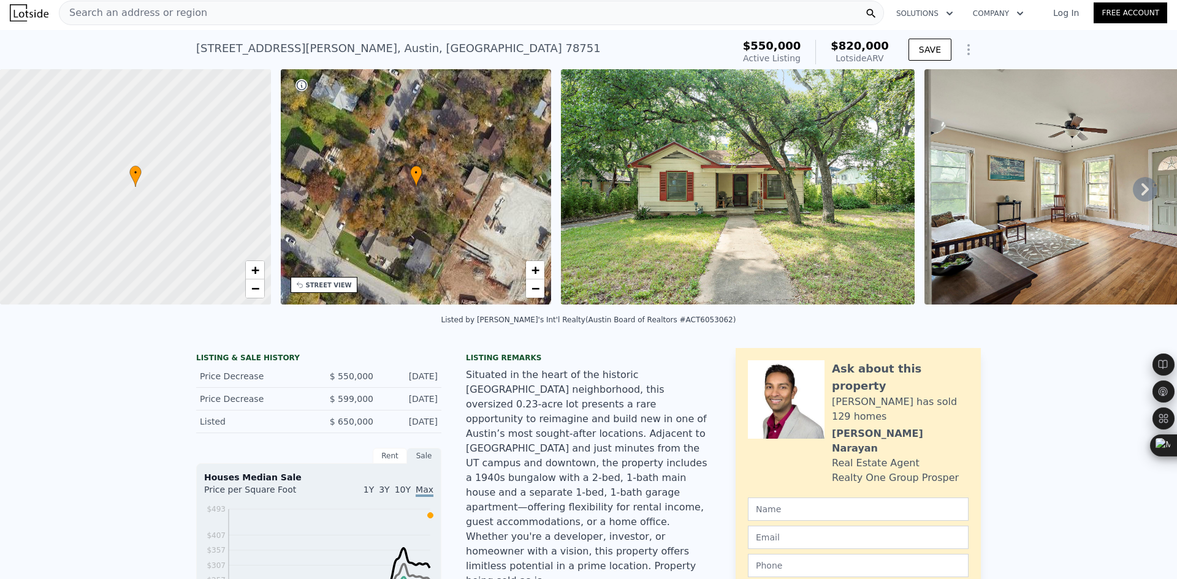
click at [189, 10] on div "Search an address or region" at bounding box center [471, 13] width 825 height 25
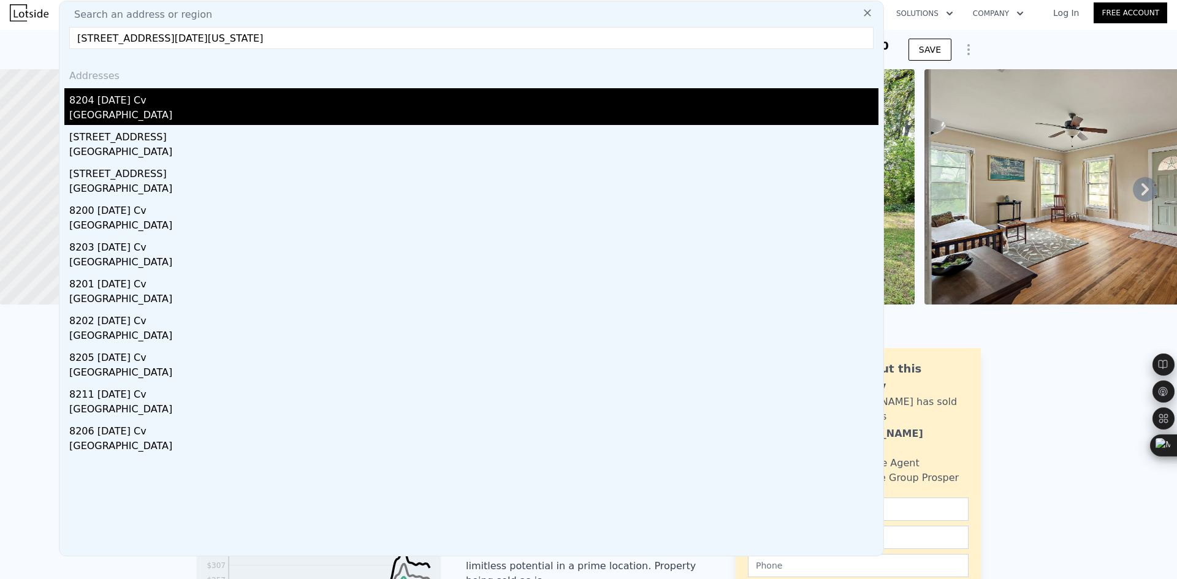
type input "8204 Easter Cv, Austin, Texas 78757"
click at [183, 103] on div "8204 Easter Cv" at bounding box center [473, 98] width 809 height 20
type input "2"
type input "1"
type input "2"
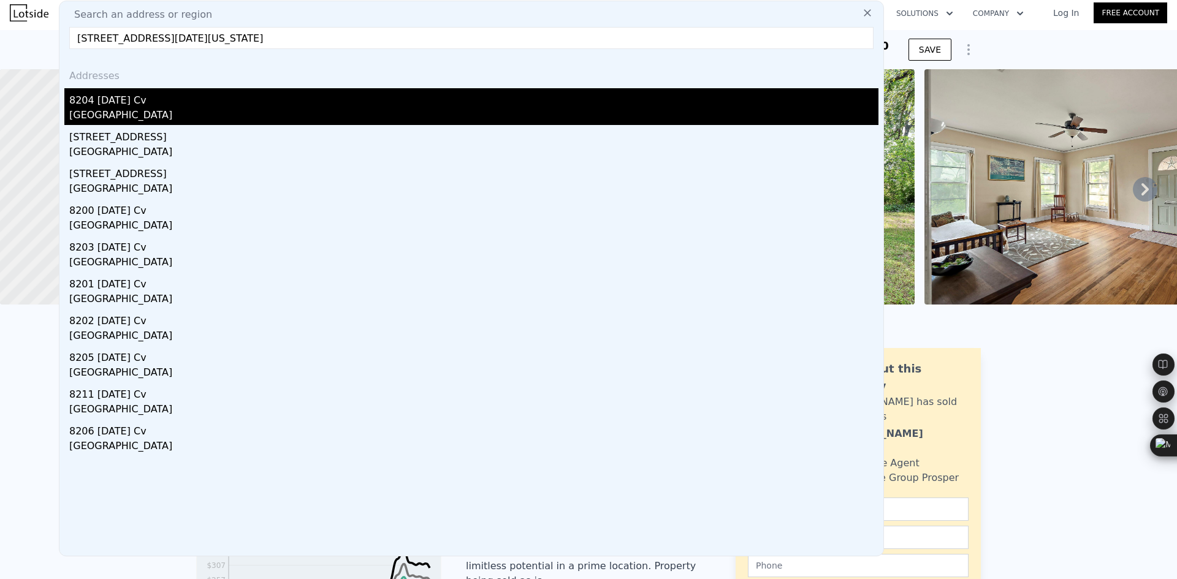
type input "1000"
type input "1549"
type input "6904.26"
type input "11421.43"
type input "$ 546,000"
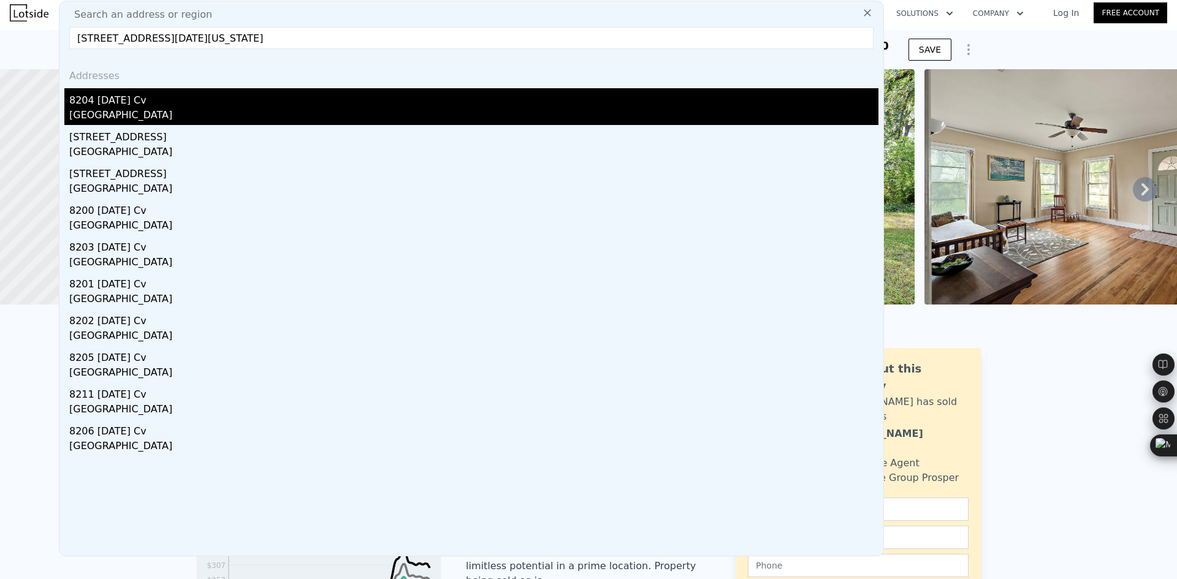
type input "5"
type input "$ 48,177"
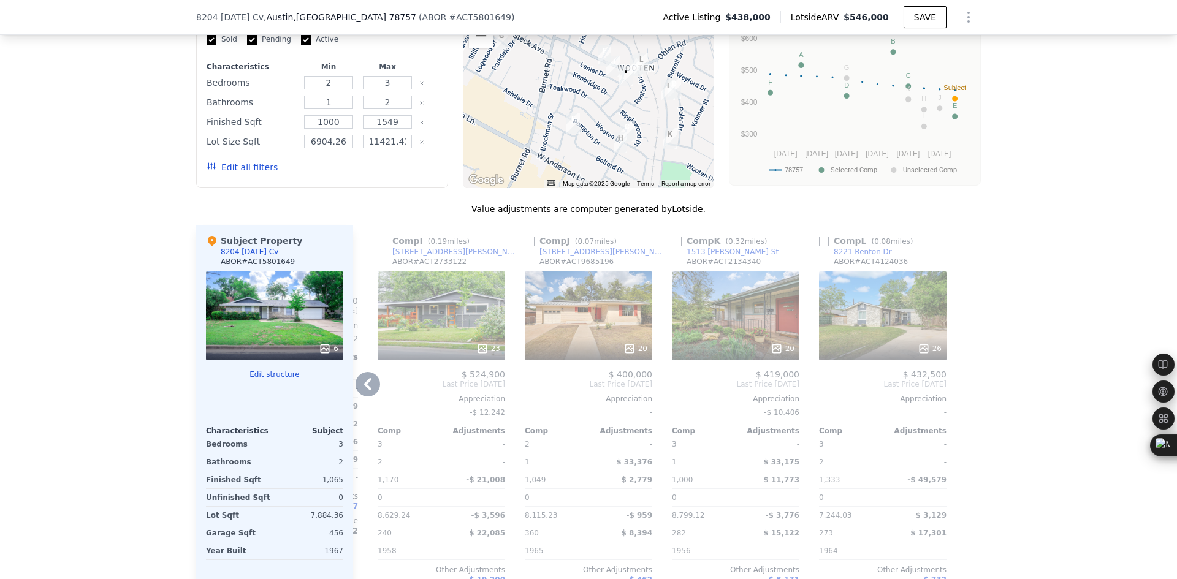
scroll to position [1226, 0]
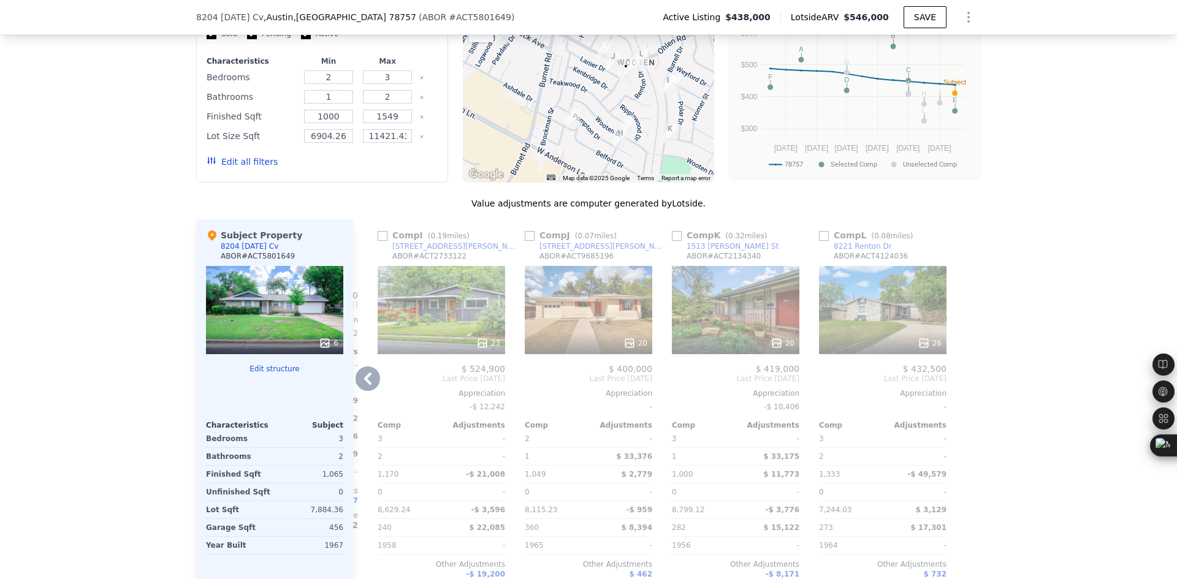
click at [366, 373] on icon at bounding box center [367, 379] width 7 height 12
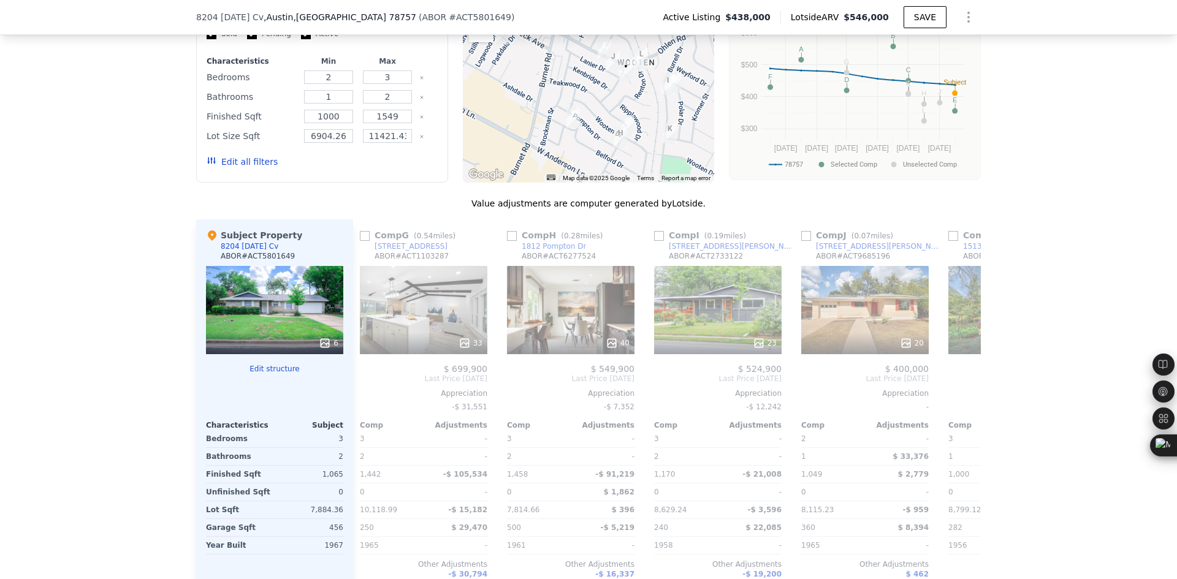
scroll to position [0, 873]
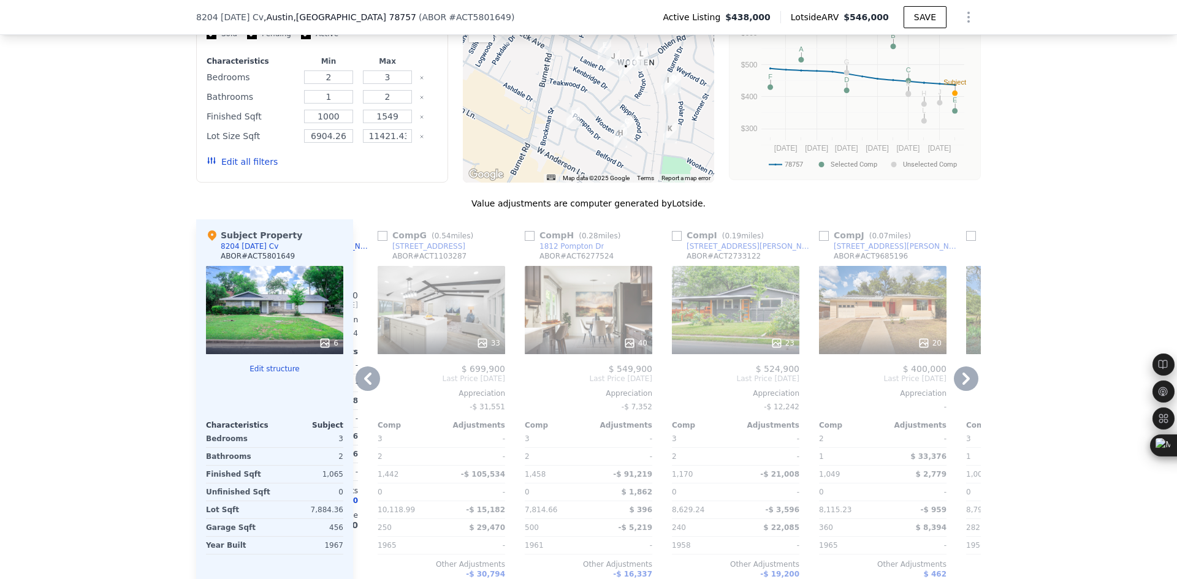
click at [360, 367] on icon at bounding box center [367, 379] width 25 height 25
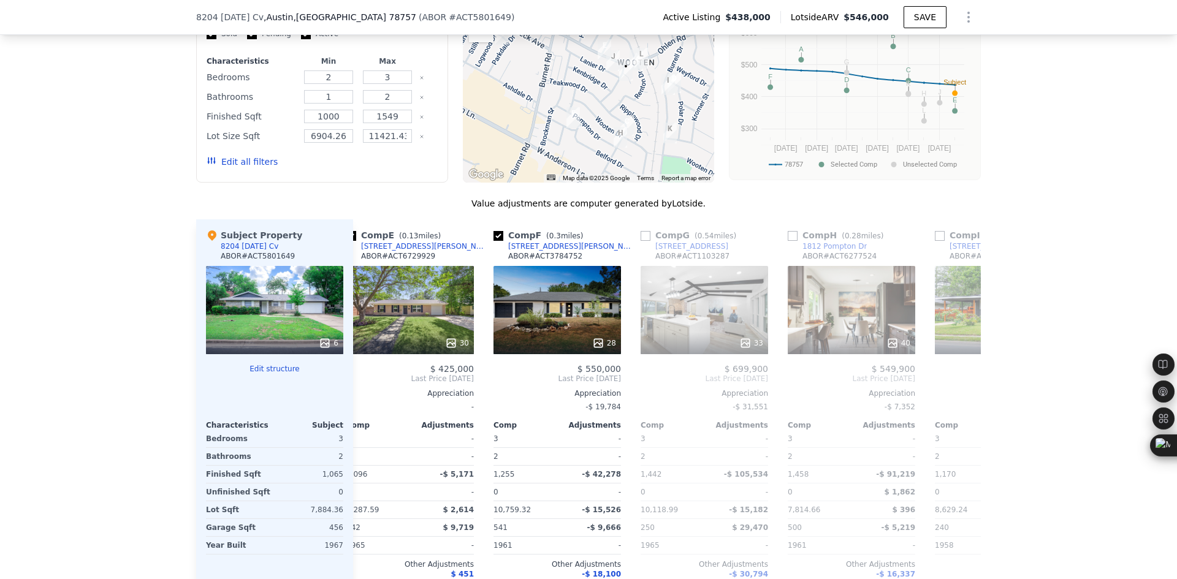
scroll to position [0, 579]
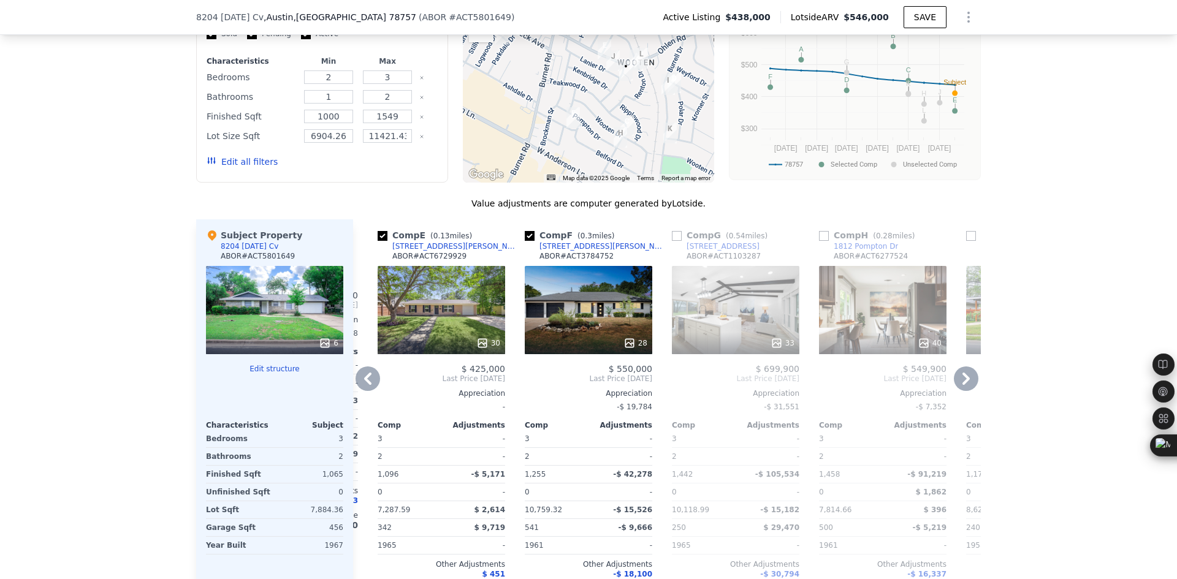
click at [364, 373] on icon at bounding box center [367, 379] width 7 height 12
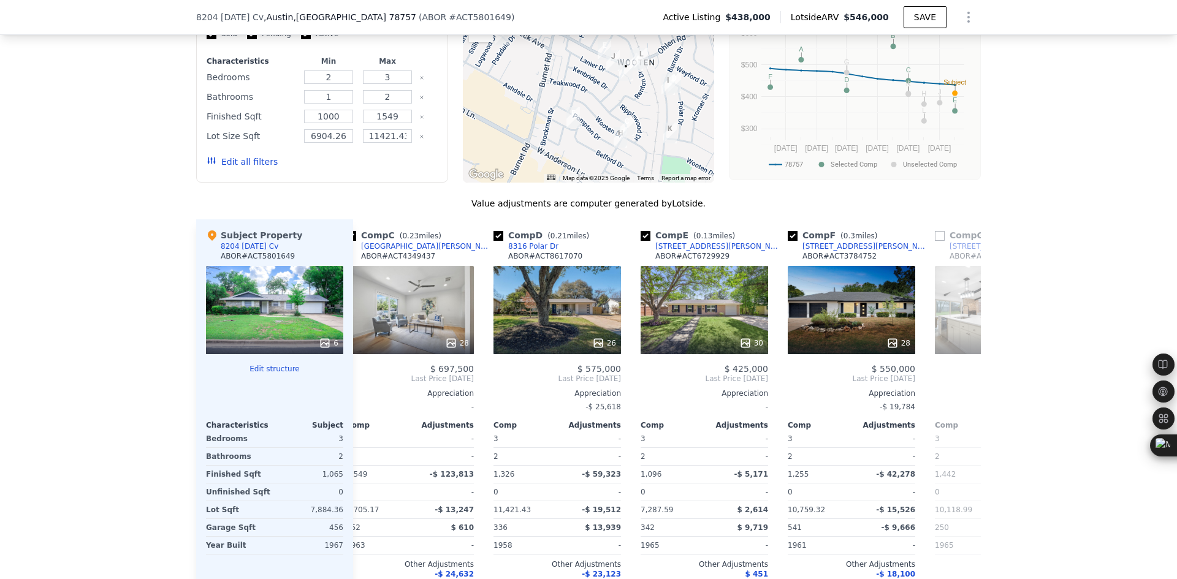
scroll to position [0, 284]
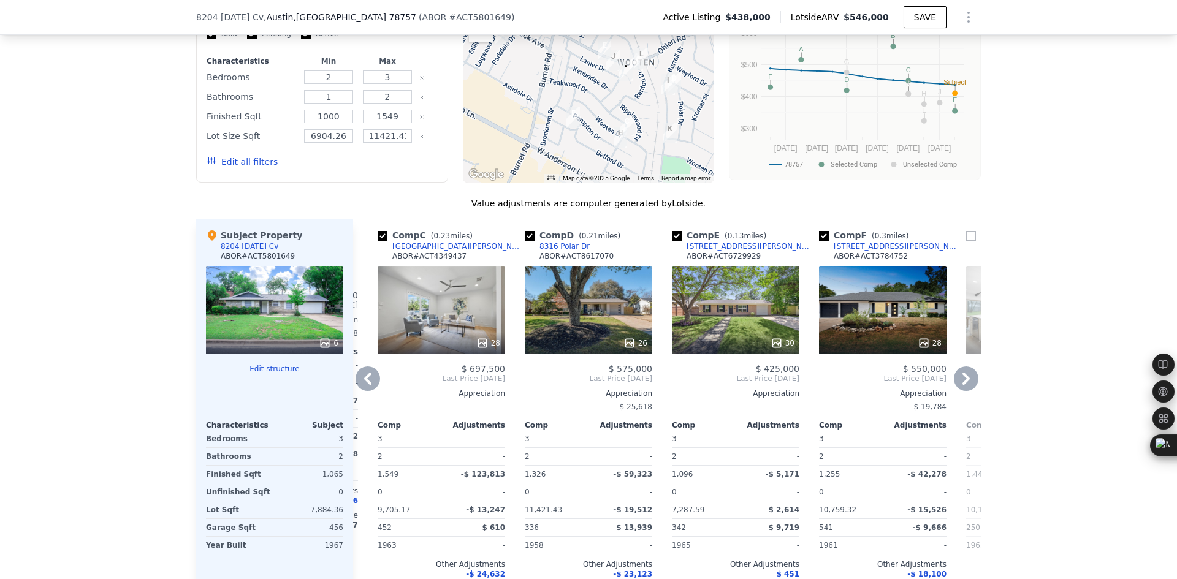
click at [364, 373] on icon at bounding box center [367, 379] width 7 height 12
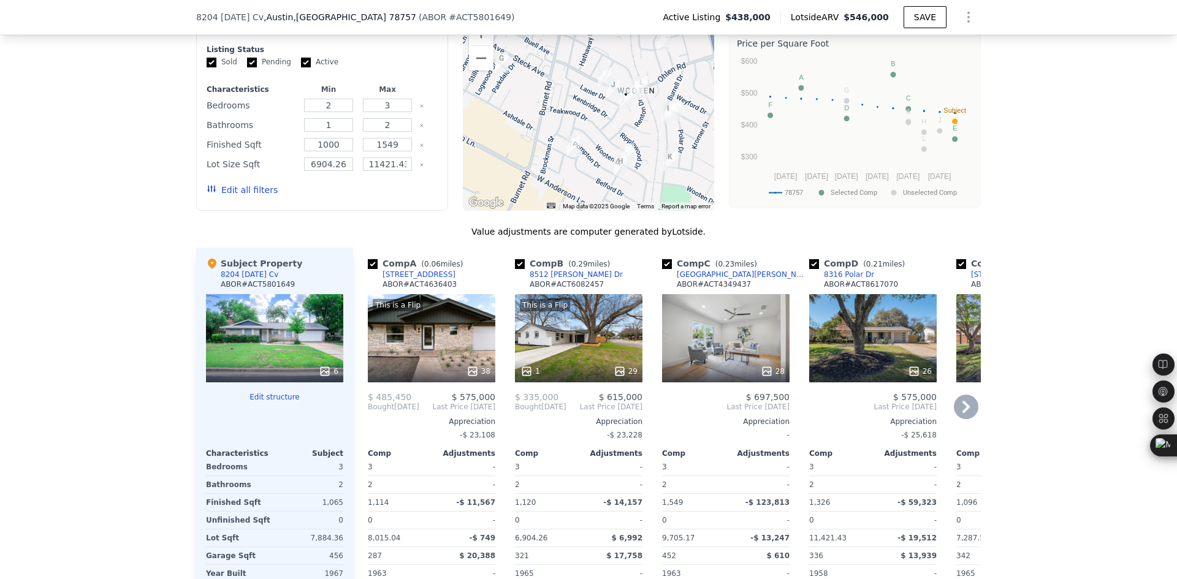
scroll to position [1226, 0]
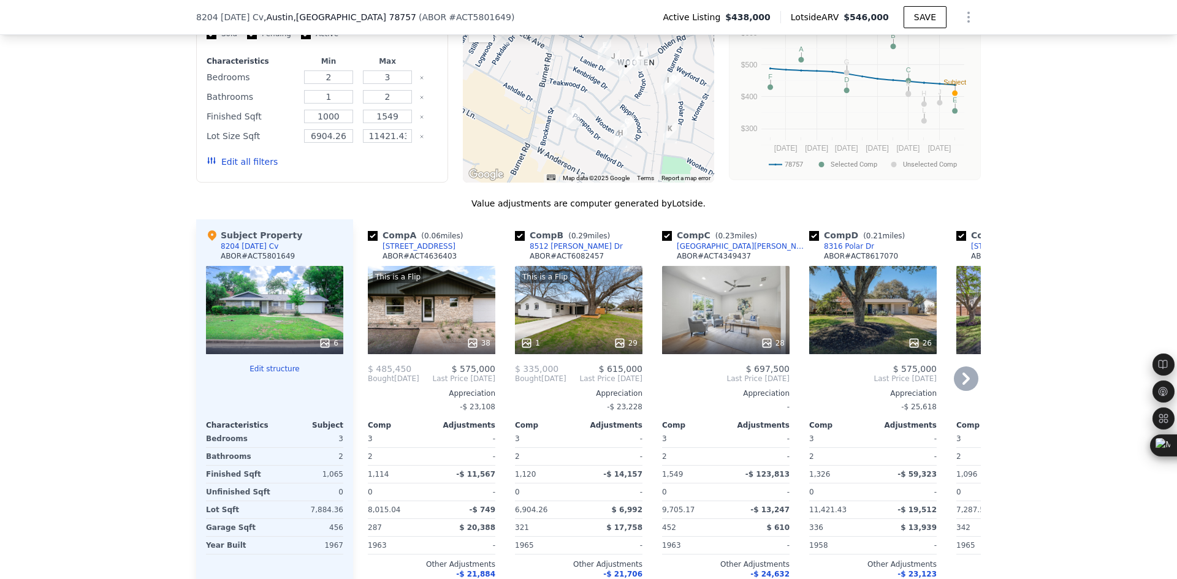
click at [959, 367] on icon at bounding box center [966, 379] width 25 height 25
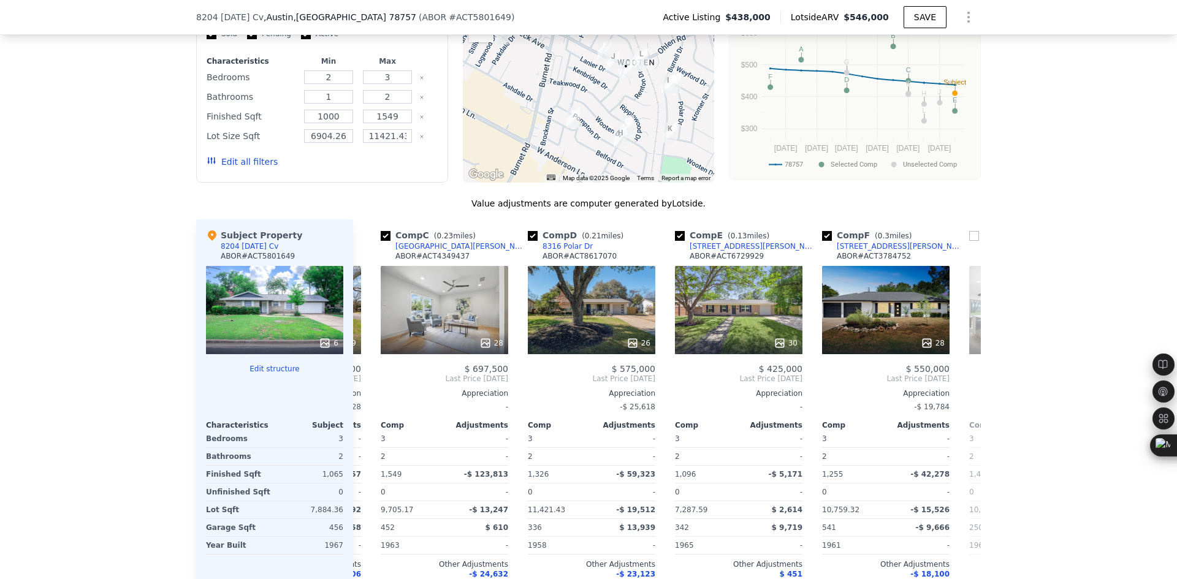
scroll to position [0, 294]
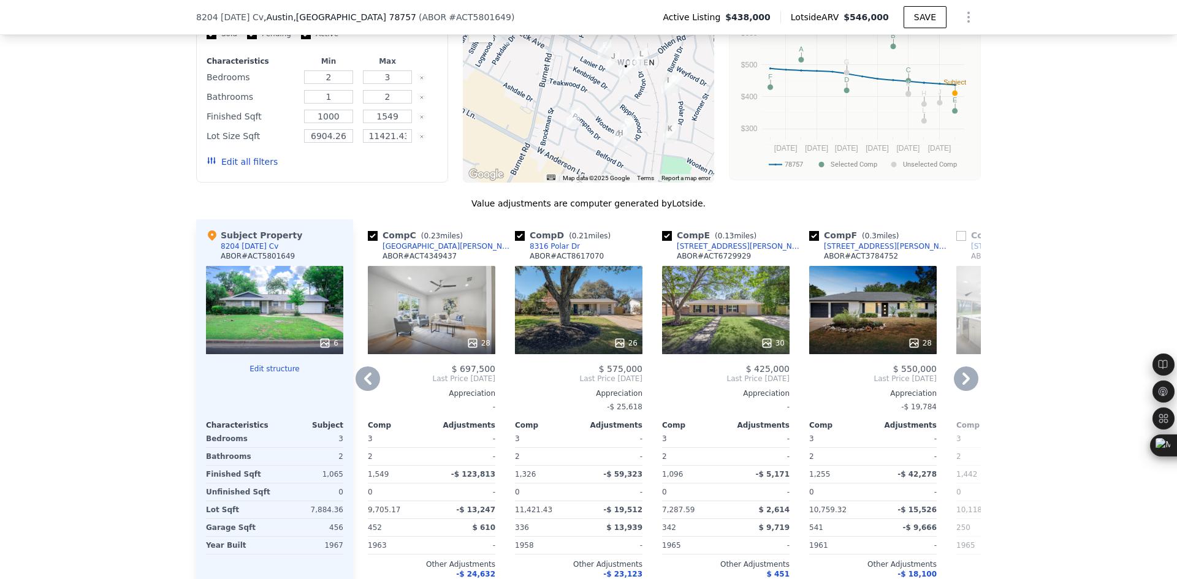
click at [959, 367] on icon at bounding box center [966, 379] width 25 height 25
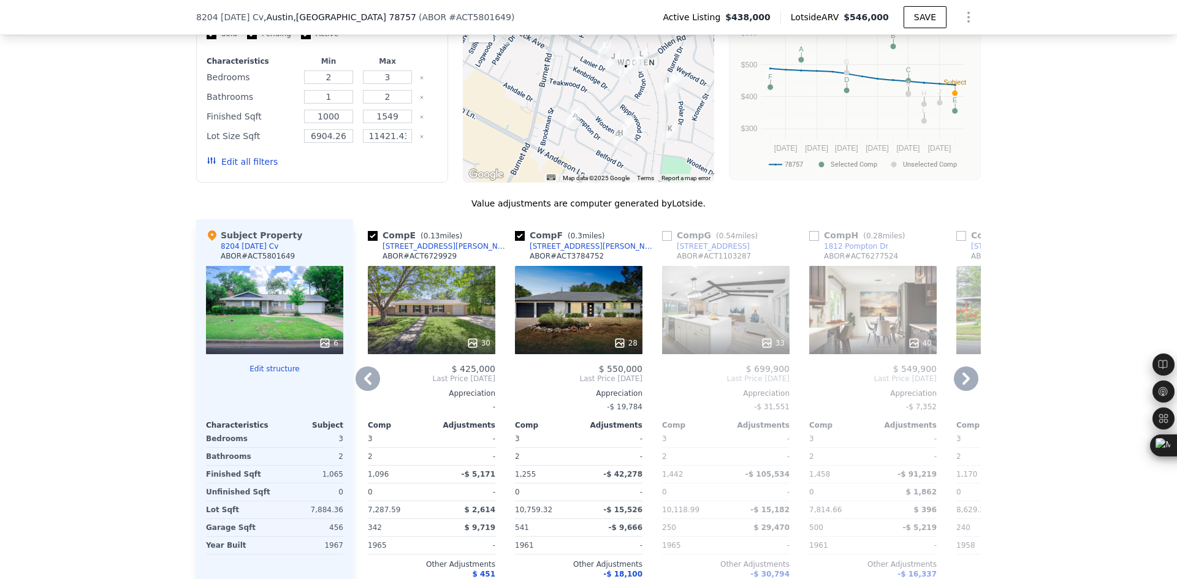
click at [959, 367] on icon at bounding box center [966, 379] width 25 height 25
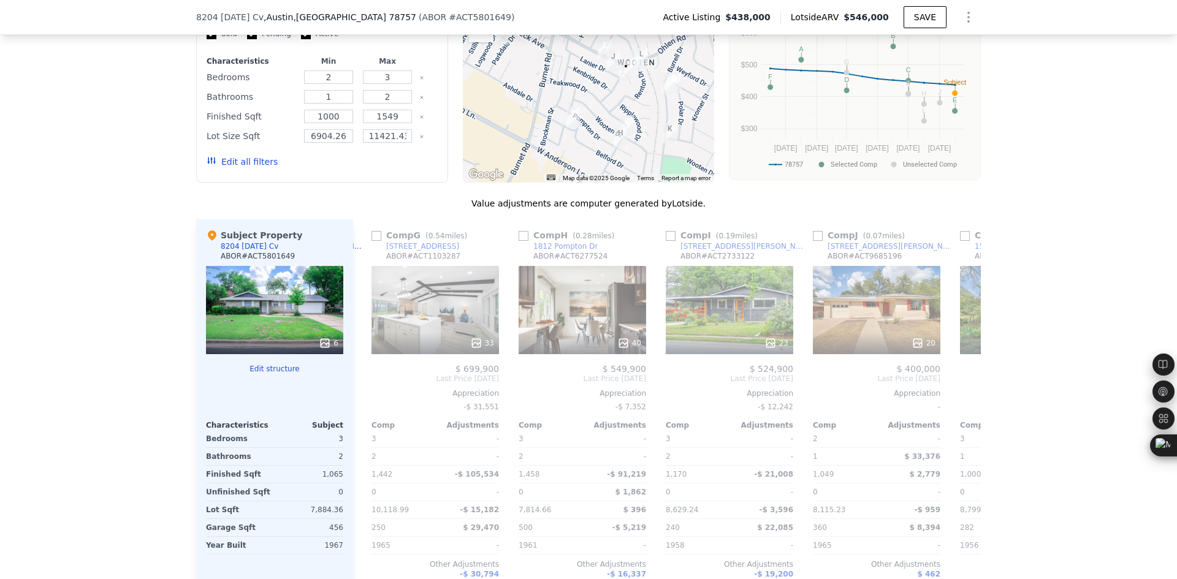
scroll to position [0, 883]
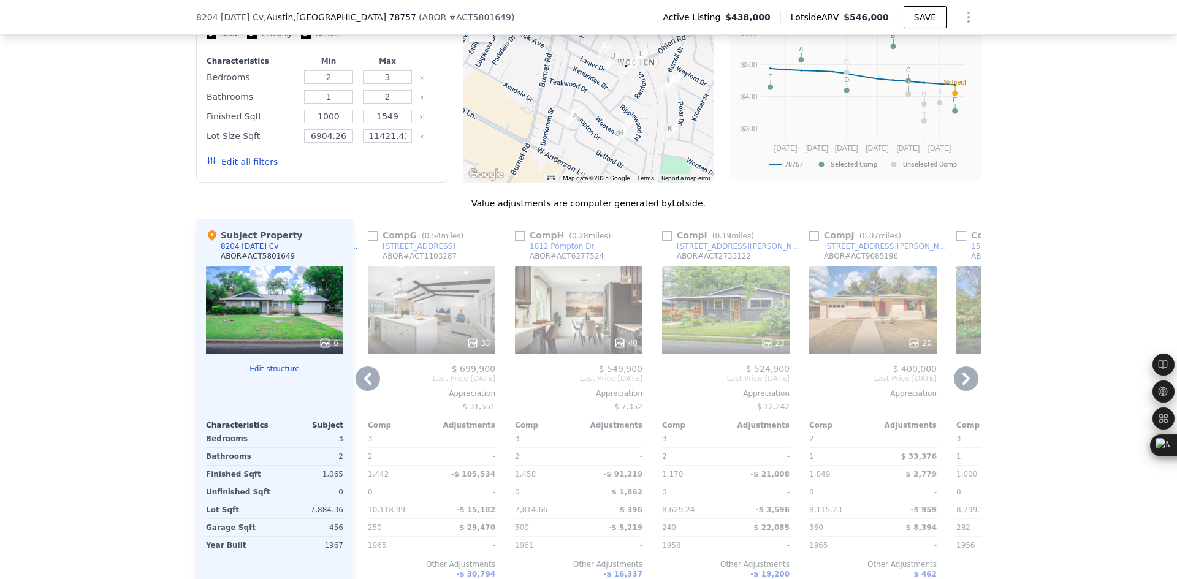
click at [374, 367] on icon at bounding box center [367, 379] width 25 height 25
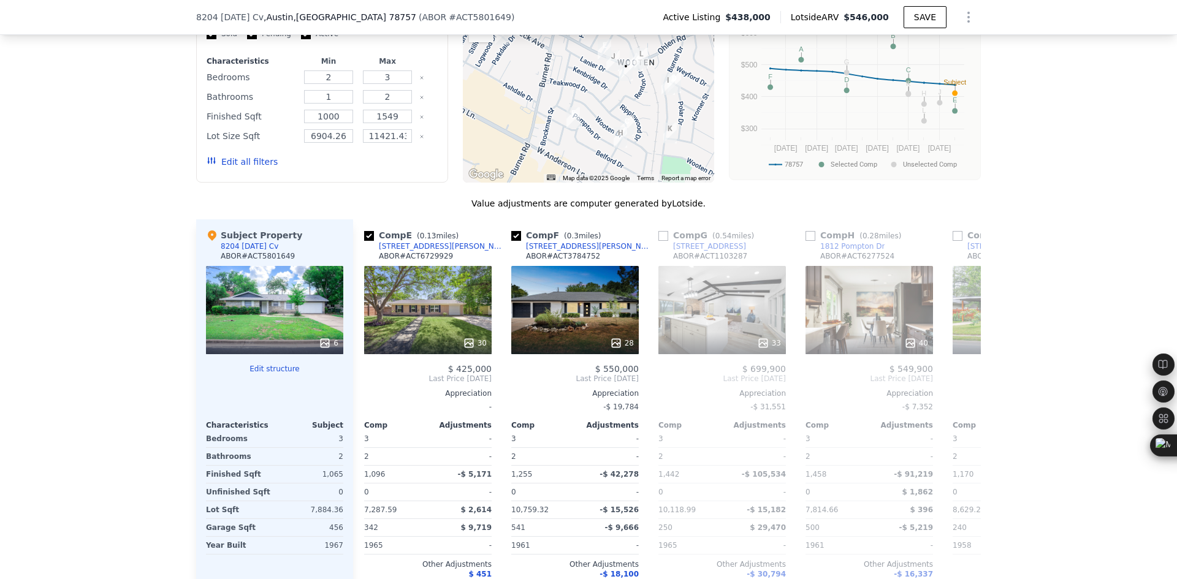
scroll to position [0, 588]
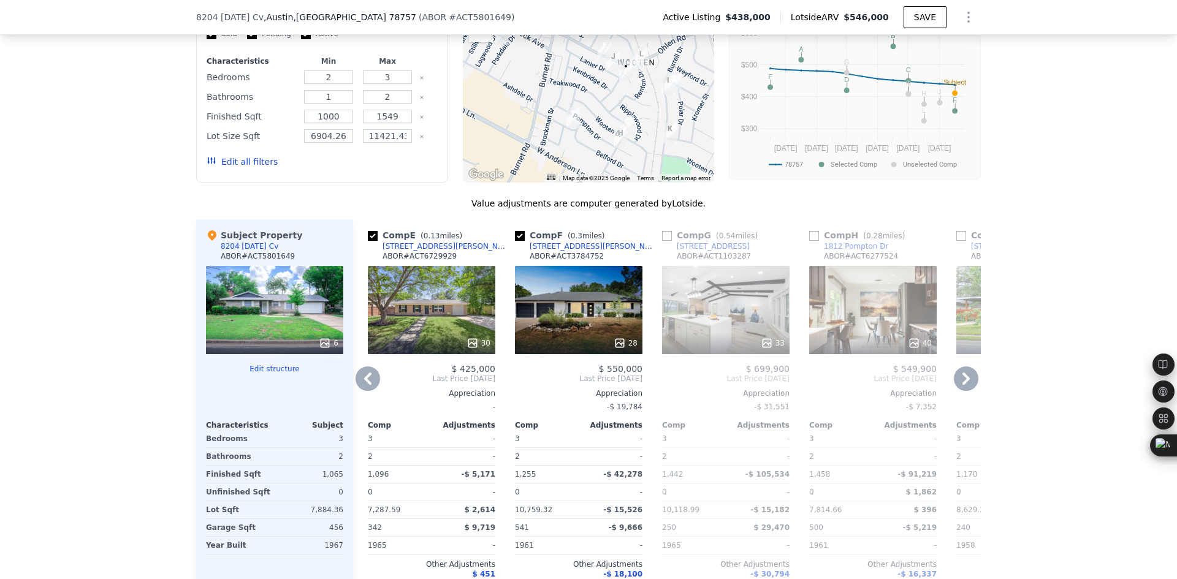
click at [367, 367] on icon at bounding box center [367, 379] width 25 height 25
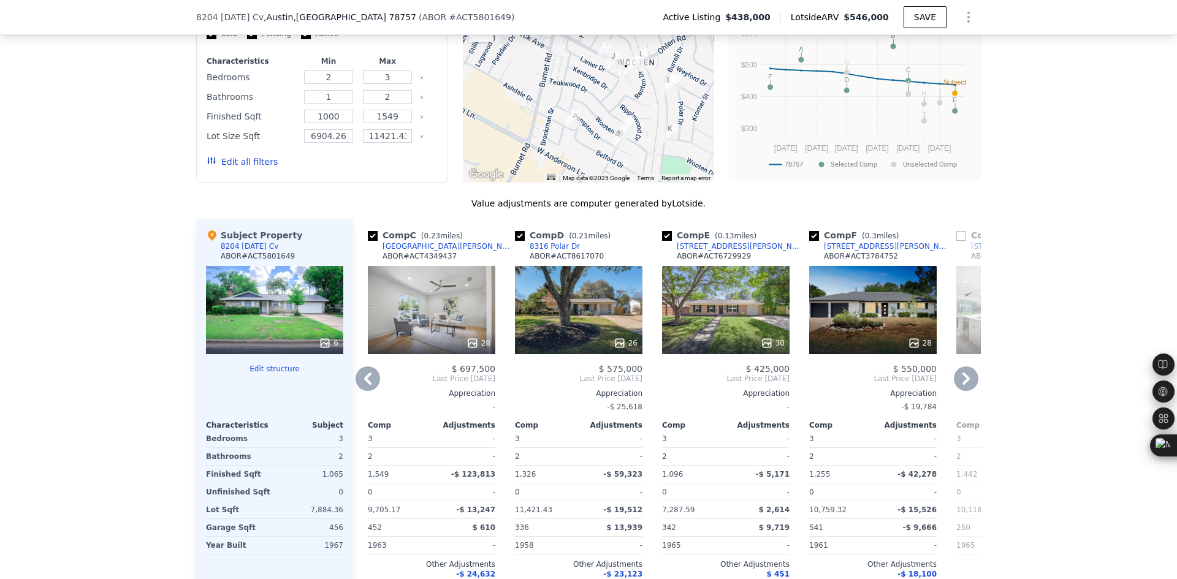
click at [367, 367] on icon at bounding box center [367, 379] width 25 height 25
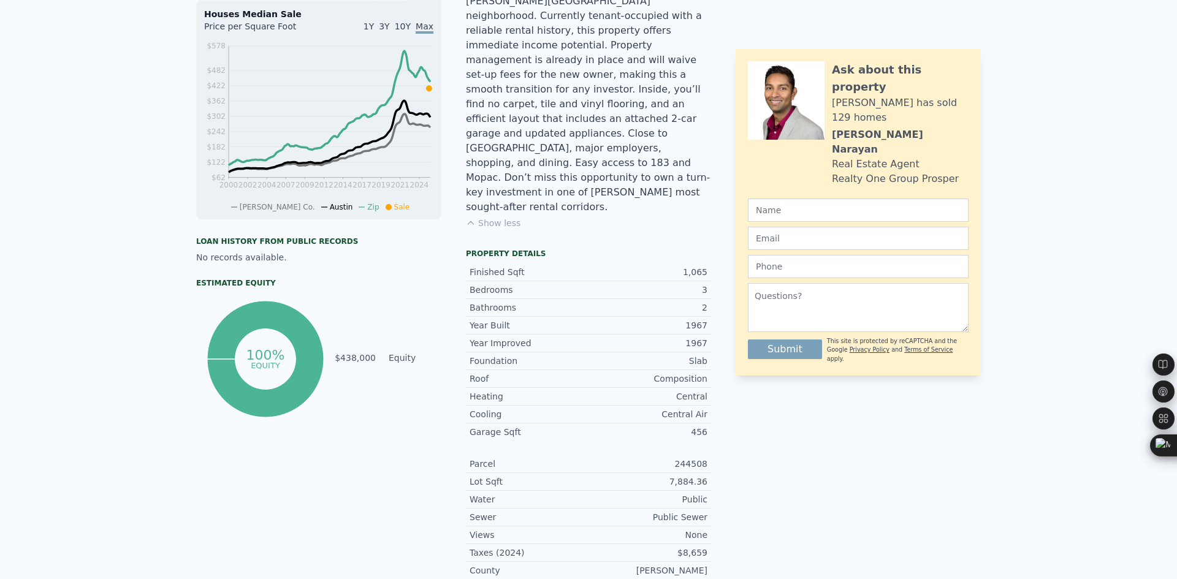
scroll to position [4, 0]
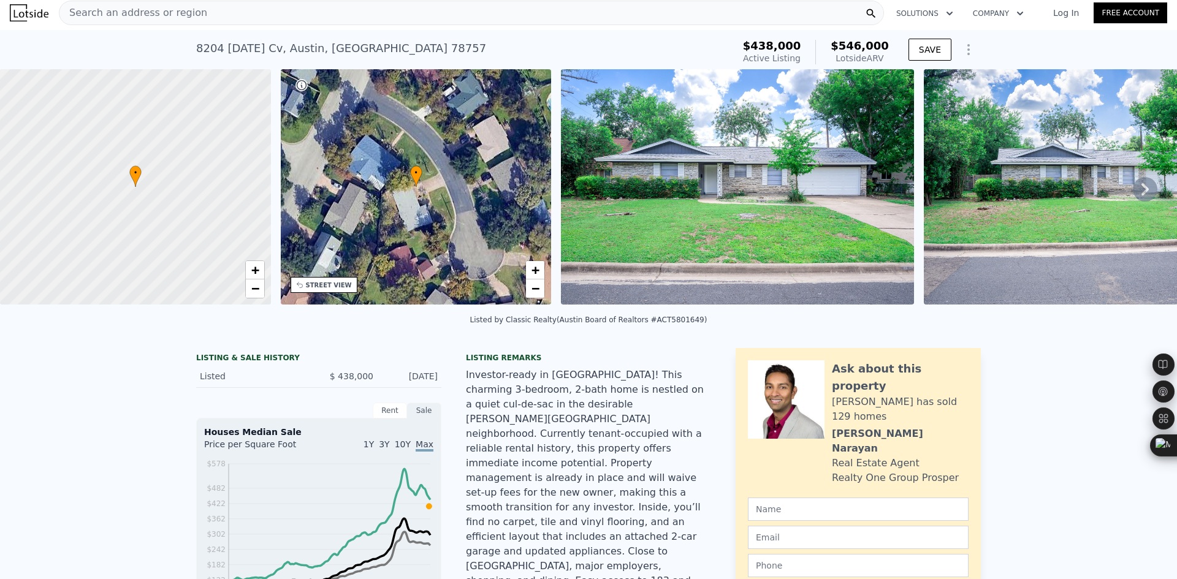
click at [143, 13] on span "Search an address or region" at bounding box center [133, 13] width 148 height 15
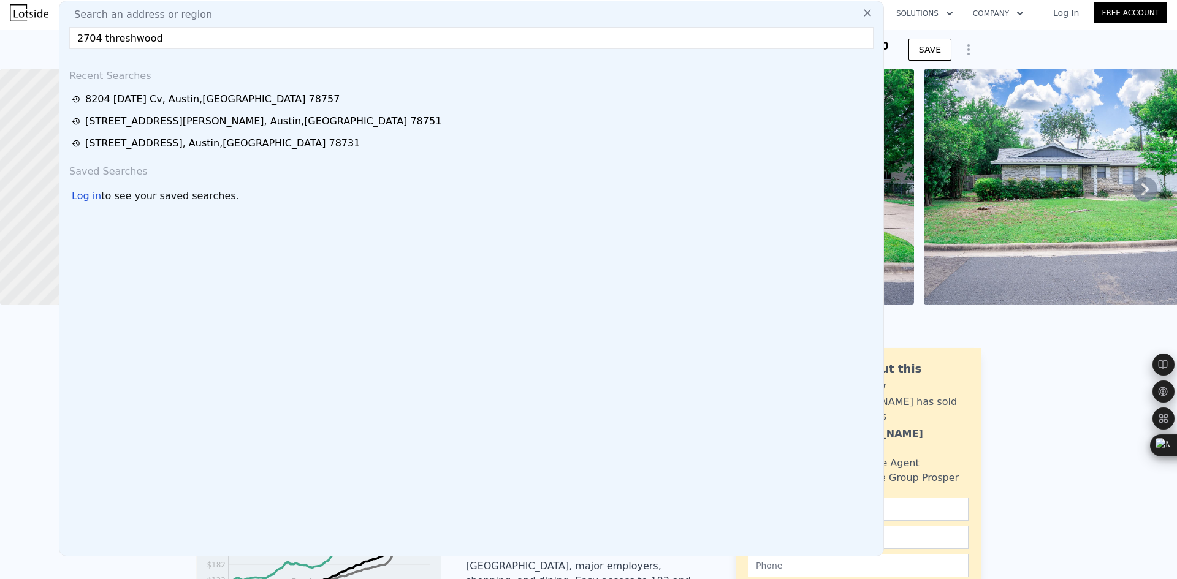
click at [177, 12] on span "Search an address or region" at bounding box center [138, 14] width 148 height 15
click at [186, 38] on input "2704 threshwood" at bounding box center [471, 38] width 804 height 22
drag, startPoint x: 186, startPoint y: 38, endPoint x: 64, endPoint y: 32, distance: 122.1
click at [63, 34] on div "Search an address or region 2704 threshwood Recent Searches 8204 Easter Cv , Au…" at bounding box center [471, 279] width 825 height 556
paste input "3714 Thrushwood DrAustin, TX 78757"
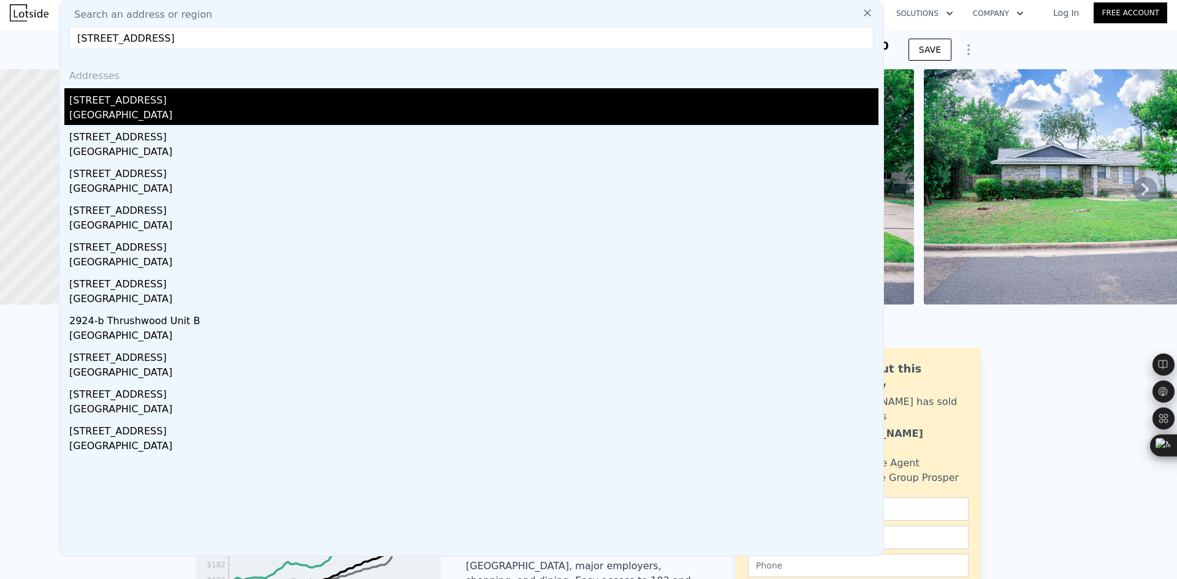
type input "3714 Thrushwood DrAustin, TX 78757"
click at [186, 101] on div "2701 Thrushwood Dr" at bounding box center [473, 98] width 809 height 20
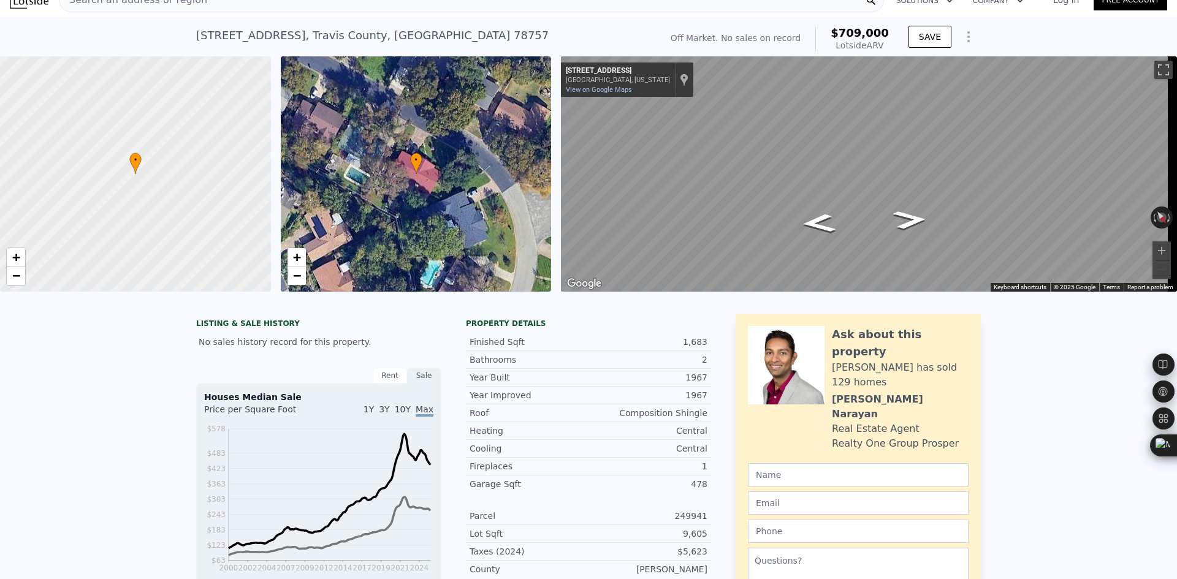
scroll to position [4, 0]
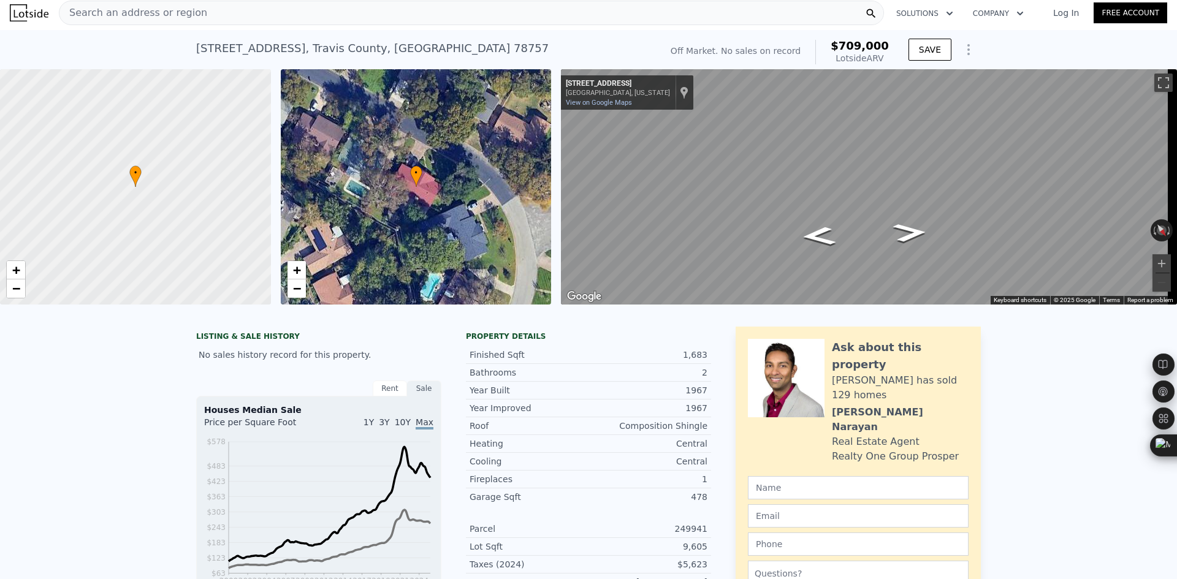
click at [201, 15] on div "Search an address or region" at bounding box center [471, 13] width 825 height 25
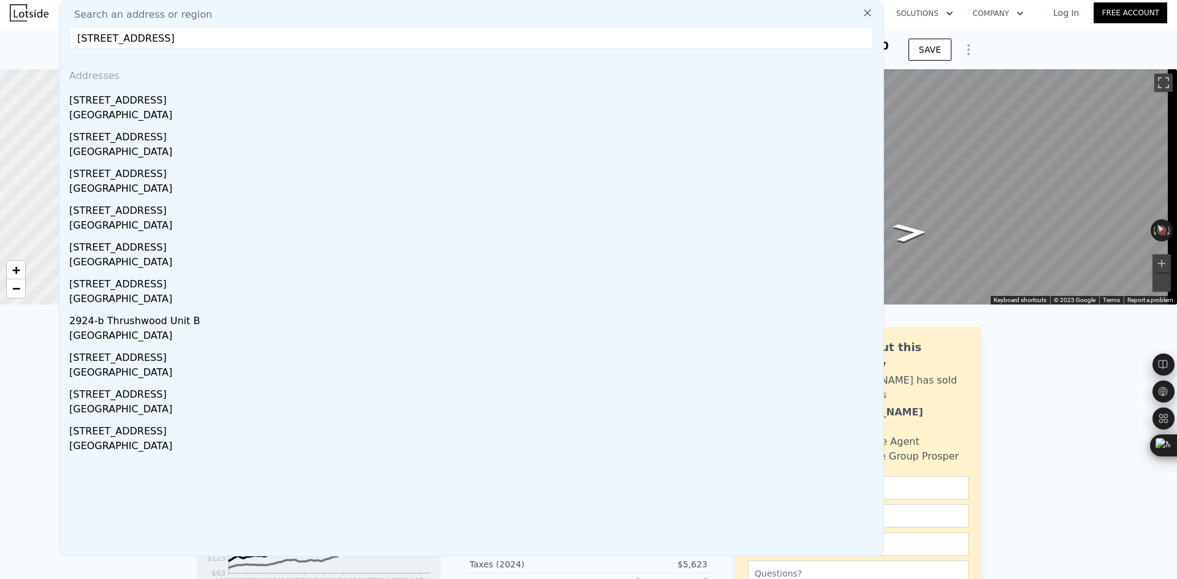
click at [83, 41] on input "3714 Thrushwood DrAustin, TX 78757" at bounding box center [471, 38] width 804 height 22
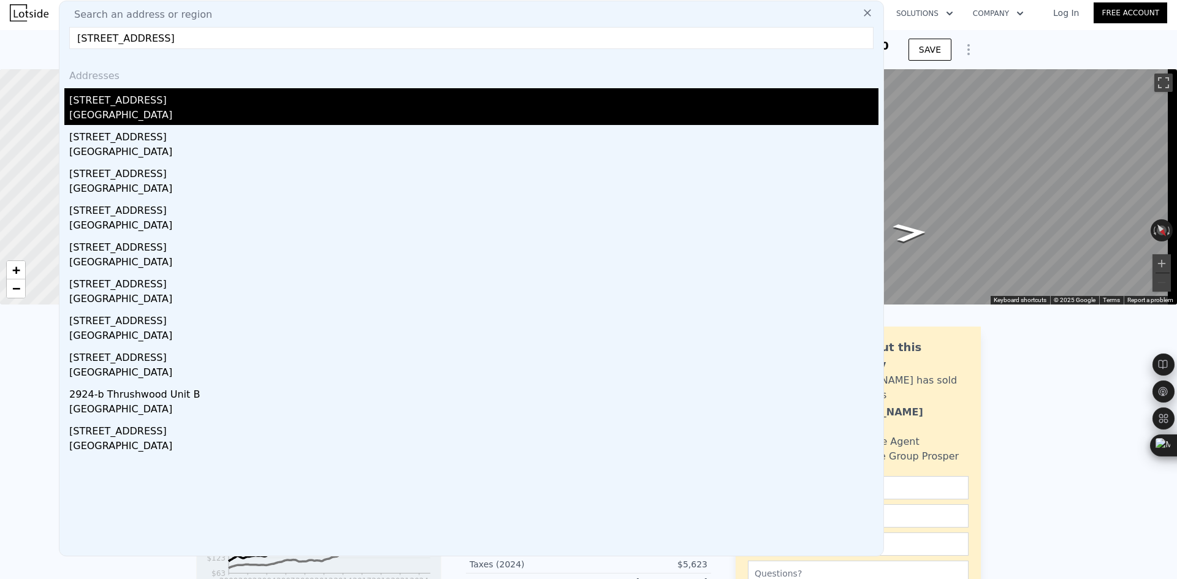
type input "2714 Thrushwood DrAustin, TX 78757"
click at [135, 106] on div "2714 Thrushwood Dr" at bounding box center [473, 98] width 809 height 20
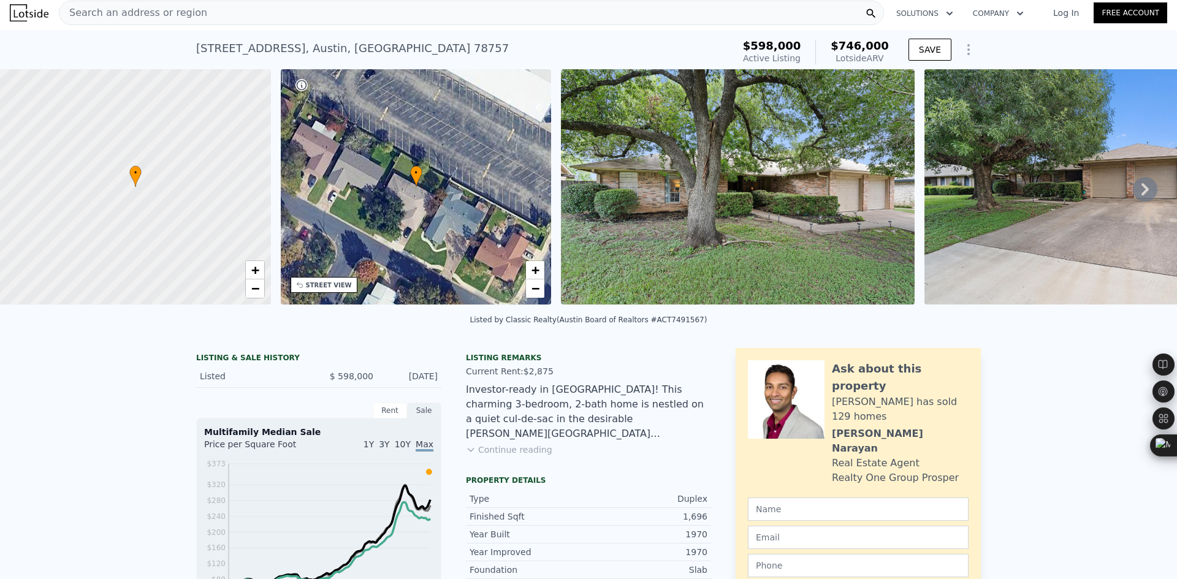
click at [367, 46] on div "2714 Thrushwood Dr , Austin , TX 78757" at bounding box center [352, 48] width 313 height 17
copy div "2714 Thrushwood Dr , Austin , TX 78757 Active at $598k (~ARV $746k )"
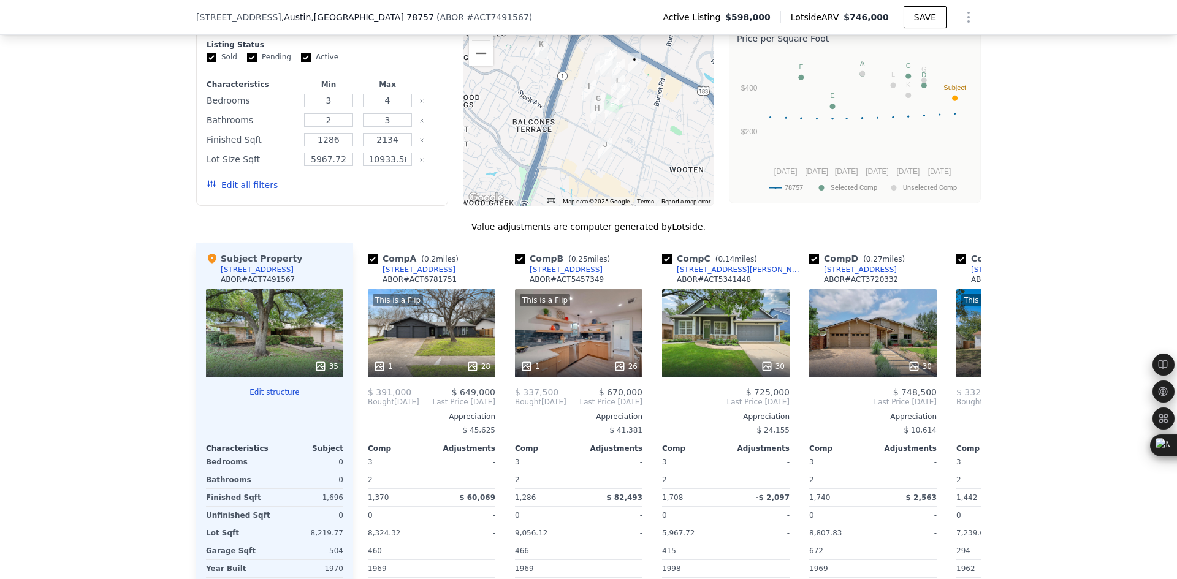
scroll to position [1022, 0]
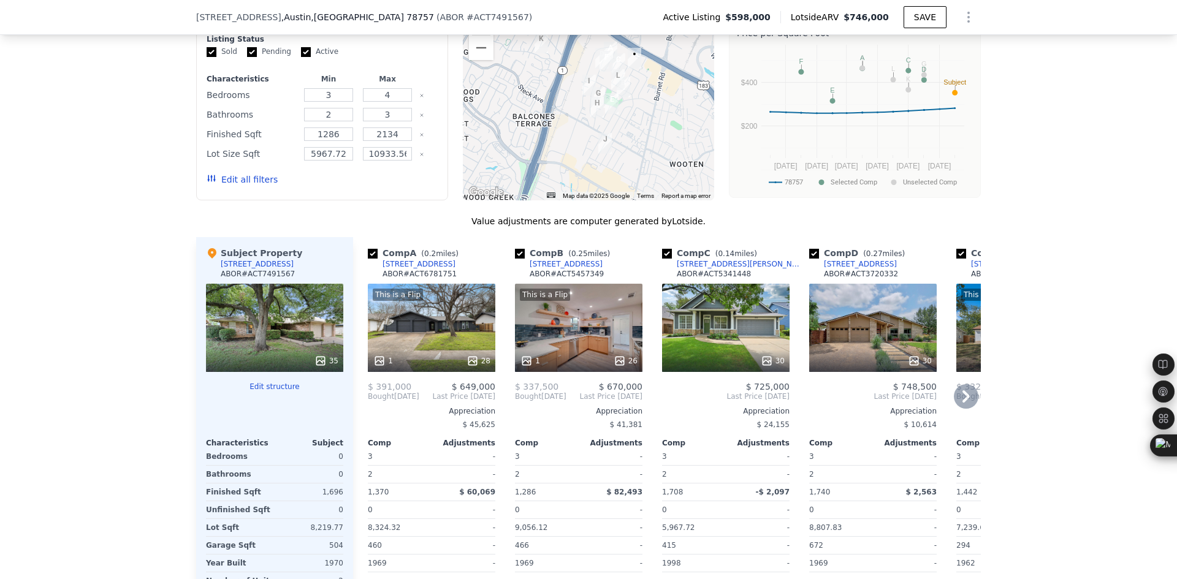
click at [969, 406] on icon at bounding box center [966, 396] width 25 height 25
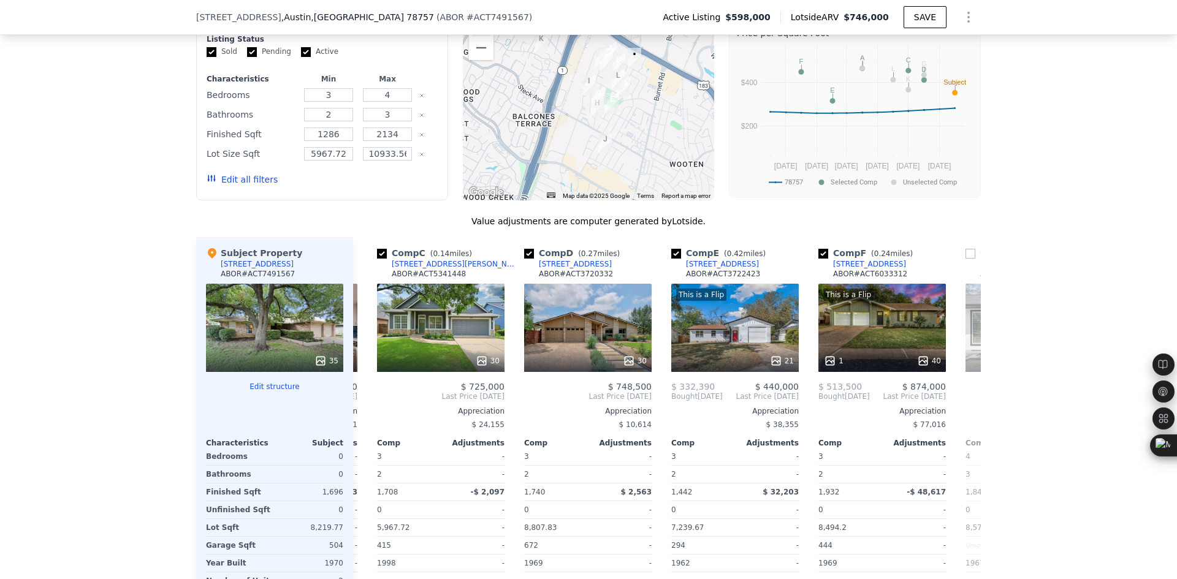
scroll to position [0, 294]
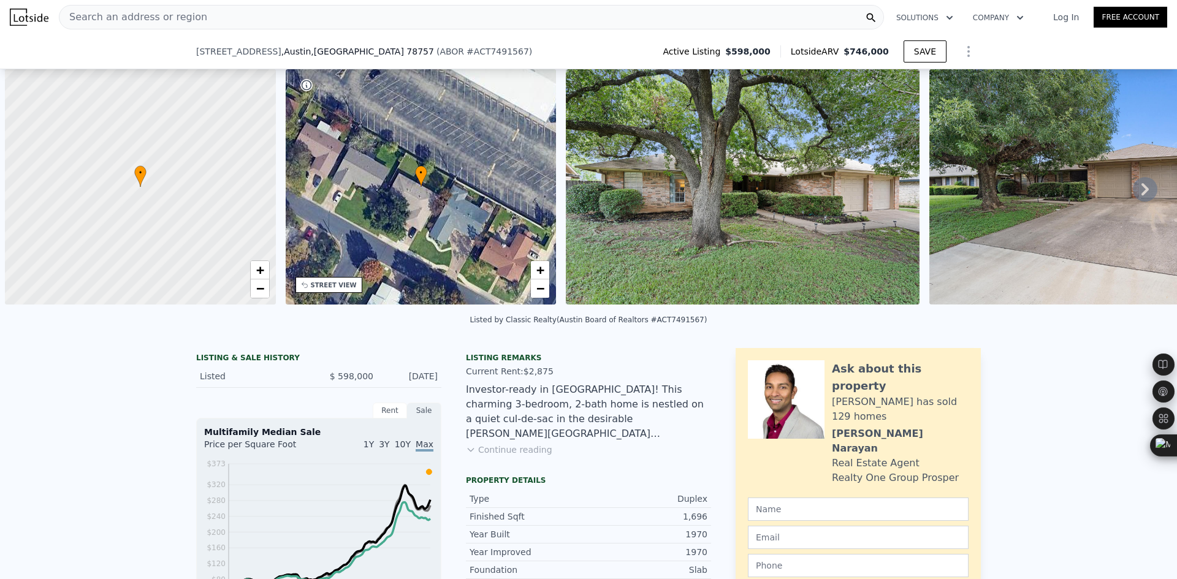
scroll to position [0, 294]
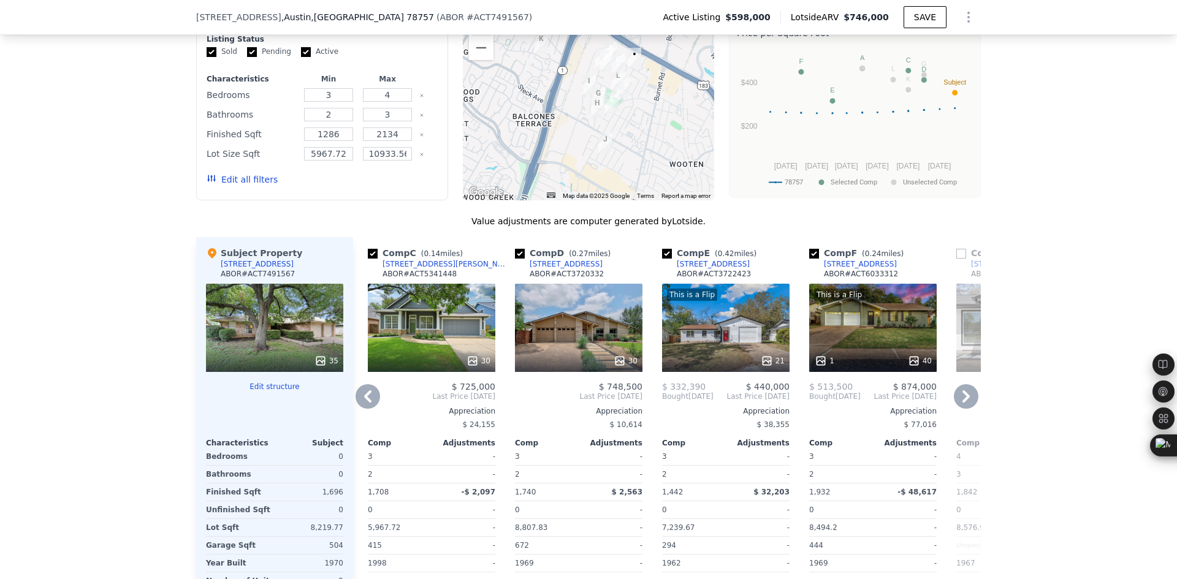
click at [360, 400] on icon at bounding box center [367, 396] width 25 height 25
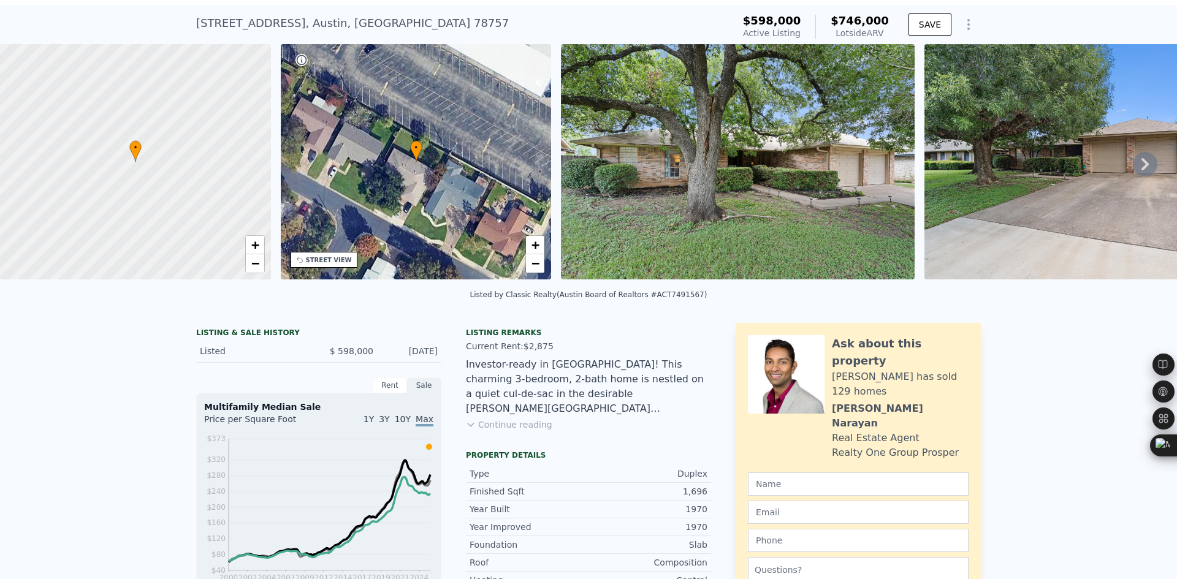
scroll to position [4, 0]
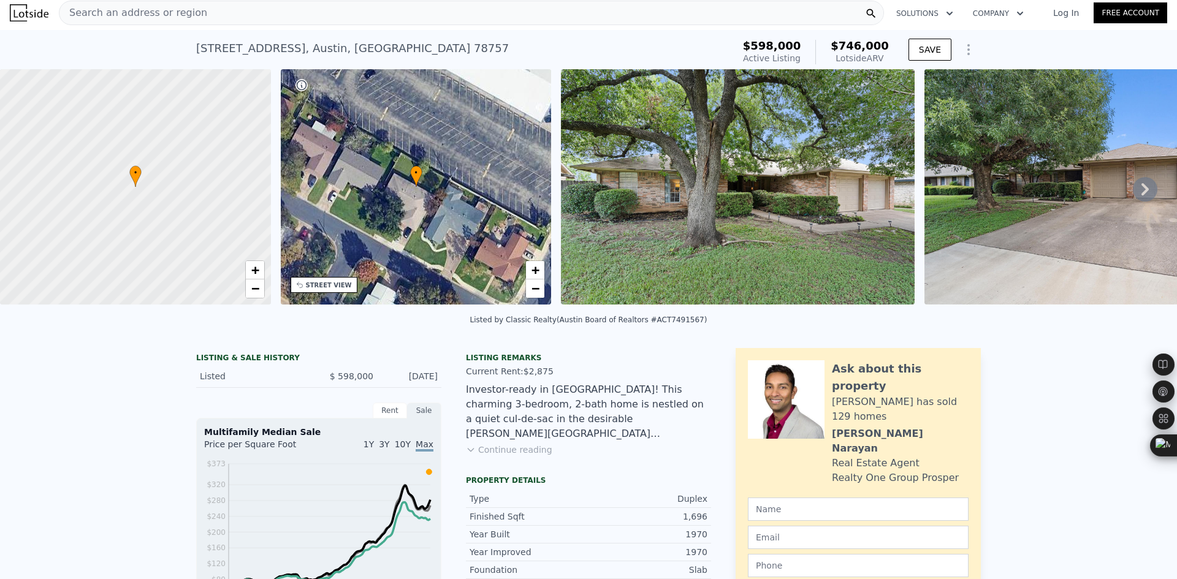
click at [177, 10] on span "Search an address or region" at bounding box center [133, 13] width 148 height 15
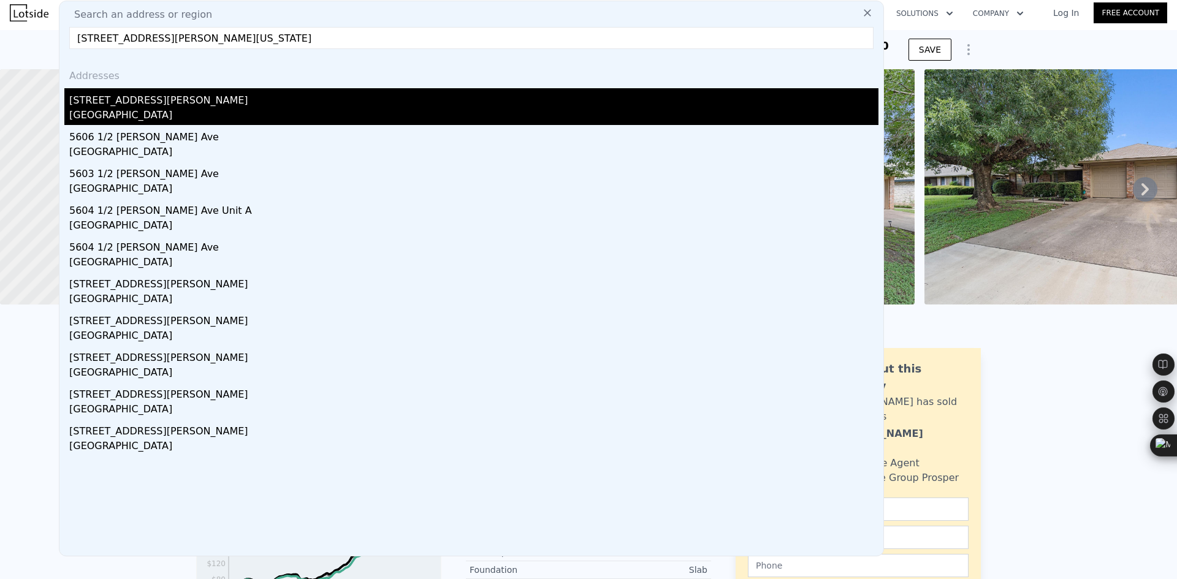
type input "[STREET_ADDRESS][PERSON_NAME][US_STATE]"
click at [210, 110] on div "[GEOGRAPHIC_DATA]" at bounding box center [473, 116] width 809 height 17
type input "1"
type input "5"
type input "1"
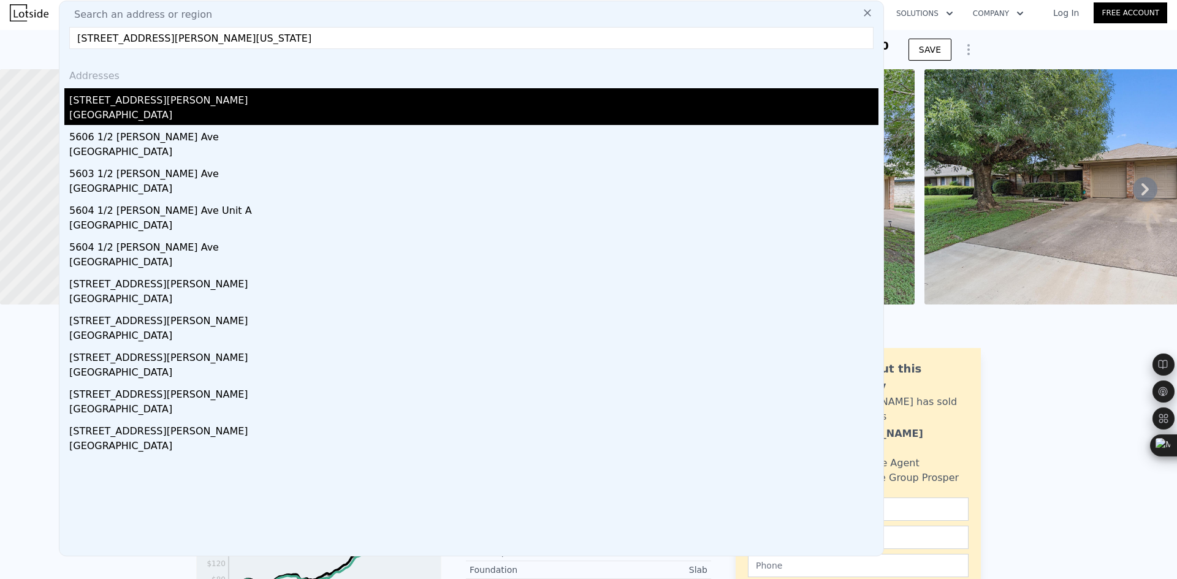
type input "4.5"
type input "836"
type input "3108"
type input "6534"
type input "15350.54"
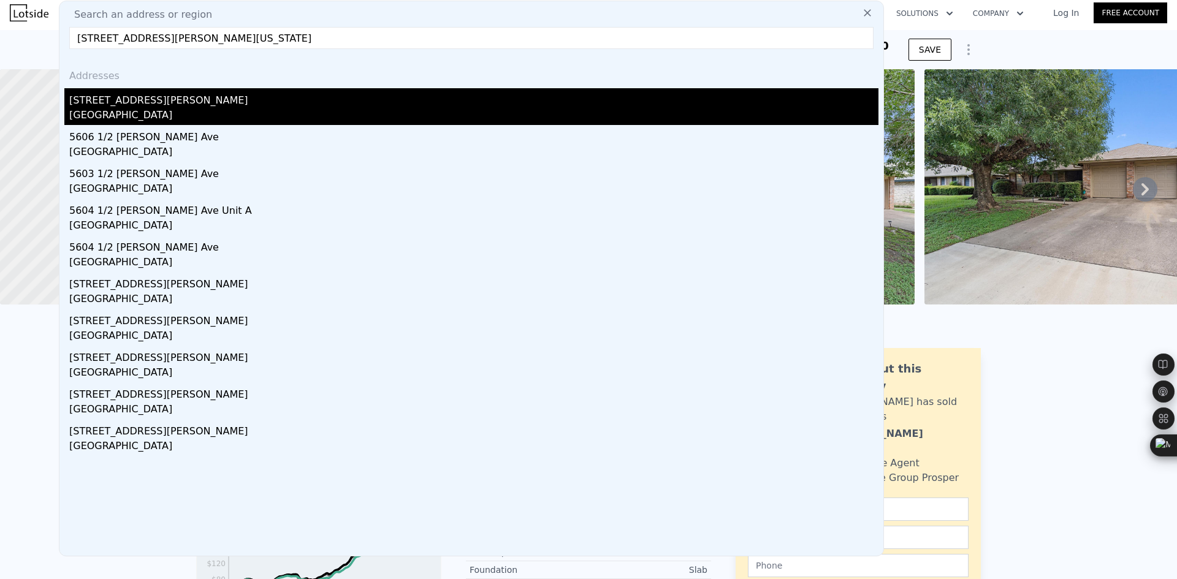
type input "$ 1,156,000"
type input "7"
type input "$ 499,241"
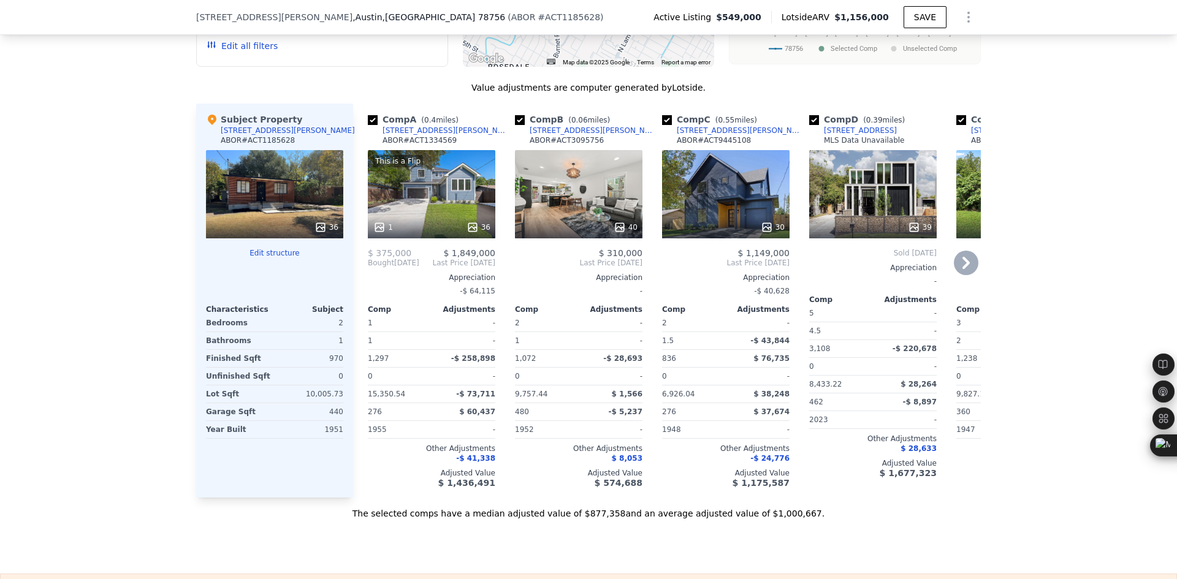
scroll to position [1123, 0]
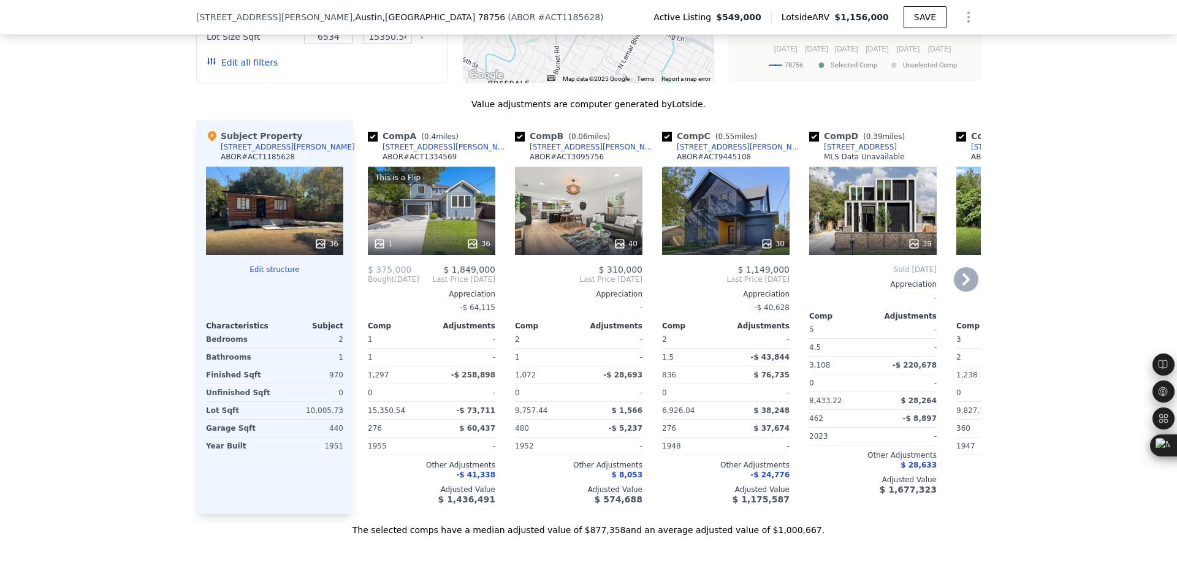
click at [958, 292] on icon at bounding box center [966, 279] width 25 height 25
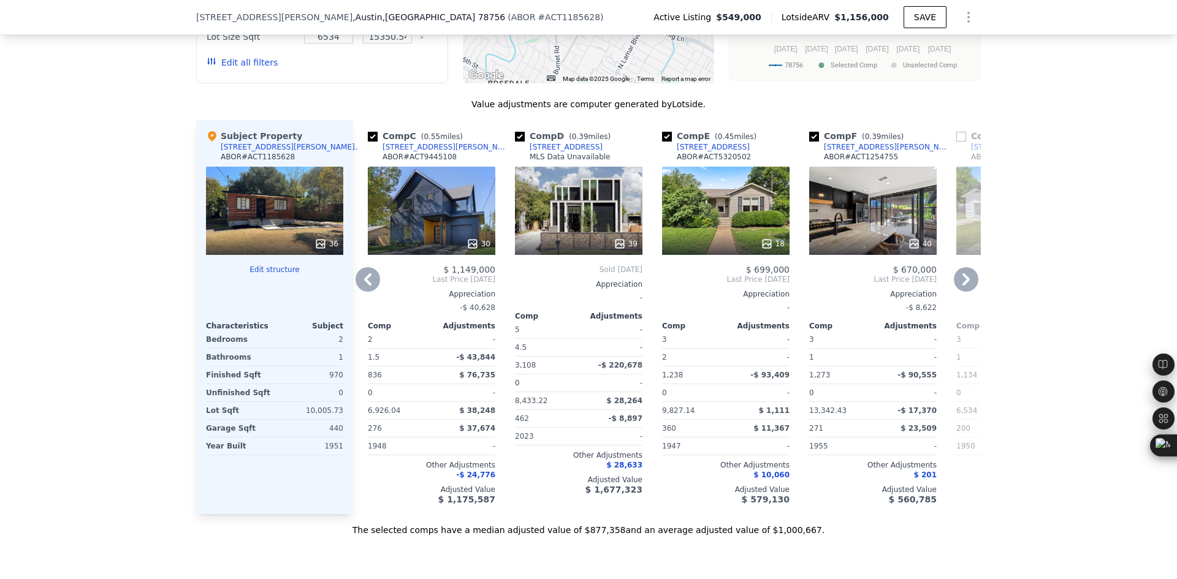
click at [958, 292] on icon at bounding box center [966, 279] width 25 height 25
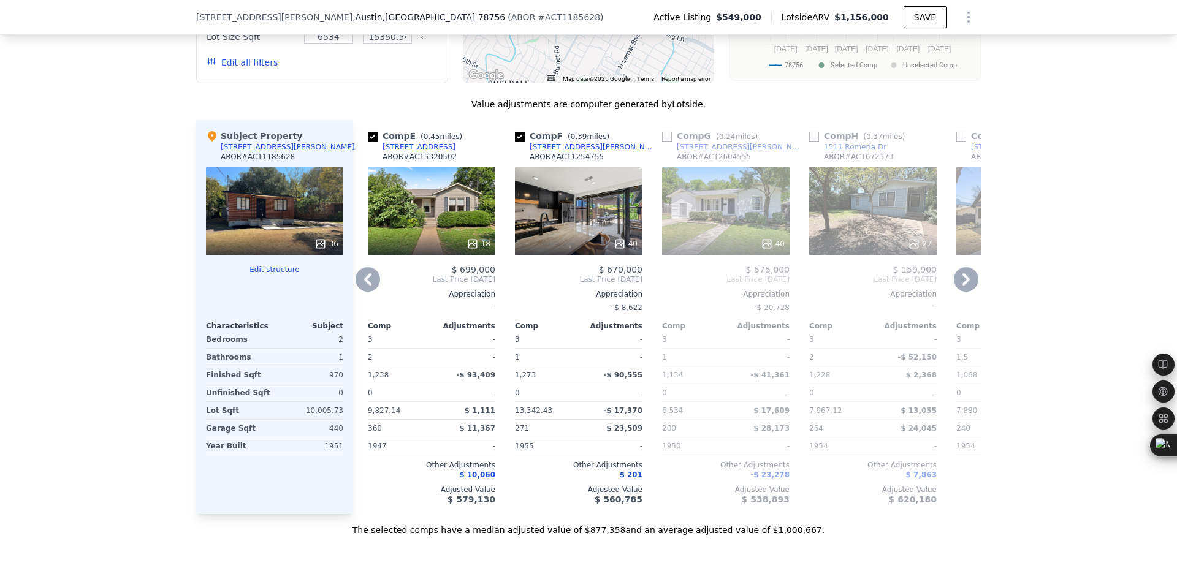
click at [958, 292] on icon at bounding box center [966, 279] width 25 height 25
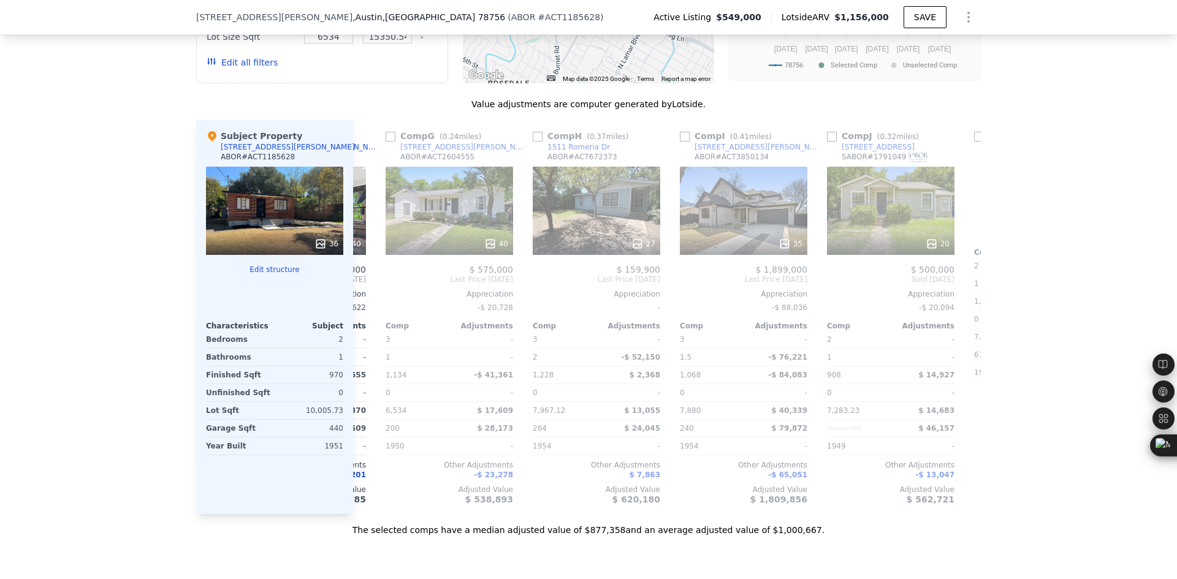
scroll to position [0, 883]
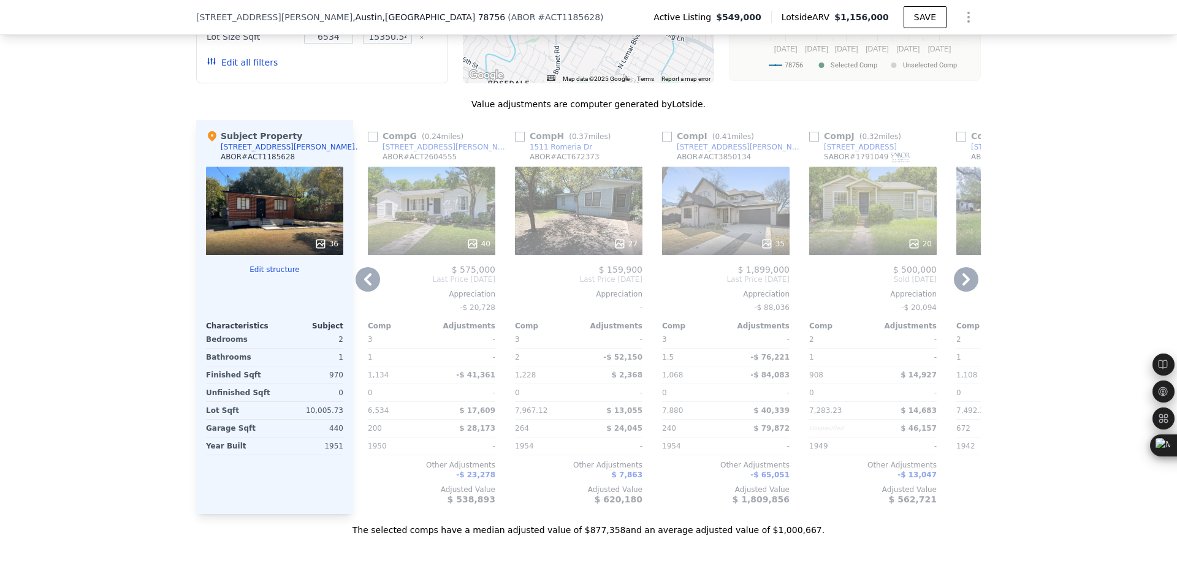
click at [958, 292] on icon at bounding box center [966, 279] width 25 height 25
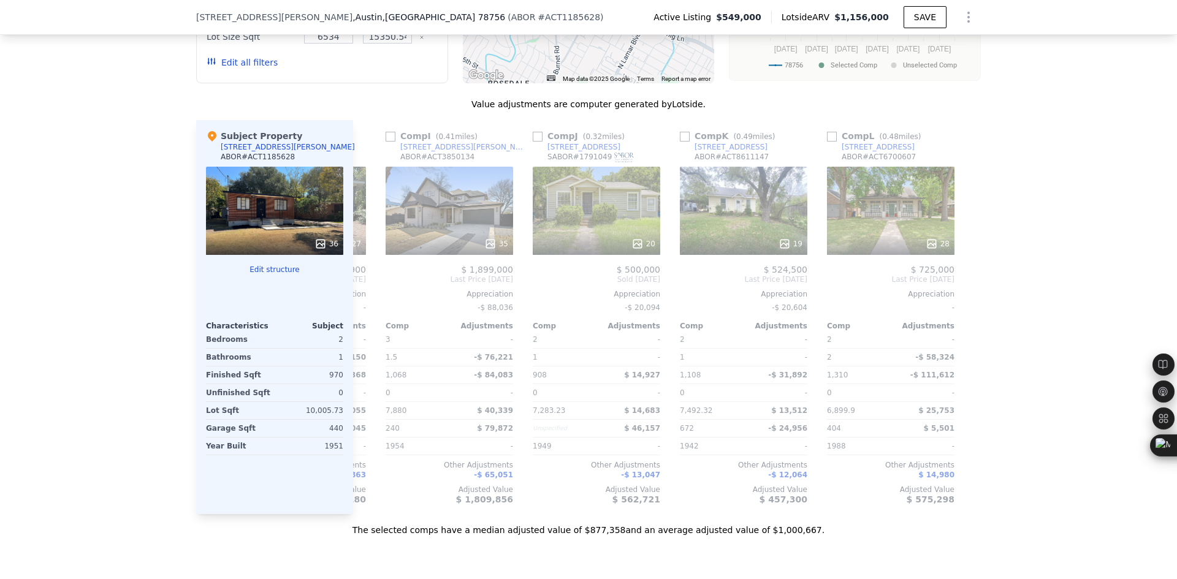
scroll to position [0, 1167]
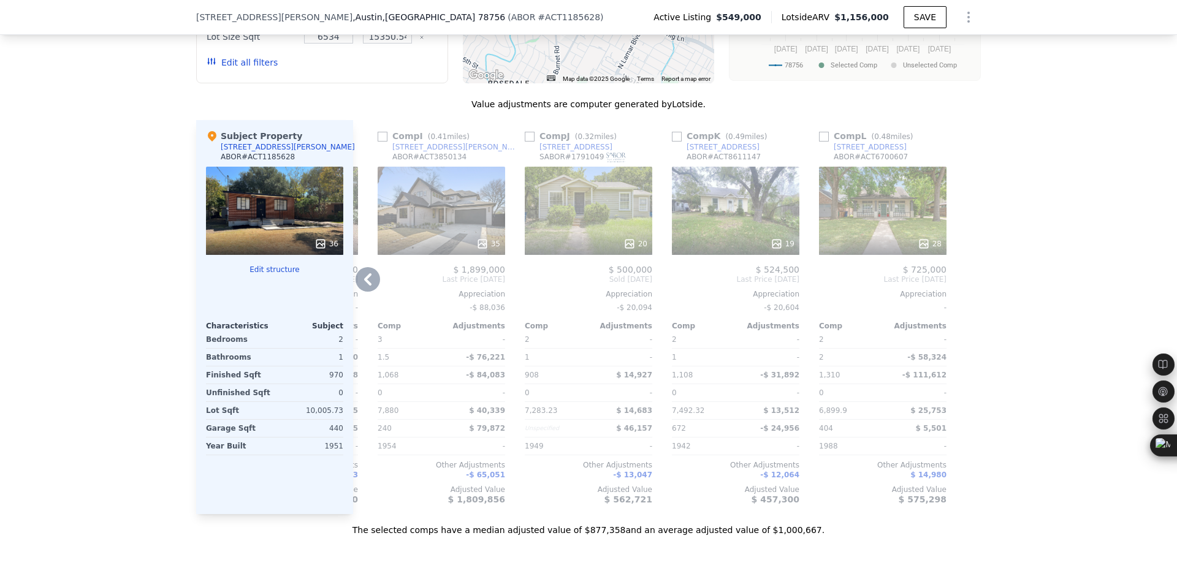
click at [368, 292] on icon at bounding box center [367, 279] width 25 height 25
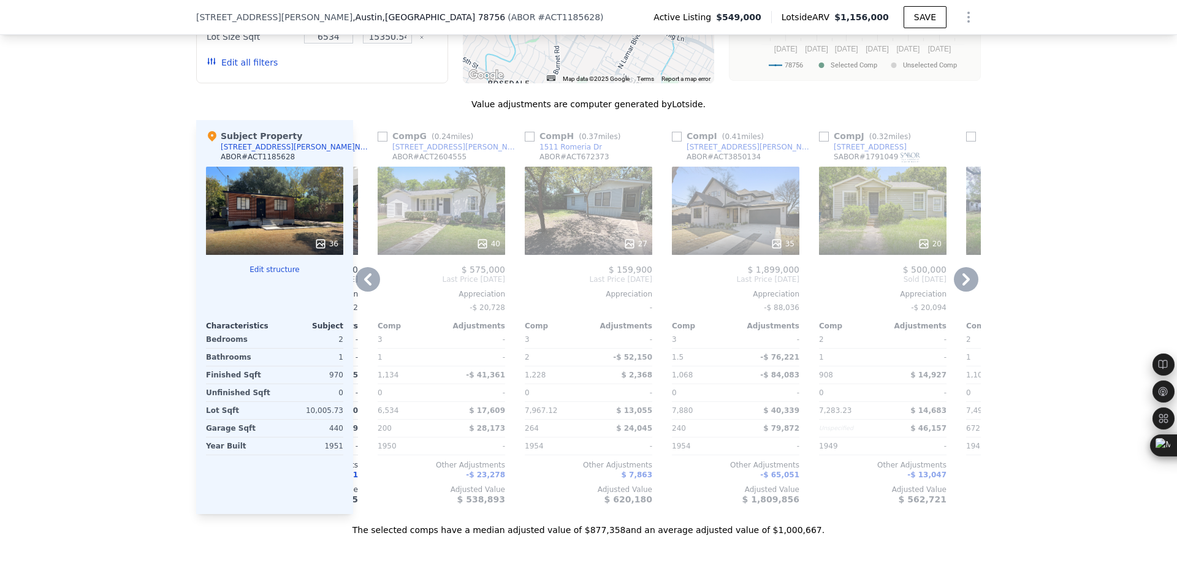
click at [368, 292] on icon at bounding box center [367, 279] width 25 height 25
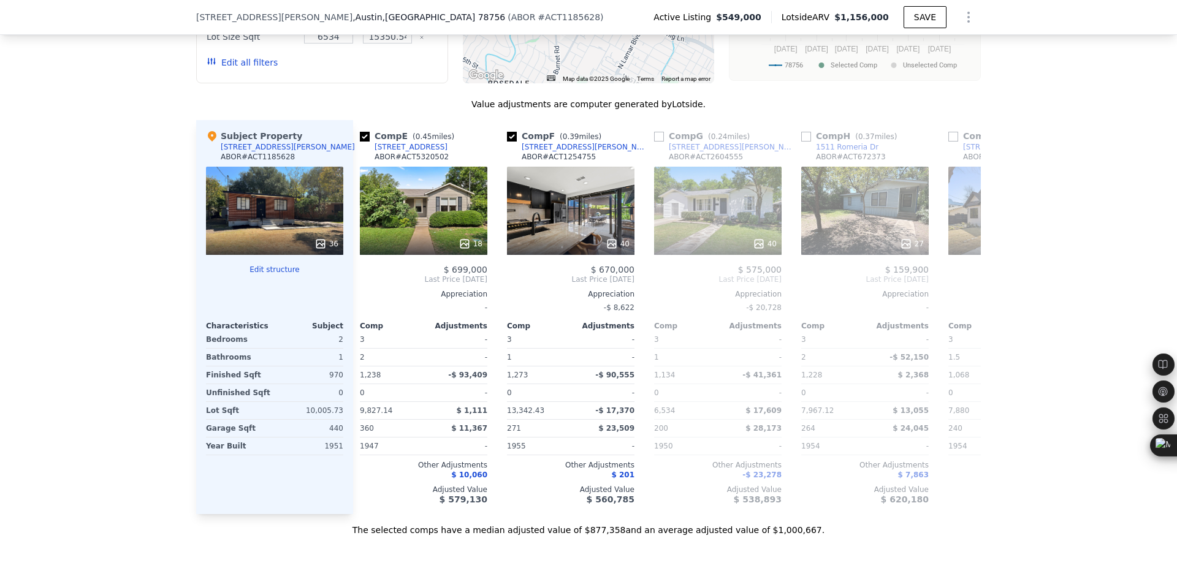
scroll to position [0, 579]
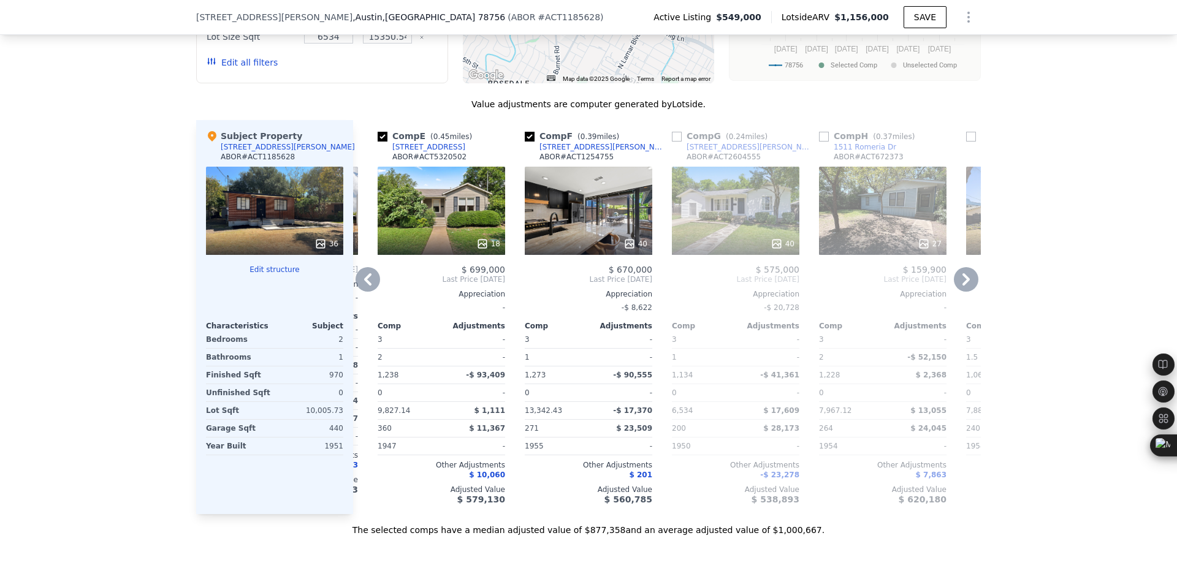
click at [368, 292] on icon at bounding box center [367, 279] width 25 height 25
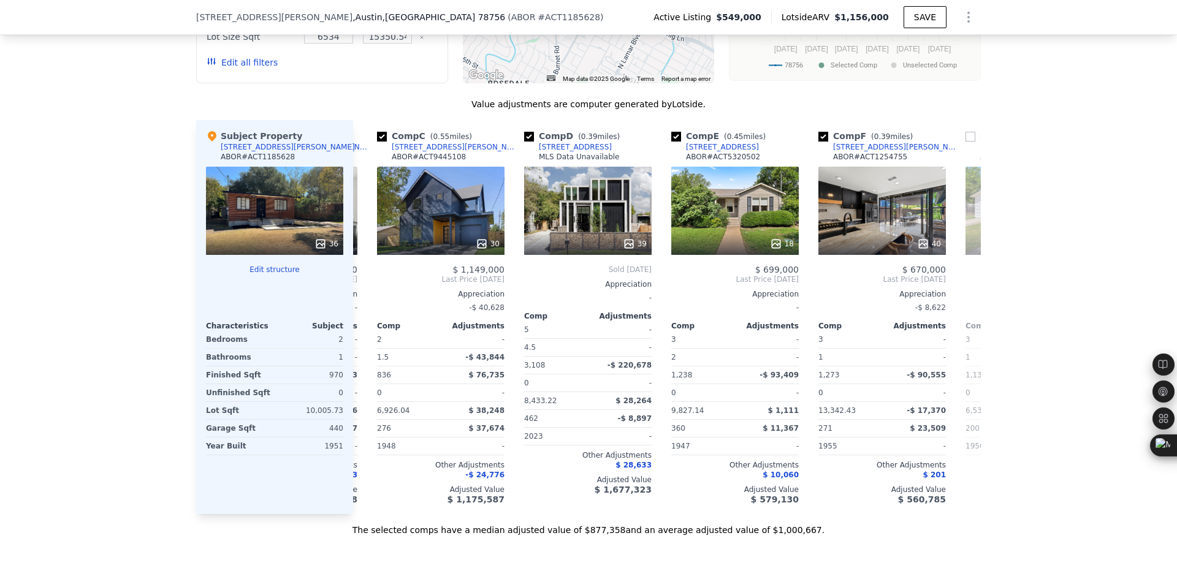
scroll to position [0, 284]
click at [368, 292] on icon at bounding box center [367, 279] width 25 height 25
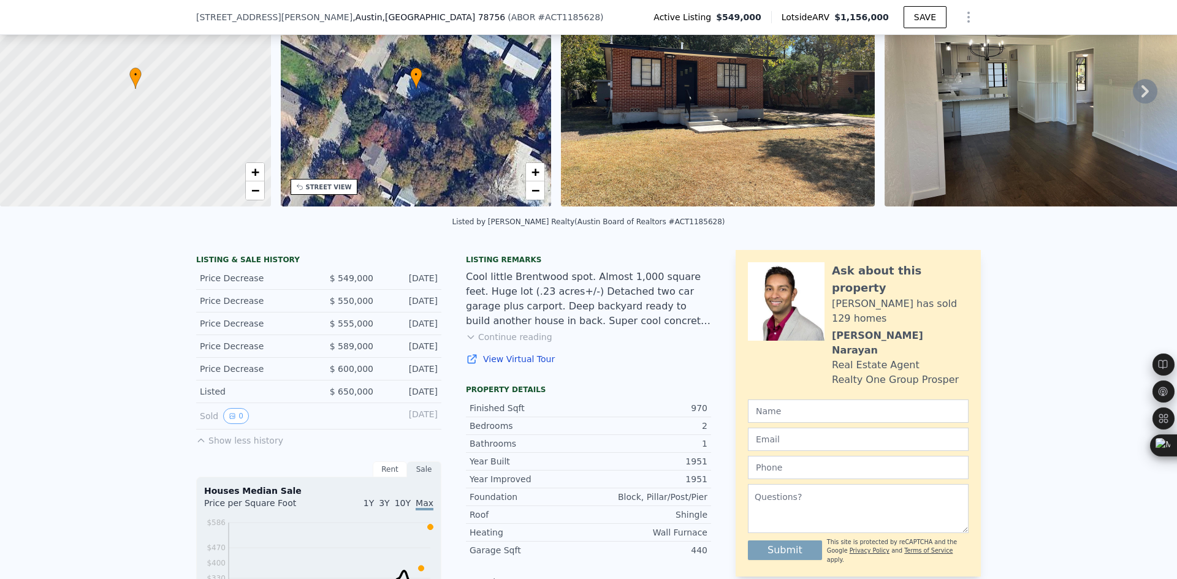
scroll to position [0, 0]
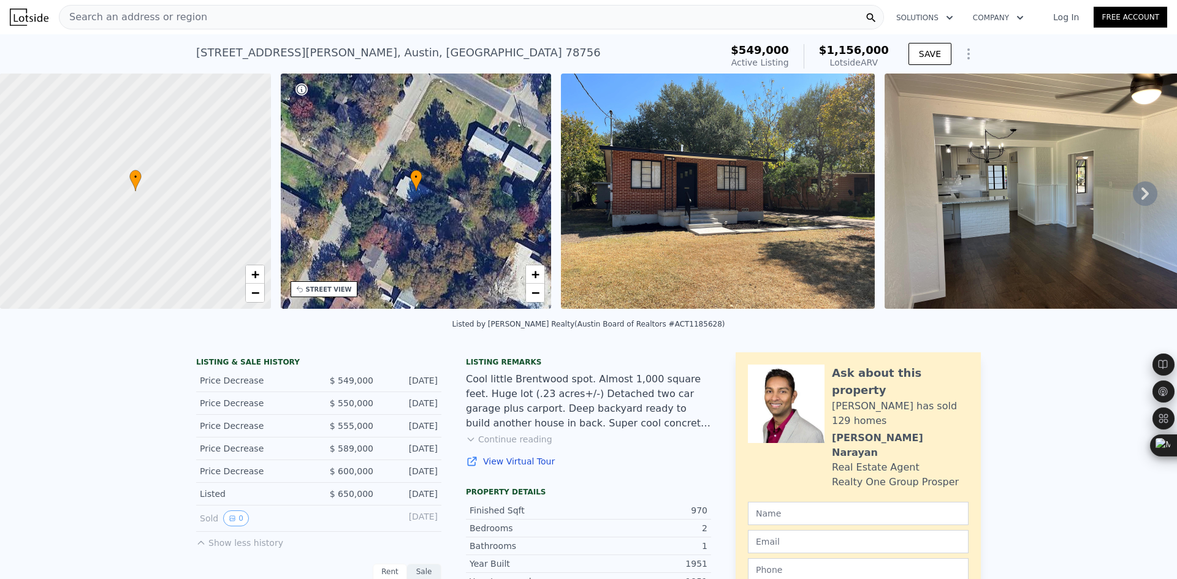
click at [166, 17] on span "Search an address or region" at bounding box center [133, 17] width 148 height 15
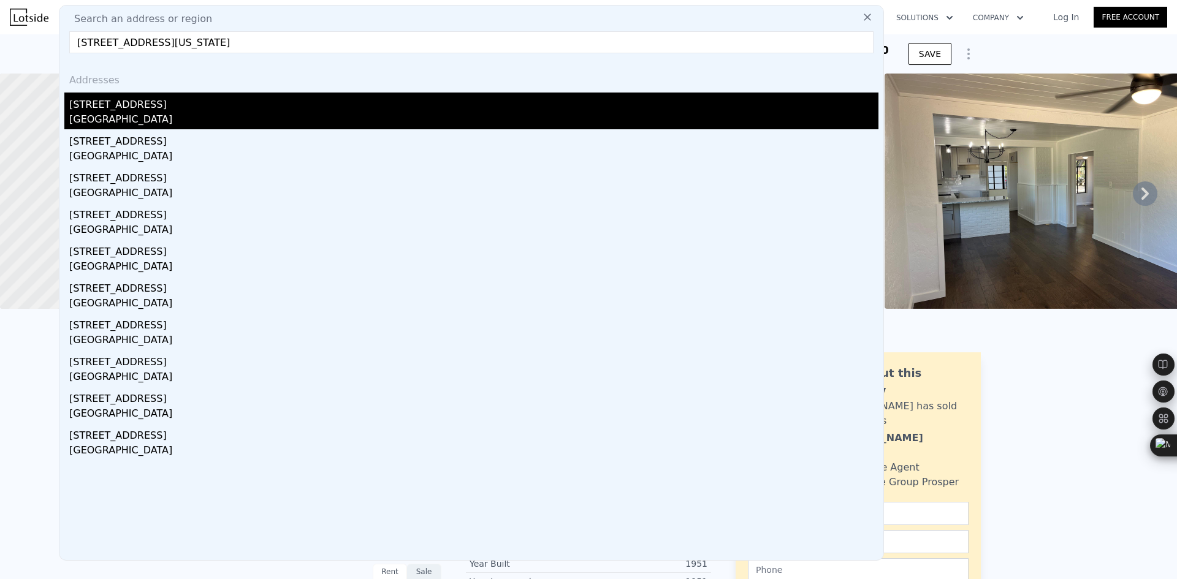
type input "700 W North Loop Blvd, Austin, Texas 78751"
click at [204, 108] on div "700 W North Loop Blvd" at bounding box center [473, 103] width 809 height 20
type input "2"
type input "4"
type input "3.5"
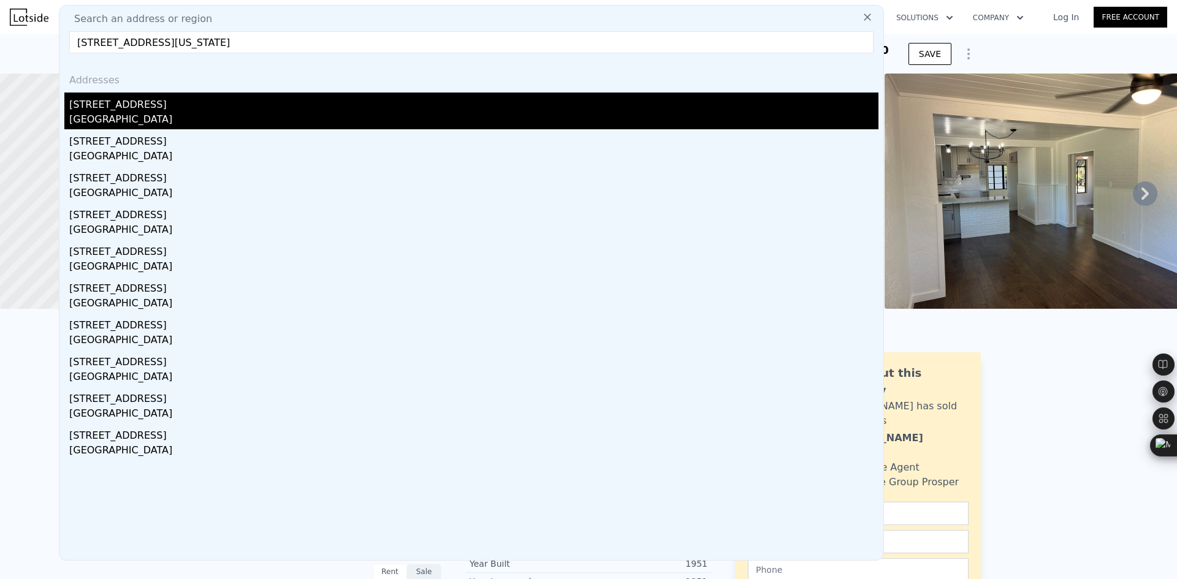
type input "768"
type input "2516"
type input "6255.22"
type input "7858.22"
type input "$ 550,000"
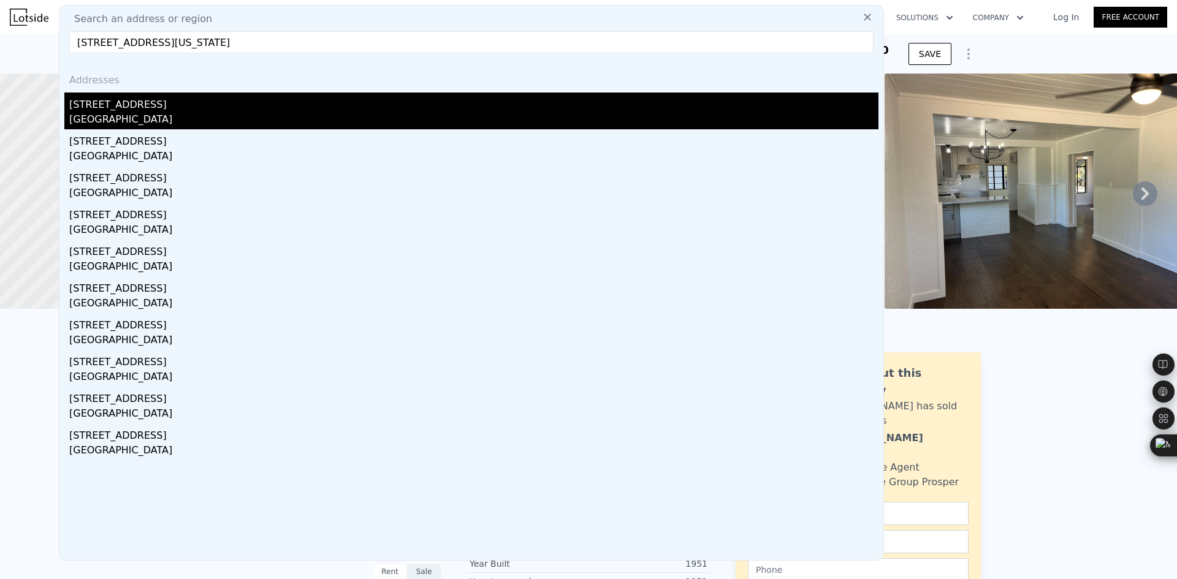
type input "5"
type input "$ 38,903"
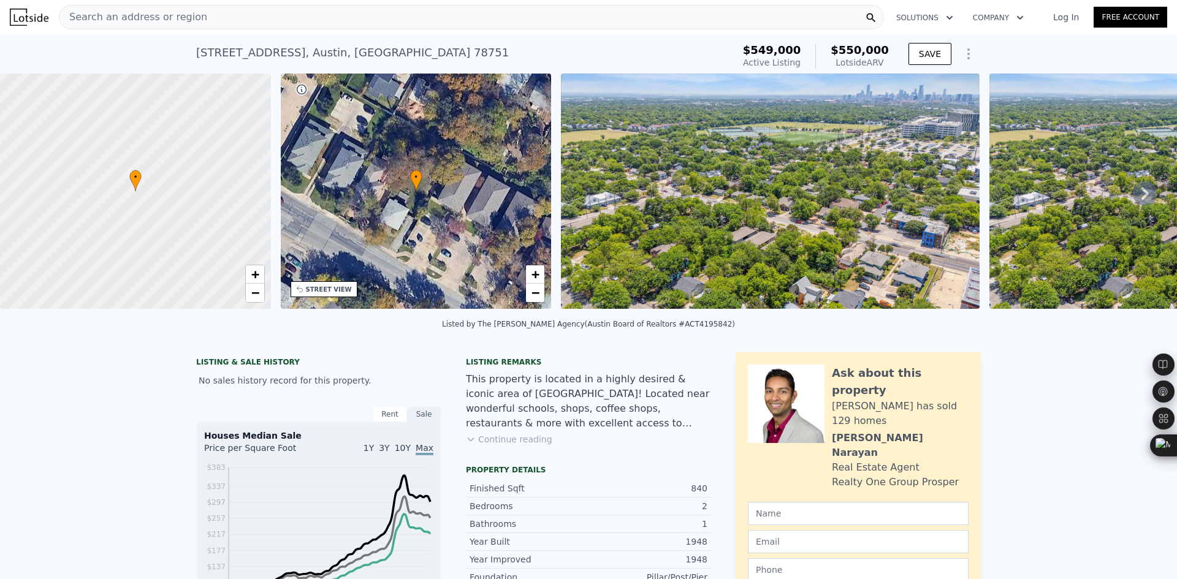
click at [194, 26] on div "Search an address or region" at bounding box center [471, 17] width 825 height 25
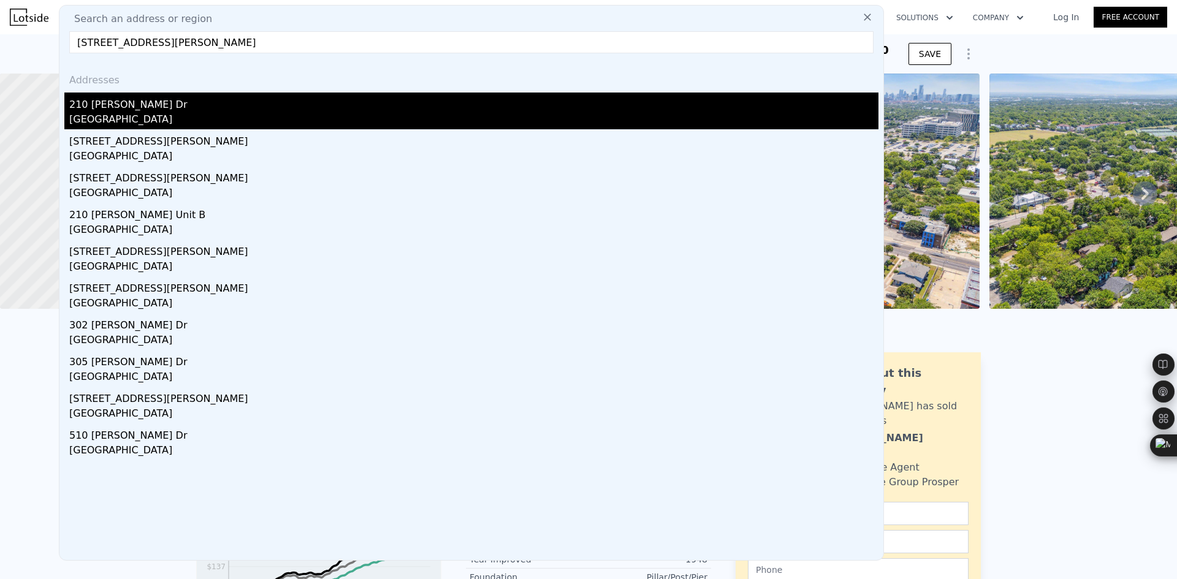
type input "210 Tamara Dr Georgetown, TX 78628"
click at [184, 110] on div "210 Tamara Dr" at bounding box center [473, 103] width 809 height 20
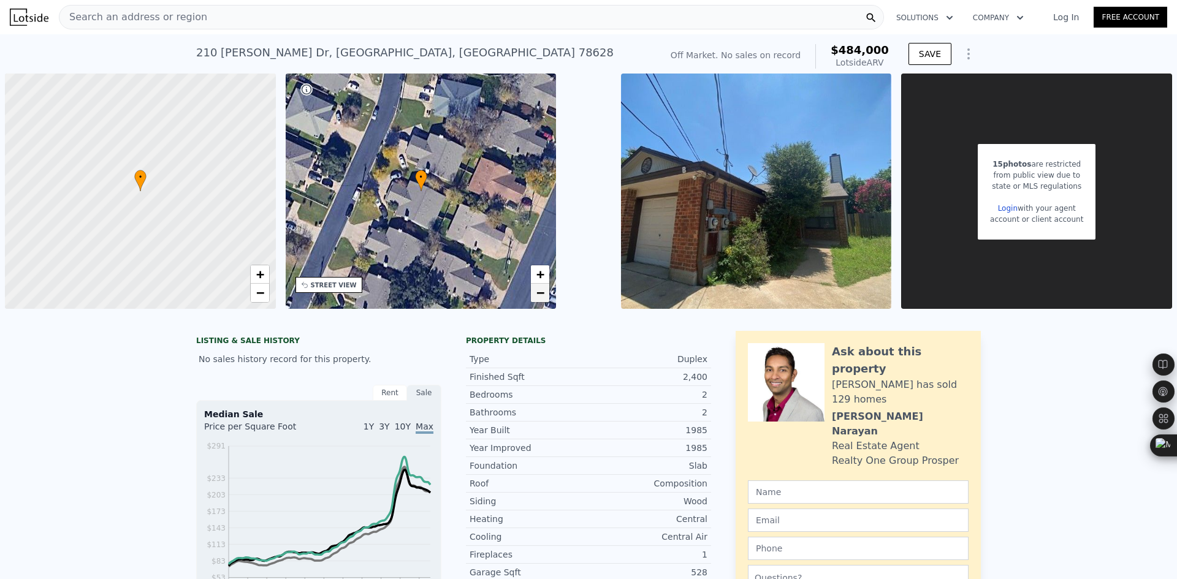
click at [546, 298] on link "−" at bounding box center [540, 293] width 18 height 18
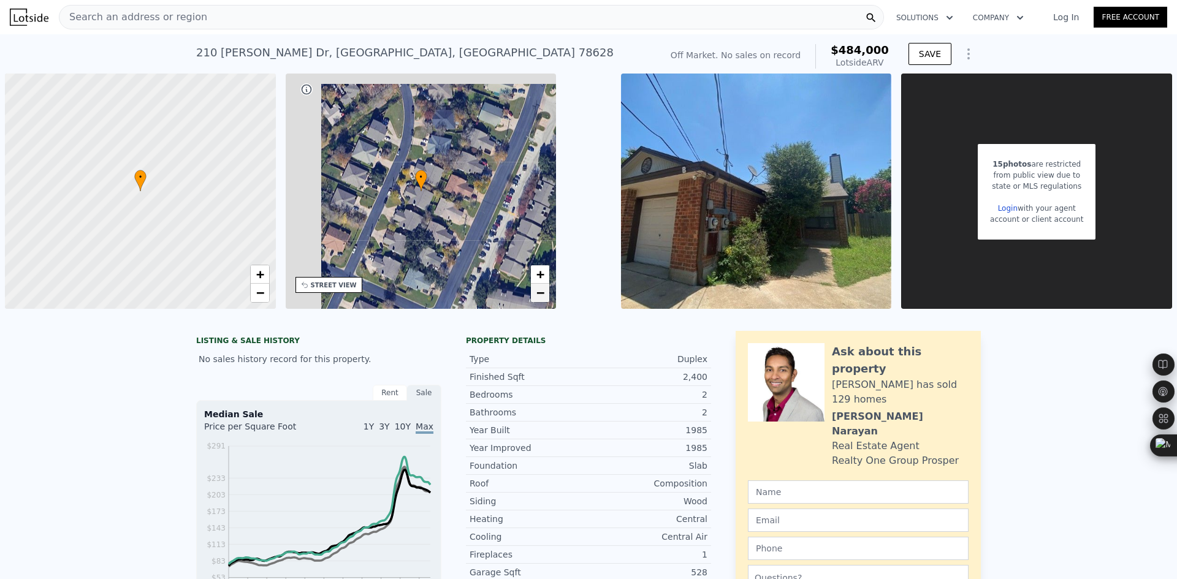
click at [546, 298] on link "−" at bounding box center [540, 293] width 18 height 18
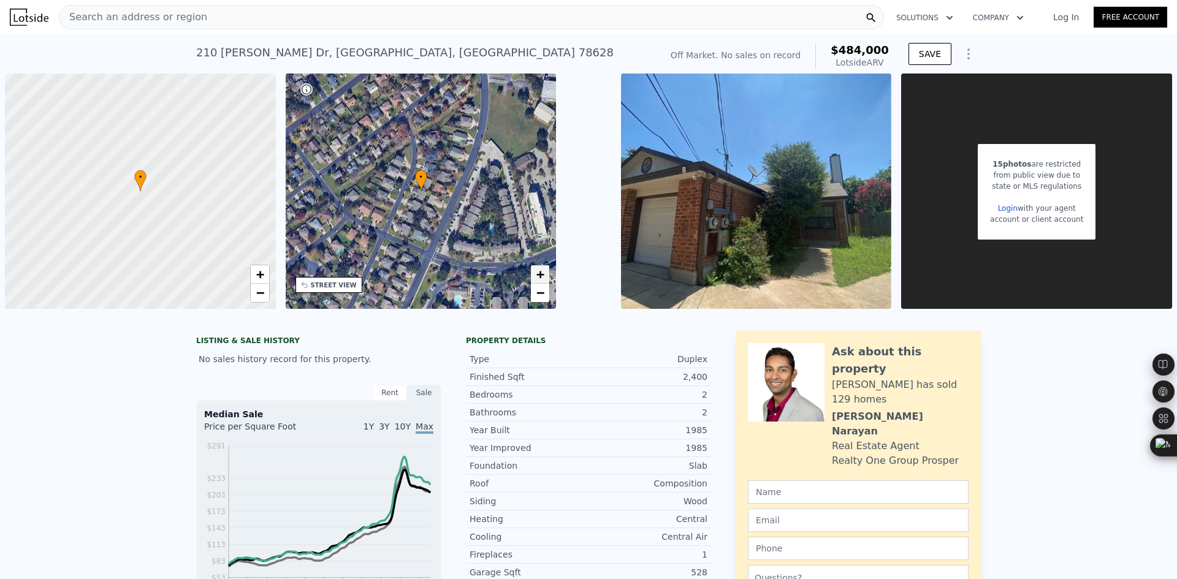
click at [536, 279] on span "+" at bounding box center [540, 274] width 8 height 15
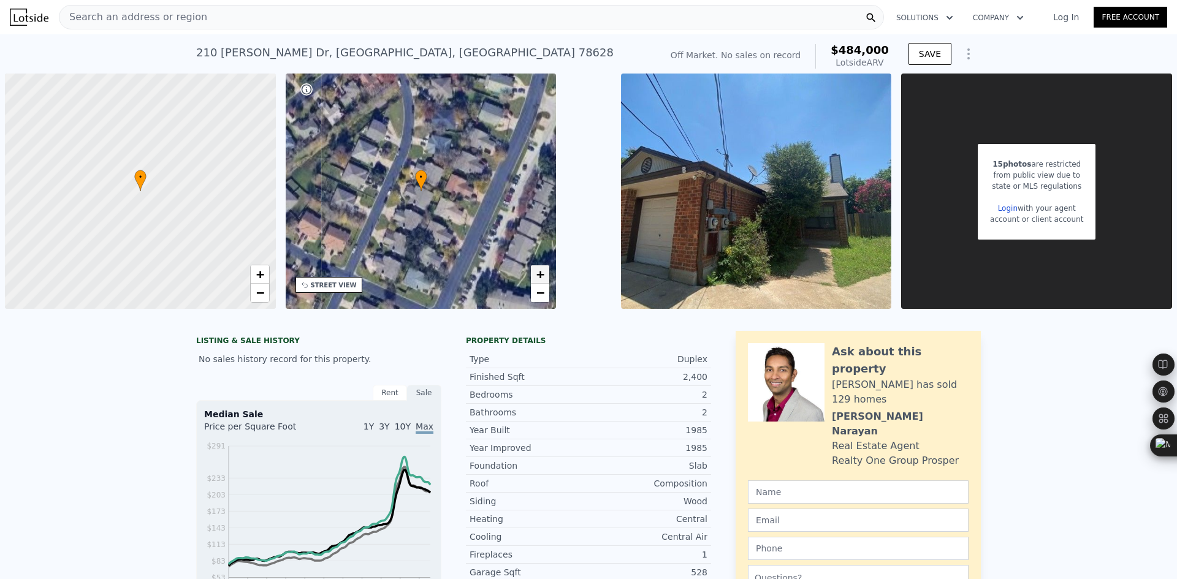
click at [536, 279] on span "+" at bounding box center [540, 274] width 8 height 15
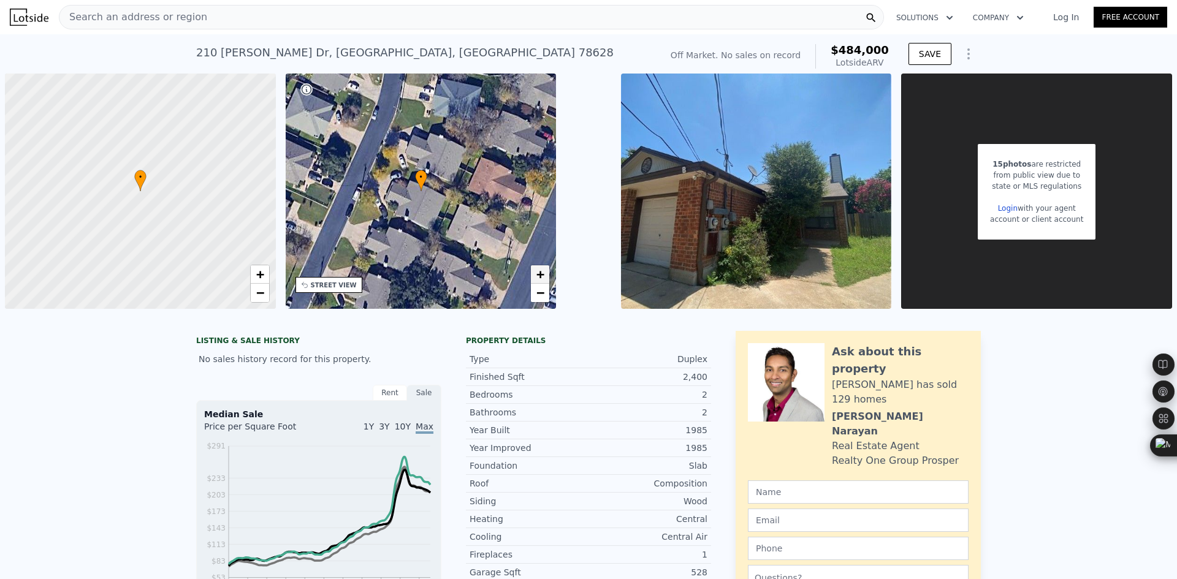
click at [536, 279] on span "+" at bounding box center [540, 274] width 8 height 15
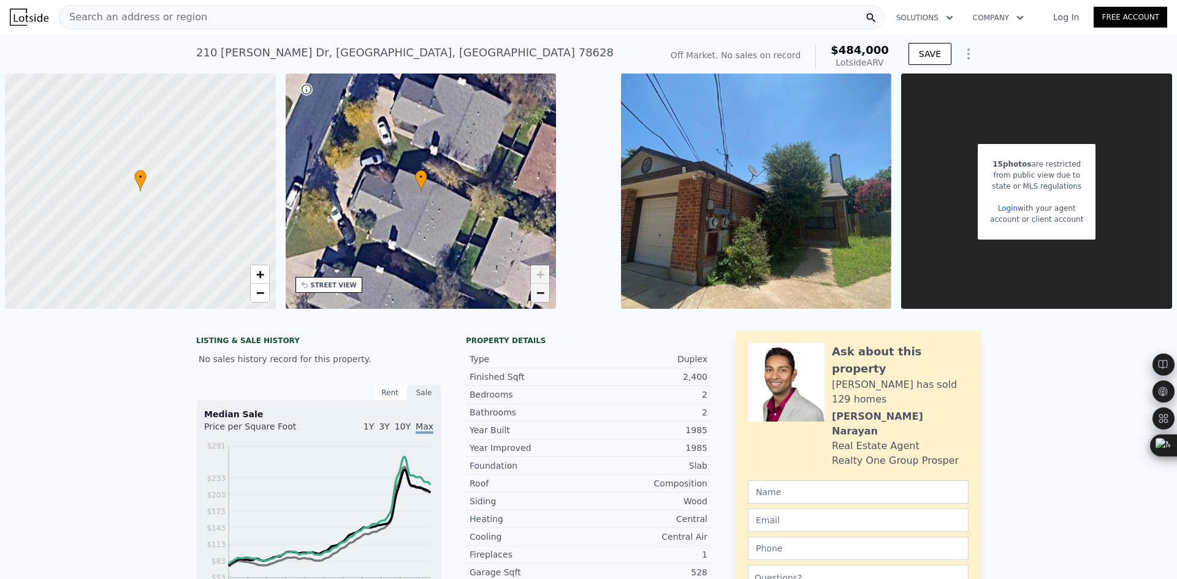
click at [540, 298] on span "−" at bounding box center [540, 292] width 8 height 15
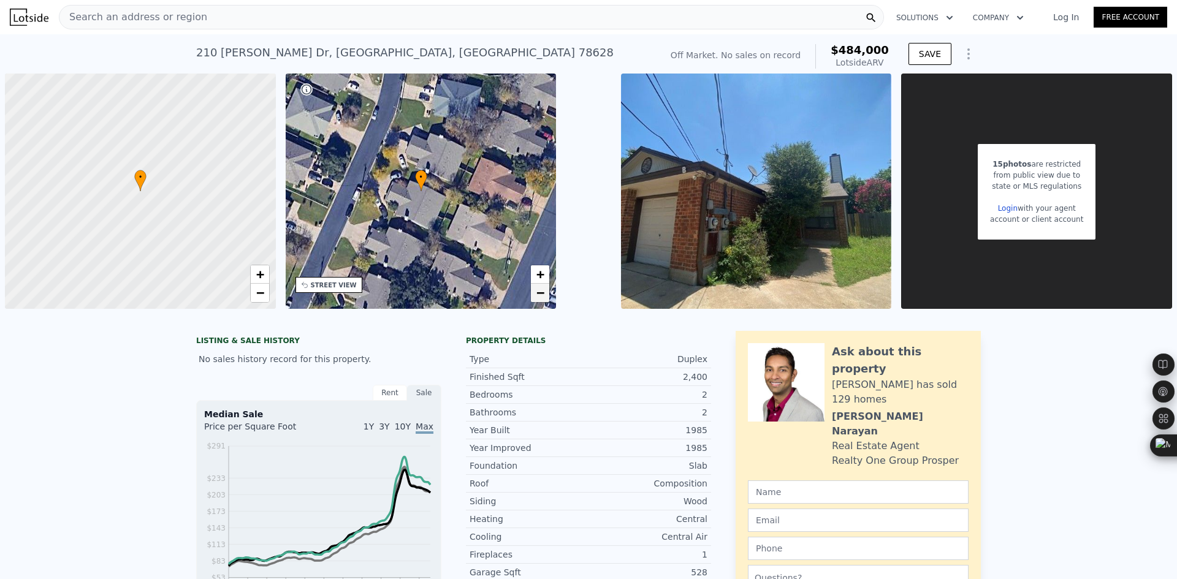
click at [540, 298] on span "−" at bounding box center [540, 292] width 8 height 15
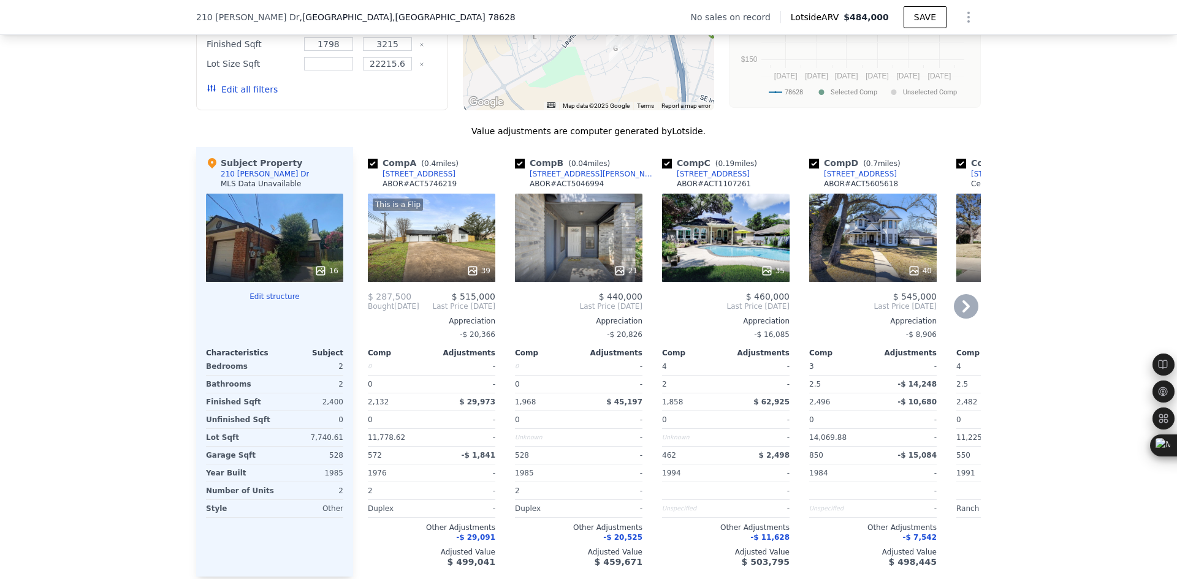
scroll to position [1119, 0]
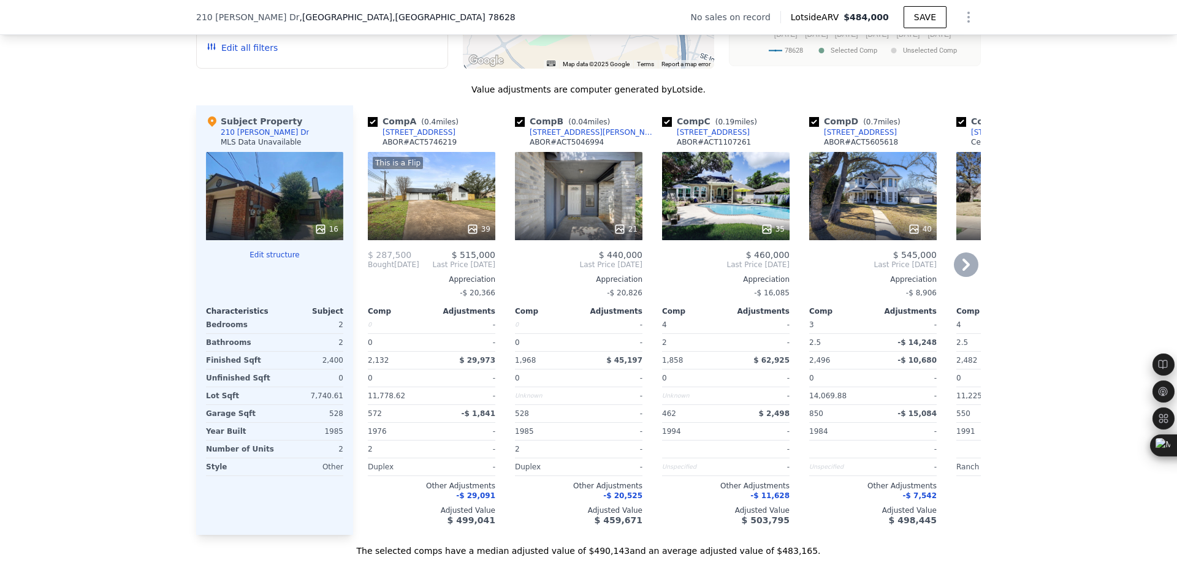
click at [962, 269] on icon at bounding box center [965, 265] width 7 height 12
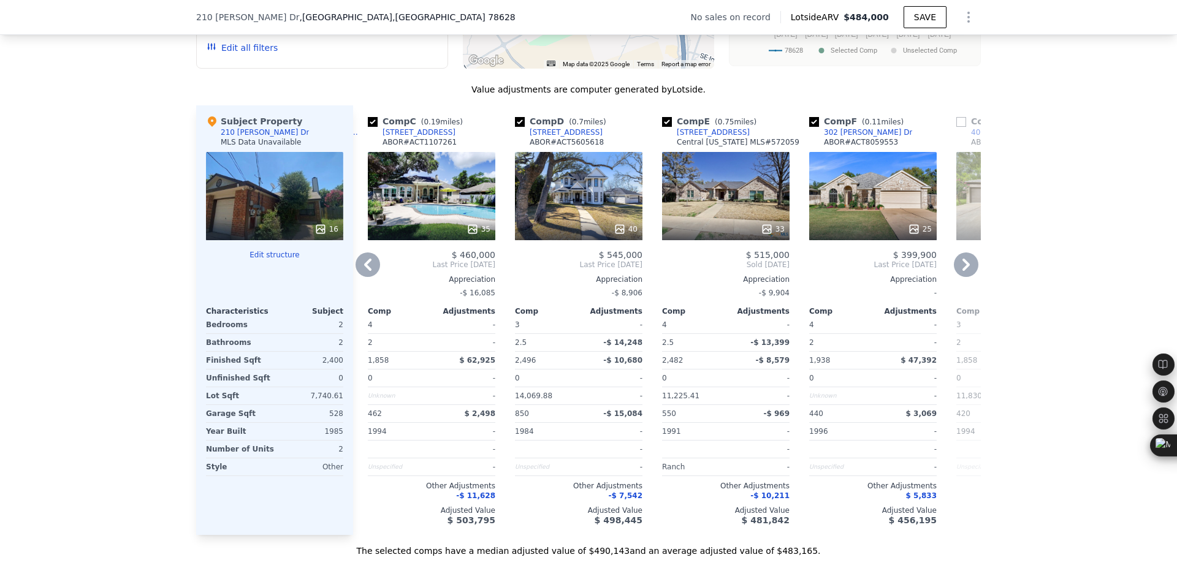
click at [962, 269] on icon at bounding box center [965, 265] width 7 height 12
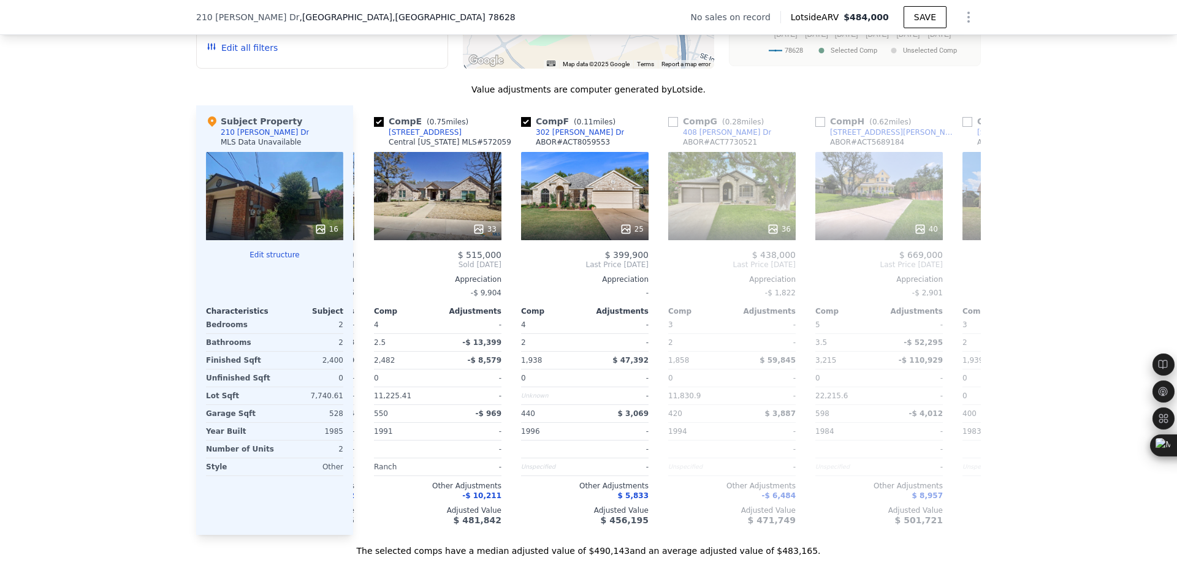
scroll to position [0, 588]
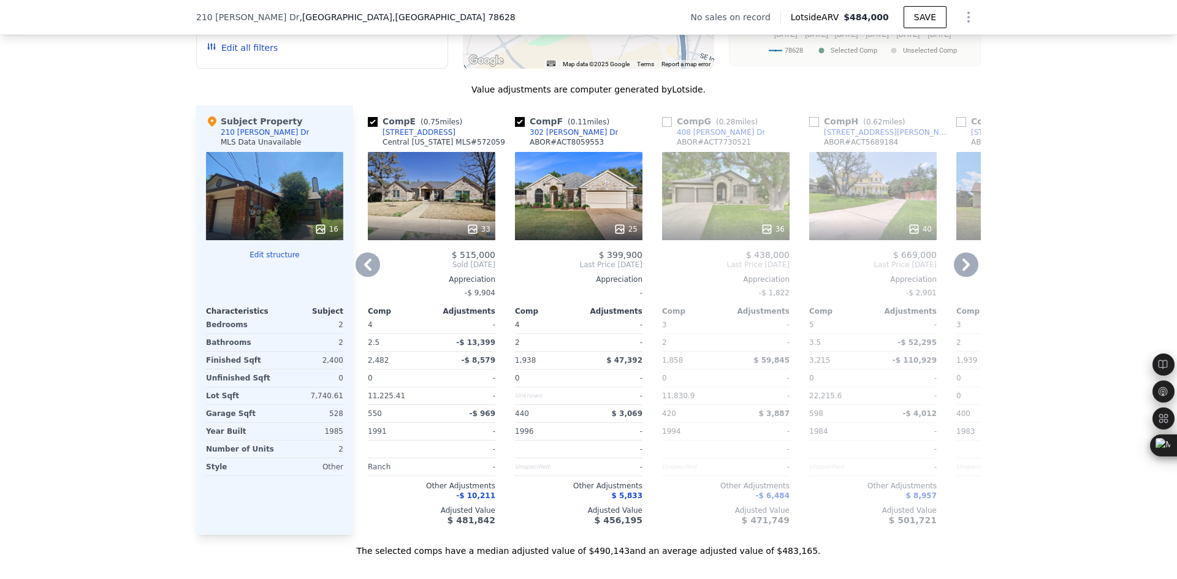
click at [371, 260] on icon at bounding box center [367, 265] width 25 height 25
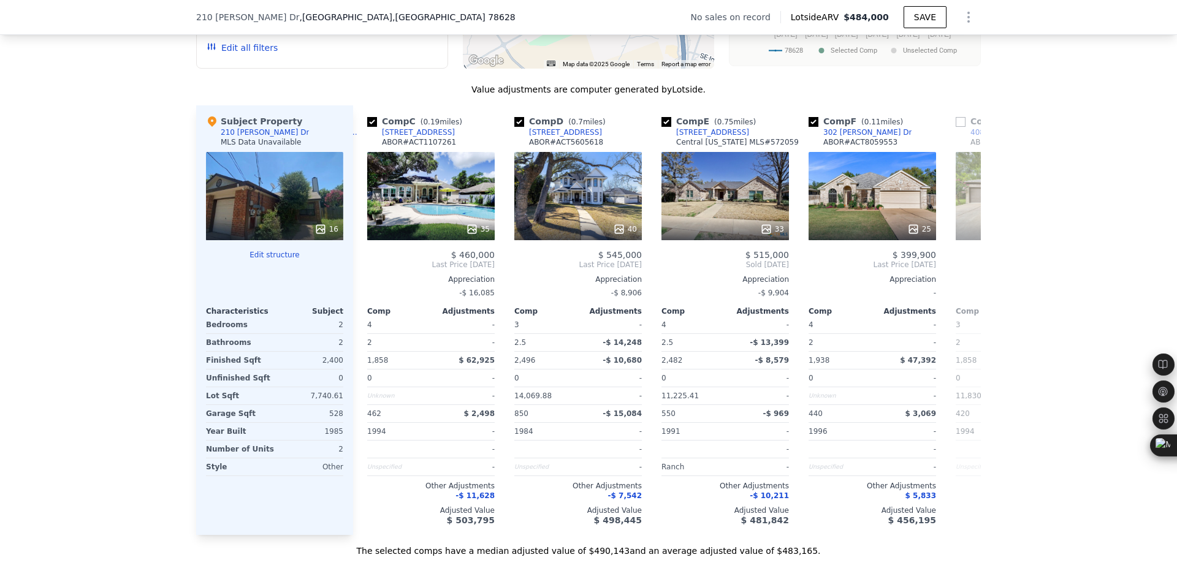
scroll to position [0, 294]
click at [368, 265] on icon at bounding box center [367, 265] width 25 height 25
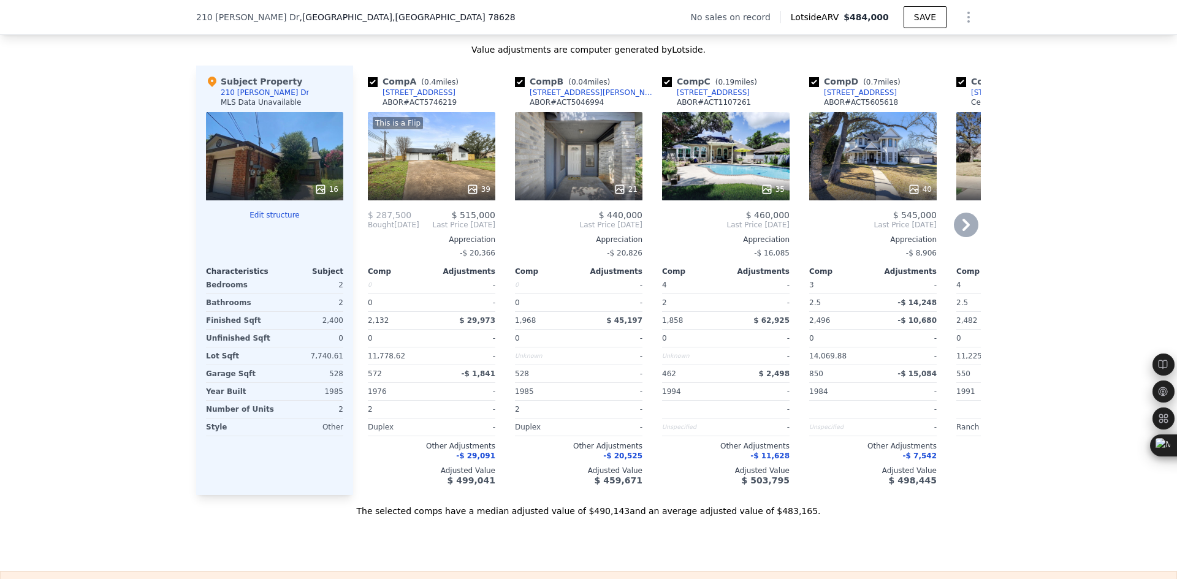
scroll to position [1119, 0]
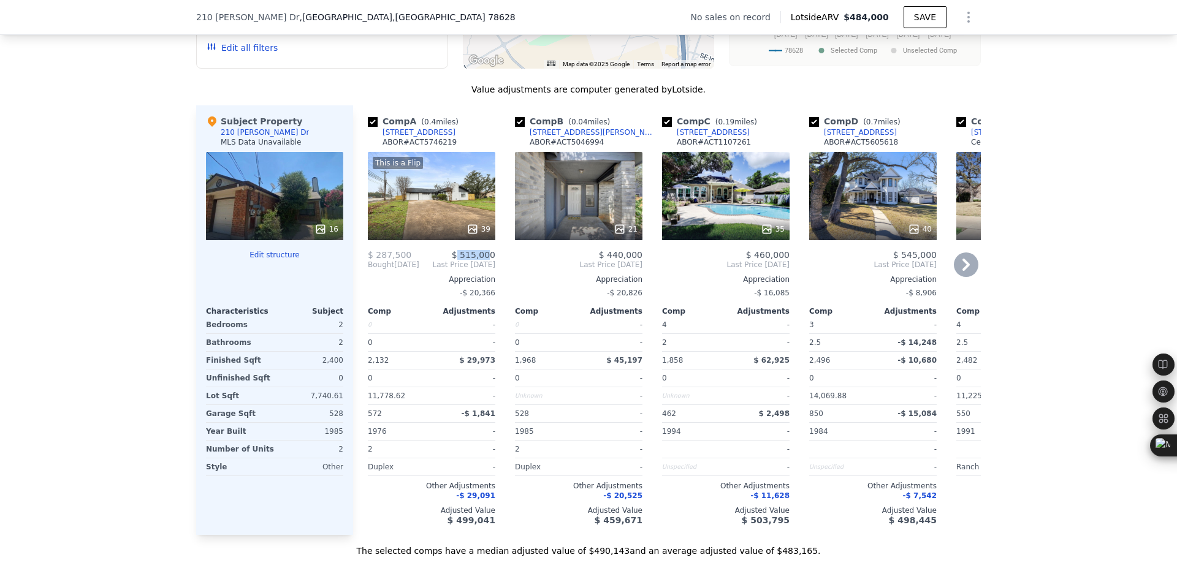
drag, startPoint x: 460, startPoint y: 256, endPoint x: 488, endPoint y: 259, distance: 28.4
click at [488, 259] on span "$ 515,000" at bounding box center [474, 255] width 44 height 10
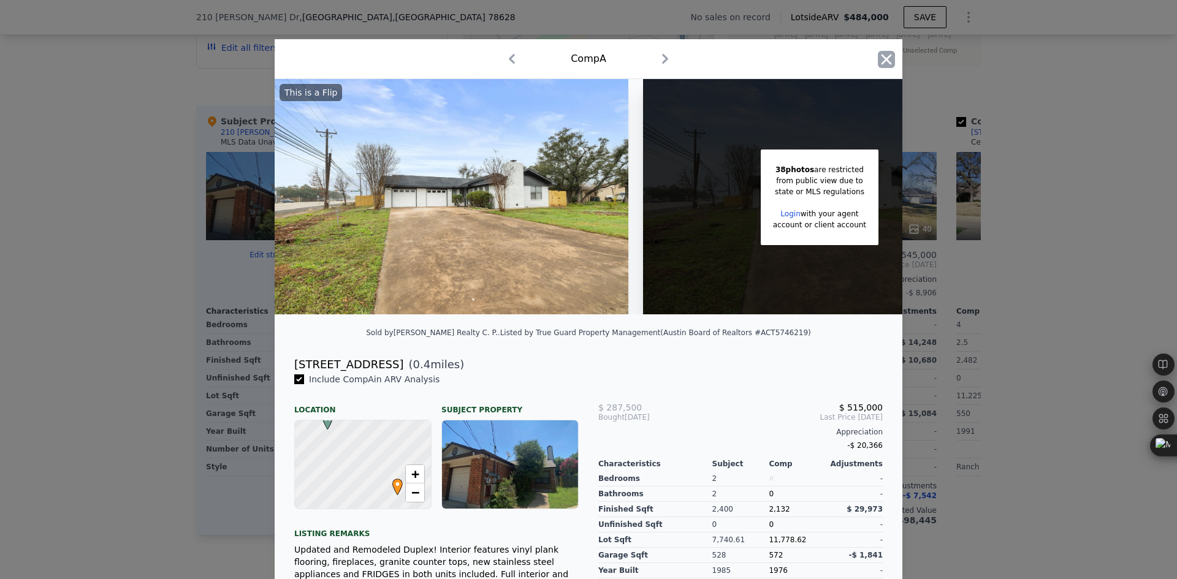
click at [878, 59] on icon "button" at bounding box center [886, 59] width 17 height 17
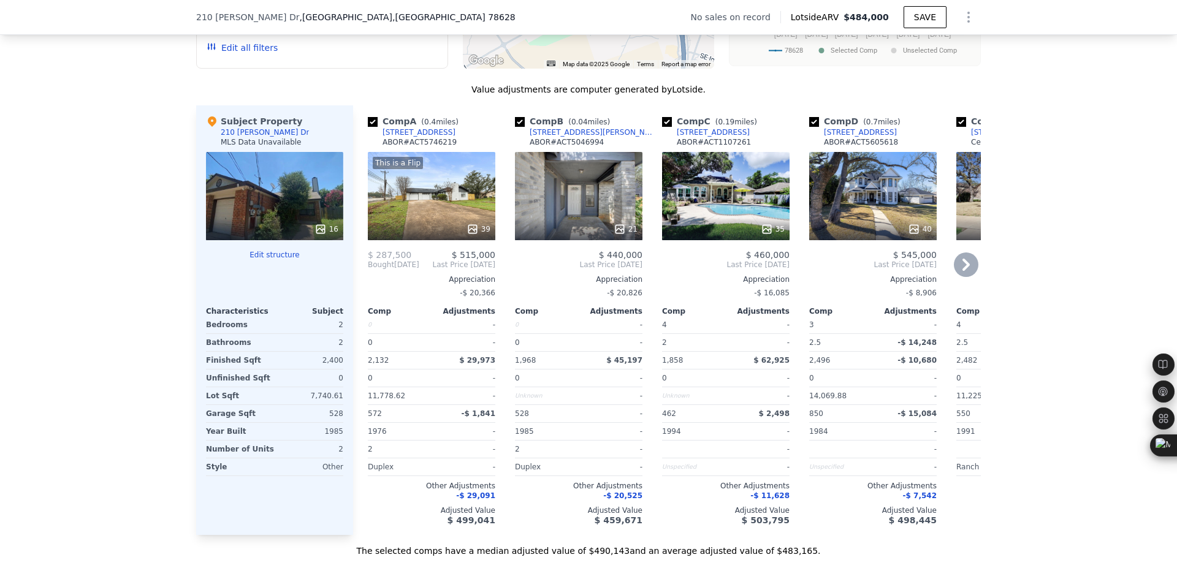
click at [355, 268] on div "Comp A ( 0.4 miles) 101 Deepwood Dr ABOR # ACT5746219 This is a Flip 39 $ 287,5…" at bounding box center [426, 320] width 147 height 430
click at [954, 262] on icon at bounding box center [966, 265] width 25 height 25
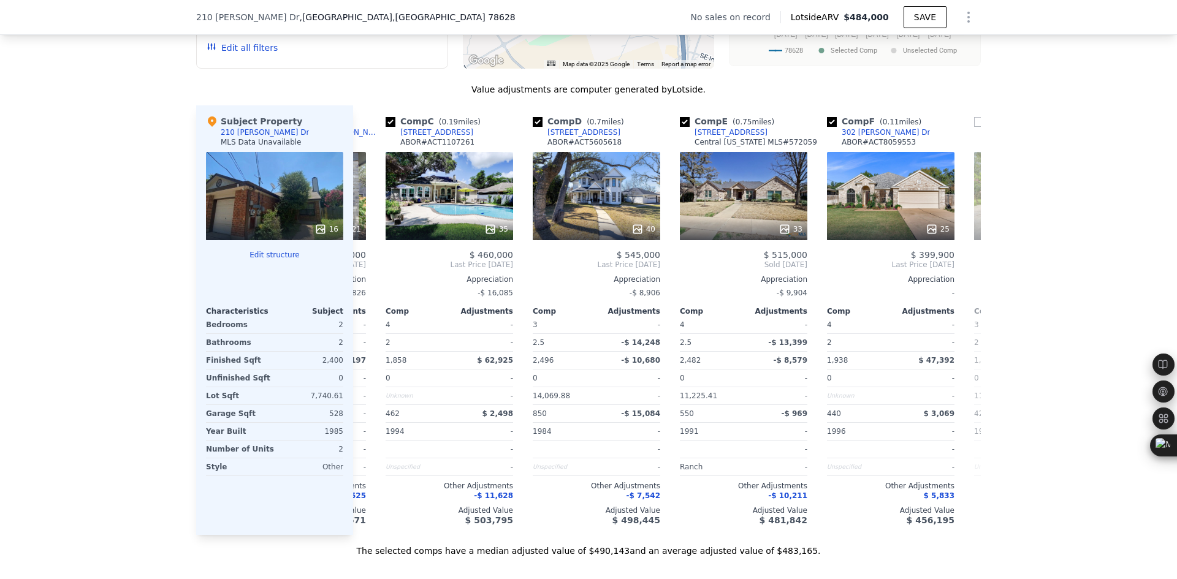
scroll to position [0, 294]
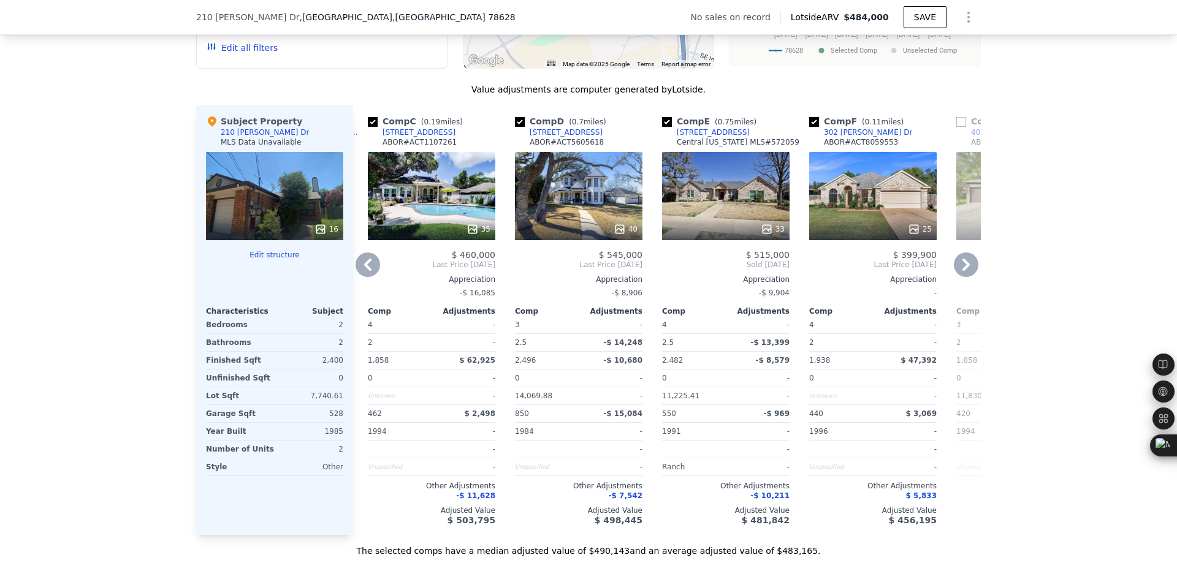
click at [954, 262] on icon at bounding box center [966, 265] width 25 height 25
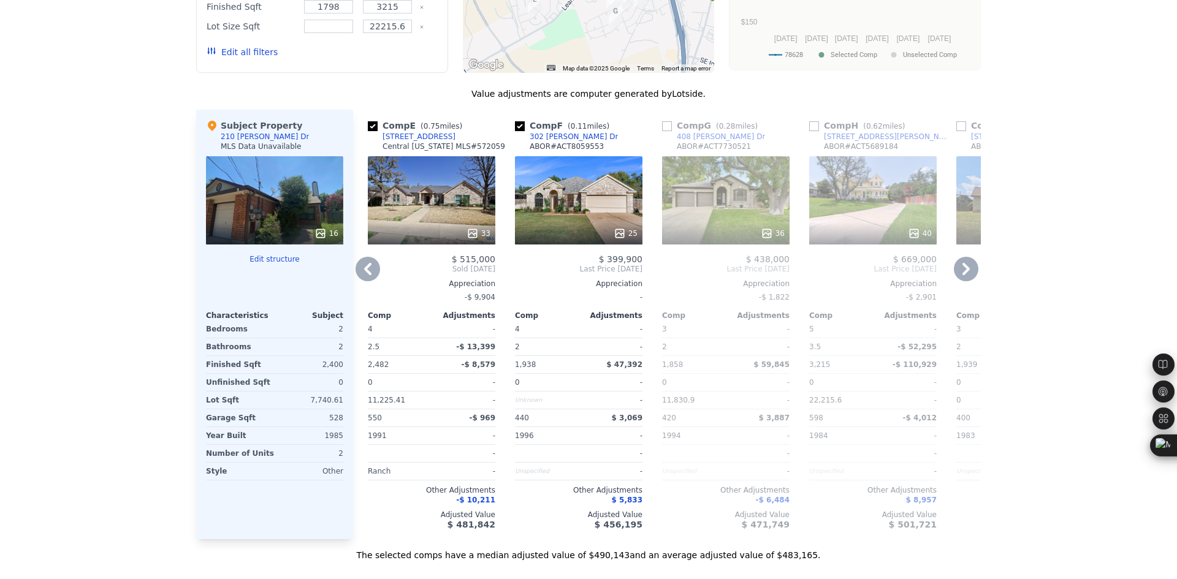
scroll to position [0, 0]
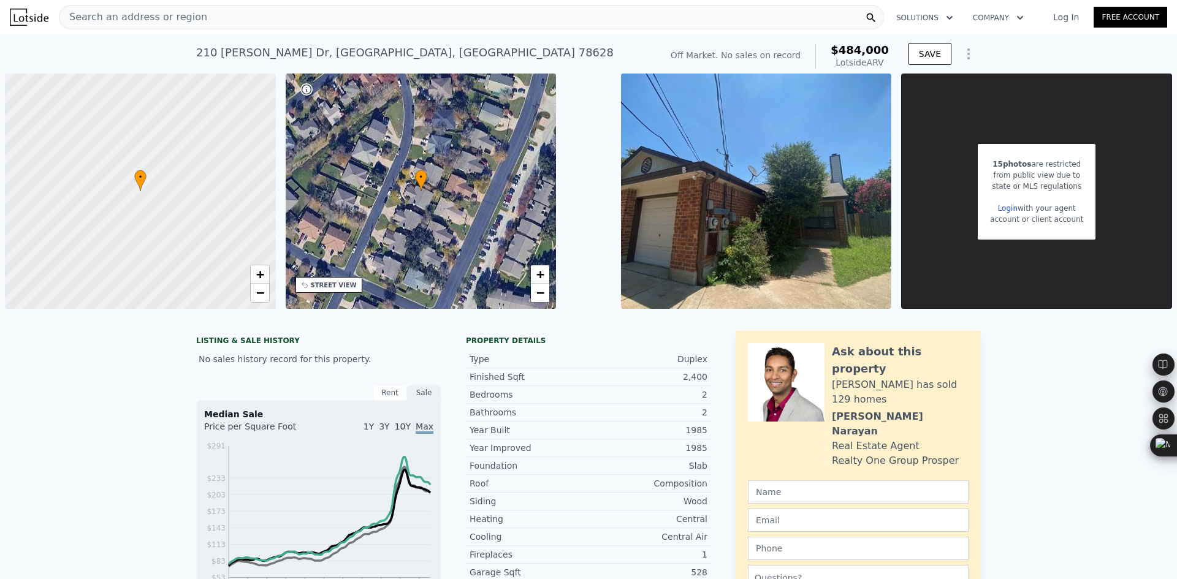
click at [191, 20] on div "Search an address or region" at bounding box center [471, 17] width 825 height 25
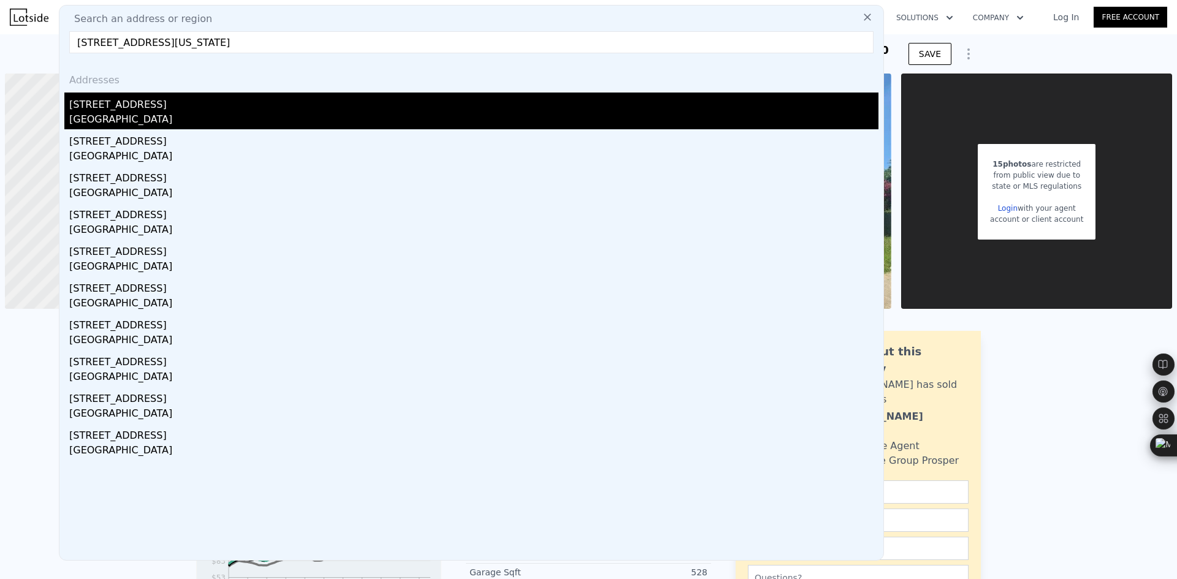
type input "700 W North Loop Blvd, Austin, Texas 78751"
click at [170, 113] on div "[GEOGRAPHIC_DATA]" at bounding box center [473, 120] width 809 height 17
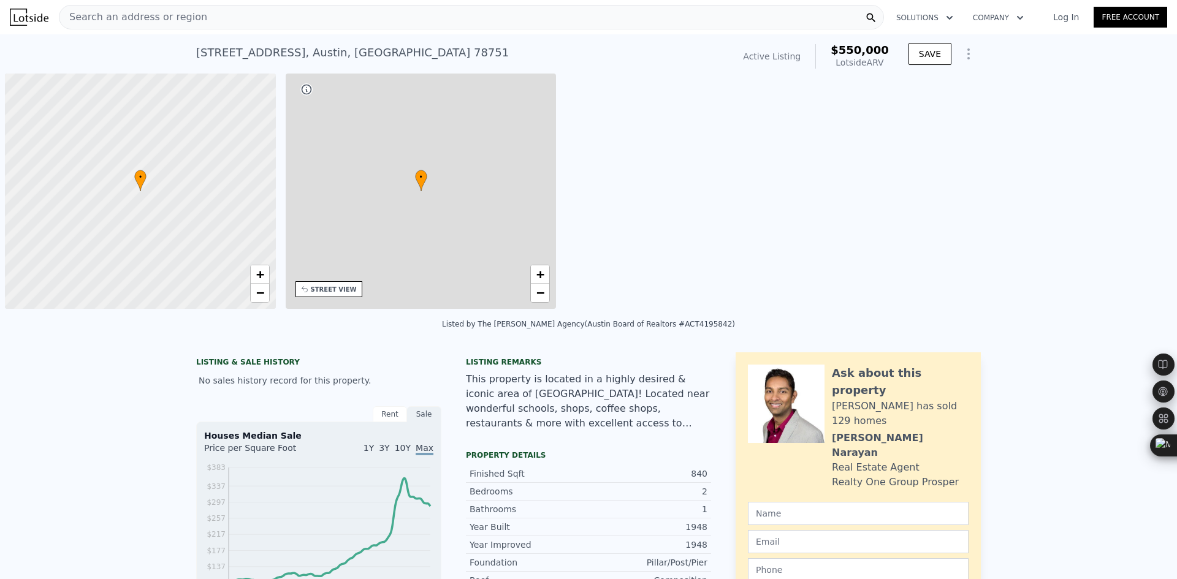
type input "2"
type input "4"
type input "1"
type input "768"
type input "2516"
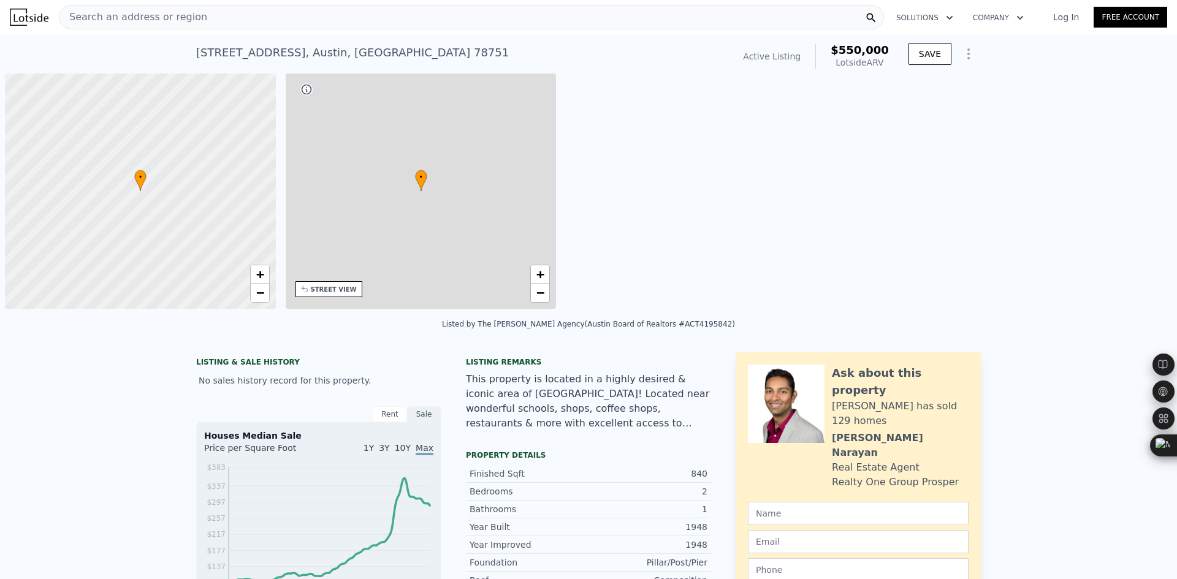
type input "6255.22"
type input "7858.22"
type input "$ 550,000"
type input "5"
type input "$ 38,903"
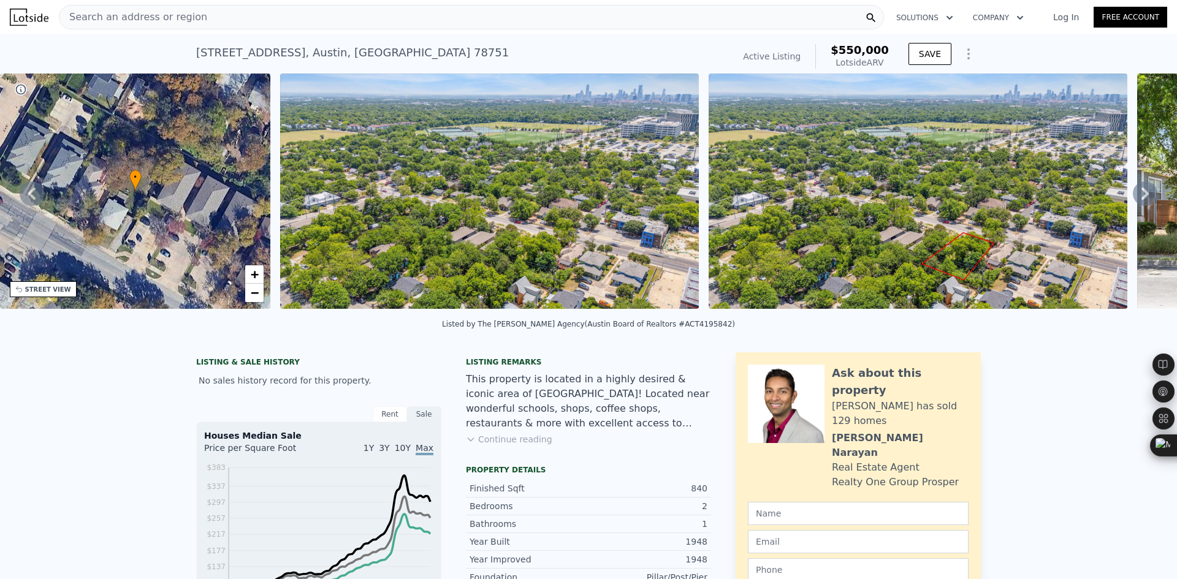
click at [139, 17] on span "Search an address or region" at bounding box center [133, 17] width 148 height 15
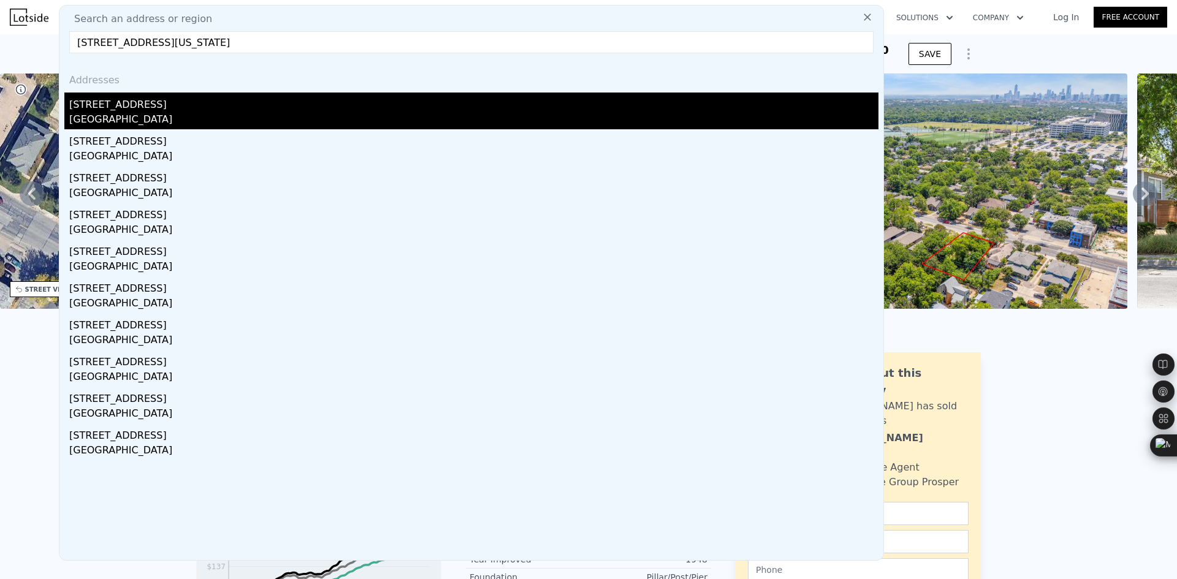
type input "7001 Twin Crest Dr, Austin, Texas 78752"
click at [135, 115] on div "[GEOGRAPHIC_DATA]" at bounding box center [473, 120] width 809 height 17
type input "5"
type input "2.5"
type input "1056"
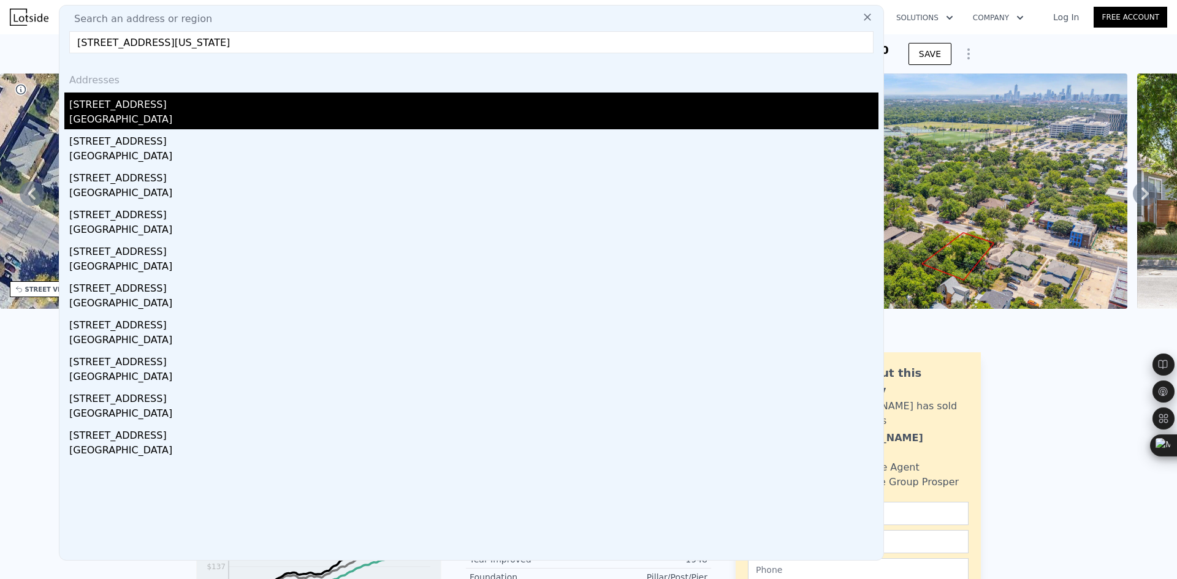
type input "1655"
type input "9104.04"
type input "$ 450,000"
type input "4"
type input "$ 262,844"
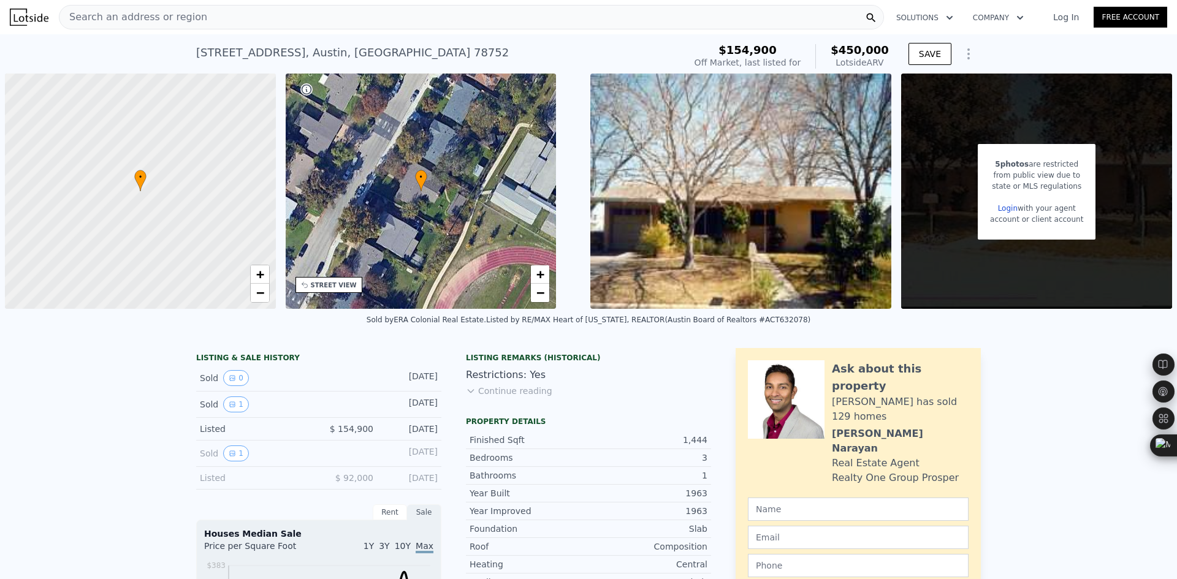
click at [183, 22] on span "Search an address or region" at bounding box center [133, 17] width 148 height 15
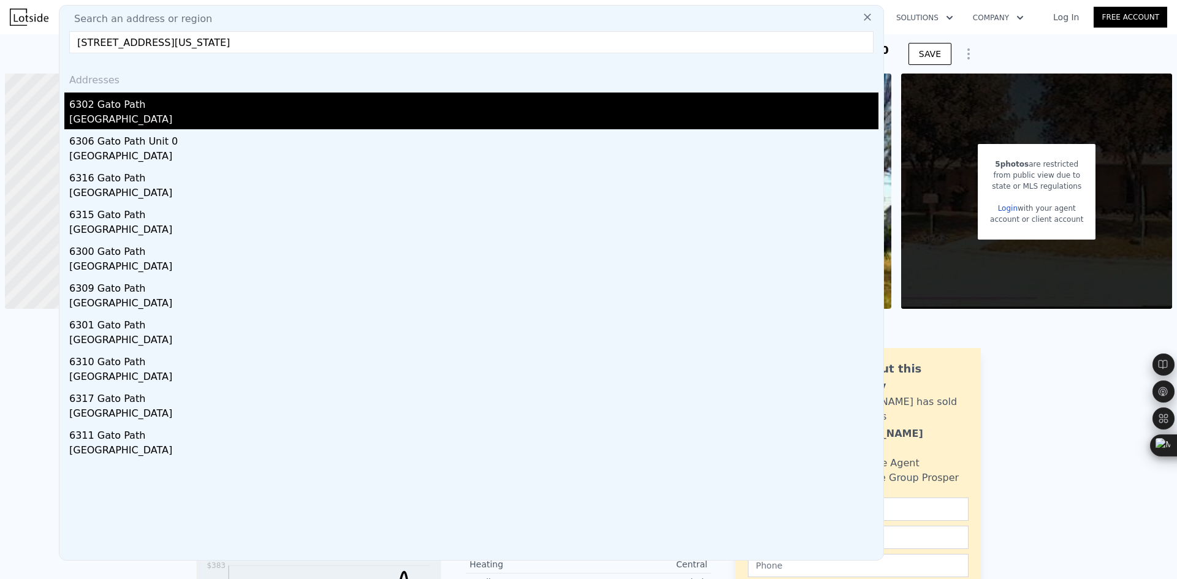
type input "6302 Gato Path, Austin, Texas 78731"
click at [206, 105] on div "6302 Gato Path" at bounding box center [473, 103] width 809 height 20
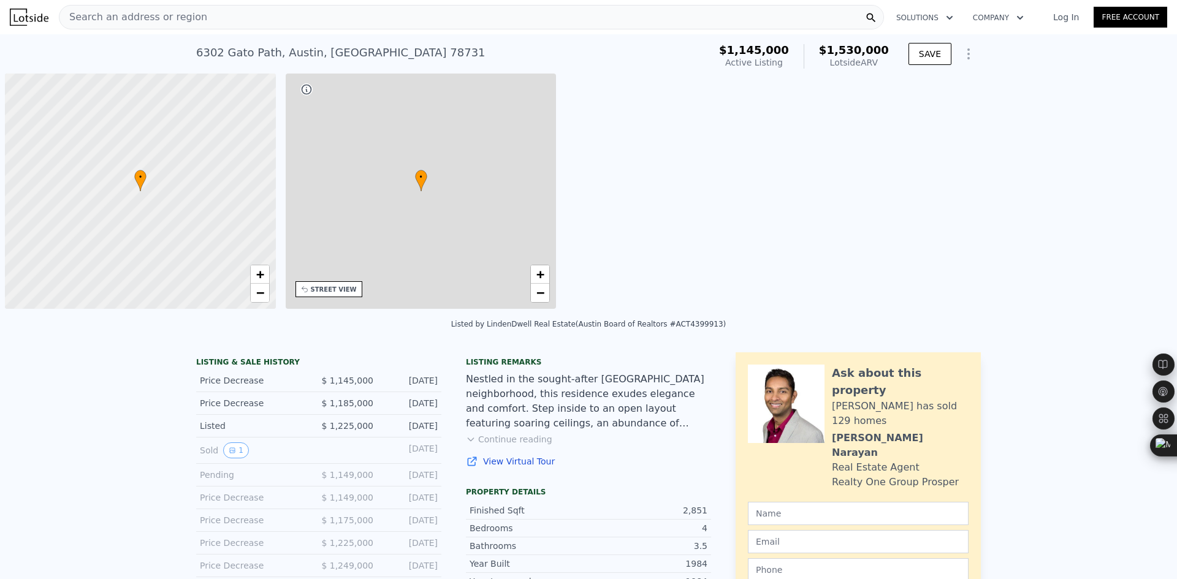
type input "3"
type input "4"
type input "2"
type input "3.5"
type input "2475"
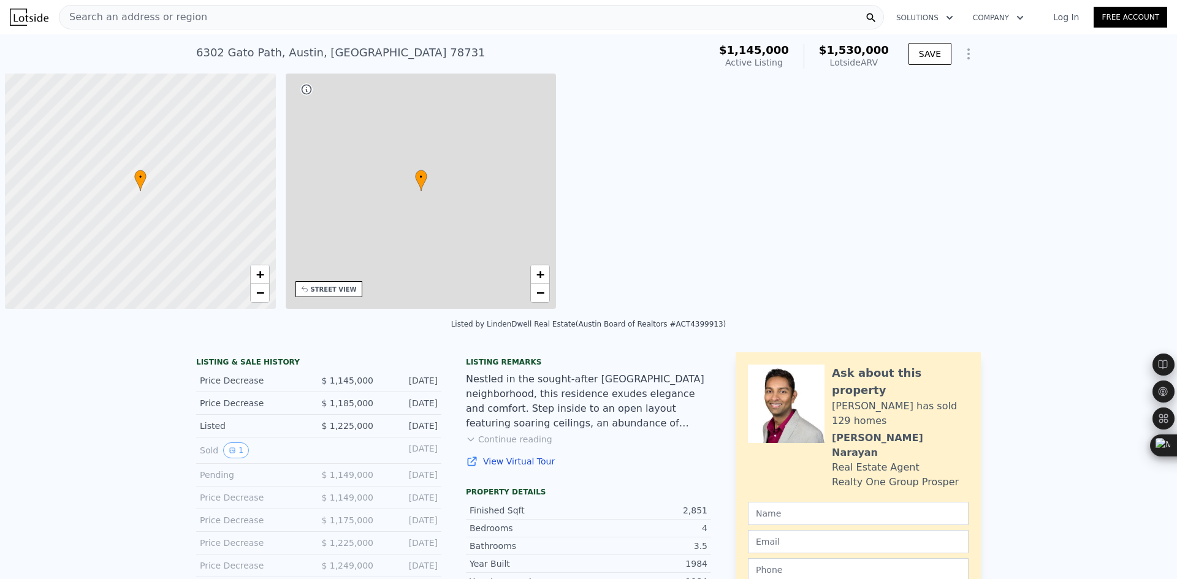
type input "3460"
type input "8934.16"
type input "19209.96"
type input "$ 1,530,000"
type input "7"
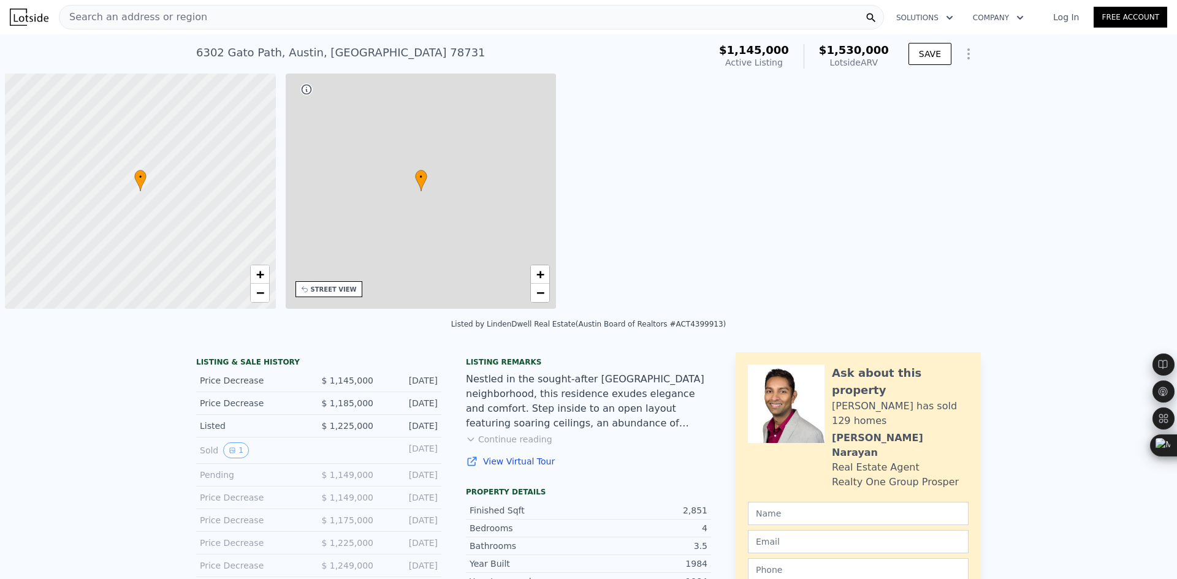
type input "$ 207,424"
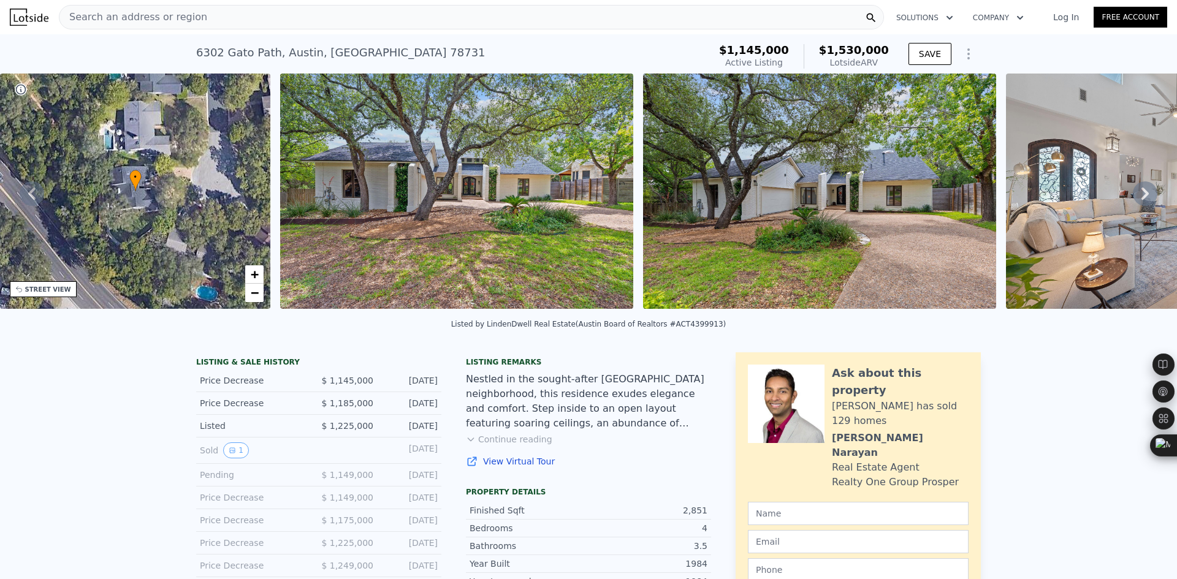
click at [151, 17] on span "Search an address or region" at bounding box center [133, 17] width 148 height 15
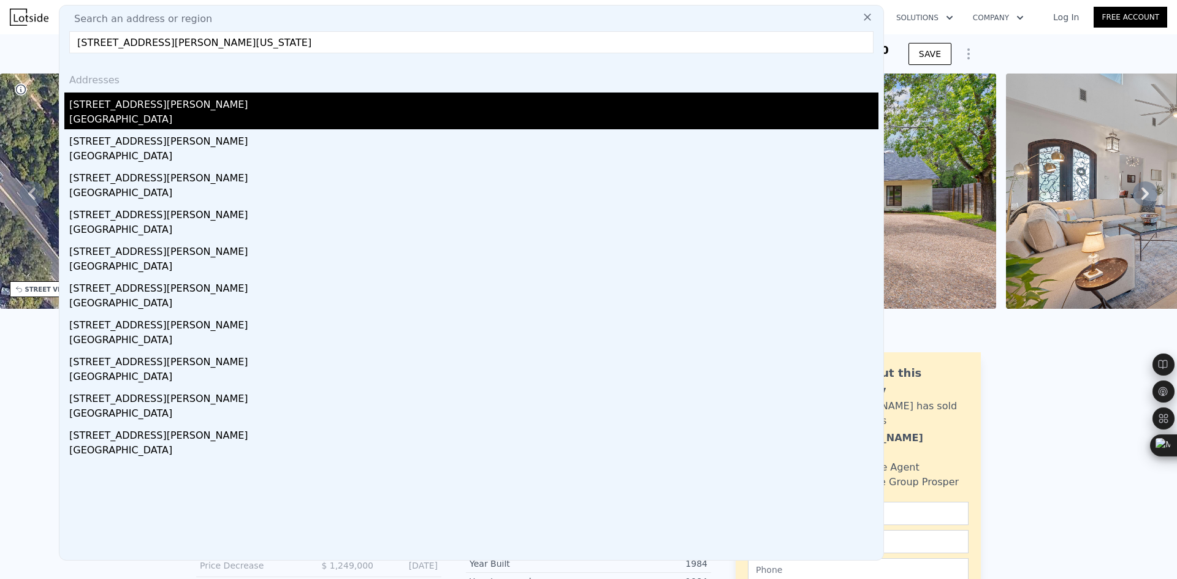
type input "3905 Willbert Rd, Austin, Texas 78751"
click at [139, 102] on div "3905 Willbert Rd" at bounding box center [473, 103] width 809 height 20
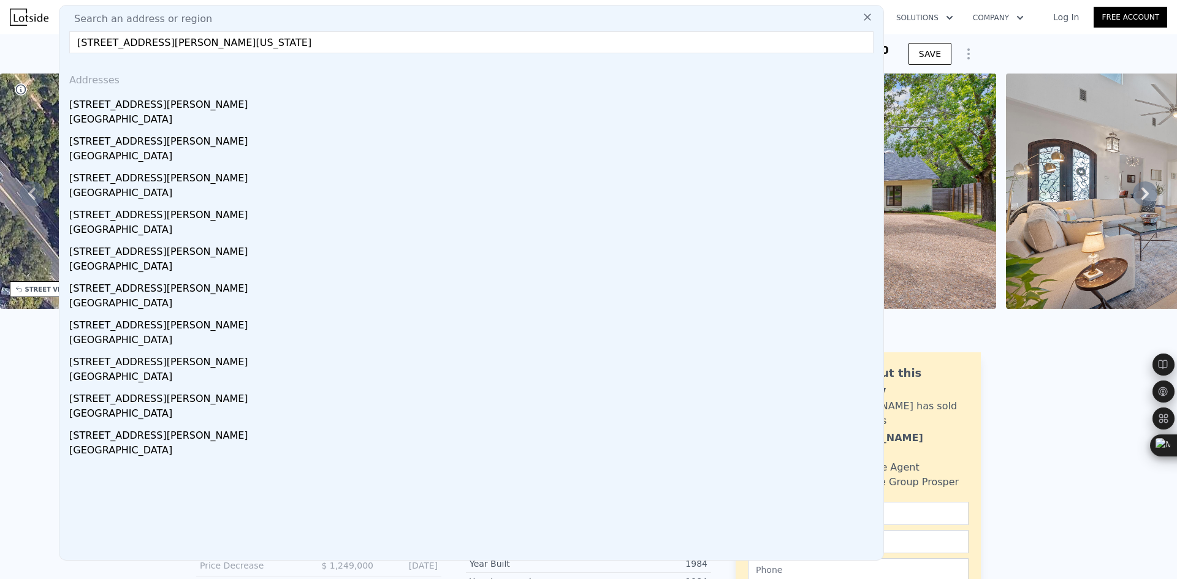
type input "0"
type input "3"
type input "0"
type input "2.5"
type input "992"
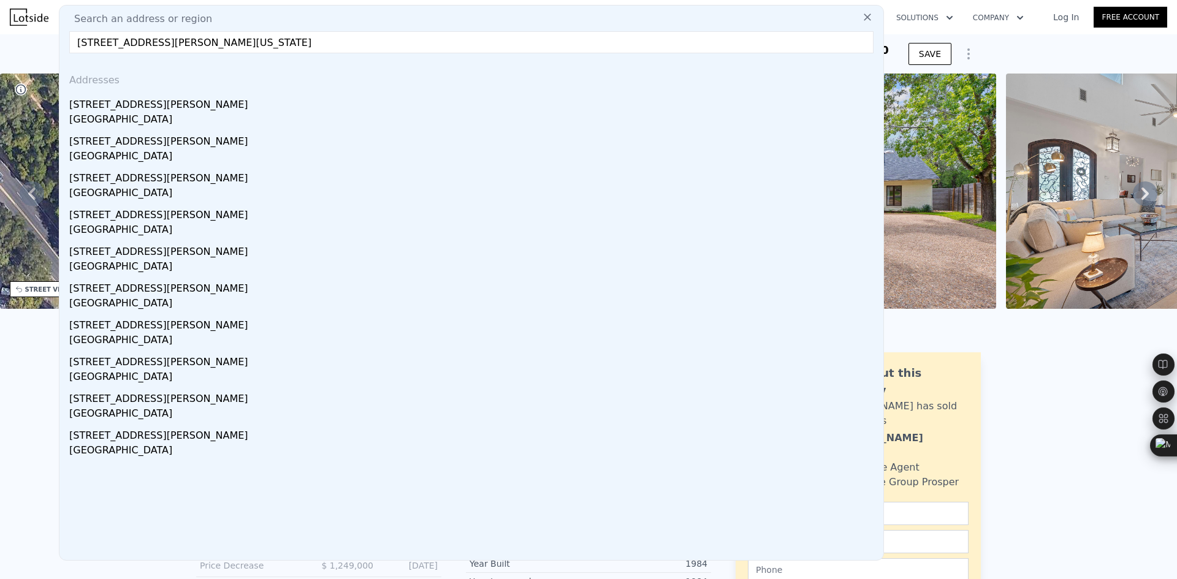
type input "1582"
type input "6002.57"
type input "12005.14"
type input "$ 820,000"
type input "6"
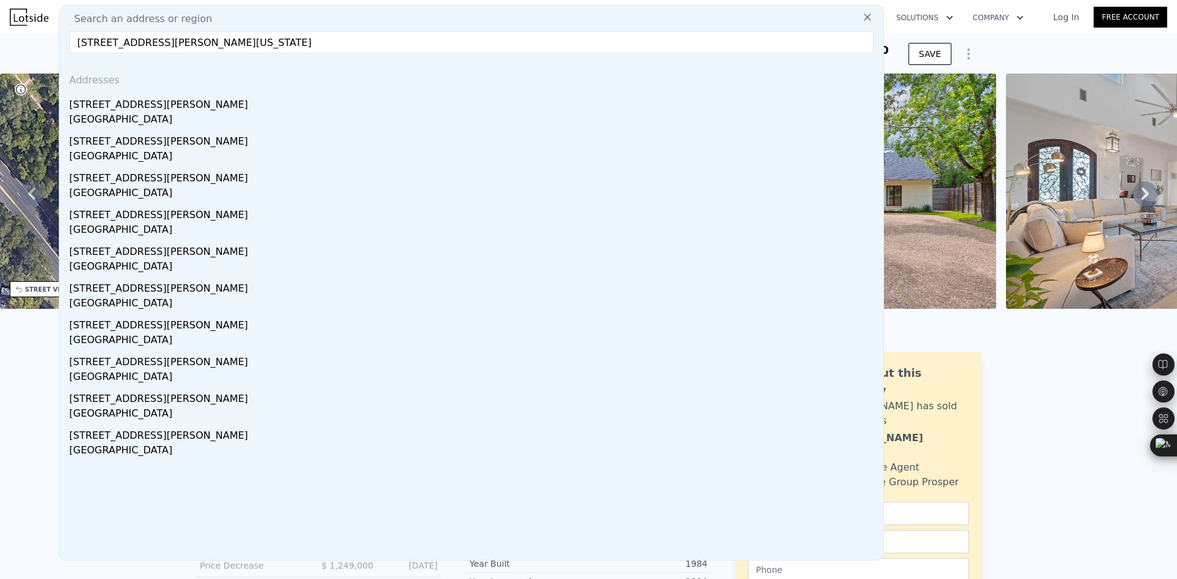
type input "$ 185,315"
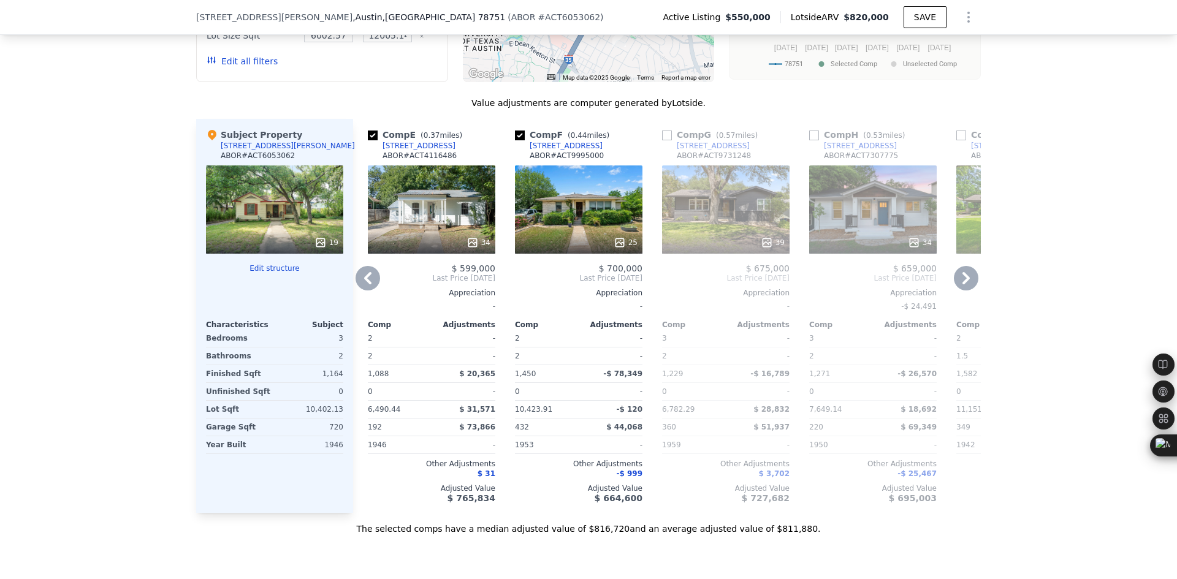
scroll to position [1221, 0]
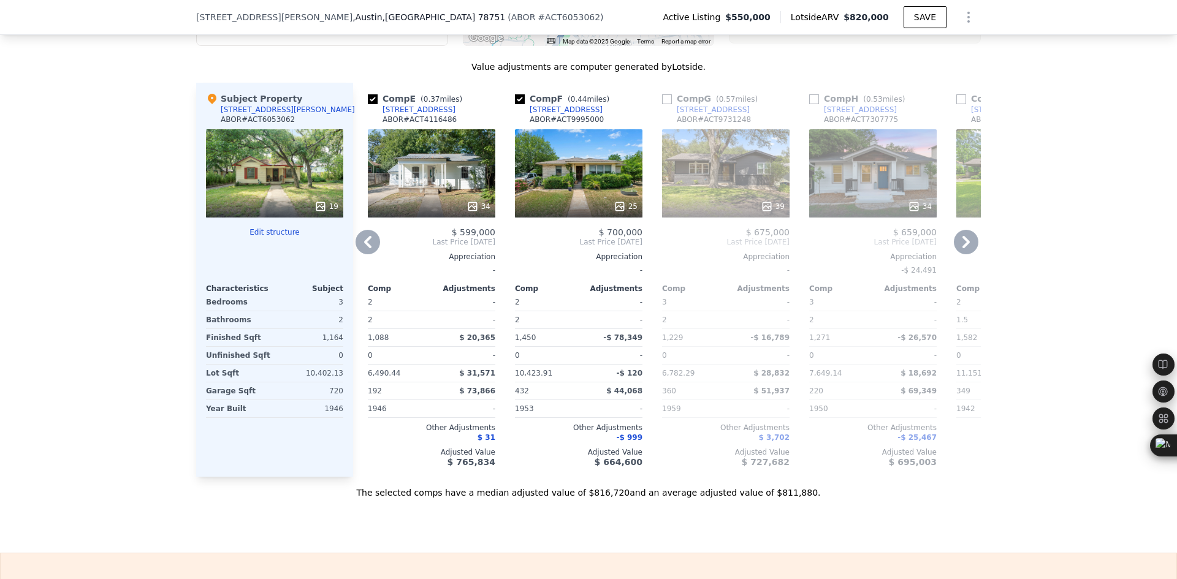
click at [959, 254] on icon at bounding box center [966, 242] width 25 height 25
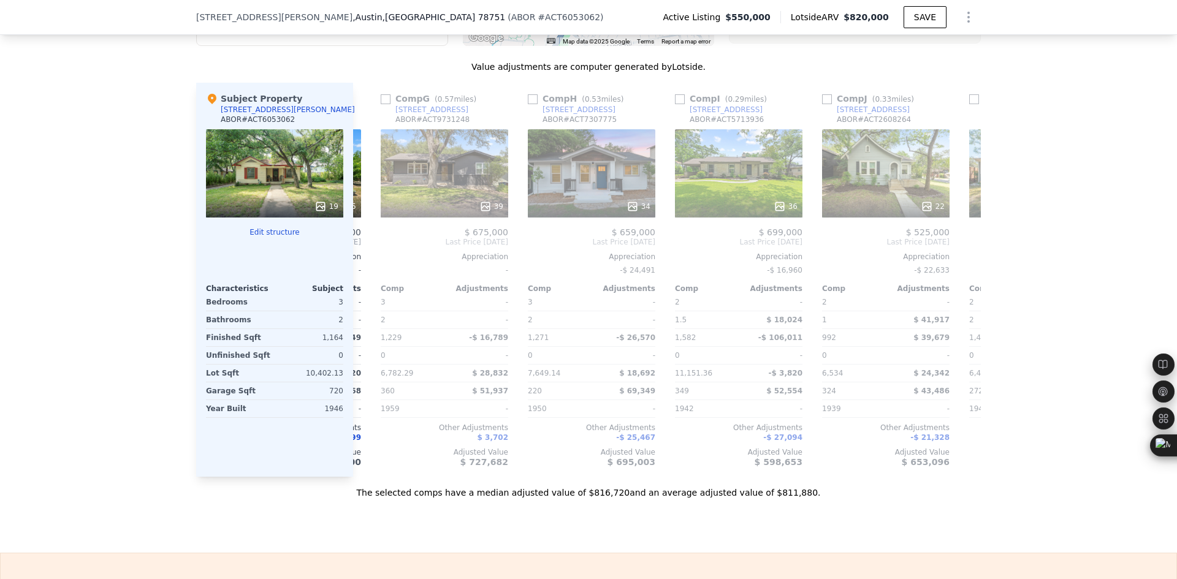
scroll to position [0, 883]
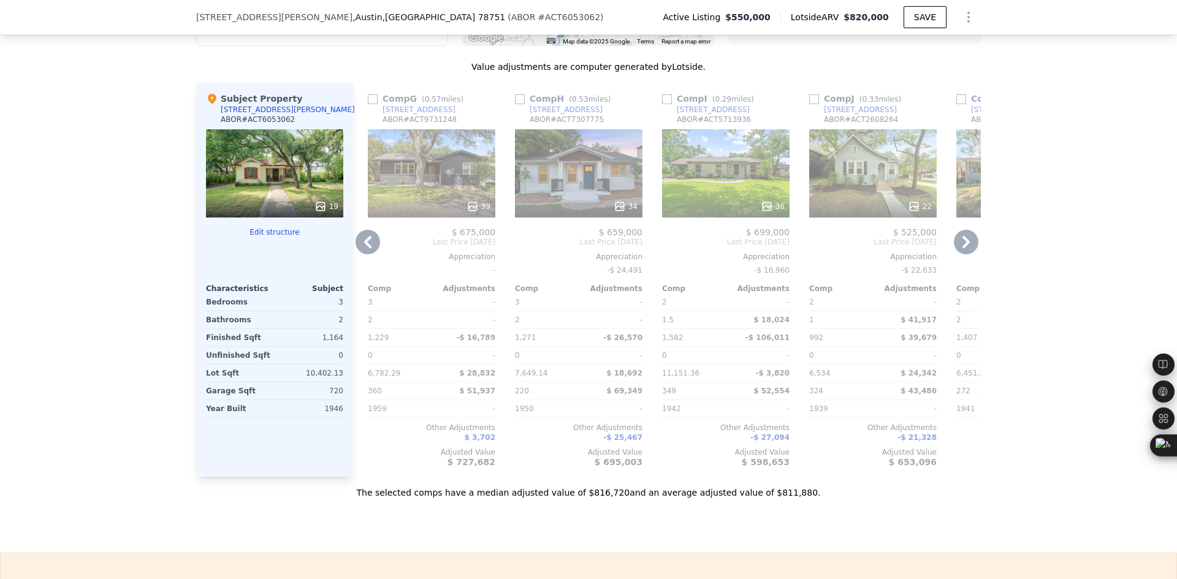
click at [959, 254] on icon at bounding box center [966, 242] width 25 height 25
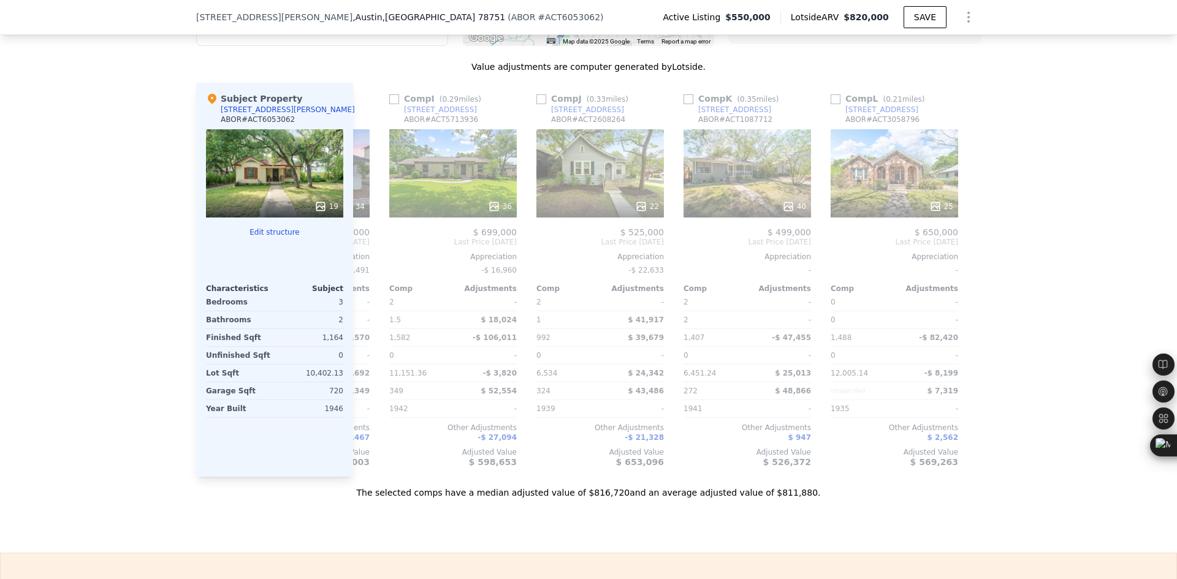
scroll to position [0, 1167]
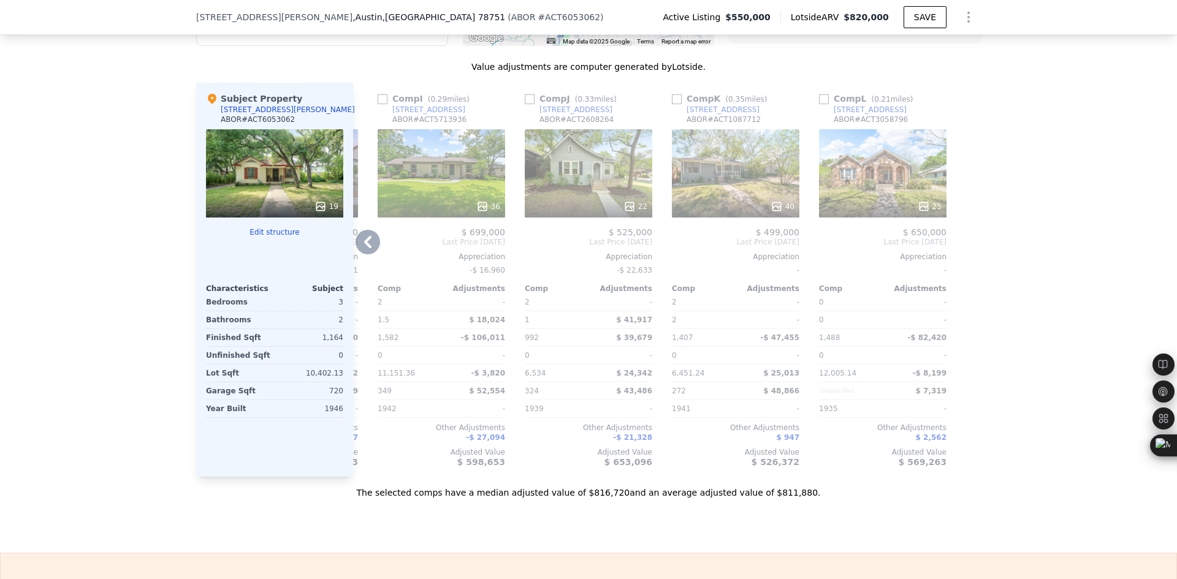
click at [367, 253] on icon at bounding box center [367, 242] width 25 height 25
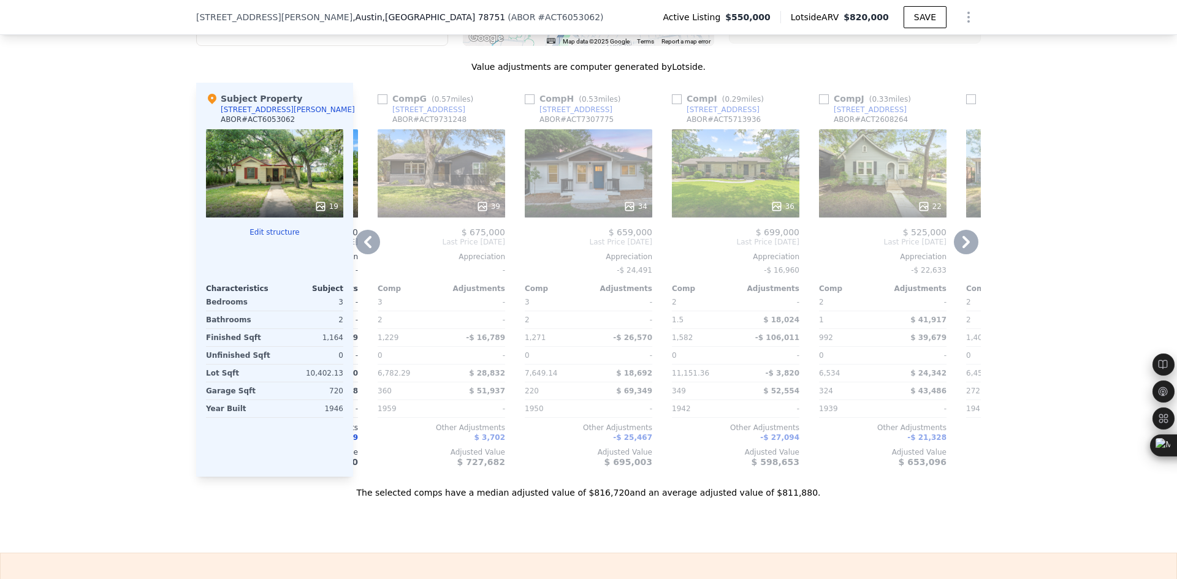
click at [367, 253] on icon at bounding box center [367, 242] width 25 height 25
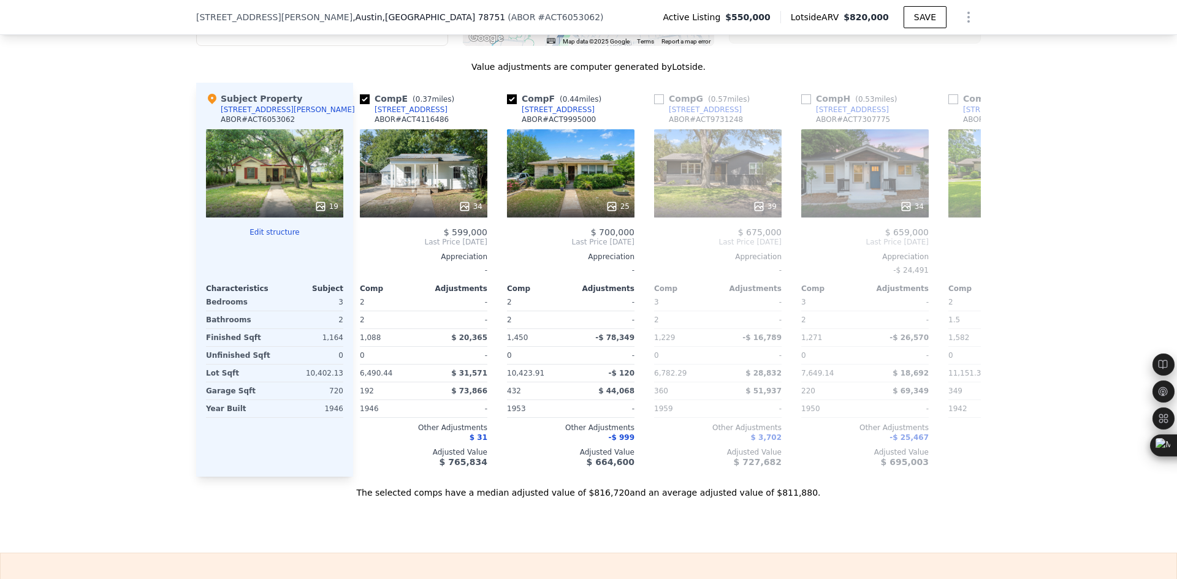
scroll to position [0, 579]
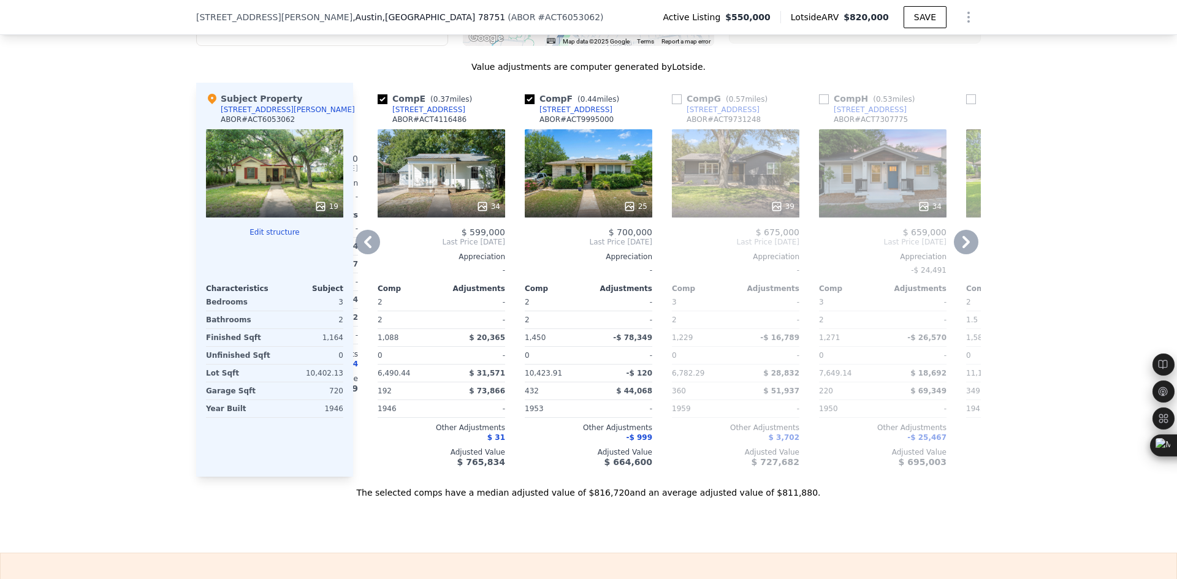
click at [367, 253] on icon at bounding box center [367, 242] width 25 height 25
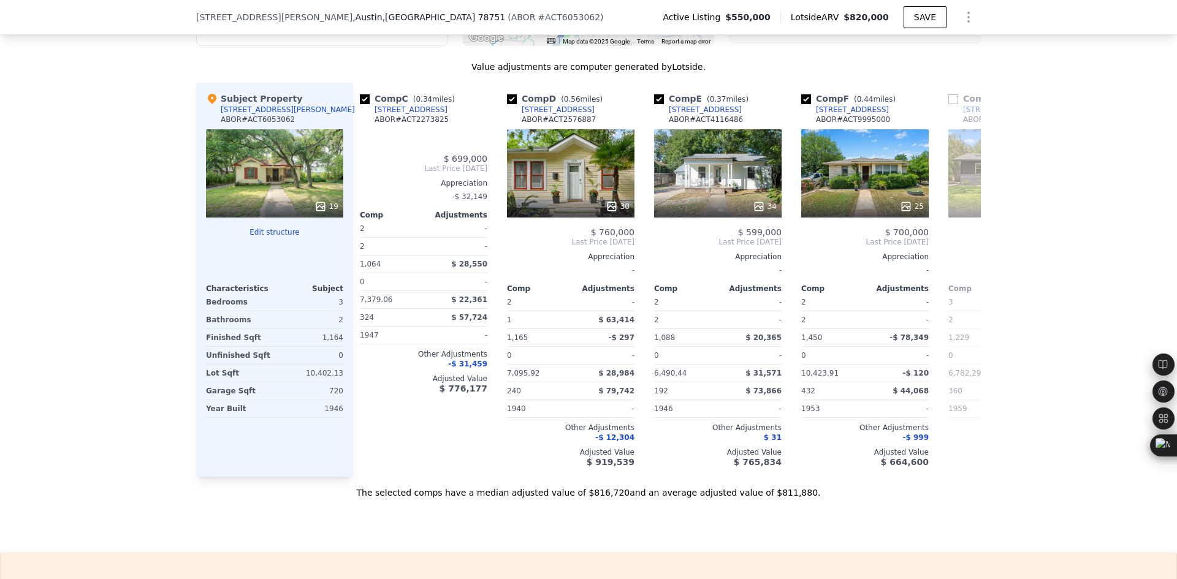
scroll to position [0, 284]
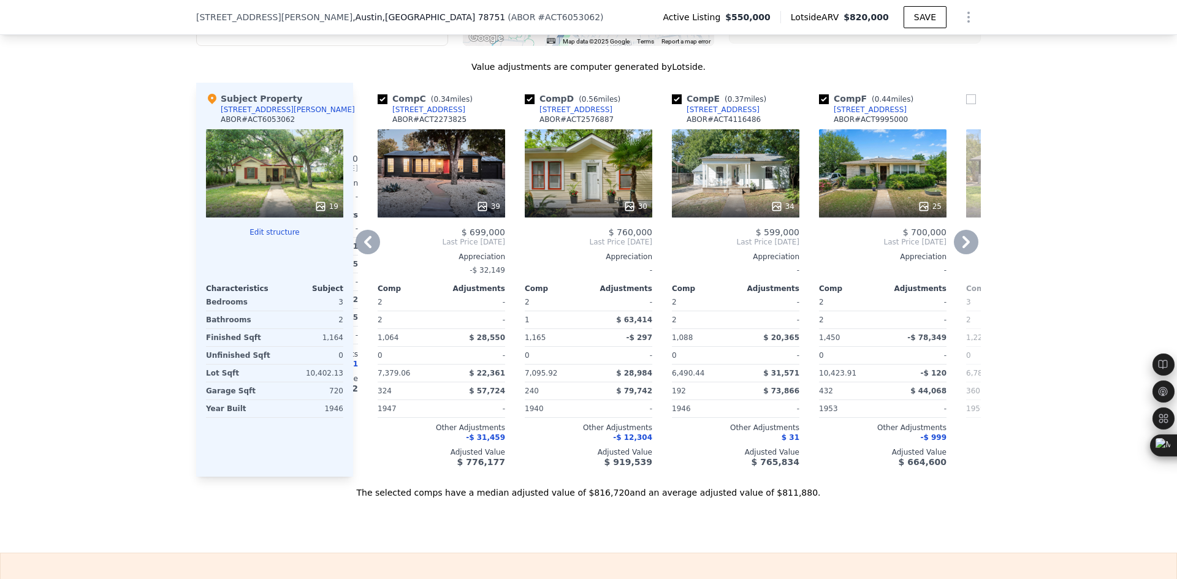
click at [360, 254] on icon at bounding box center [367, 242] width 25 height 25
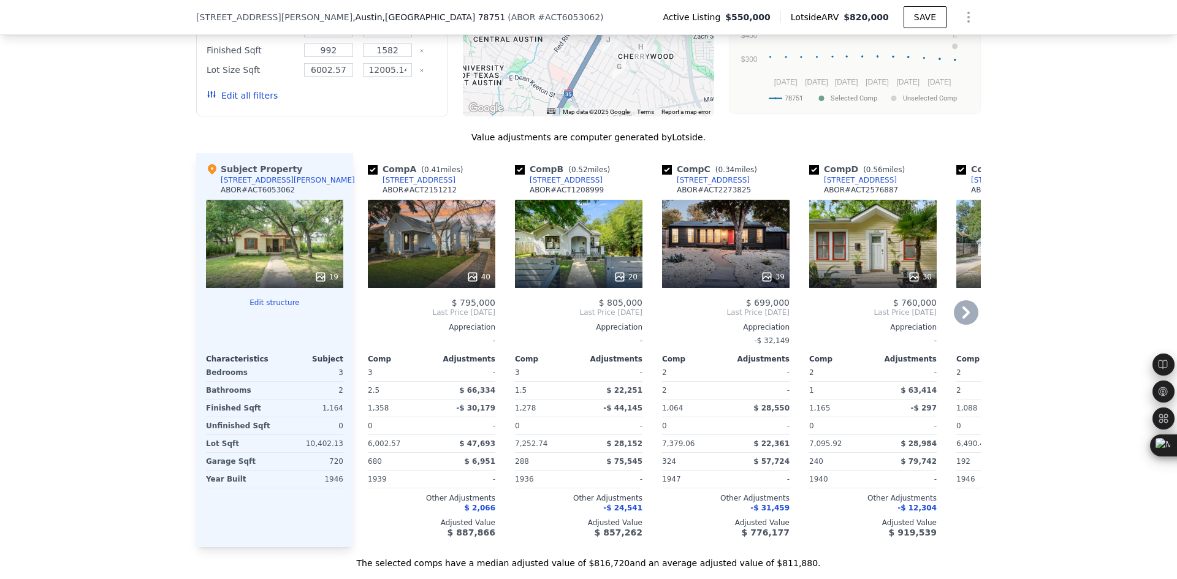
scroll to position [1221, 0]
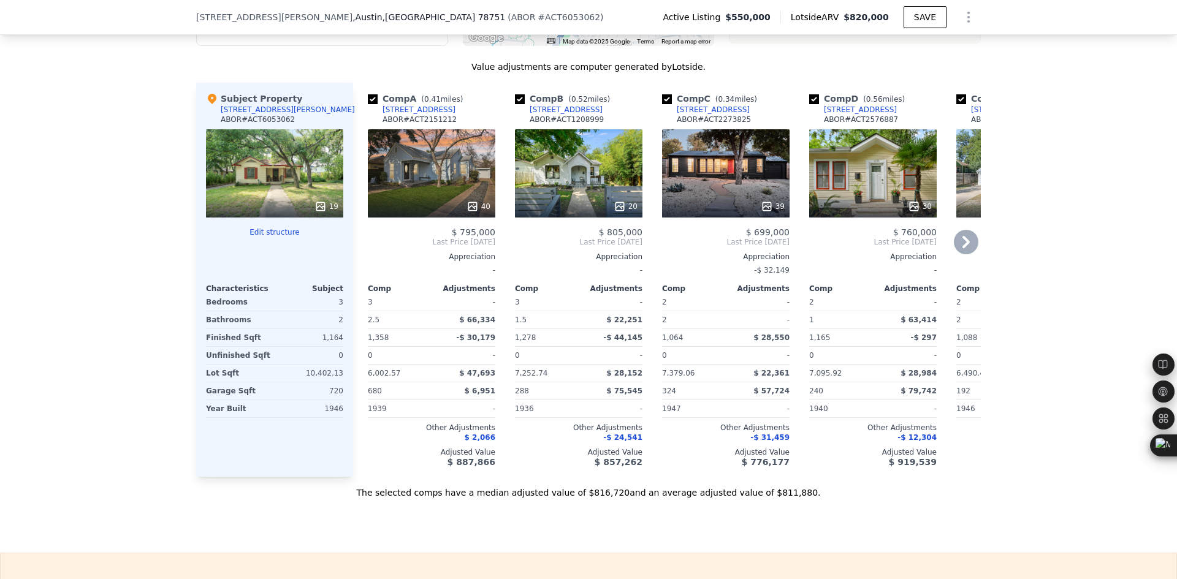
click at [970, 249] on icon at bounding box center [966, 242] width 25 height 25
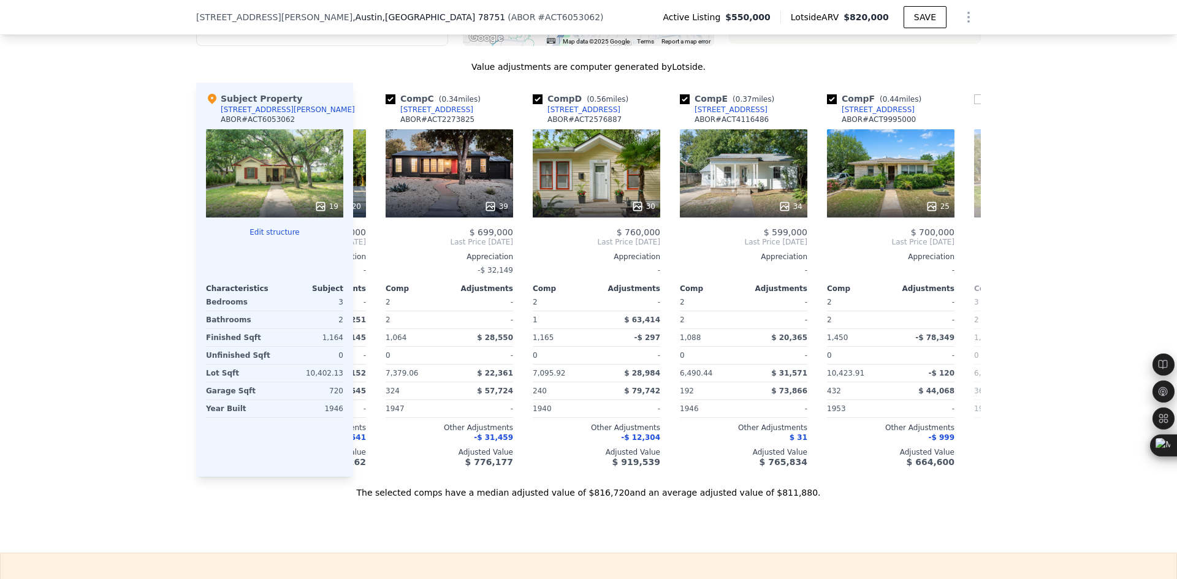
scroll to position [0, 294]
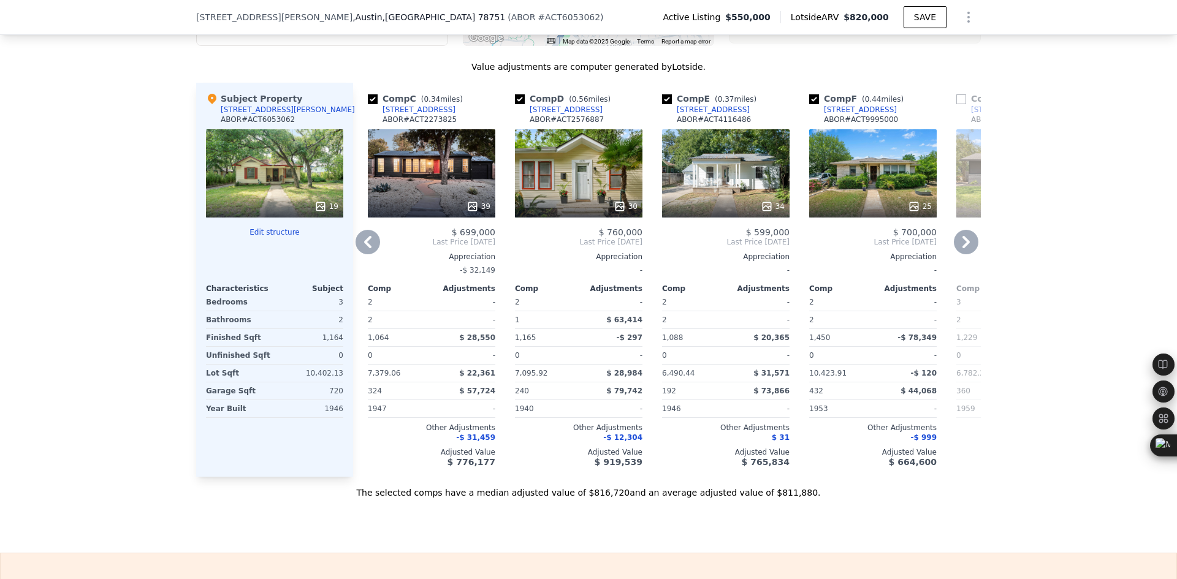
click at [970, 249] on icon at bounding box center [966, 242] width 25 height 25
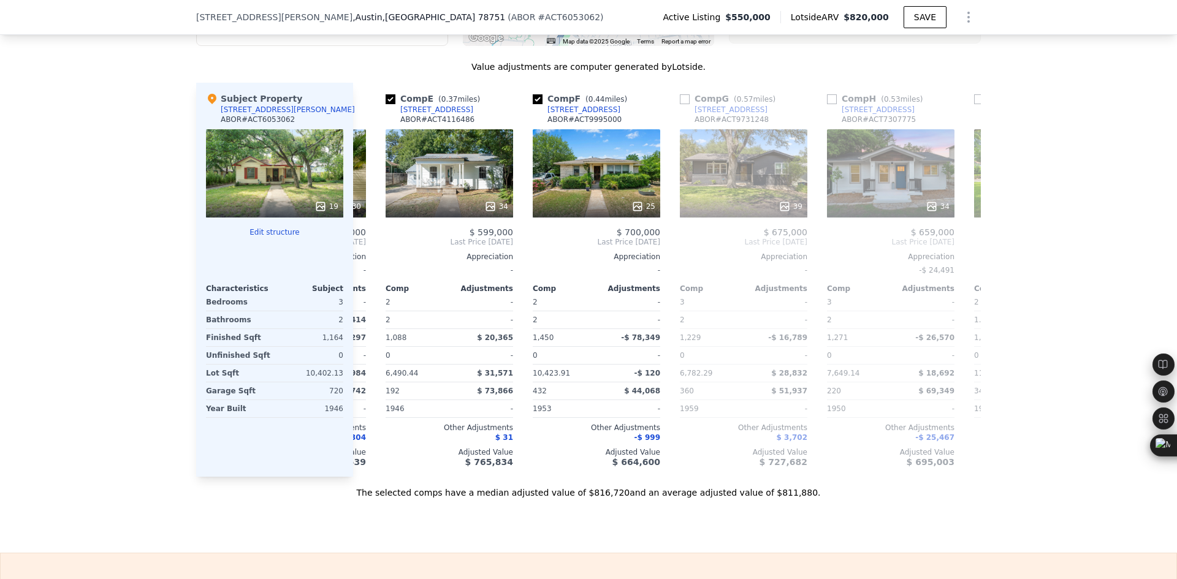
scroll to position [0, 588]
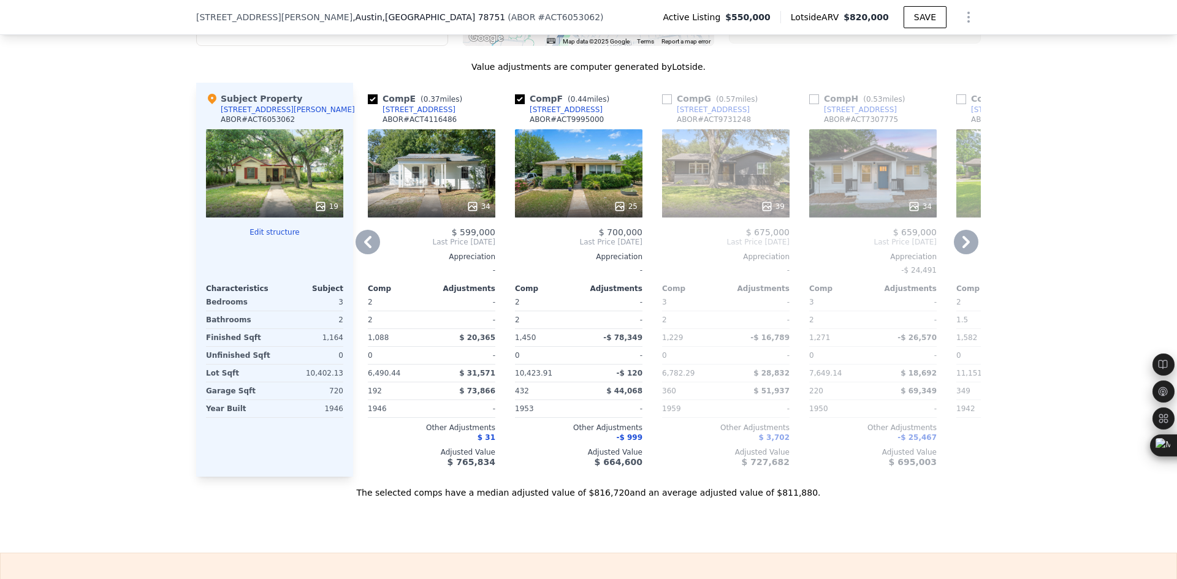
click at [962, 248] on icon at bounding box center [965, 242] width 7 height 12
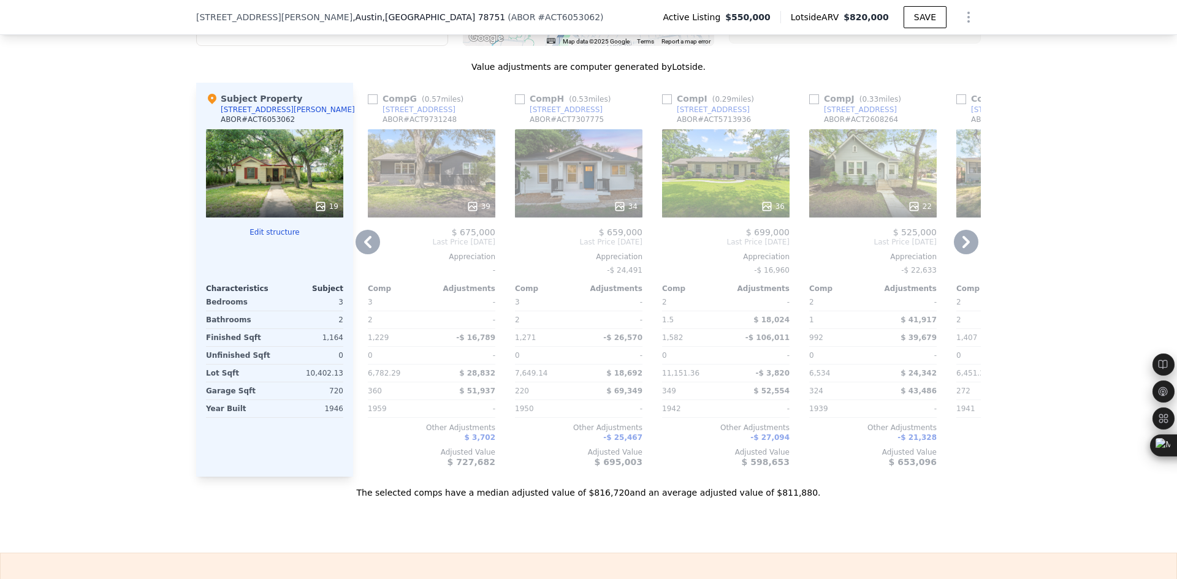
click at [962, 248] on icon at bounding box center [965, 242] width 7 height 12
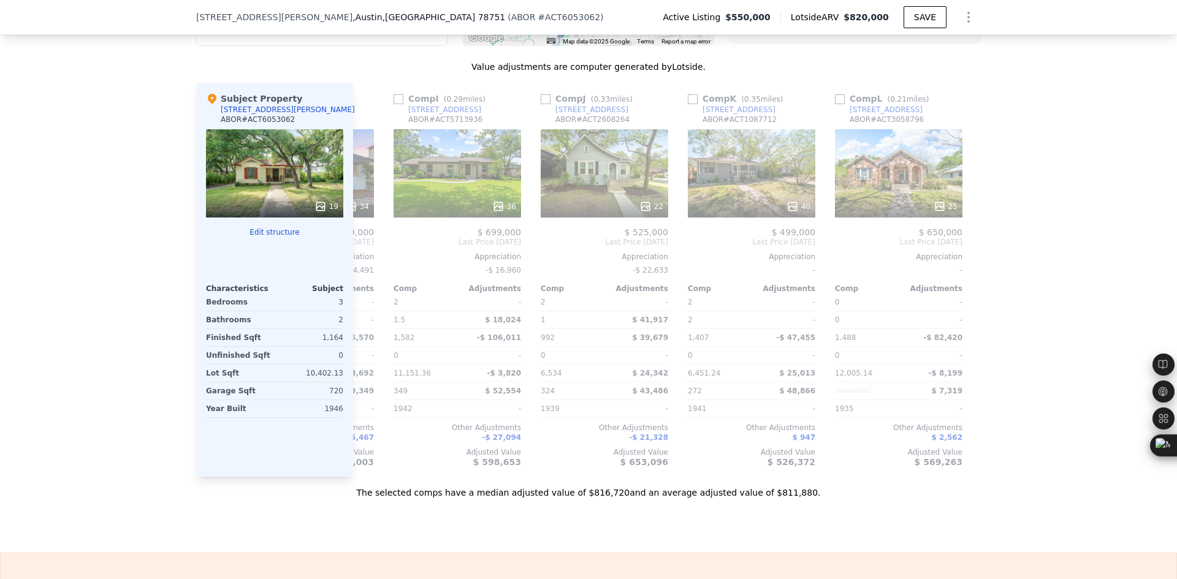
scroll to position [0, 1167]
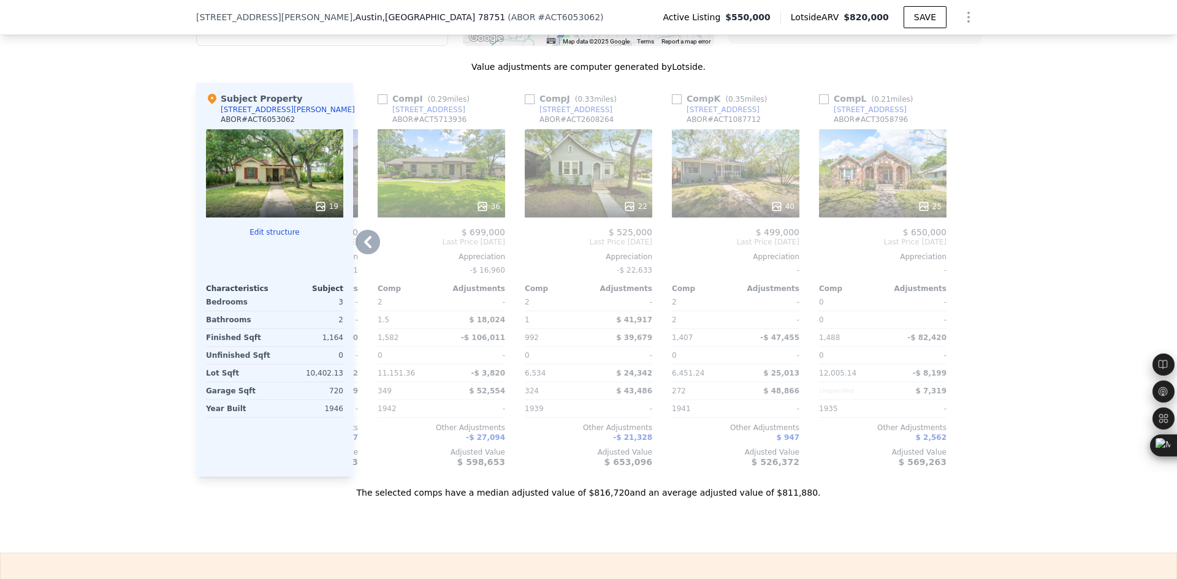
click at [961, 253] on div at bounding box center [971, 280] width 20 height 394
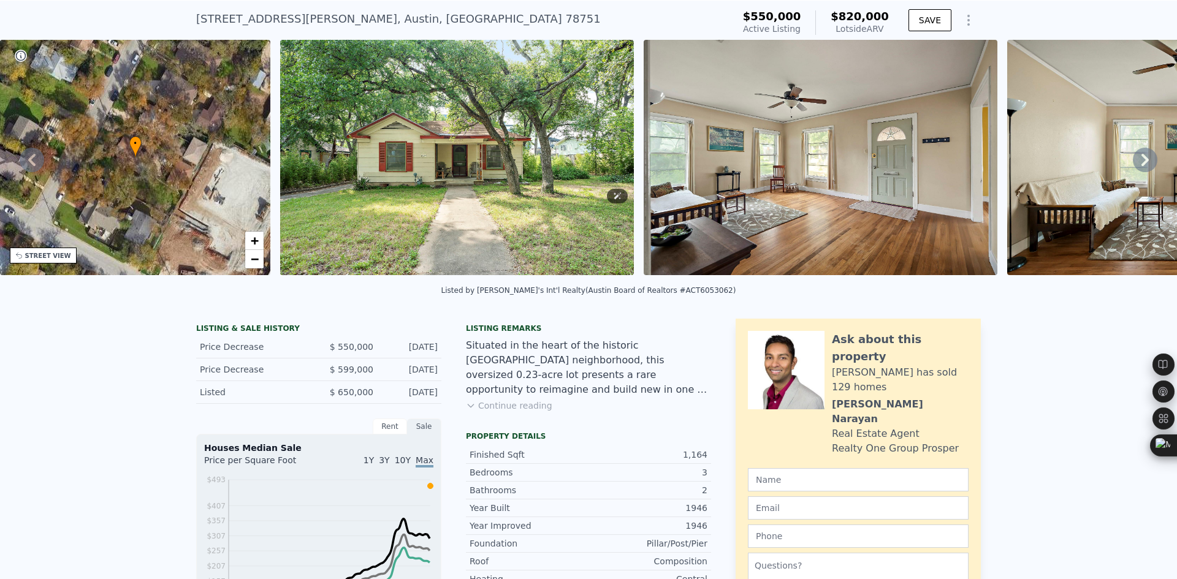
scroll to position [4, 0]
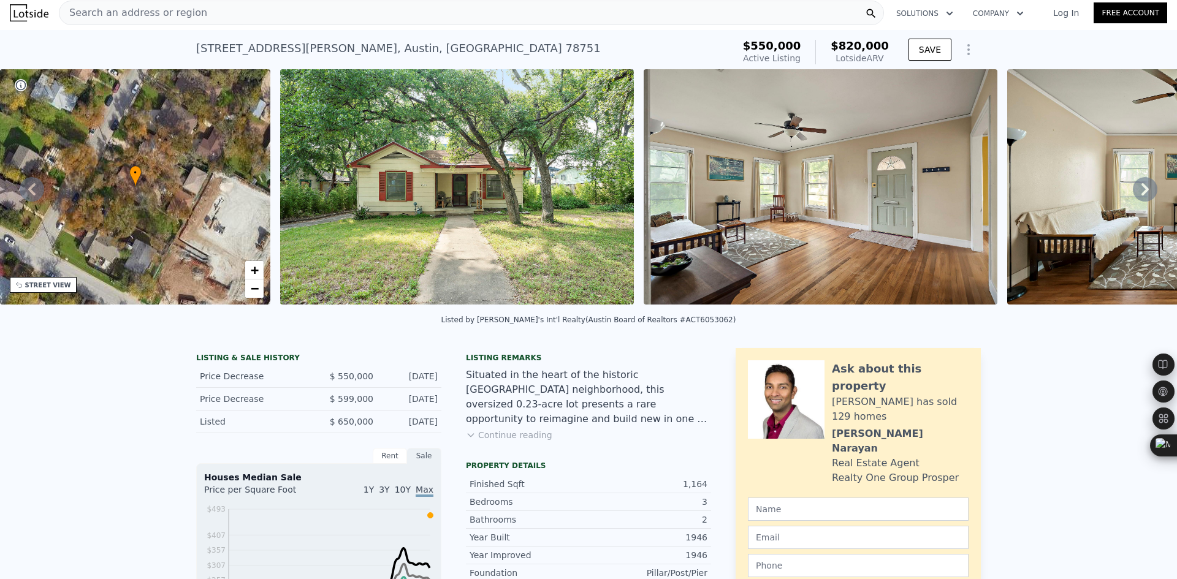
click at [286, 47] on div "3905 Willbert Rd , Austin , TX 78751" at bounding box center [398, 48] width 405 height 17
copy div "3905 Willbert Rd , Austin , TX 78751 Active at $550k (~ARV $820k )"
click at [186, 19] on span "Search an address or region" at bounding box center [133, 13] width 148 height 15
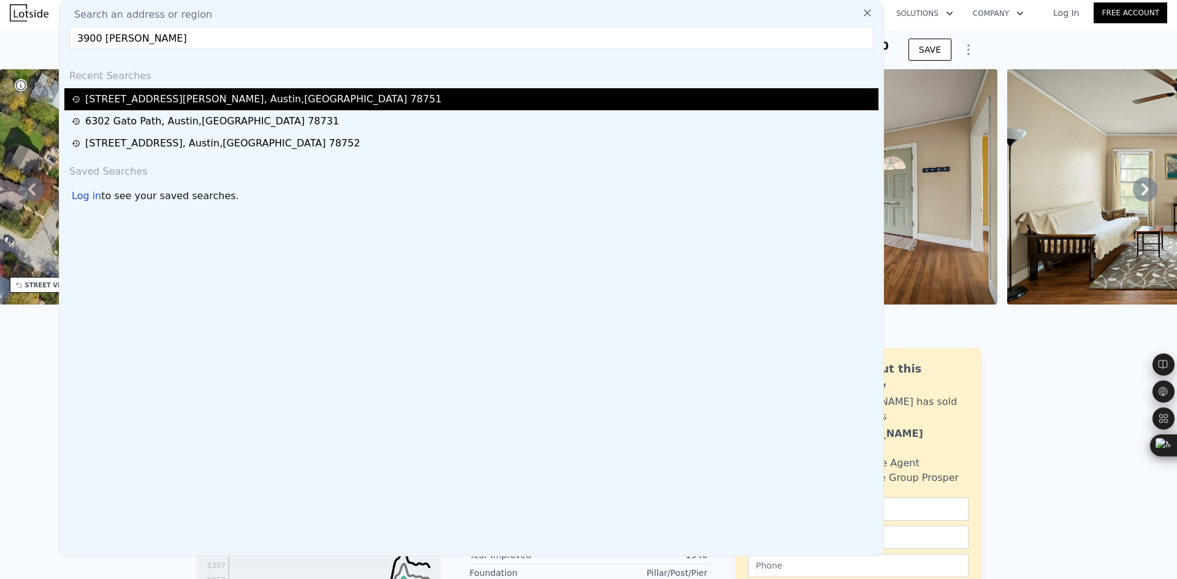
type input "3900 wilbert"
click at [178, 101] on div "3905 Willbert Rd , Austin , TX 78751" at bounding box center [263, 99] width 356 height 15
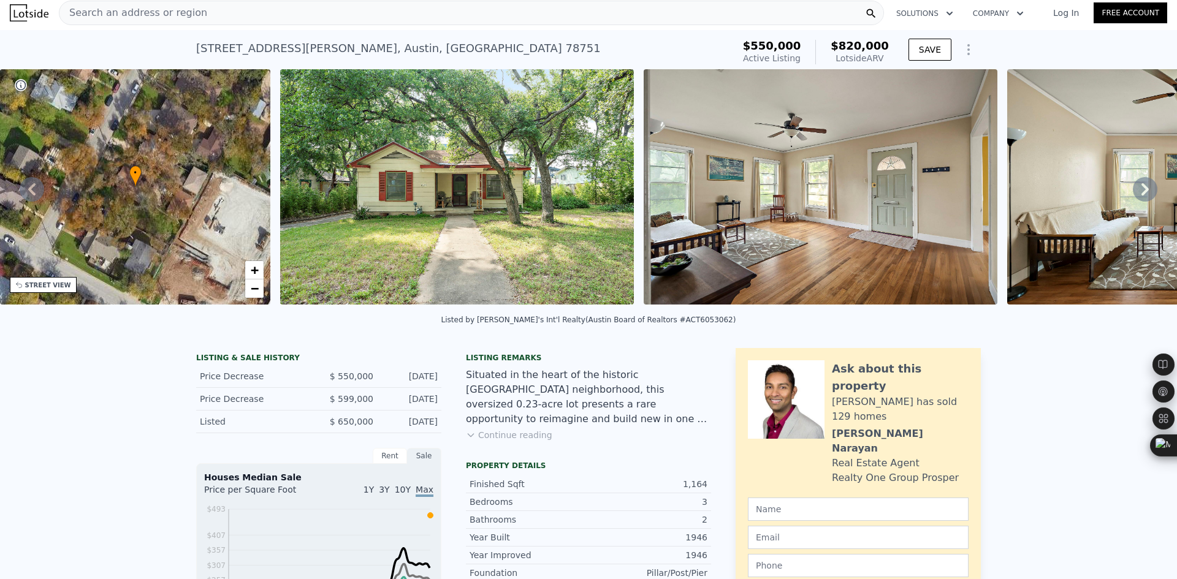
click at [307, 12] on div "Search an address or region" at bounding box center [471, 13] width 825 height 25
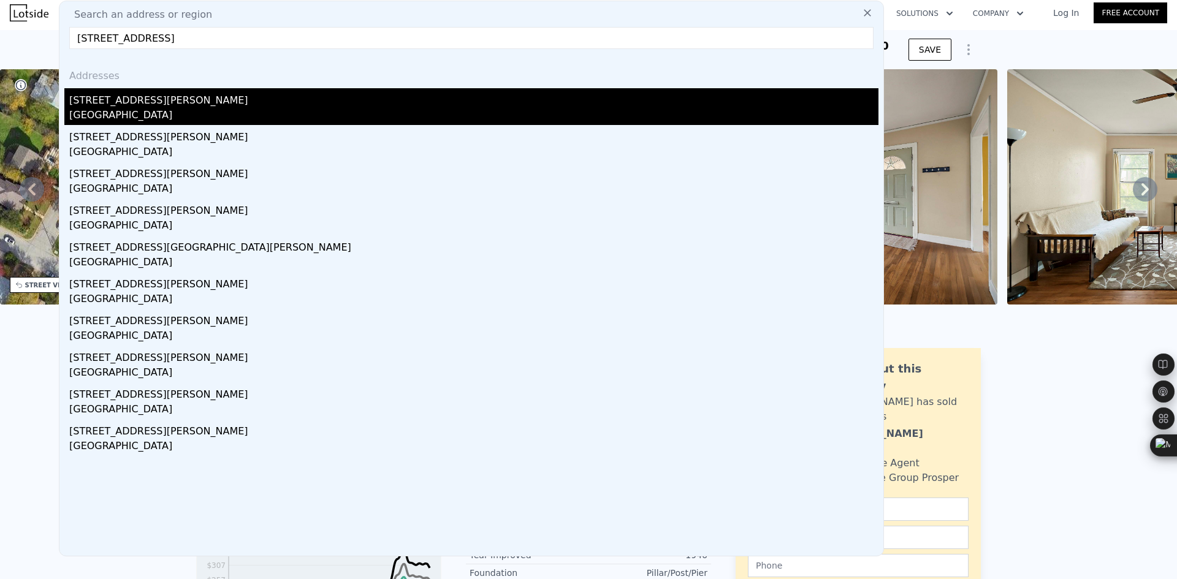
type input "3900 willbert rd"
click at [110, 108] on div "[GEOGRAPHIC_DATA]" at bounding box center [473, 116] width 809 height 17
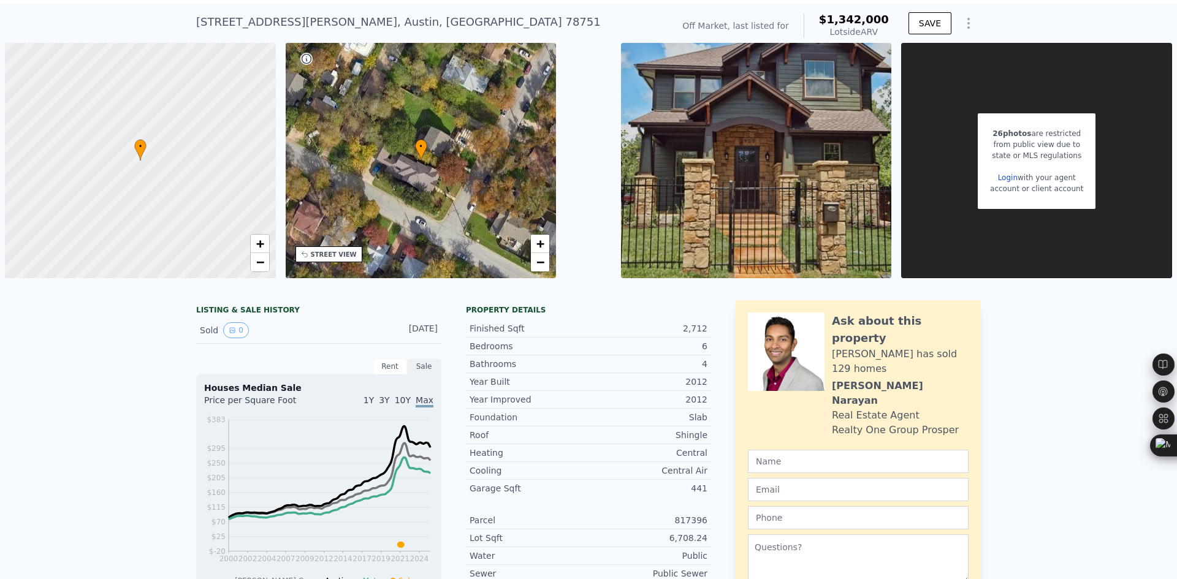
scroll to position [4, 0]
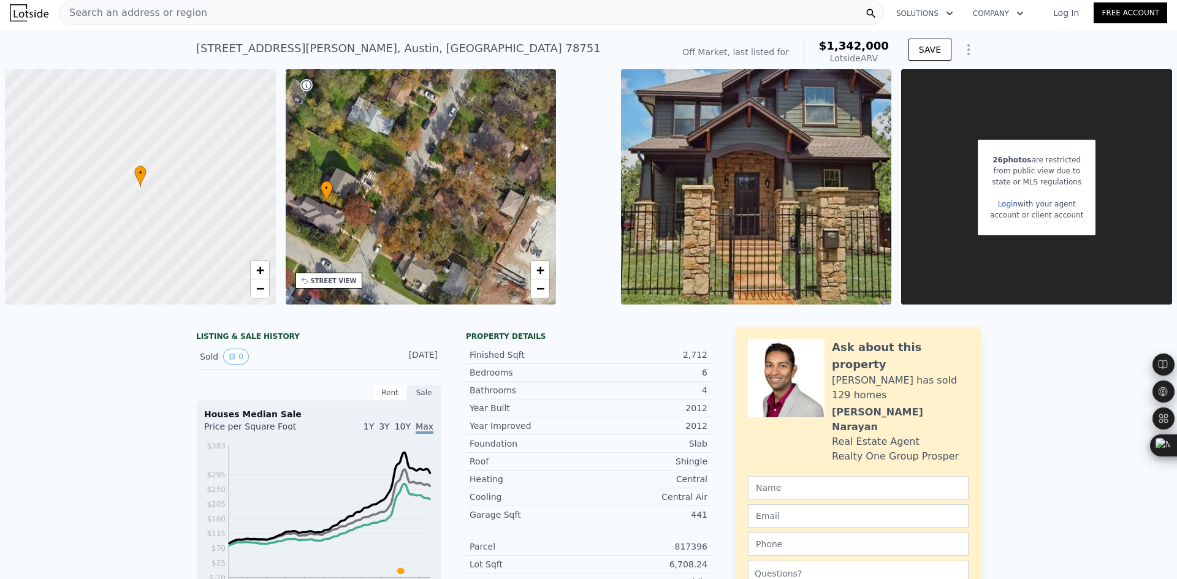
drag, startPoint x: 461, startPoint y: 205, endPoint x: 367, endPoint y: 221, distance: 95.6
click at [367, 221] on div "• + −" at bounding box center [421, 186] width 271 height 235
click at [131, 15] on span "Search an address or region" at bounding box center [133, 13] width 148 height 15
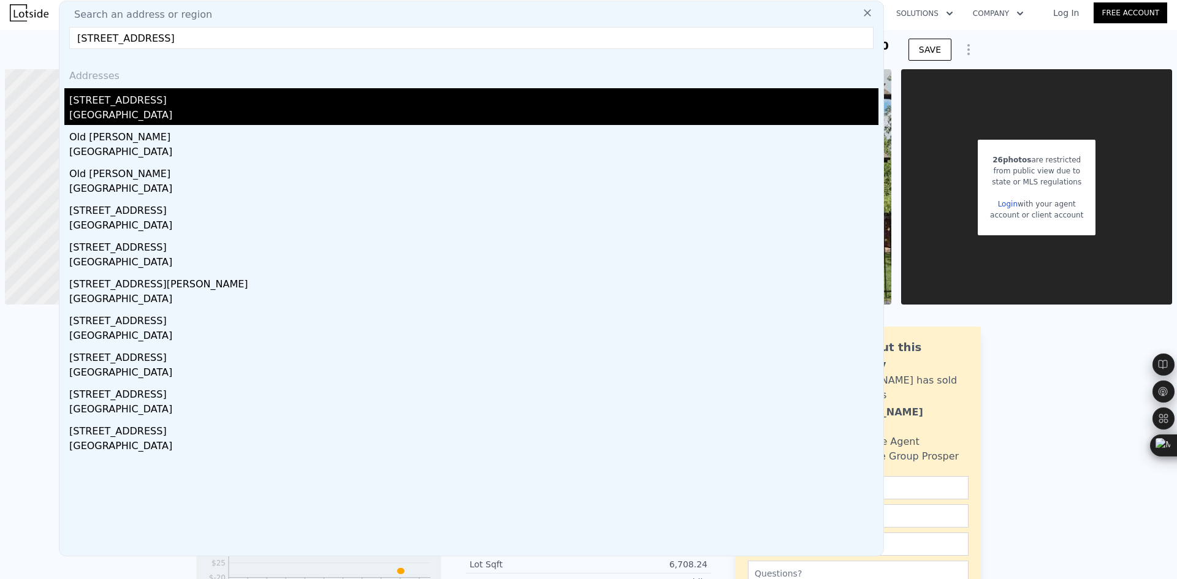
type input "3250 Old Willow Rd, Fredericksburg, TX 78624"
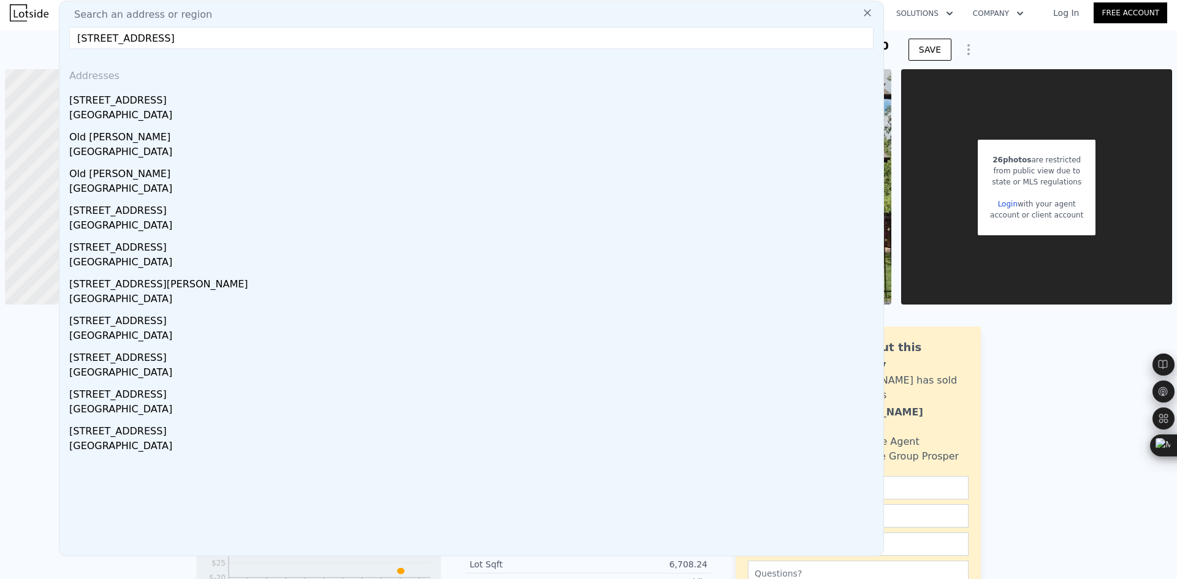
click at [188, 104] on div "3250 Old Willow Rd" at bounding box center [473, 98] width 809 height 20
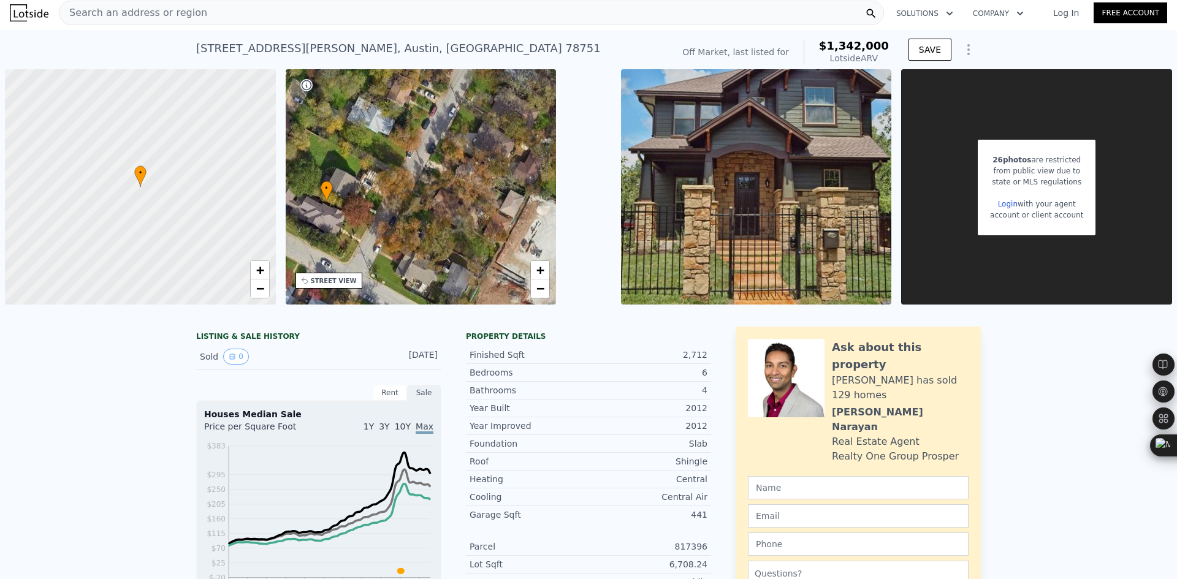
type input "5"
type input "3.5"
type input "3500"
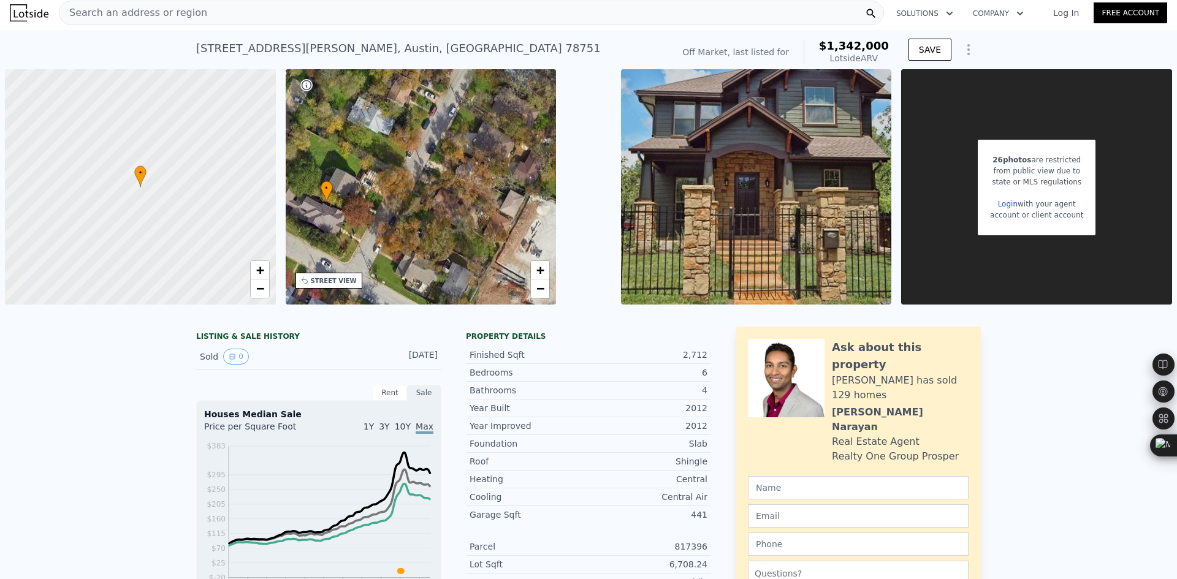
type input "3500"
type input "435600"
type input "$ 0"
type input "4"
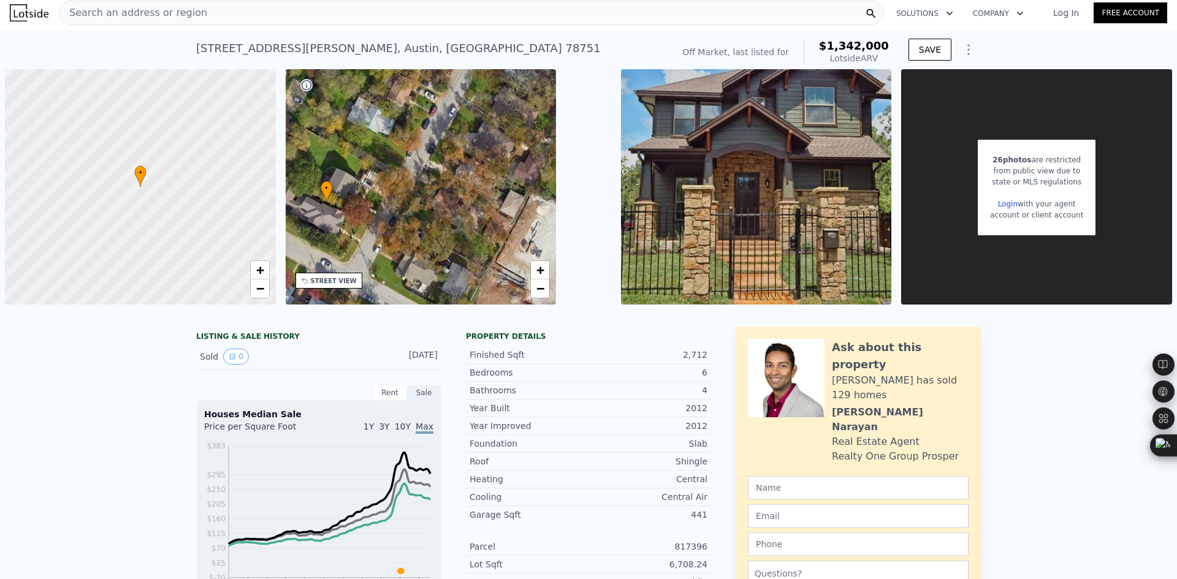
type input "$ 30,000"
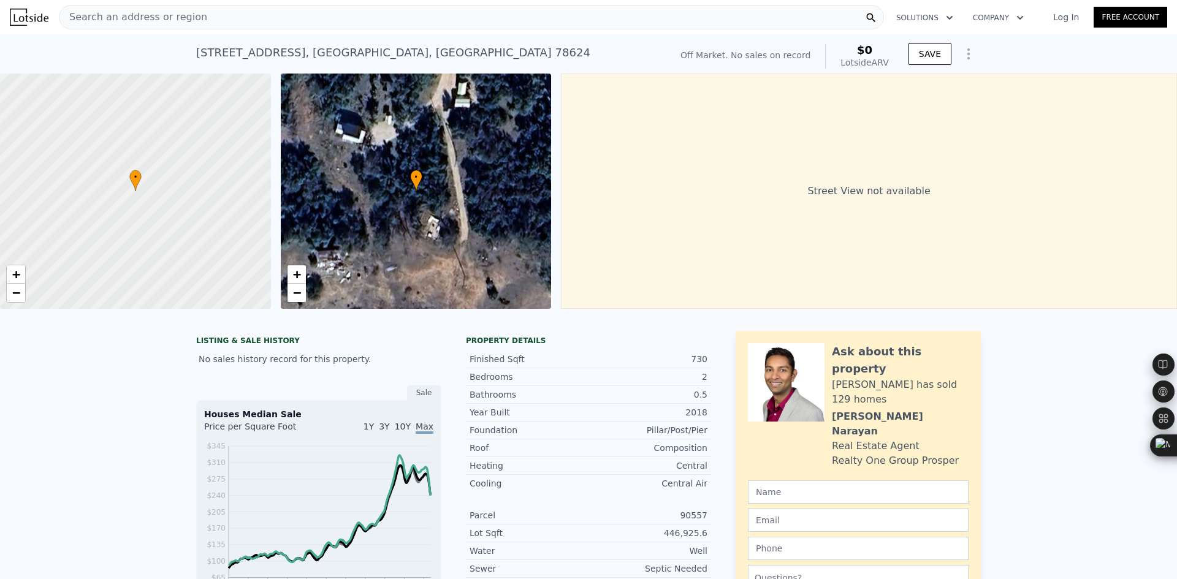
click at [138, 15] on span "Search an address or region" at bounding box center [133, 17] width 148 height 15
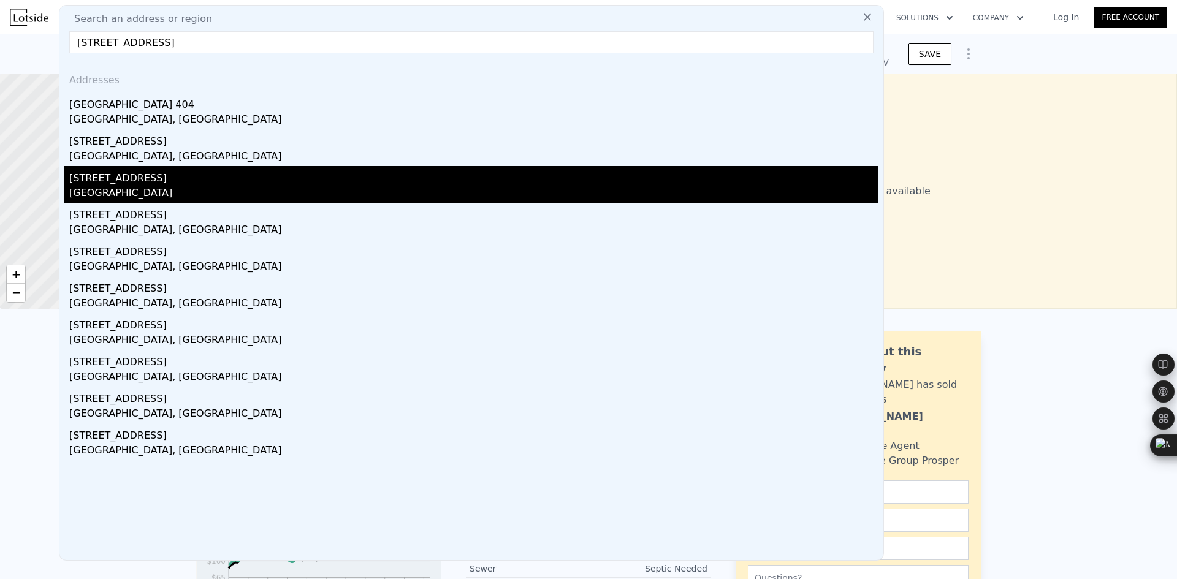
type input "704 County Road 334, Kirbyville, TX 75956"
click at [208, 193] on div "Jasper County, TX 75956" at bounding box center [473, 194] width 809 height 17
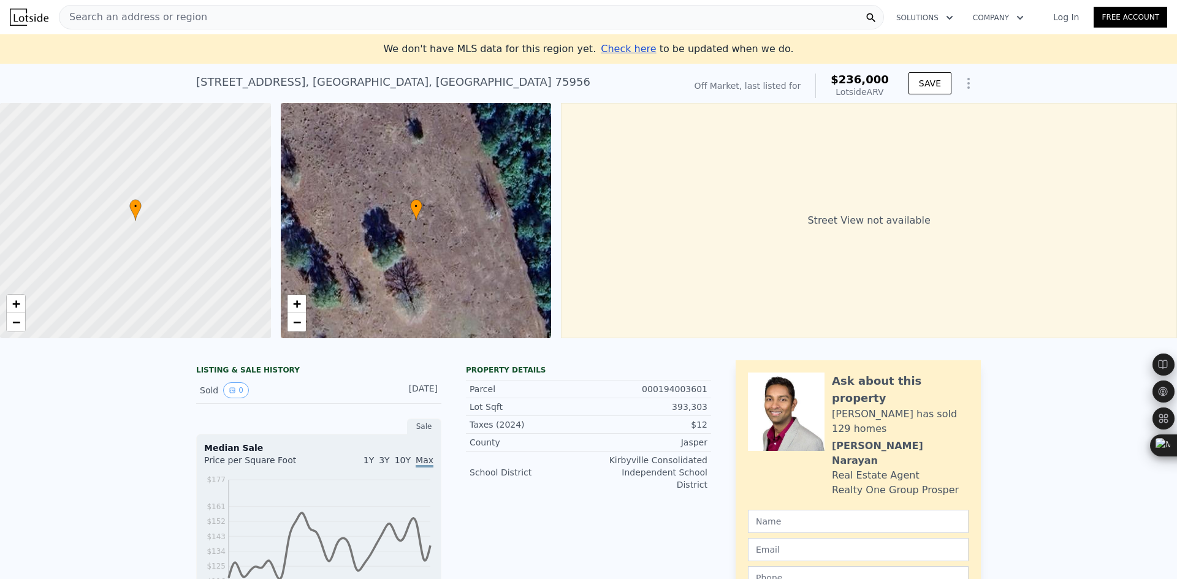
click at [180, 17] on span "Search an address or region" at bounding box center [133, 17] width 148 height 15
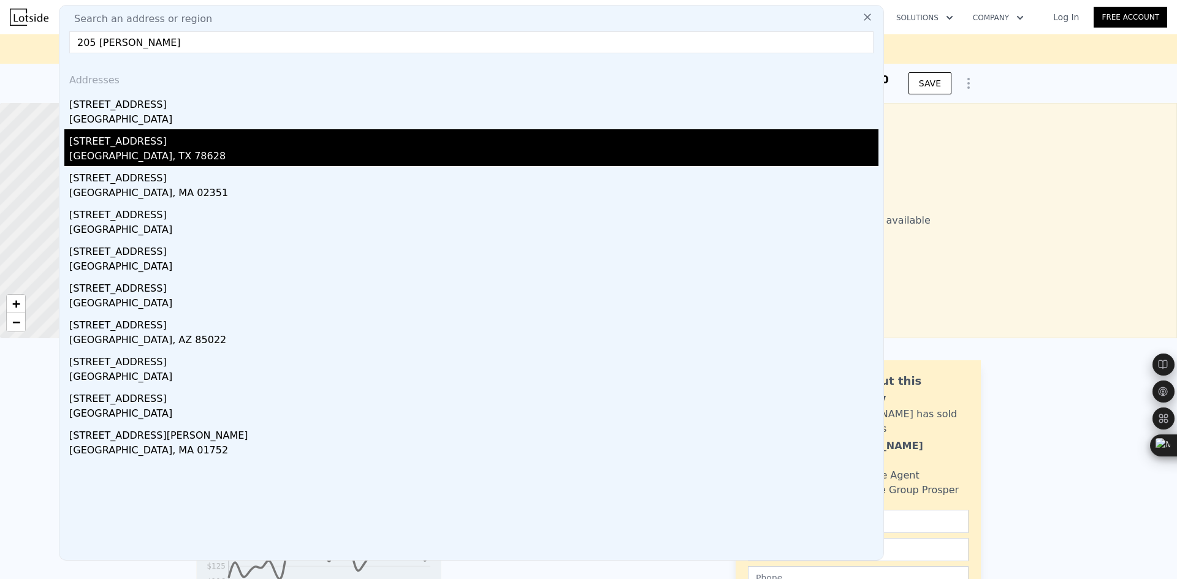
type input "205 bello cr"
click at [127, 153] on div "Serenada, TX 78628" at bounding box center [473, 157] width 809 height 17
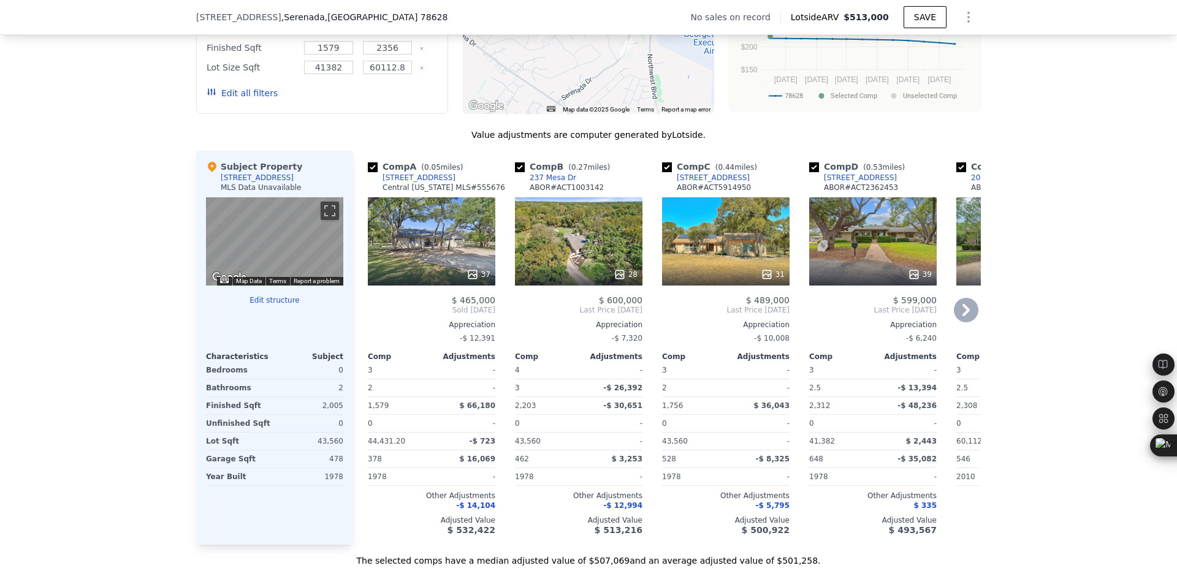
scroll to position [1119, 0]
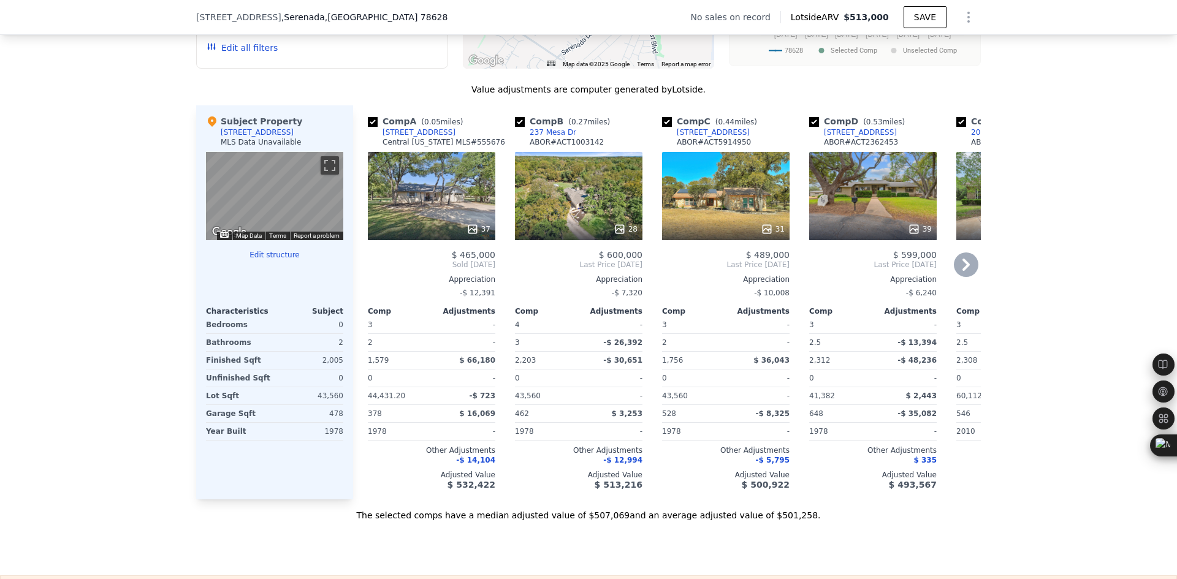
click at [963, 277] on icon at bounding box center [966, 265] width 25 height 25
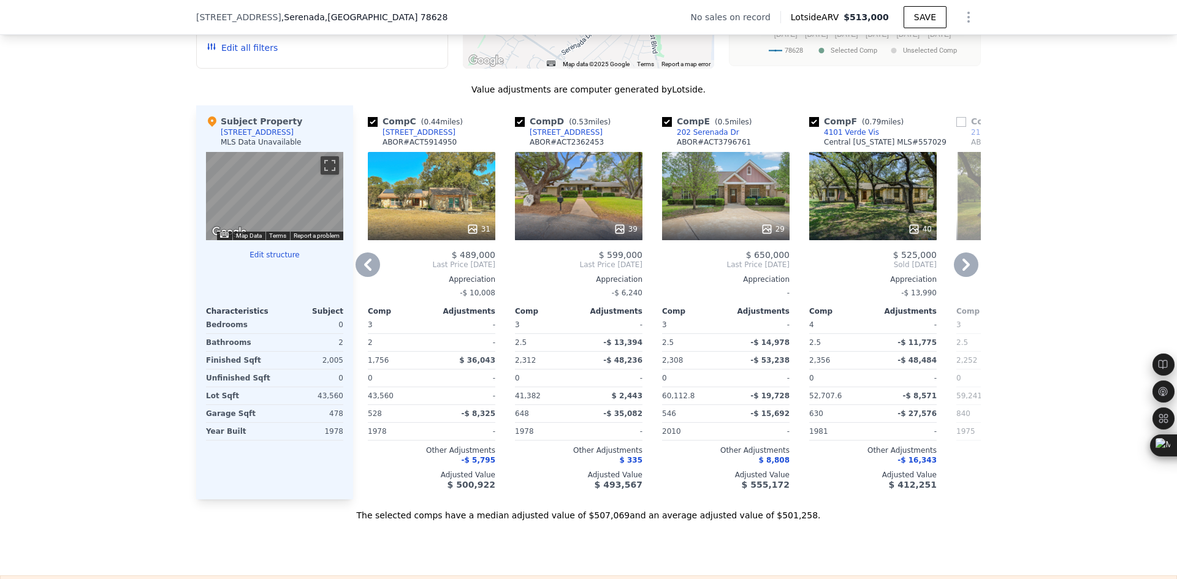
click at [963, 277] on icon at bounding box center [966, 265] width 25 height 25
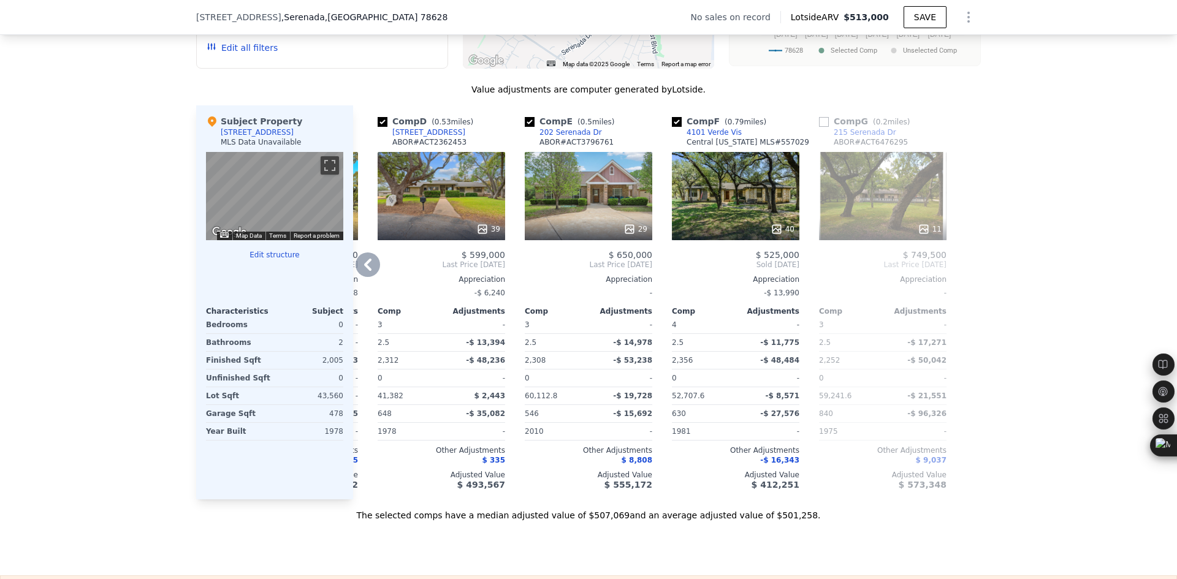
click at [364, 271] on icon at bounding box center [367, 265] width 7 height 12
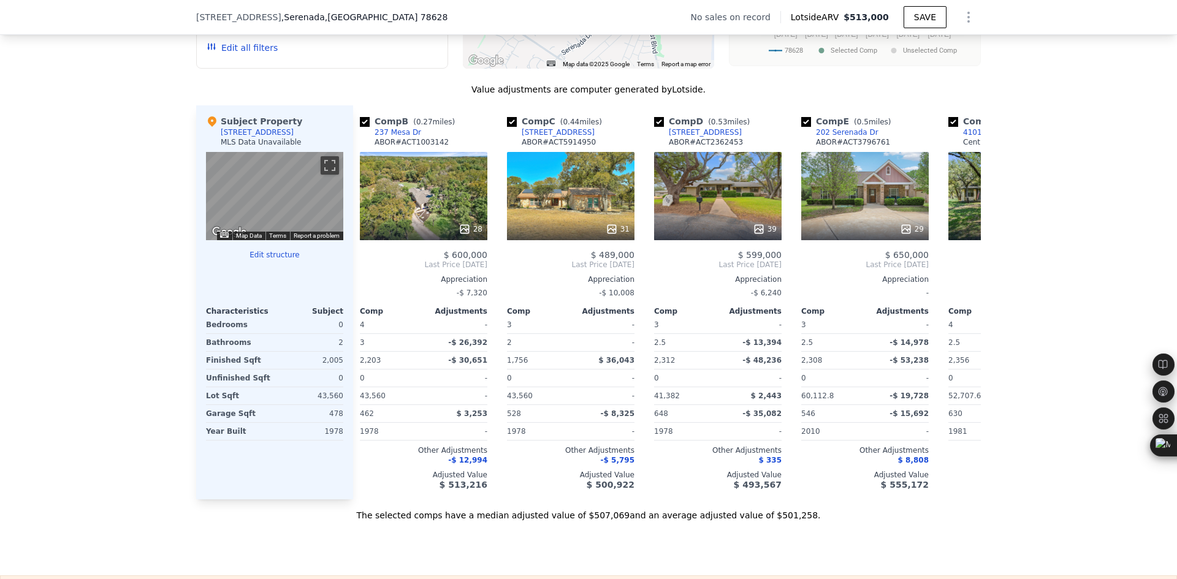
scroll to position [0, 137]
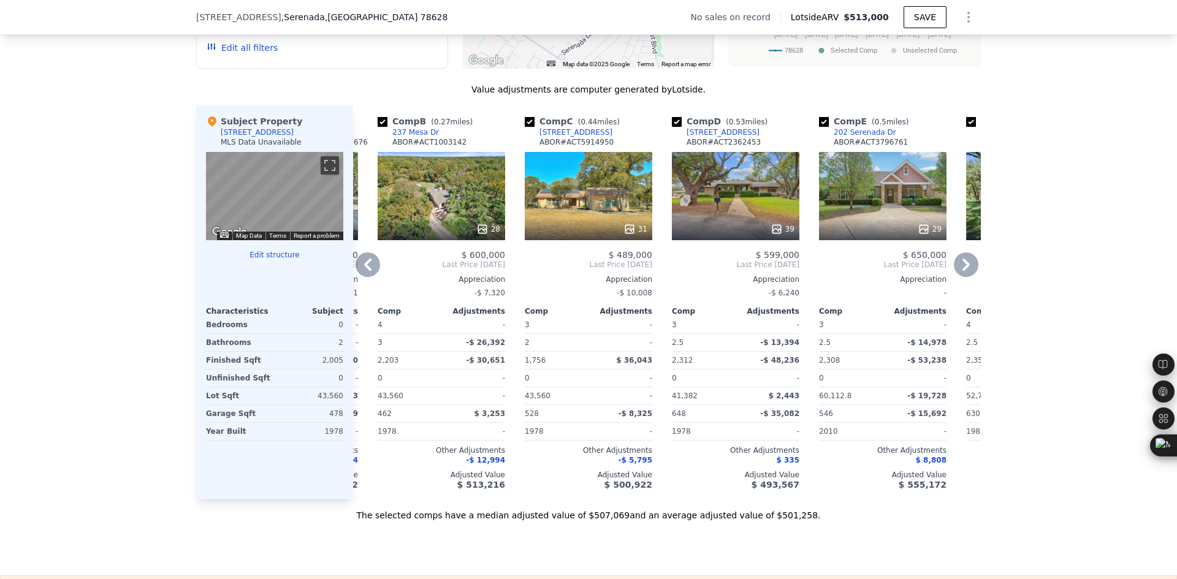
click at [364, 271] on icon at bounding box center [367, 265] width 7 height 12
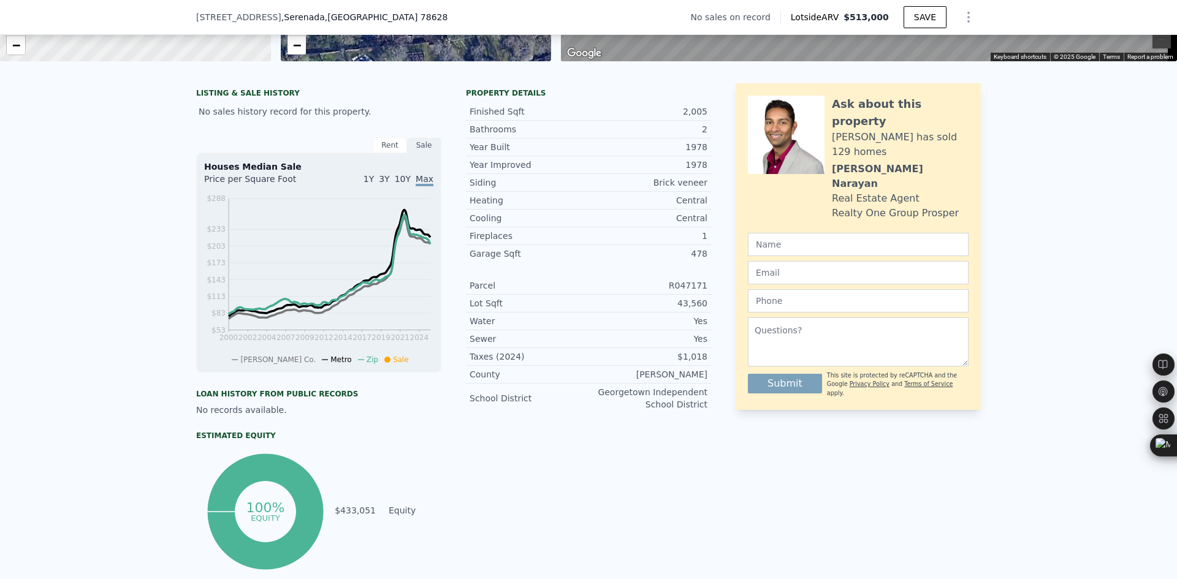
scroll to position [200, 0]
